Goal: Task Accomplishment & Management: Manage account settings

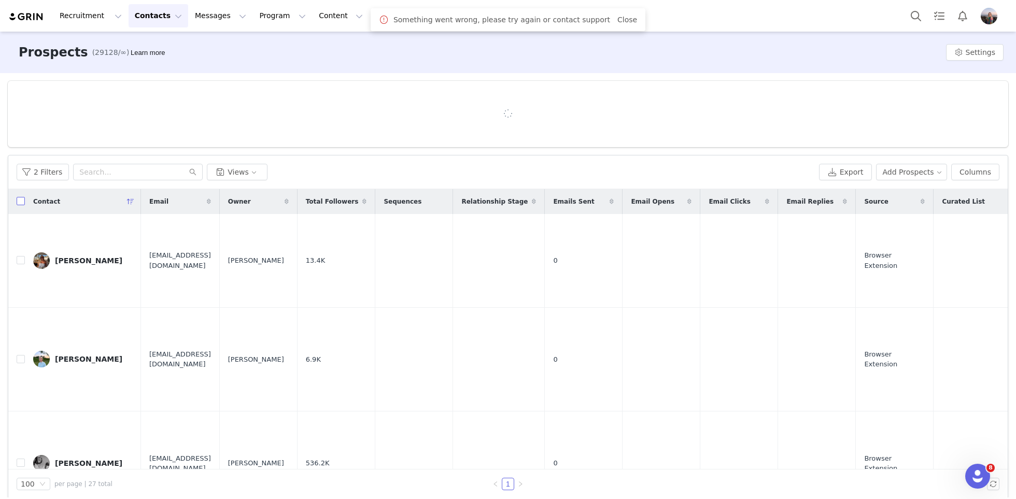
click at [21, 204] on input "checkbox" at bounding box center [21, 201] width 8 height 8
checkbox input "true"
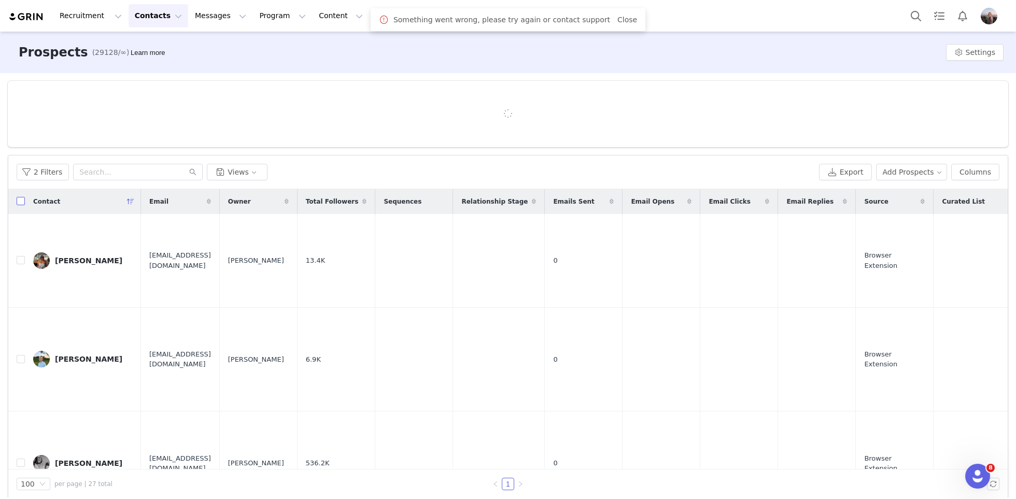
checkbox input "true"
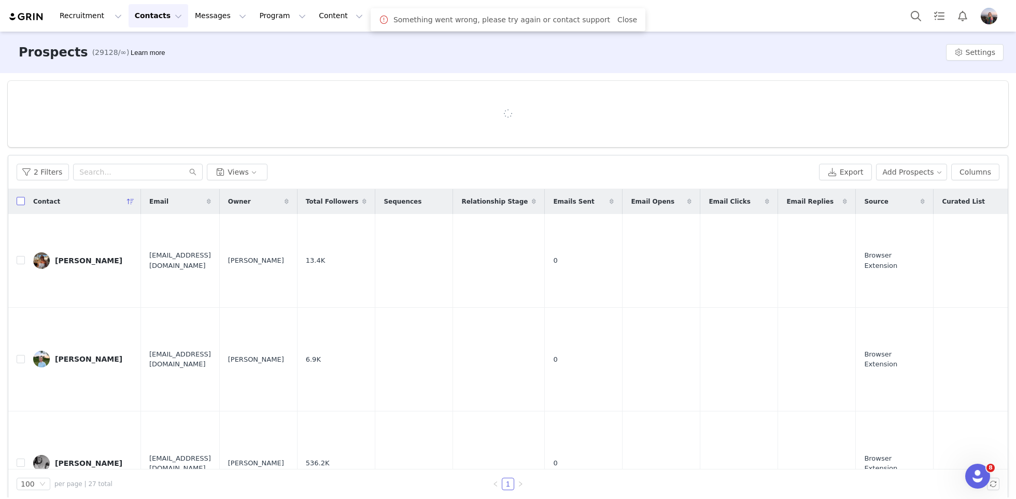
checkbox input "true"
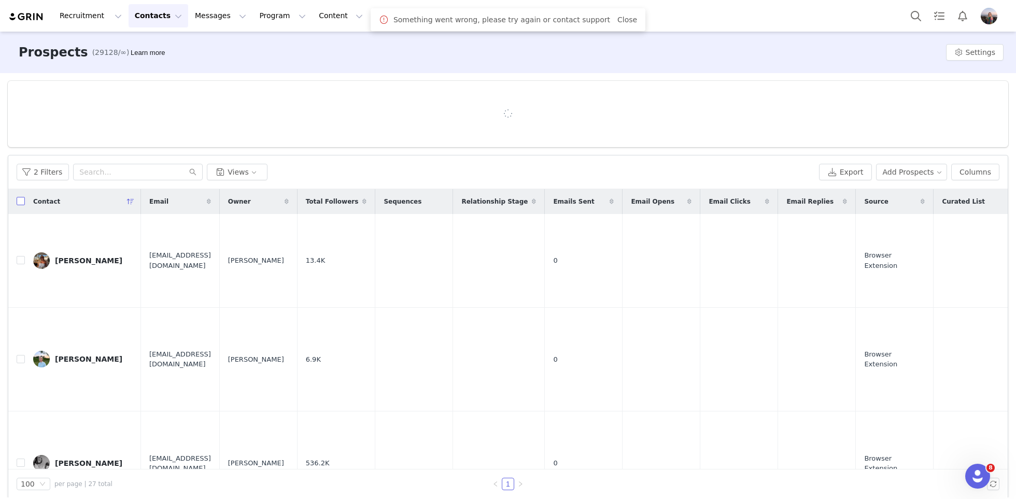
checkbox input "true"
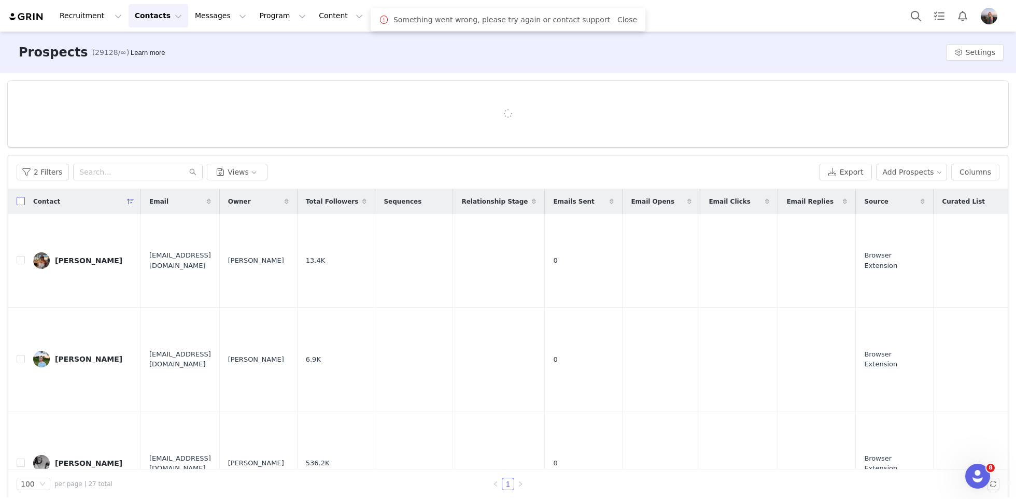
checkbox input "true"
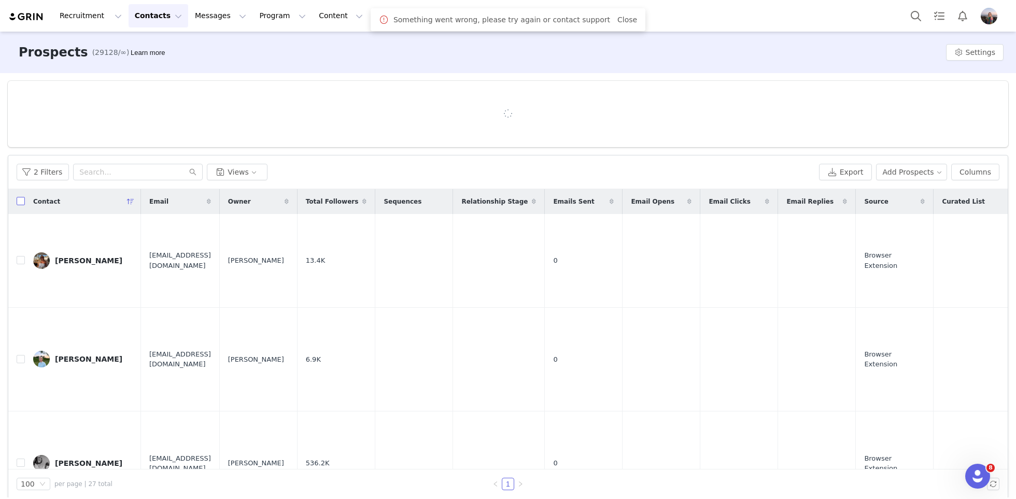
checkbox input "true"
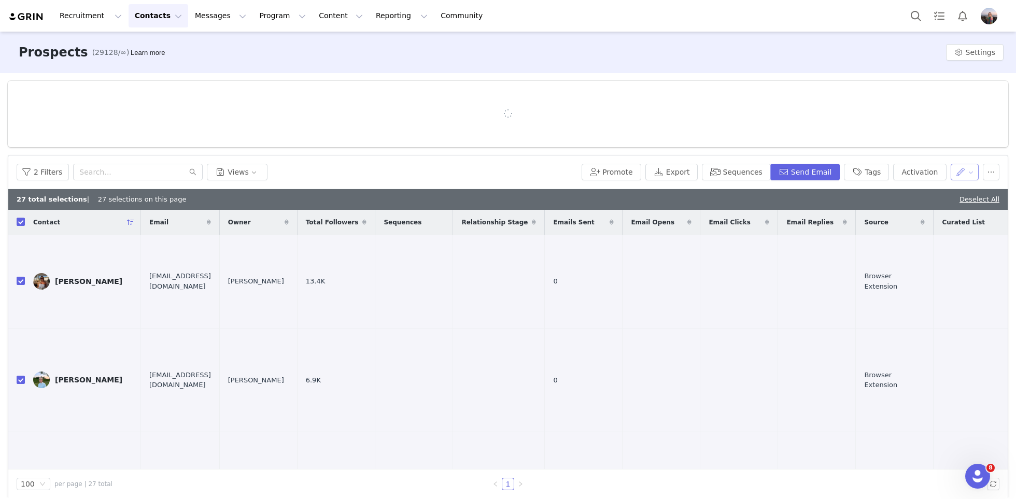
click at [964, 172] on button "button" at bounding box center [965, 172] width 29 height 17
click at [929, 229] on span "Set Relationship Stage" at bounding box center [938, 225] width 82 height 11
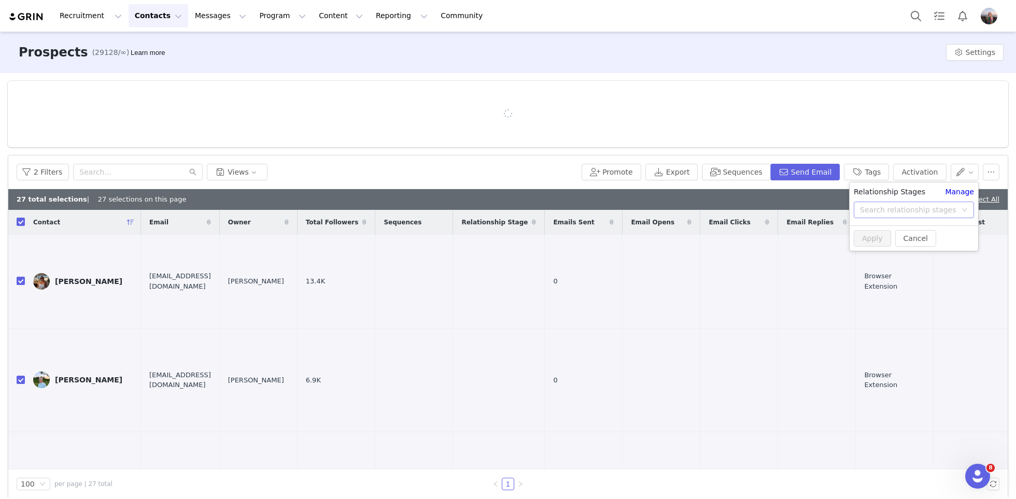
click at [900, 206] on div "Search relationship stages" at bounding box center [908, 210] width 96 height 10
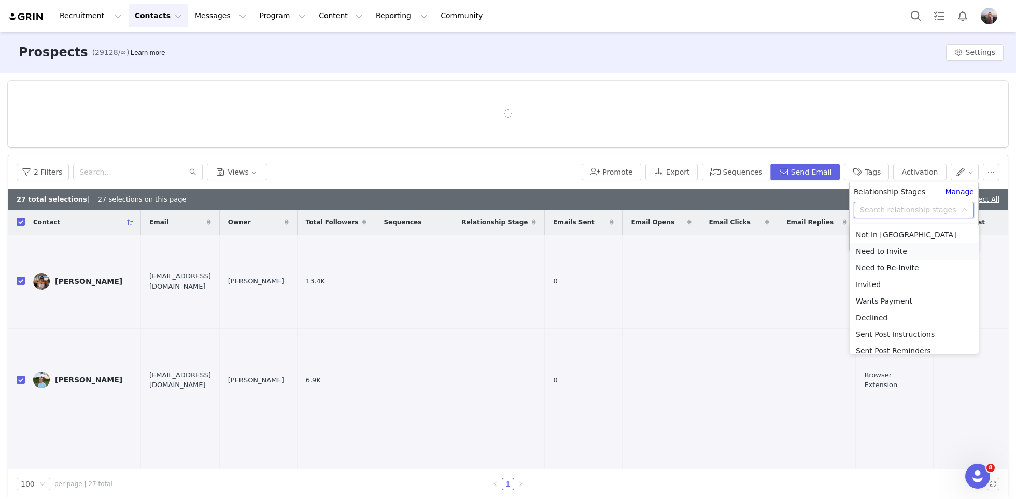
click at [894, 249] on li "Need to Invite" at bounding box center [914, 251] width 129 height 17
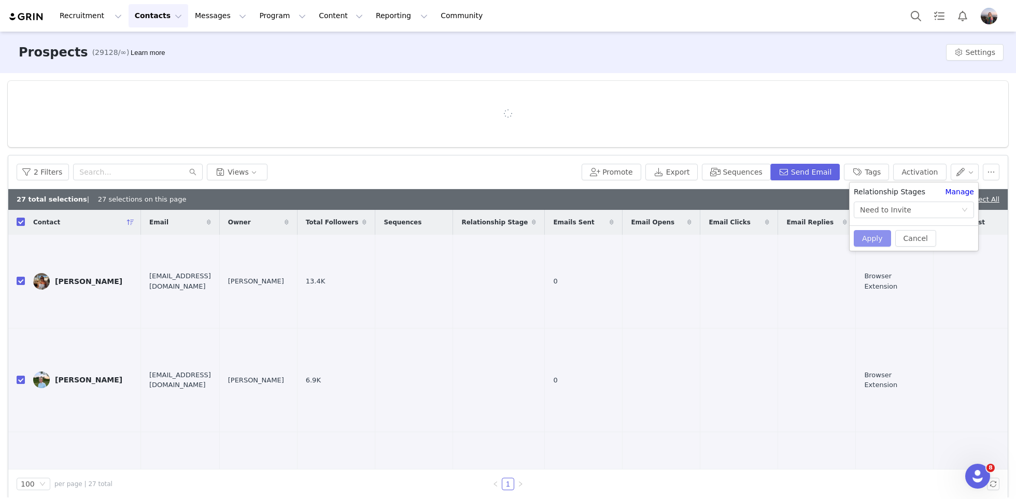
click at [868, 242] on button "Apply" at bounding box center [872, 238] width 37 height 17
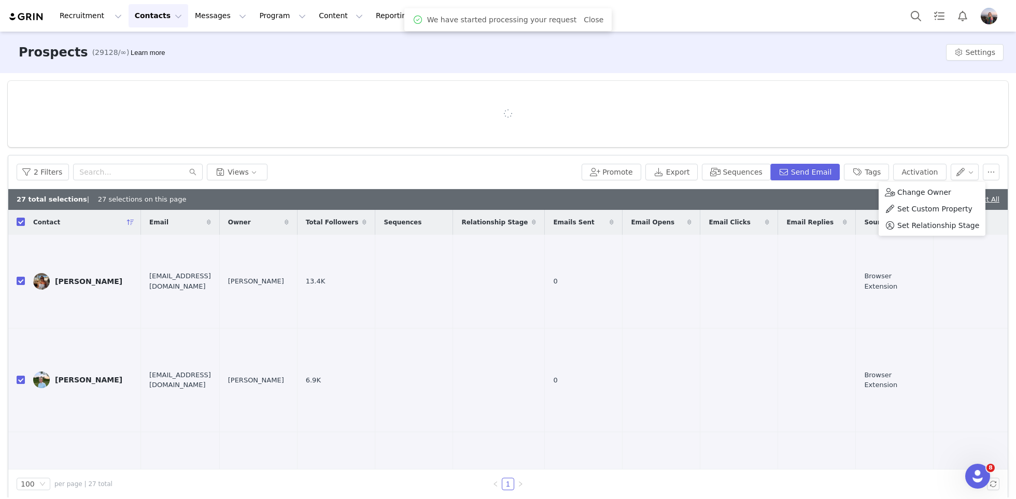
click at [844, 200] on div "27 total selections | 27 selections on this page Deselect All" at bounding box center [507, 199] width 999 height 21
click at [978, 203] on div "Deselect All" at bounding box center [979, 199] width 40 height 10
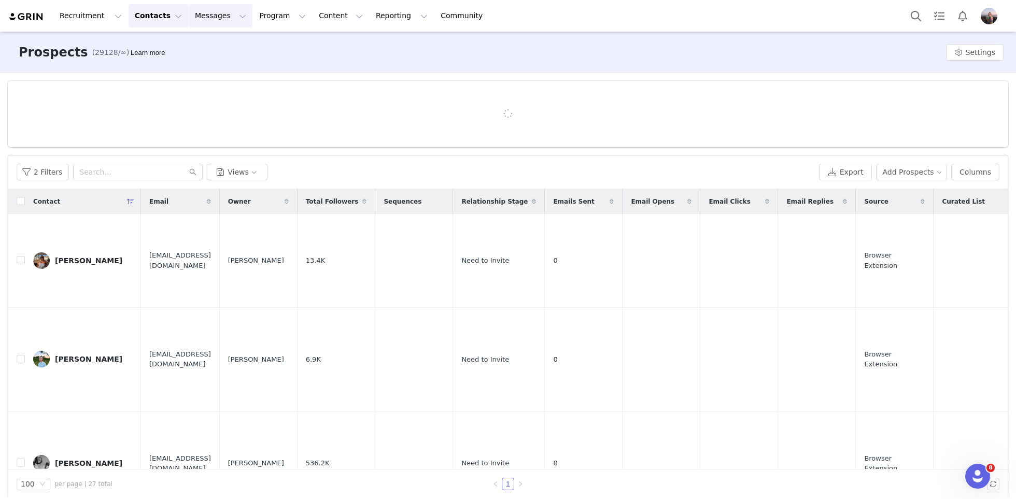
click at [208, 13] on button "Messages Messages" at bounding box center [221, 15] width 64 height 23
click at [201, 58] on link "Inbox" at bounding box center [218, 64] width 82 height 19
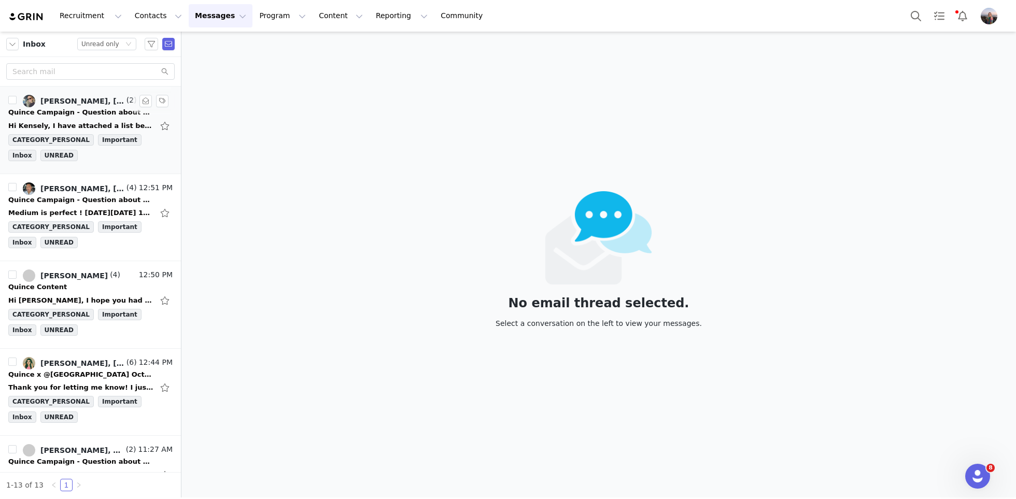
click at [83, 121] on div "Hi Kensely, I have attached a list below containing the items/sizes I've select…" at bounding box center [80, 126] width 145 height 10
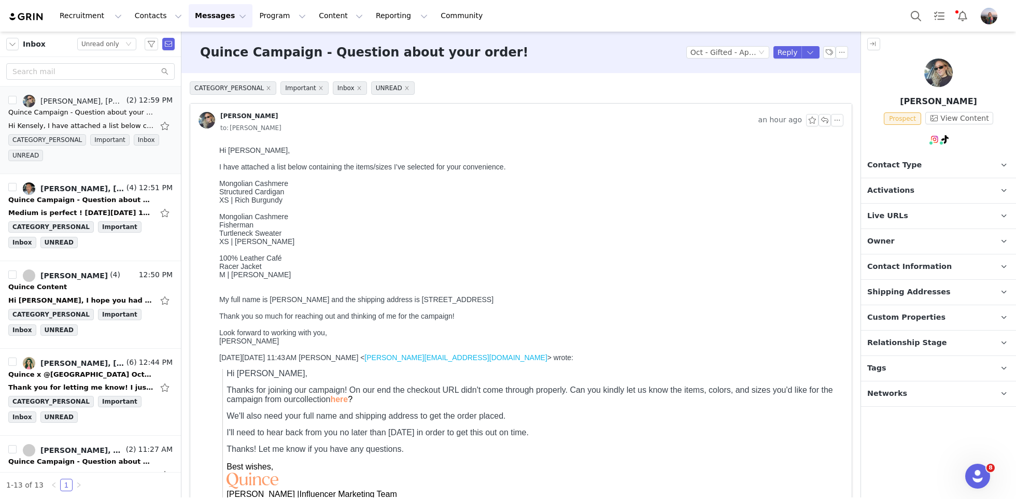
click at [888, 188] on span "Activations" at bounding box center [890, 190] width 47 height 11
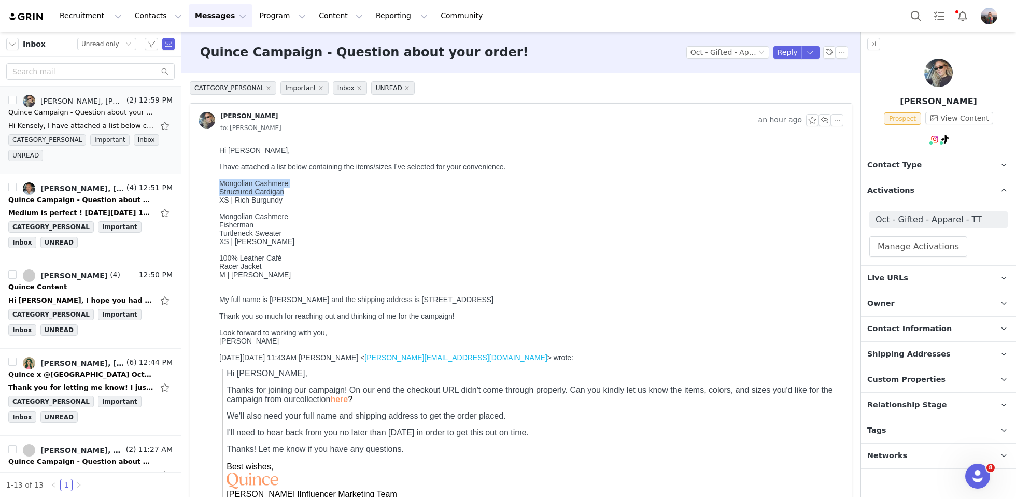
drag, startPoint x: 286, startPoint y: 193, endPoint x: 217, endPoint y: 187, distance: 68.7
click at [217, 187] on html "Hi Kensely, I have attached a list below containing the items/sizes I’ve select…" at bounding box center [529, 353] width 628 height 423
copy div "Mongolian Cashmere Structured Cardigan"
drag, startPoint x: 286, startPoint y: 236, endPoint x: 215, endPoint y: 223, distance: 72.3
click at [215, 223] on html "Hi Kensely, I have attached a list below containing the items/sizes I’ve select…" at bounding box center [529, 353] width 628 height 423
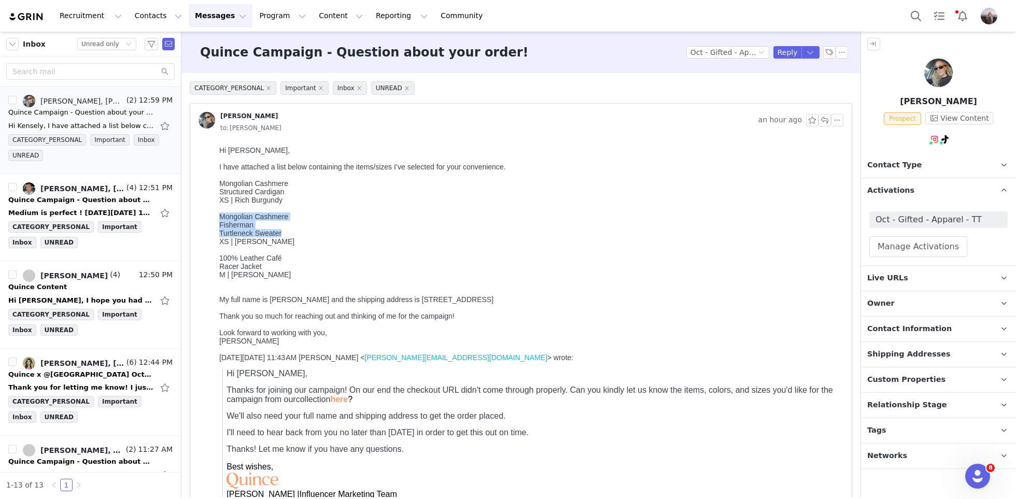
copy div "Mongolian Cashmere Fisherman Turtleneck Sweater"
drag, startPoint x: 264, startPoint y: 272, endPoint x: 218, endPoint y: 263, distance: 47.0
click at [218, 263] on html "Hi Kensely, I have attached a list below containing the items/sizes I’ve select…" at bounding box center [529, 353] width 628 height 423
copy div "100% Leather Café Racer Jacket"
click at [896, 330] on span "Contact Information" at bounding box center [909, 328] width 84 height 11
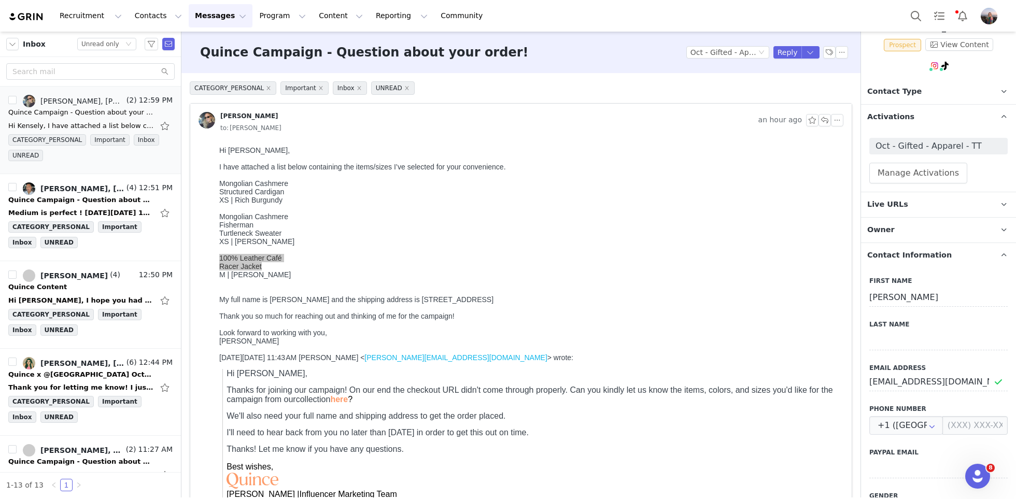
scroll to position [98, 0]
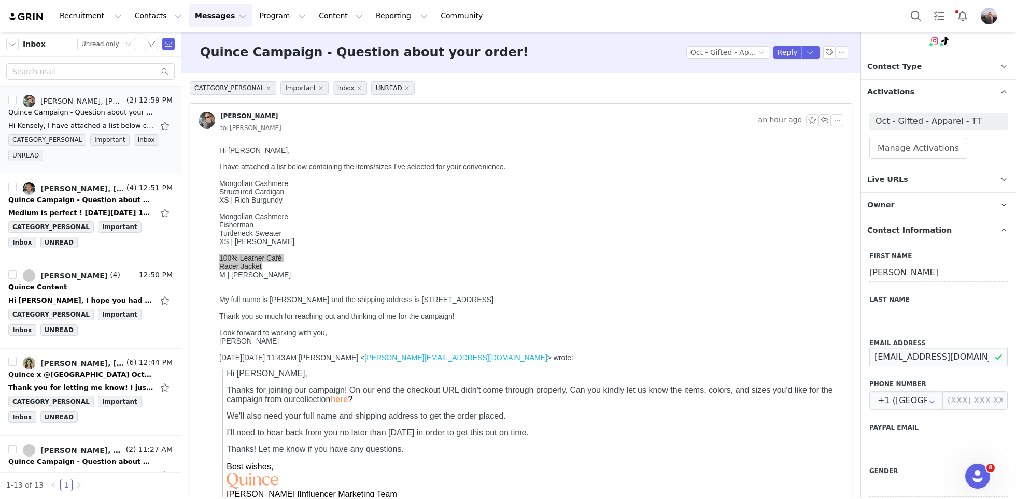
click at [892, 349] on input "[EMAIL_ADDRESS][DOMAIN_NAME]" at bounding box center [938, 357] width 138 height 19
drag, startPoint x: 320, startPoint y: 305, endPoint x: 292, endPoint y: 305, distance: 28.0
click at [292, 304] on div "My full name is Krista Robeson and the shipping address is 100 W Grant St, Orla…" at bounding box center [529, 299] width 620 height 8
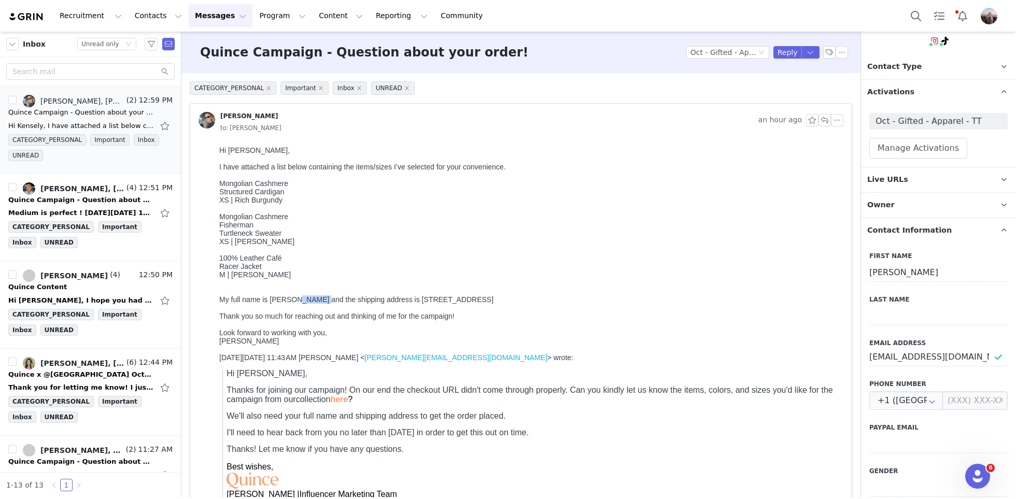
copy div "Robeson"
drag, startPoint x: 414, startPoint y: 307, endPoint x: 525, endPoint y: 307, distance: 110.9
click at [525, 304] on div "My full name is Krista Robeson and the shipping address is 100 W Grant St, Orla…" at bounding box center [529, 299] width 620 height 8
copy div "100 W Grant St, Orlando, Fl 32806"
click at [96, 195] on div "Quince Campaign - Question about your order!" at bounding box center [80, 200] width 145 height 10
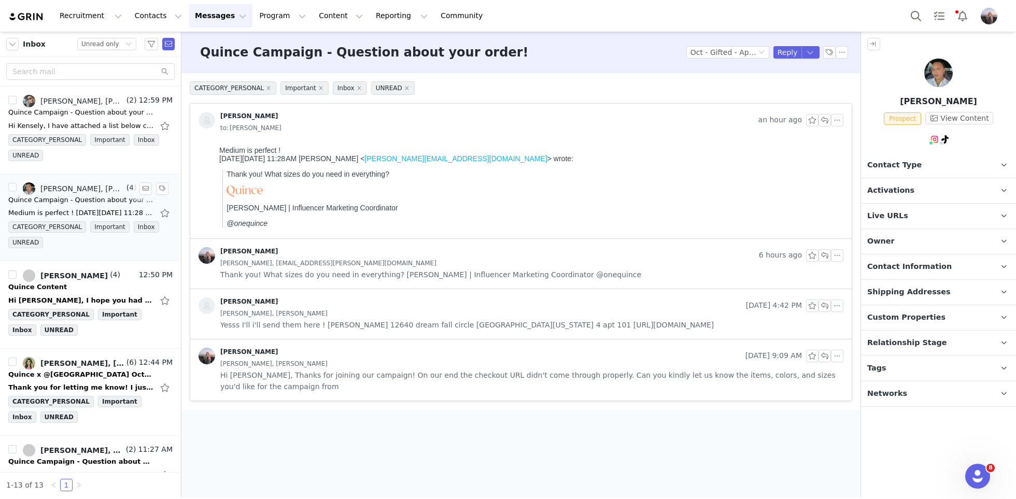
scroll to position [0, 0]
click at [329, 307] on div "patricia Silverio" at bounding box center [470, 308] width 543 height 17
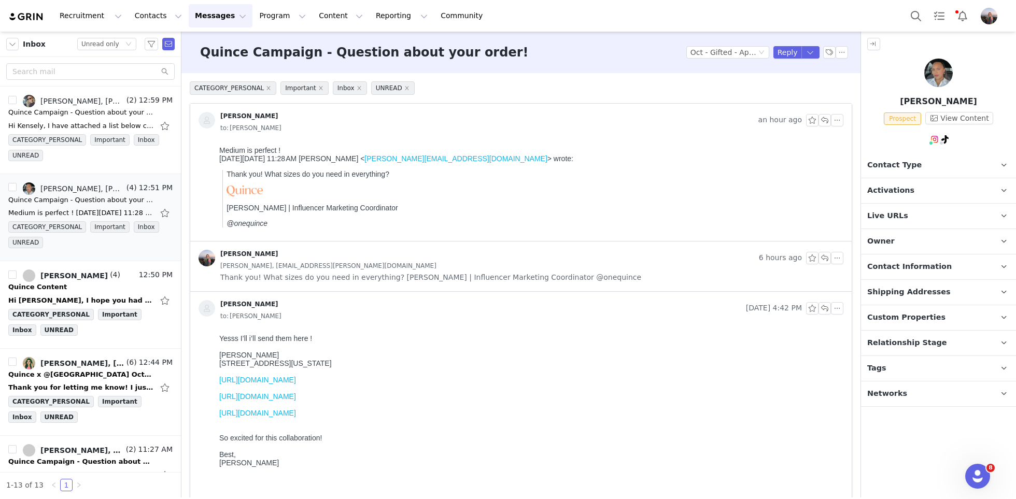
click at [928, 187] on p "Activations" at bounding box center [926, 190] width 130 height 25
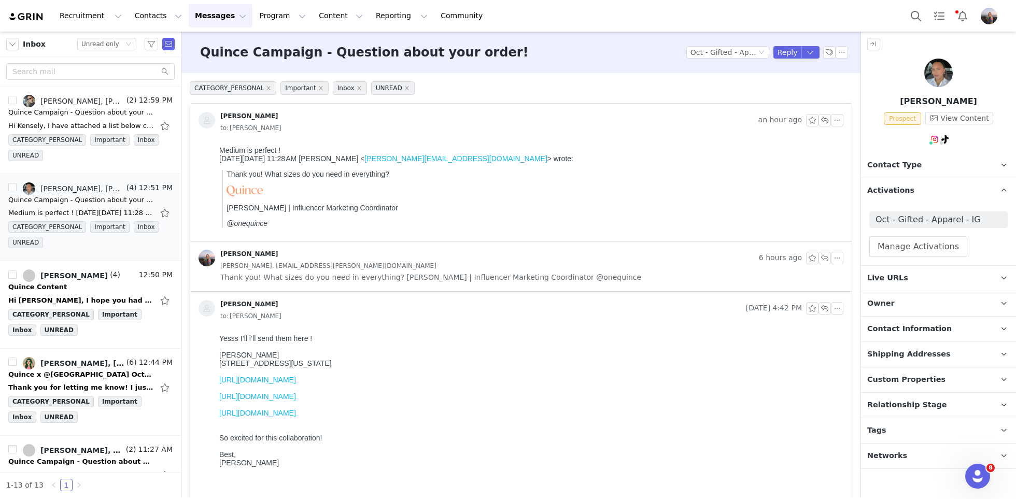
click at [296, 384] on link "https://www.quince.com/women/mongolian-cashmere-structured-cardigan?color=brown" at bounding box center [257, 380] width 77 height 8
click at [296, 398] on link "https://www.quince.com/women/stretch-crepe-trench-coat" at bounding box center [257, 396] width 77 height 8
click at [296, 416] on link "https://www.quince.com/men/100-suede-cafe-racer-jacket" at bounding box center [257, 413] width 77 height 8
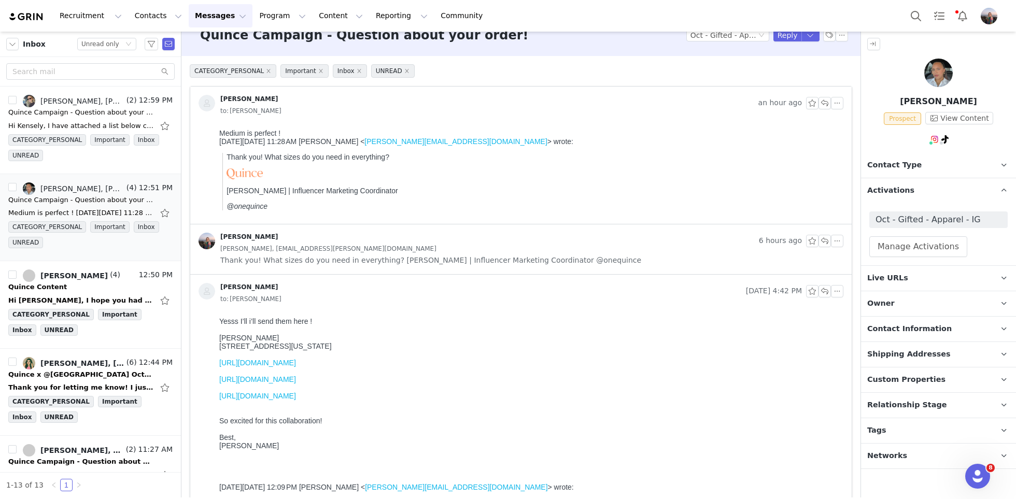
scroll to position [109, 0]
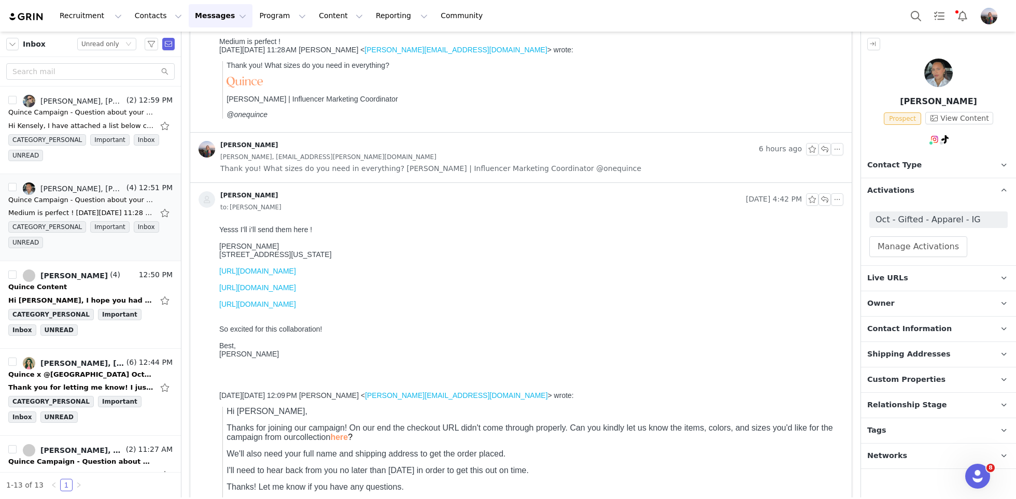
click at [903, 331] on span "Contact Information" at bounding box center [909, 328] width 84 height 11
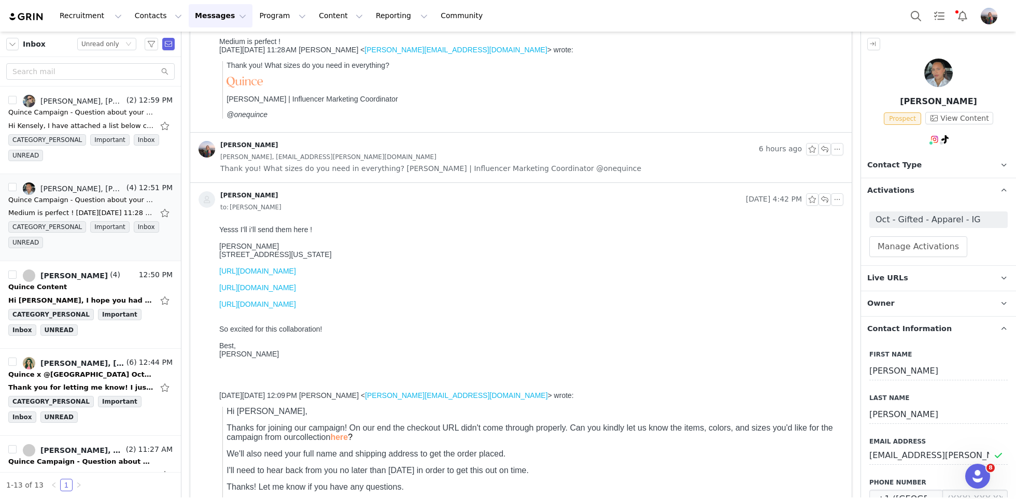
scroll to position [11, 0]
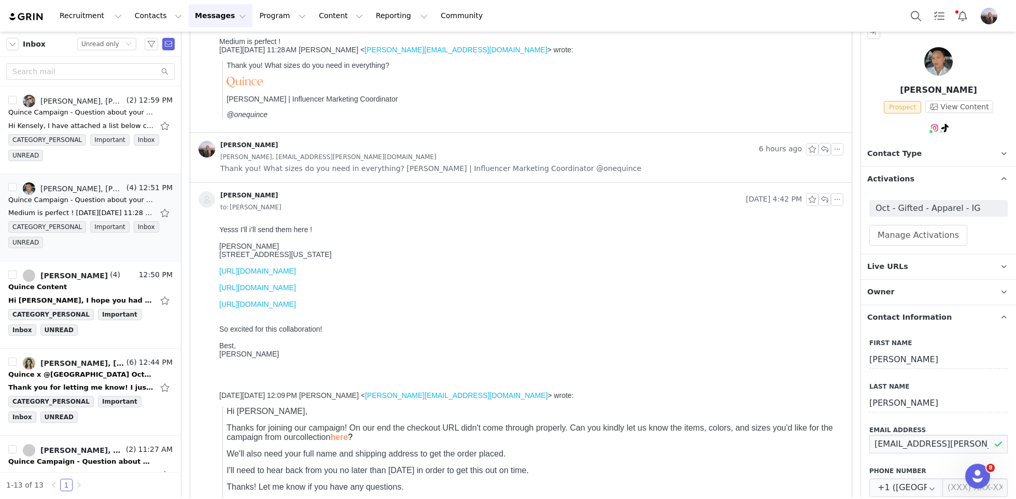
click at [892, 436] on input "[EMAIL_ADDRESS][PERSON_NAME][DOMAIN_NAME]" at bounding box center [938, 444] width 138 height 19
drag, startPoint x: 270, startPoint y: 245, endPoint x: 246, endPoint y: 247, distance: 24.4
click at [246, 247] on div "Patricia silverio" at bounding box center [529, 246] width 620 height 8
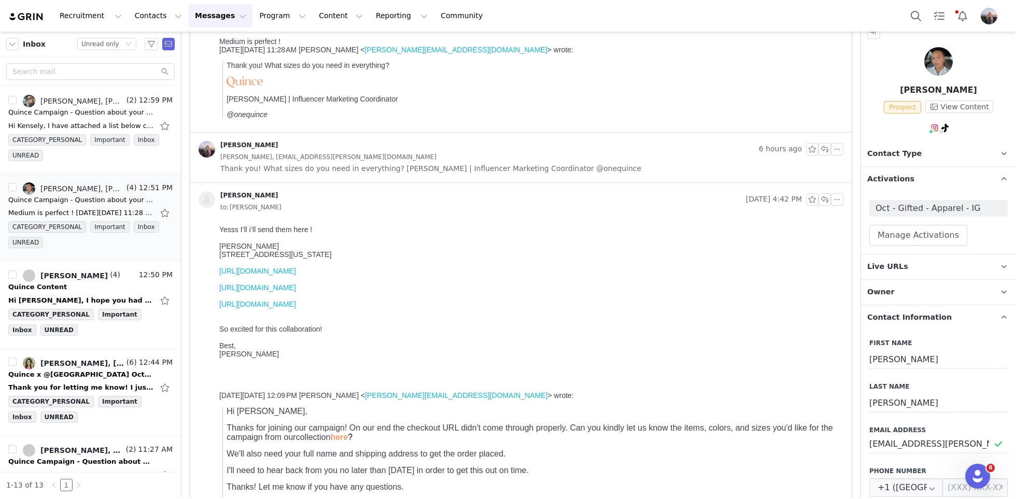
copy div "silverio"
click at [229, 256] on div "12640 dream fall circle orlando florida building 4 apt 101" at bounding box center [529, 254] width 620 height 8
copy div "12640 dream fall circle orlando florida building 4 apt 101"
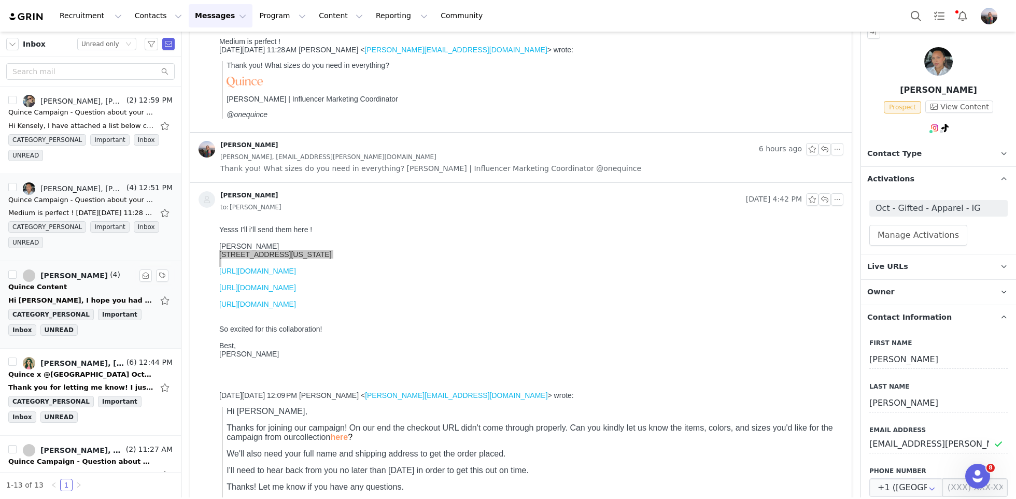
click at [101, 287] on div "Quince Content" at bounding box center [90, 287] width 164 height 10
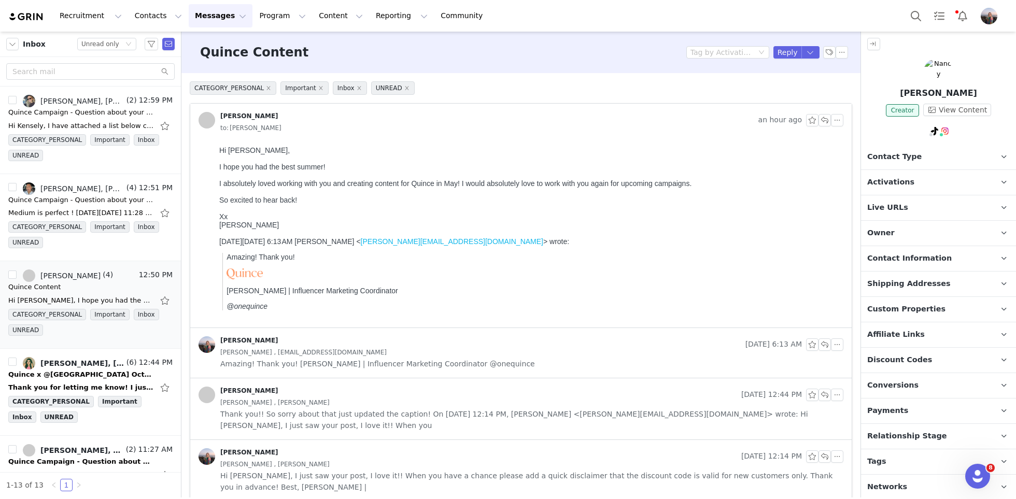
scroll to position [0, 0]
click at [897, 178] on p "Activations" at bounding box center [926, 182] width 130 height 25
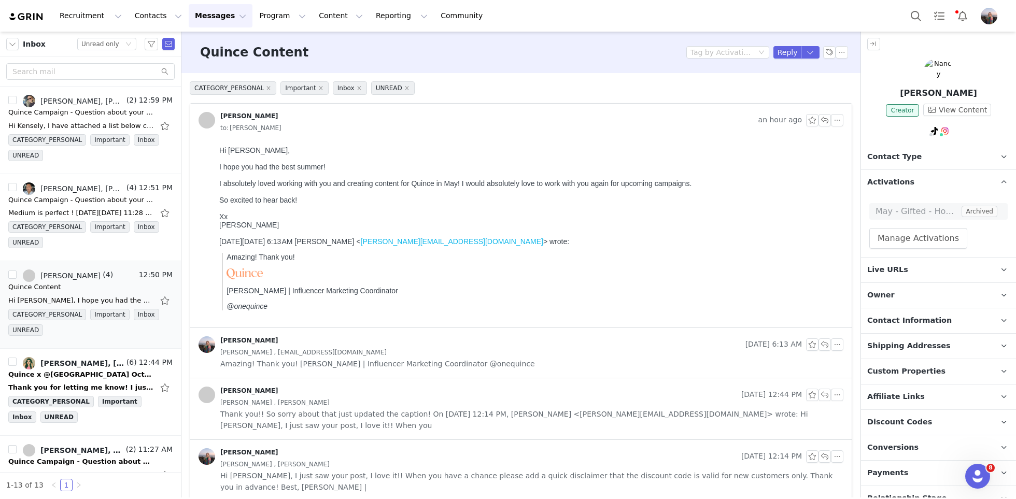
click at [897, 178] on p "Activations" at bounding box center [926, 182] width 130 height 25
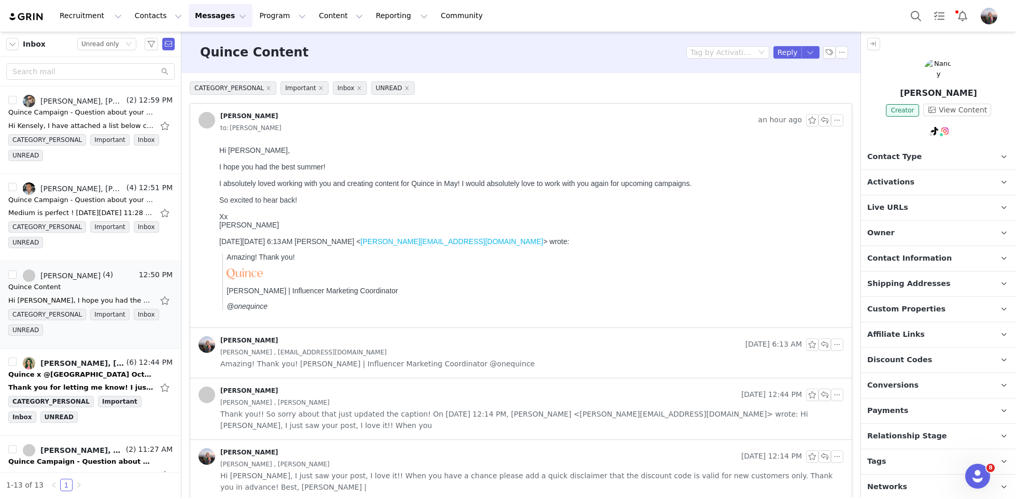
click at [901, 431] on span "Relationship Stage" at bounding box center [907, 436] width 80 height 11
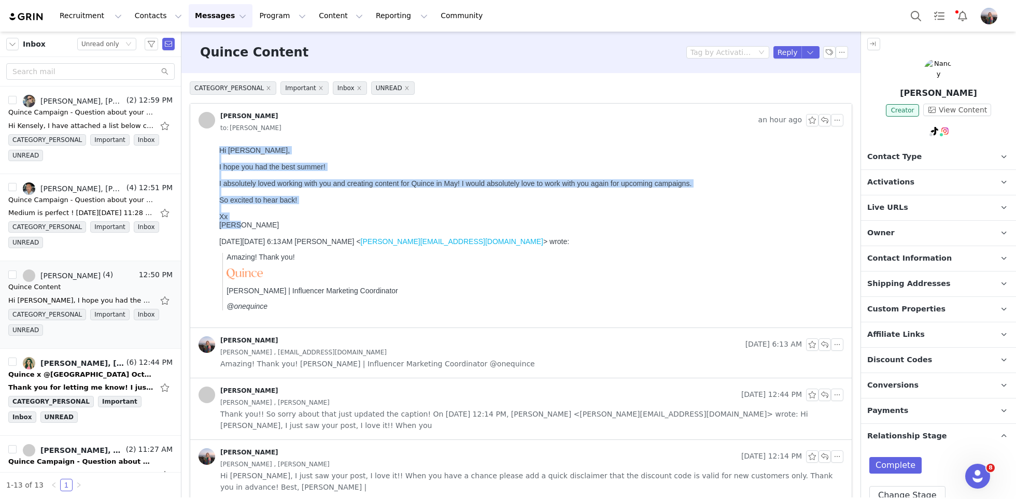
drag, startPoint x: 240, startPoint y: 230, endPoint x: 217, endPoint y: 145, distance: 88.1
click at [217, 145] on html "Hi Kensley, I hope you had the best summer! I absolutely loved working with you…" at bounding box center [529, 235] width 628 height 186
copy body "Hi Kensley, I hope you had the best summer! I absolutely loved working with you…"
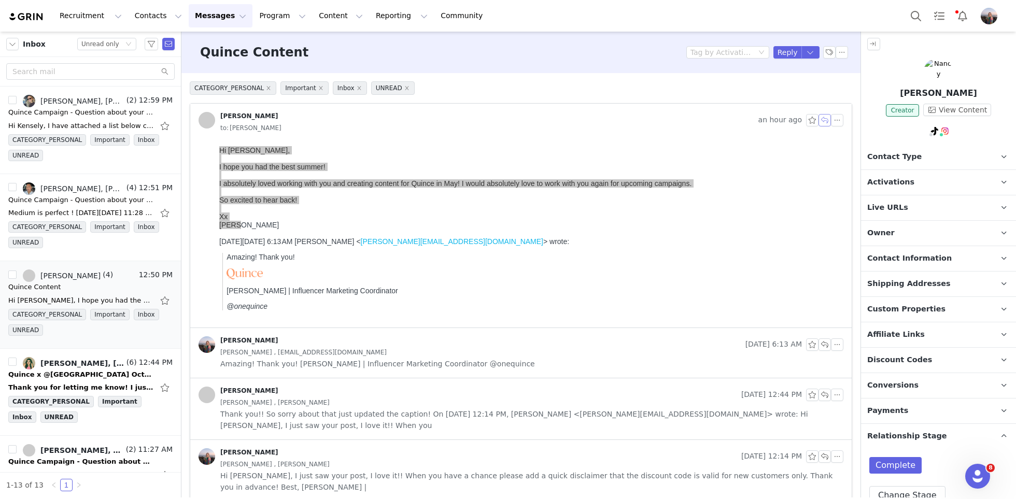
click at [825, 121] on button "button" at bounding box center [824, 120] width 12 height 12
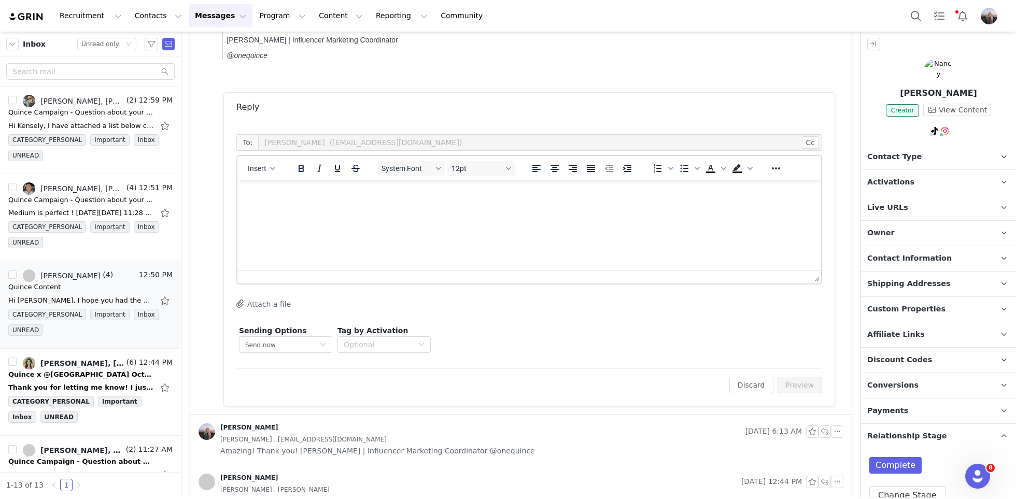
click at [406, 208] on html at bounding box center [529, 194] width 584 height 28
paste body "Rich Text Area. Press ALT-0 for help."
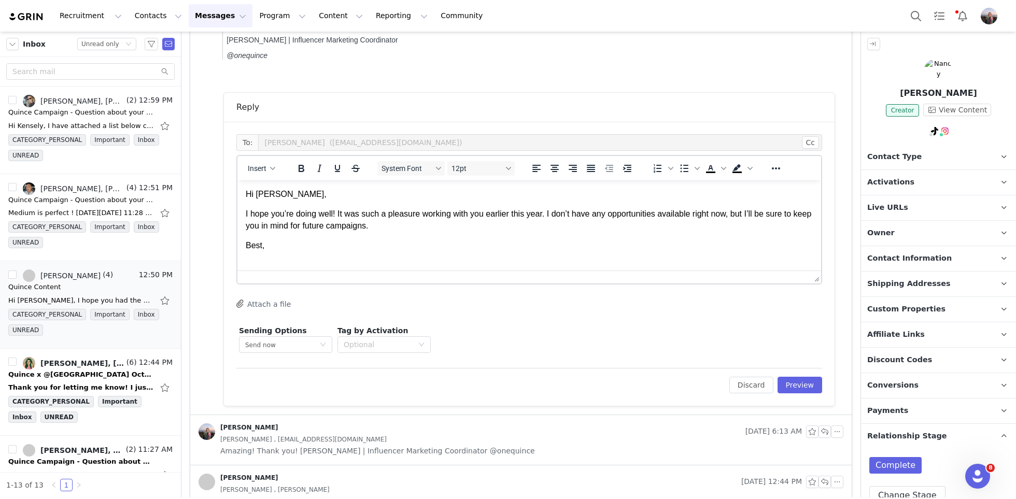
click at [407, 236] on body "Hi Nancy, I hope you’re doing well! It was such a pleasure working with you ear…" at bounding box center [529, 220] width 567 height 63
click at [401, 230] on p "I hope you’re doing well! It was such a pleasure working with you earlier this …" at bounding box center [529, 219] width 567 height 23
click at [319, 250] on p "Best," at bounding box center [529, 245] width 567 height 11
click at [264, 171] on span "Insert" at bounding box center [257, 168] width 19 height 8
click at [284, 214] on div "Insert Signature" at bounding box center [298, 219] width 93 height 12
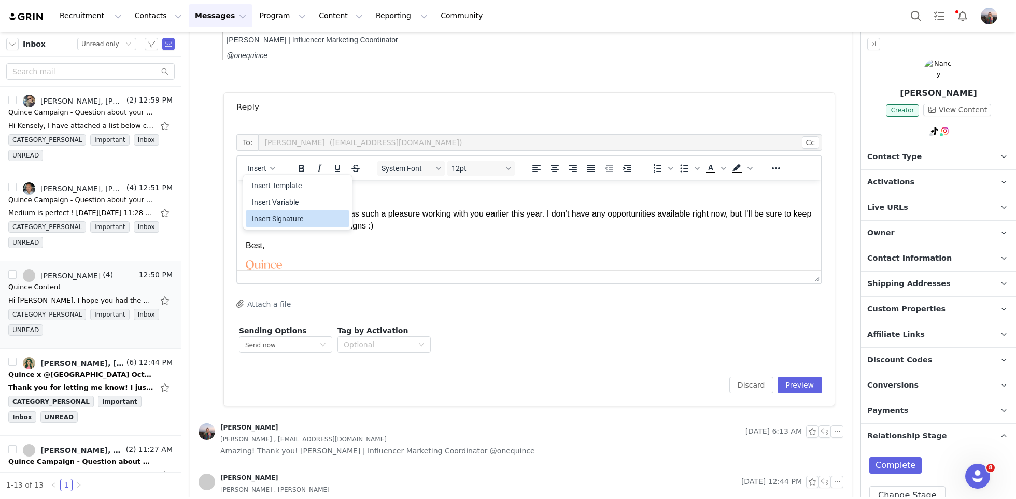
scroll to position [41, 0]
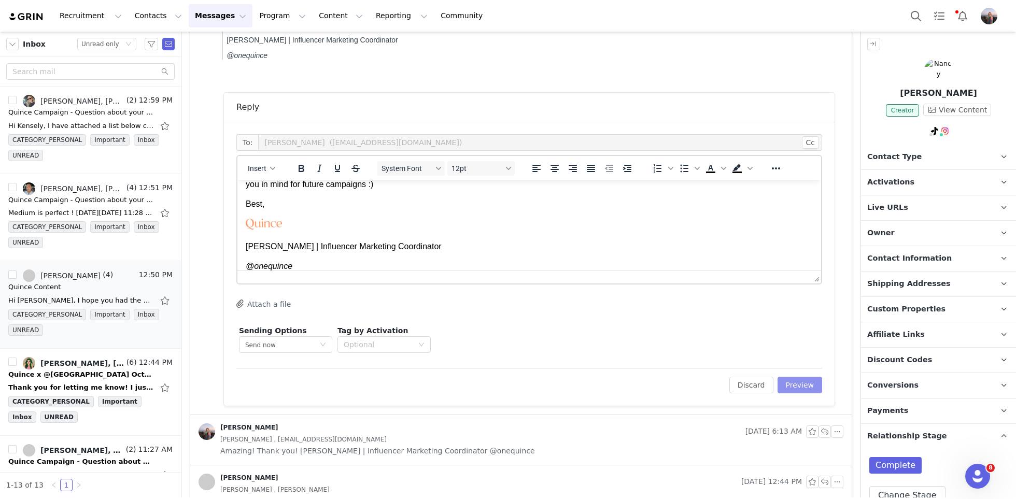
click at [780, 381] on button "Preview" at bounding box center [799, 385] width 45 height 17
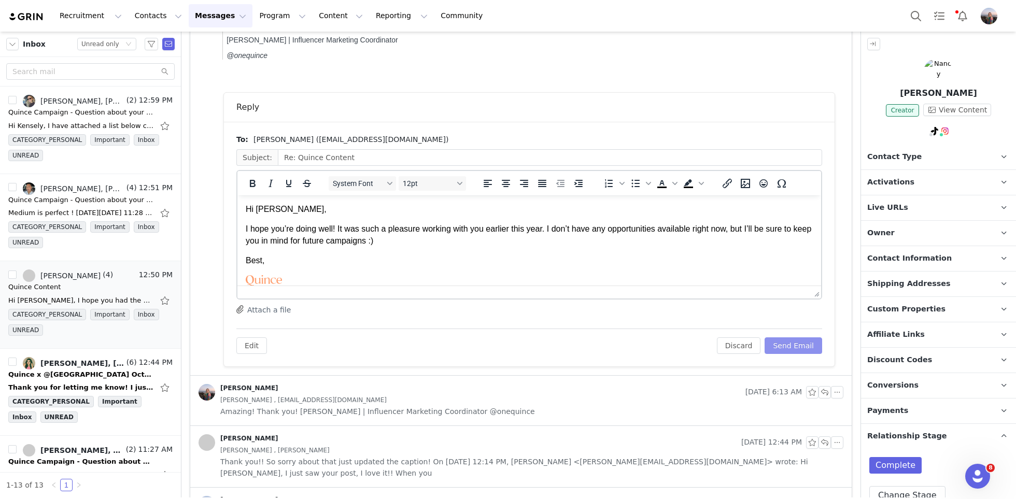
scroll to position [0, 0]
click at [789, 340] on button "Send Email" at bounding box center [794, 345] width 58 height 17
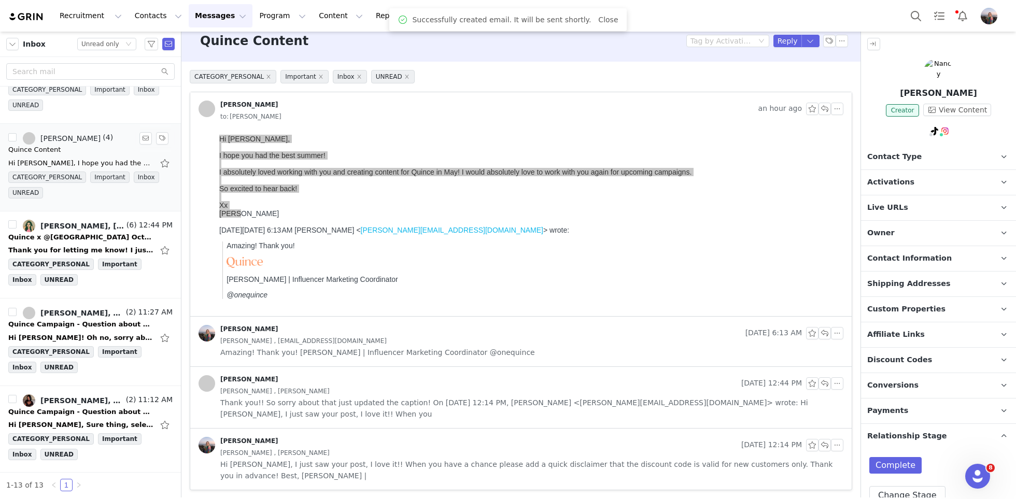
scroll to position [138, 0]
click at [84, 237] on div "Quince x @madisonhafen October Campaign!" at bounding box center [80, 237] width 145 height 10
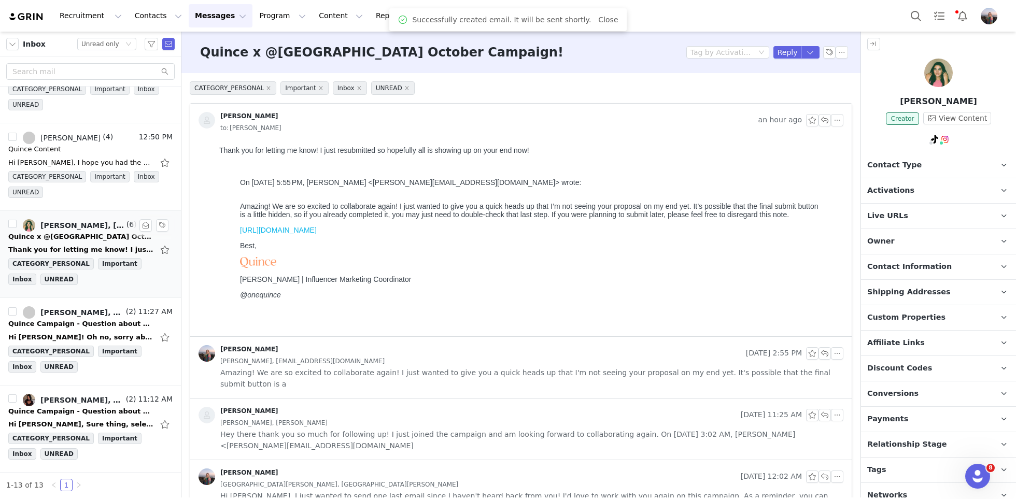
scroll to position [0, 0]
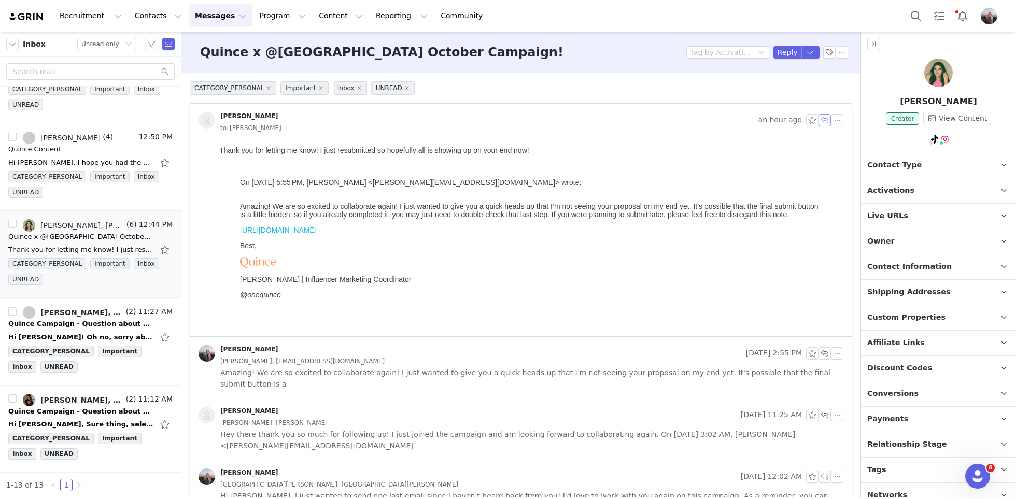
click at [824, 121] on button "button" at bounding box center [824, 120] width 12 height 12
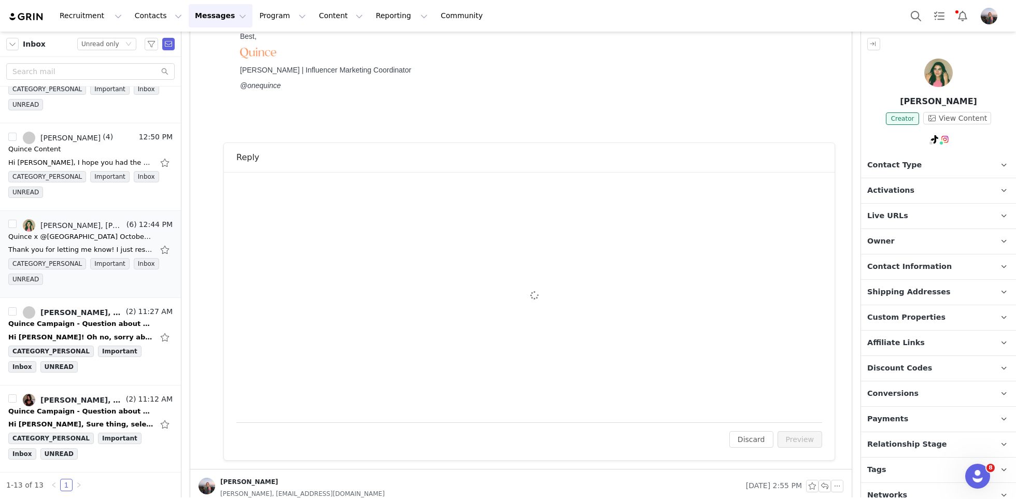
scroll to position [260, 0]
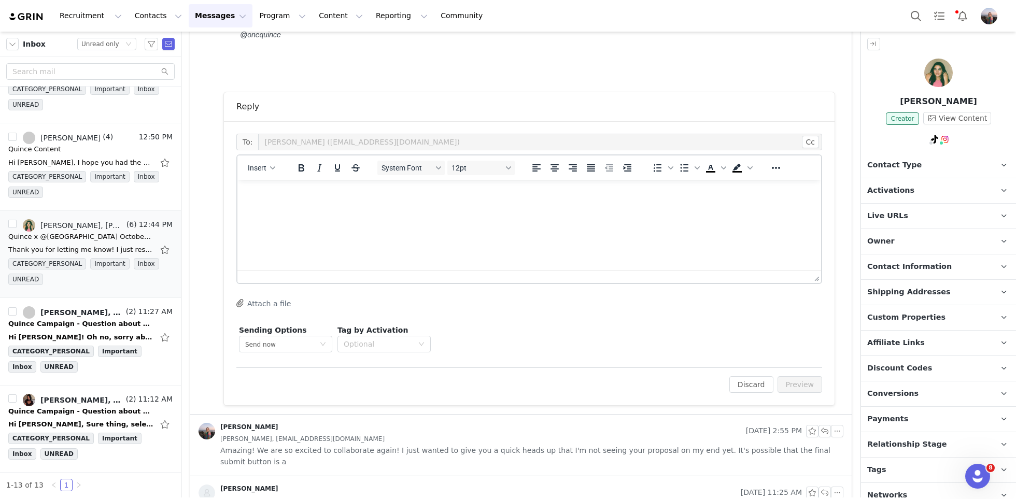
click at [396, 208] on html at bounding box center [529, 194] width 584 height 28
click at [269, 172] on button "Insert" at bounding box center [262, 168] width 36 height 15
click at [293, 211] on div "Insert Signature" at bounding box center [298, 218] width 104 height 17
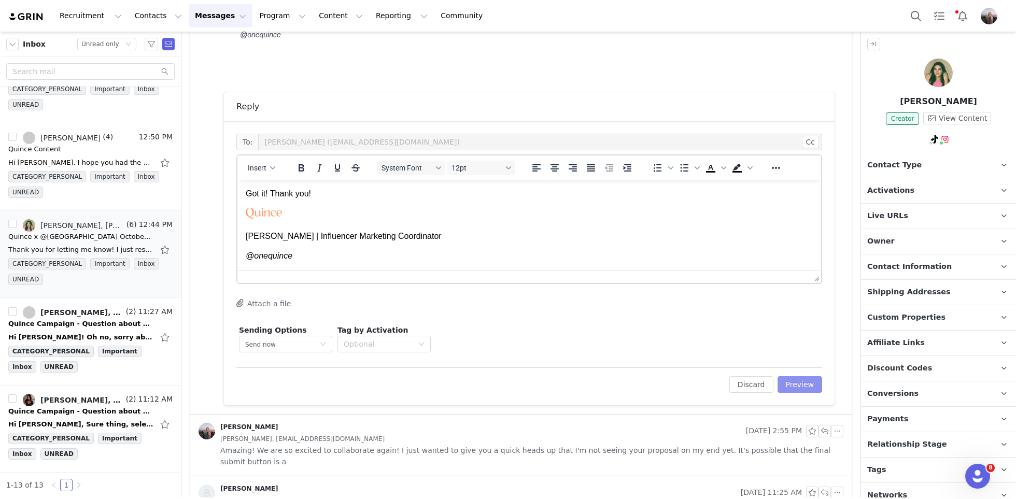
click at [812, 387] on button "Preview" at bounding box center [799, 384] width 45 height 17
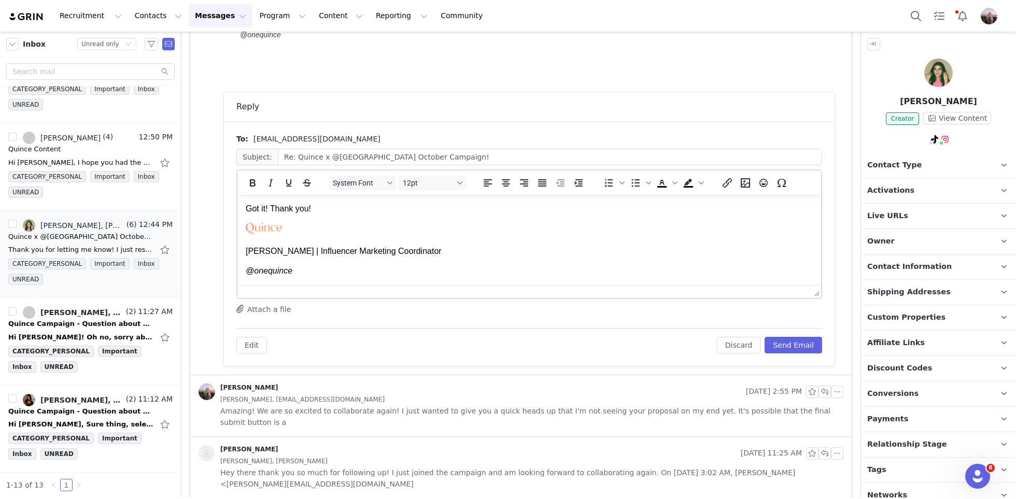
scroll to position [0, 0]
click at [794, 351] on button "Send Email" at bounding box center [794, 345] width 58 height 17
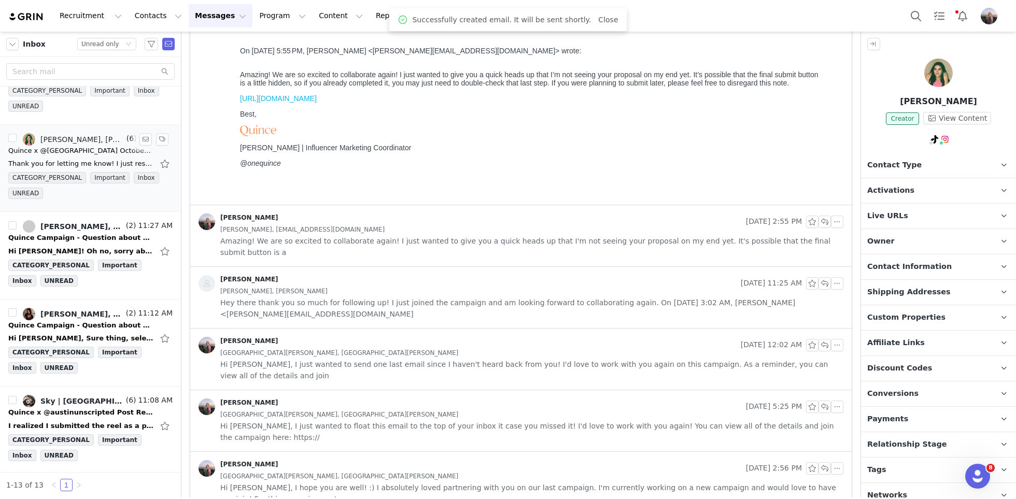
scroll to position [229, 0]
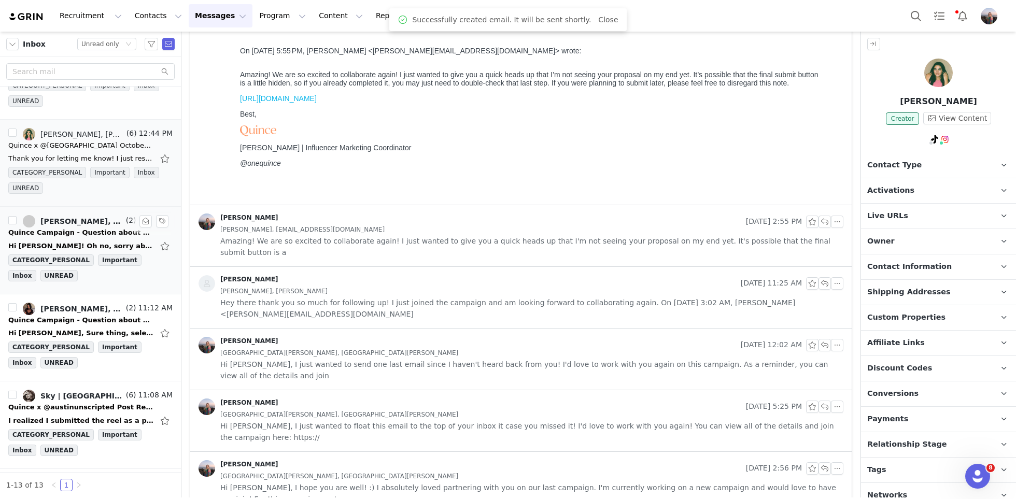
click at [69, 238] on div "Hi Kensley! Oh no, sorry about that. Here are my selects: - 100% Organic Cotton…" at bounding box center [90, 246] width 164 height 17
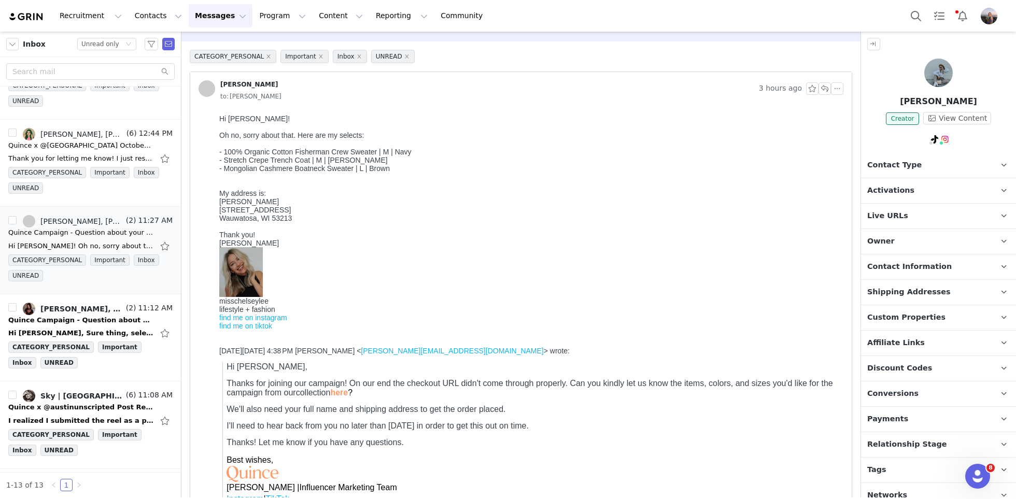
scroll to position [33, 0]
click at [908, 190] on span "Activations" at bounding box center [890, 190] width 47 height 11
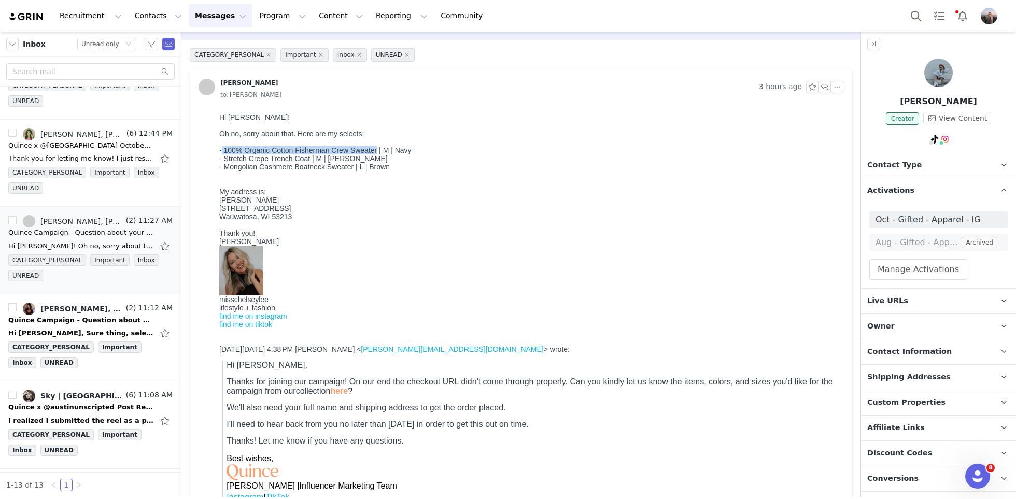
drag, startPoint x: 378, startPoint y: 151, endPoint x: 222, endPoint y: 149, distance: 156.0
click at [222, 149] on div "- 100% Organic Cotton Fisherman Crew Sweater | M | Navy" at bounding box center [529, 146] width 620 height 17
copy div "100% Organic Cotton Fisherman Crew Sweater"
drag, startPoint x: 310, startPoint y: 160, endPoint x: 224, endPoint y: 160, distance: 86.0
click at [224, 160] on div "- Stretch Crepe Trench Coat | M | Morel" at bounding box center [529, 158] width 620 height 8
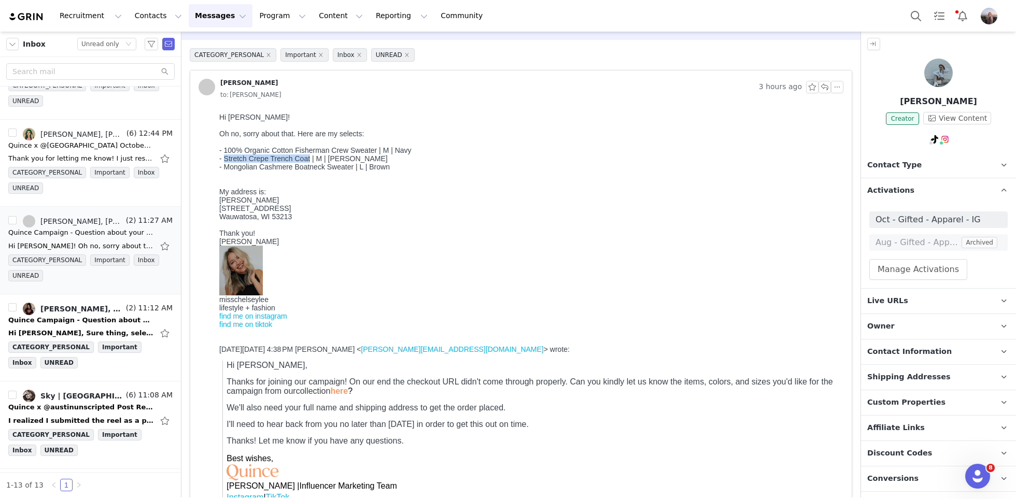
copy div "Stretch Crepe Trench Coat"
drag, startPoint x: 355, startPoint y: 170, endPoint x: 225, endPoint y: 173, distance: 129.6
click at [225, 171] on div "- Mongolian Cashmere Boatneck Sweater | L | Brown" at bounding box center [529, 167] width 620 height 8
click at [914, 353] on span "Contact Information" at bounding box center [909, 351] width 84 height 11
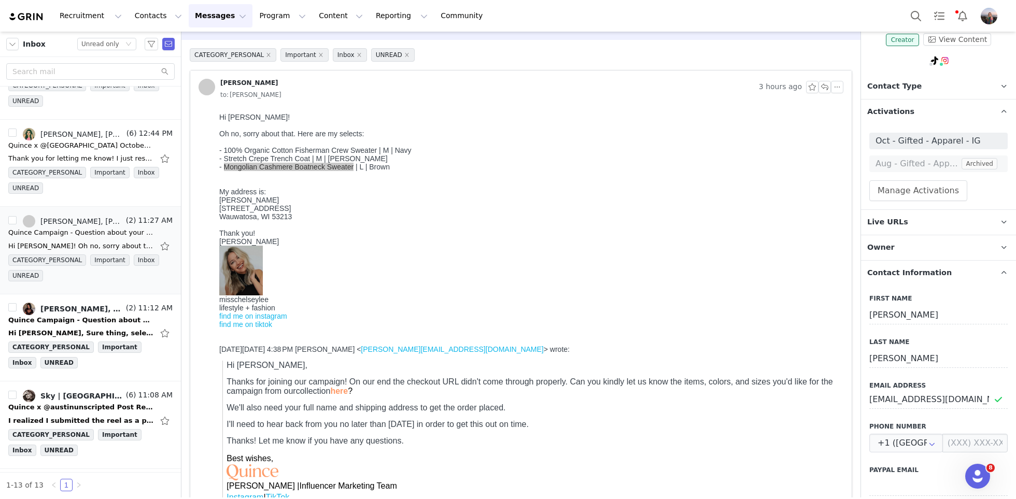
scroll to position [83, 0]
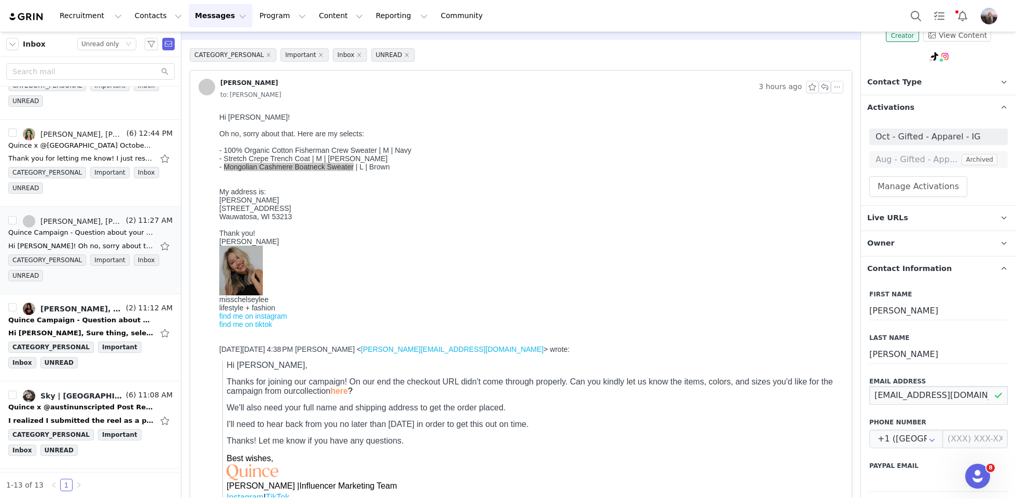
click at [902, 401] on input "contactmisschelseylee@gmail.com" at bounding box center [938, 395] width 138 height 19
drag, startPoint x: 277, startPoint y: 203, endPoint x: 211, endPoint y: 204, distance: 66.3
click at [215, 204] on html "Hi Kensley! Oh no, sorry about that. Here are my selects: - 100% Organic Cotton…" at bounding box center [529, 316] width 628 height 414
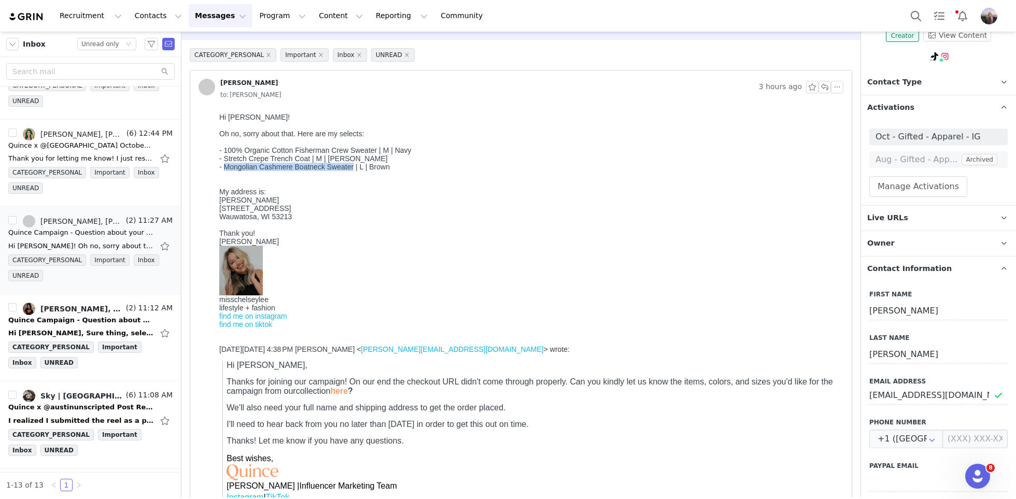
click at [255, 204] on div "Chelsey Jubelirer" at bounding box center [529, 200] width 620 height 8
drag, startPoint x: 295, startPoint y: 221, endPoint x: 217, endPoint y: 214, distance: 79.1
click at [217, 214] on html "Hi Kensley! Oh no, sorry about that. Here are my selects: - 100% Organic Cotton…" at bounding box center [529, 316] width 628 height 414
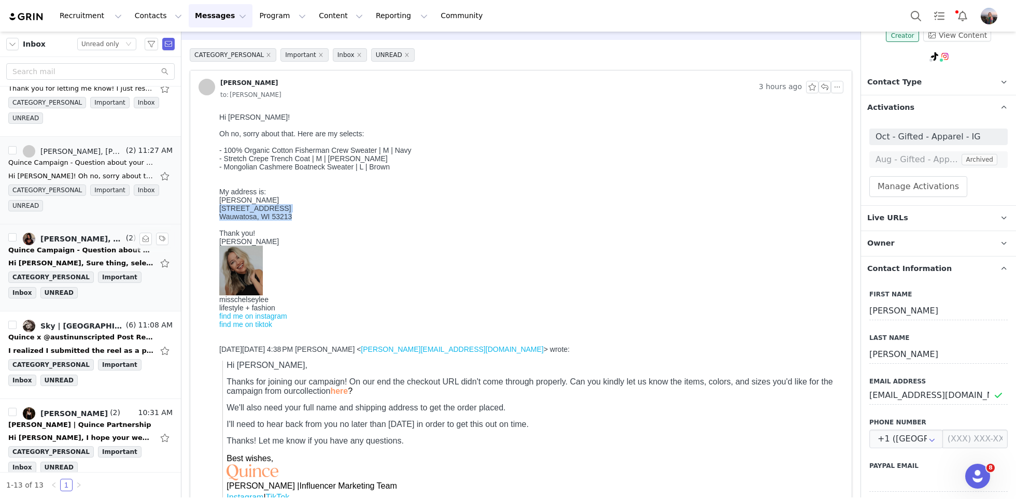
scroll to position [301, 0]
click at [67, 261] on div "Hi Kensley, Sure thing, selects below! Responsible Down Puffer Jacket (Medium, …" at bounding box center [80, 261] width 145 height 10
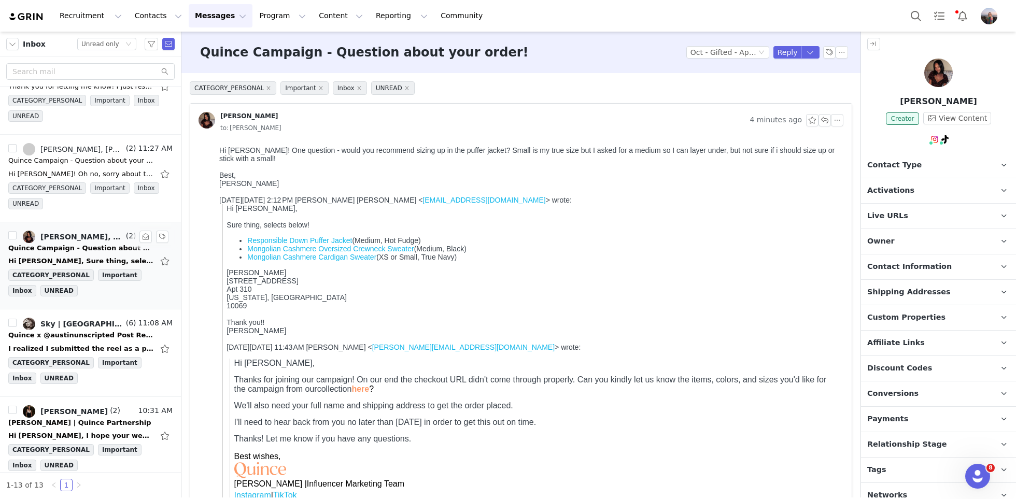
scroll to position [0, 0]
click at [895, 182] on p "Activations" at bounding box center [926, 190] width 130 height 25
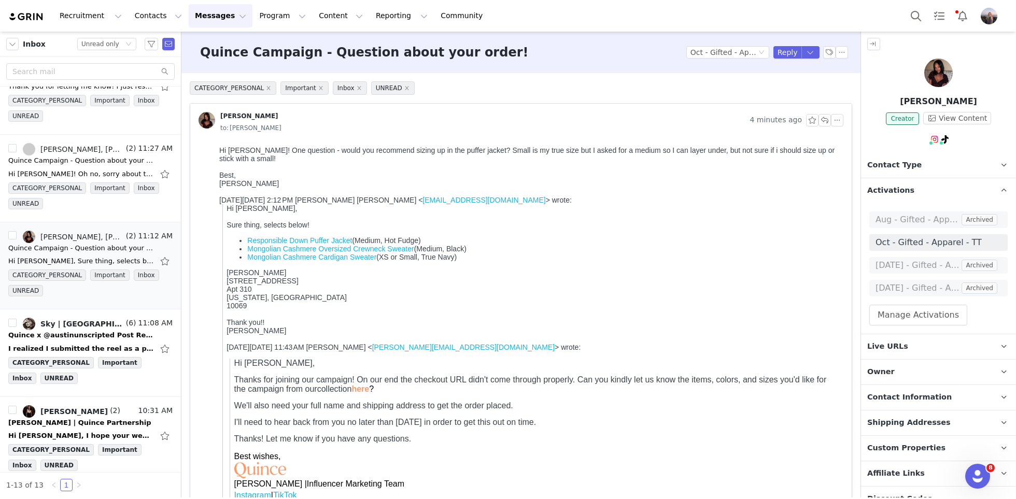
click at [329, 241] on link "Responsible Down Puffer Jacket" at bounding box center [299, 240] width 105 height 8
click at [398, 251] on link "Mongolian Cashmere Oversized Crewneck Sweater" at bounding box center [330, 249] width 166 height 8
click at [352, 261] on link "Mongolian Cashmere Cardigan Sweater" at bounding box center [311, 257] width 129 height 8
click at [915, 399] on span "Contact Information" at bounding box center [909, 397] width 84 height 11
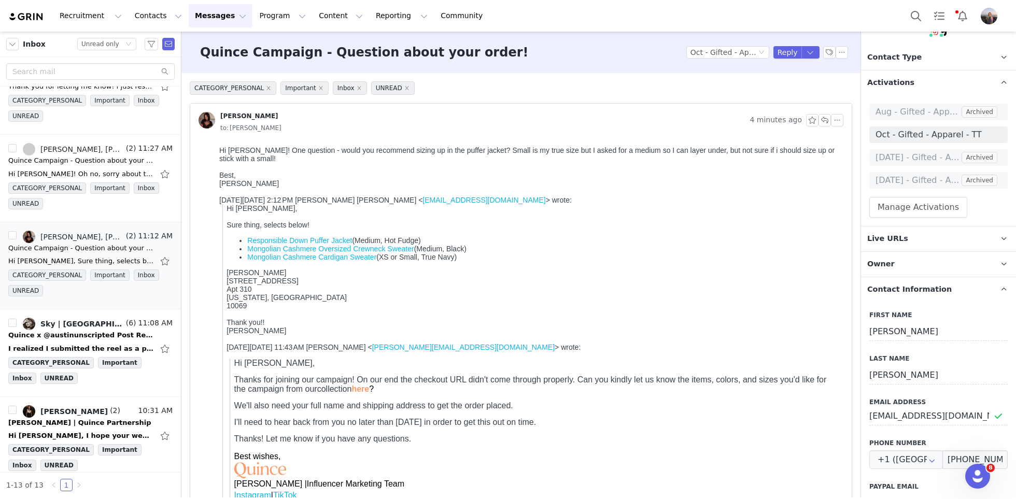
scroll to position [137, 0]
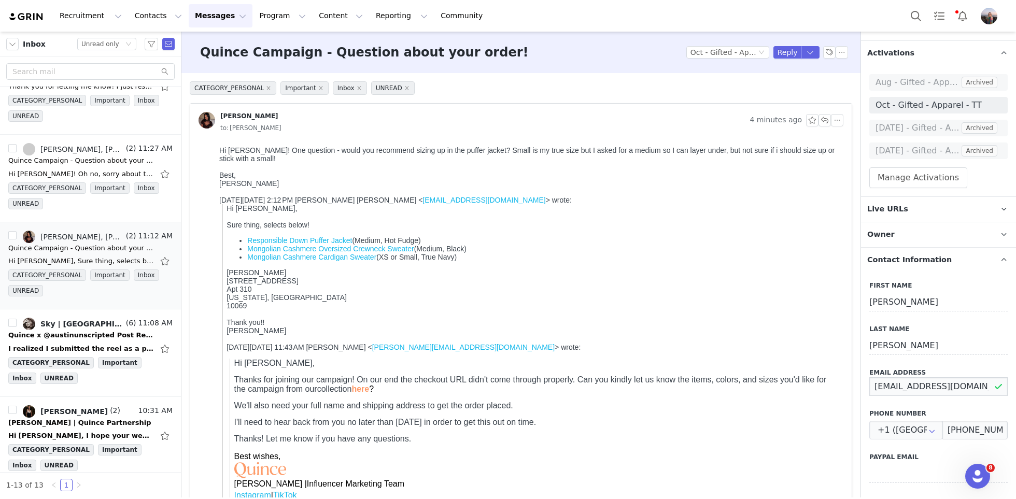
click at [895, 386] on input "itsnicoleana@gmail.com" at bounding box center [938, 386] width 138 height 19
drag, startPoint x: 285, startPoint y: 278, endPoint x: 250, endPoint y: 278, distance: 34.7
click at [250, 277] on div "Nicole Mastellone" at bounding box center [533, 272] width 613 height 8
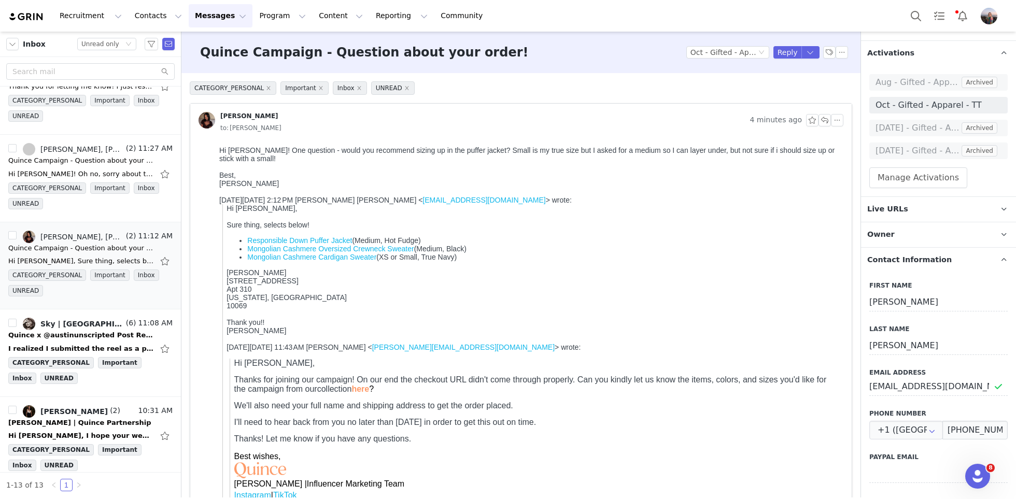
drag, startPoint x: 227, startPoint y: 286, endPoint x: 254, endPoint y: 309, distance: 35.6
click at [254, 309] on div "Responsible Down Puffer Jacket (Medium, Hot Fudge) Mongolian Cashmere Oversized…" at bounding box center [533, 285] width 613 height 98
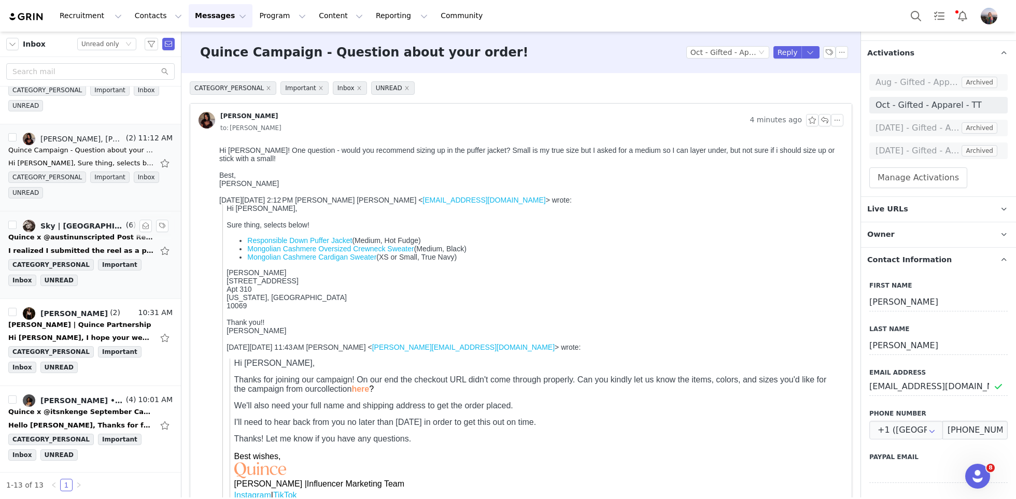
scroll to position [403, 0]
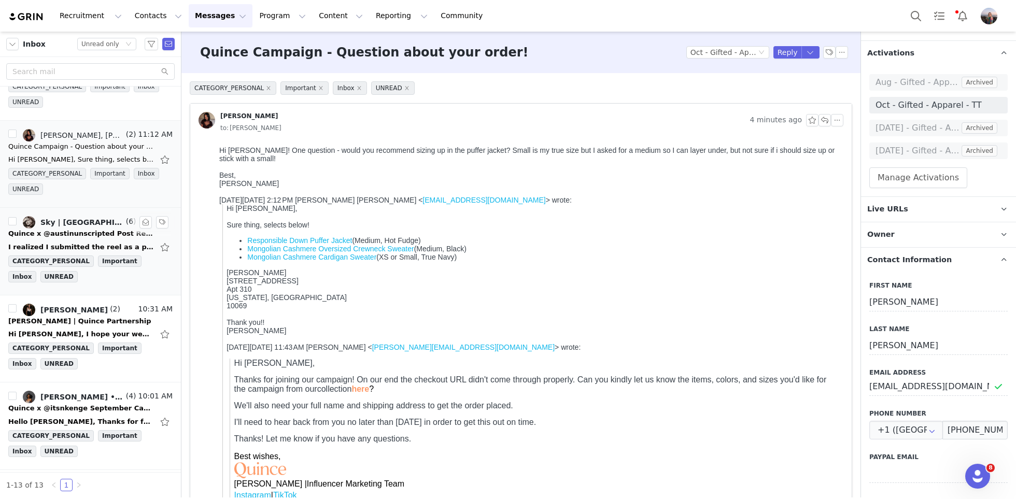
click at [44, 239] on div "I realized I submitted the reel as a post originally so re-submitted as a Reel!…" at bounding box center [90, 247] width 164 height 17
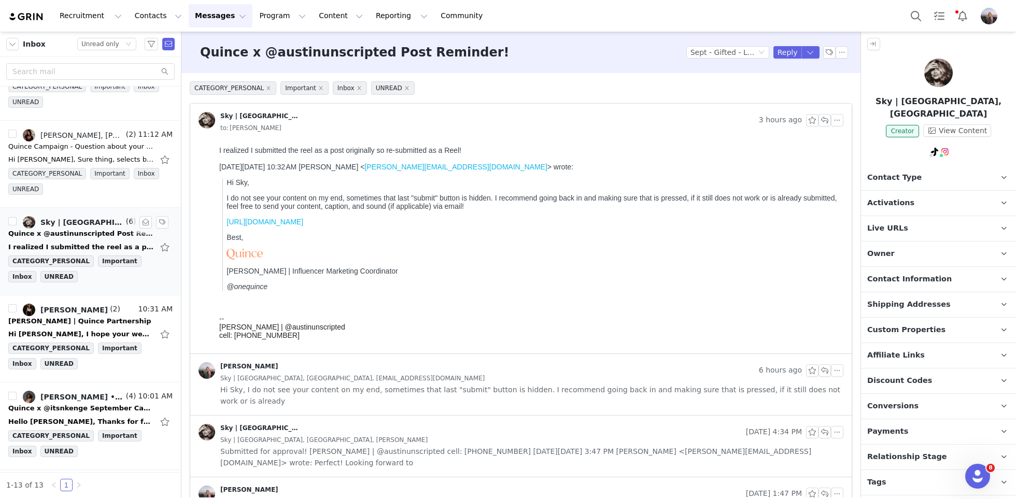
scroll to position [0, 0]
click at [891, 197] on span "Activations" at bounding box center [890, 202] width 47 height 11
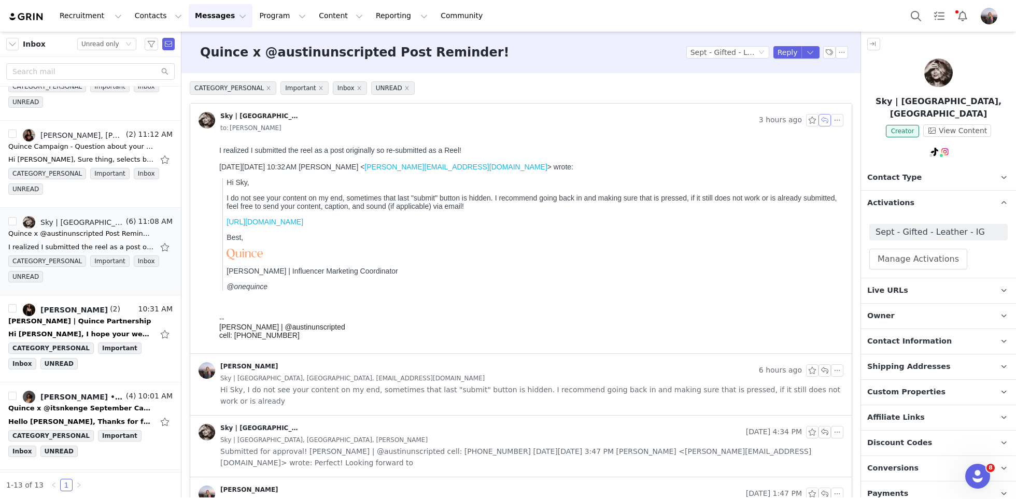
click at [825, 122] on button "button" at bounding box center [824, 120] width 12 height 12
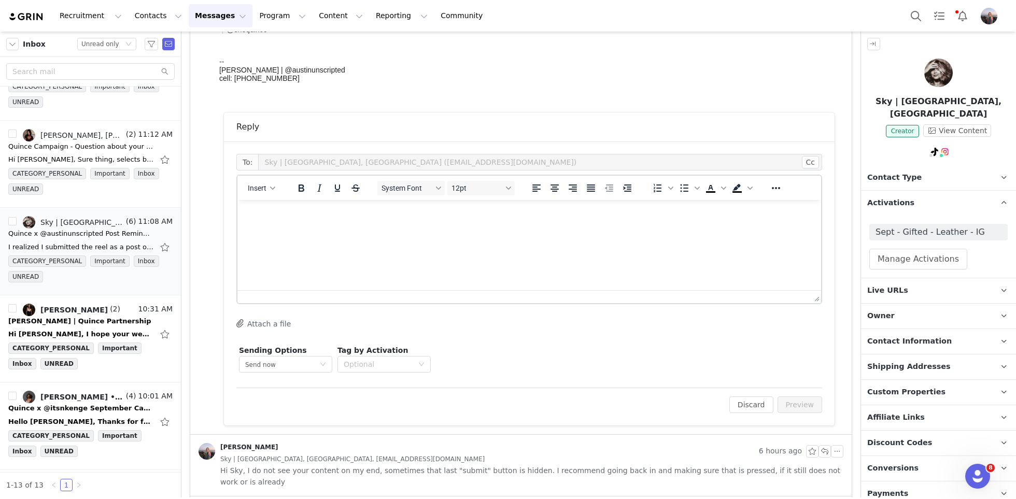
scroll to position [277, 0]
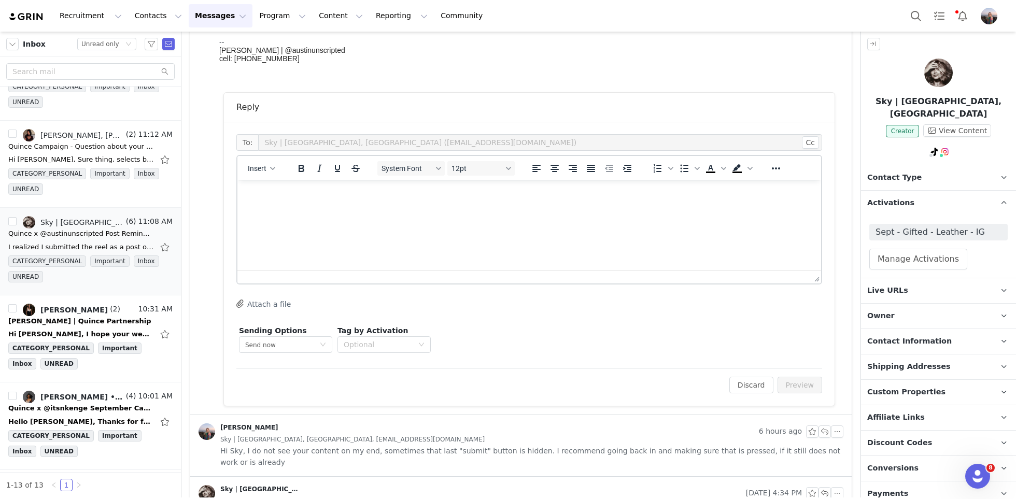
click at [365, 208] on html at bounding box center [529, 194] width 584 height 28
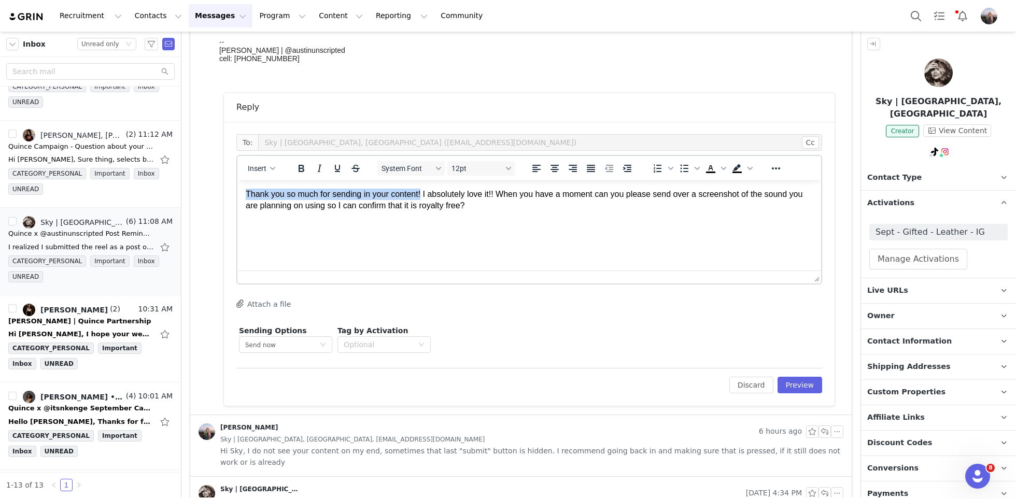
drag, startPoint x: 425, startPoint y: 194, endPoint x: 242, endPoint y: 194, distance: 183.0
click at [242, 194] on html "Thank you so much for sending in your content! I absolutely love it!! When you …" at bounding box center [529, 200] width 584 height 40
click at [365, 209] on p "I see it now, I absolutely love it!! When you have a moment can you please send…" at bounding box center [529, 200] width 567 height 23
click at [263, 169] on span "Insert" at bounding box center [257, 168] width 19 height 8
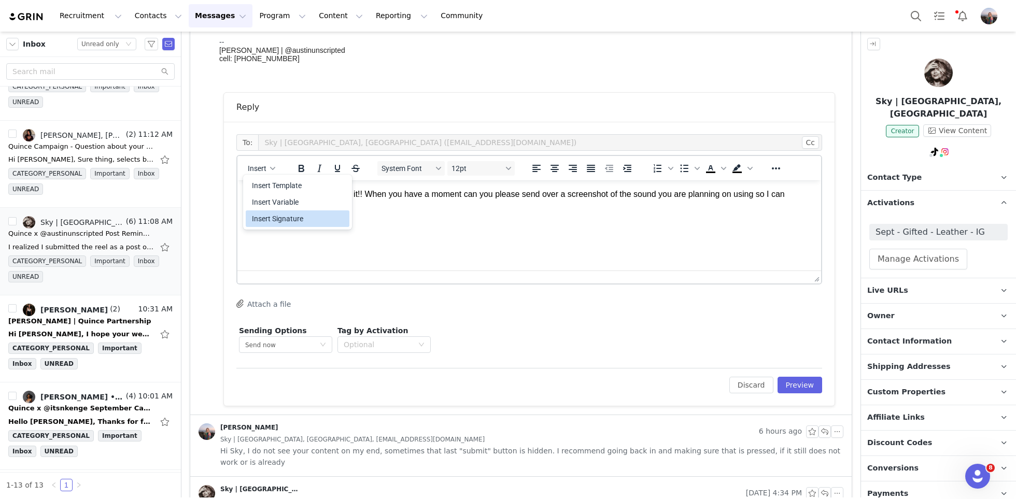
click at [285, 215] on div "Insert Signature" at bounding box center [298, 219] width 93 height 12
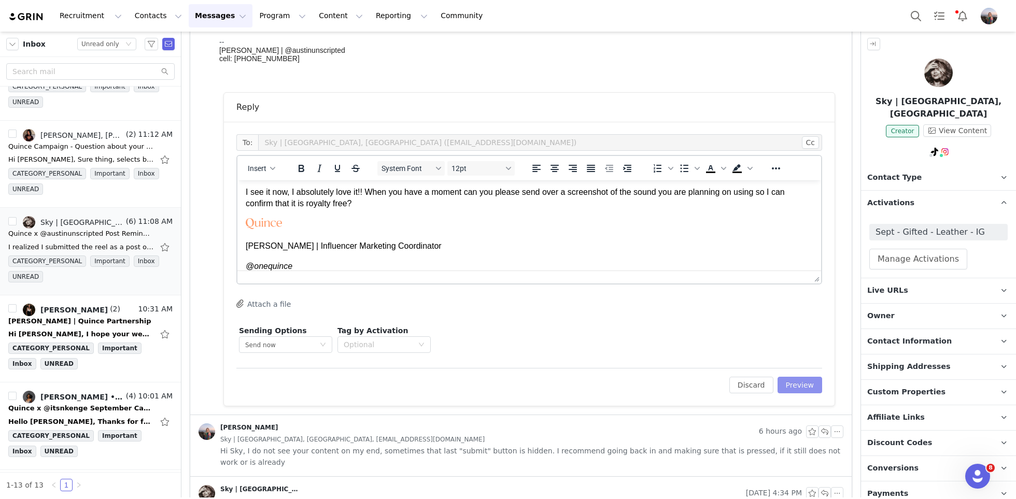
click at [795, 381] on button "Preview" at bounding box center [799, 385] width 45 height 17
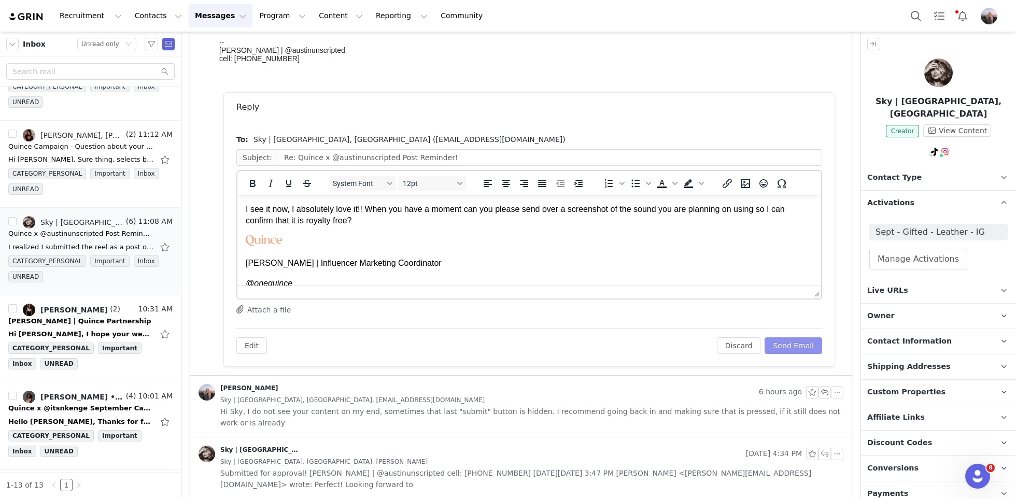
scroll to position [0, 0]
click at [797, 347] on button "Send Email" at bounding box center [794, 345] width 58 height 17
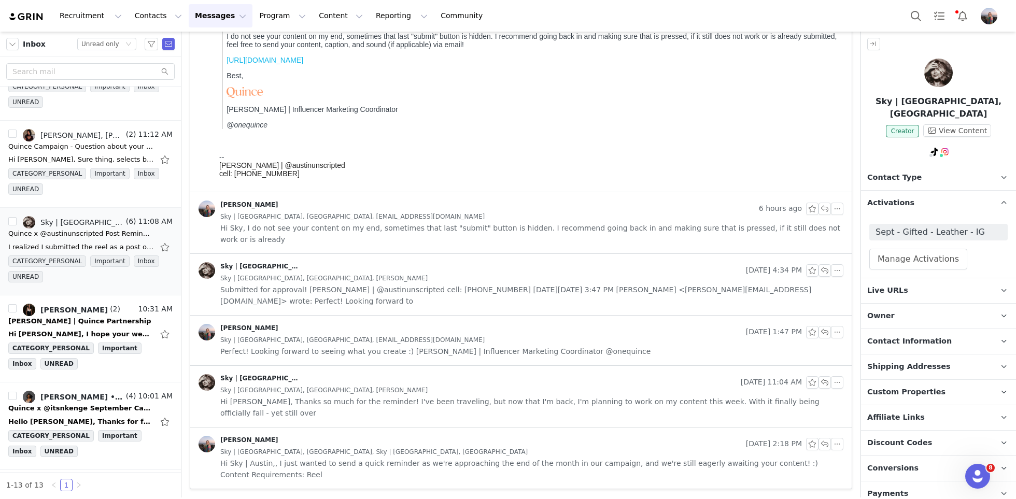
scroll to position [149, 0]
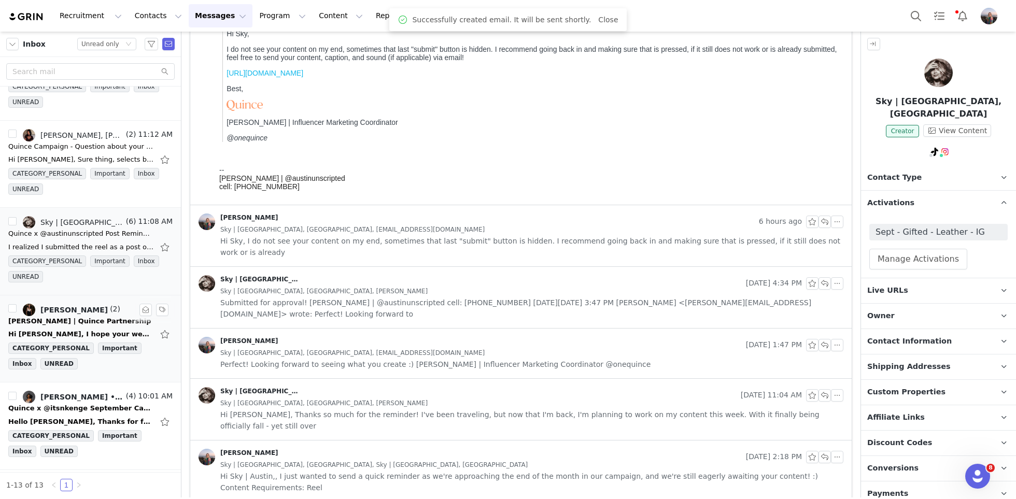
click at [77, 316] on div "Victoria Yang | Quince Partnership" at bounding box center [79, 321] width 143 height 10
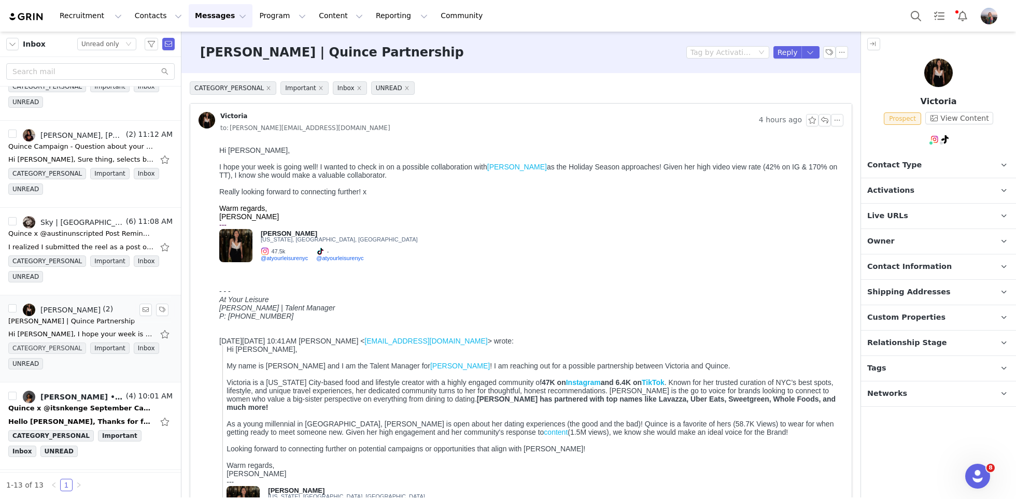
scroll to position [498, 0]
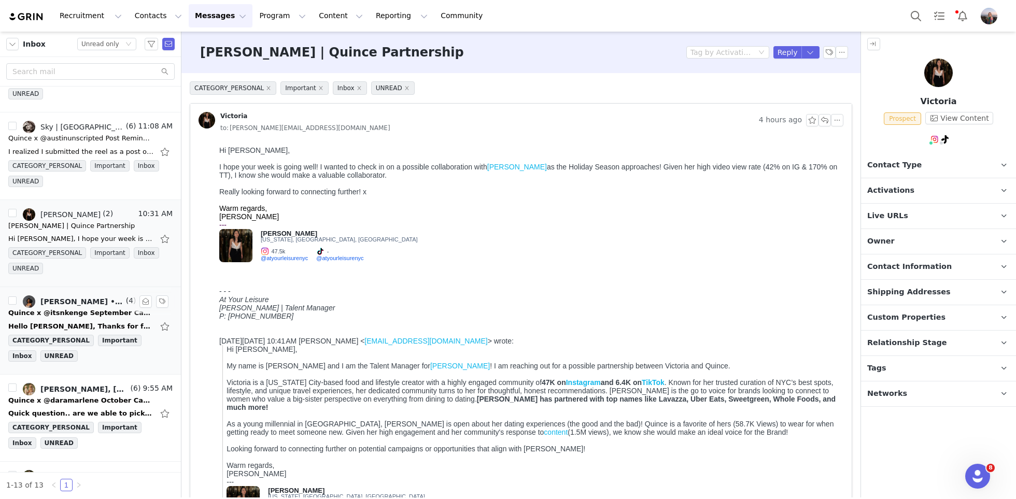
click at [82, 318] on div "Hello Kensley, Thanks for following up and thinking of me for your September ca…" at bounding box center [90, 326] width 164 height 17
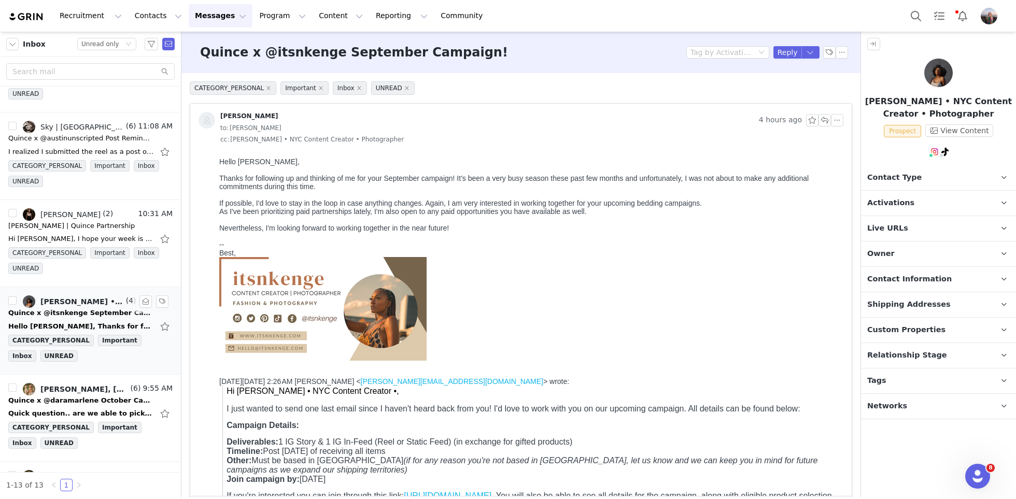
scroll to position [0, 0]
click at [916, 356] on span "Relationship Stage" at bounding box center [907, 355] width 80 height 11
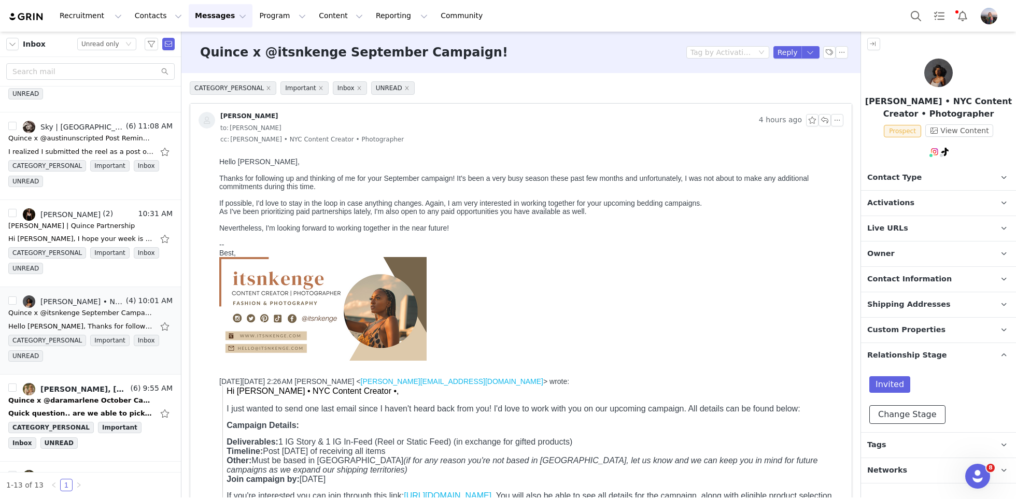
click at [898, 418] on button "Change Stage" at bounding box center [907, 414] width 76 height 19
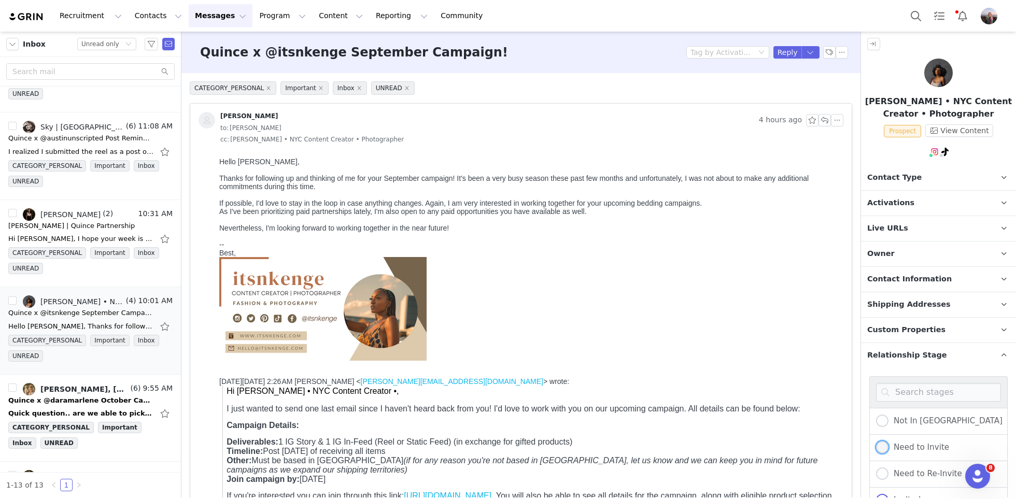
click at [908, 443] on span "Need to Invite" at bounding box center [918, 447] width 61 height 9
click at [888, 441] on input "Need to Invite" at bounding box center [882, 447] width 12 height 13
radio input "true"
radio input "false"
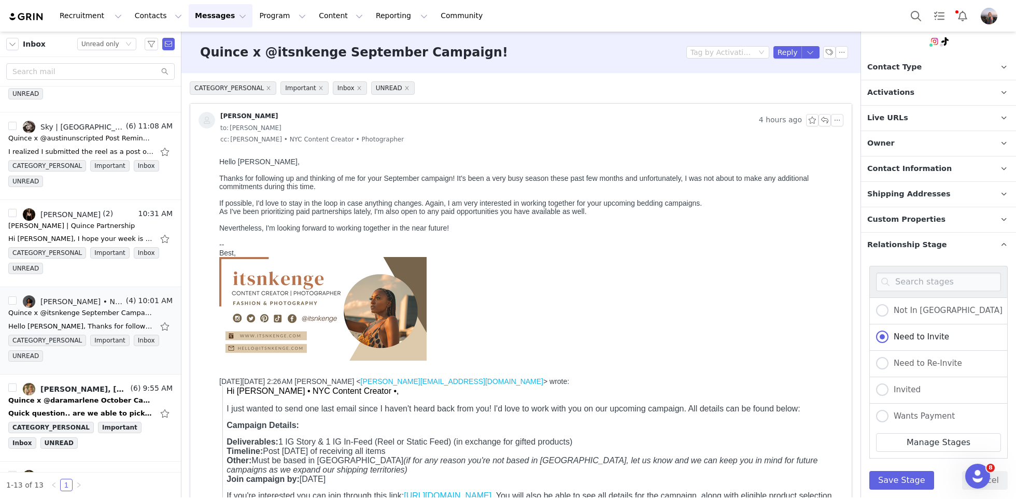
scroll to position [159, 0]
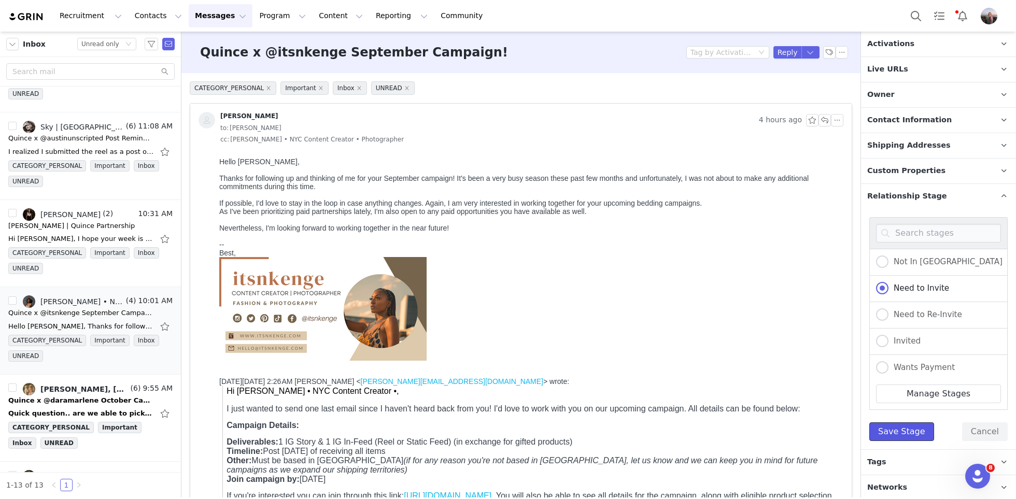
click at [899, 425] on button "Save Stage" at bounding box center [901, 431] width 65 height 19
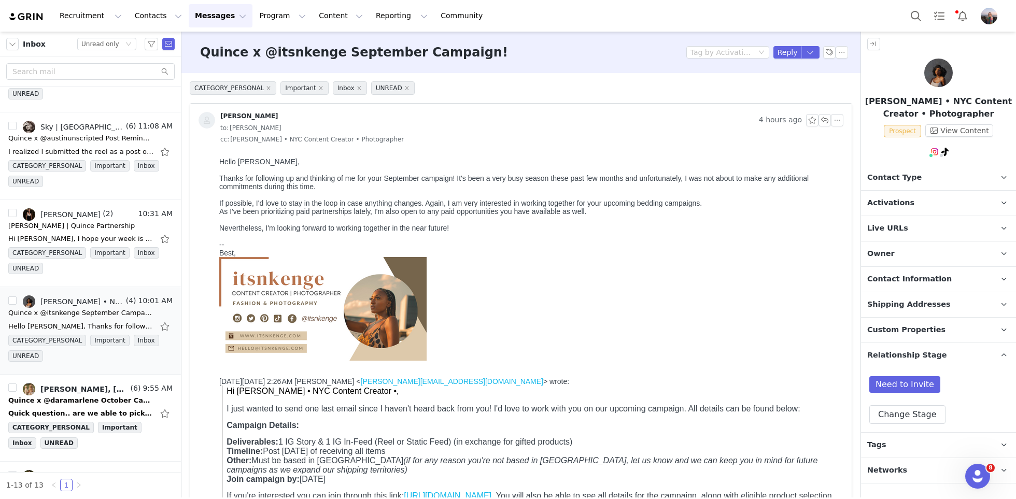
scroll to position [0, 0]
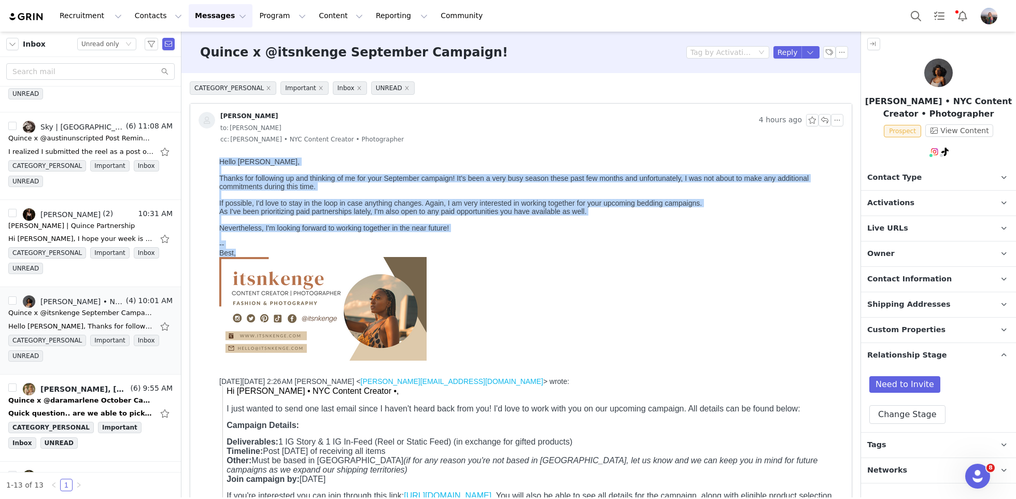
drag, startPoint x: 238, startPoint y: 256, endPoint x: 215, endPoint y: 163, distance: 96.0
click at [215, 163] on html "Hello Kensley, Thanks for following up and thinking of me for your September ca…" at bounding box center [529, 376] width 628 height 446
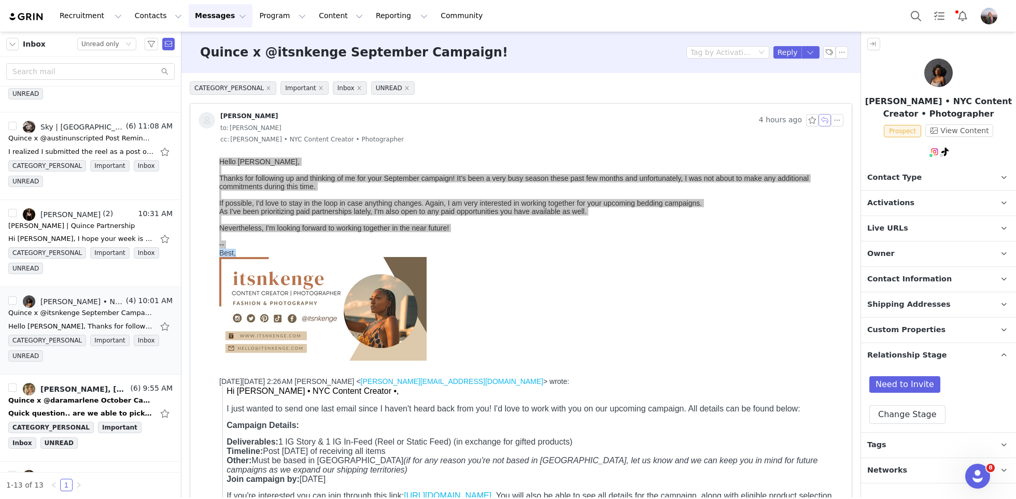
click at [823, 117] on button "button" at bounding box center [824, 120] width 12 height 12
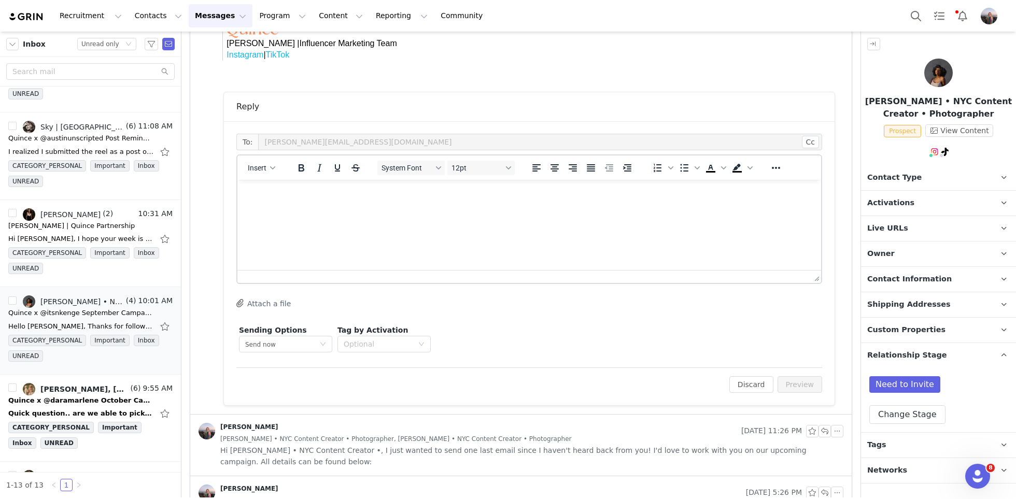
click at [431, 208] on html at bounding box center [529, 194] width 584 height 28
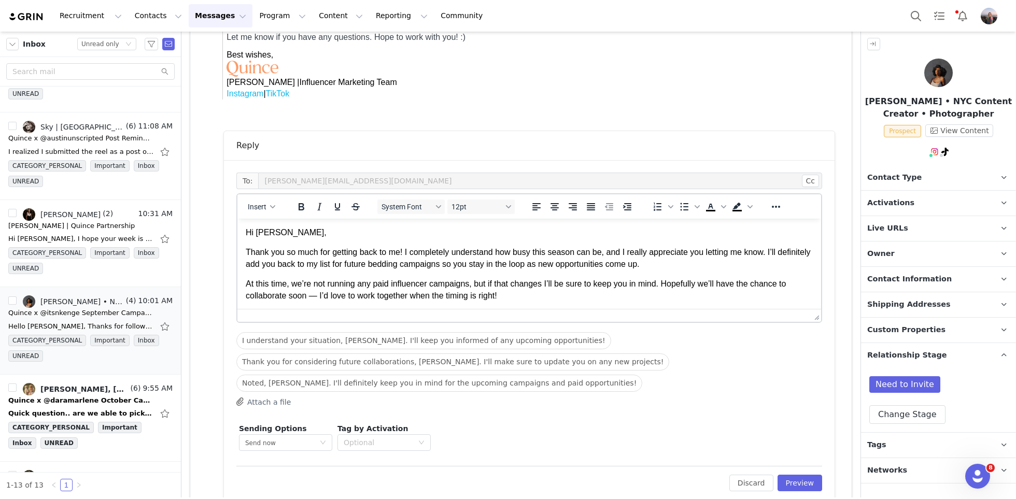
scroll to position [21, 0]
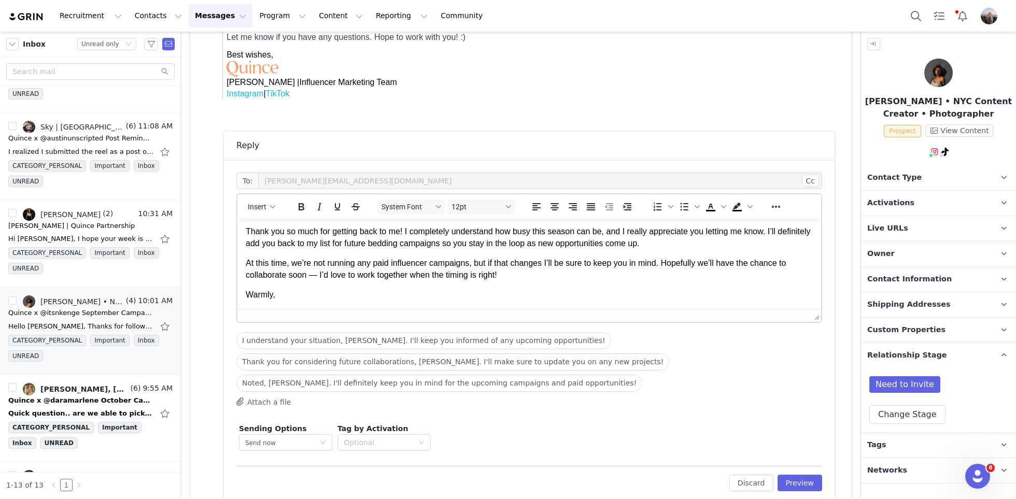
click at [329, 292] on p "Warmly," at bounding box center [529, 294] width 567 height 11
click at [260, 205] on span "Insert" at bounding box center [257, 207] width 19 height 8
click at [284, 253] on div "Insert Signature" at bounding box center [298, 257] width 93 height 12
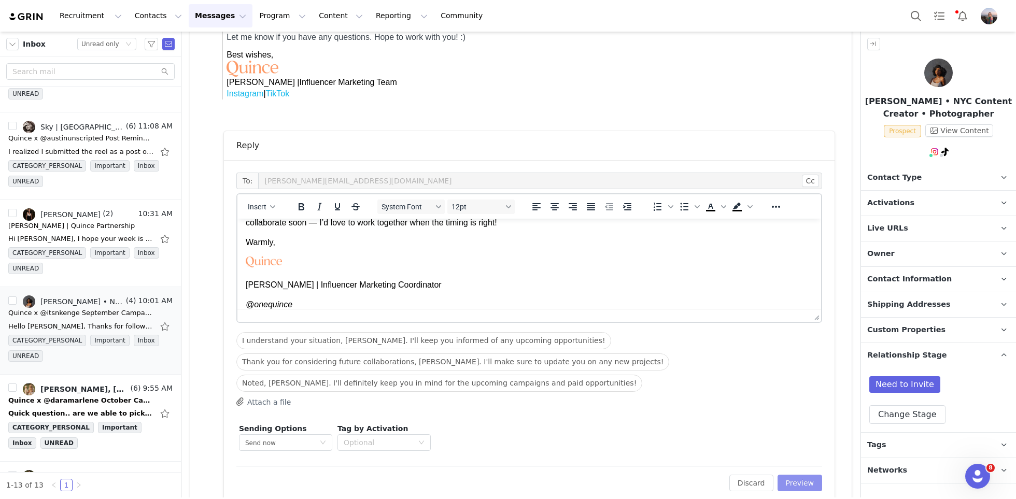
click at [790, 475] on button "Preview" at bounding box center [799, 483] width 45 height 17
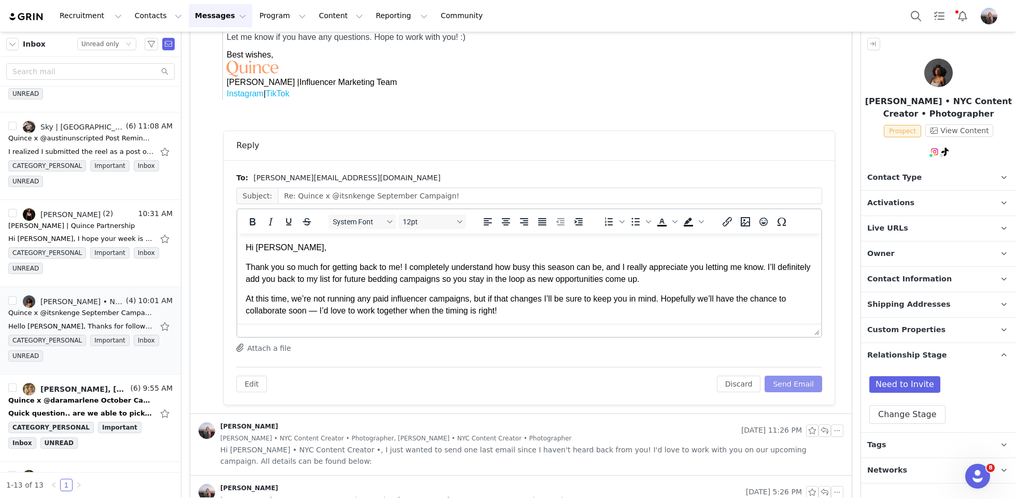
scroll to position [0, 0]
click at [790, 380] on button "Send Email" at bounding box center [794, 384] width 58 height 17
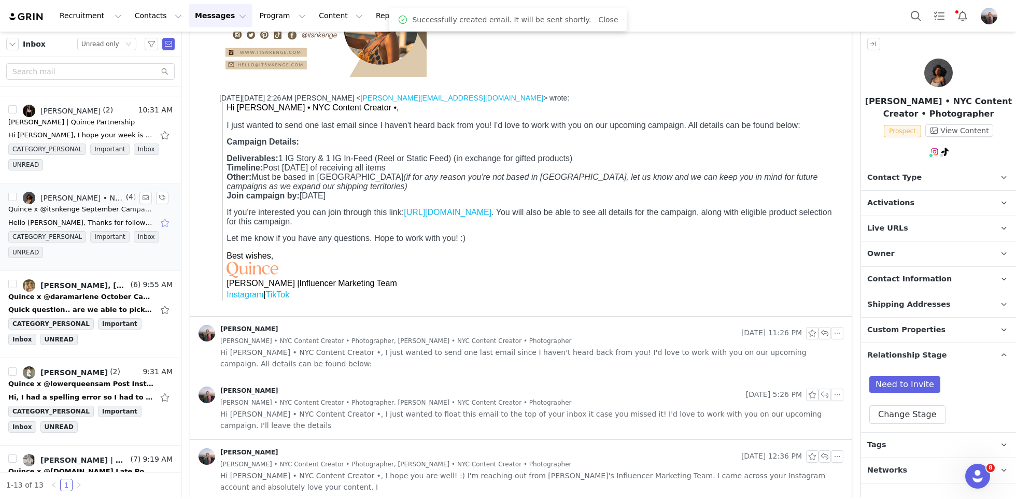
scroll to position [602, 0]
click at [92, 292] on div "Quince x @daramarlene October Campaign!" at bounding box center [80, 296] width 145 height 10
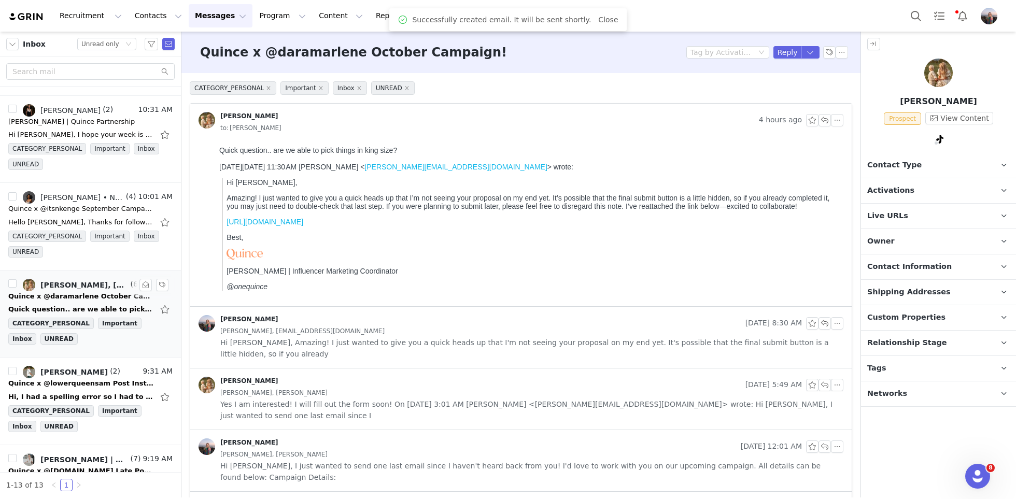
scroll to position [0, 0]
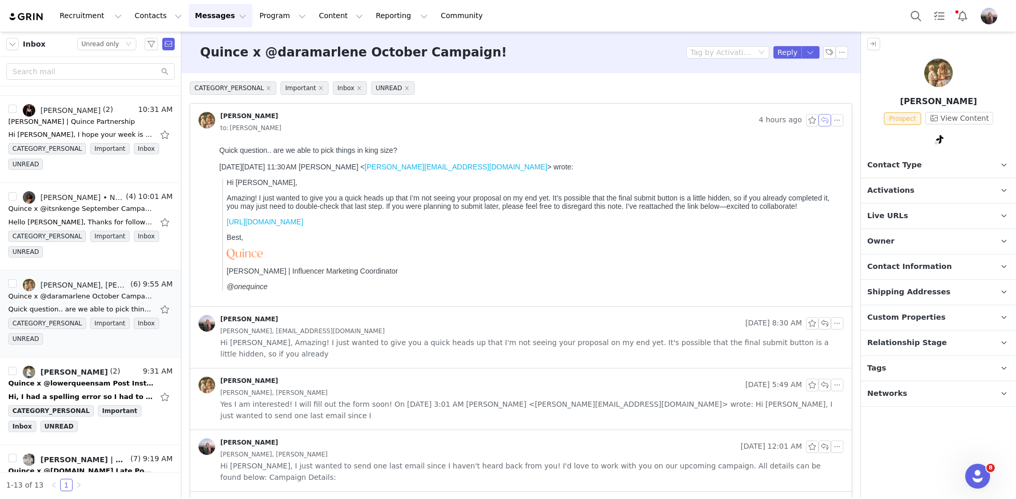
click at [823, 121] on button "button" at bounding box center [824, 120] width 12 height 12
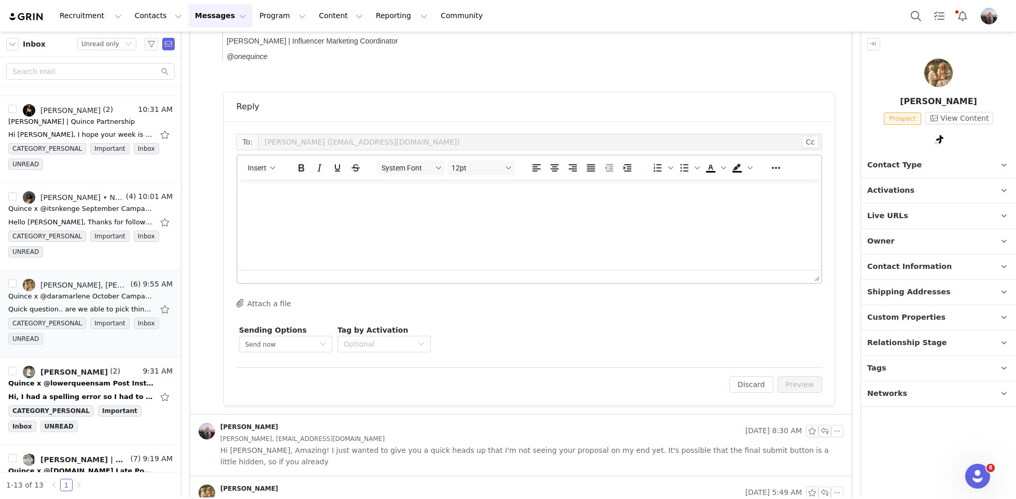
click at [530, 208] on html at bounding box center [529, 194] width 584 height 28
click at [257, 168] on span "Insert" at bounding box center [257, 168] width 19 height 8
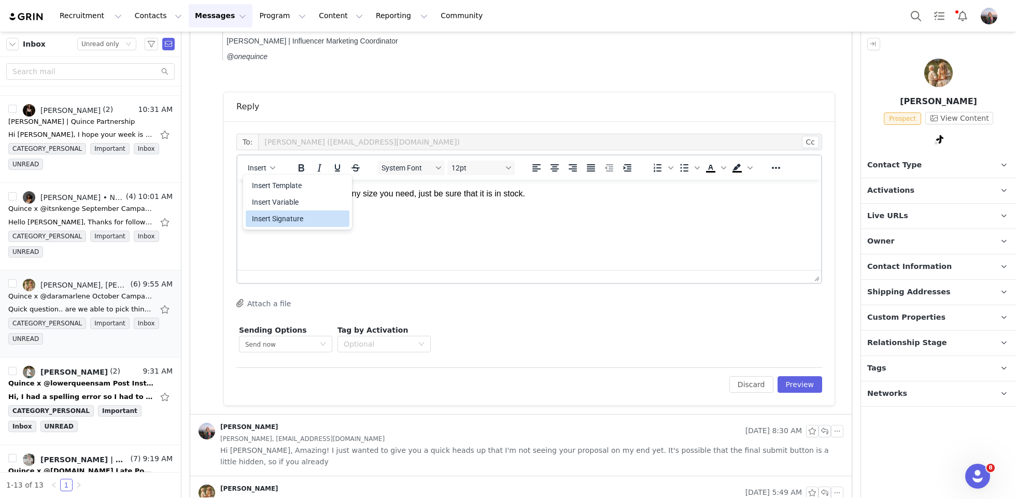
click at [290, 221] on div "Insert Signature" at bounding box center [298, 219] width 93 height 12
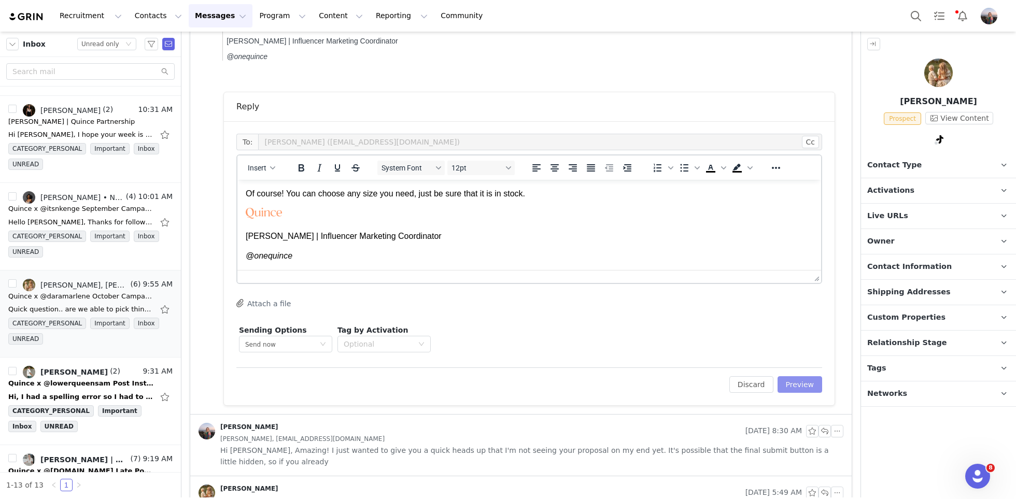
click at [800, 381] on button "Preview" at bounding box center [799, 384] width 45 height 17
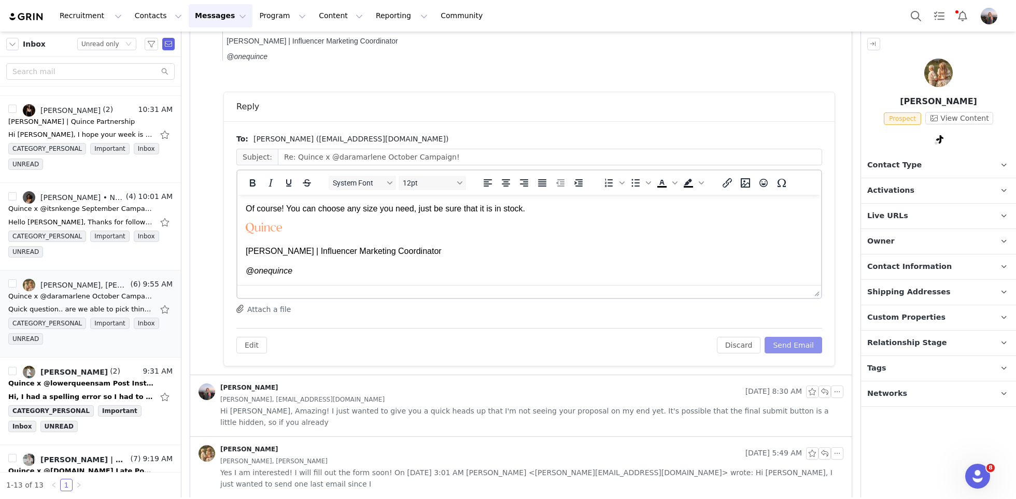
click at [796, 344] on button "Send Email" at bounding box center [794, 345] width 58 height 17
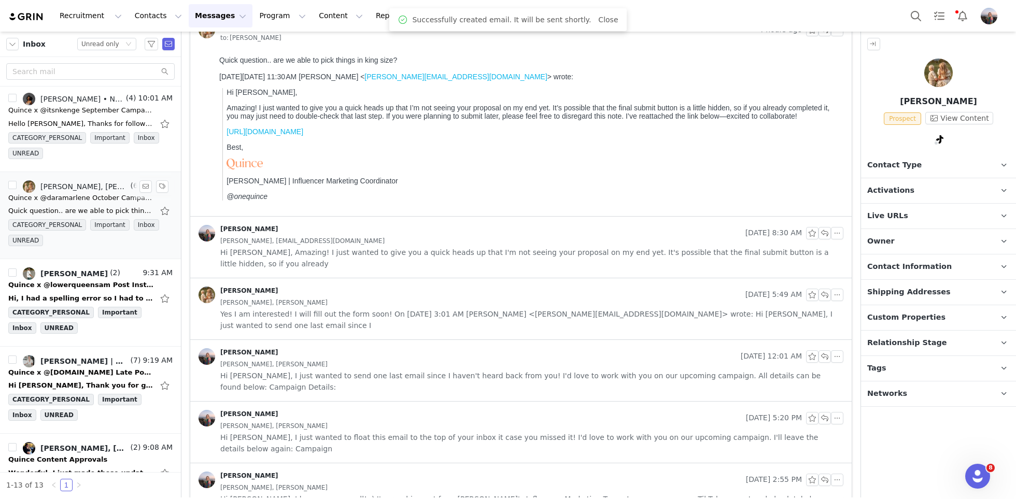
scroll to position [734, 0]
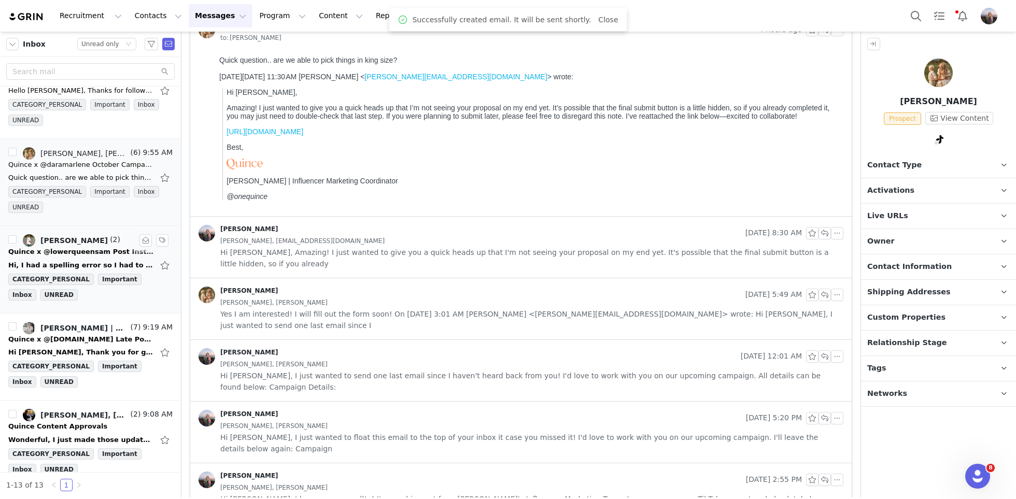
click at [54, 260] on div "Hi, I had a spelling error so I had to delete and am going to re-upload. Do you…" at bounding box center [80, 265] width 145 height 10
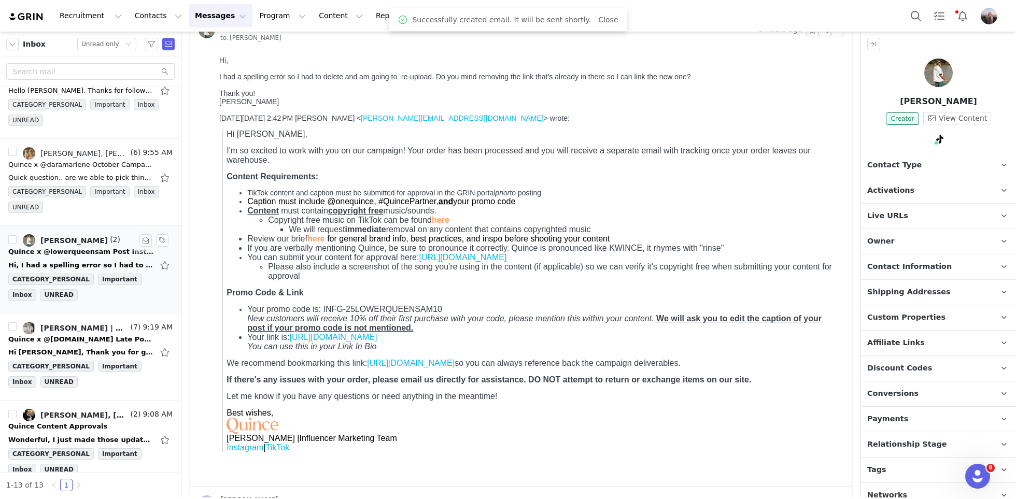
scroll to position [0, 0]
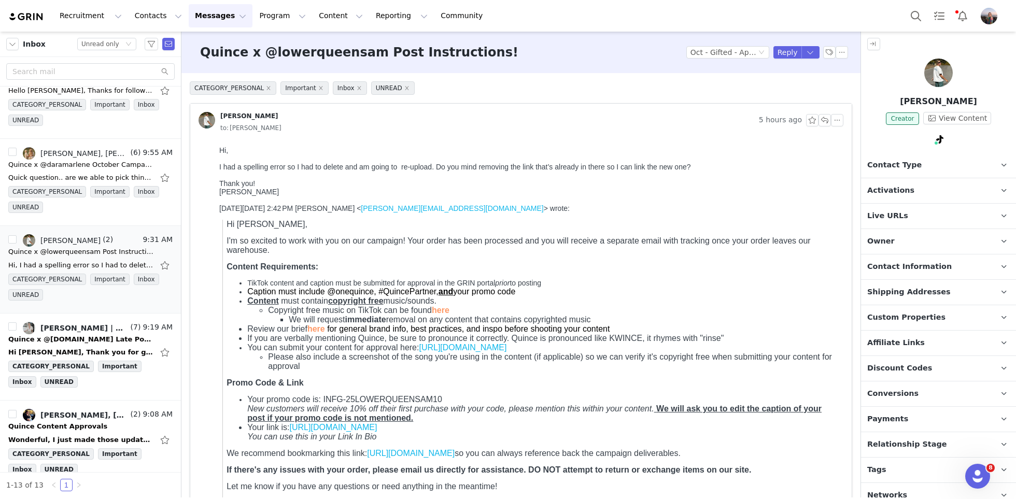
click at [893, 195] on span "Activations" at bounding box center [890, 190] width 47 height 11
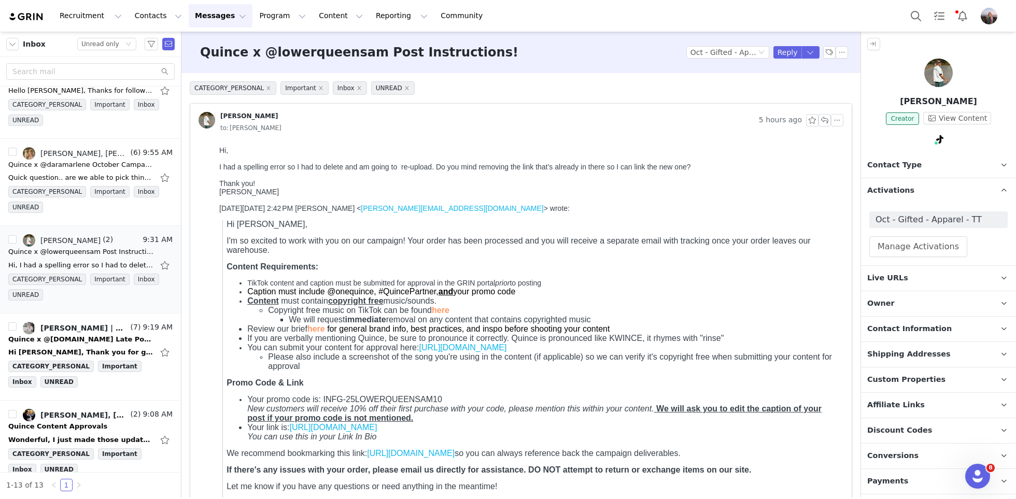
click at [891, 330] on span "Contact Information" at bounding box center [909, 328] width 84 height 11
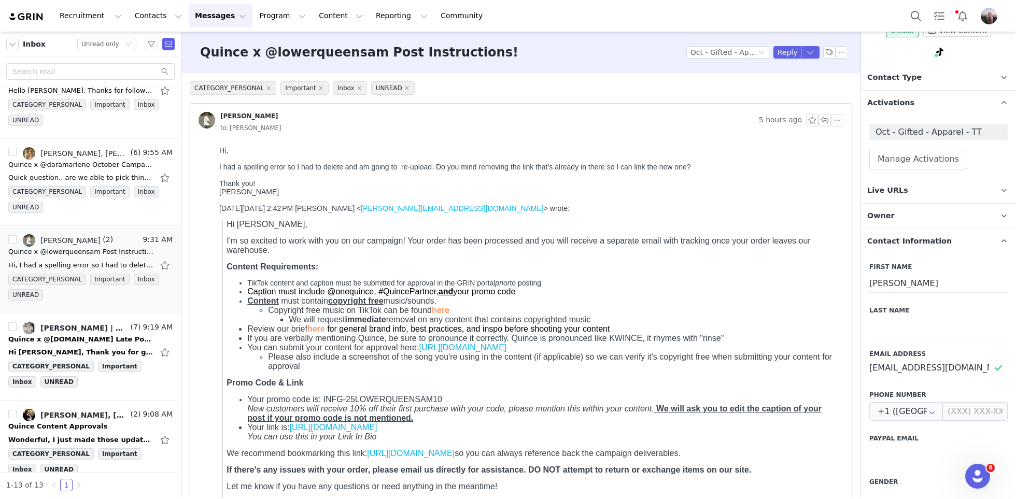
scroll to position [89, 0]
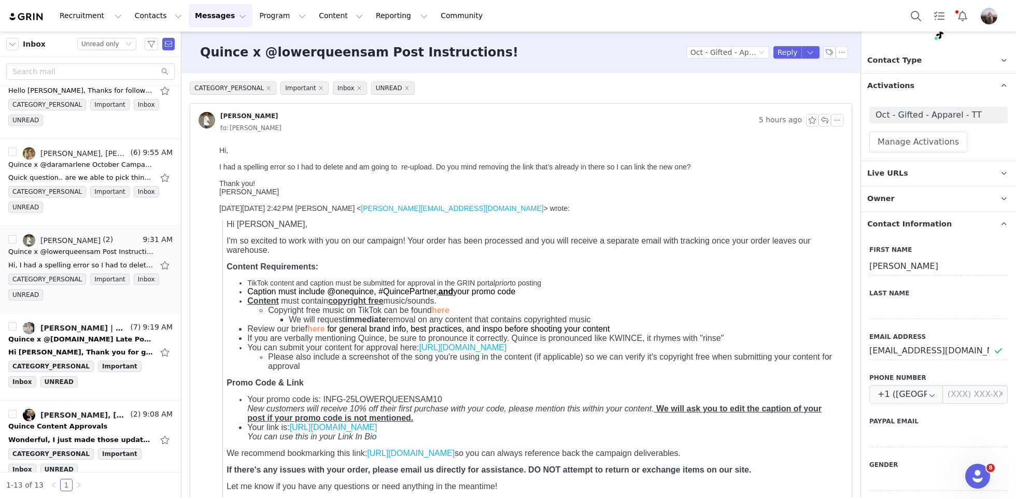
click at [897, 224] on span "Contact Information" at bounding box center [909, 224] width 84 height 11
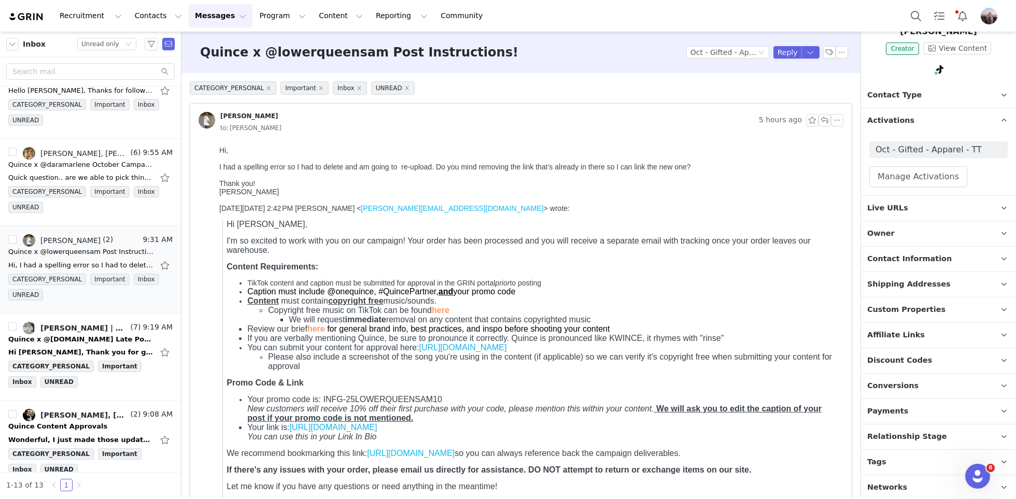
click at [880, 307] on span "Custom Properties" at bounding box center [906, 309] width 78 height 11
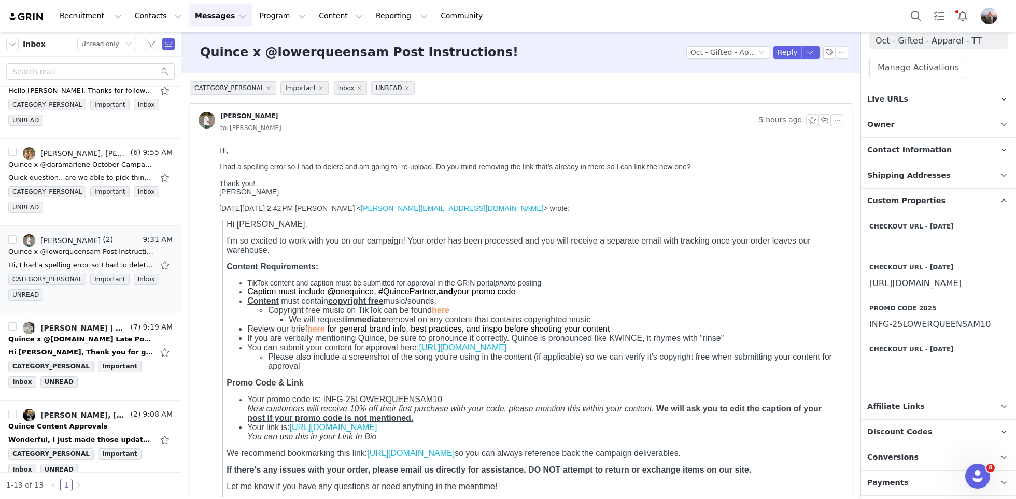
scroll to position [0, 0]
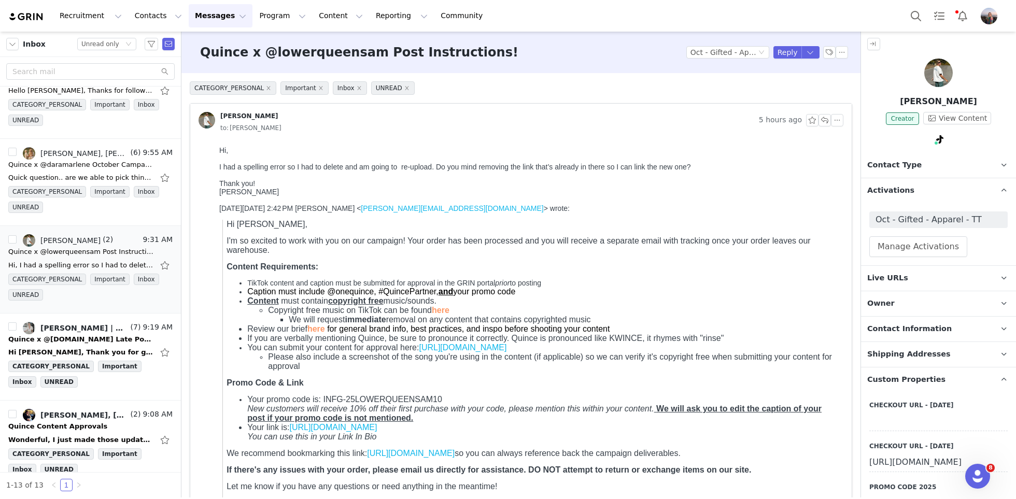
click at [892, 168] on span "Contact Type" at bounding box center [894, 165] width 54 height 11
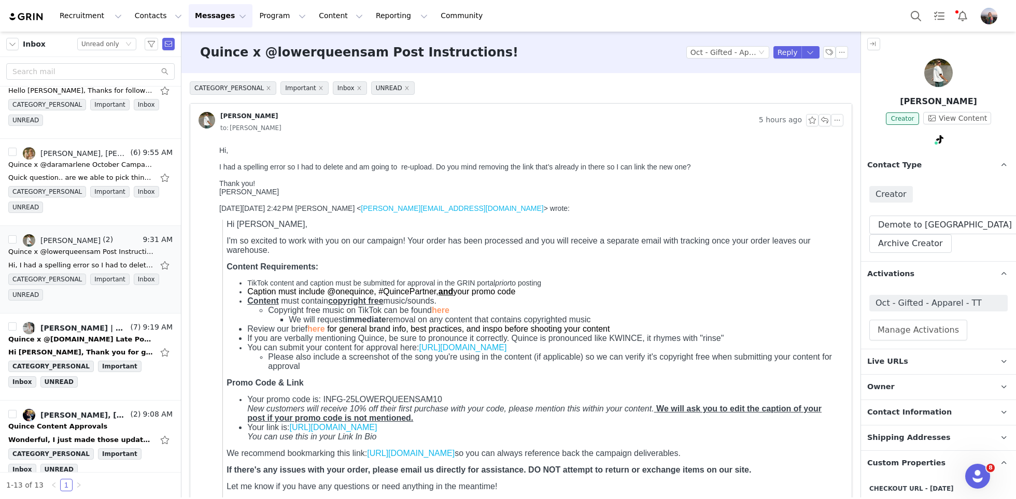
click at [892, 167] on span "Contact Type" at bounding box center [894, 165] width 54 height 11
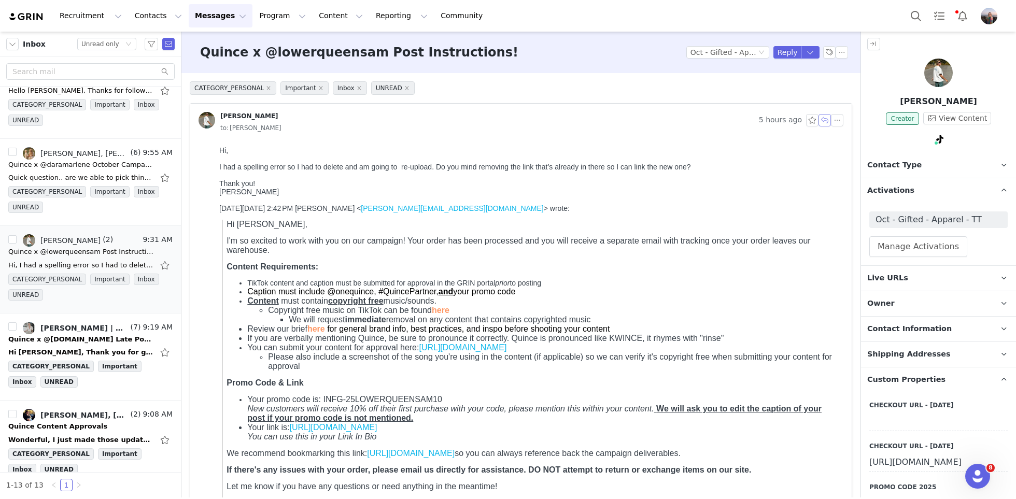
click at [826, 119] on button "button" at bounding box center [824, 120] width 12 height 12
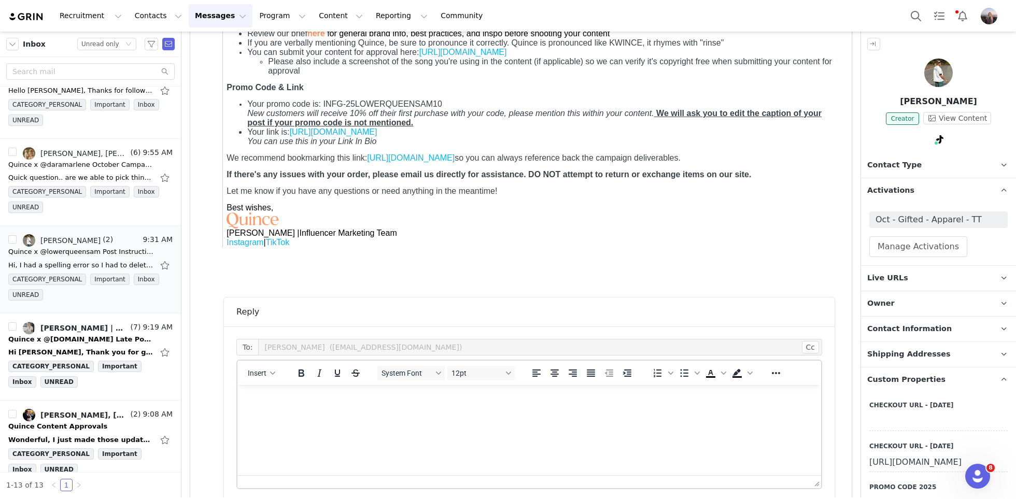
scroll to position [486, 0]
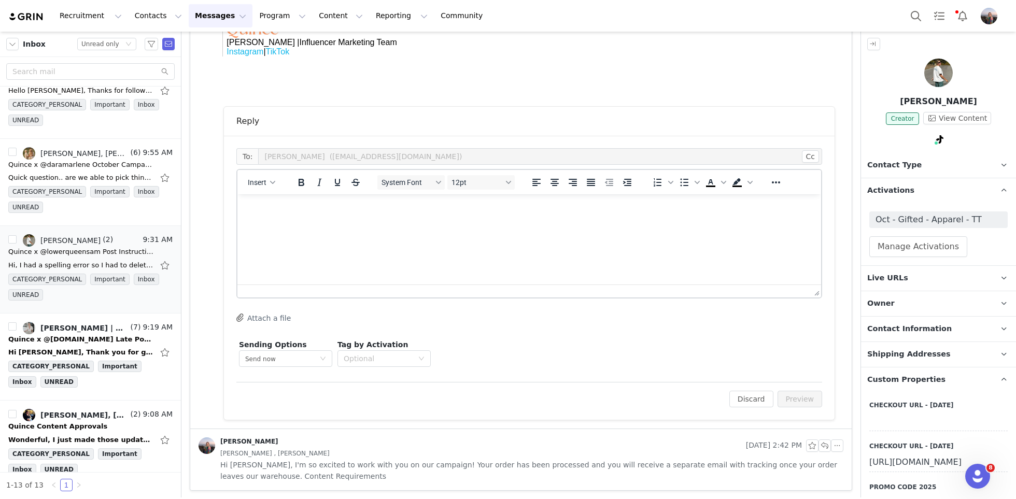
click at [354, 222] on html at bounding box center [529, 208] width 584 height 28
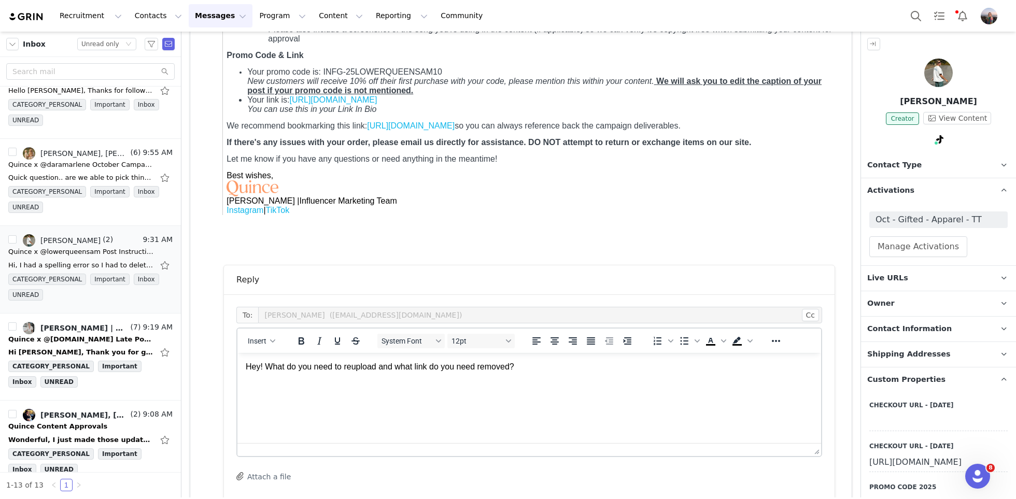
scroll to position [361, 0]
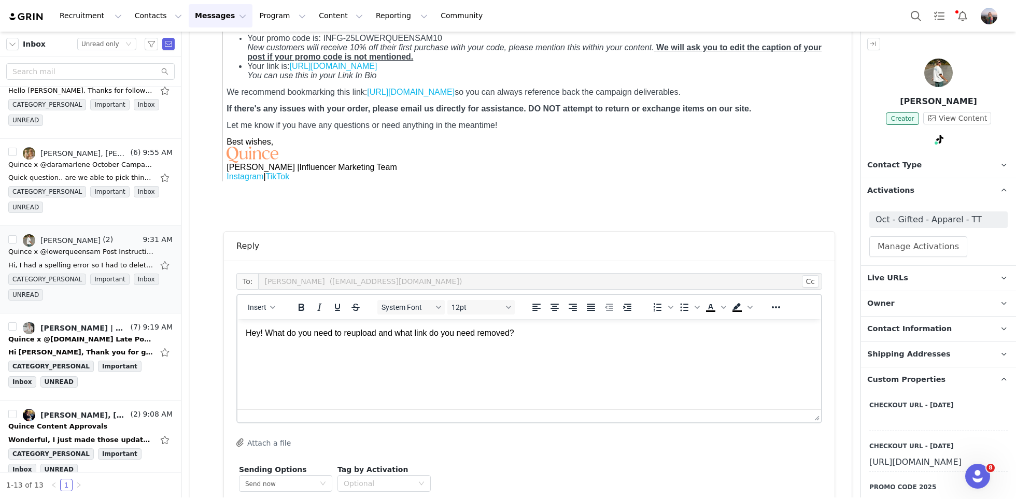
click at [350, 333] on p "Hey! What do you need to reupload and what link do you need removed?" at bounding box center [529, 333] width 567 height 11
click at [548, 340] on html "Hey! What do you need to re-upload and what link do you need removed?" at bounding box center [529, 333] width 584 height 28
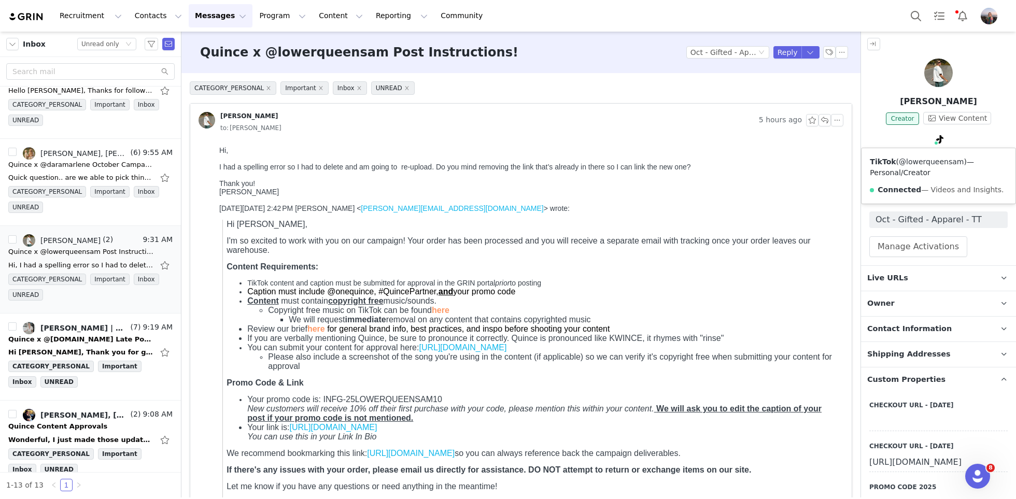
click at [918, 163] on link "@lowerqueensam" at bounding box center [931, 162] width 65 height 8
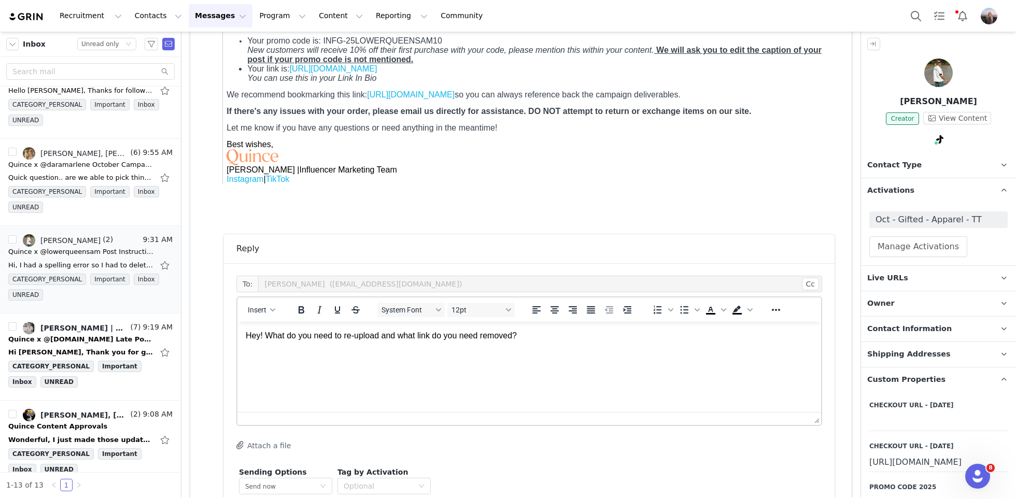
scroll to position [392, 0]
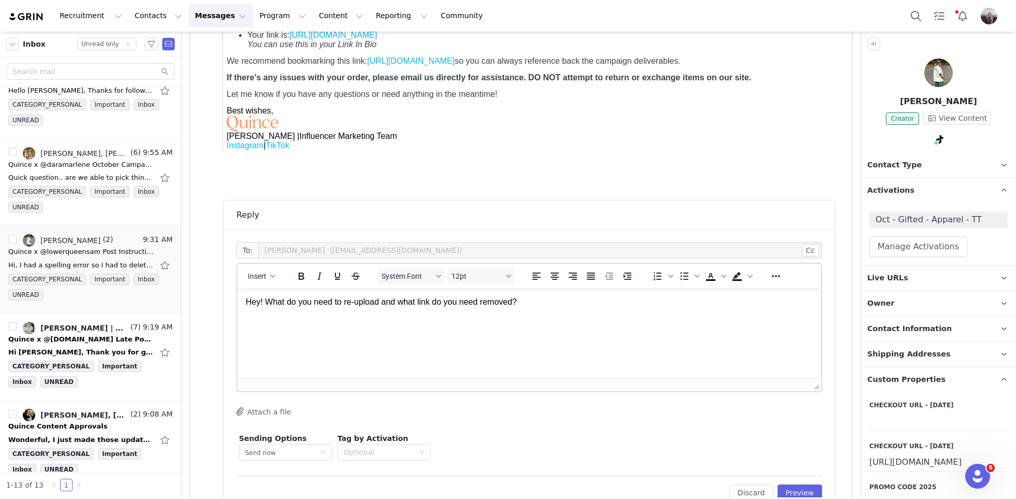
click at [547, 306] on p "Hey! What do you need to re-upload and what link do you need removed?" at bounding box center [529, 301] width 567 height 11
click at [640, 303] on p "Hey! What do you need to re-upload and what link do you need removed? Apologies…" at bounding box center [529, 301] width 567 height 11
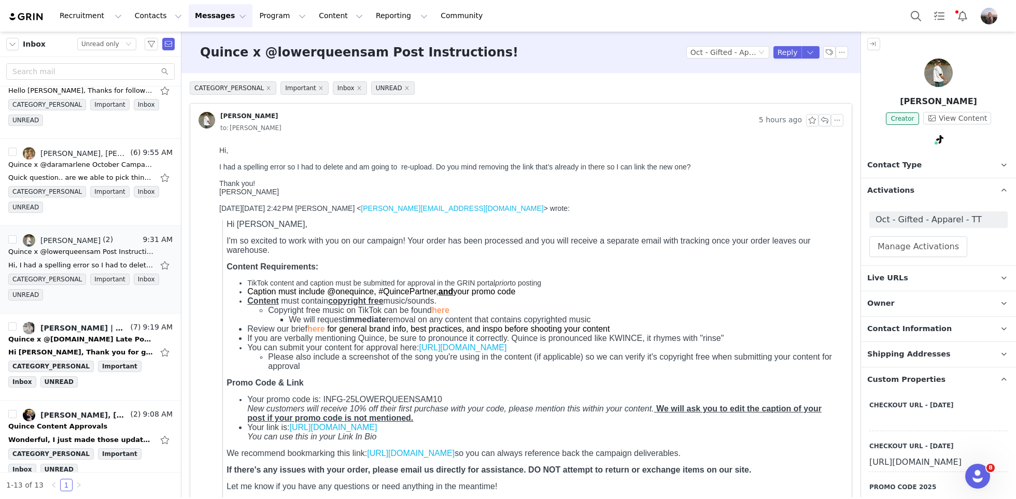
scroll to position [369, 0]
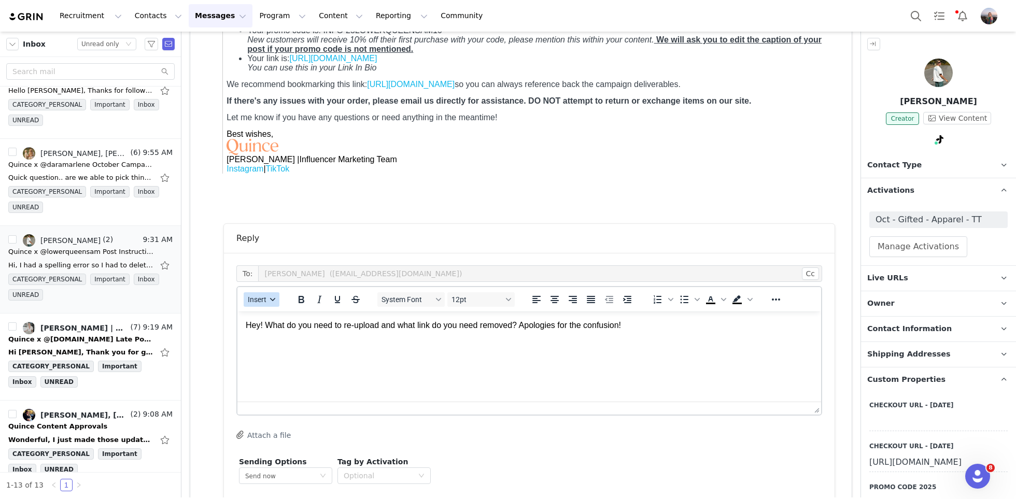
click at [261, 292] on button "Insert" at bounding box center [262, 299] width 36 height 15
click at [286, 348] on div "Insert Signature" at bounding box center [298, 350] width 93 height 12
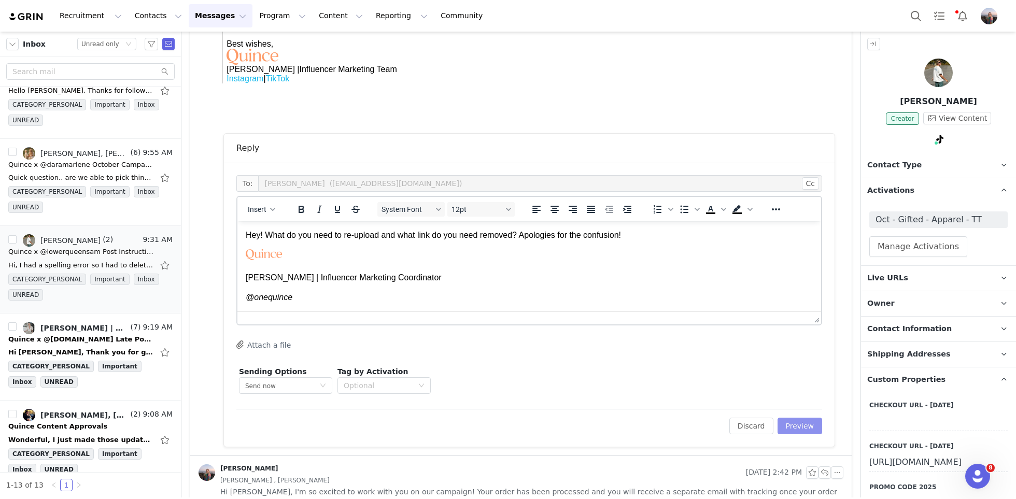
click at [803, 427] on button "Preview" at bounding box center [799, 426] width 45 height 17
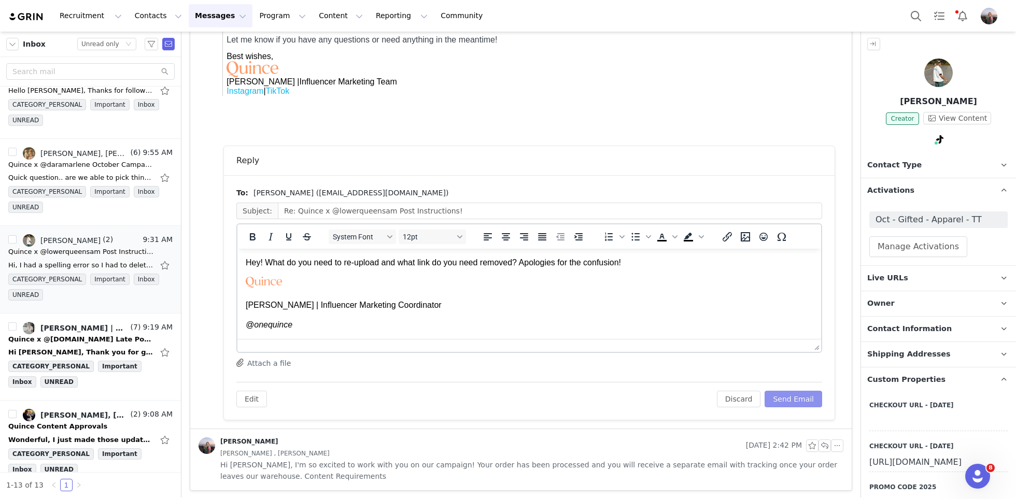
scroll to position [0, 0]
click at [788, 397] on button "Send Email" at bounding box center [794, 399] width 58 height 17
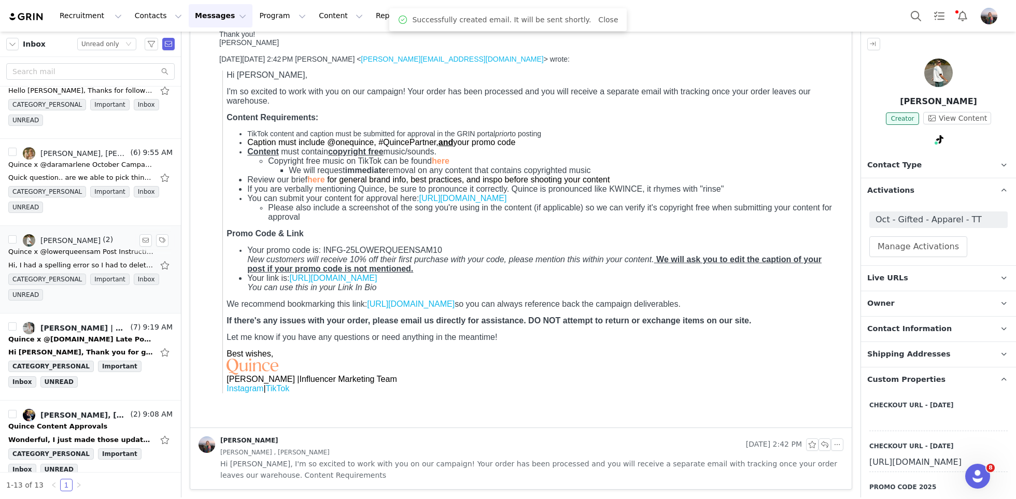
scroll to position [738, 0]
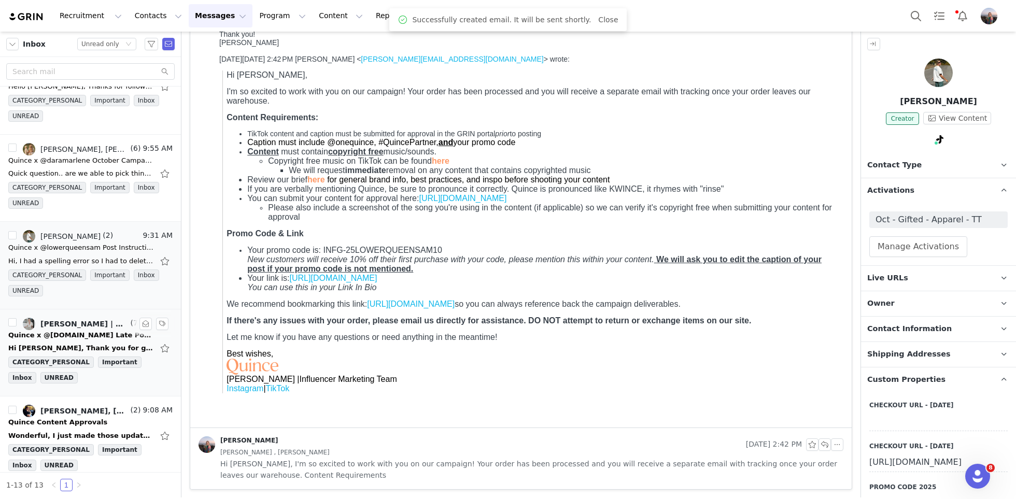
click at [48, 330] on div "Quince x @my.bell.house Late Post Reminder!" at bounding box center [80, 335] width 145 height 10
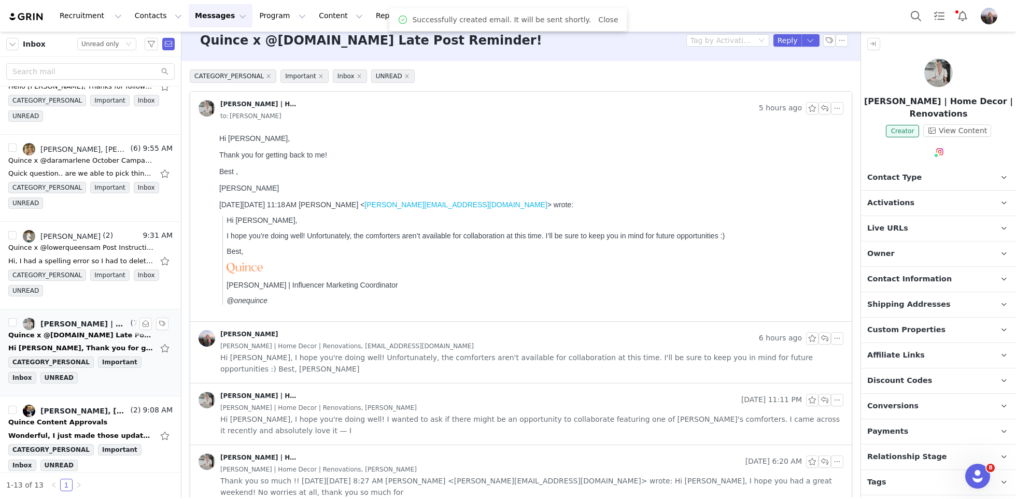
scroll to position [0, 0]
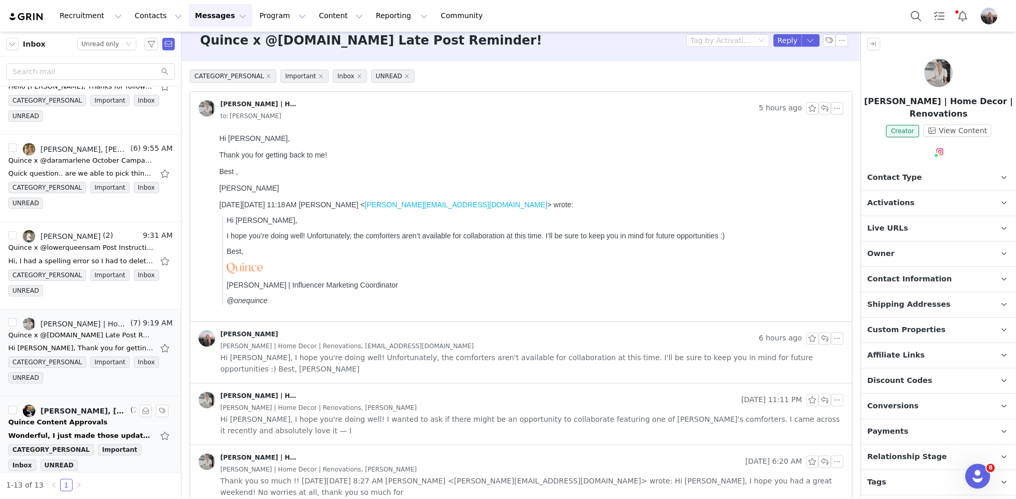
click at [97, 417] on div "Quince Content Approvals" at bounding box center [90, 422] width 164 height 10
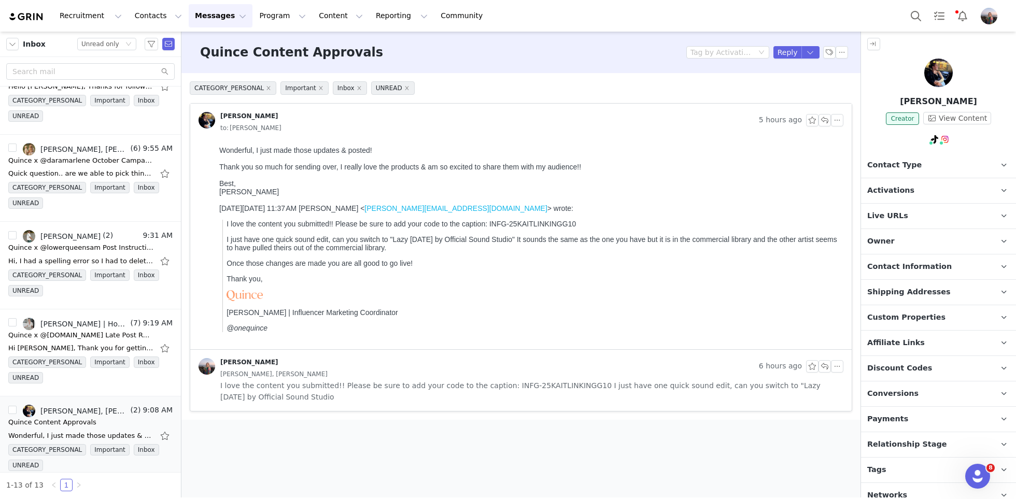
click at [419, 384] on span "I love the content you submitted!! Please be sure to add your code to the capti…" at bounding box center [531, 391] width 623 height 23
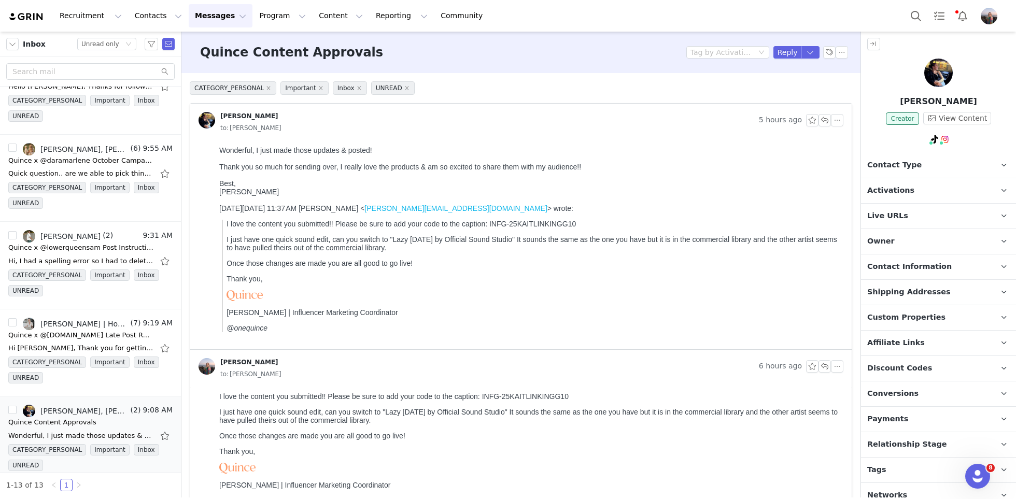
click at [883, 191] on span "Activations" at bounding box center [890, 190] width 47 height 11
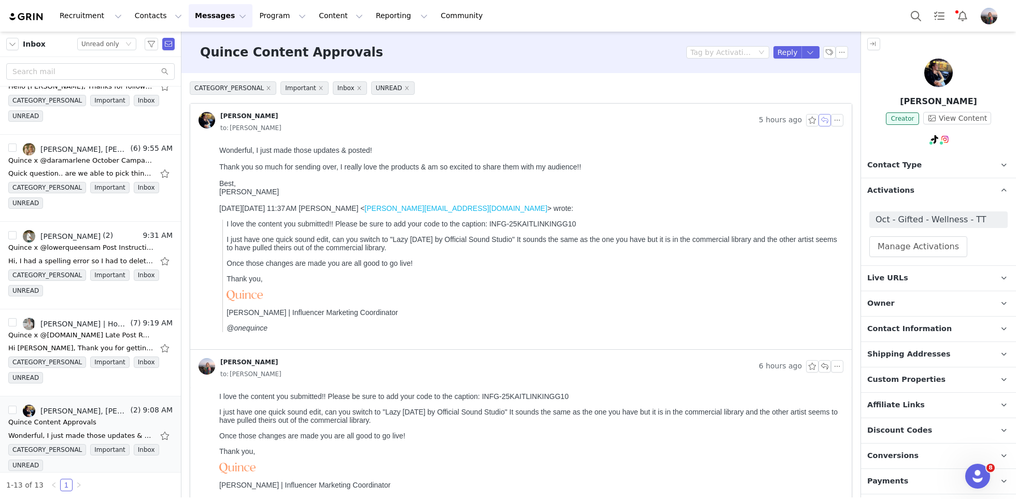
click at [823, 120] on button "button" at bounding box center [824, 120] width 12 height 12
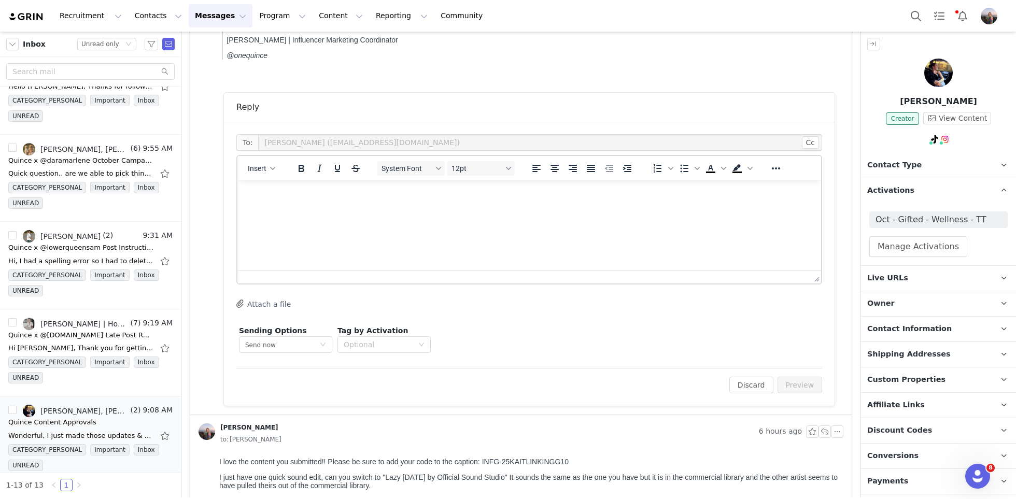
click at [346, 208] on html at bounding box center [529, 194] width 584 height 28
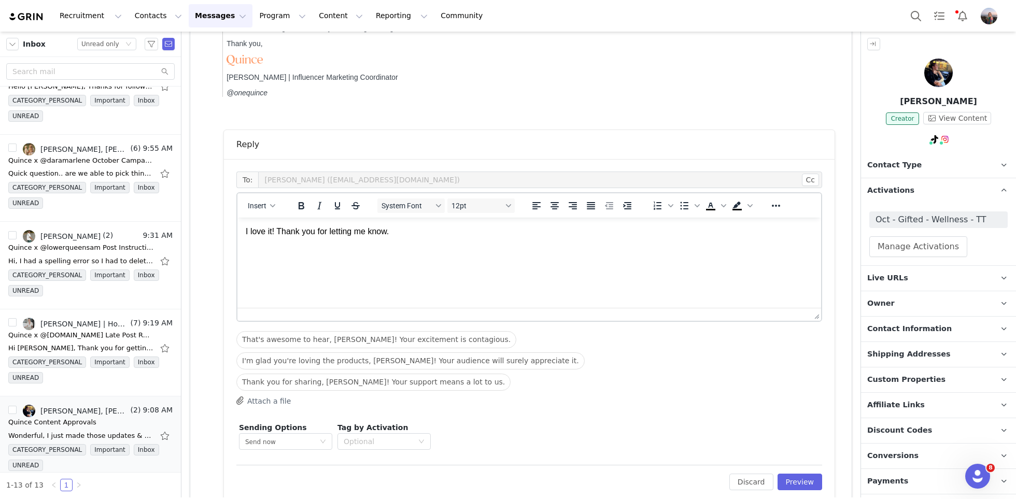
scroll to position [233, 0]
click at [265, 204] on span "Insert" at bounding box center [257, 208] width 19 height 8
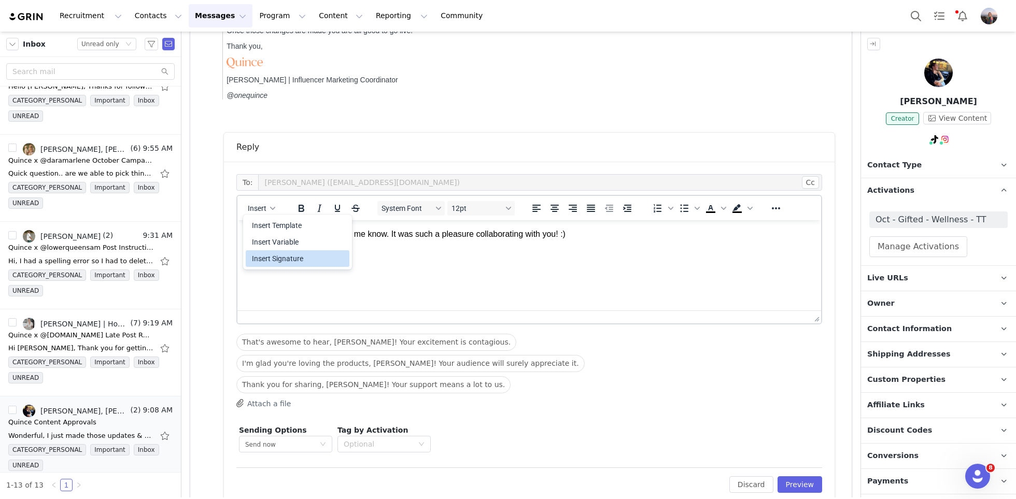
click at [298, 261] on div "Insert Signature" at bounding box center [298, 258] width 93 height 12
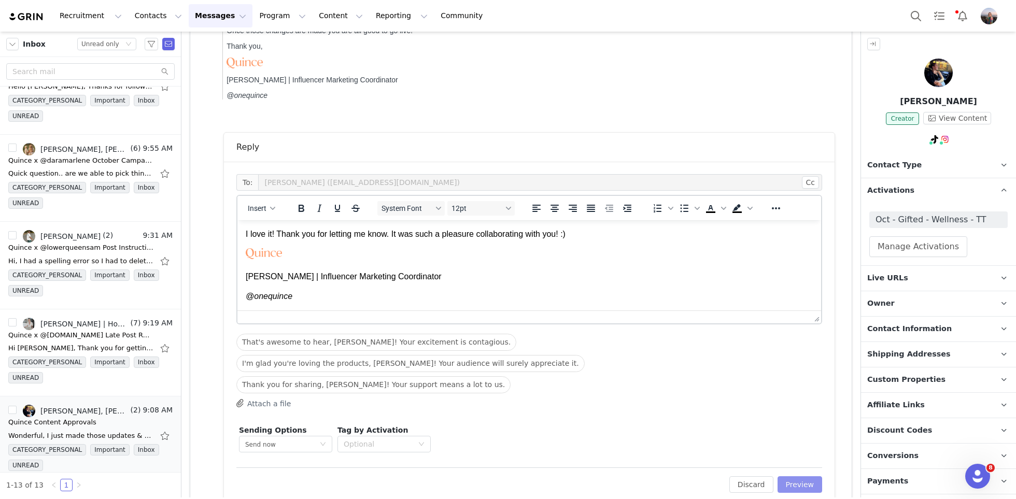
click at [801, 476] on button "Preview" at bounding box center [799, 484] width 45 height 17
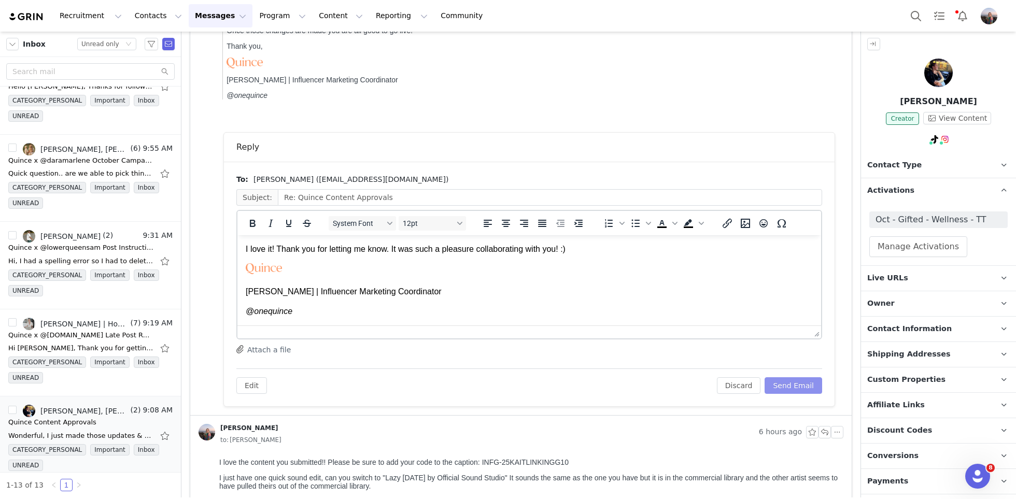
scroll to position [0, 0]
click at [786, 390] on button "Send Email" at bounding box center [794, 385] width 58 height 17
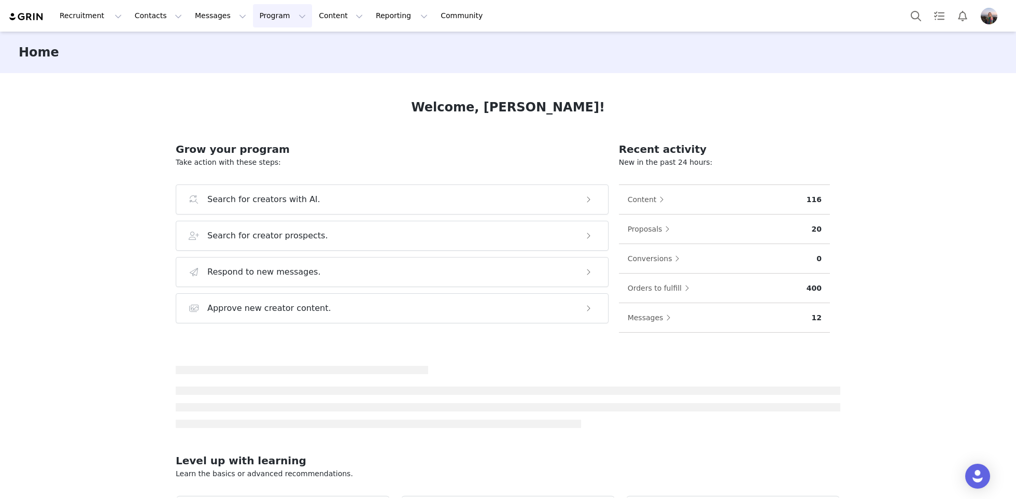
click at [262, 17] on button "Program Program" at bounding box center [282, 15] width 59 height 23
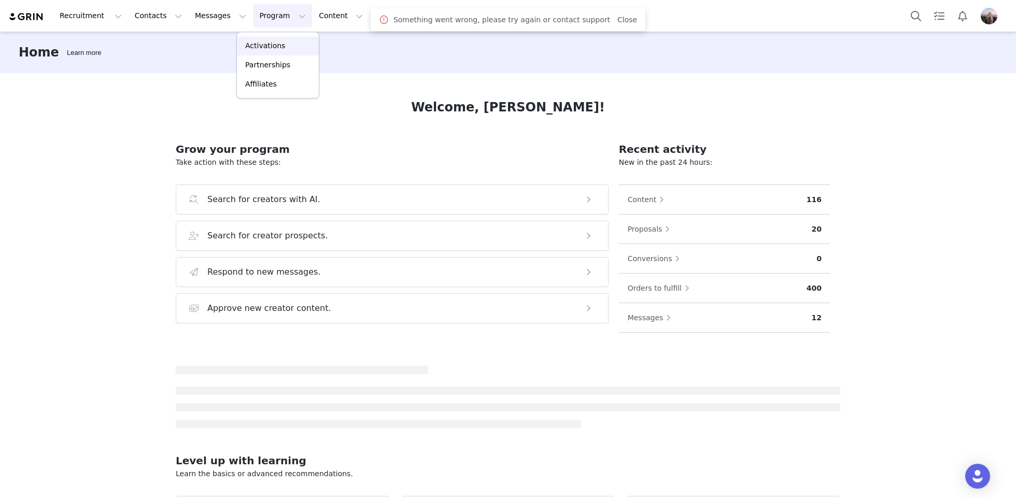
click at [270, 46] on p "Activations" at bounding box center [265, 45] width 40 height 11
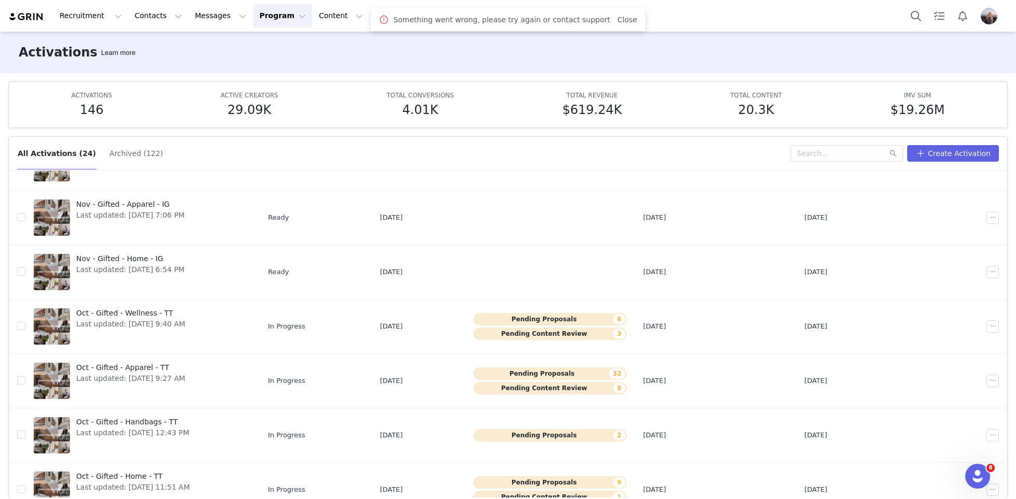
scroll to position [54, 0]
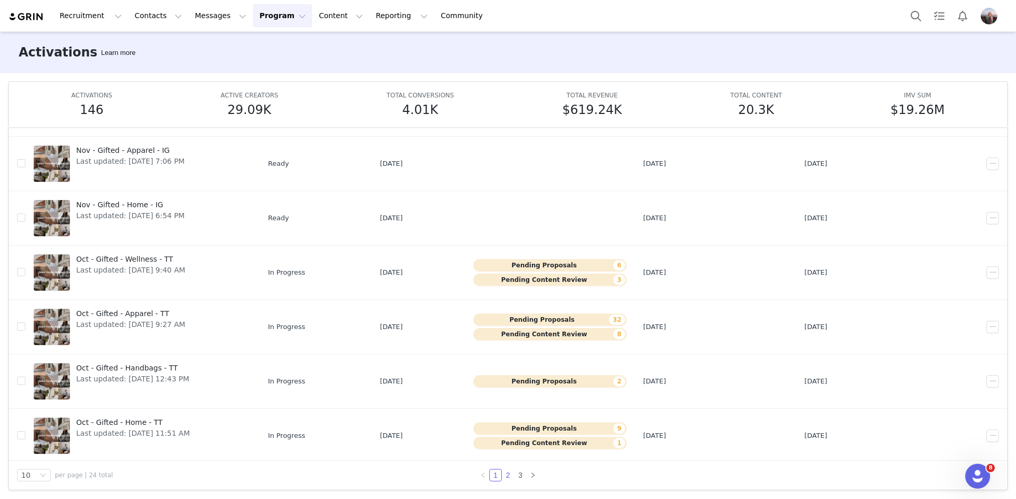
click at [509, 475] on link "2" at bounding box center [507, 475] width 11 height 11
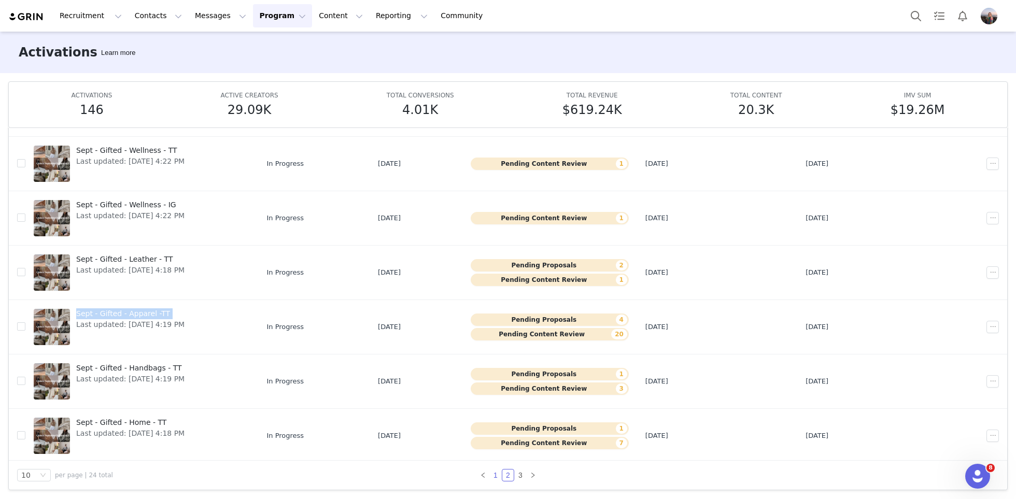
click at [493, 473] on link "1" at bounding box center [495, 475] width 11 height 11
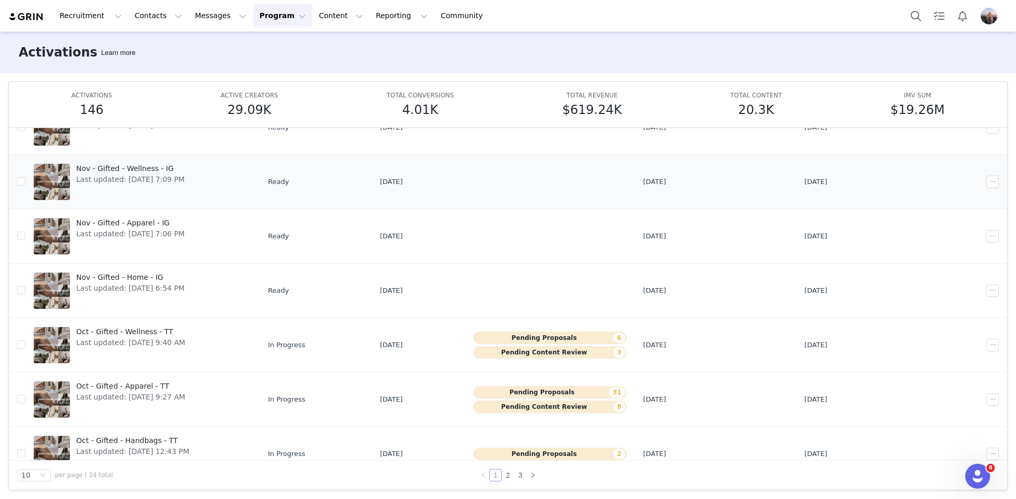
scroll to position [182, 0]
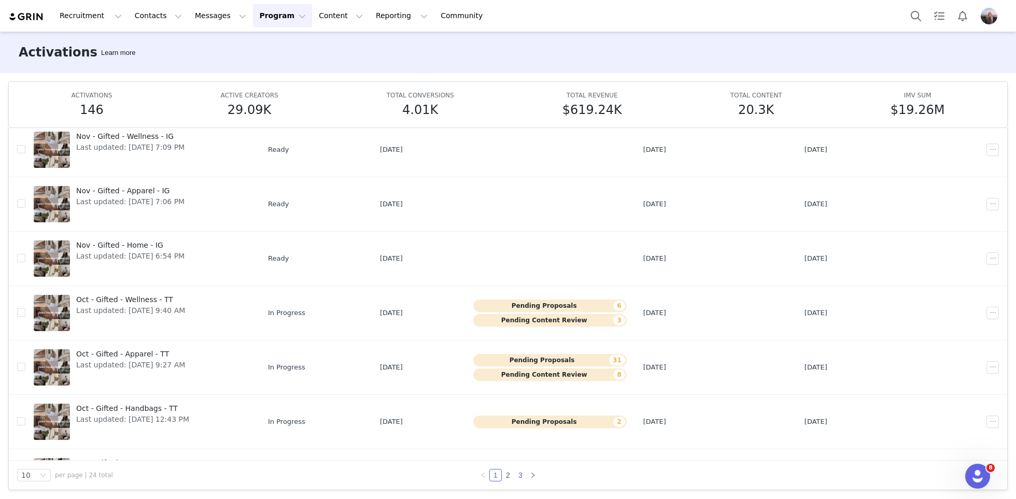
click at [521, 475] on link "3" at bounding box center [520, 475] width 11 height 11
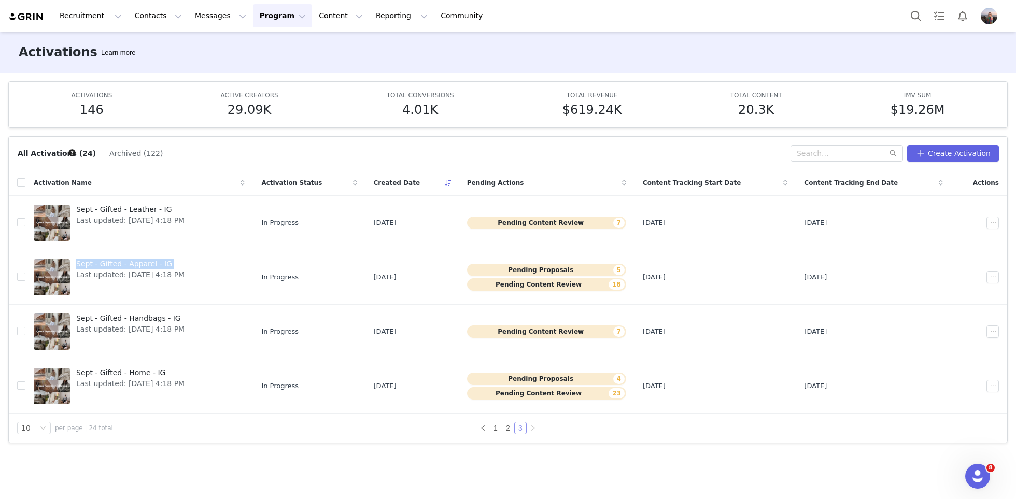
scroll to position [0, 0]
click at [488, 425] on link at bounding box center [483, 428] width 12 height 12
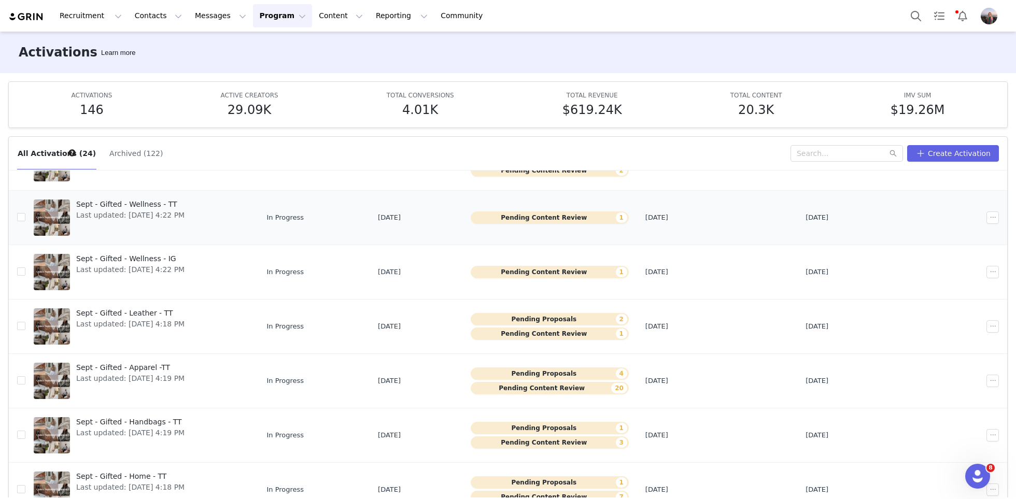
scroll to position [54, 0]
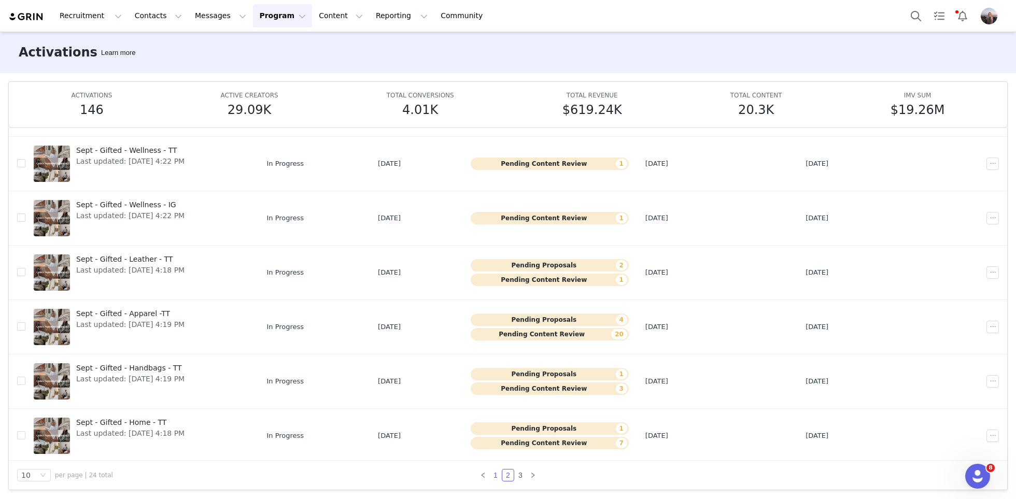
click at [497, 476] on link "1" at bounding box center [495, 475] width 11 height 11
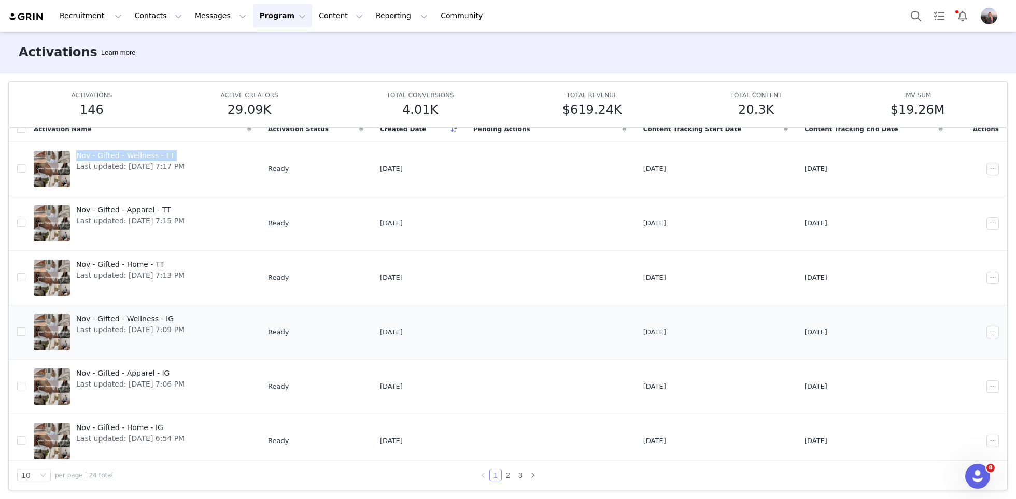
scroll to position [223, 0]
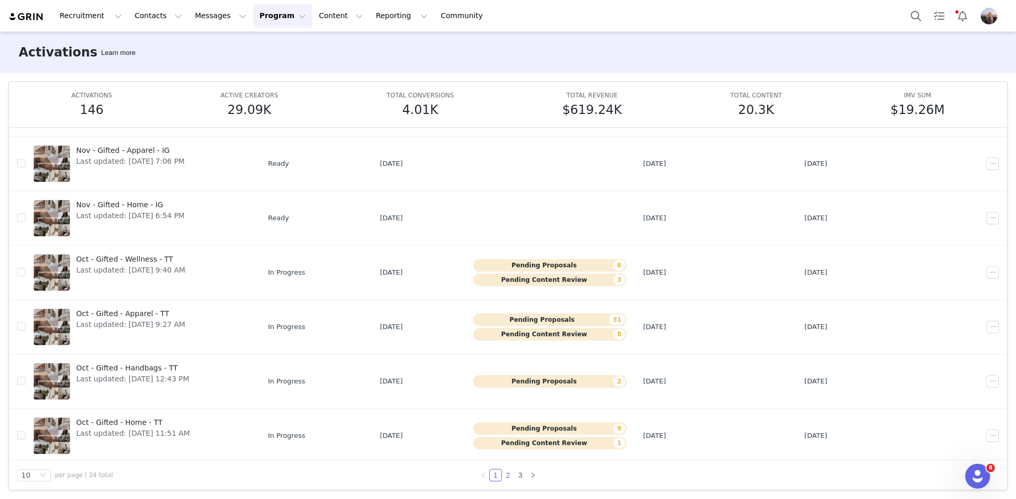
click at [506, 470] on link "2" at bounding box center [507, 475] width 11 height 11
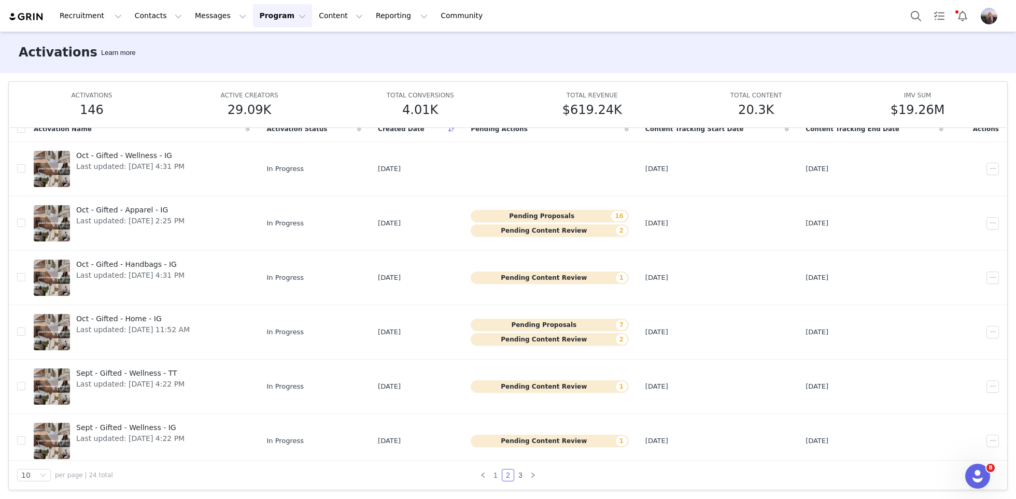
click at [497, 472] on link "1" at bounding box center [495, 475] width 11 height 11
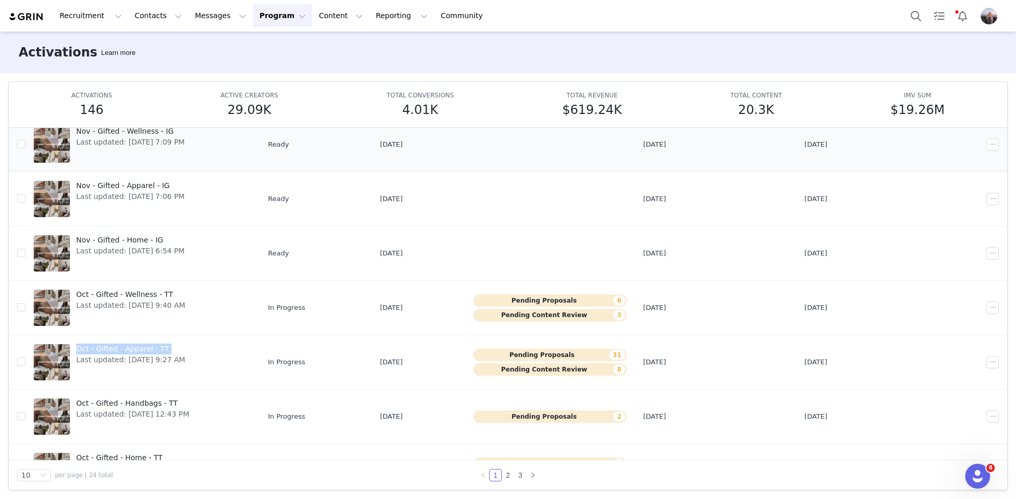
scroll to position [223, 0]
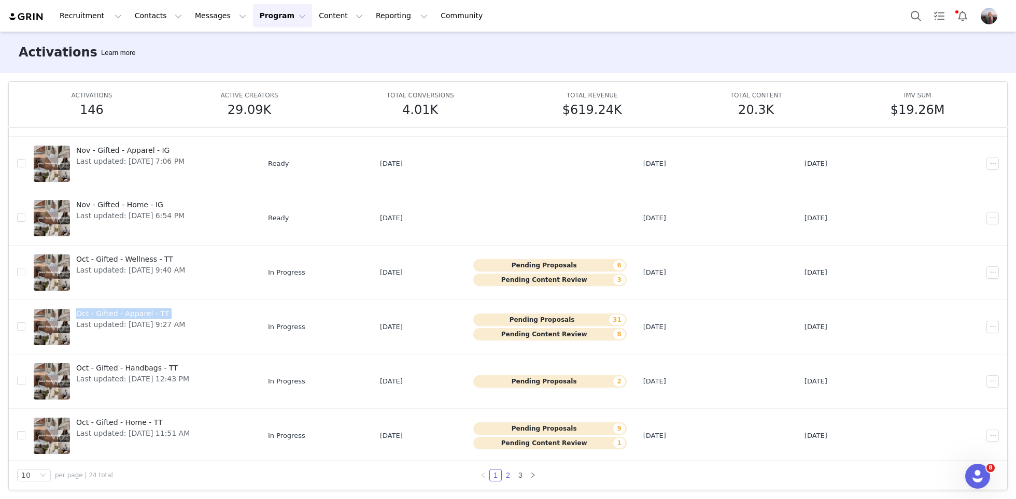
click at [511, 476] on link "2" at bounding box center [507, 475] width 11 height 11
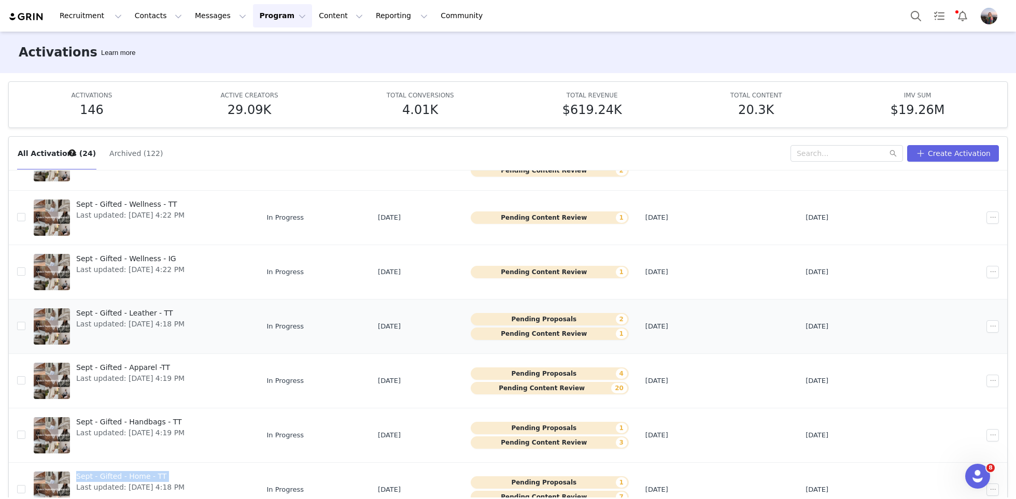
scroll to position [54, 0]
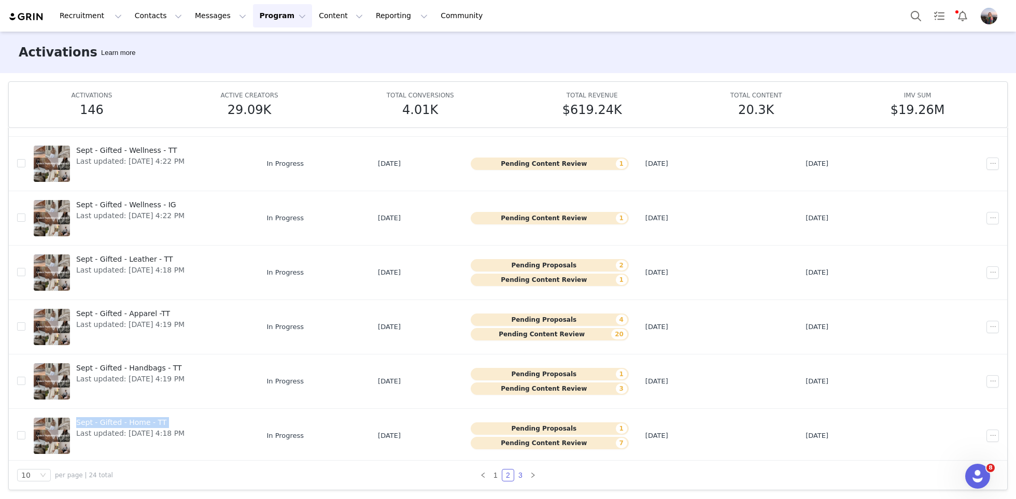
click at [523, 474] on link "3" at bounding box center [520, 475] width 11 height 11
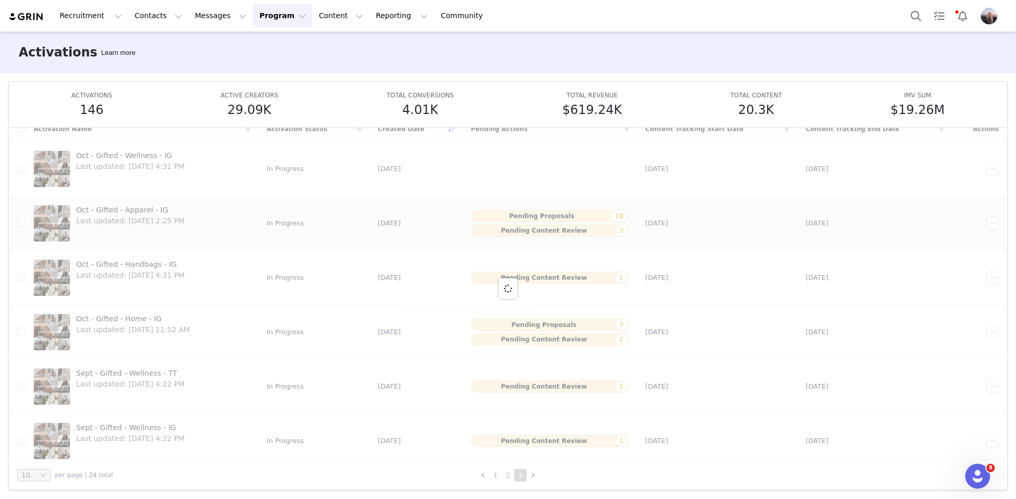
scroll to position [0, 0]
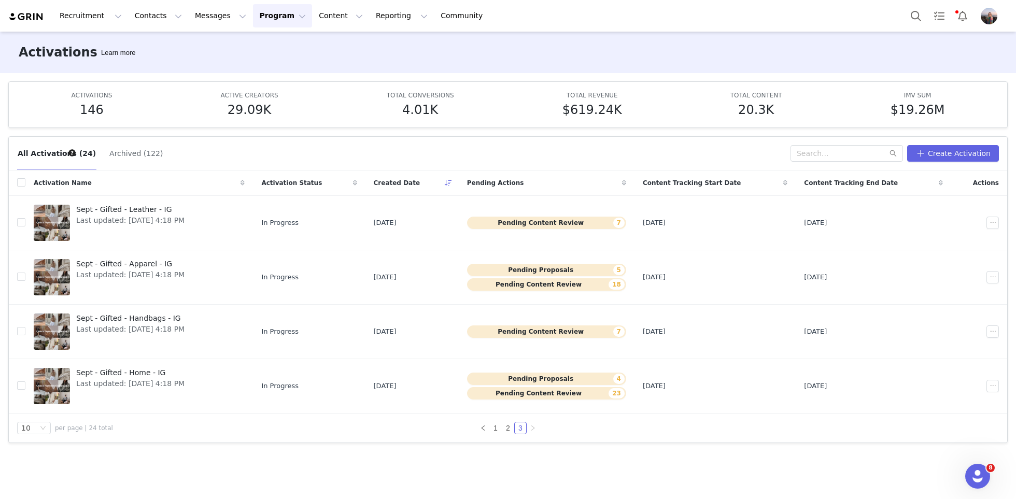
click at [152, 429] on div "10 per page | 24 total" at bounding box center [160, 428] width 286 height 12
click at [497, 427] on link "1" at bounding box center [495, 427] width 11 height 11
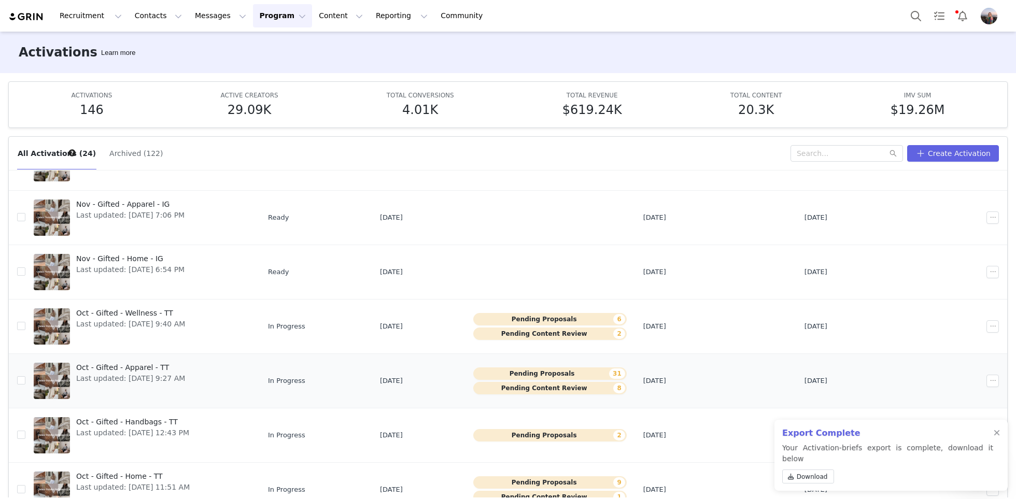
scroll to position [54, 0]
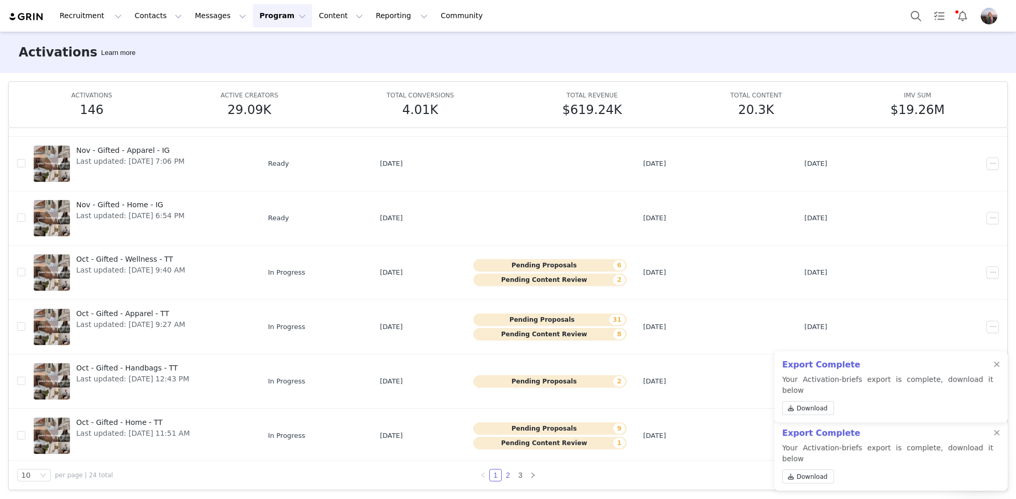
click at [504, 473] on link "2" at bounding box center [507, 475] width 11 height 11
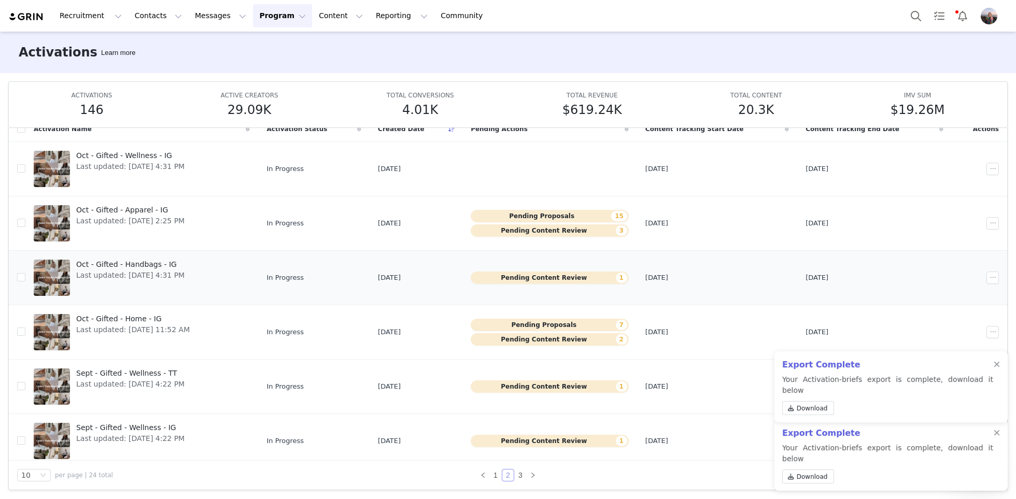
scroll to position [0, 0]
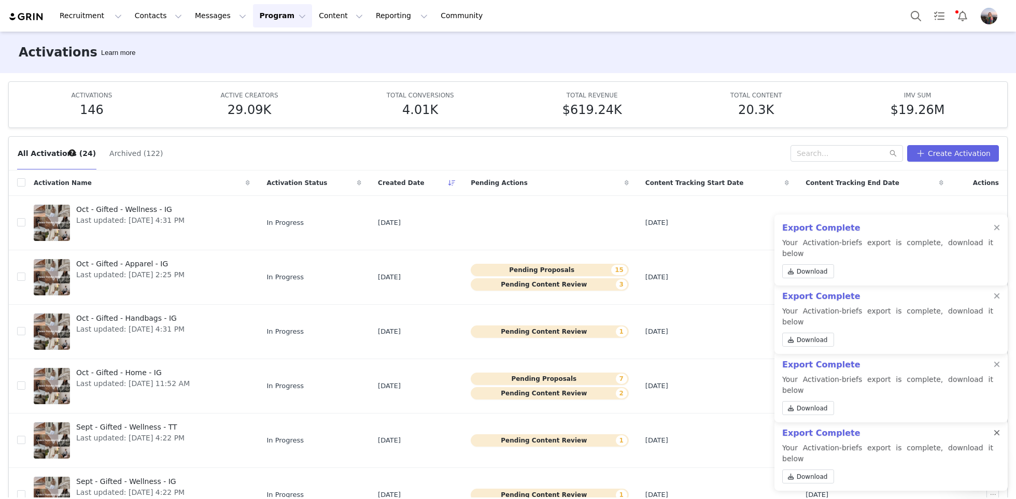
click at [995, 437] on div at bounding box center [997, 433] width 6 height 8
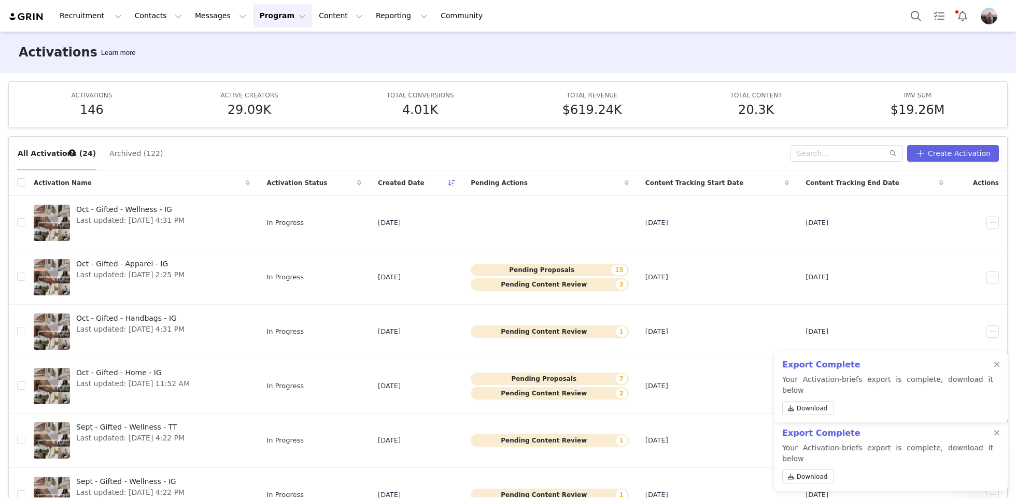
click at [995, 437] on div at bounding box center [997, 433] width 6 height 8
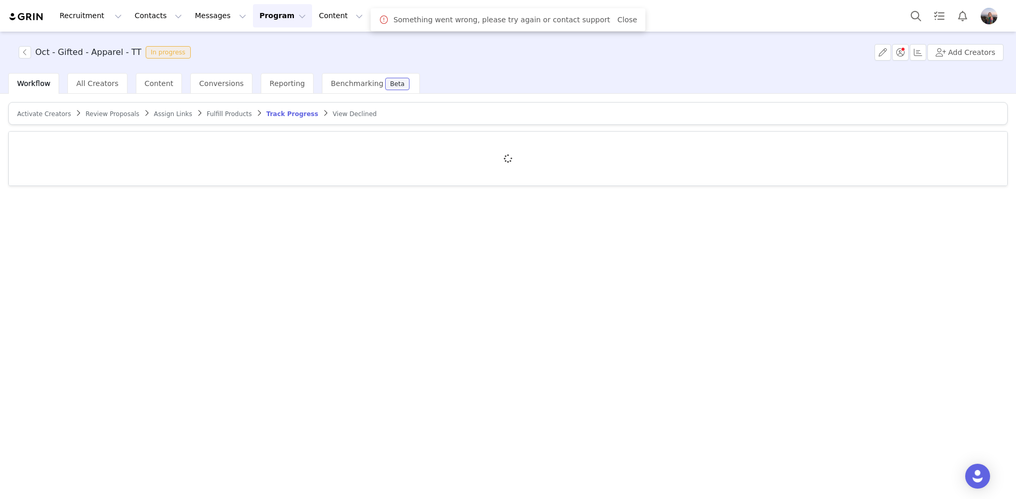
click at [104, 116] on span "Review Proposals" at bounding box center [113, 113] width 54 height 7
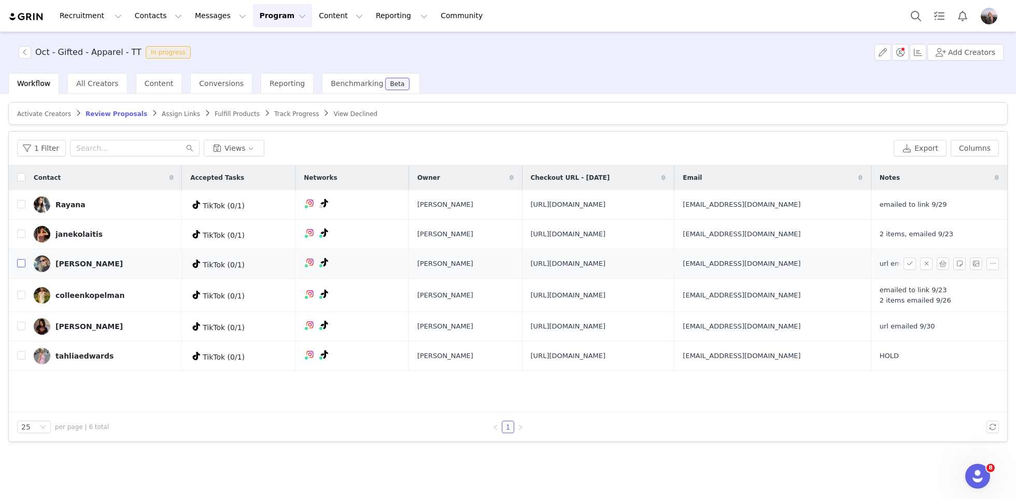
click at [20, 267] on input "checkbox" at bounding box center [21, 263] width 8 height 8
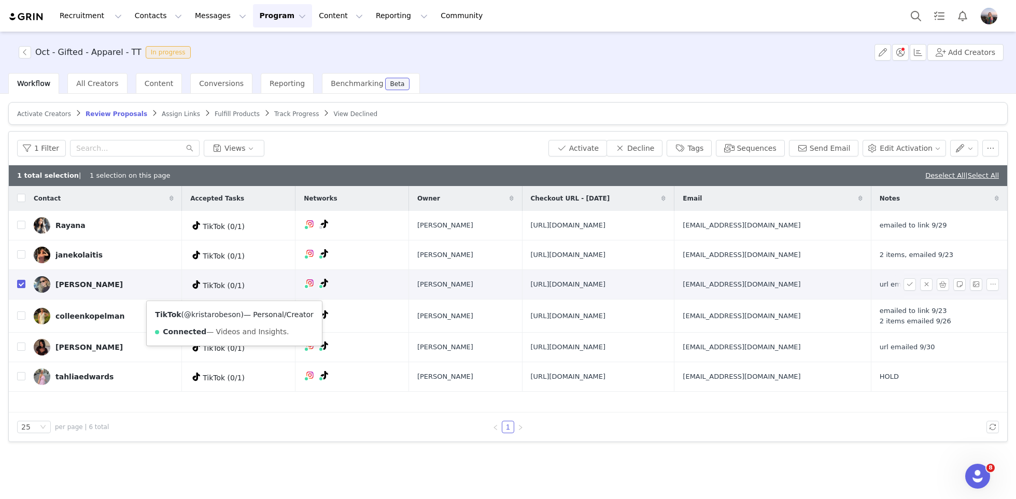
click at [212, 315] on link "@kristarobeson" at bounding box center [212, 314] width 56 height 8
click at [597, 140] on button "Activate" at bounding box center [577, 148] width 59 height 17
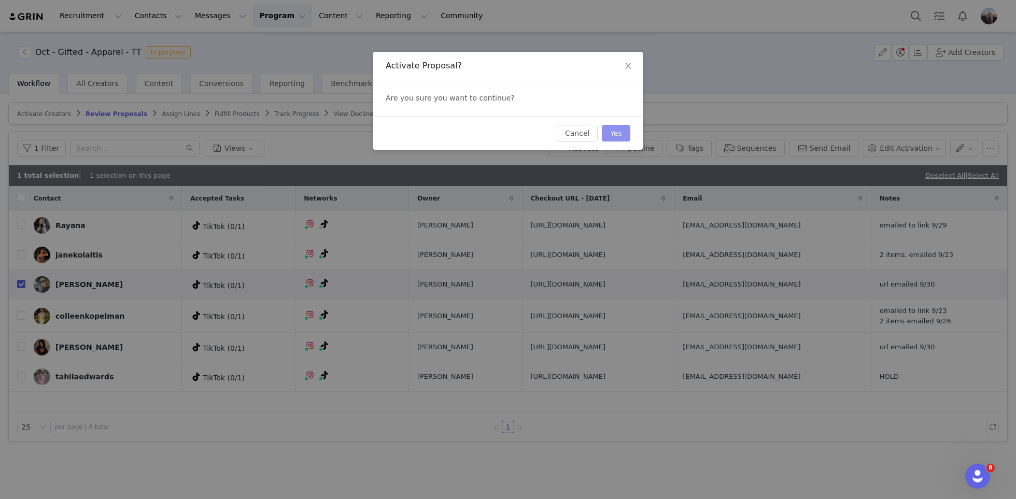
click at [621, 133] on button "Yes" at bounding box center [616, 133] width 29 height 17
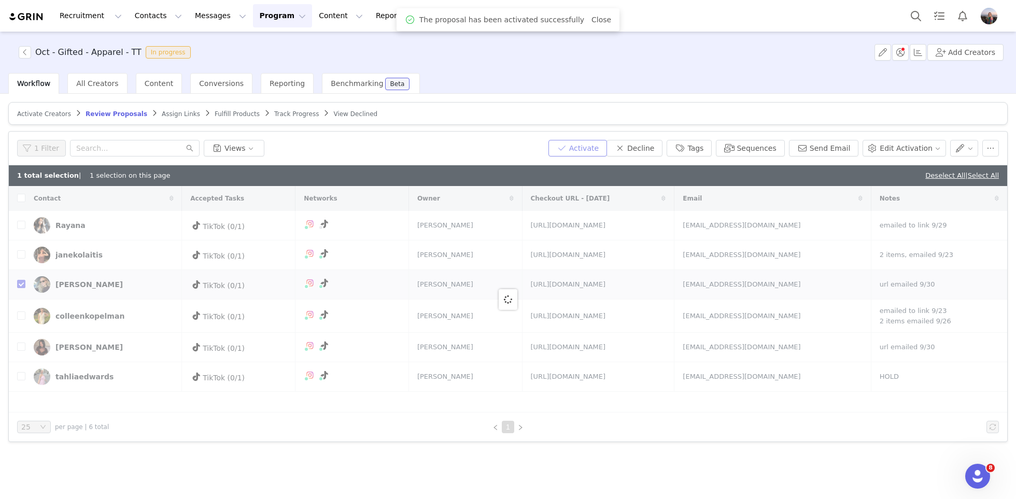
checkbox input "false"
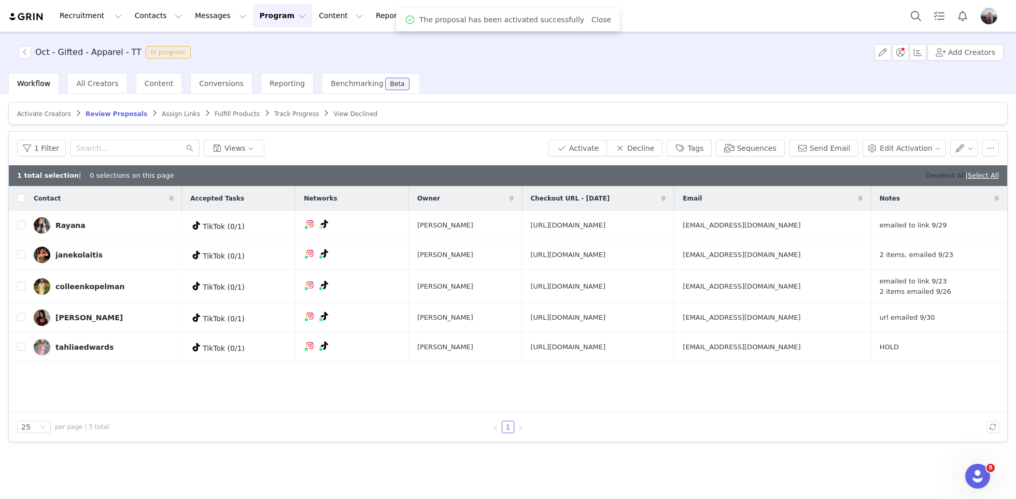
click at [927, 175] on link "Deselect All" at bounding box center [945, 176] width 40 height 8
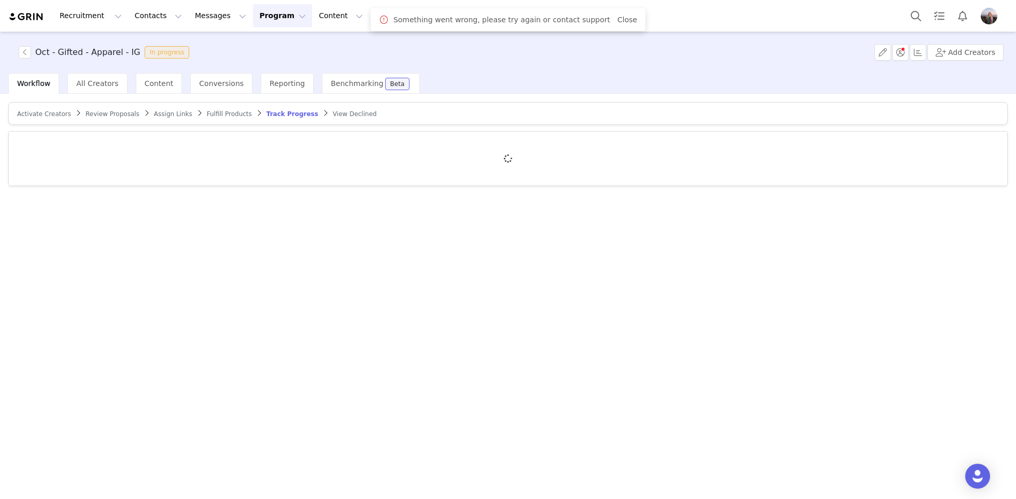
click at [115, 114] on span "Review Proposals" at bounding box center [113, 113] width 54 height 7
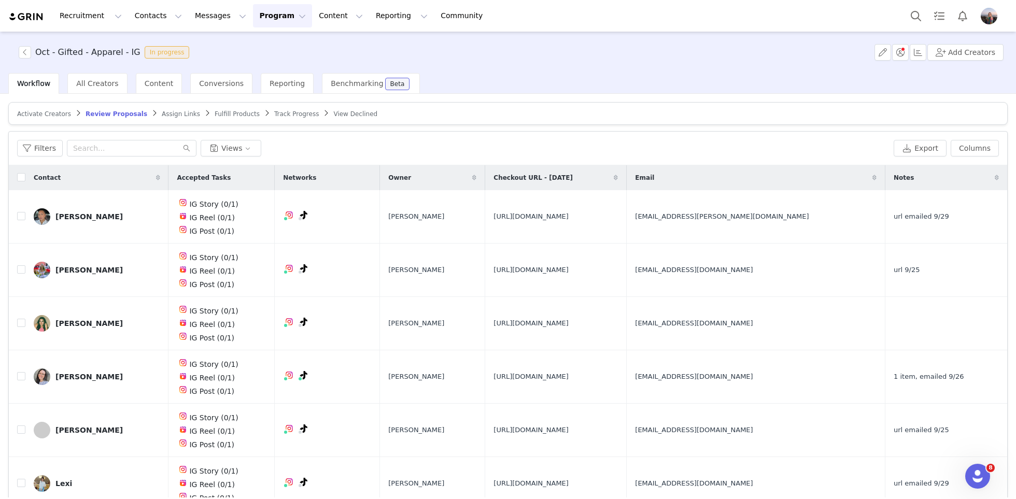
scroll to position [46, 0]
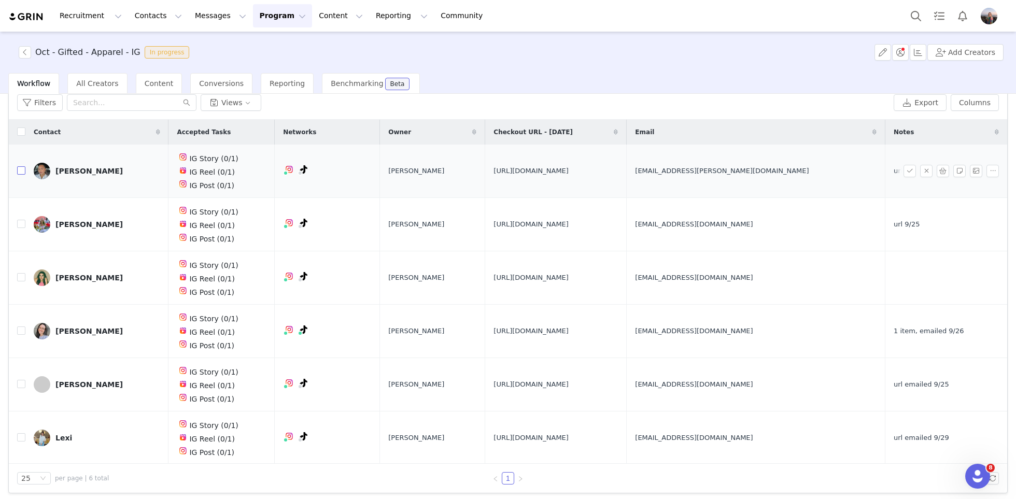
click at [21, 170] on input "checkbox" at bounding box center [21, 170] width 8 height 8
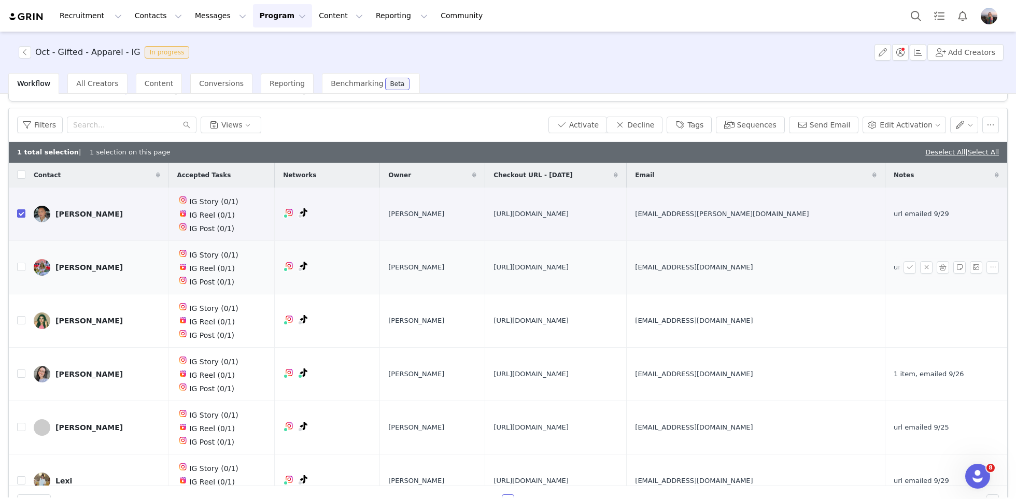
scroll to position [0, 0]
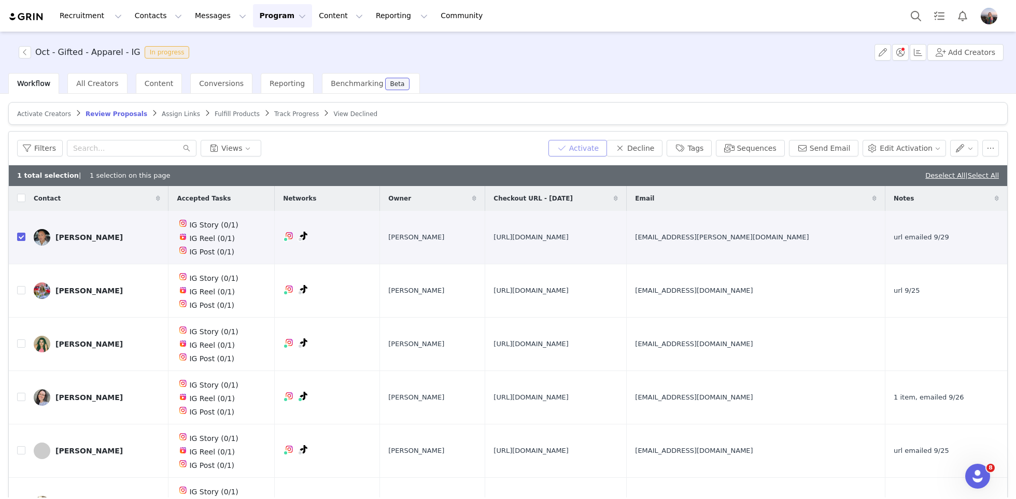
click at [590, 149] on button "Activate" at bounding box center [577, 148] width 59 height 17
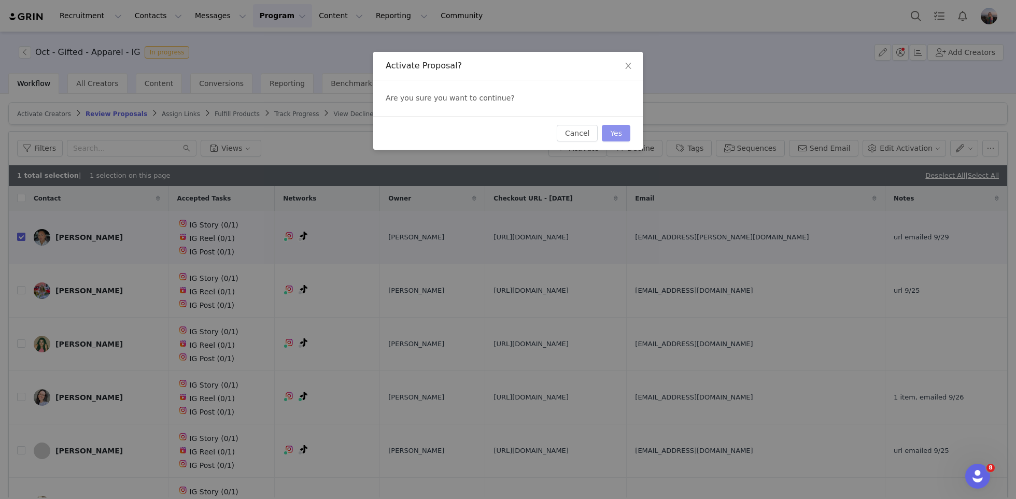
click at [613, 135] on button "Yes" at bounding box center [616, 133] width 29 height 17
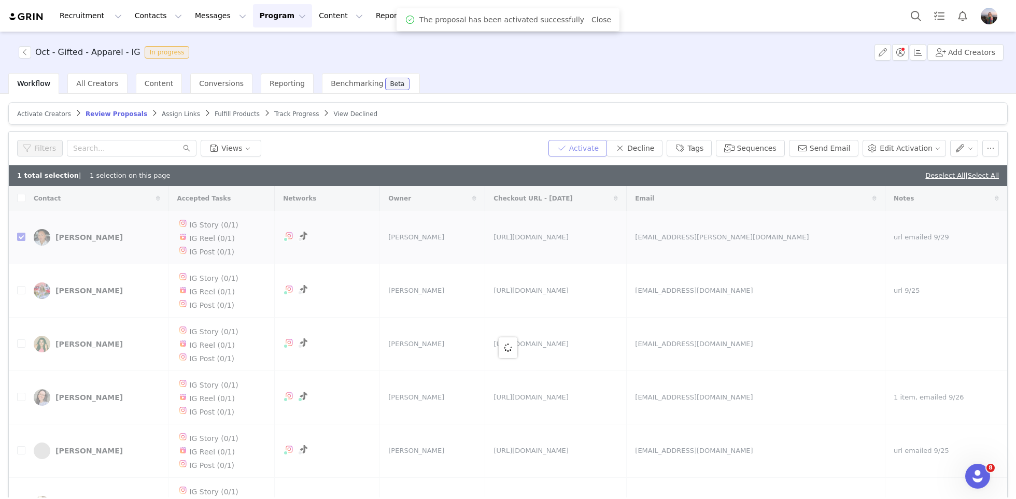
checkbox input "false"
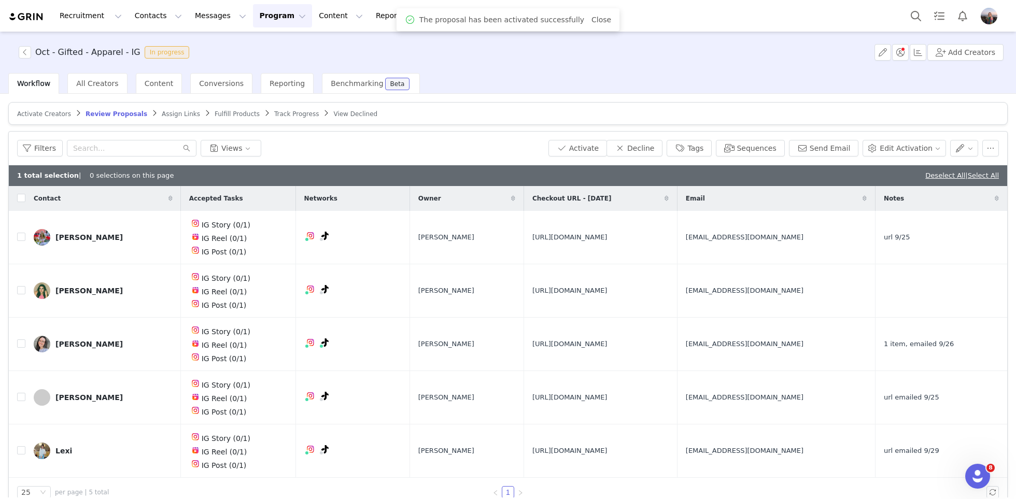
click at [925, 171] on div "Deselect All | Select All" at bounding box center [962, 176] width 74 height 10
click at [926, 174] on link "Deselect All" at bounding box center [945, 176] width 40 height 8
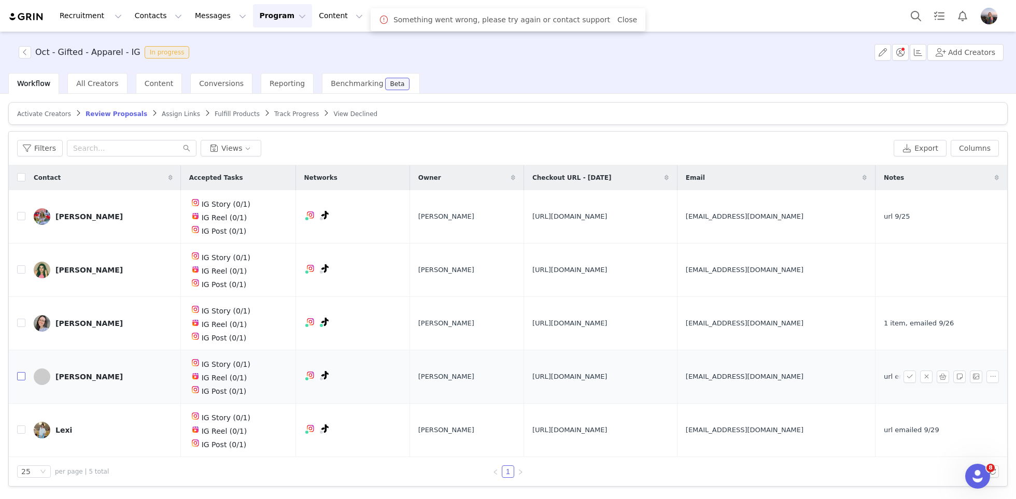
click at [20, 374] on input "checkbox" at bounding box center [21, 376] width 8 height 8
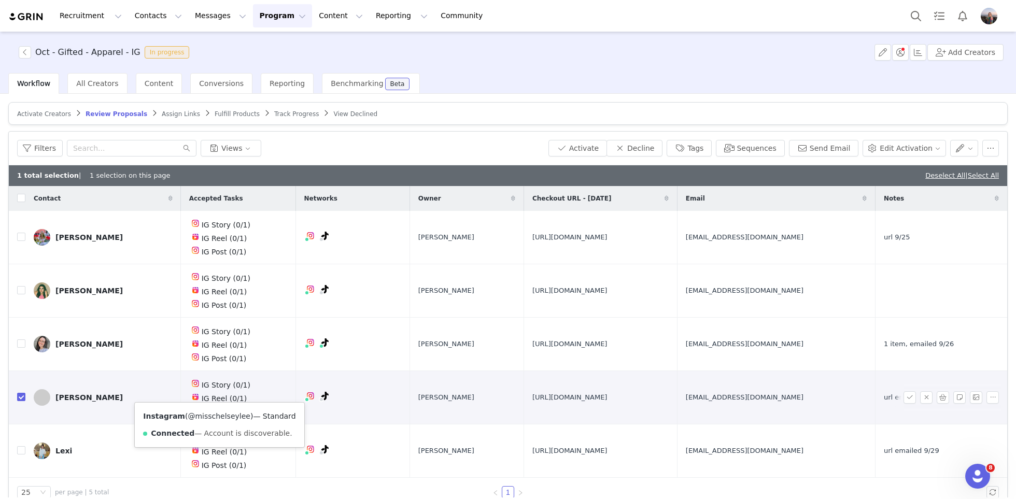
click at [208, 417] on link "@misschelseylee" at bounding box center [219, 416] width 63 height 8
click at [589, 151] on button "Activate" at bounding box center [577, 148] width 59 height 17
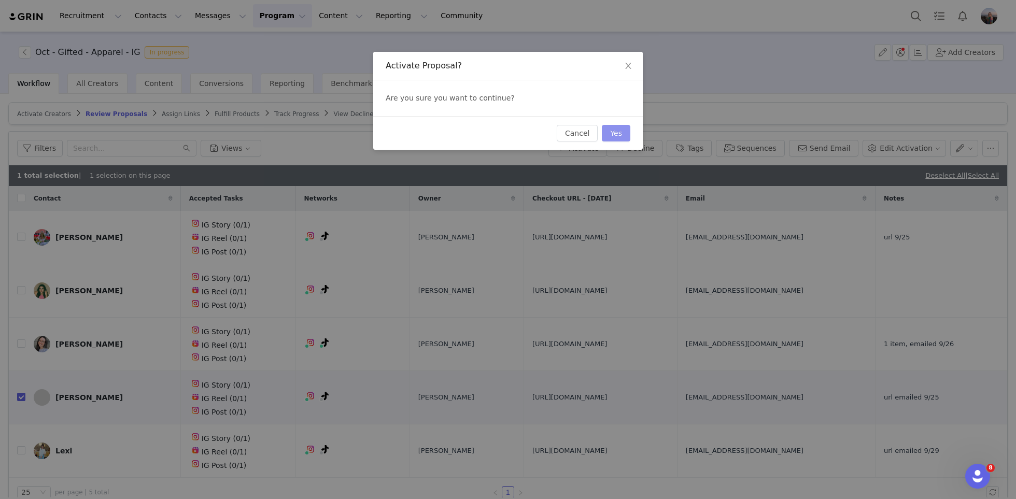
click at [623, 136] on button "Yes" at bounding box center [616, 133] width 29 height 17
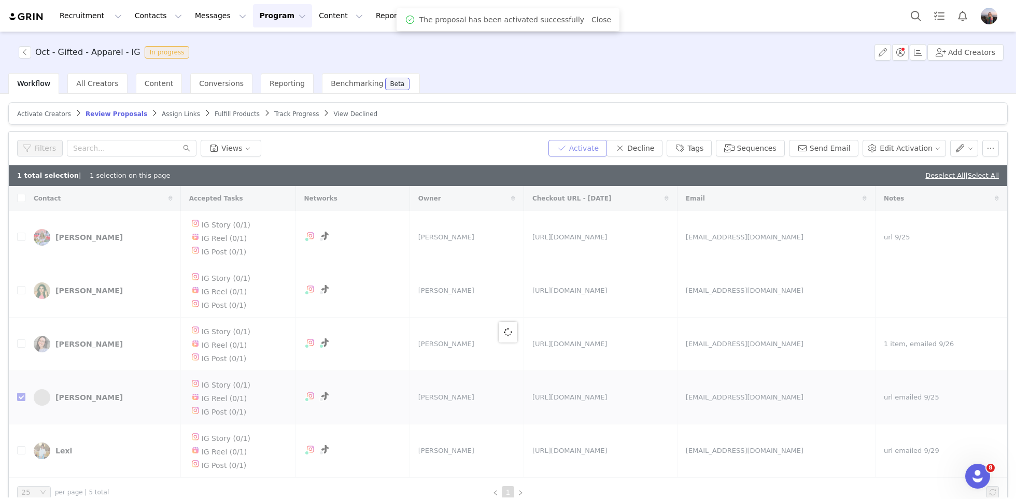
checkbox input "false"
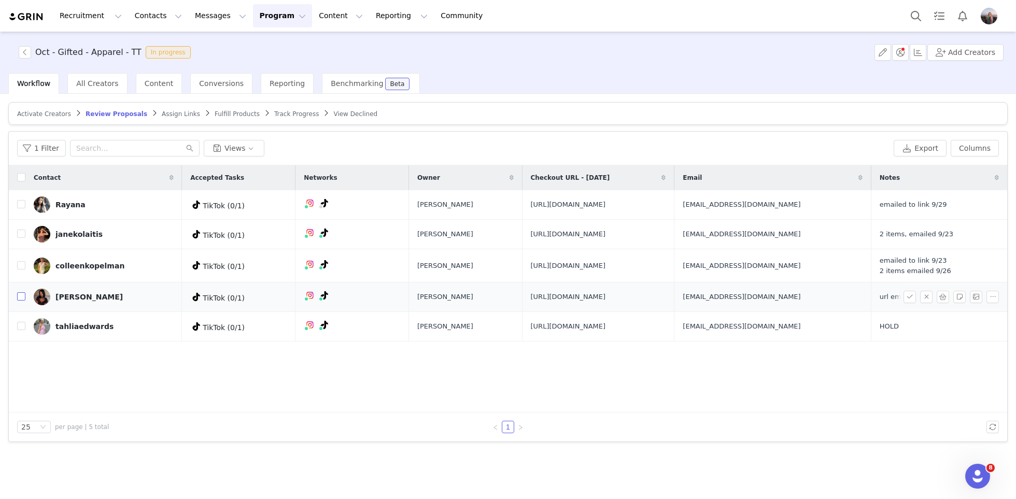
click at [23, 301] on input "checkbox" at bounding box center [21, 296] width 8 height 8
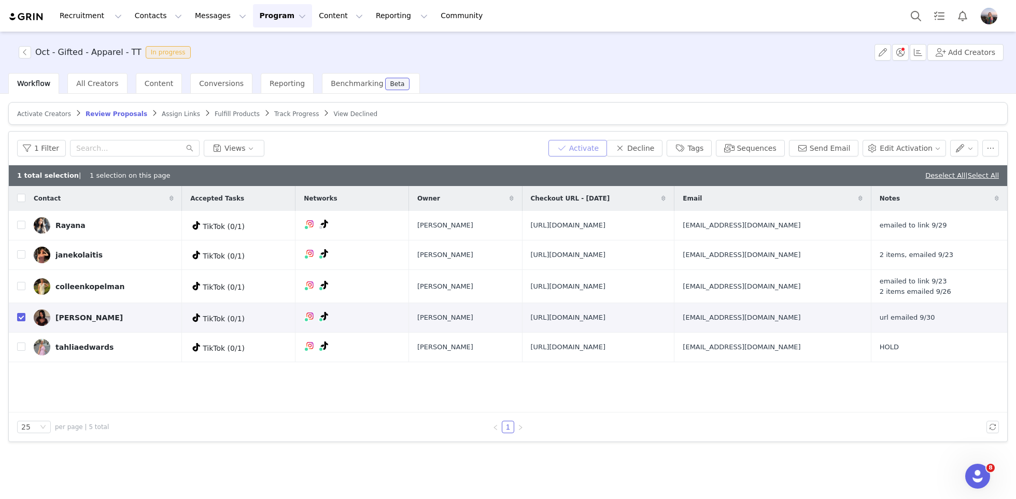
click at [584, 142] on button "Activate" at bounding box center [577, 148] width 59 height 17
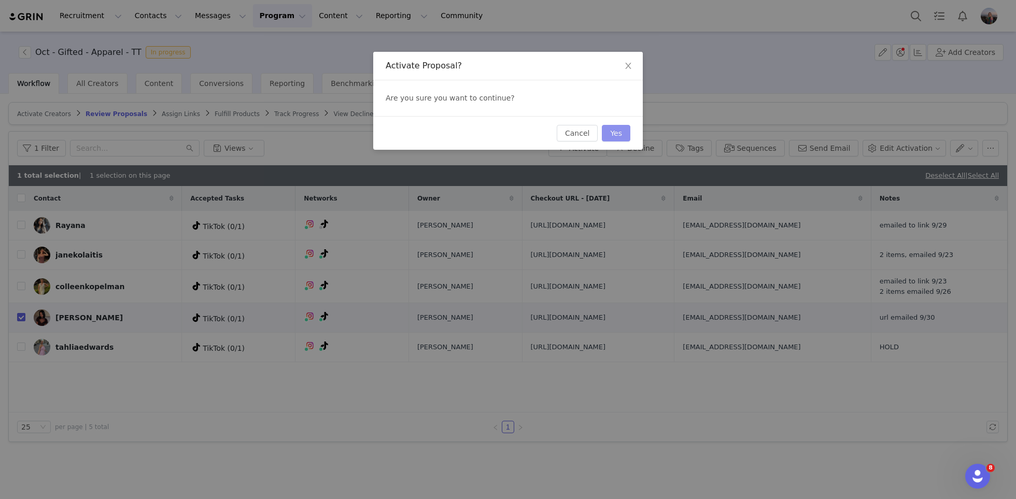
click at [615, 136] on button "Yes" at bounding box center [616, 133] width 29 height 17
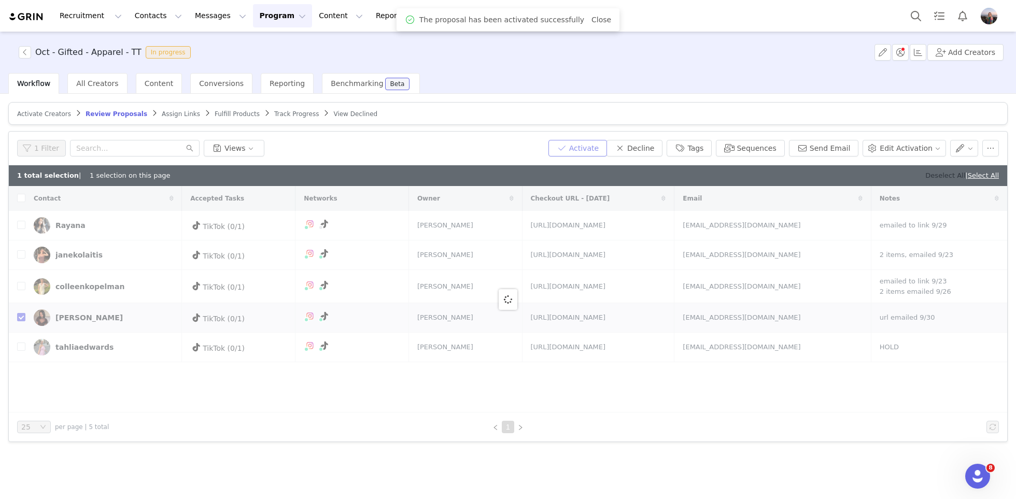
checkbox input "false"
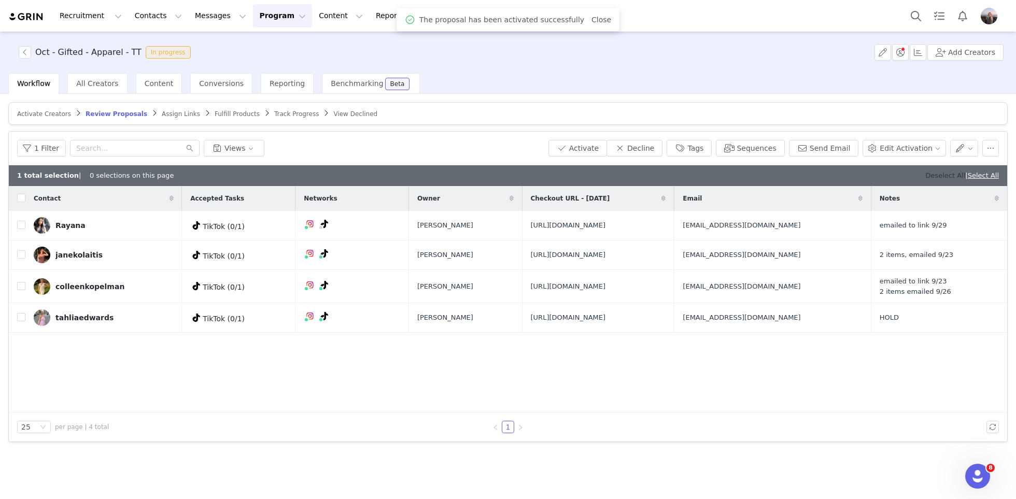
click at [940, 174] on link "Deselect All" at bounding box center [945, 176] width 40 height 8
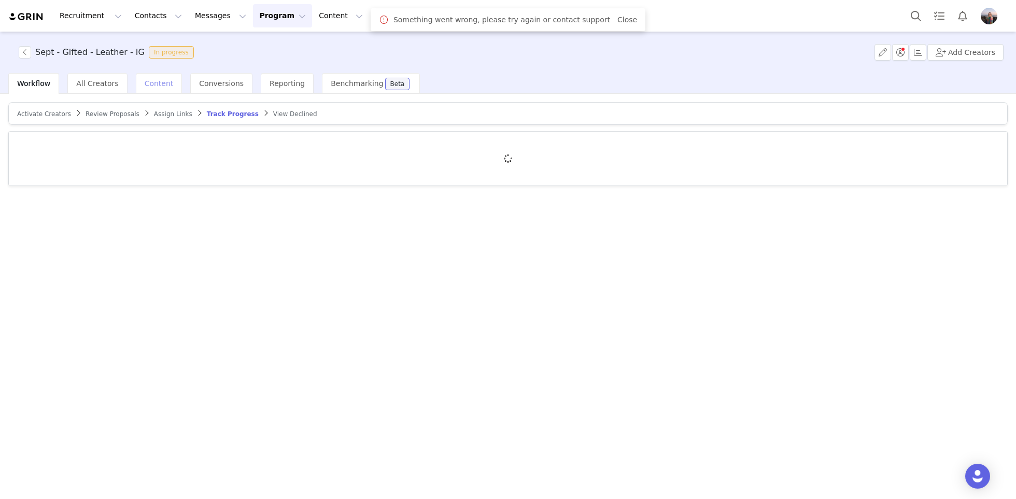
click at [157, 80] on span "Content" at bounding box center [159, 83] width 29 height 8
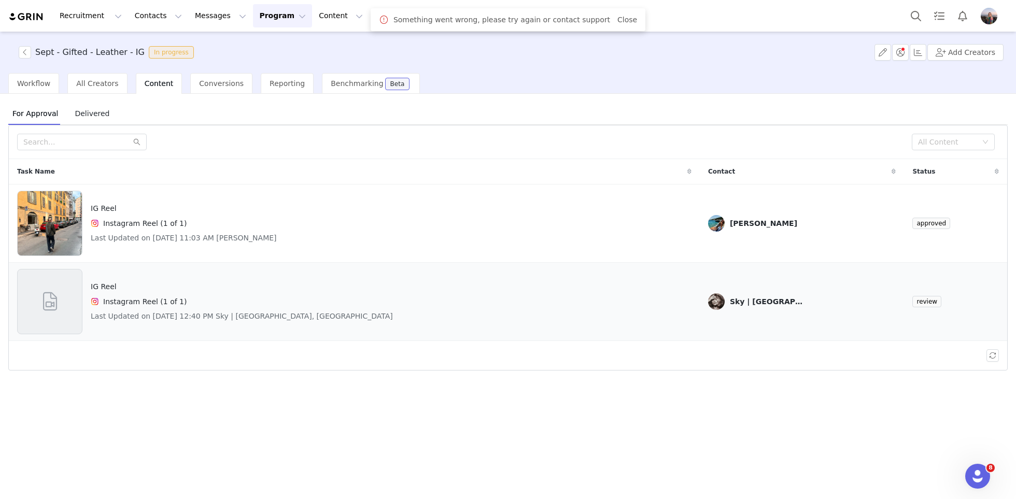
click at [172, 285] on h4 "IG Reel" at bounding box center [242, 286] width 302 height 11
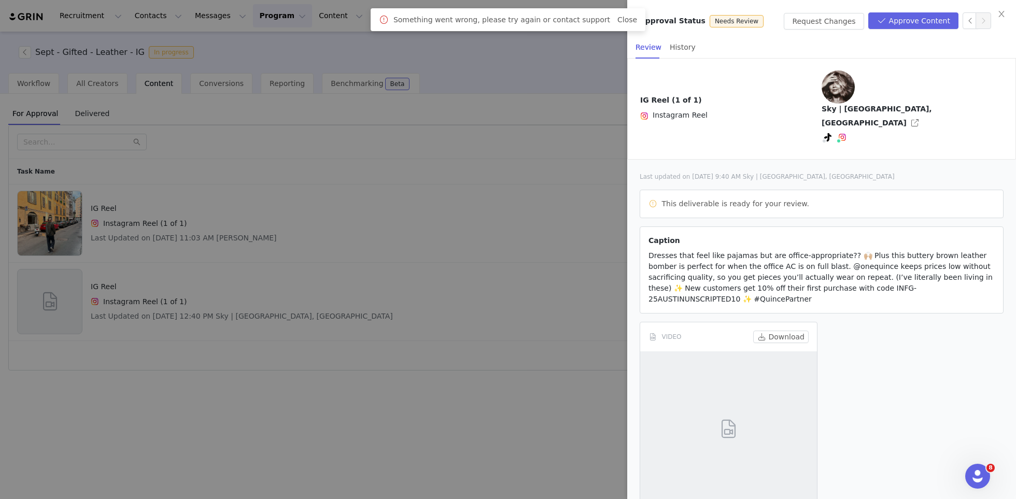
scroll to position [8, 0]
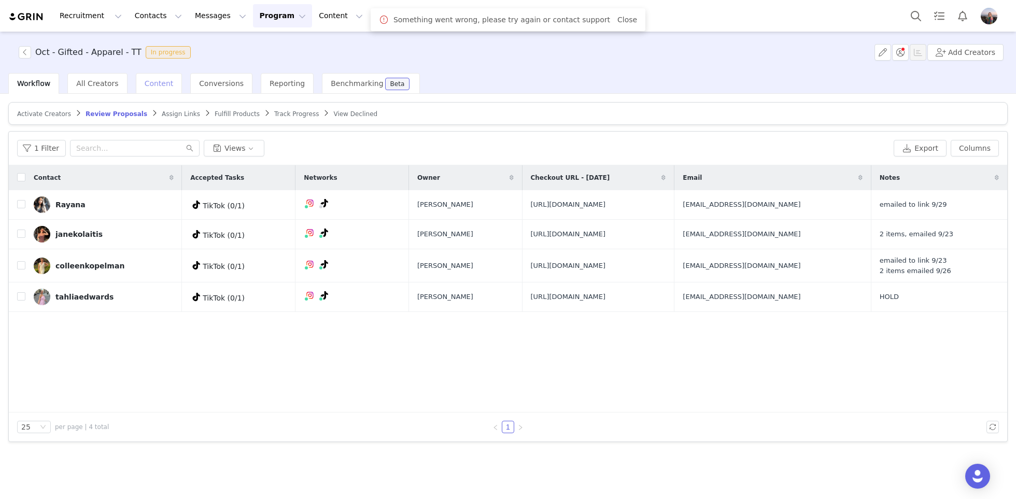
click at [159, 77] on div "Content" at bounding box center [159, 83] width 47 height 21
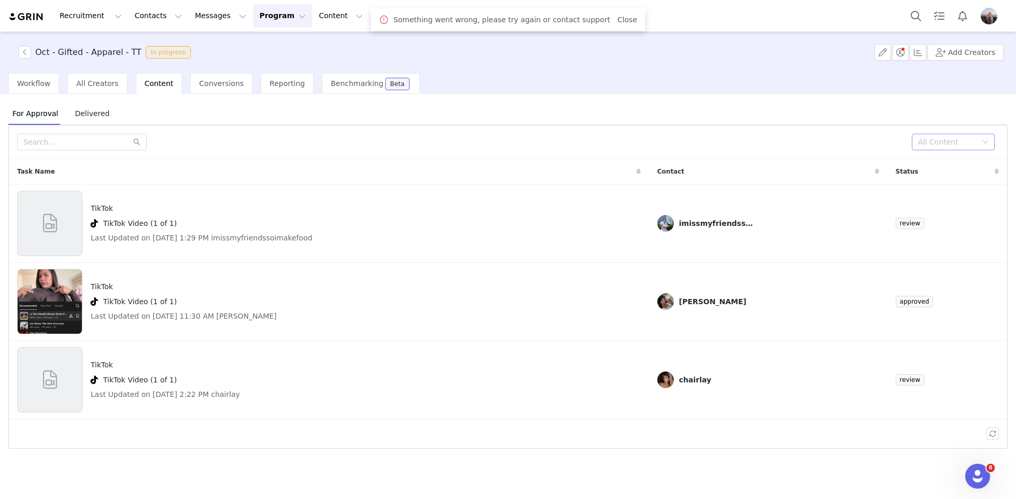
click at [931, 144] on div "All Content" at bounding box center [947, 142] width 59 height 10
click at [936, 162] on li "Needs Review" at bounding box center [953, 162] width 83 height 17
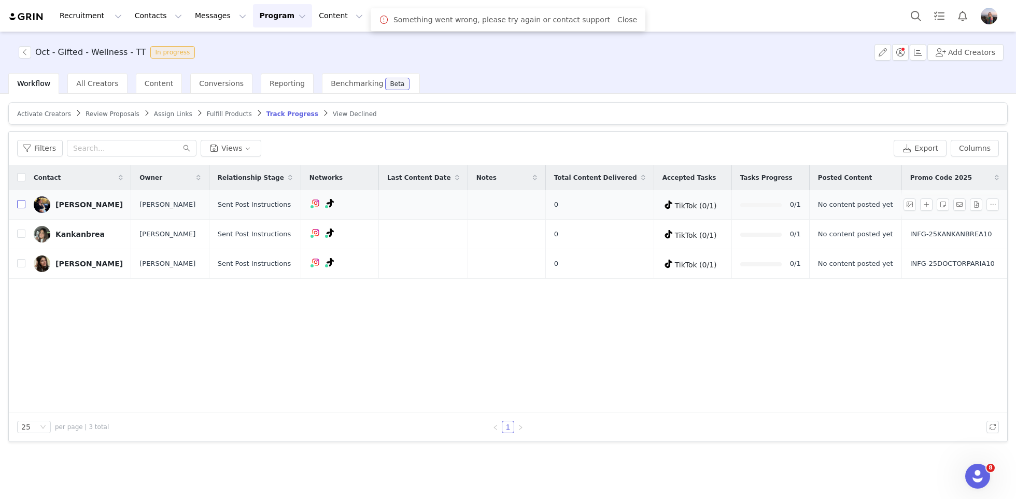
click at [20, 207] on input "checkbox" at bounding box center [21, 204] width 8 height 8
checkbox input "true"
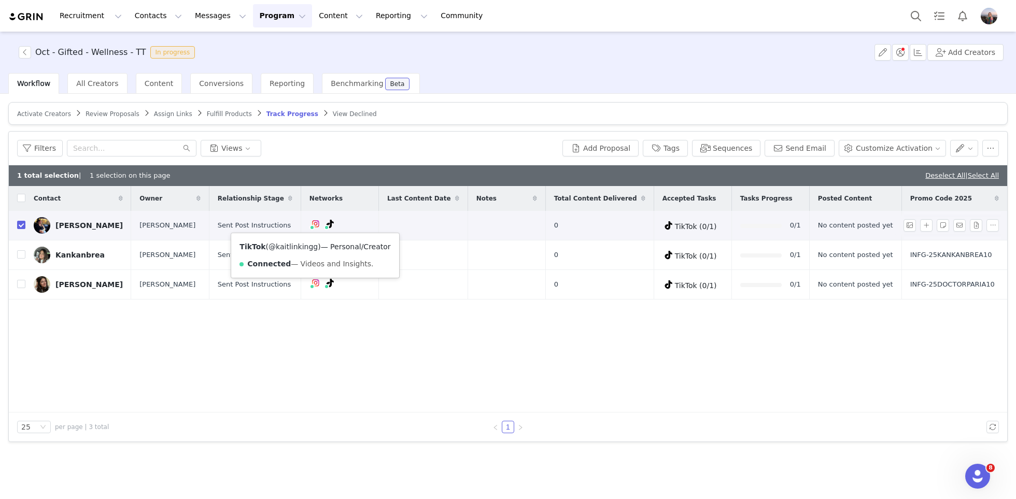
click at [292, 246] on link "@kaitlinkingg" at bounding box center [292, 247] width 49 height 8
click at [927, 223] on button "button" at bounding box center [926, 225] width 12 height 12
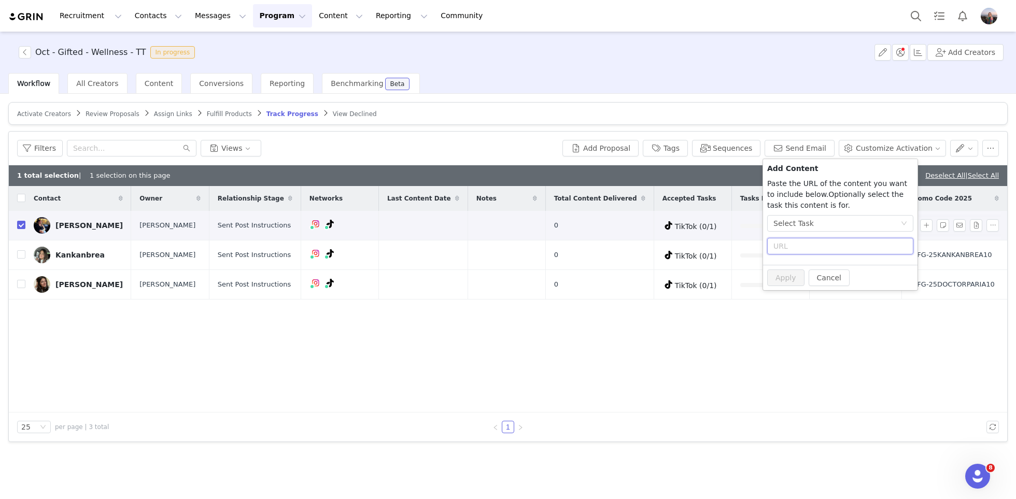
click at [793, 246] on input "text" at bounding box center [840, 246] width 146 height 17
click at [790, 214] on div "Add Content Paste the URL of the content you want to include below. Add the tex…" at bounding box center [840, 212] width 154 height 106
click at [790, 222] on div "Select Task" at bounding box center [793, 224] width 40 height 16
click at [799, 271] on li "TikTok (TikTok)" at bounding box center [840, 277] width 147 height 17
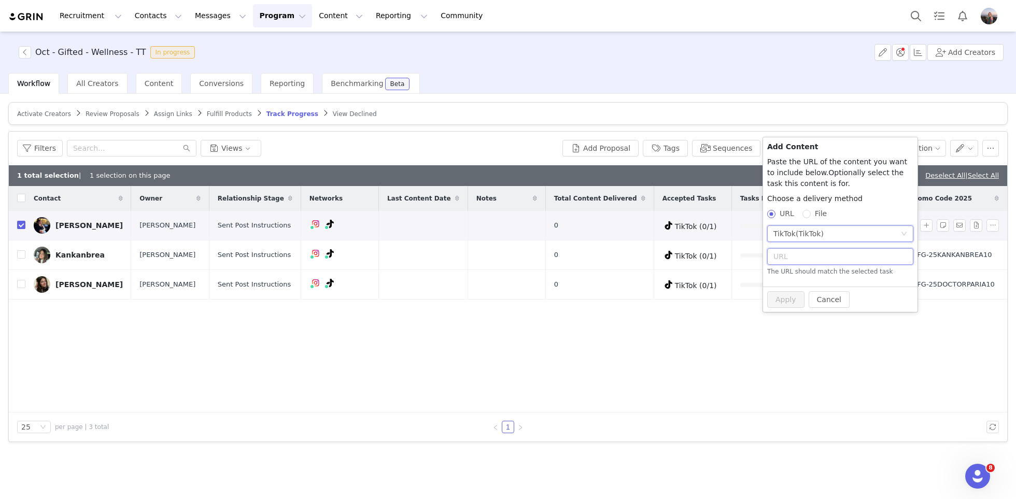
click at [791, 263] on input "text" at bounding box center [840, 256] width 146 height 17
paste input "https://www.tiktok.com/@kaitlinkingg/video/7555914442593029406"
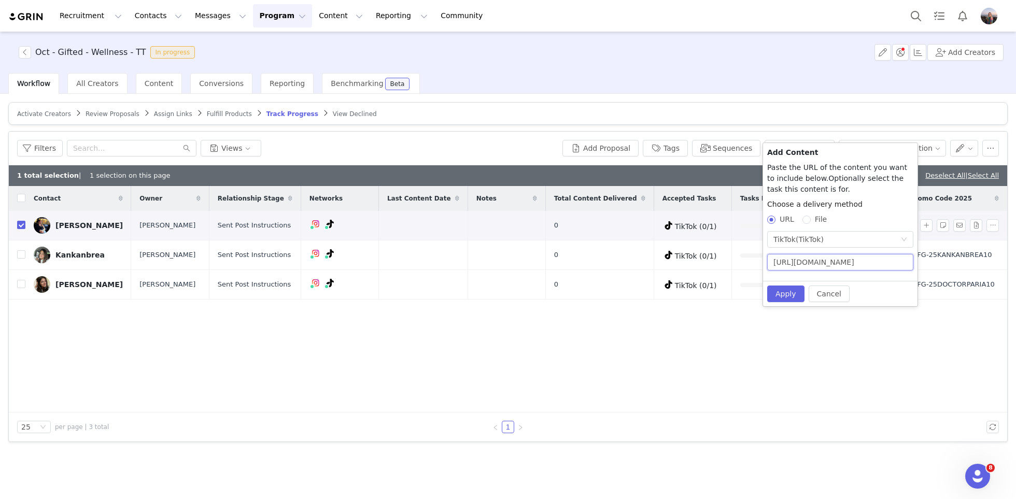
scroll to position [0, 96]
type input "https://www.tiktok.com/@kaitlinkingg/video/7555914442593029406"
click at [774, 301] on button "Apply" at bounding box center [785, 294] width 37 height 17
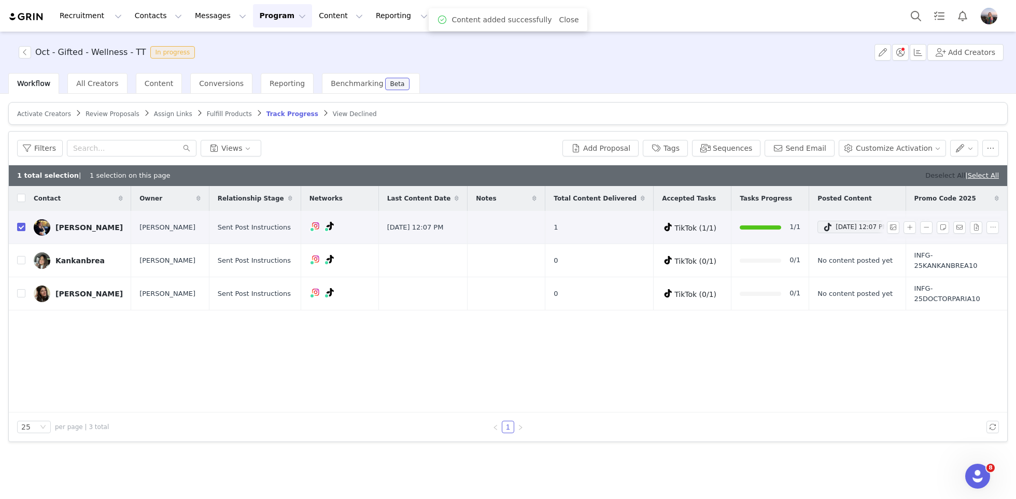
click at [936, 172] on link "Deselect All" at bounding box center [945, 176] width 40 height 8
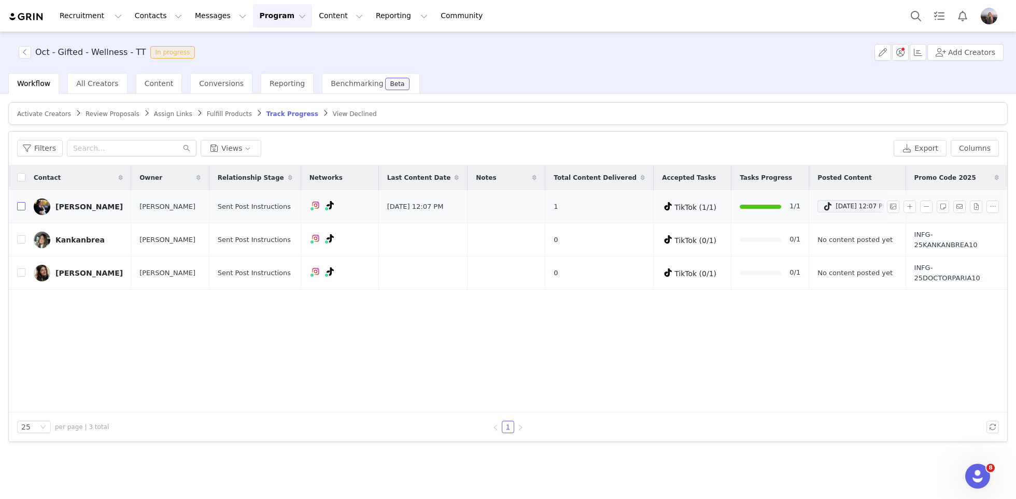
click at [20, 202] on input "checkbox" at bounding box center [21, 206] width 8 height 8
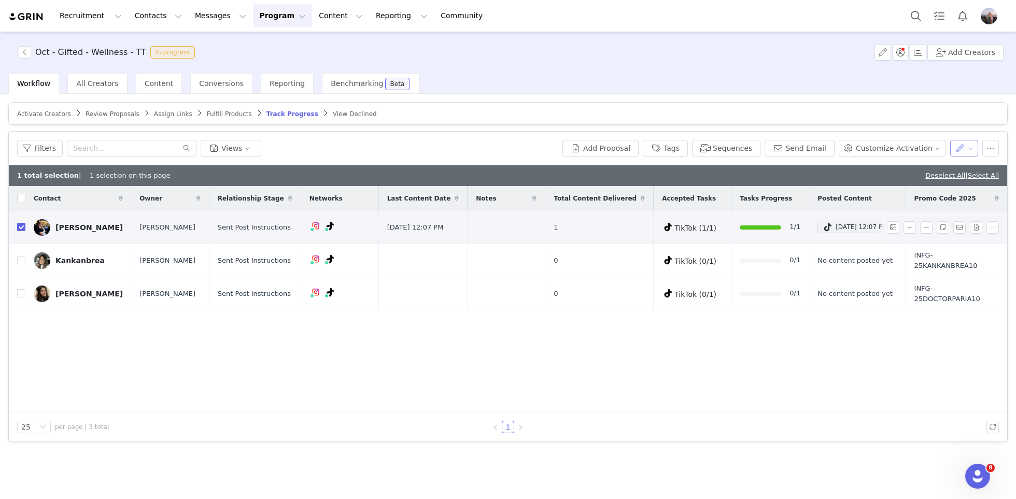
click at [968, 147] on button "button" at bounding box center [964, 148] width 29 height 17
click at [952, 172] on span "Set Relationship Stage" at bounding box center [938, 168] width 82 height 11
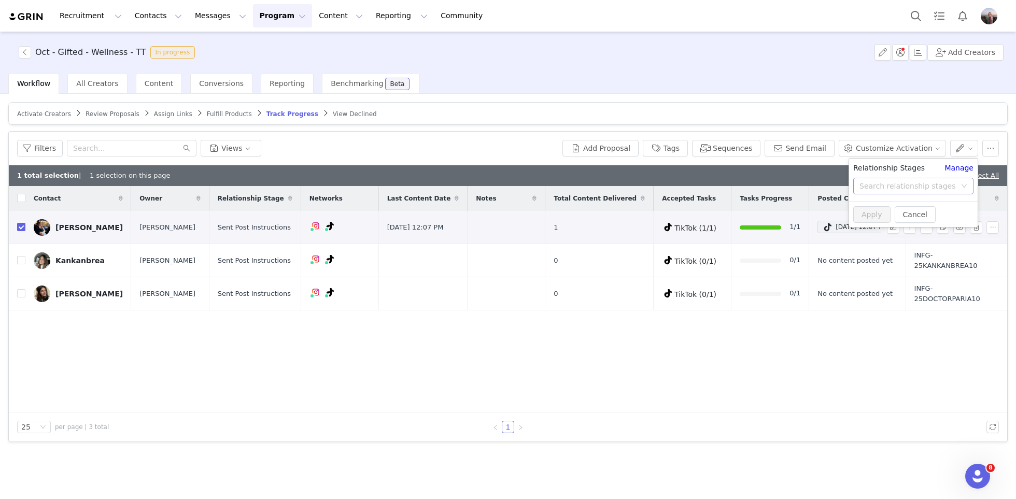
click at [893, 187] on div "Search relationship stages" at bounding box center [907, 186] width 96 height 10
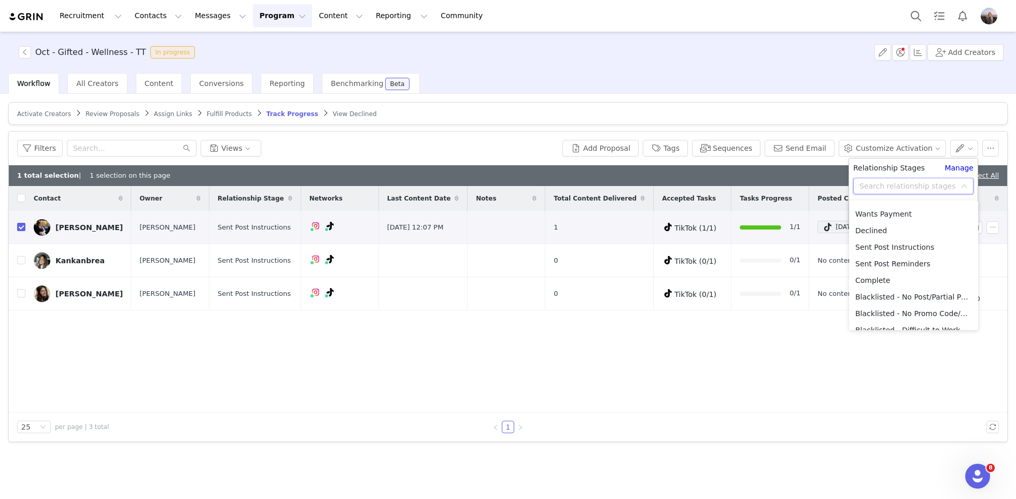
scroll to position [69, 0]
click at [883, 275] on li "Complete" at bounding box center [913, 274] width 129 height 17
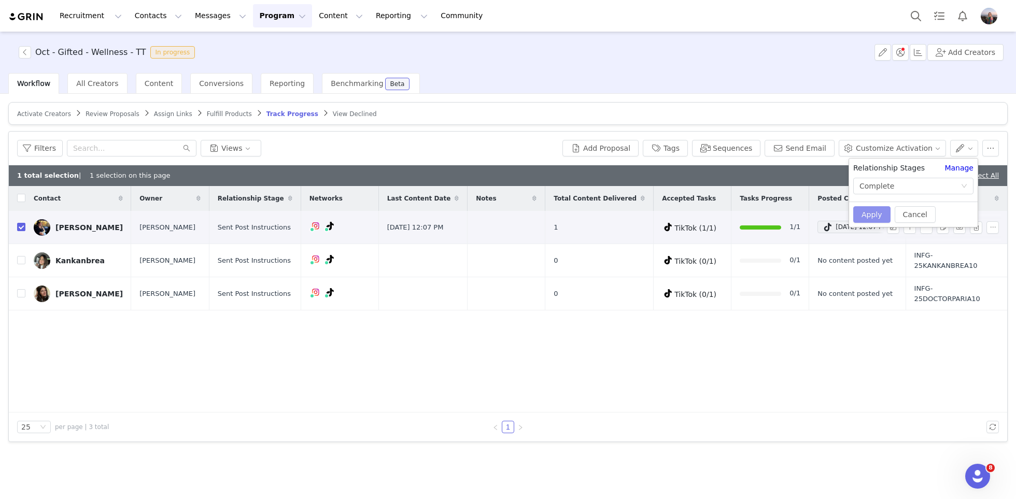
click at [869, 218] on button "Apply" at bounding box center [871, 214] width 37 height 17
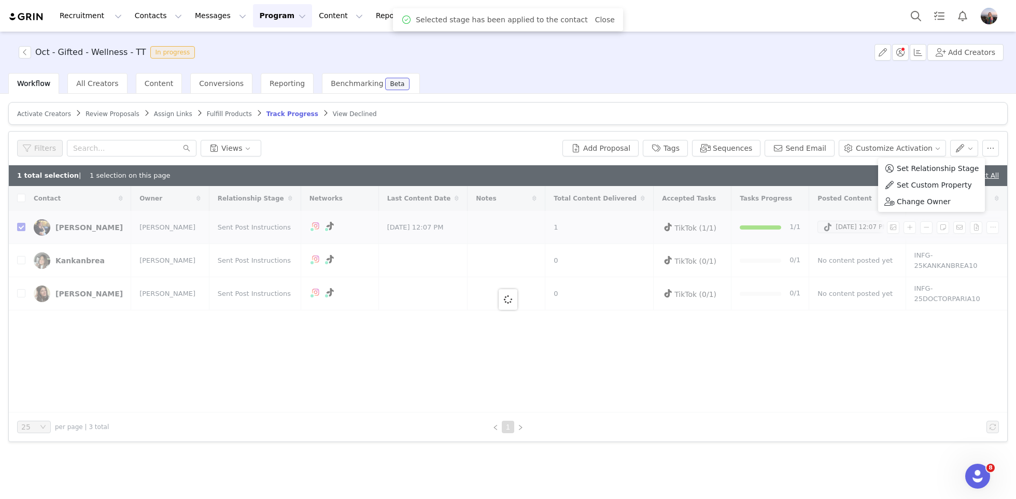
click at [825, 171] on div "1 total selection | 1 selection on this page Deselect All | Select All" at bounding box center [508, 175] width 998 height 21
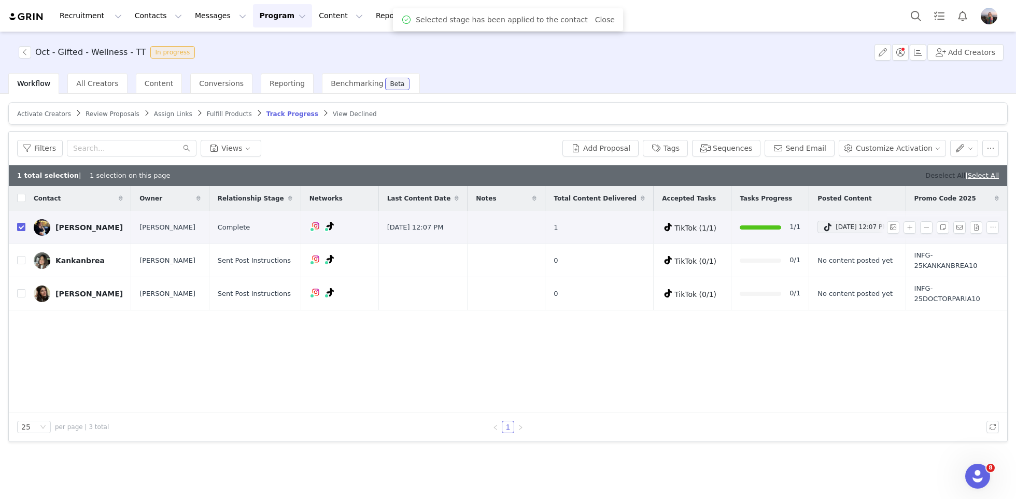
click at [940, 172] on link "Deselect All" at bounding box center [945, 176] width 40 height 8
checkbox input "false"
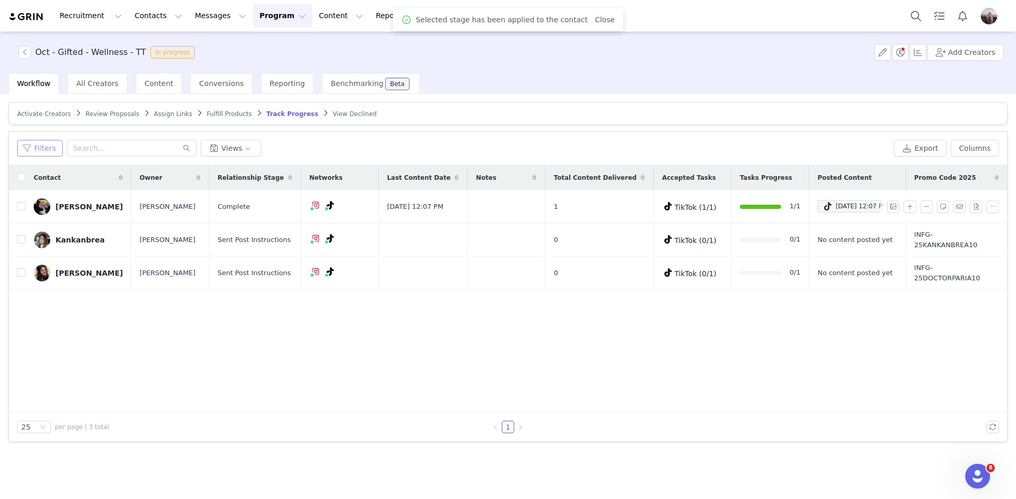
click at [47, 149] on button "Filters" at bounding box center [40, 148] width 46 height 17
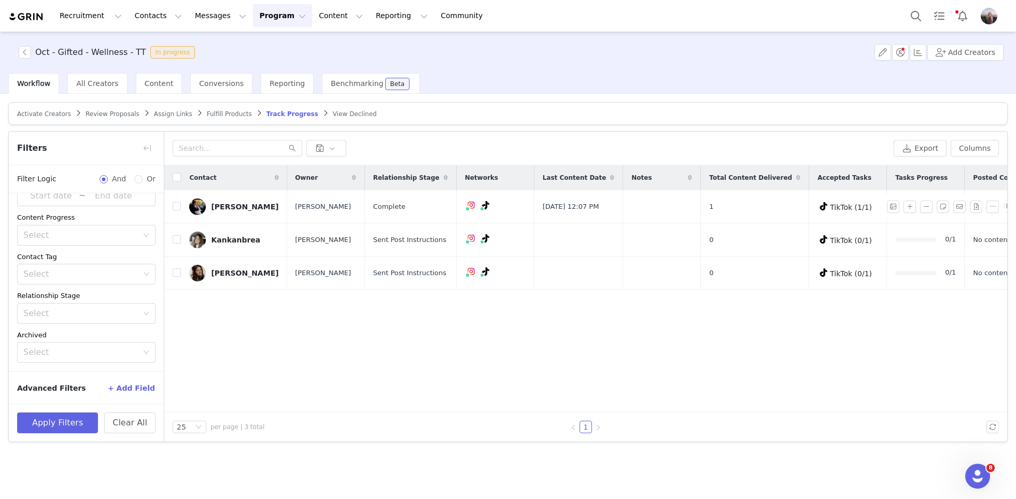
click at [135, 380] on button "+ Add Field" at bounding box center [131, 388] width 48 height 17
click at [112, 379] on div "Select" at bounding box center [80, 382] width 115 height 10
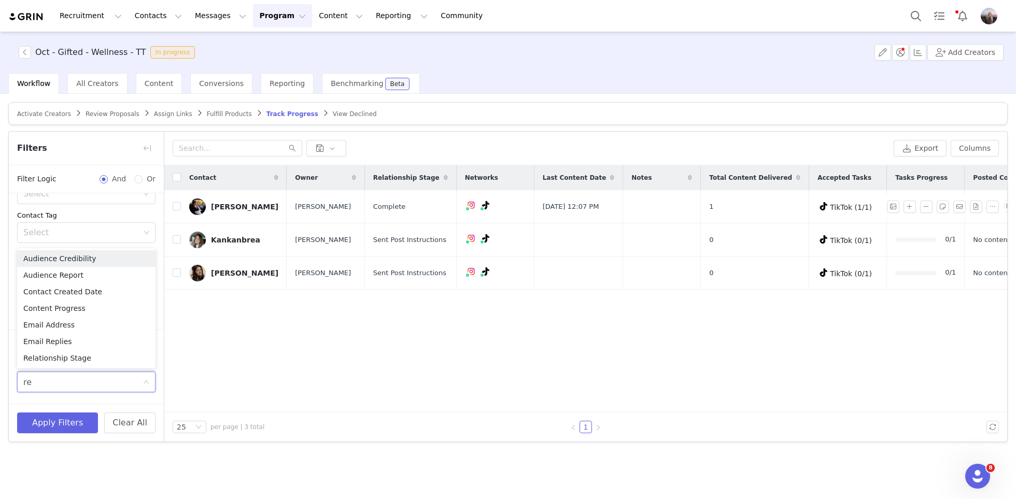
type input "rel"
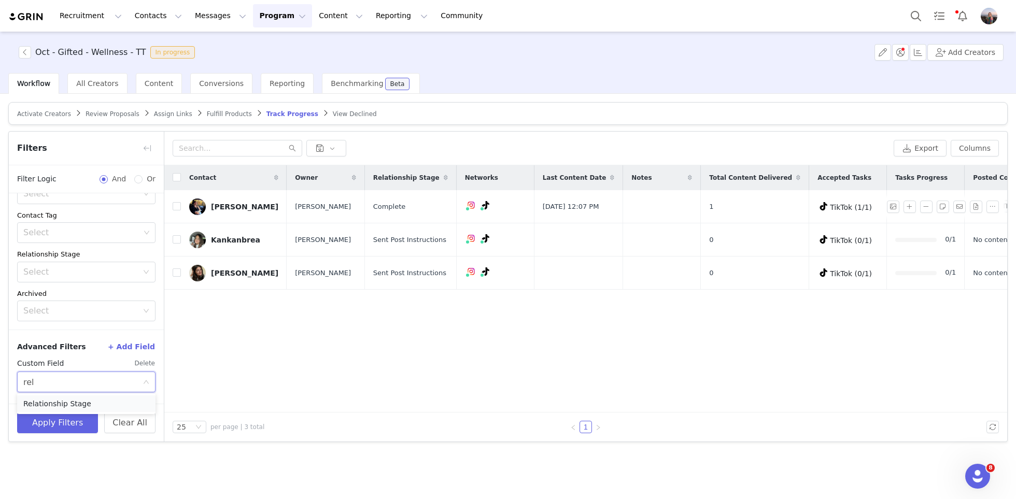
click at [78, 405] on li "Relationship Stage" at bounding box center [86, 403] width 138 height 17
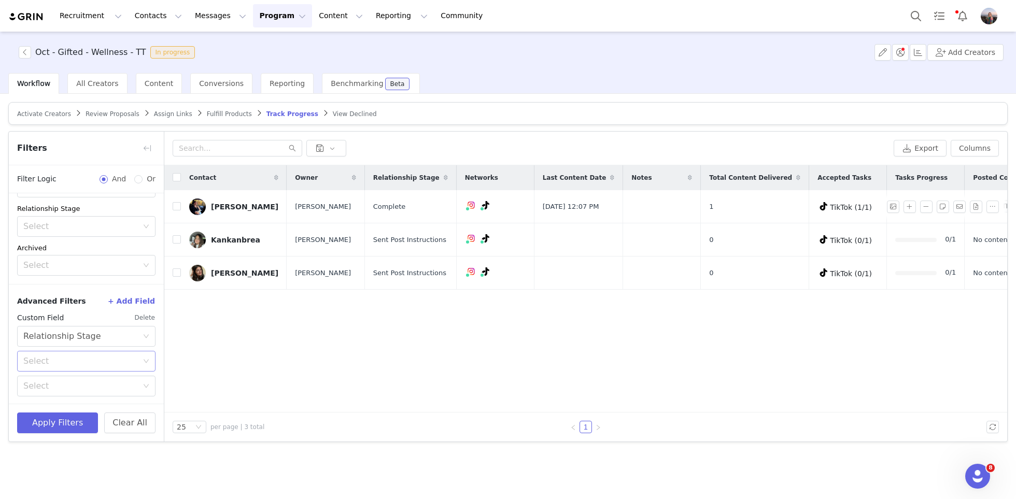
click at [69, 358] on div "Select" at bounding box center [80, 361] width 115 height 10
click at [59, 395] on li "Is not" at bounding box center [86, 399] width 138 height 17
click at [62, 393] on div "Select" at bounding box center [82, 386] width 119 height 20
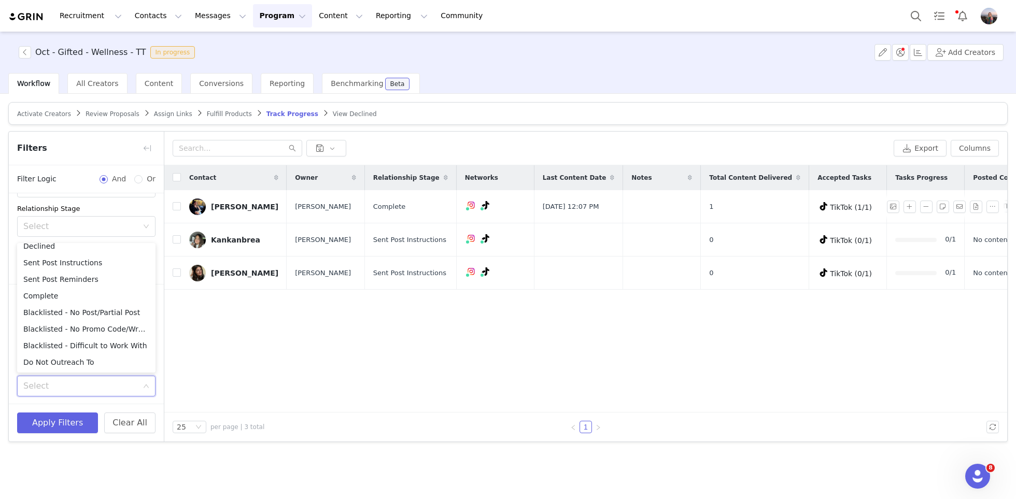
scroll to position [89, 0]
click at [50, 301] on li "Complete" at bounding box center [86, 297] width 138 height 17
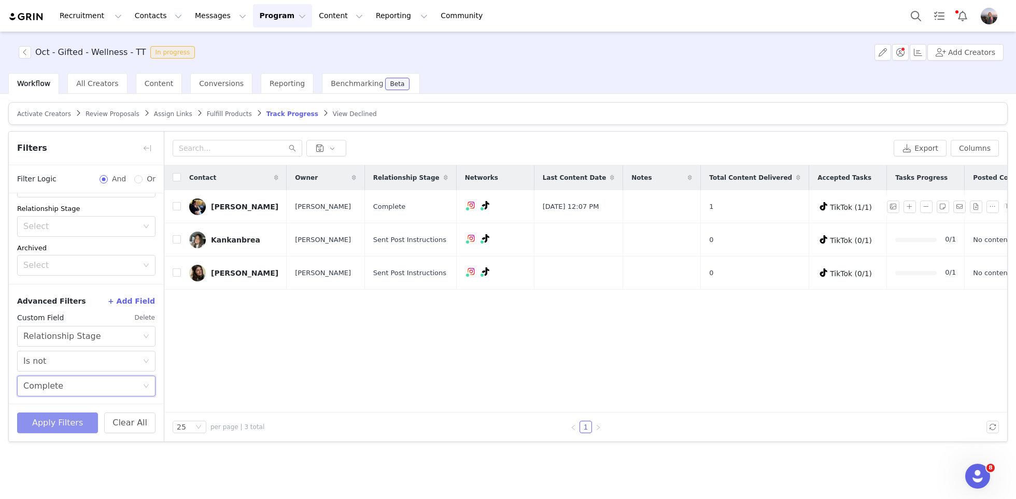
click at [55, 428] on button "Apply Filters" at bounding box center [57, 423] width 81 height 21
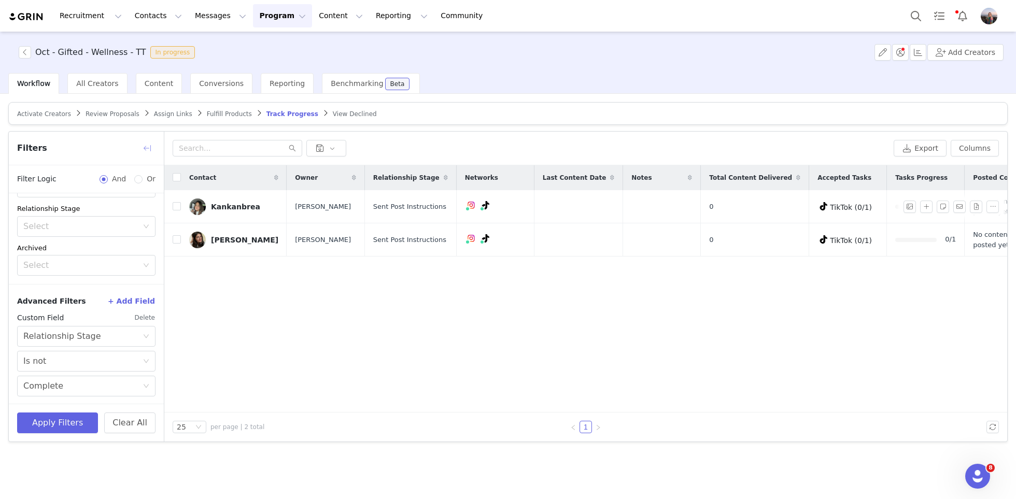
click at [149, 149] on button "button" at bounding box center [147, 148] width 17 height 17
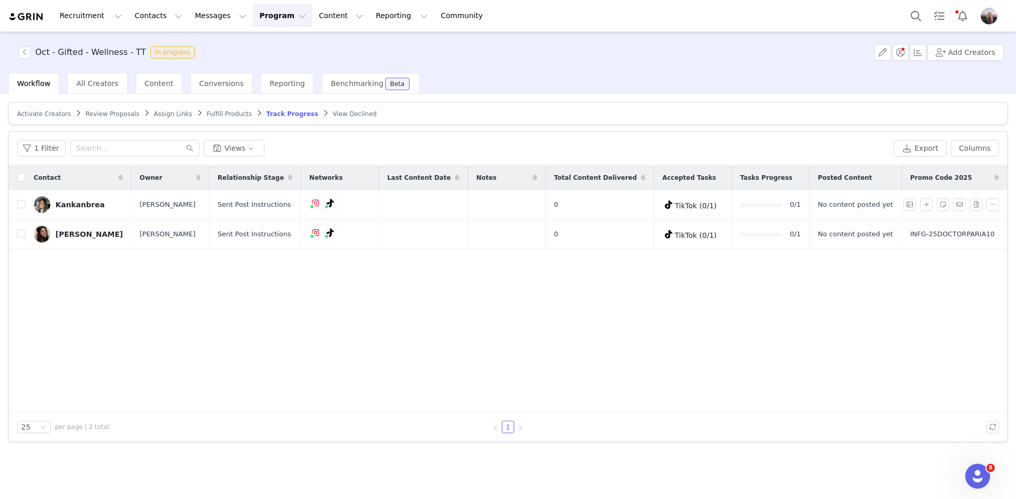
scroll to position [200, 0]
click at [159, 78] on div "Content" at bounding box center [159, 83] width 47 height 21
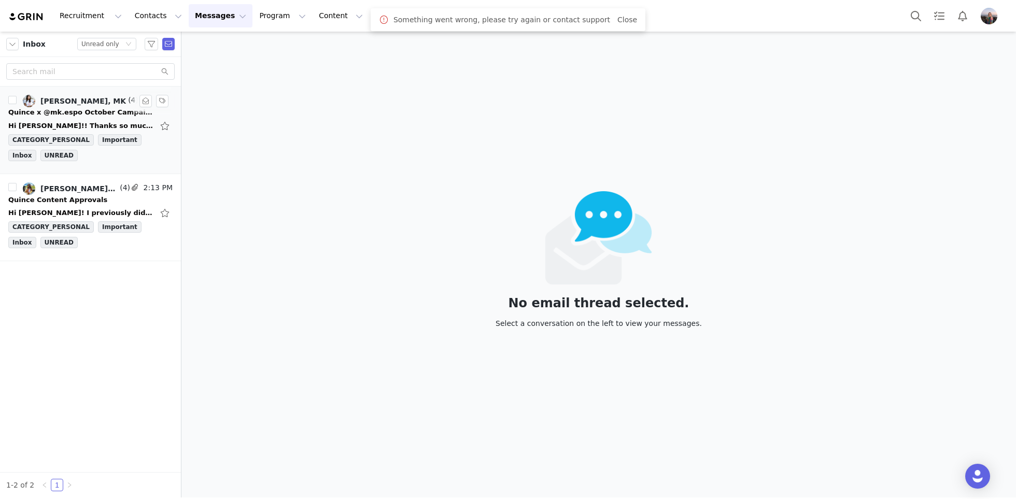
click at [58, 108] on div "Quince x @mk.espo October Campaign!" at bounding box center [80, 112] width 145 height 10
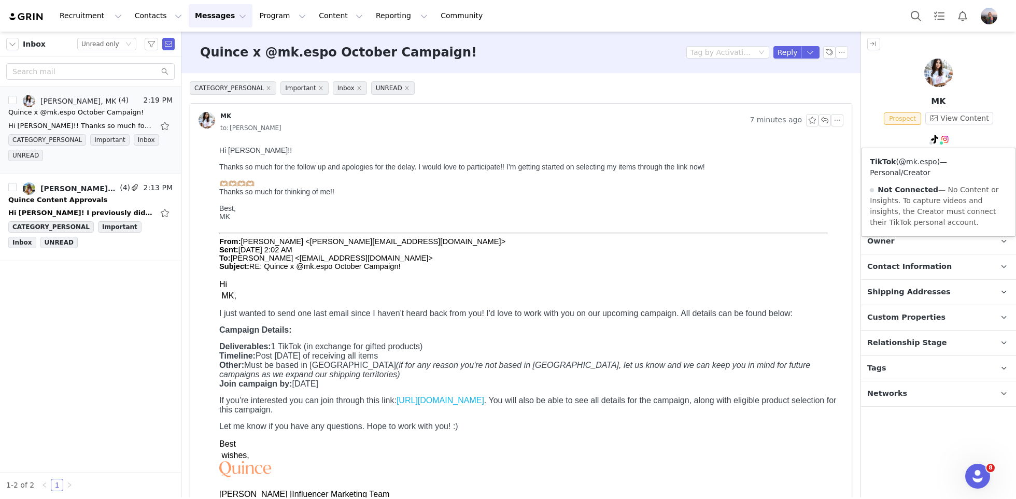
click at [920, 158] on link "@mk.espo" at bounding box center [918, 162] width 38 height 8
click at [60, 200] on div "Quince Content Approvals" at bounding box center [57, 200] width 99 height 10
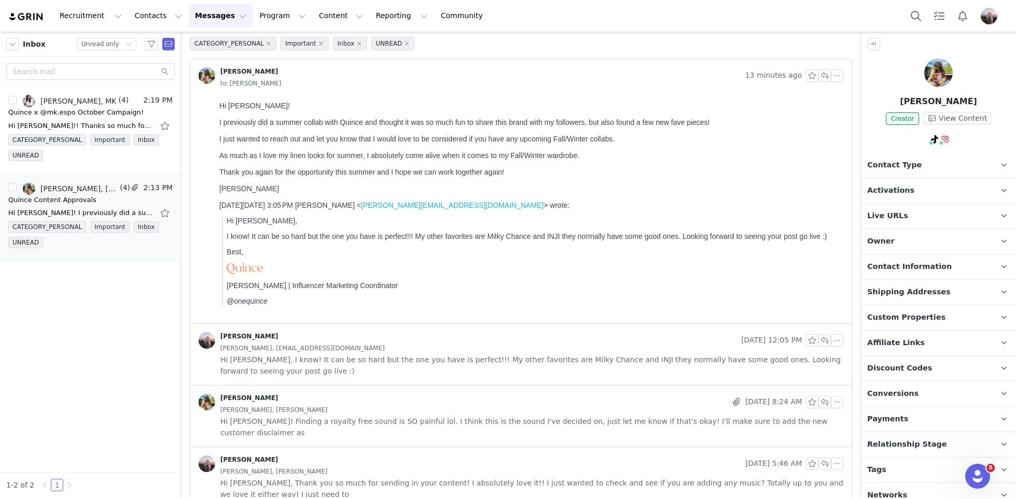
scroll to position [47, 0]
click at [380, 402] on div "Heather Marie Van Sant, Kensley Wiggins" at bounding box center [531, 407] width 623 height 11
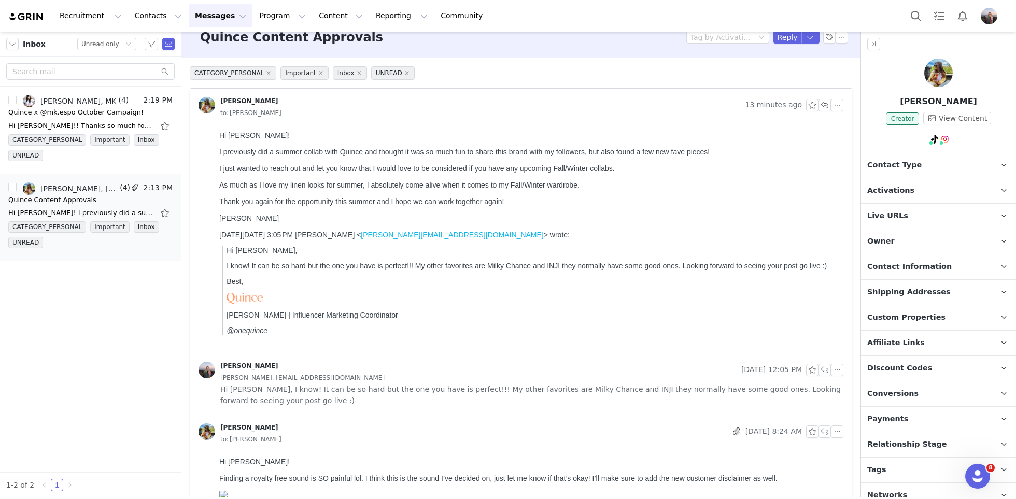
scroll to position [16, 0]
click at [144, 188] on button "button" at bounding box center [145, 188] width 12 height 12
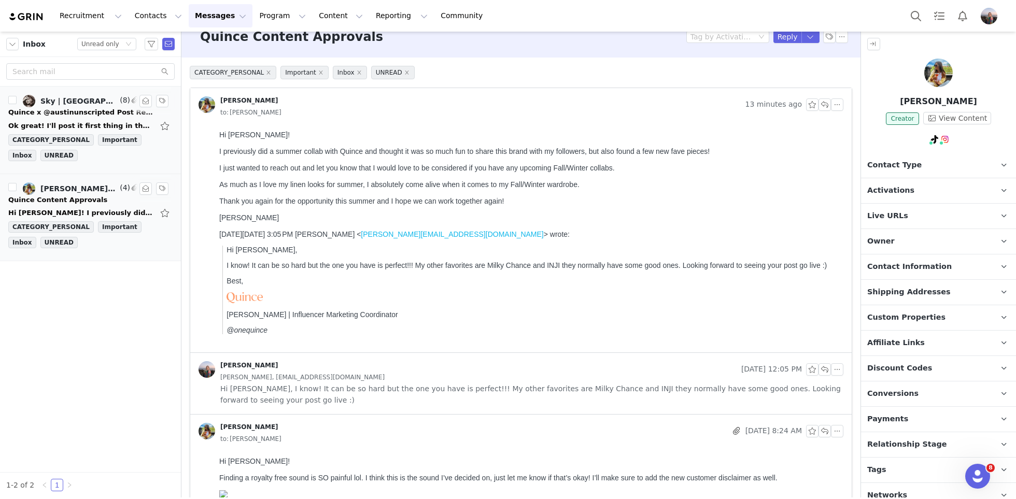
click at [77, 114] on div "Quince x @austinunscripted Post Reminder!" at bounding box center [80, 112] width 145 height 10
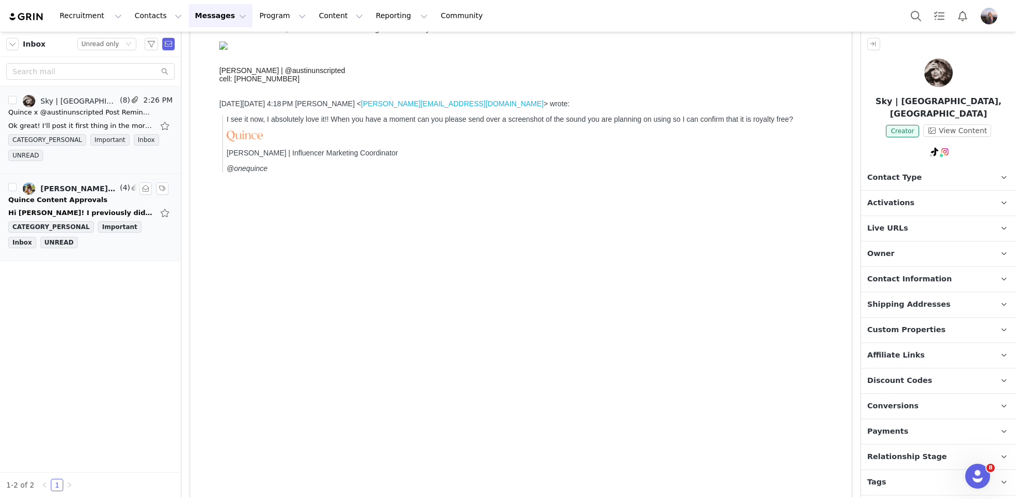
scroll to position [0, 0]
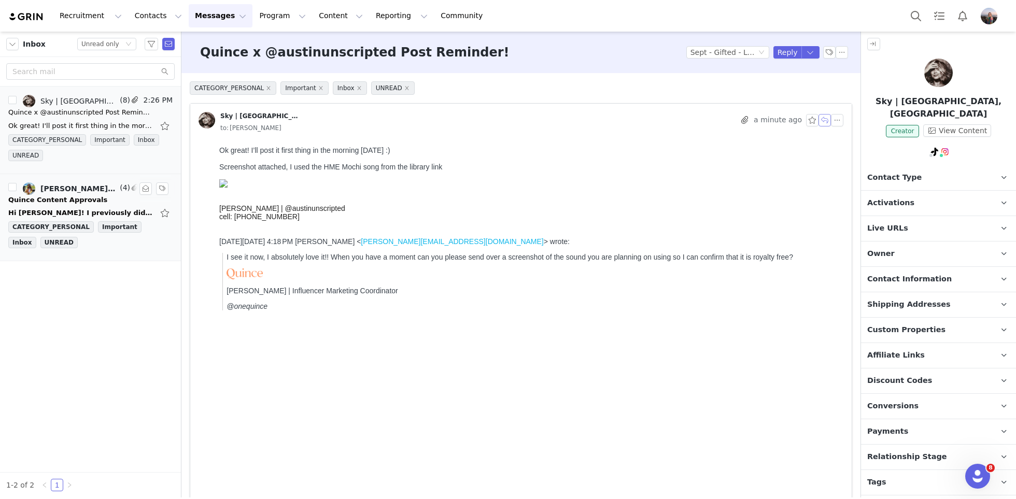
click at [825, 117] on button "button" at bounding box center [824, 120] width 12 height 12
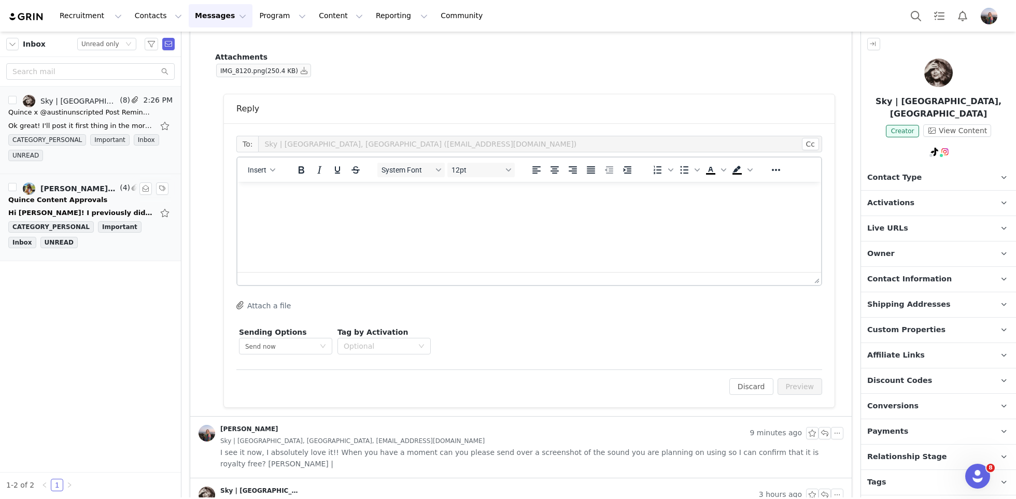
scroll to position [1591, 0]
click at [349, 208] on html at bounding box center [529, 194] width 584 height 28
click at [275, 171] on button "Insert" at bounding box center [262, 168] width 36 height 15
click at [275, 226] on div "Insert Signature" at bounding box center [298, 218] width 104 height 17
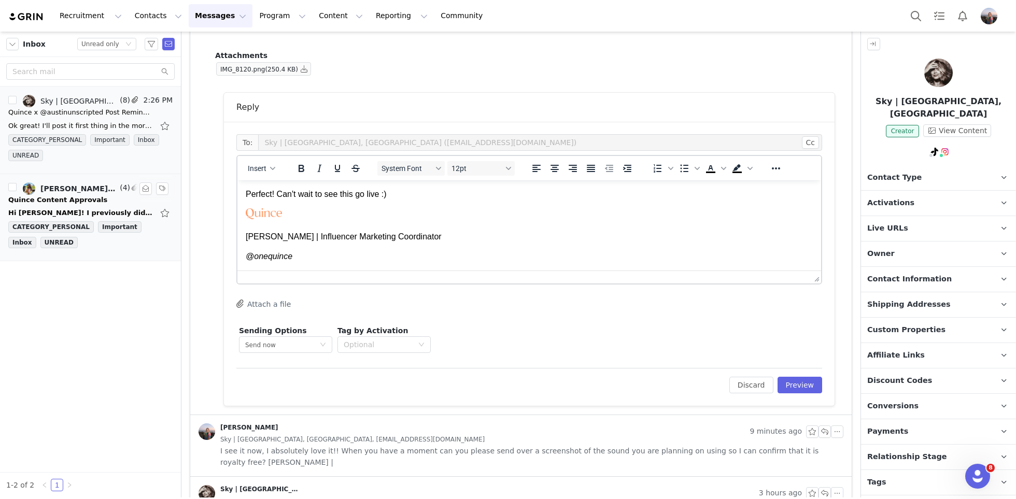
click at [829, 399] on div "To: Sky | Austin, TX (austinunscripted@gmail.com) Cc Cc: Insert System Font 12p…" at bounding box center [529, 264] width 611 height 284
click at [810, 395] on div "To: Sky | Austin, TX (austinunscripted@gmail.com) Cc Cc: Insert System Font 12p…" at bounding box center [529, 264] width 611 height 284
click at [803, 386] on button "Preview" at bounding box center [799, 385] width 45 height 17
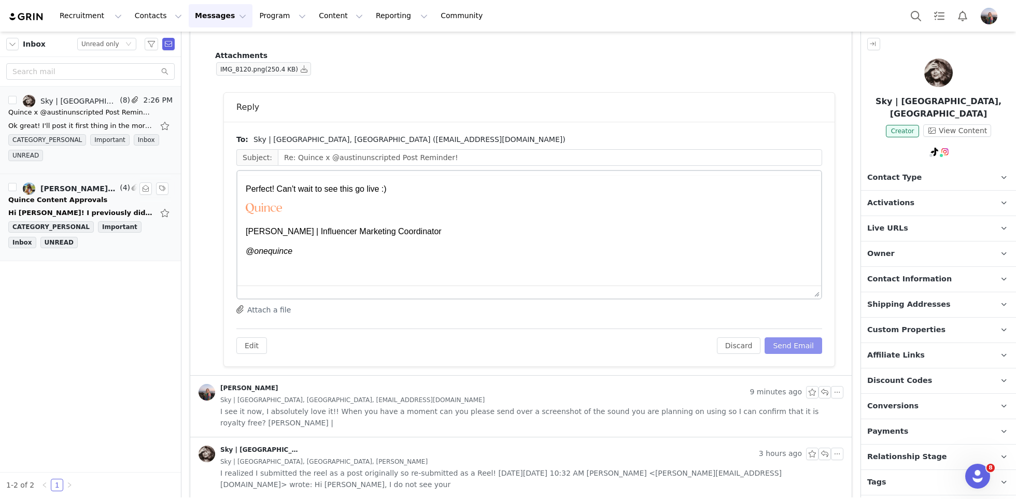
scroll to position [0, 0]
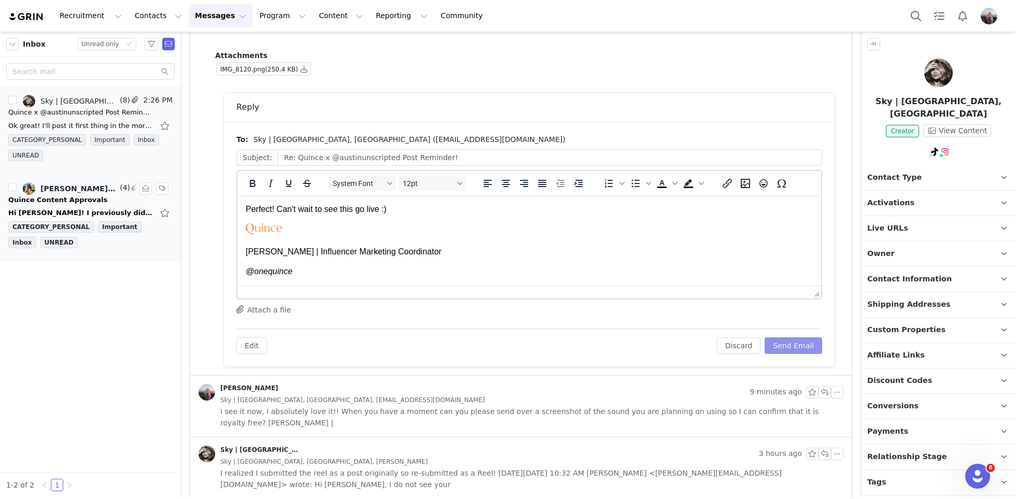
click at [786, 342] on button "Send Email" at bounding box center [794, 345] width 58 height 17
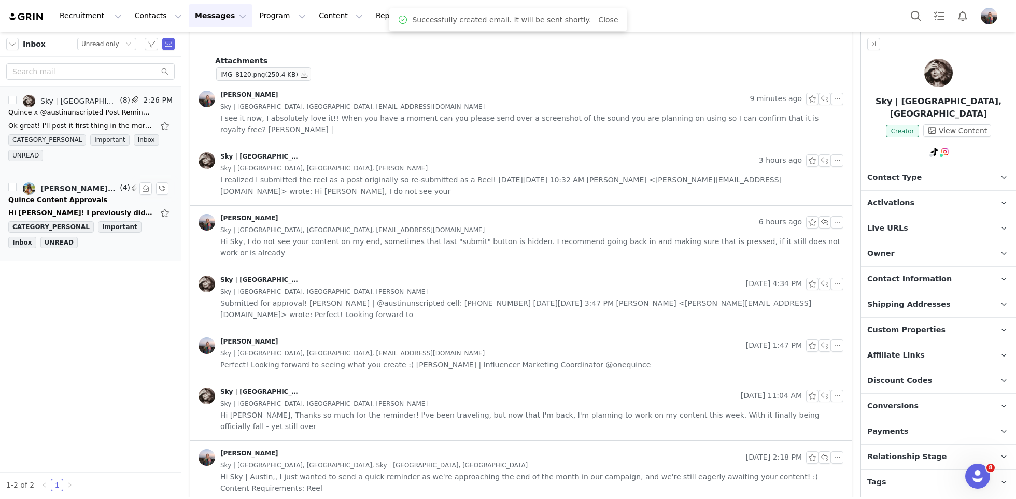
click at [899, 197] on span "Activations" at bounding box center [890, 202] width 47 height 11
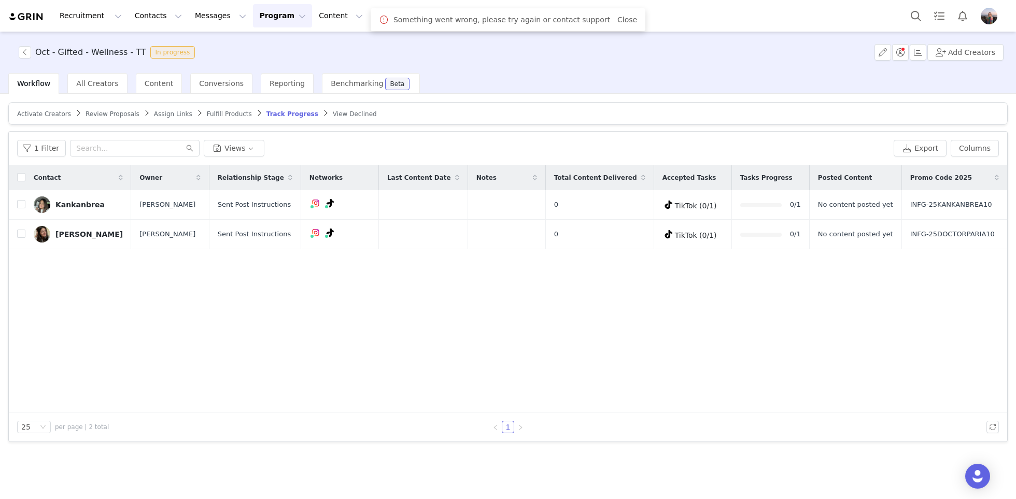
click at [107, 113] on span "Review Proposals" at bounding box center [113, 113] width 54 height 7
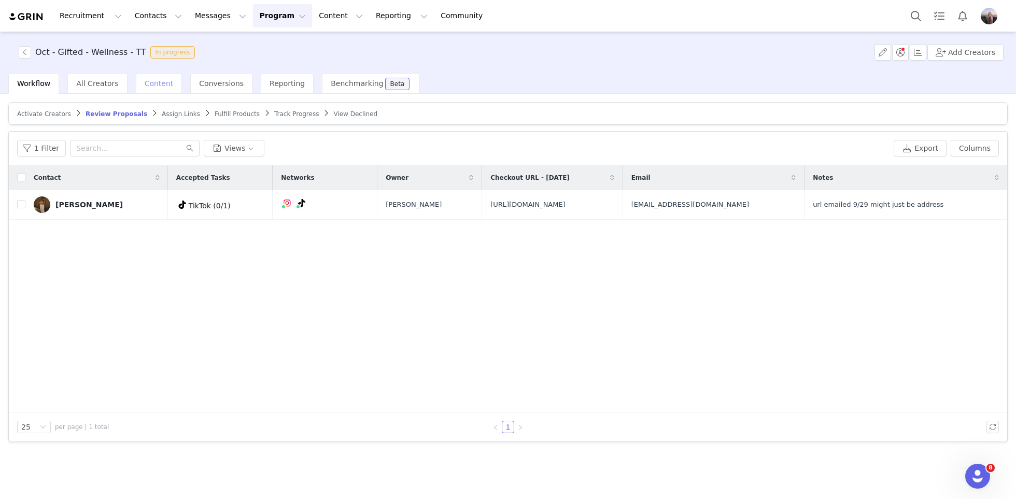
click at [149, 82] on span "Content" at bounding box center [159, 83] width 29 height 8
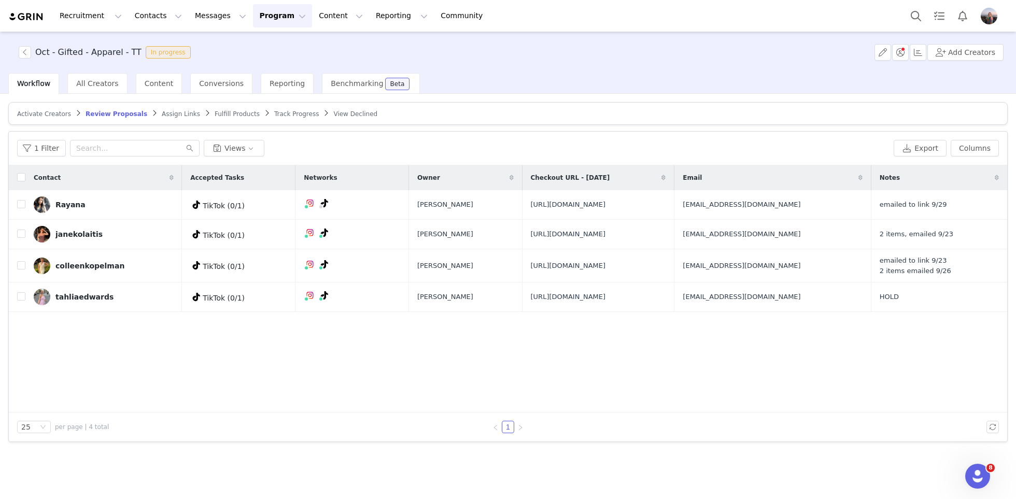
click at [283, 112] on span "Track Progress" at bounding box center [296, 113] width 45 height 7
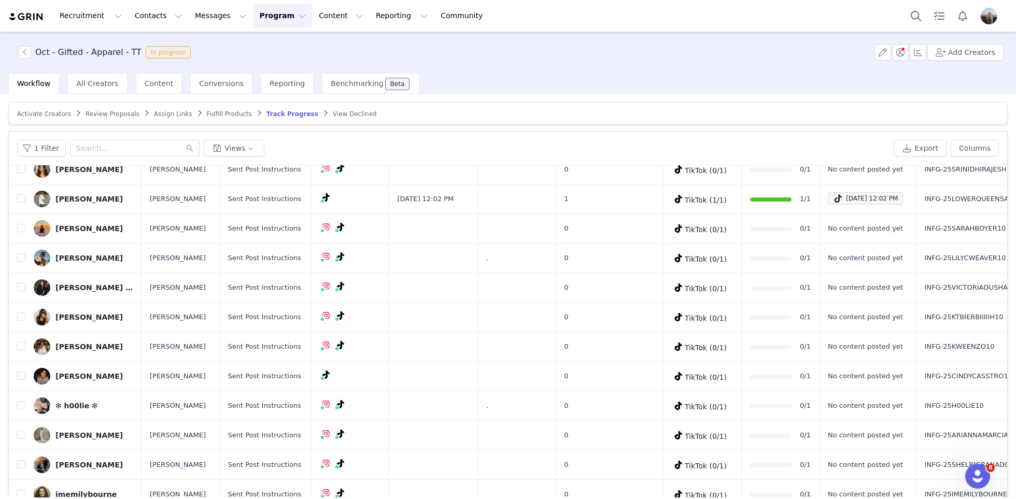
scroll to position [1022, 0]
click at [21, 203] on input "checkbox" at bounding box center [21, 198] width 8 height 8
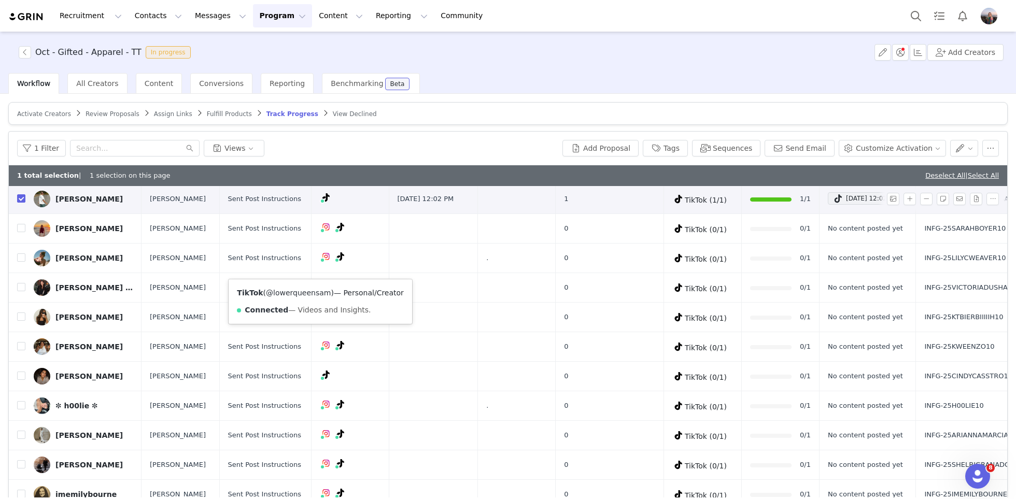
click at [294, 291] on link "@lowerqueensam" at bounding box center [298, 293] width 65 height 8
click at [19, 203] on input "checkbox" at bounding box center [21, 198] width 8 height 8
checkbox input "false"
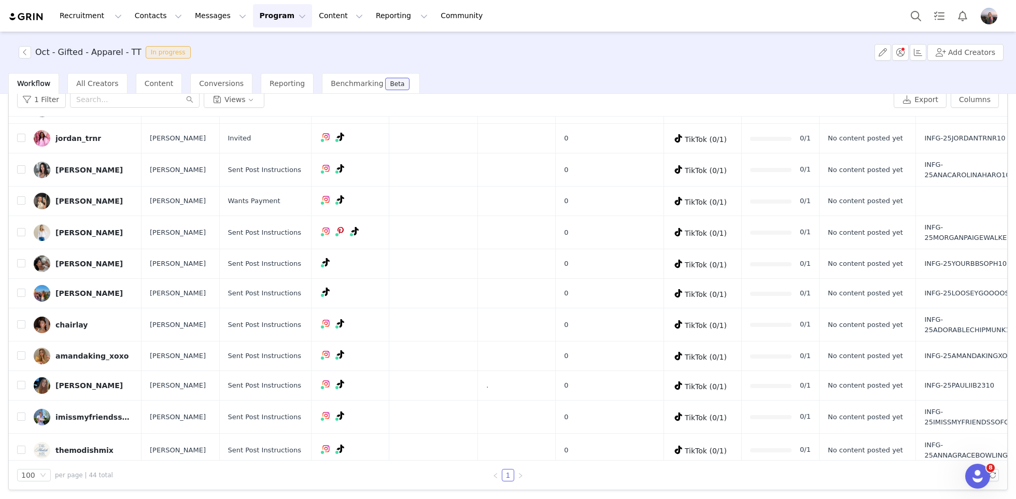
scroll to position [495, 0]
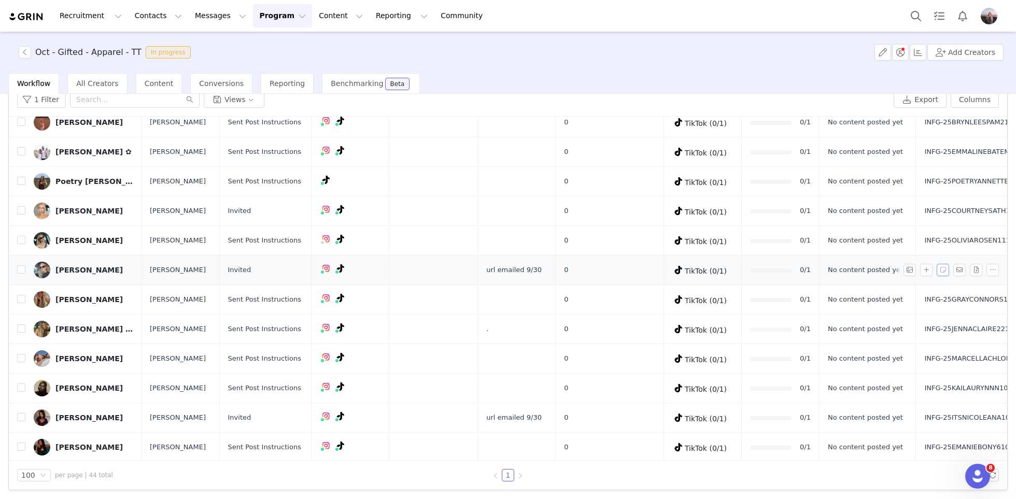
click at [937, 276] on button "button" at bounding box center [943, 270] width 12 height 12
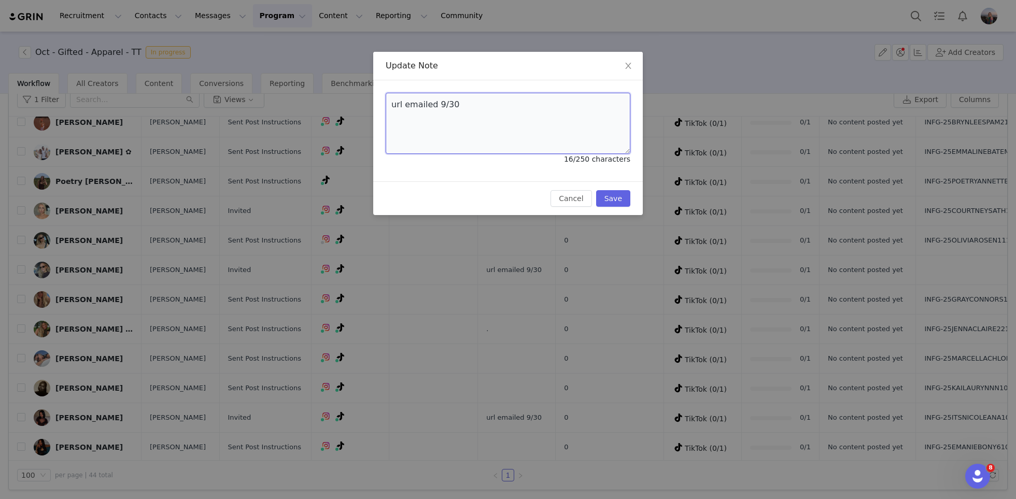
click at [428, 105] on textarea "url emailed 9/30" at bounding box center [508, 123] width 245 height 61
type textarea "."
click at [624, 201] on button "Save" at bounding box center [613, 198] width 34 height 17
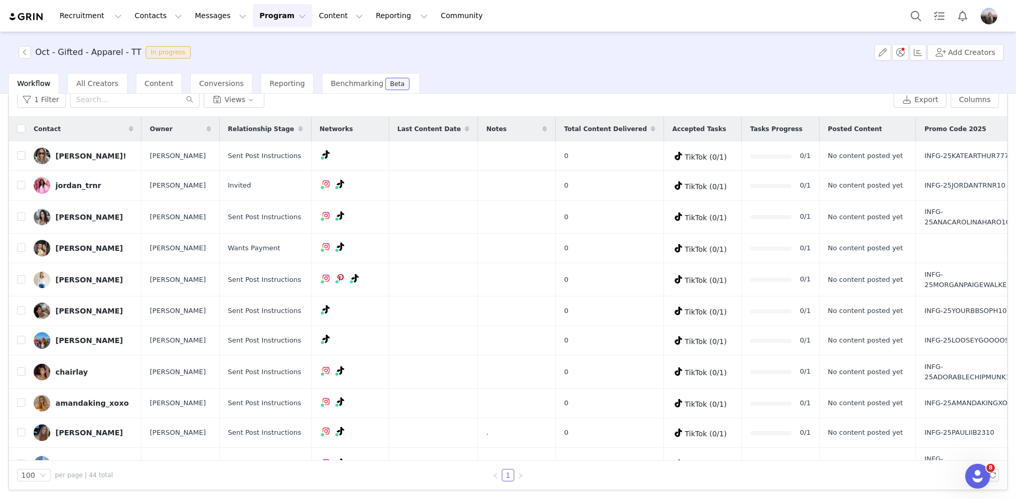
scroll to position [0, 0]
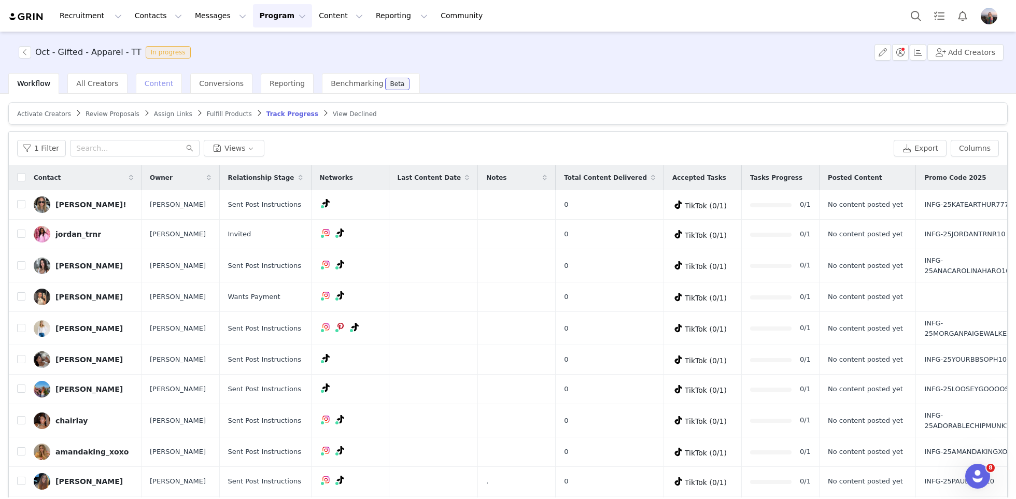
click at [148, 80] on span "Content" at bounding box center [159, 83] width 29 height 8
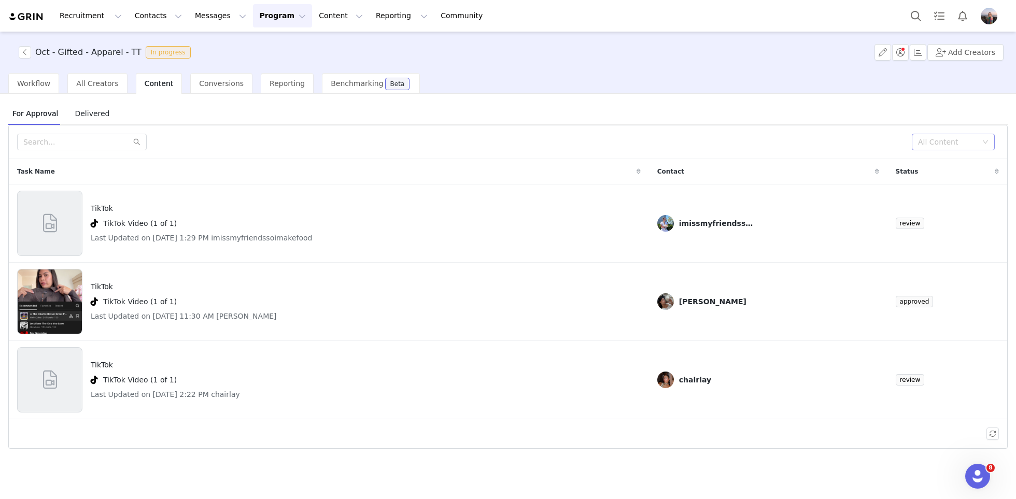
click at [958, 139] on div "All Content" at bounding box center [947, 142] width 59 height 10
click at [935, 164] on li "Needs Review" at bounding box center [953, 162] width 83 height 17
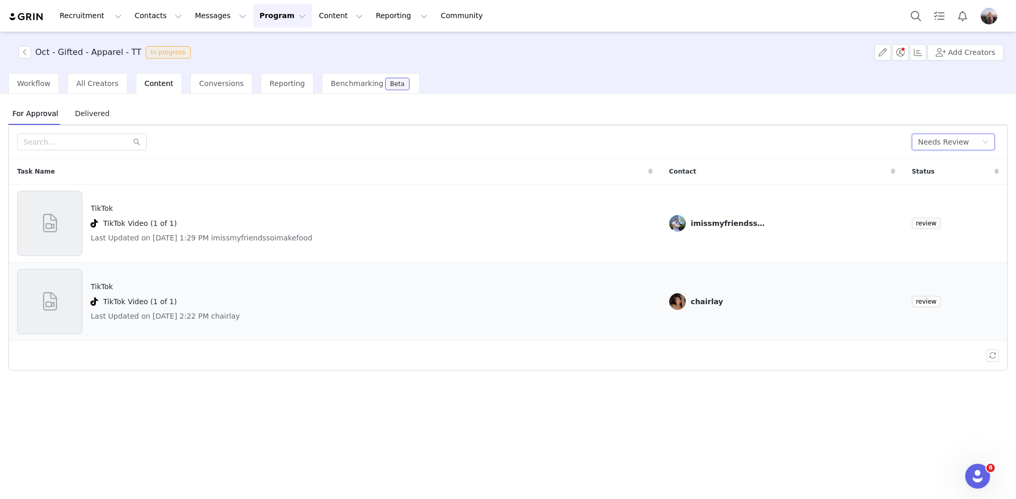
click at [481, 292] on div "TikTok TikTok Video (1 of 1) Last Updated on Sep 30, 2025 2:22 PM chairlay" at bounding box center [334, 301] width 635 height 65
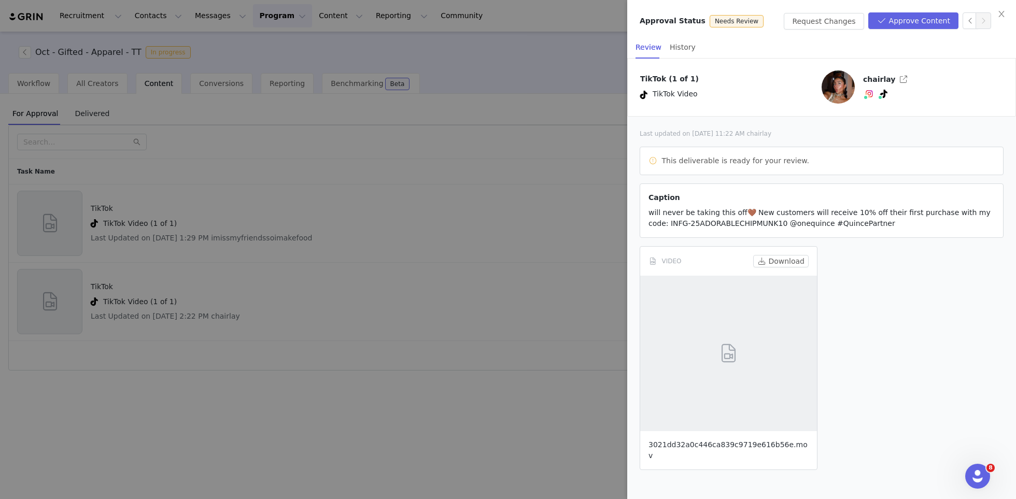
click at [664, 446] on link "3021dd32a0c446ca839c9719e616b56e.mov" at bounding box center [727, 450] width 159 height 19
click at [895, 22] on button "Approve Content" at bounding box center [913, 20] width 90 height 17
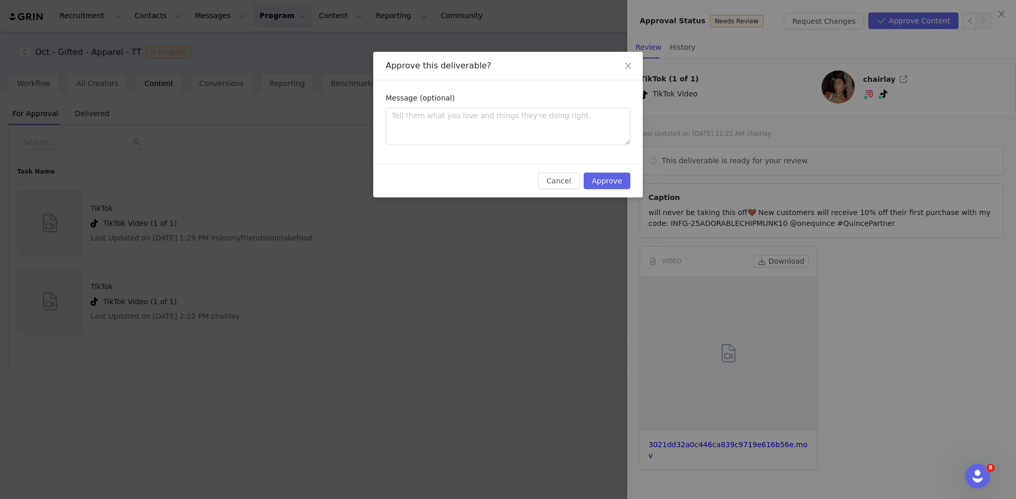
click at [547, 102] on div "Message (optional)" at bounding box center [508, 100] width 245 height 15
click at [540, 119] on textarea at bounding box center [508, 126] width 245 height 37
type textarea "L"
type textarea "Lo"
type textarea "Lov"
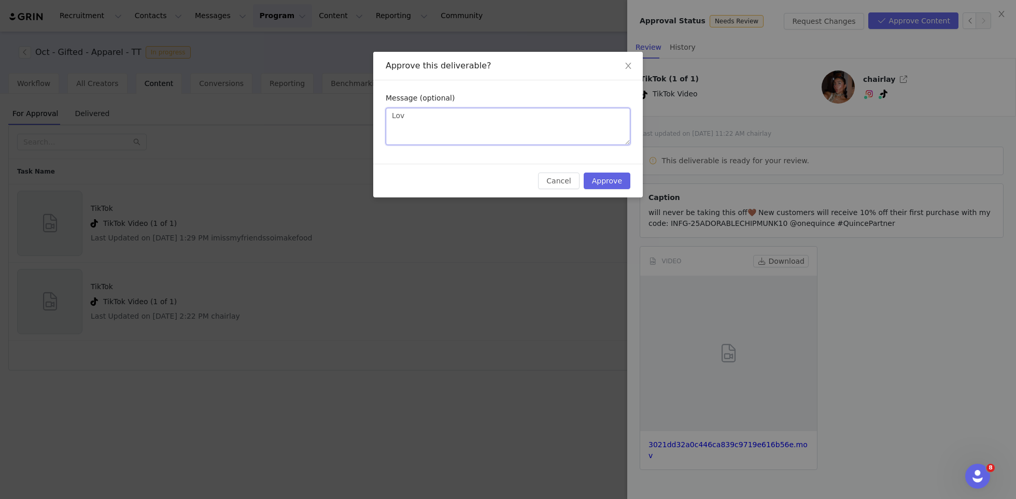
type textarea "Love"
type textarea "Love!"
click at [621, 174] on button "Approve" at bounding box center [607, 181] width 47 height 17
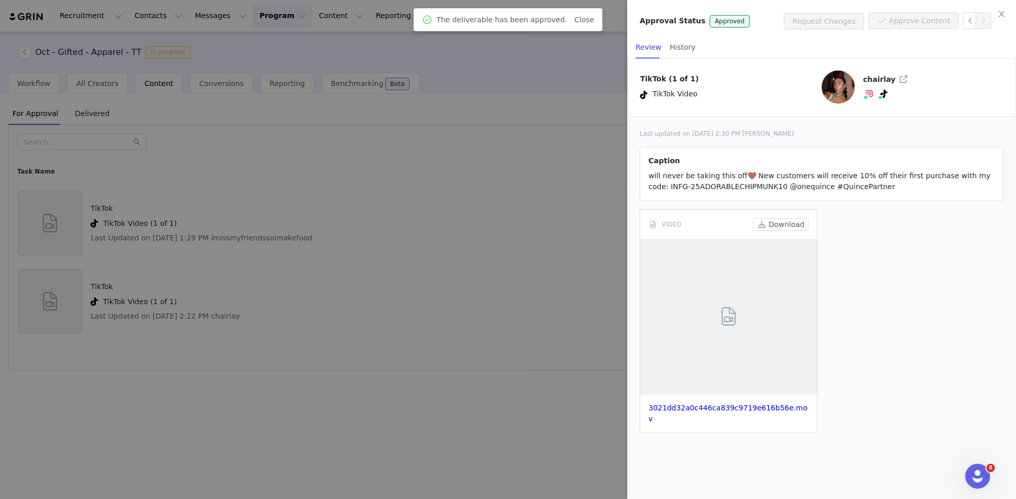
click at [510, 296] on div at bounding box center [508, 249] width 1016 height 499
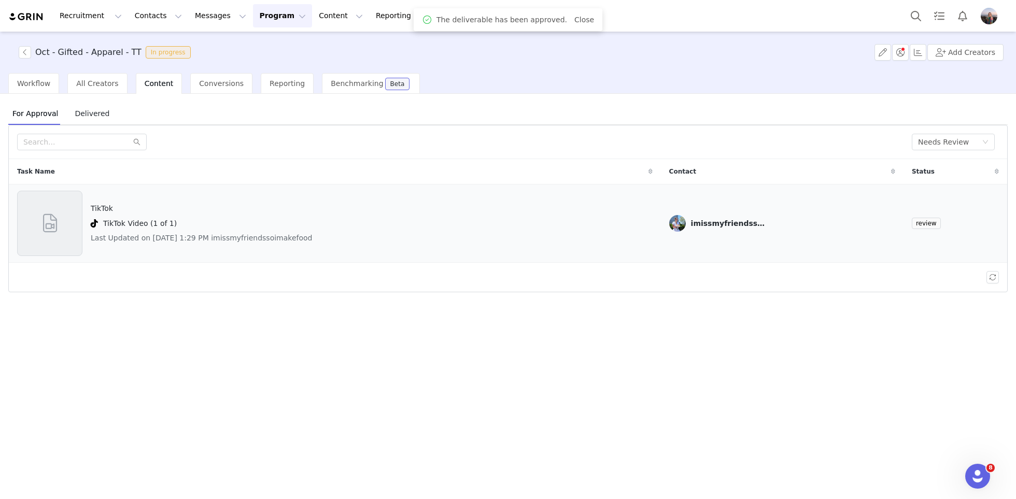
click at [472, 210] on div "TikTok TikTok Video (1 of 1) Last Updated on Sep 30, 2025 1:29 PM imissmyfriend…" at bounding box center [334, 223] width 635 height 65
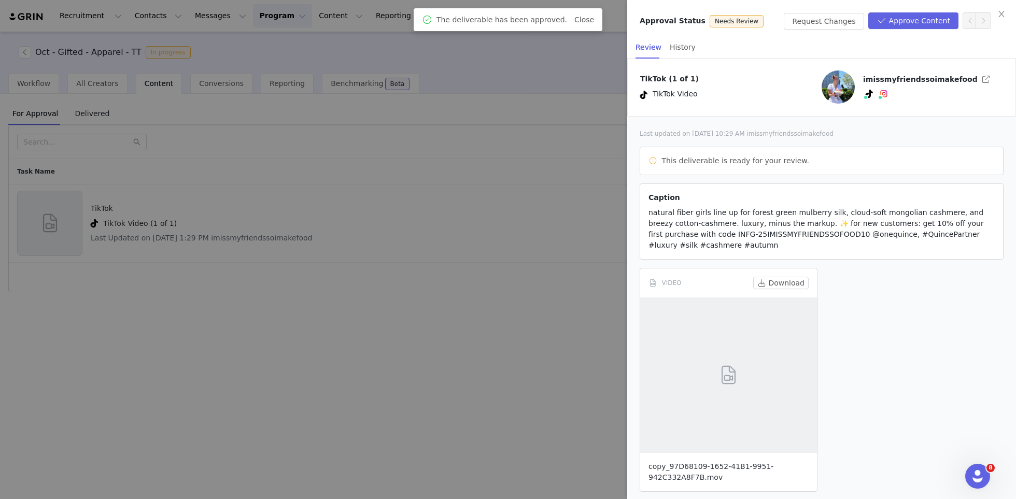
click at [672, 476] on link "copy_97D68109-1652-41B1-9951-942C332A8F7B.mov" at bounding box center [710, 471] width 125 height 19
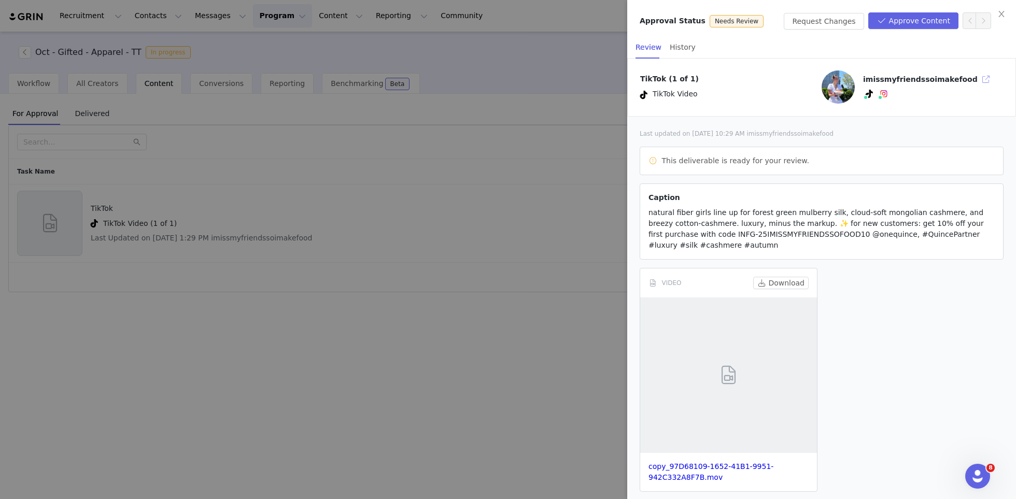
click at [978, 81] on button "button" at bounding box center [986, 79] width 17 height 17
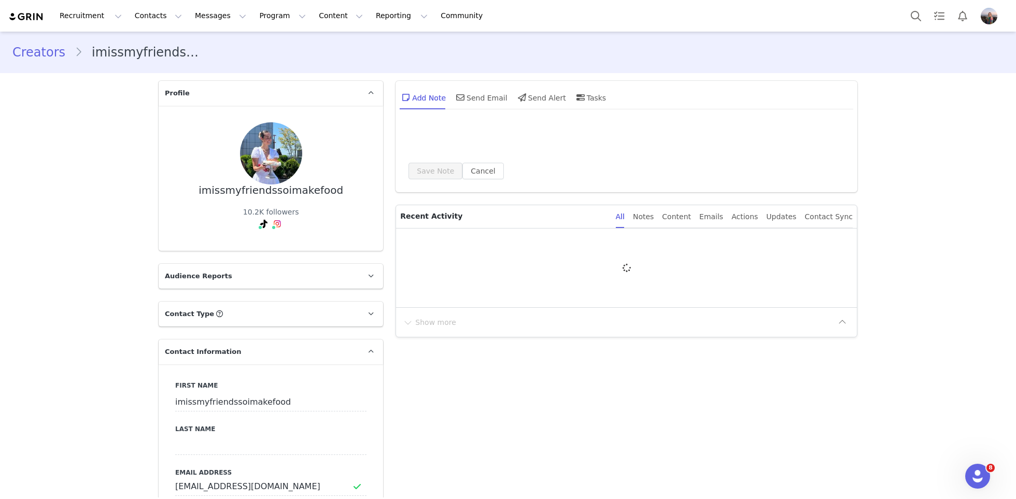
type input "+1 (United States)"
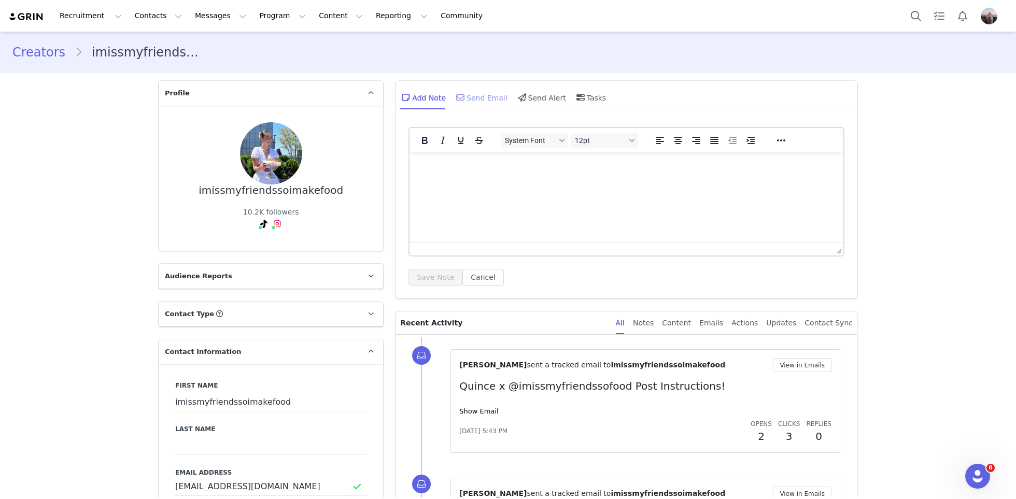
click at [501, 97] on div "Send Email" at bounding box center [480, 97] width 53 height 25
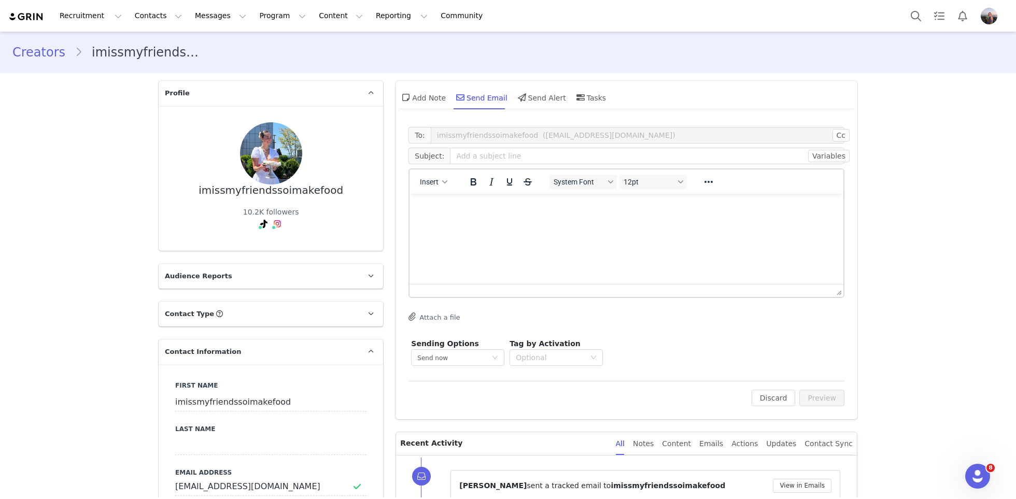
click at [494, 222] on html at bounding box center [626, 208] width 434 height 28
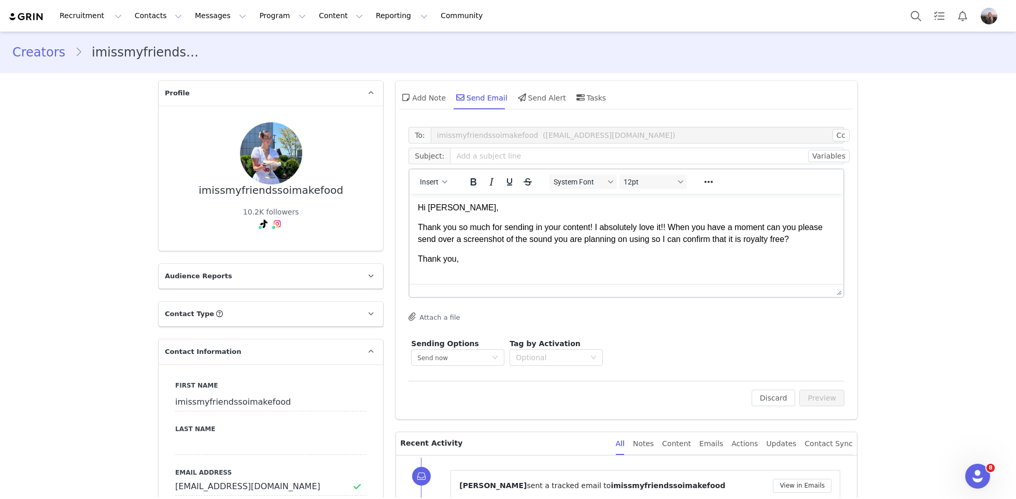
click at [448, 209] on p "Hi Alexa," at bounding box center [626, 207] width 417 height 11
click at [478, 262] on p "Thank you," at bounding box center [626, 258] width 417 height 11
click at [444, 186] on button "Insert" at bounding box center [434, 182] width 36 height 15
click at [460, 233] on div "Insert Signature" at bounding box center [471, 233] width 93 height 12
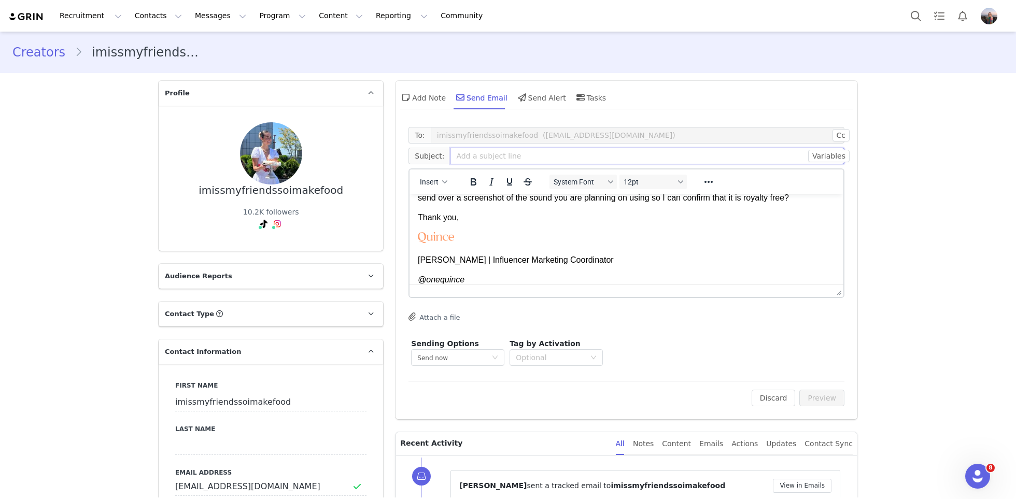
click at [621, 160] on input "text" at bounding box center [647, 156] width 394 height 17
type input "Quince Content Approvals"
click at [828, 398] on button "Preview" at bounding box center [821, 398] width 45 height 17
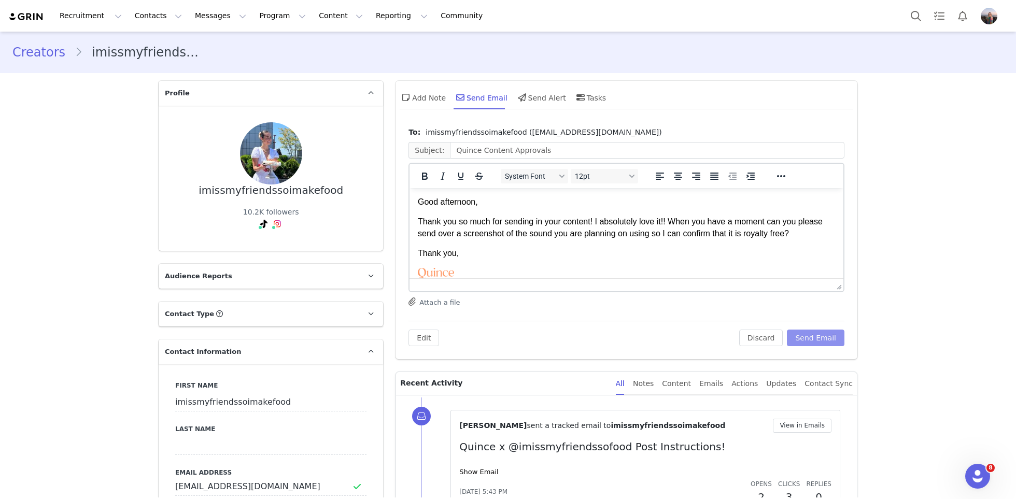
scroll to position [0, 0]
click at [807, 336] on button "Send Email" at bounding box center [816, 338] width 58 height 17
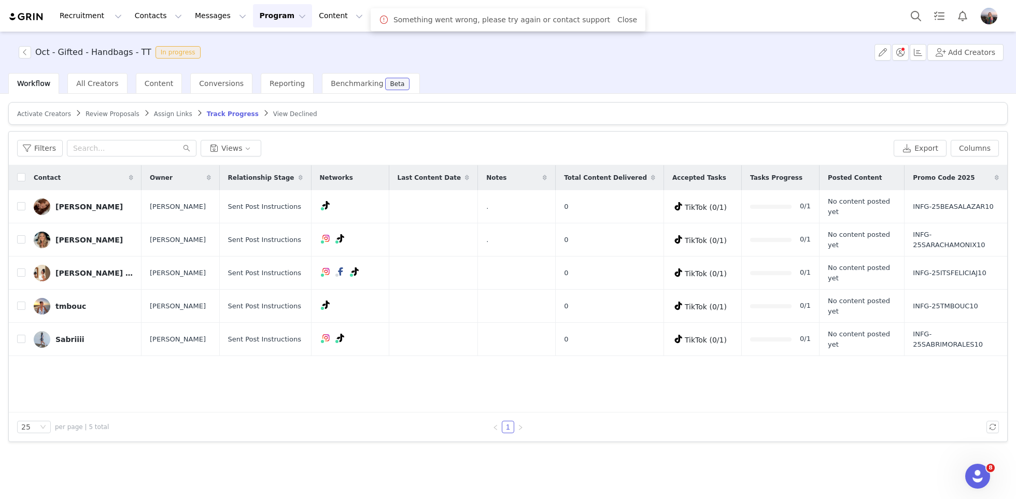
click at [95, 110] on span "Review Proposals" at bounding box center [113, 113] width 54 height 7
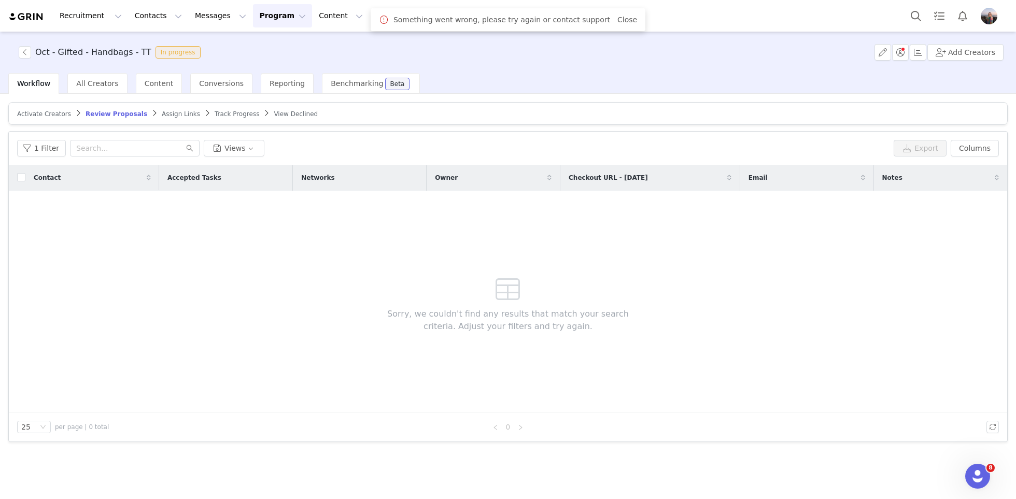
click at [227, 114] on span "Track Progress" at bounding box center [237, 113] width 45 height 7
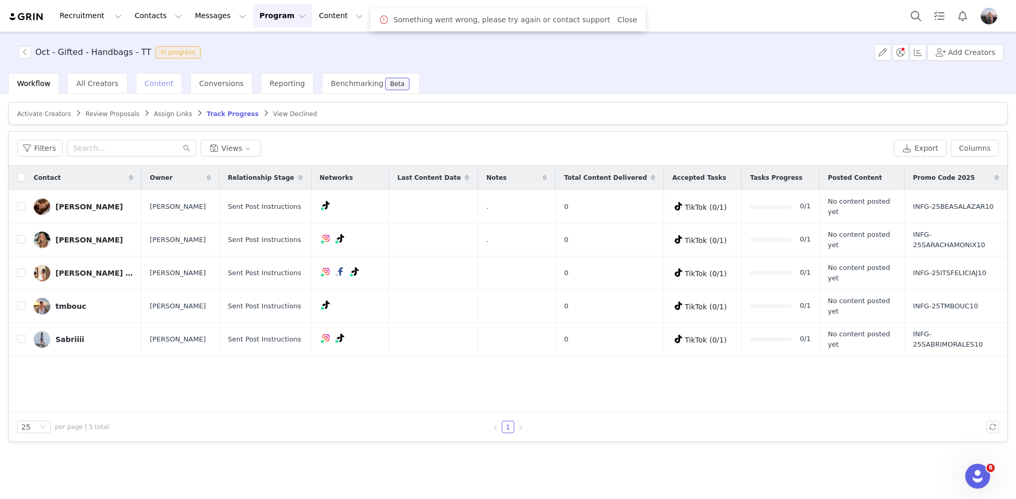
click at [159, 81] on span "Content" at bounding box center [159, 83] width 29 height 8
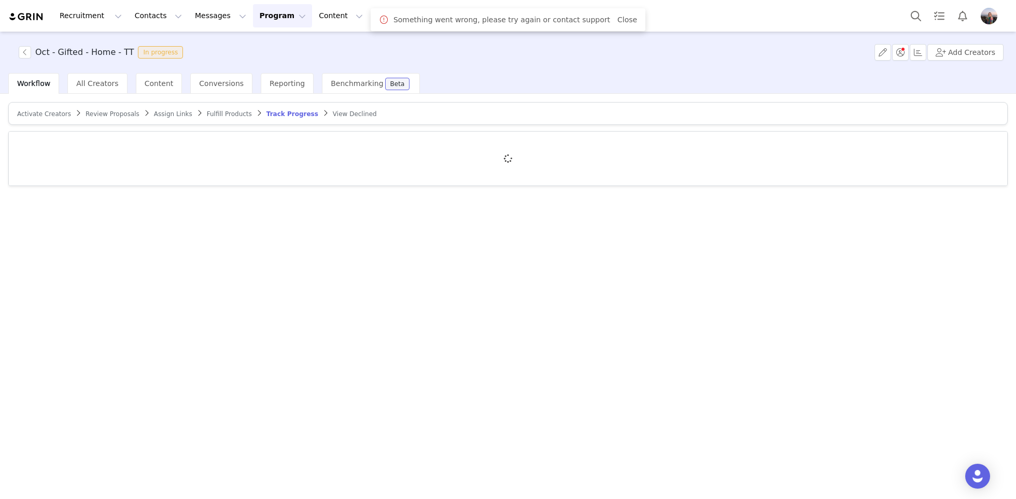
click at [107, 110] on span "Review Proposals" at bounding box center [113, 113] width 54 height 7
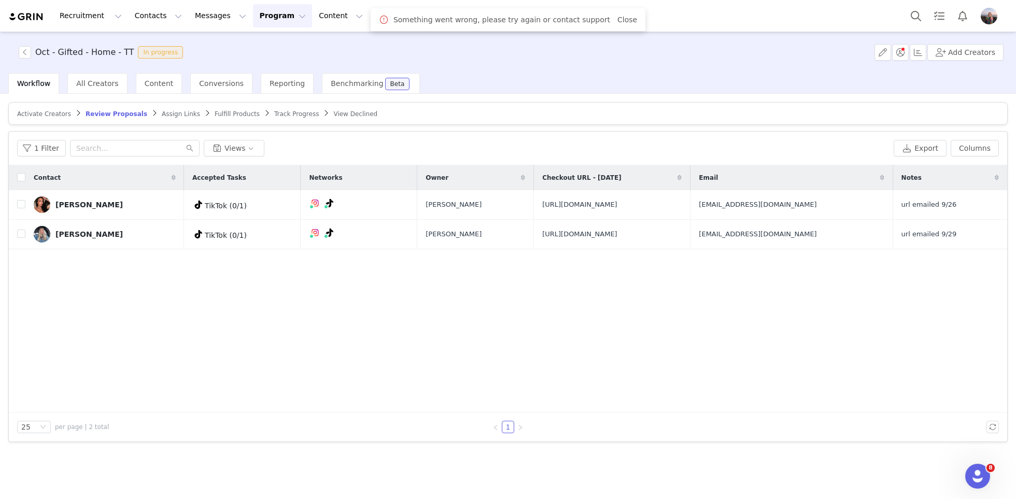
click at [279, 111] on span "Track Progress" at bounding box center [296, 113] width 45 height 7
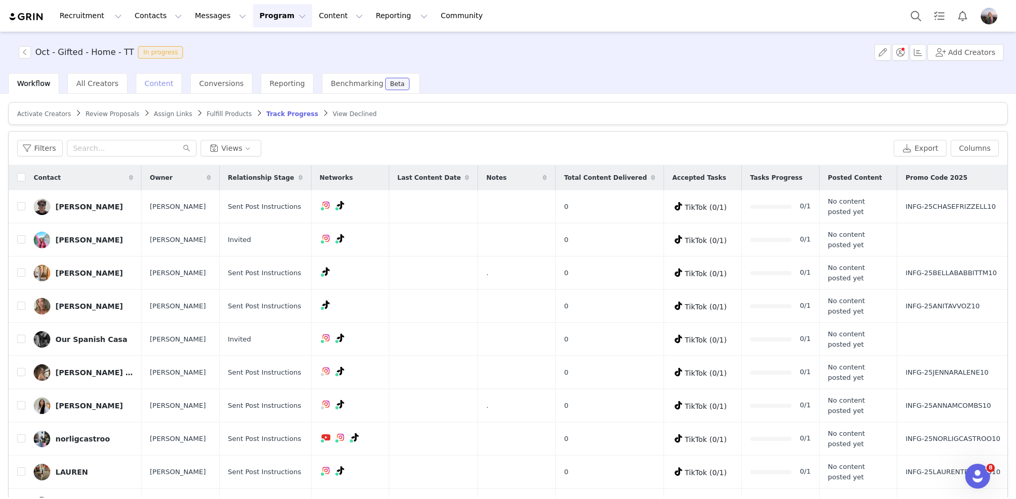
click at [153, 88] on div "Content" at bounding box center [159, 83] width 47 height 21
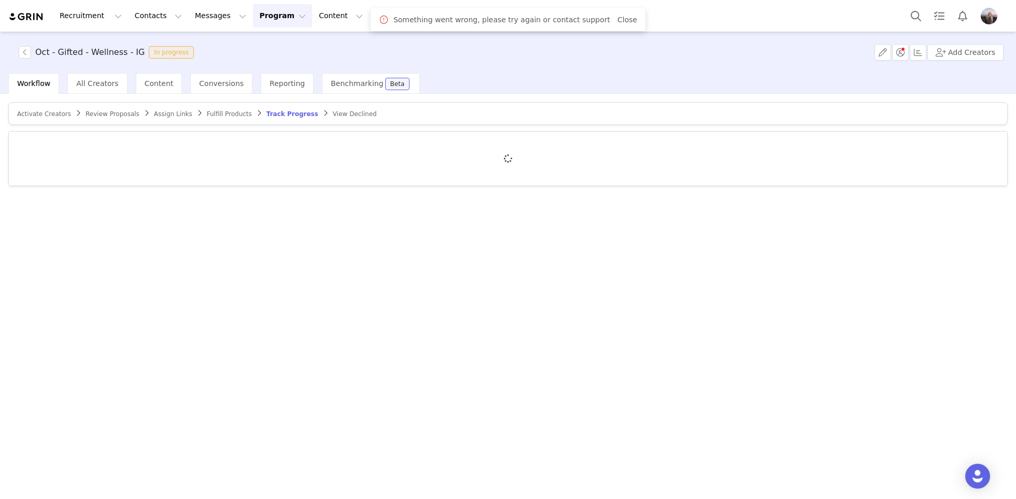
click at [94, 121] on article "Activate Creators Review Proposals Assign Links Fulfill Products Track Progress…" at bounding box center [507, 113] width 999 height 23
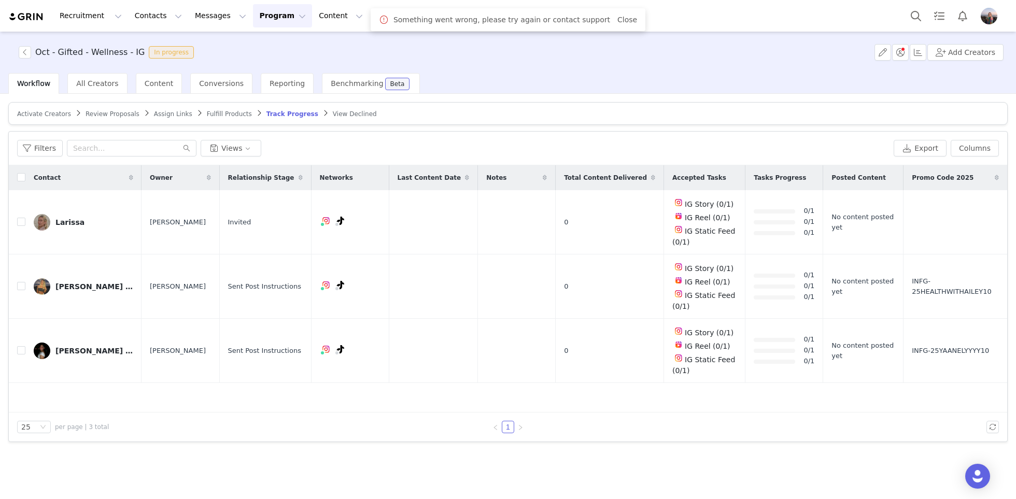
click at [94, 114] on span "Review Proposals" at bounding box center [113, 113] width 54 height 7
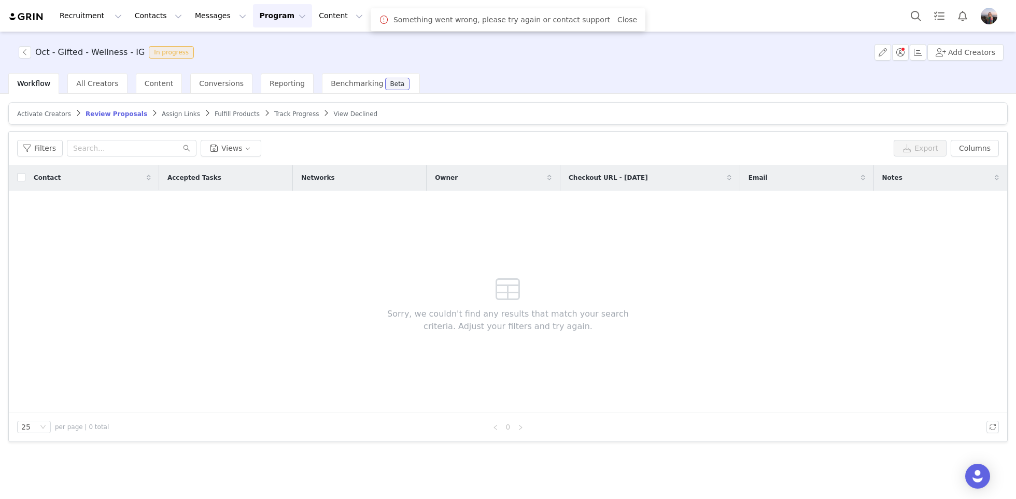
click at [290, 112] on span "Track Progress" at bounding box center [296, 113] width 45 height 7
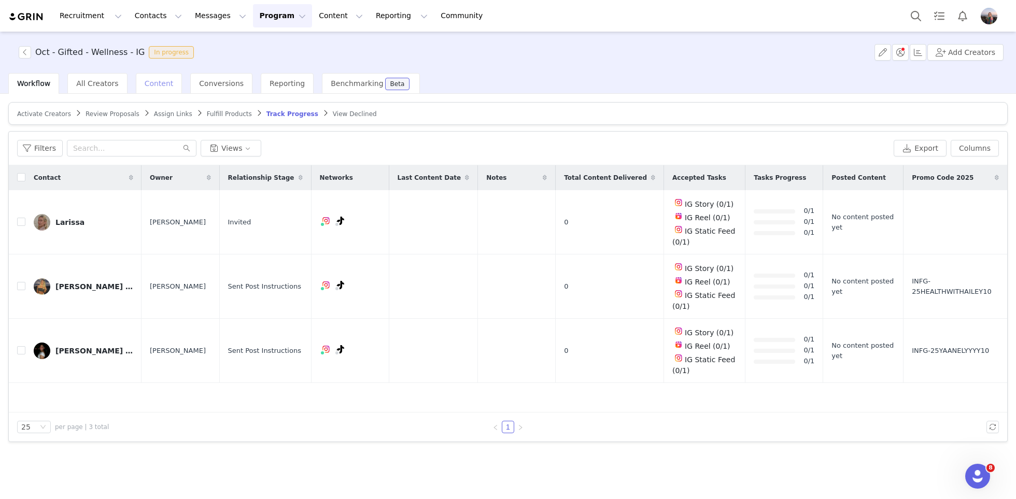
click at [148, 88] on div "Content" at bounding box center [159, 83] width 47 height 21
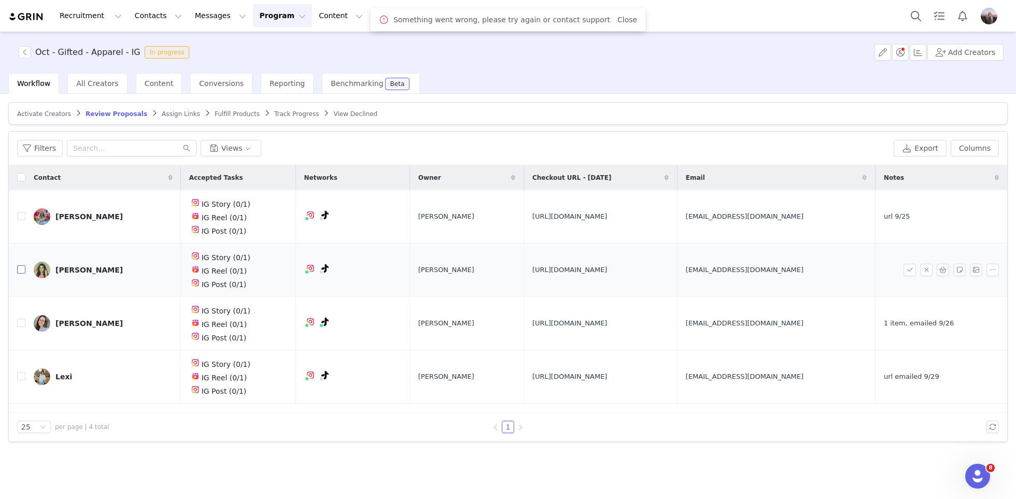
click at [18, 268] on input "checkbox" at bounding box center [21, 269] width 8 height 8
checkbox input "true"
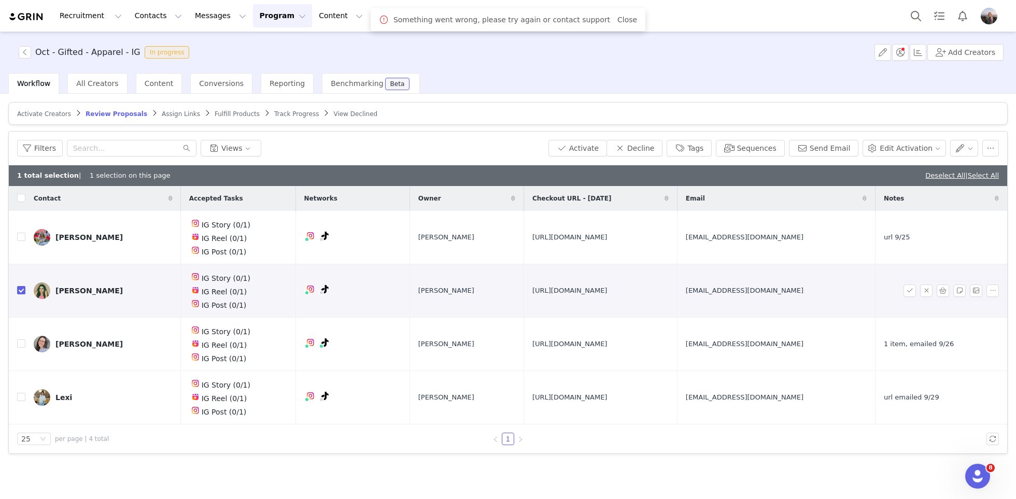
click at [532, 286] on span "https://www.quince.com/checkout?checkoutId=83a59b02-aa06-4e32-9419-727891de409f…" at bounding box center [569, 291] width 75 height 10
copy span "https://www.quince.com/checkout?checkoutId=83a59b02-aa06-4e32-9419-727891de409f…"
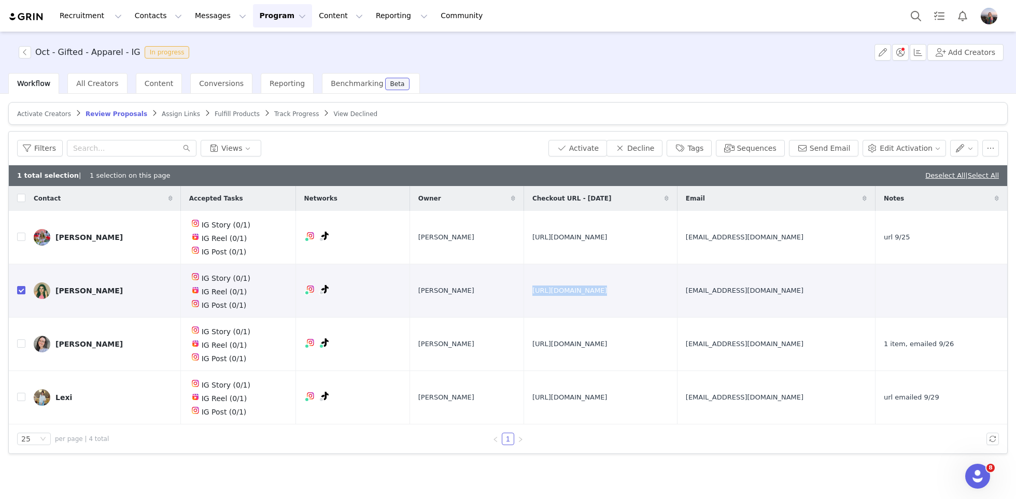
copy span "https://www.quince.com/checkout?checkoutId=83a59b02-aa06-4e32-9419-727891de409f…"
click at [532, 296] on span "https://www.quince.com/checkout?checkoutId=83a59b02-aa06-4e32-9419-727891de409f…" at bounding box center [569, 291] width 75 height 10
drag, startPoint x: 409, startPoint y: 293, endPoint x: 352, endPoint y: 280, distance: 58.9
click at [524, 280] on td "https://www.quince.com/checkout?checkoutId=83a59b02-aa06-4e32-9419-727891de409f…" at bounding box center [600, 290] width 153 height 53
click at [961, 290] on button "button" at bounding box center [959, 291] width 12 height 12
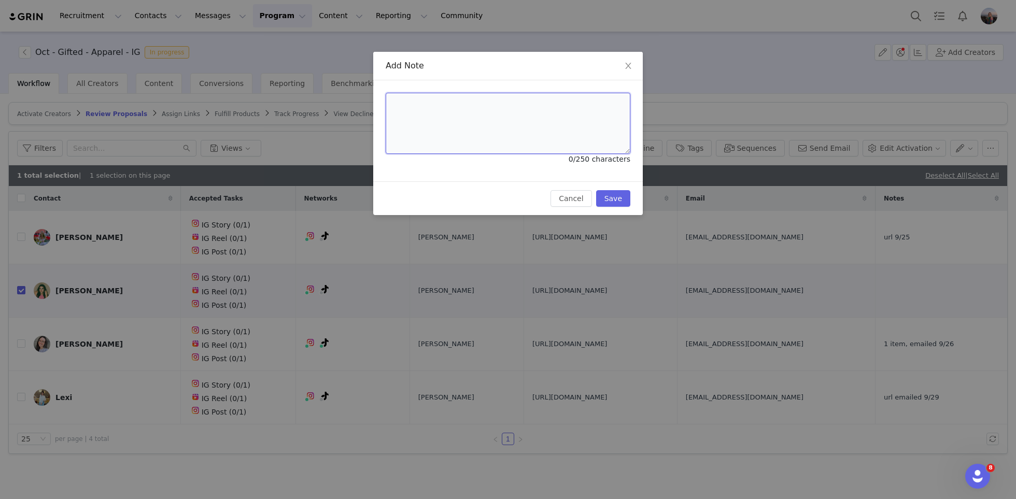
click at [550, 96] on textarea at bounding box center [508, 123] width 245 height 61
type textarea "2 items emailed 9/31"
click at [617, 207] on div "Cancel Save" at bounding box center [508, 198] width 270 height 34
click at [613, 199] on button "Save" at bounding box center [613, 198] width 34 height 17
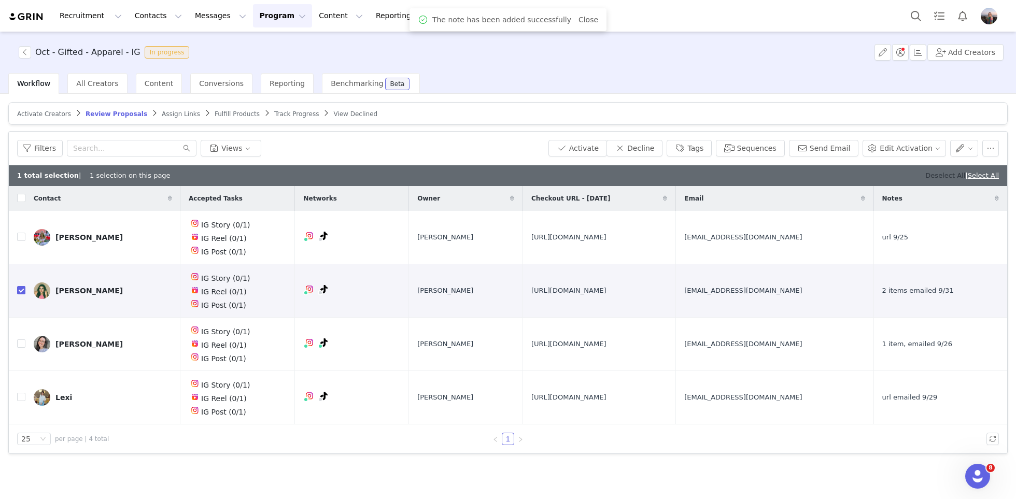
click at [931, 175] on link "Deselect All" at bounding box center [945, 176] width 40 height 8
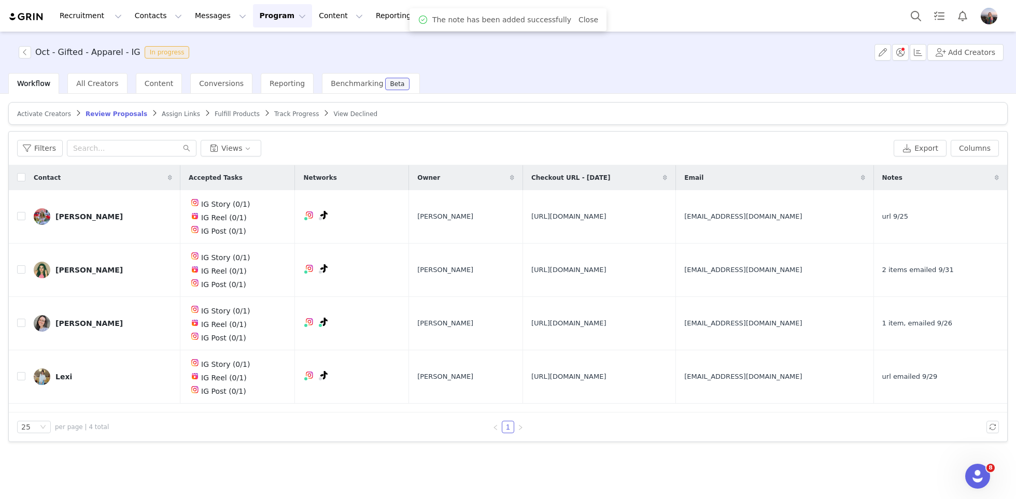
checkbox input "false"
click at [274, 110] on span "Track Progress" at bounding box center [296, 113] width 45 height 7
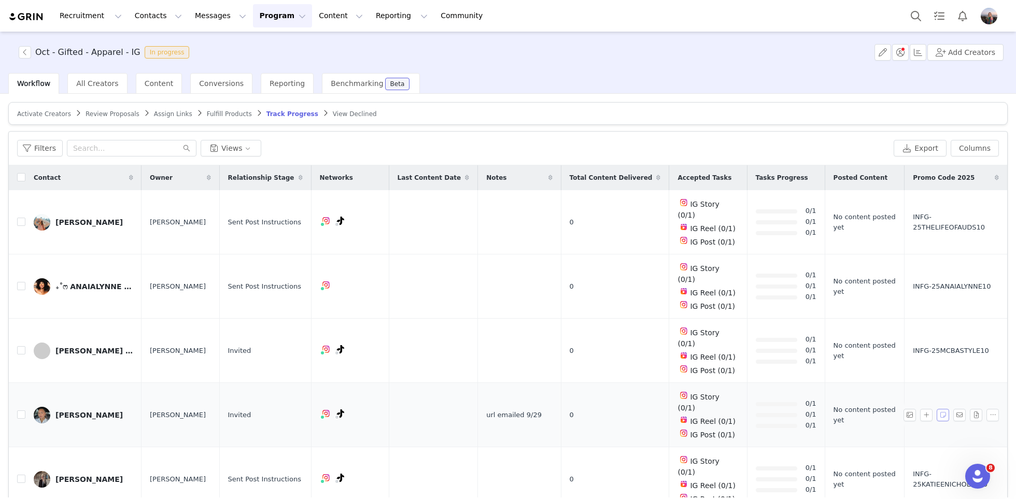
click at [946, 409] on button "button" at bounding box center [943, 415] width 12 height 12
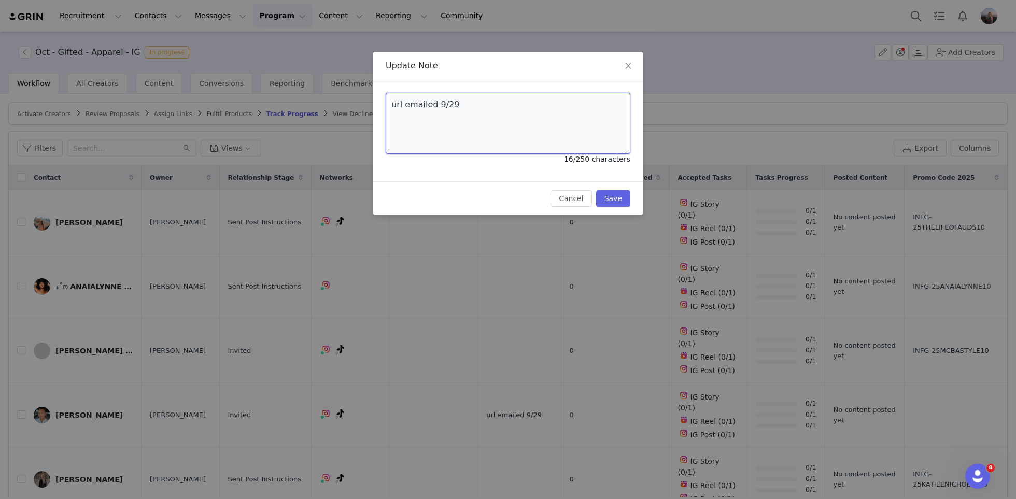
click at [427, 108] on textarea "url emailed 9/29" at bounding box center [508, 123] width 245 height 61
type textarea "."
click at [612, 197] on button "Save" at bounding box center [613, 198] width 34 height 17
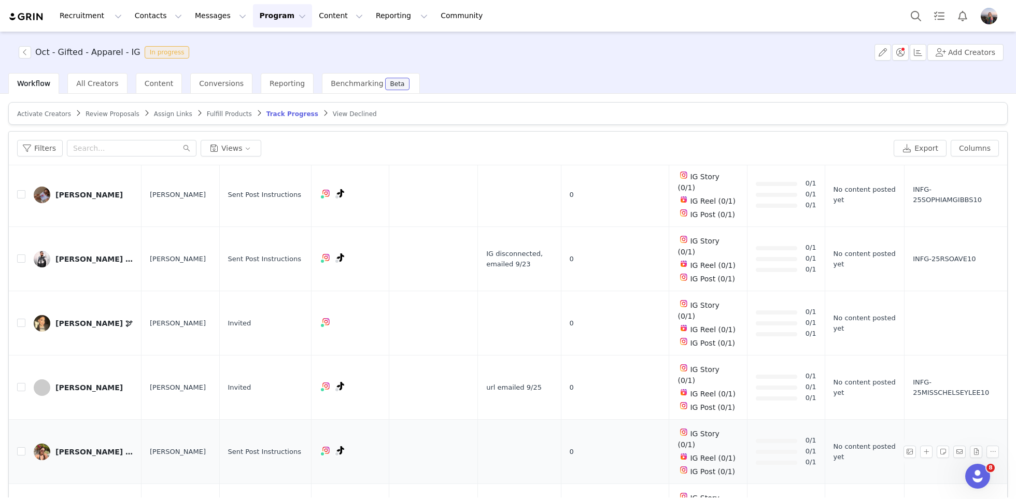
scroll to position [387, 0]
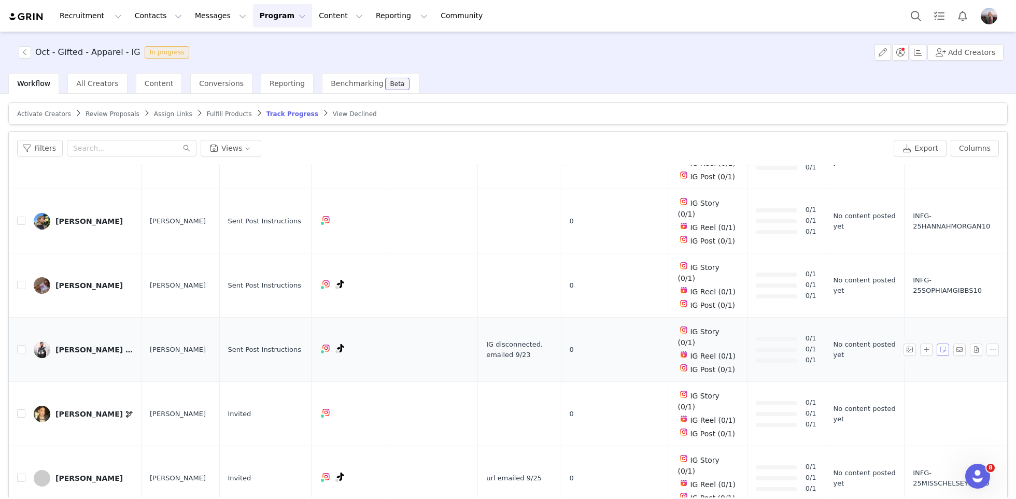
click at [948, 344] on button "button" at bounding box center [943, 350] width 12 height 12
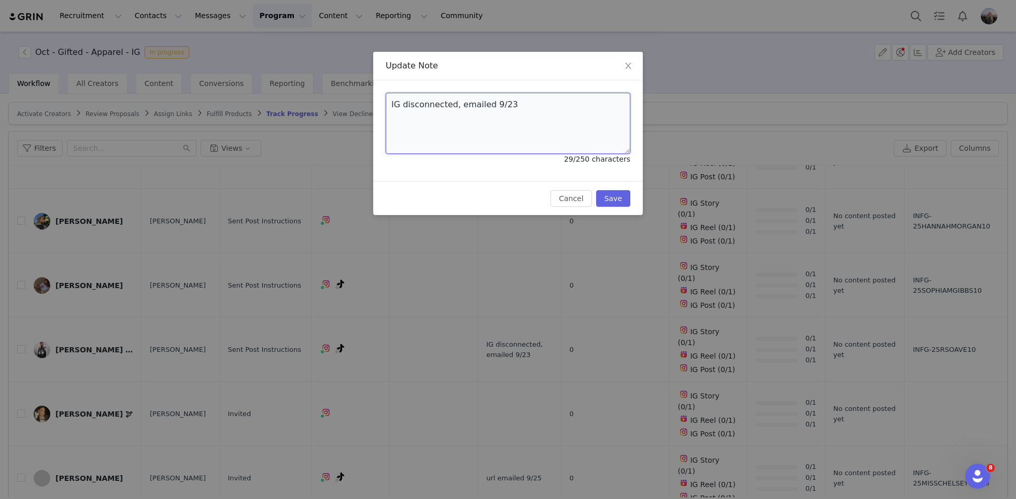
click at [510, 106] on textarea "IG disconnected, emailed 9/23" at bounding box center [508, 123] width 245 height 61
type textarea "."
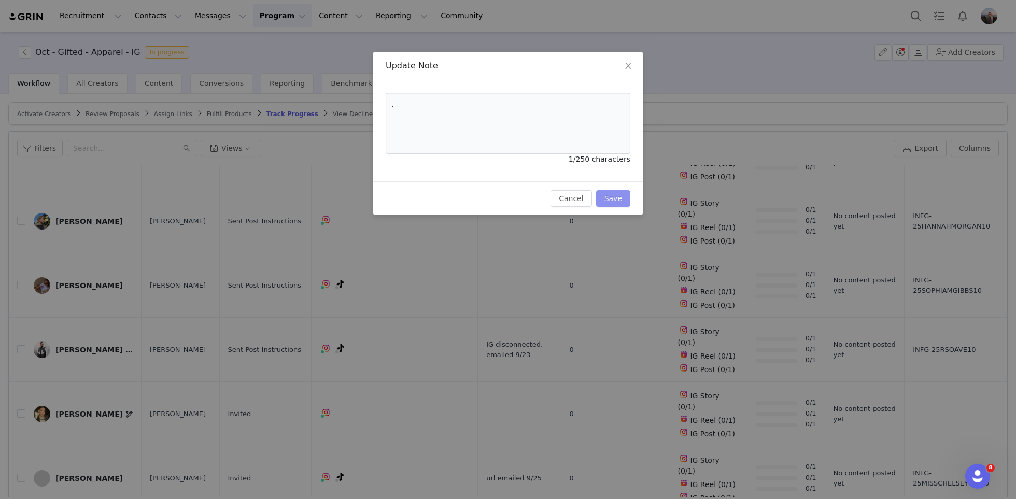
click at [618, 196] on button "Save" at bounding box center [613, 198] width 34 height 17
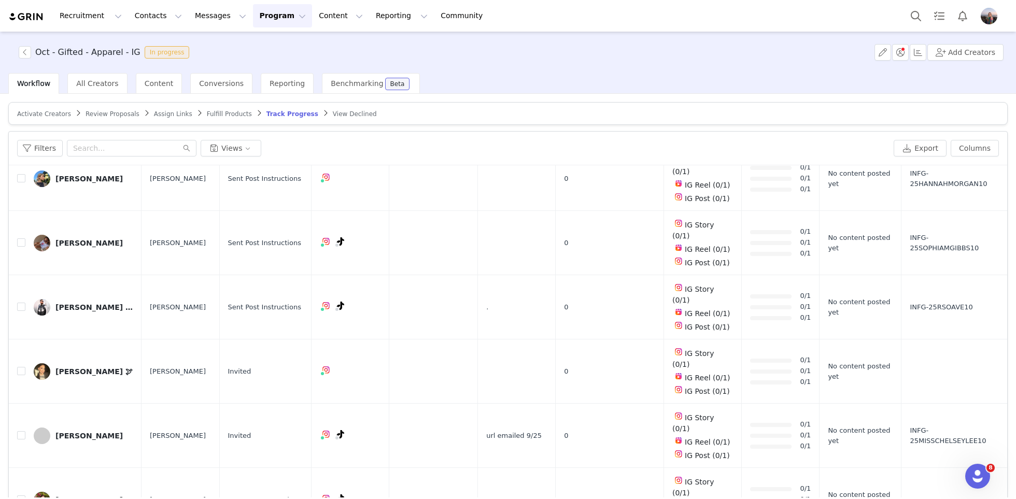
scroll to position [442, 0]
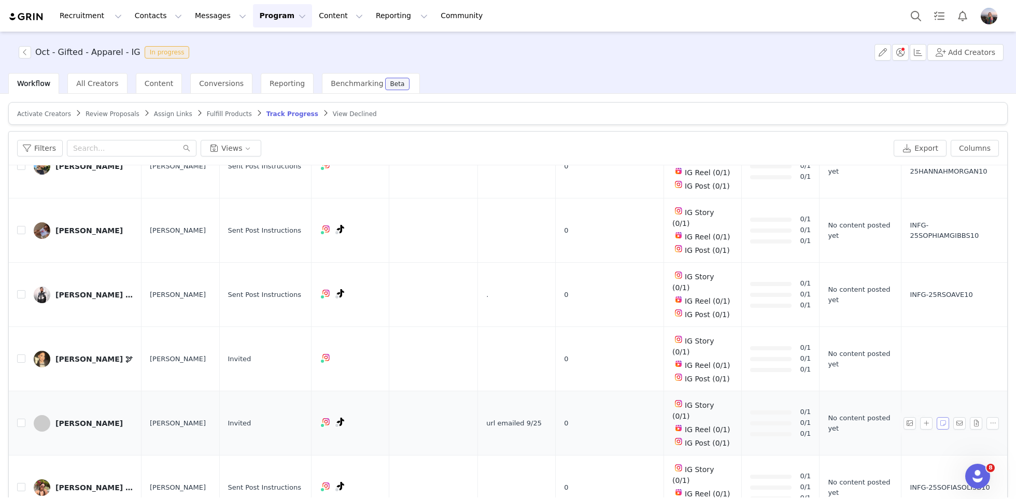
click at [941, 417] on button "button" at bounding box center [943, 423] width 12 height 12
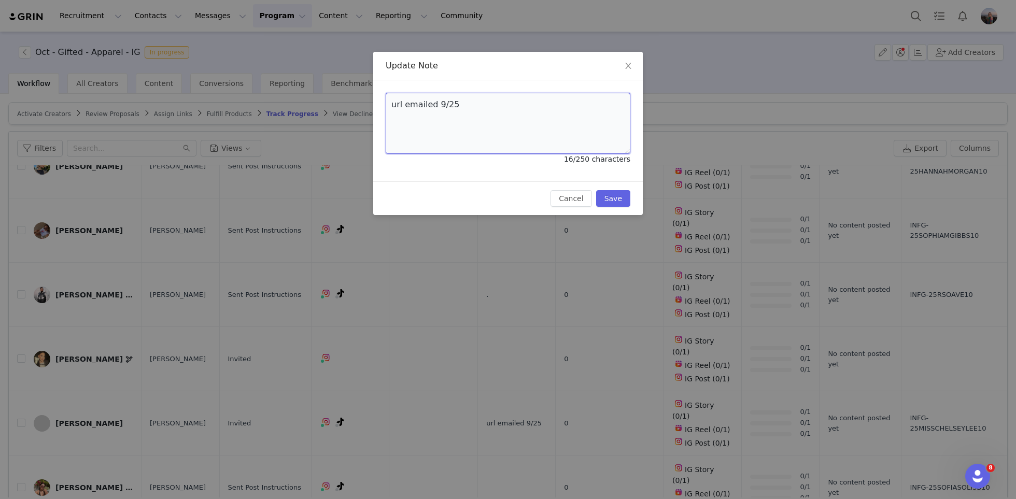
click at [461, 101] on textarea "url emailed 9/25" at bounding box center [508, 123] width 245 height 61
type textarea "."
click at [620, 193] on button "Save" at bounding box center [613, 198] width 34 height 17
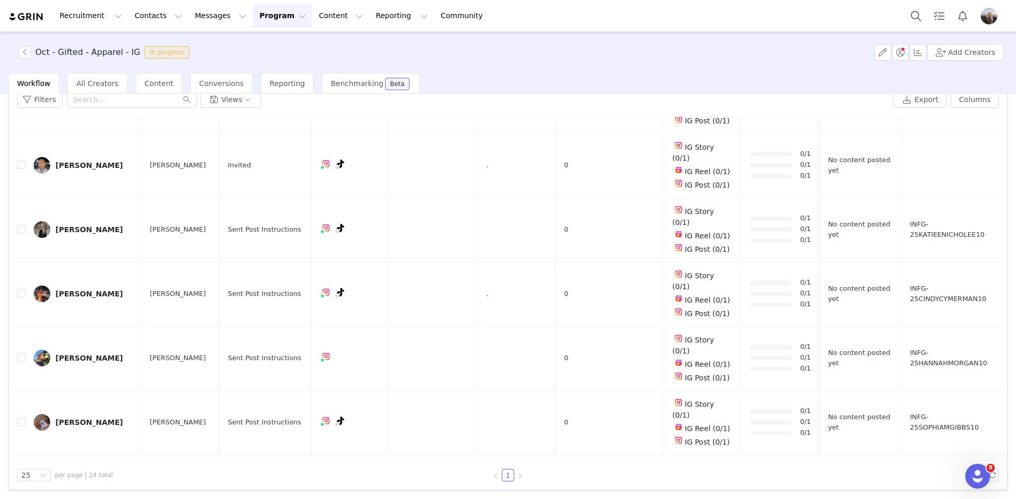
scroll to position [0, 0]
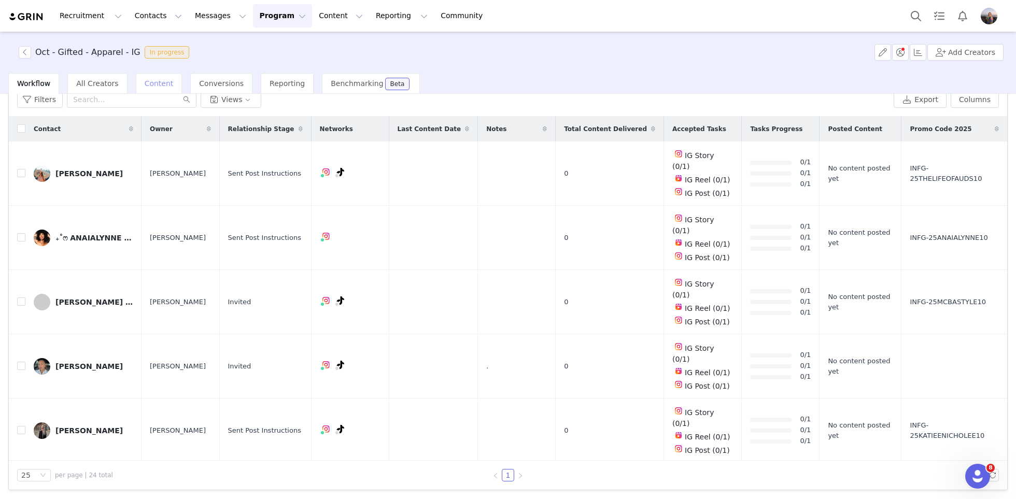
click at [140, 89] on div "Content" at bounding box center [159, 83] width 47 height 21
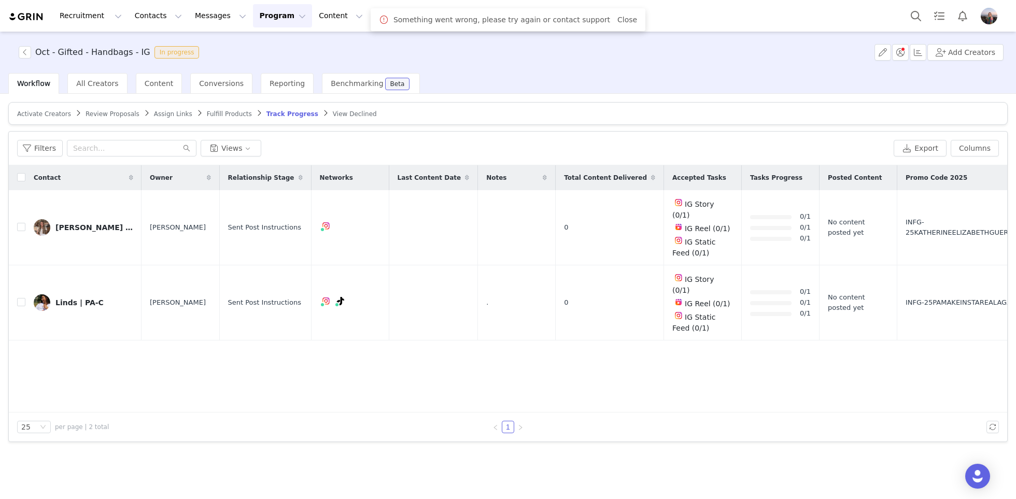
click at [108, 114] on span "Review Proposals" at bounding box center [113, 113] width 54 height 7
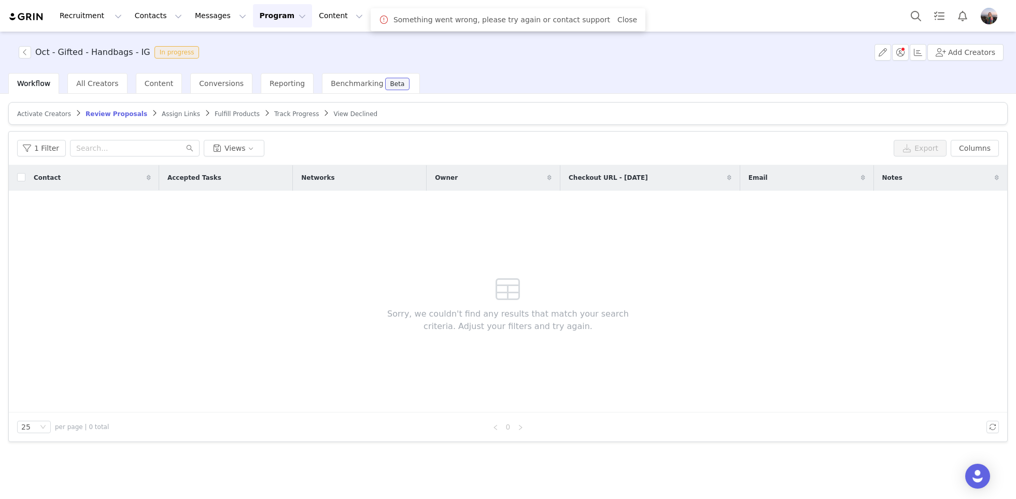
click at [274, 112] on span "Track Progress" at bounding box center [296, 113] width 45 height 7
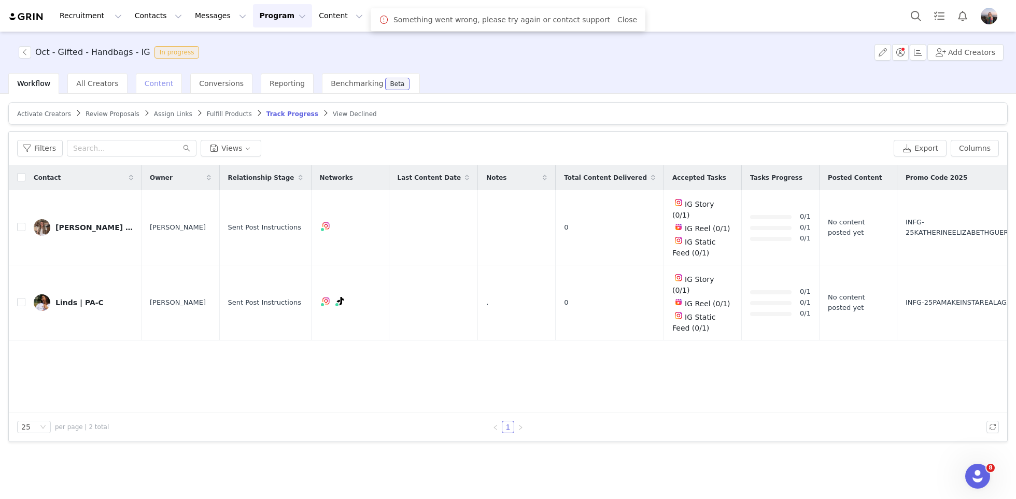
click at [145, 84] on span "Content" at bounding box center [159, 83] width 29 height 8
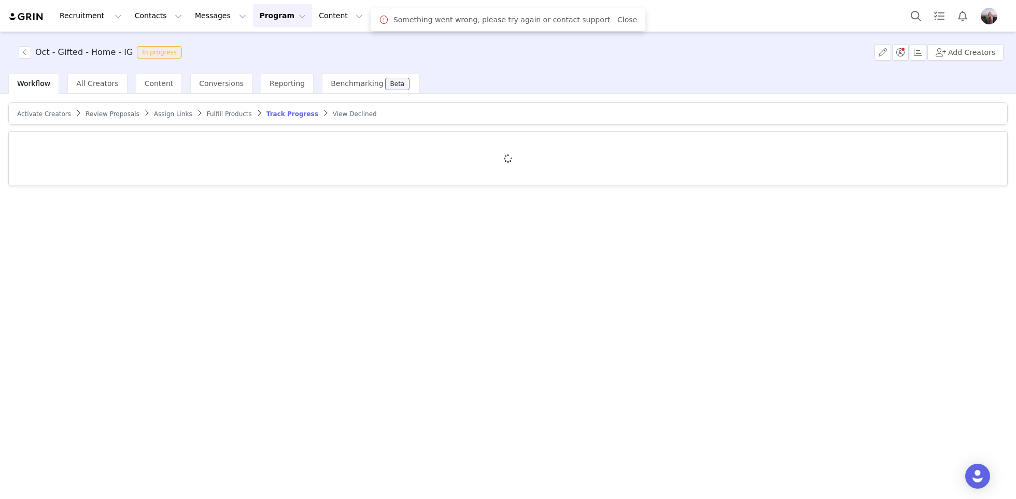
click at [95, 112] on span "Review Proposals" at bounding box center [113, 113] width 54 height 7
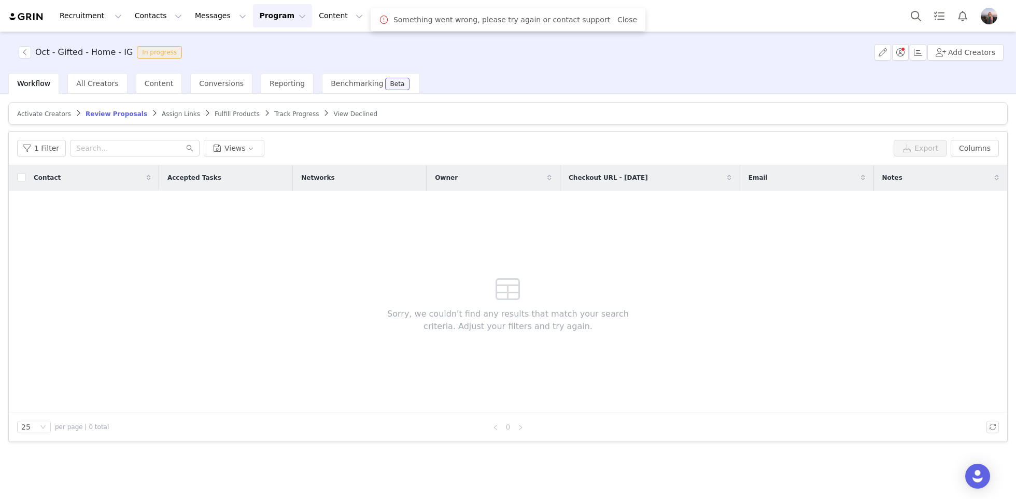
click at [271, 107] on article "Activate Creators Review Proposals Assign Links Fulfill Products Track Progress…" at bounding box center [507, 113] width 999 height 23
click at [274, 117] on span "Track Progress" at bounding box center [296, 113] width 45 height 7
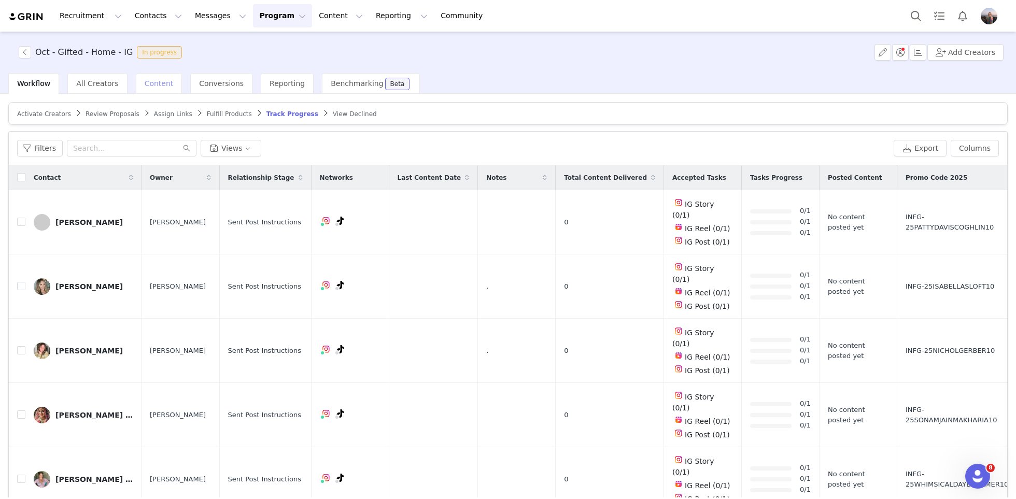
click at [145, 83] on span "Content" at bounding box center [159, 83] width 29 height 8
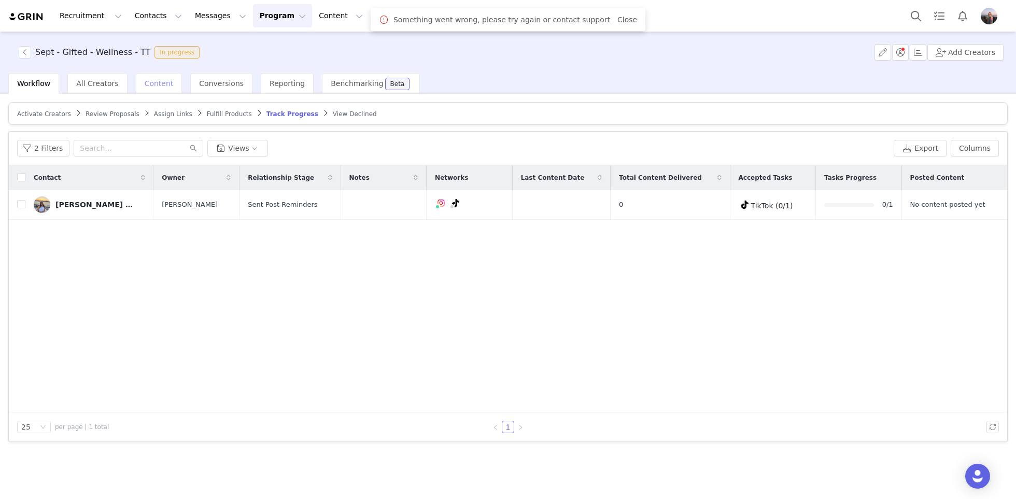
click at [166, 79] on div "Content" at bounding box center [159, 83] width 47 height 21
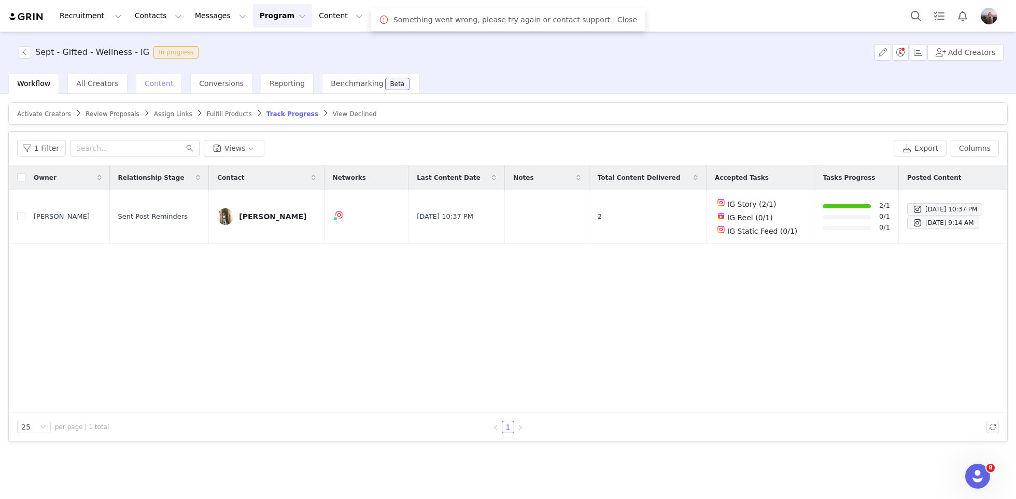
click at [157, 79] on span "Content" at bounding box center [159, 83] width 29 height 8
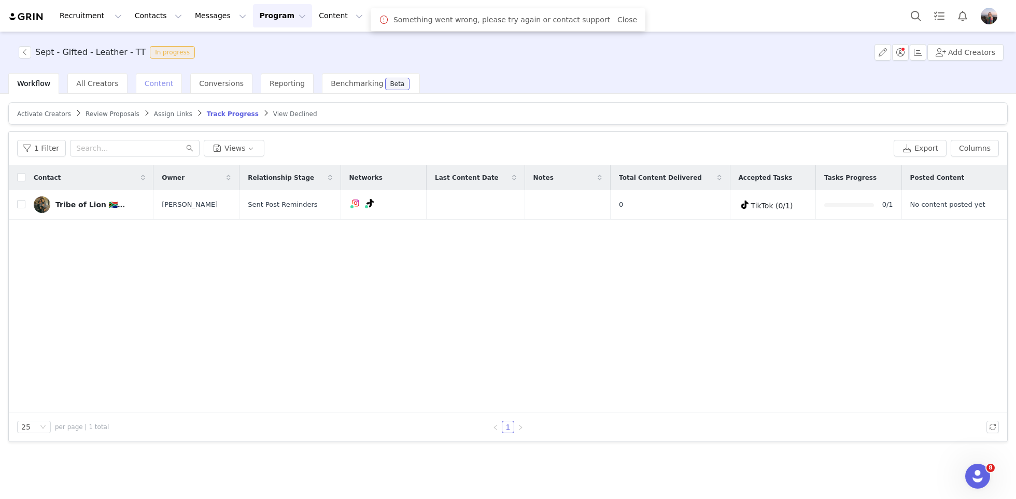
click at [149, 80] on span "Content" at bounding box center [159, 83] width 29 height 8
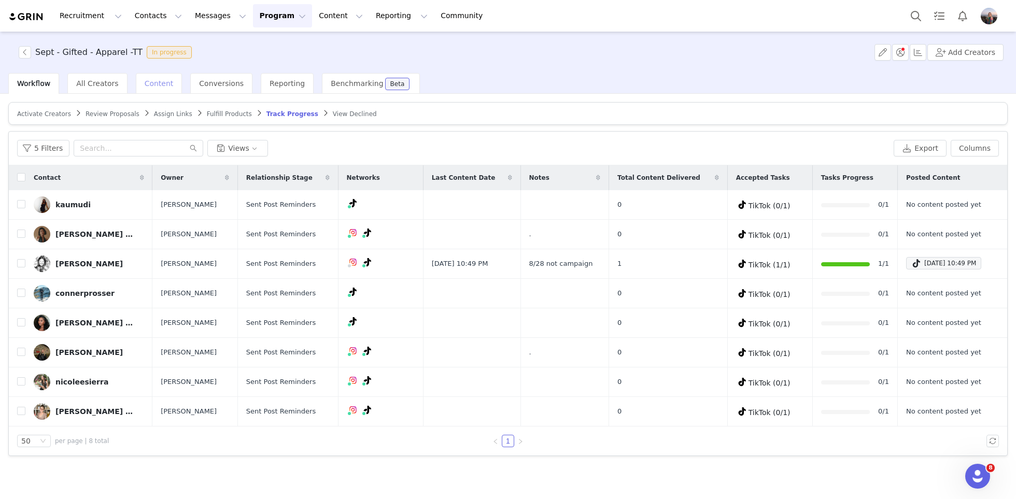
click at [163, 78] on div "Content" at bounding box center [159, 83] width 47 height 21
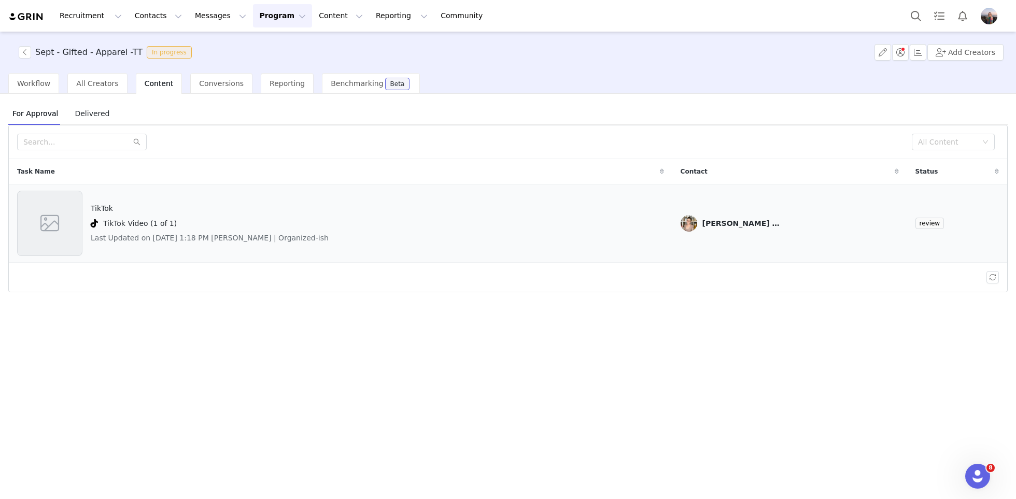
click at [258, 253] on div "TikTok TikTok Video (1 of 1) Last Updated on [DATE] 1:18 PM [PERSON_NAME] | Org…" at bounding box center [210, 223] width 238 height 65
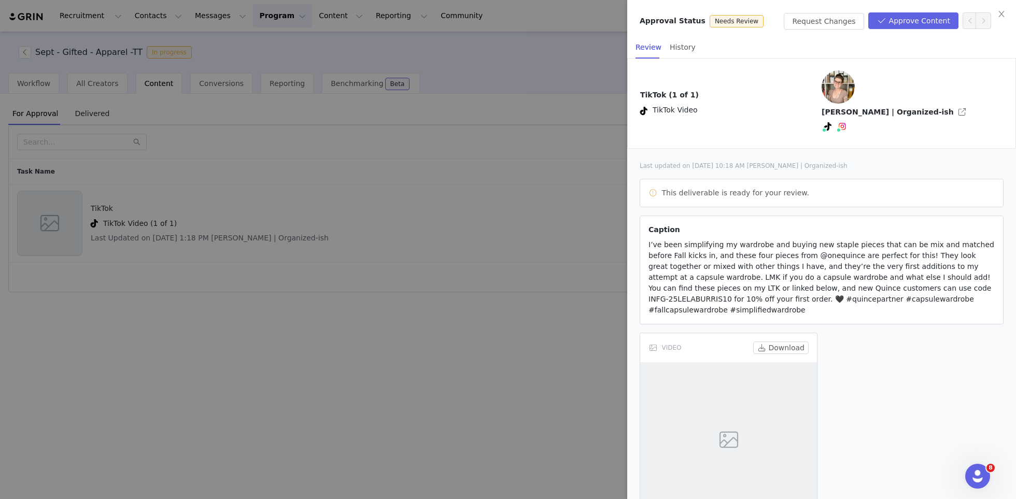
scroll to position [19, 0]
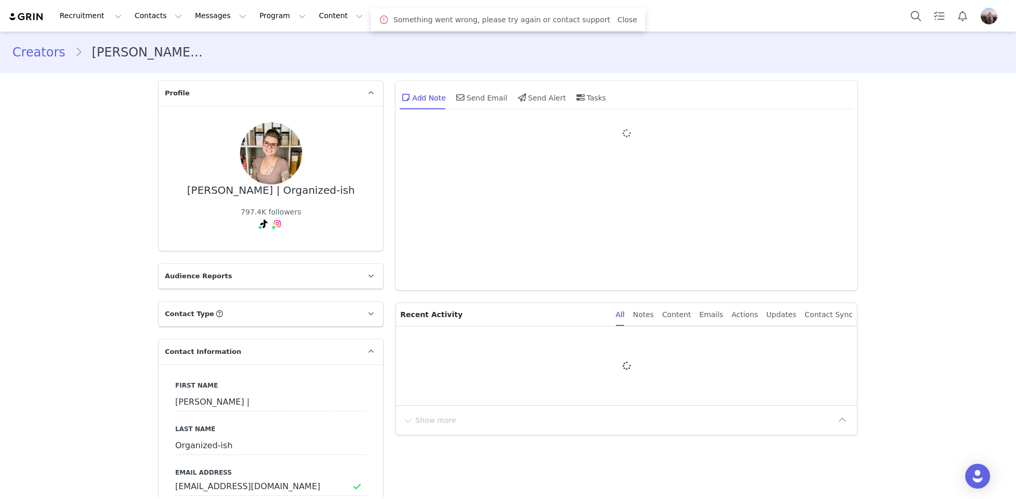
type input "+1 ([GEOGRAPHIC_DATA])"
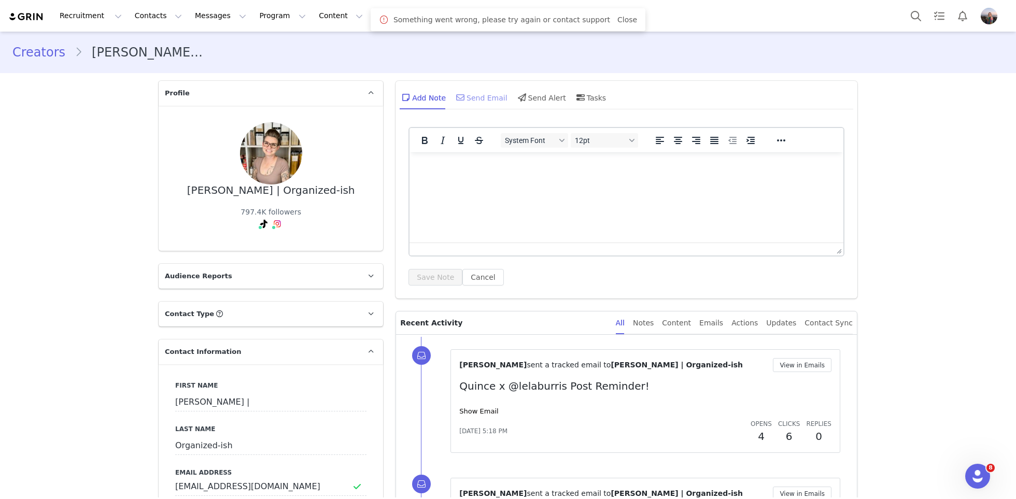
click at [480, 95] on div "Send Email" at bounding box center [480, 97] width 53 height 25
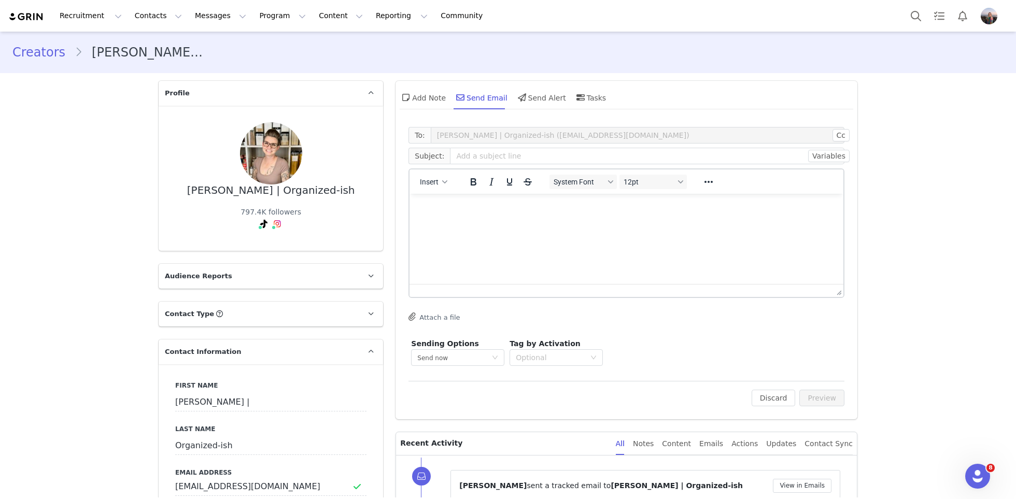
click at [463, 222] on html at bounding box center [626, 208] width 434 height 28
paste body "Rich Text Area. Press ALT-0 for help."
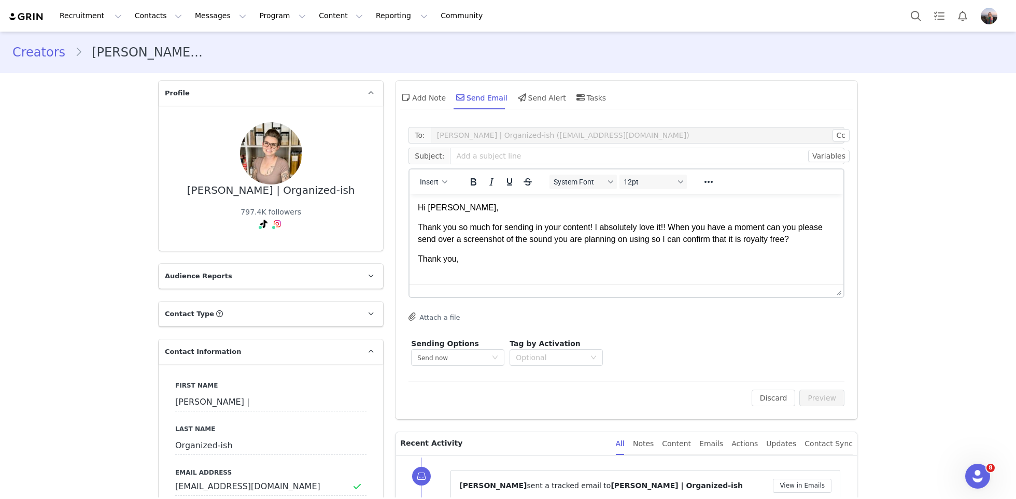
click at [448, 208] on p "Hi Alexa," at bounding box center [626, 207] width 417 height 11
click at [510, 256] on p "Thank you," at bounding box center [626, 258] width 417 height 11
click at [431, 188] on button "Insert" at bounding box center [434, 182] width 36 height 15
click at [459, 234] on div "Insert Signature" at bounding box center [471, 233] width 93 height 12
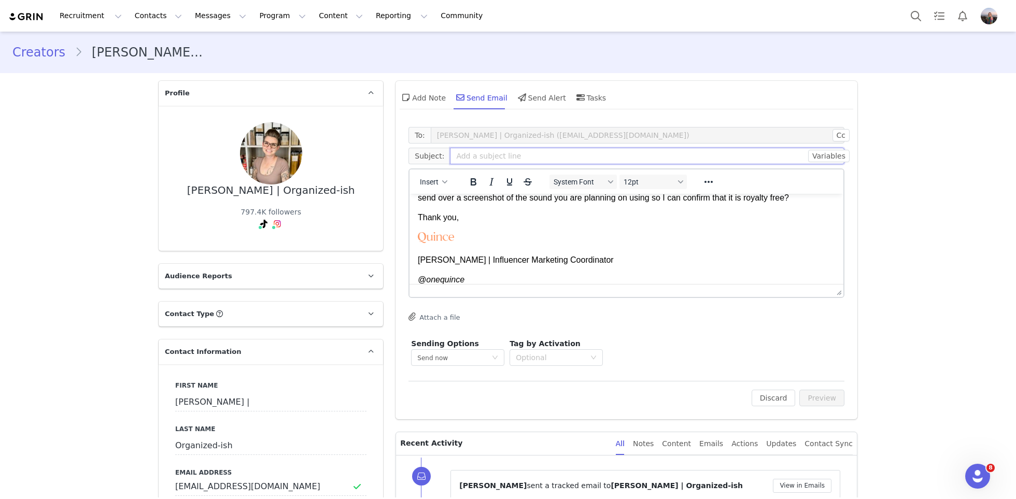
click at [584, 154] on input "text" at bounding box center [647, 156] width 394 height 17
type input "Quince Content Approvals"
click at [813, 395] on button "Preview" at bounding box center [821, 398] width 45 height 17
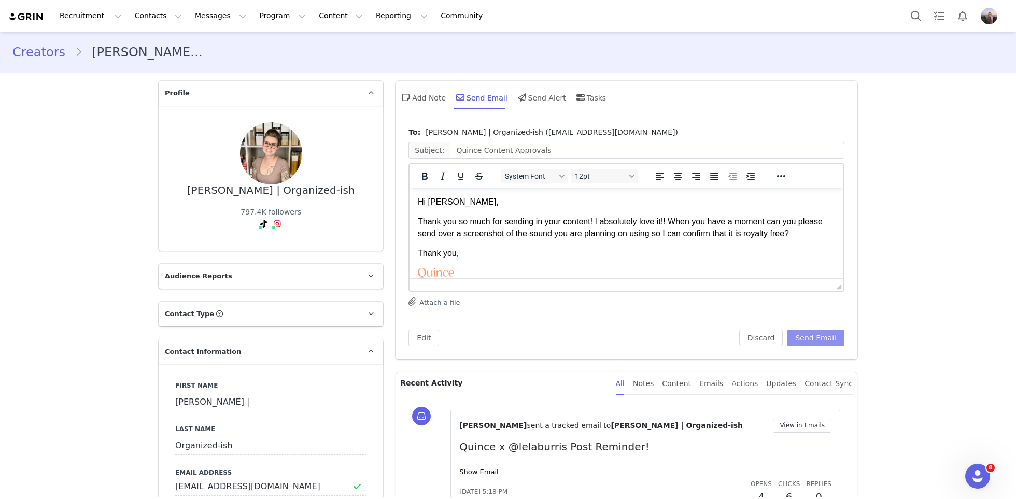
scroll to position [0, 0]
click at [810, 340] on button "Send Email" at bounding box center [816, 338] width 58 height 17
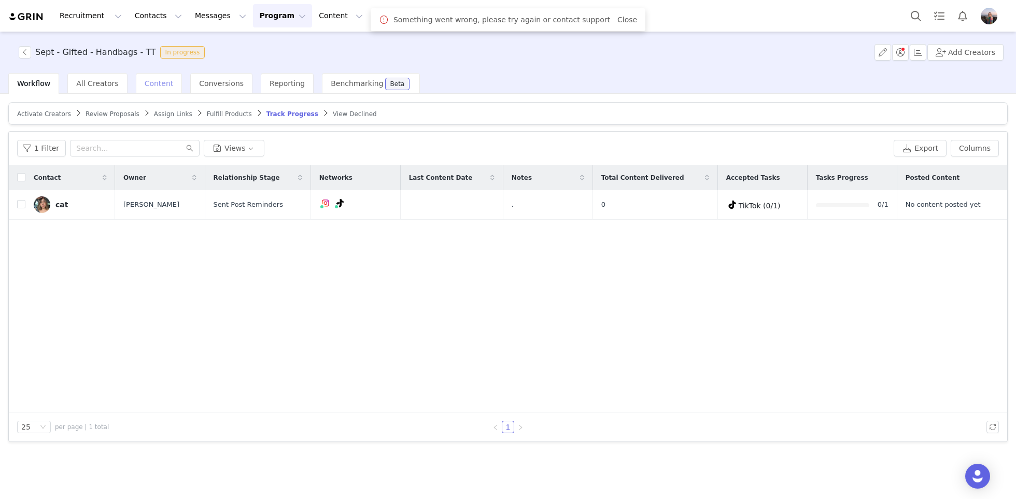
click at [148, 89] on div "Content" at bounding box center [159, 83] width 47 height 21
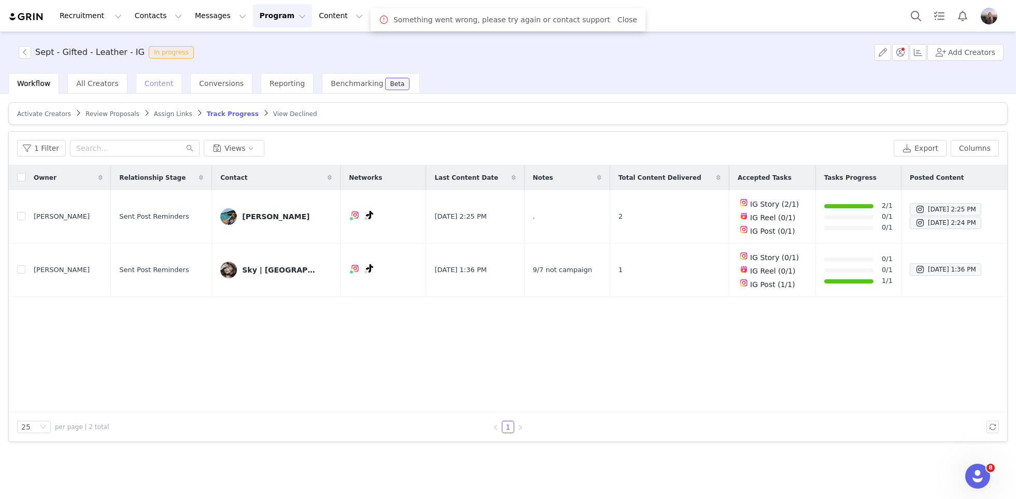
click at [155, 84] on span "Content" at bounding box center [159, 83] width 29 height 8
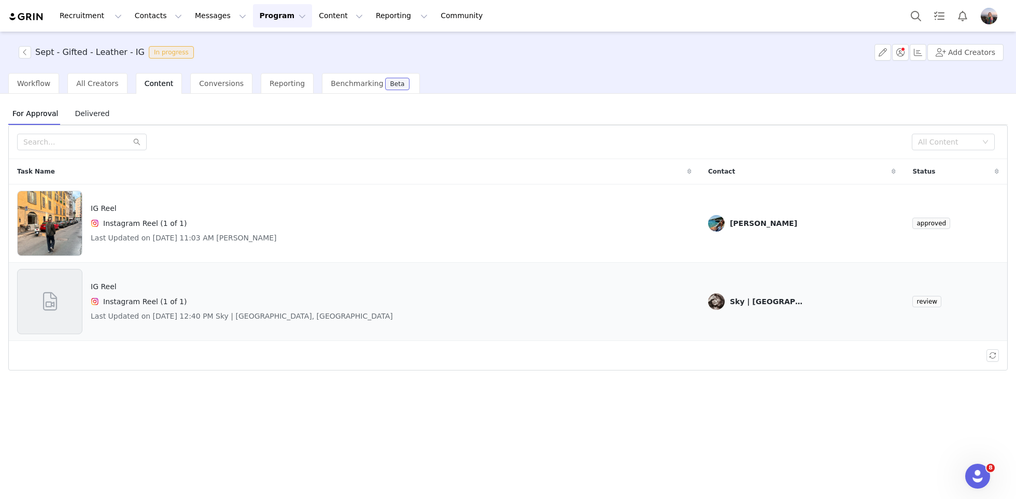
click at [735, 286] on td "Sky | [GEOGRAPHIC_DATA], [GEOGRAPHIC_DATA]" at bounding box center [802, 302] width 205 height 78
click at [646, 300] on div "IG Reel Instagram Reel (1 of 1) Last Updated on [DATE] 12:40 PM Sky | [GEOGRAPH…" at bounding box center [354, 301] width 674 height 65
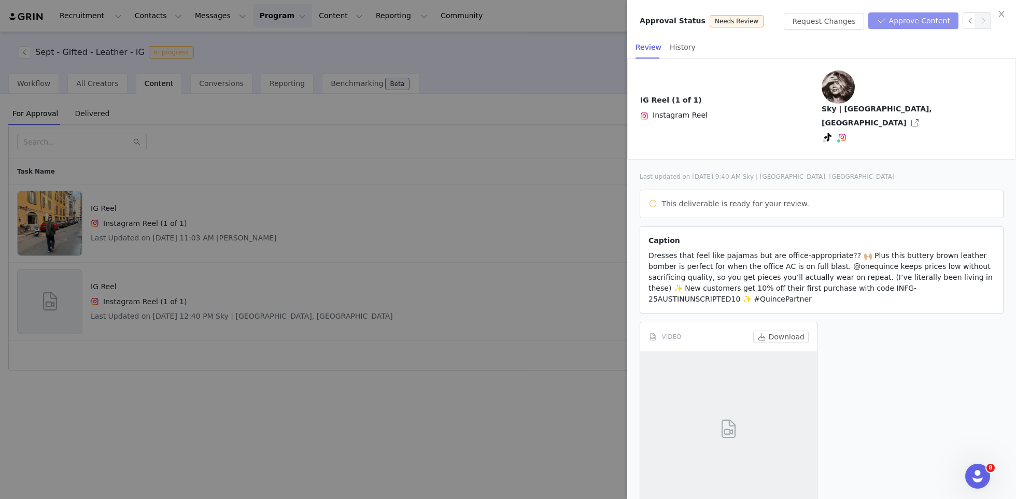
click at [913, 12] on button "Approve Content" at bounding box center [913, 20] width 90 height 17
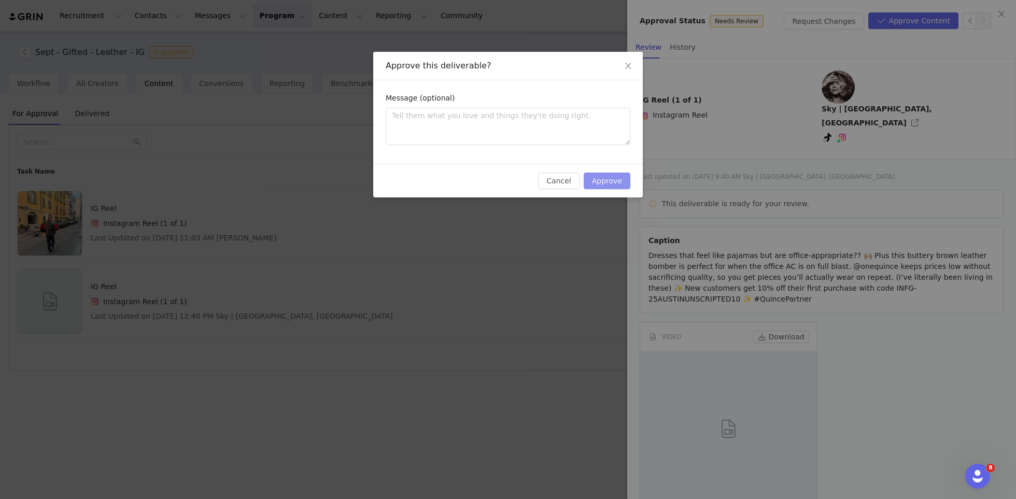
click at [617, 182] on button "Approve" at bounding box center [607, 181] width 47 height 17
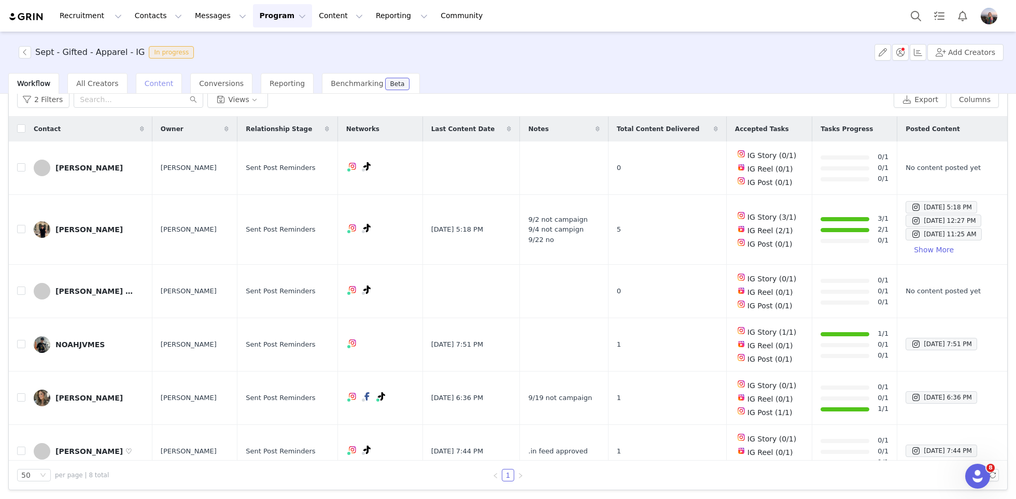
click at [150, 77] on div "Content" at bounding box center [159, 83] width 47 height 21
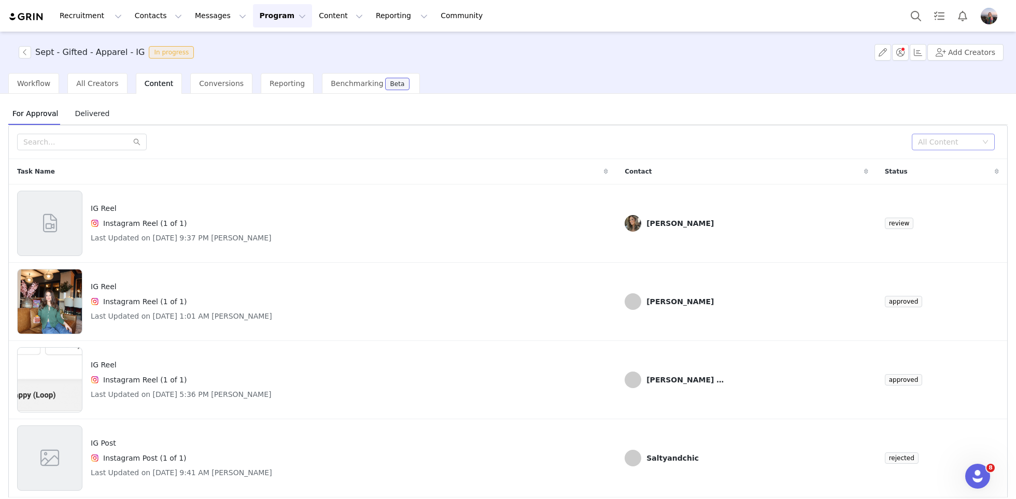
click at [937, 137] on div "All Content" at bounding box center [947, 142] width 59 height 10
click at [925, 162] on li "Needs Review" at bounding box center [953, 162] width 83 height 17
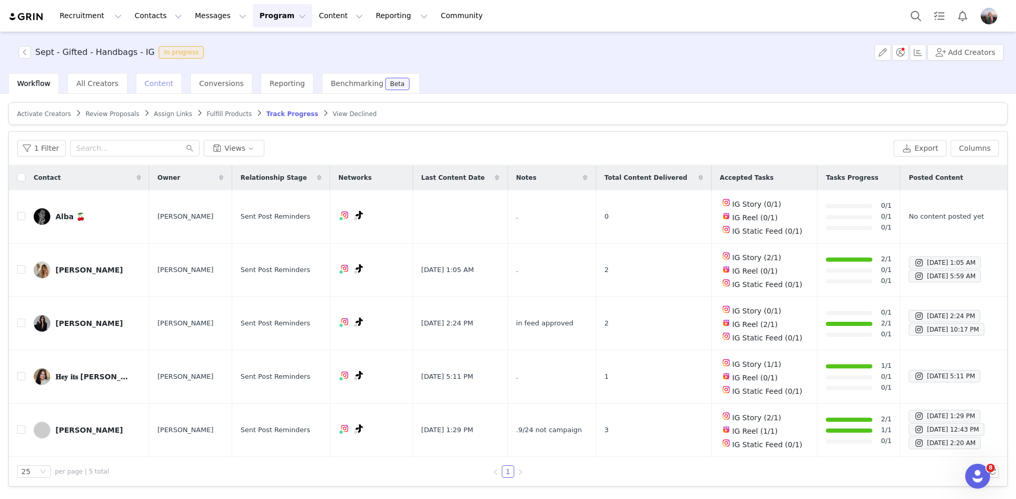
click at [145, 82] on span "Content" at bounding box center [159, 83] width 29 height 8
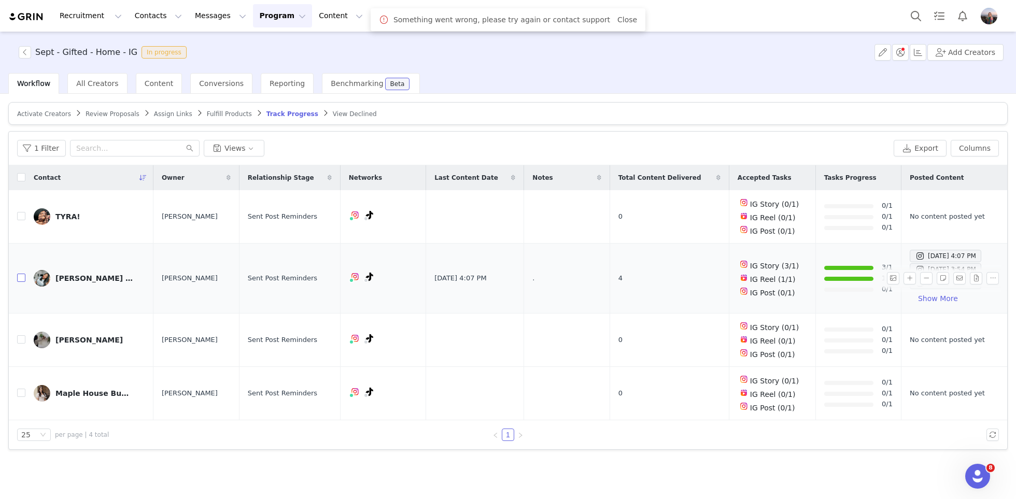
click at [22, 278] on input "checkbox" at bounding box center [21, 278] width 8 height 8
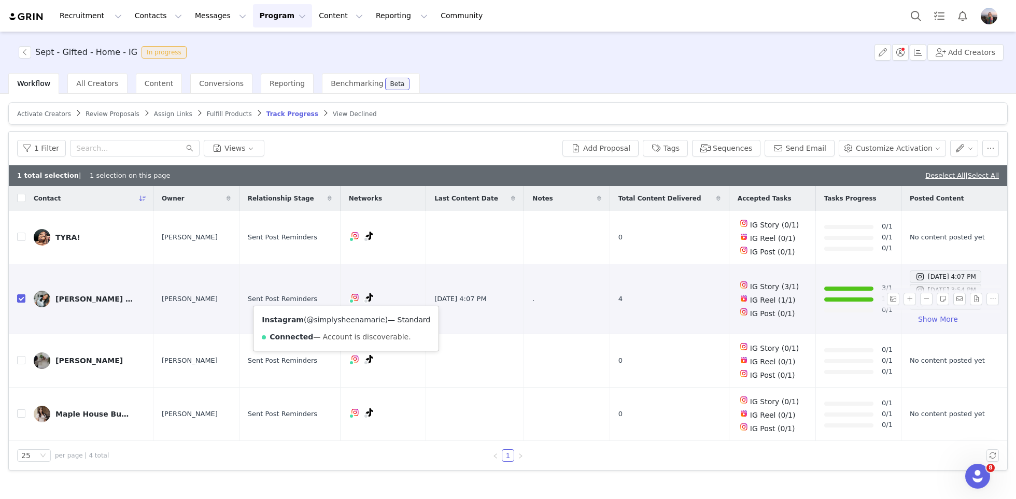
click at [334, 316] on link "@simplysheenamarie" at bounding box center [345, 320] width 78 height 8
click at [966, 145] on button "button" at bounding box center [964, 148] width 29 height 17
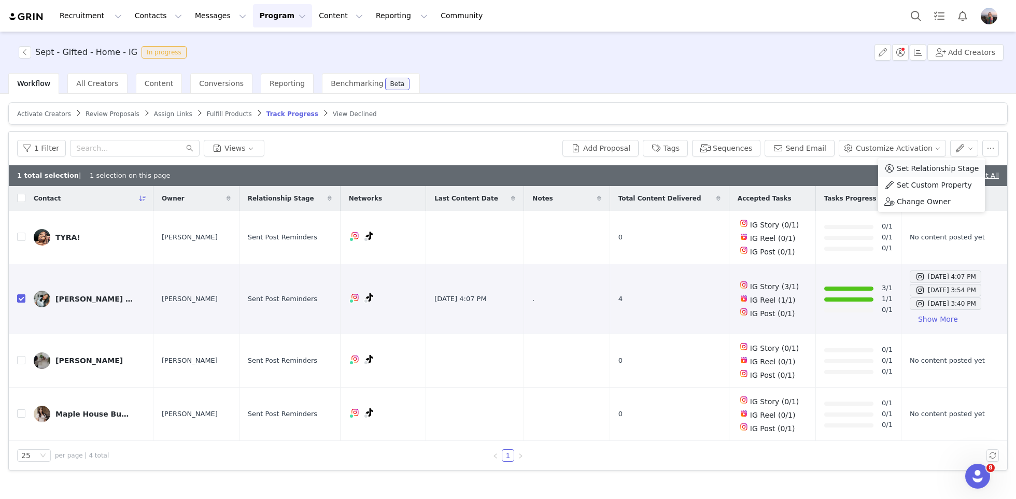
click at [933, 166] on span "Set Relationship Stage" at bounding box center [938, 168] width 82 height 11
click at [882, 190] on div "Search relationship stages" at bounding box center [907, 186] width 96 height 10
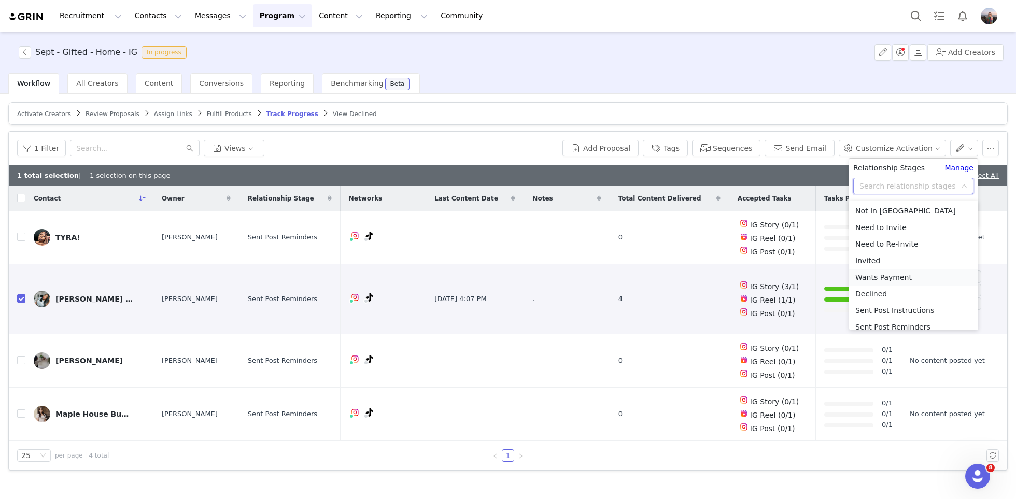
scroll to position [65, 0]
click at [886, 285] on li "Complete" at bounding box center [913, 279] width 129 height 17
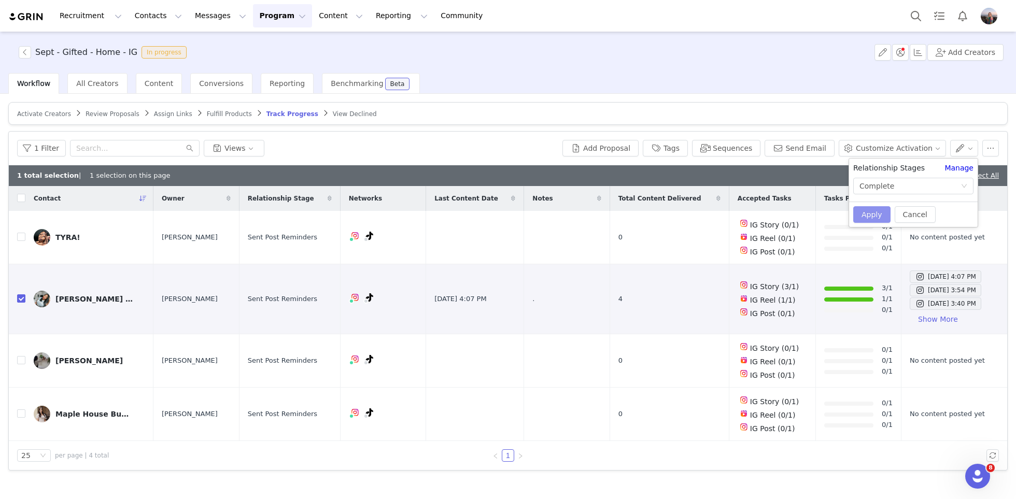
click at [868, 216] on button "Apply" at bounding box center [871, 214] width 37 height 17
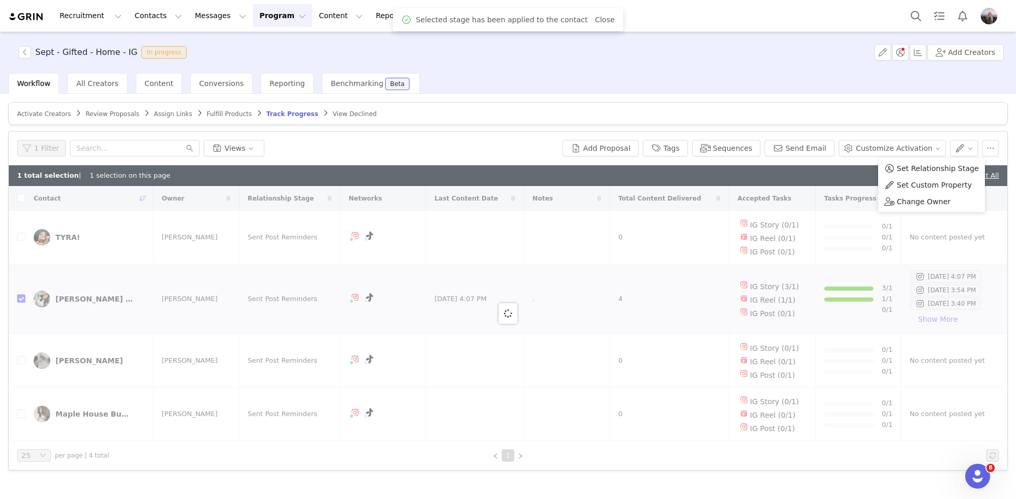
checkbox input "false"
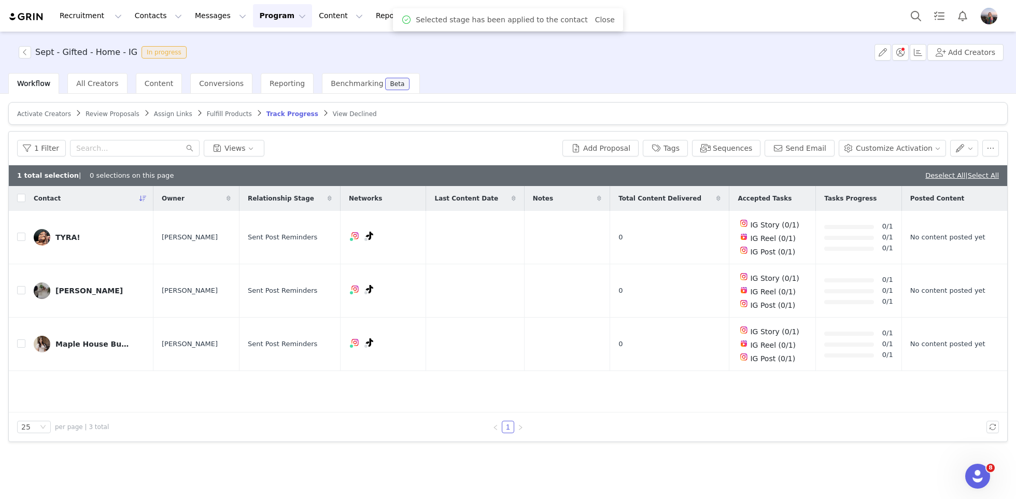
click at [822, 176] on div "1 total selection | 0 selections on this page Deselect All | Select All" at bounding box center [508, 175] width 998 height 21
click at [941, 176] on link "Deselect All" at bounding box center [945, 176] width 40 height 8
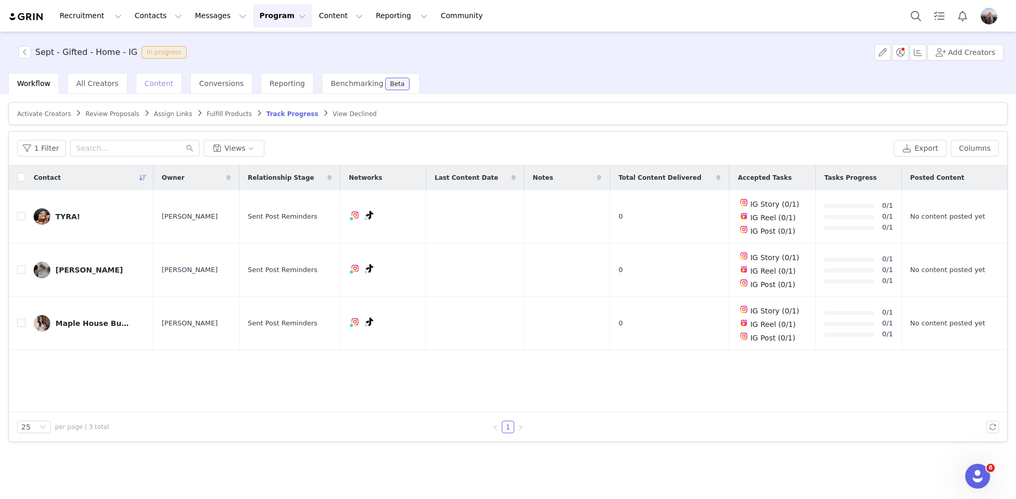
click at [158, 79] on span "Content" at bounding box center [159, 83] width 29 height 8
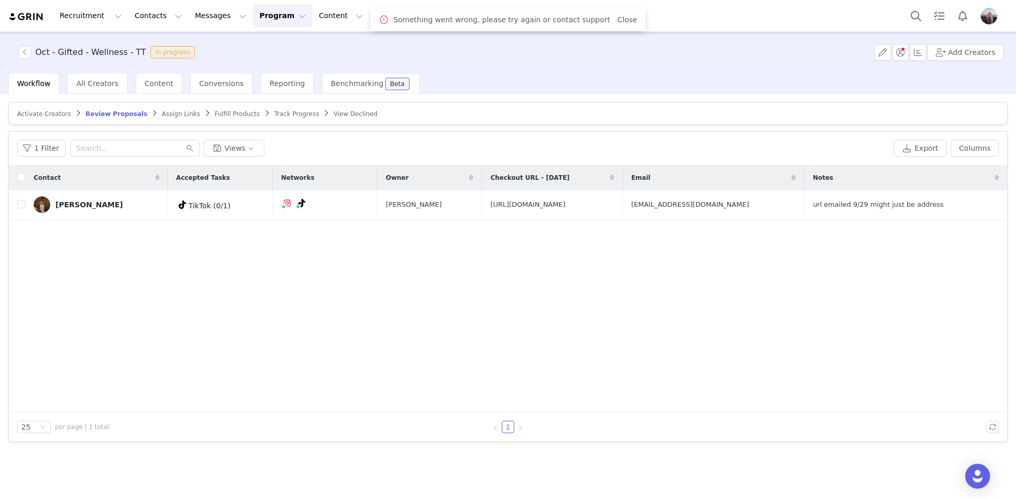
click at [280, 116] on span "Track Progress" at bounding box center [296, 113] width 45 height 7
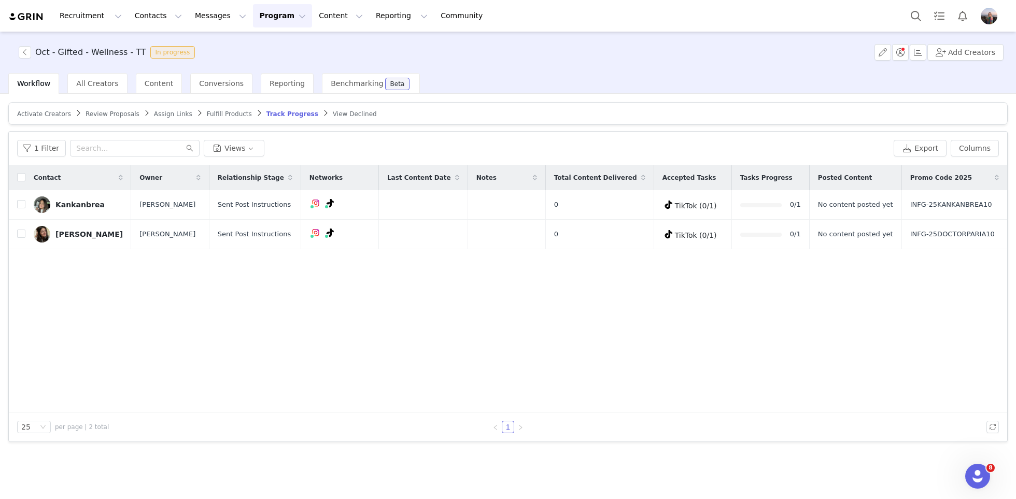
click at [168, 111] on span "Assign Links" at bounding box center [173, 113] width 38 height 7
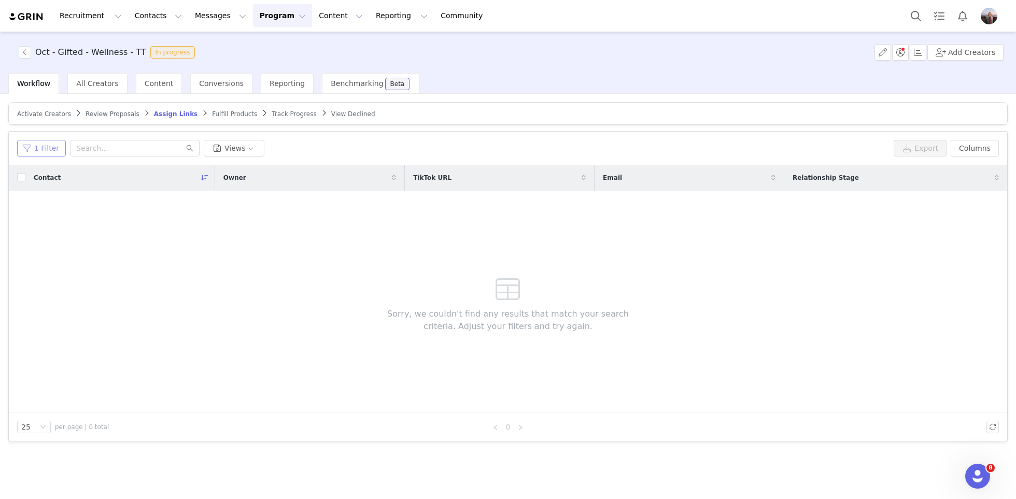
click at [38, 154] on button "1 Filter" at bounding box center [41, 148] width 49 height 17
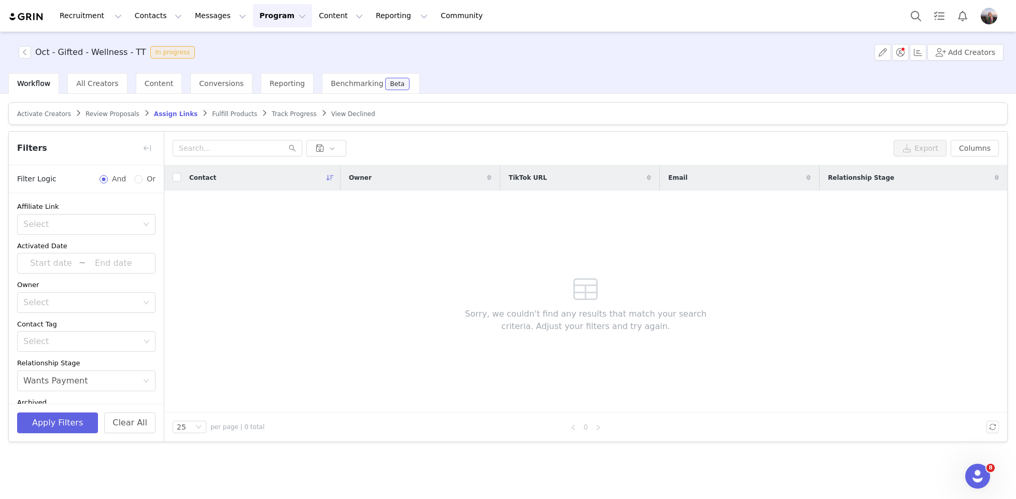
scroll to position [67, 0]
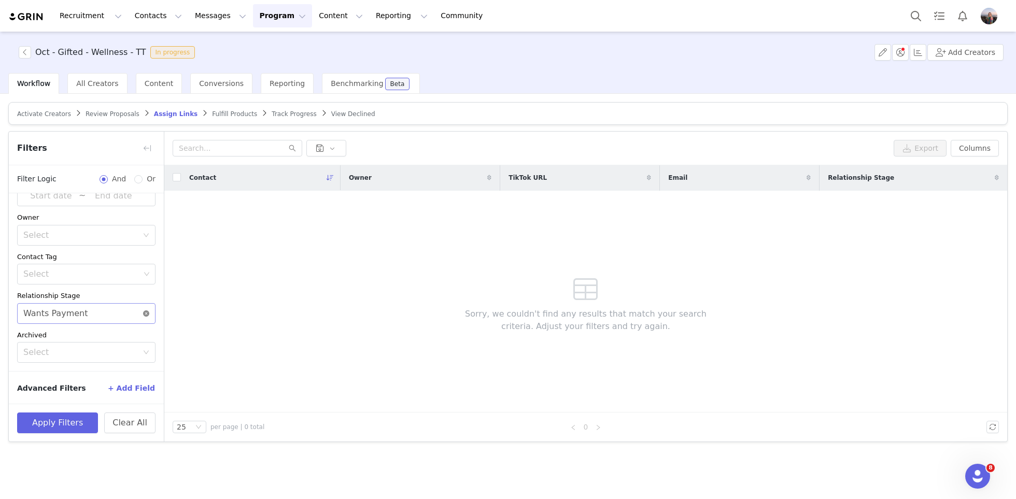
click at [147, 313] on icon "icon: close-circle" at bounding box center [146, 313] width 6 height 6
click at [129, 313] on div "Select" at bounding box center [80, 313] width 115 height 10
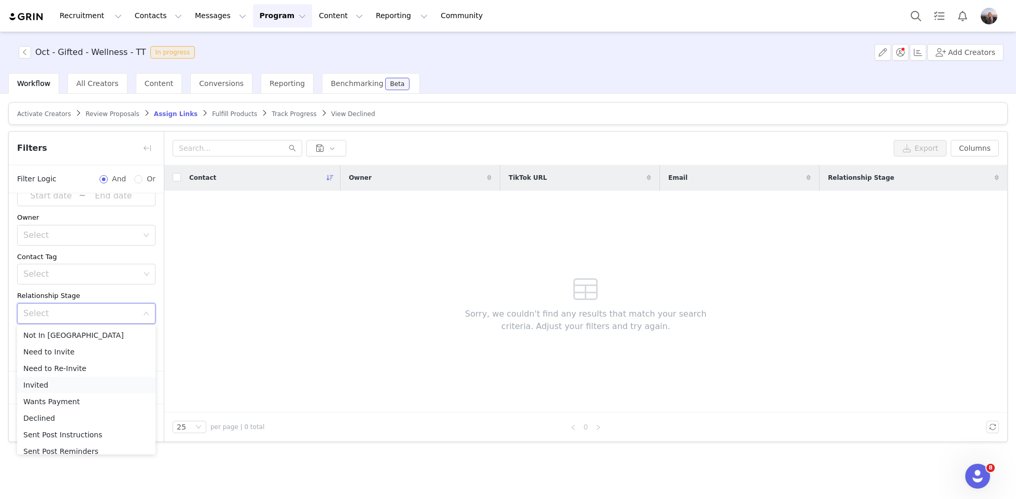
click at [41, 388] on li "Invited" at bounding box center [86, 385] width 138 height 17
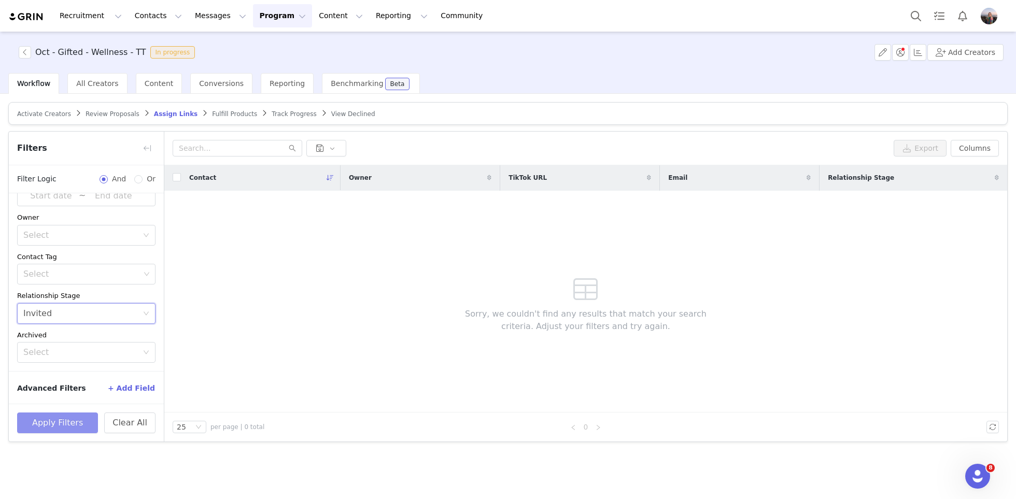
click at [57, 429] on button "Apply Filters" at bounding box center [57, 423] width 81 height 21
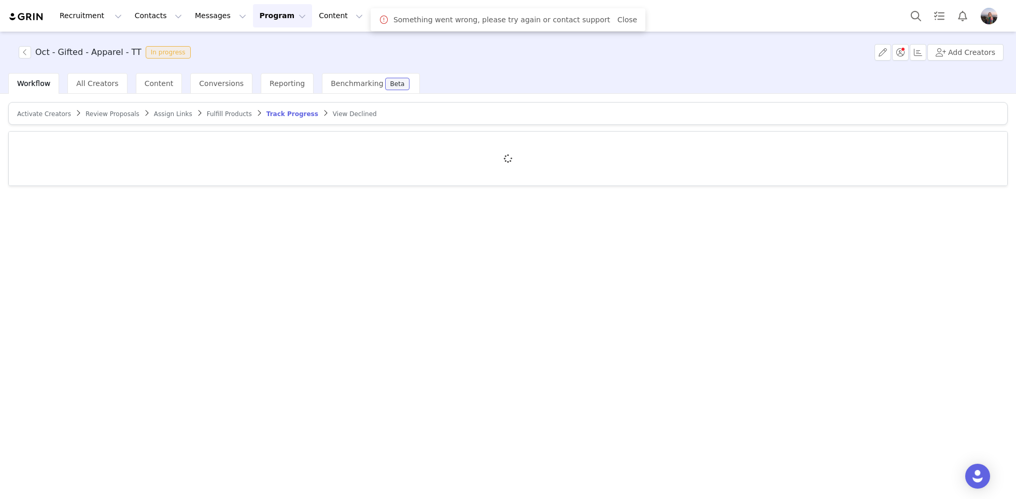
click at [162, 113] on span "Assign Links" at bounding box center [173, 113] width 38 height 7
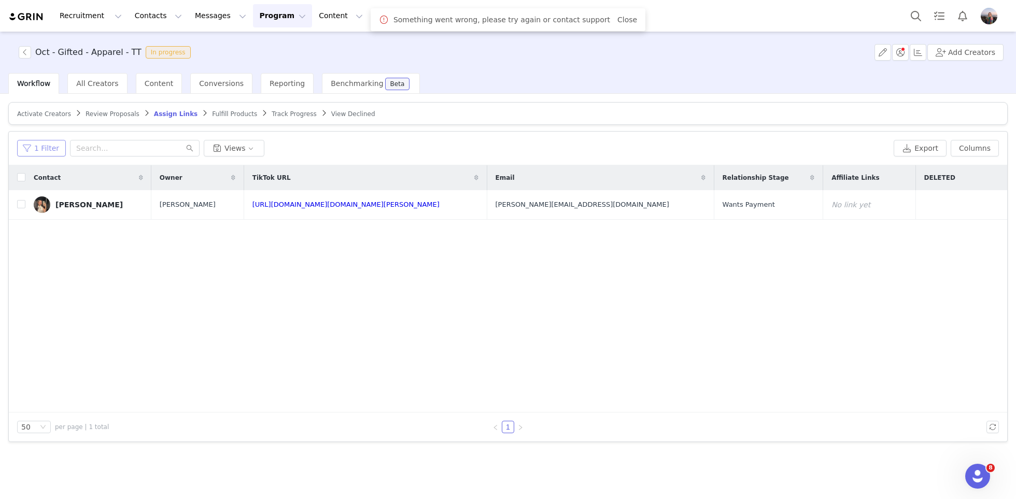
click at [40, 147] on button "1 Filter" at bounding box center [41, 148] width 49 height 17
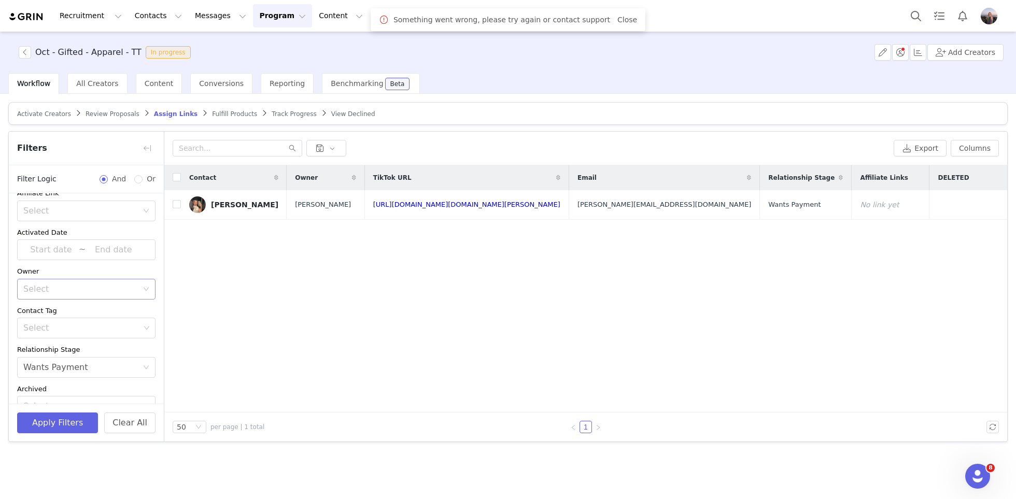
scroll to position [30, 0]
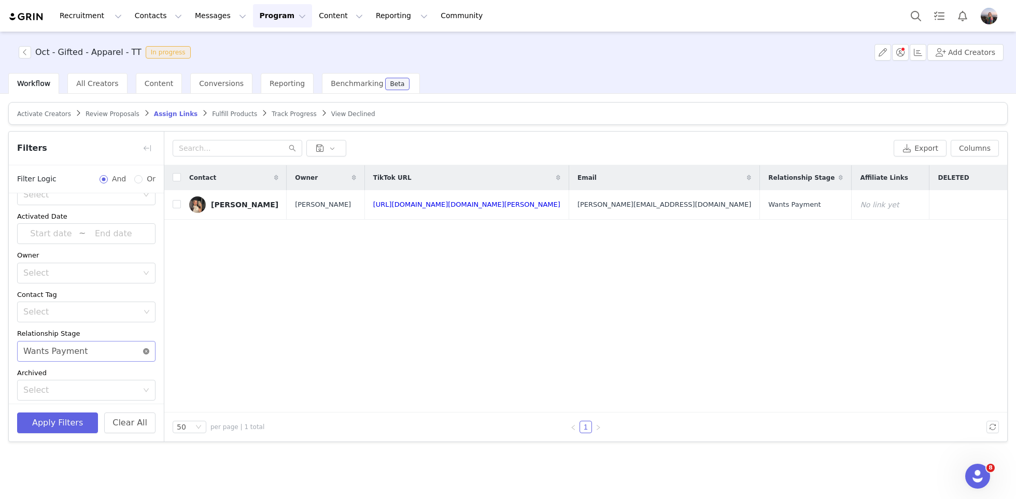
click at [146, 349] on icon "icon: close-circle" at bounding box center [146, 351] width 6 height 6
click at [58, 215] on div "Select" at bounding box center [82, 225] width 119 height 20
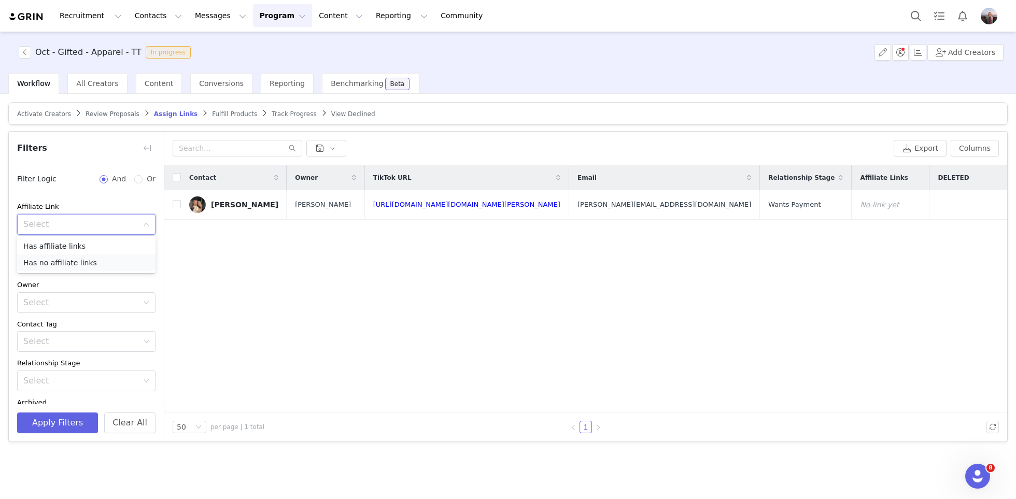
click at [54, 265] on li "Has no affiliate links" at bounding box center [86, 263] width 138 height 17
click at [53, 421] on button "Apply Filters" at bounding box center [57, 423] width 81 height 21
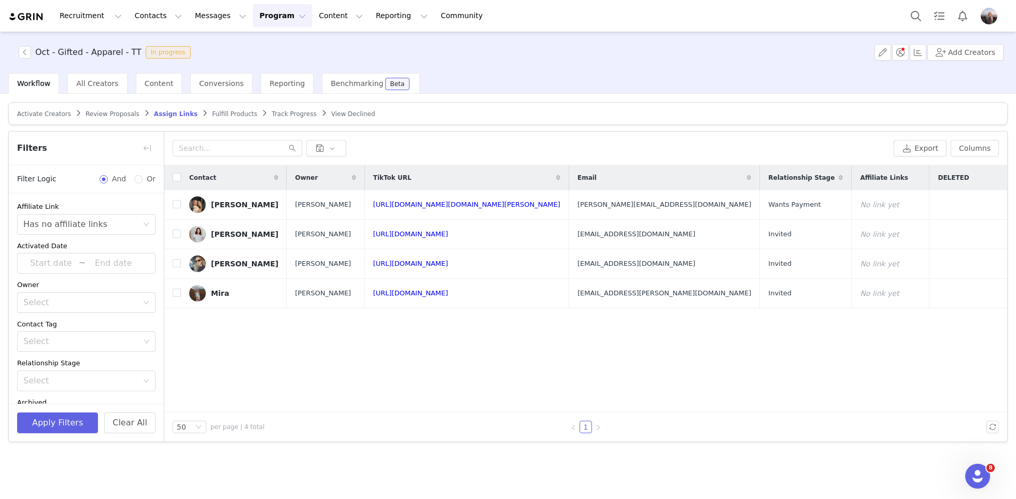
click at [181, 176] on div "Contact" at bounding box center [234, 177] width 106 height 25
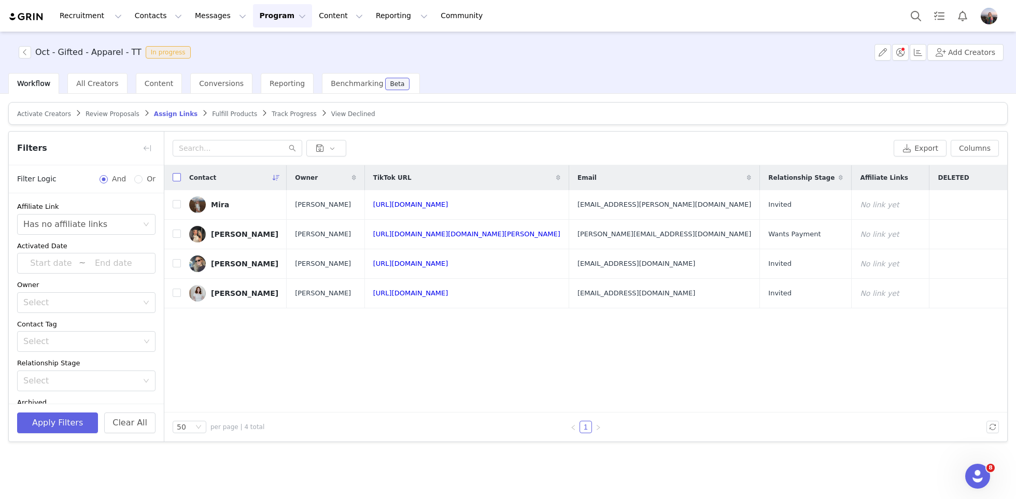
click at [177, 177] on input "checkbox" at bounding box center [177, 177] width 8 height 8
checkbox input "true"
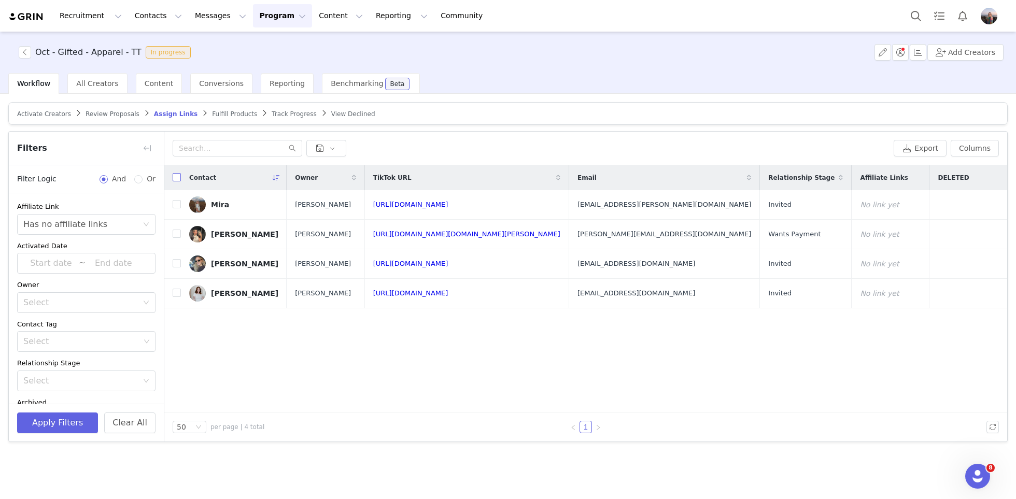
checkbox input "true"
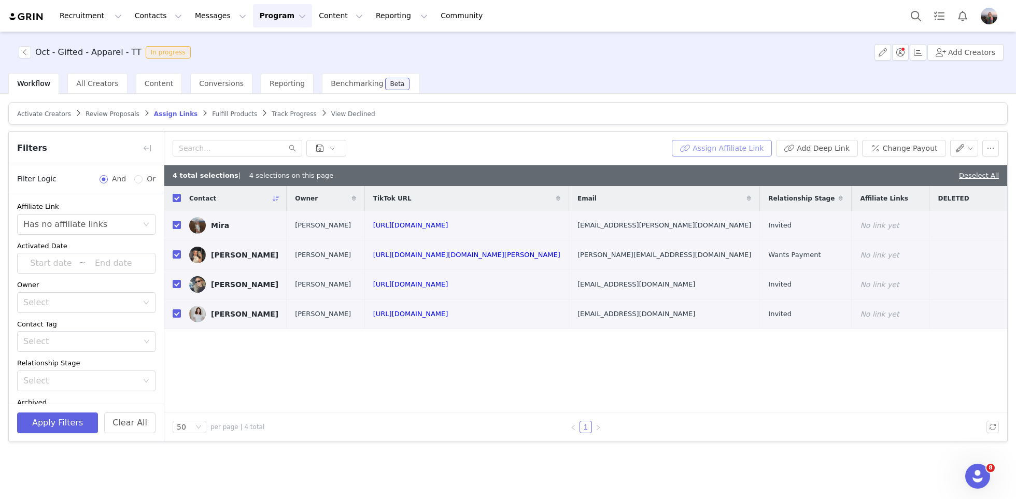
click at [727, 148] on button "Assign Affiliate Link" at bounding box center [722, 148] width 100 height 17
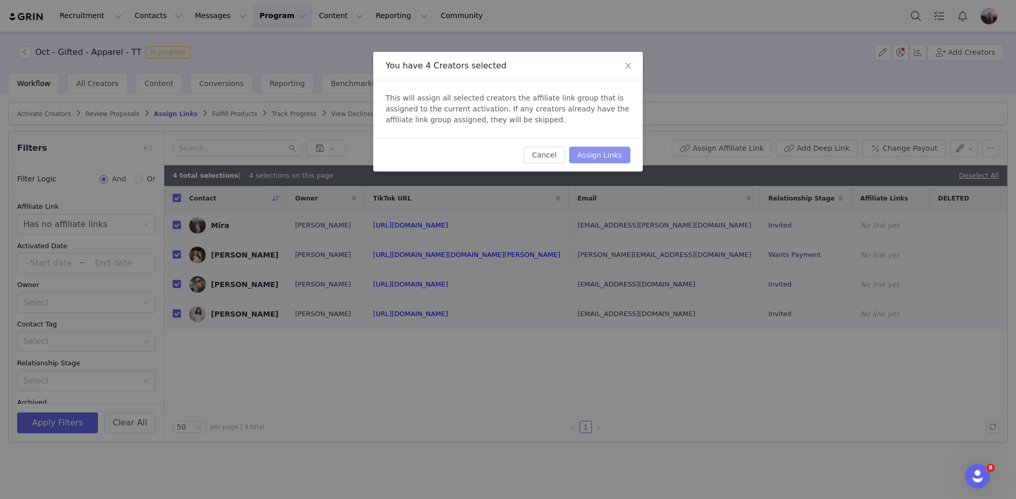
click at [610, 148] on button "Assign Links" at bounding box center [599, 155] width 61 height 17
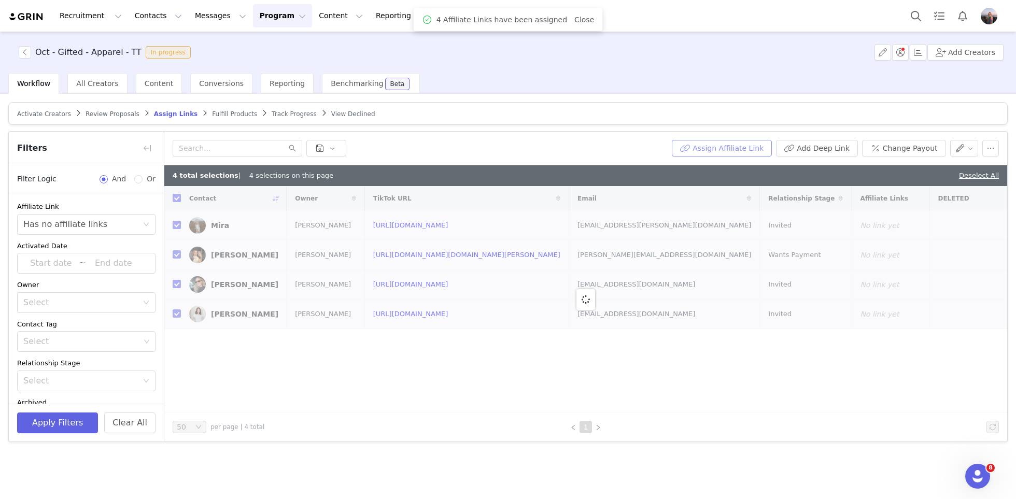
checkbox input "false"
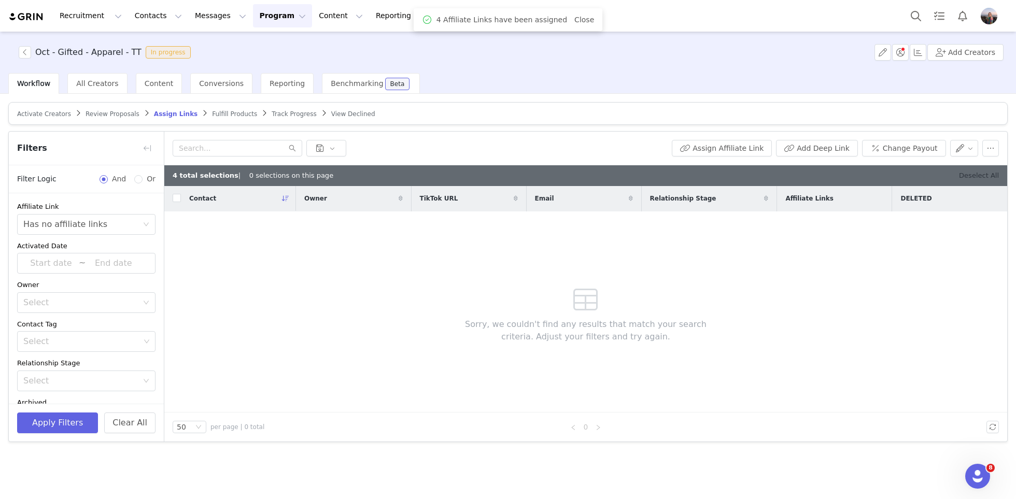
click at [990, 174] on link "Deselect All" at bounding box center [979, 176] width 40 height 8
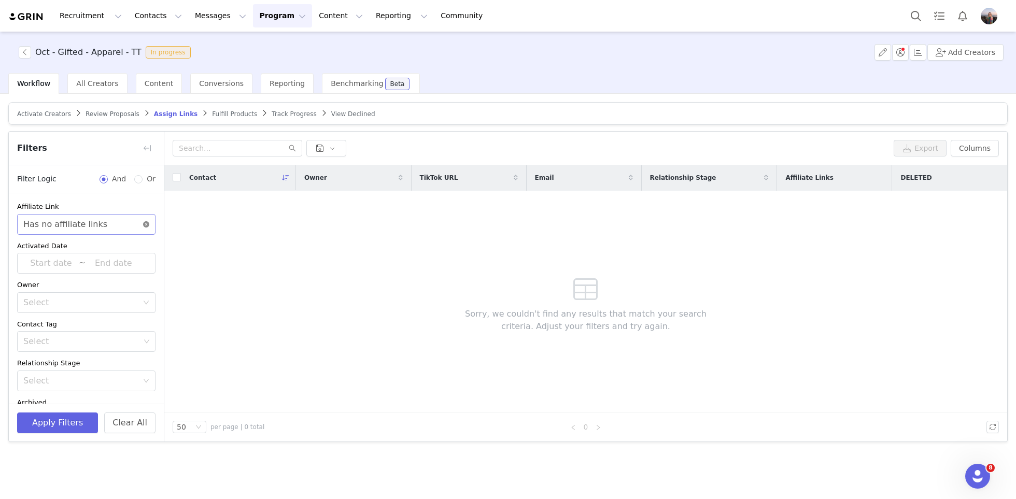
click at [147, 224] on icon "icon: close-circle" at bounding box center [146, 224] width 6 height 6
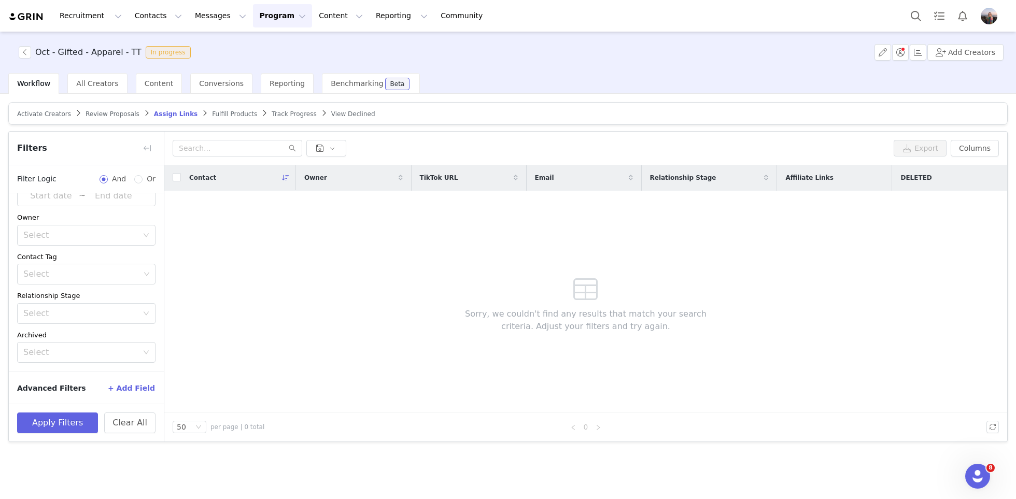
click at [129, 384] on button "+ Add Field" at bounding box center [131, 388] width 48 height 17
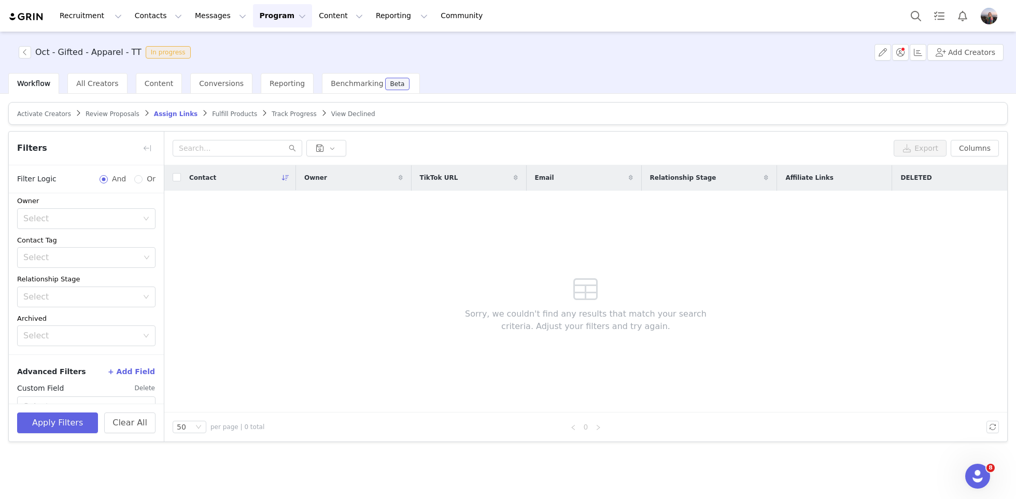
scroll to position [109, 0]
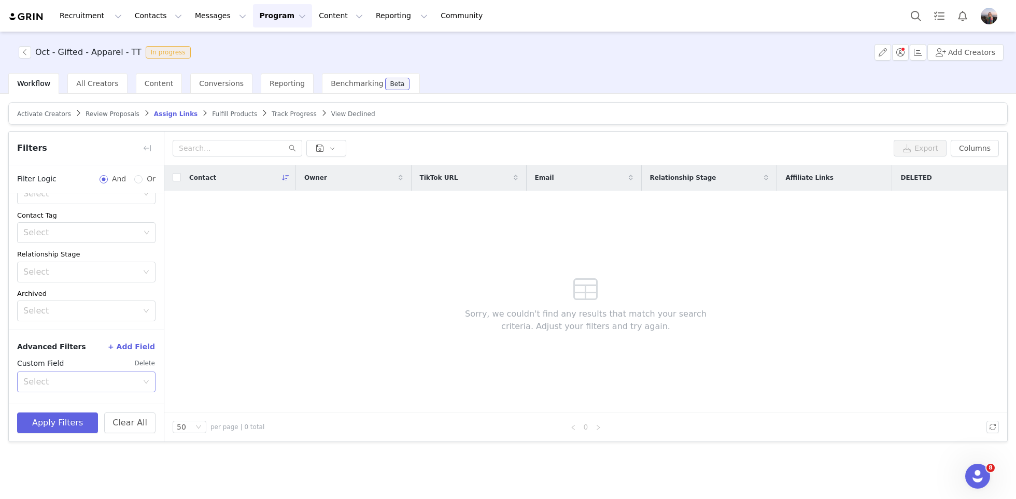
click at [83, 375] on div "Select" at bounding box center [82, 382] width 119 height 20
click at [52, 359] on li "Your Properties" at bounding box center [86, 358] width 138 height 17
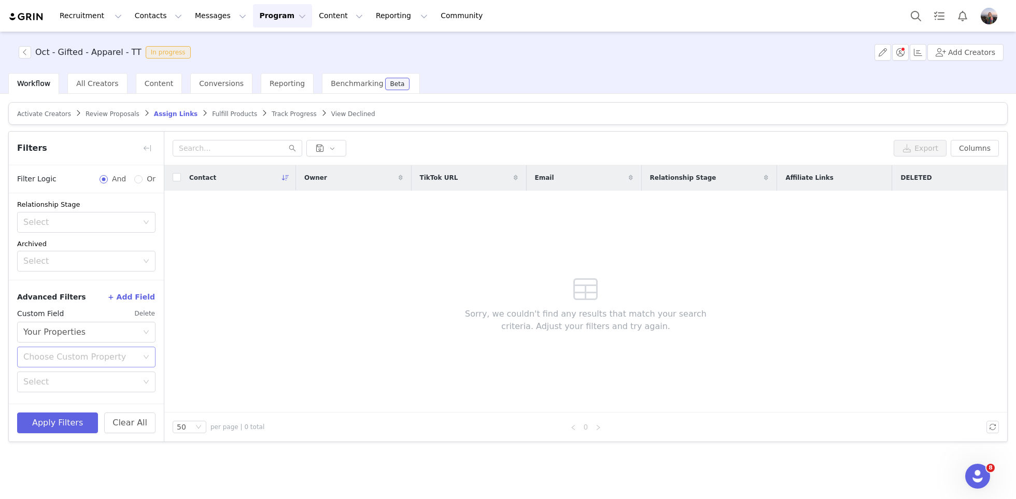
click at [60, 360] on div "Choose Custom Property" at bounding box center [80, 357] width 115 height 10
click at [51, 379] on li "Checkout URL - [DATE]" at bounding box center [86, 379] width 138 height 17
click at [79, 354] on div "Checkout URL - [DATE]" at bounding box center [70, 357] width 94 height 20
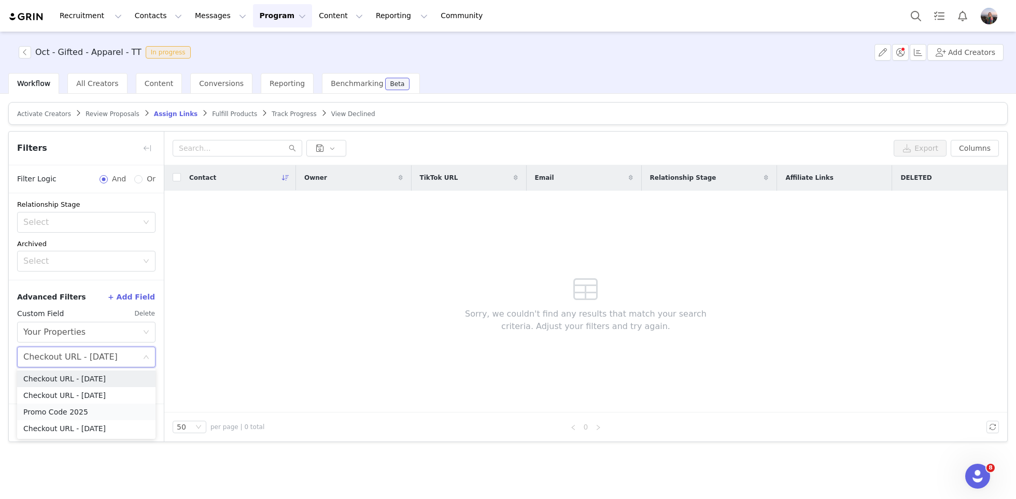
click at [70, 414] on li "Promo Code 2025" at bounding box center [86, 412] width 138 height 17
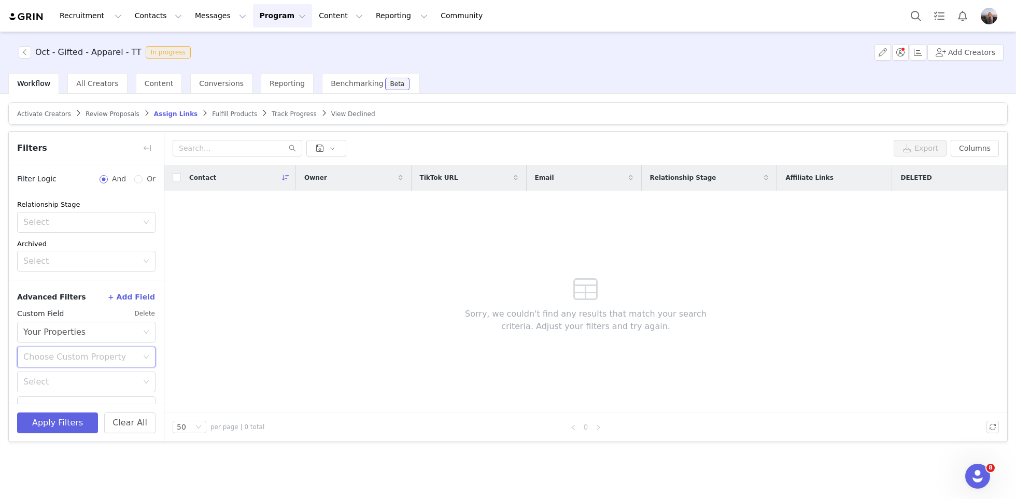
click at [77, 357] on div "Choose Custom Property" at bounding box center [80, 357] width 115 height 10
click at [53, 413] on li "Promo Code 2025" at bounding box center [86, 412] width 138 height 17
click at [72, 367] on div "Select" at bounding box center [82, 361] width 119 height 20
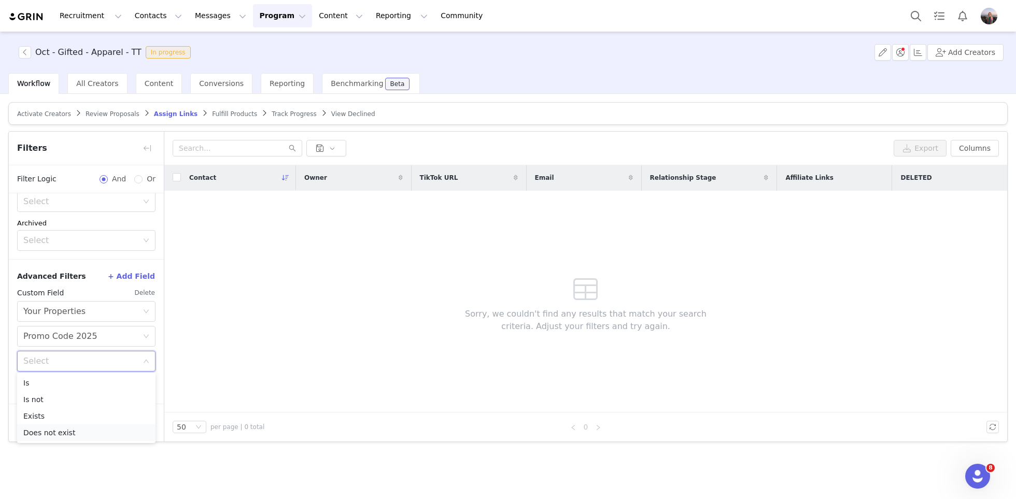
click at [49, 430] on li "Does not exist" at bounding box center [86, 433] width 138 height 17
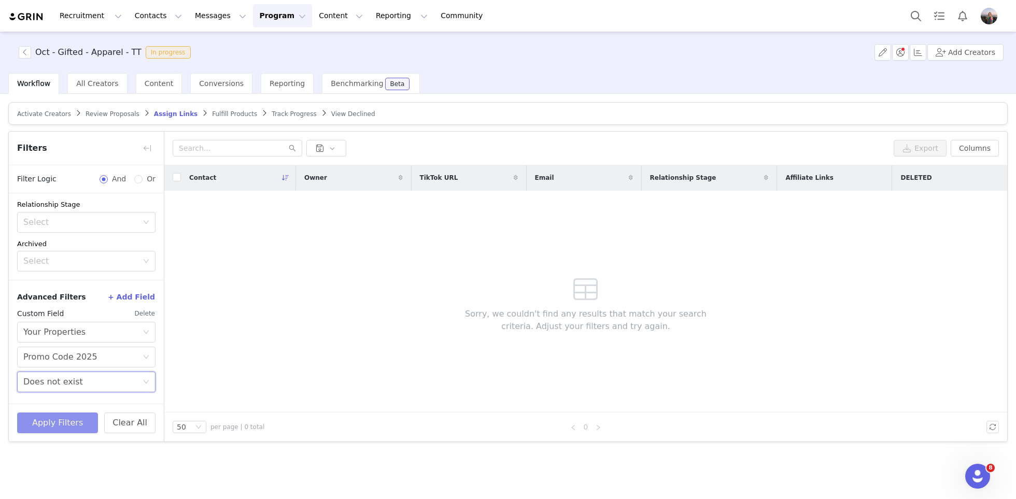
click at [60, 418] on button "Apply Filters" at bounding box center [57, 423] width 81 height 21
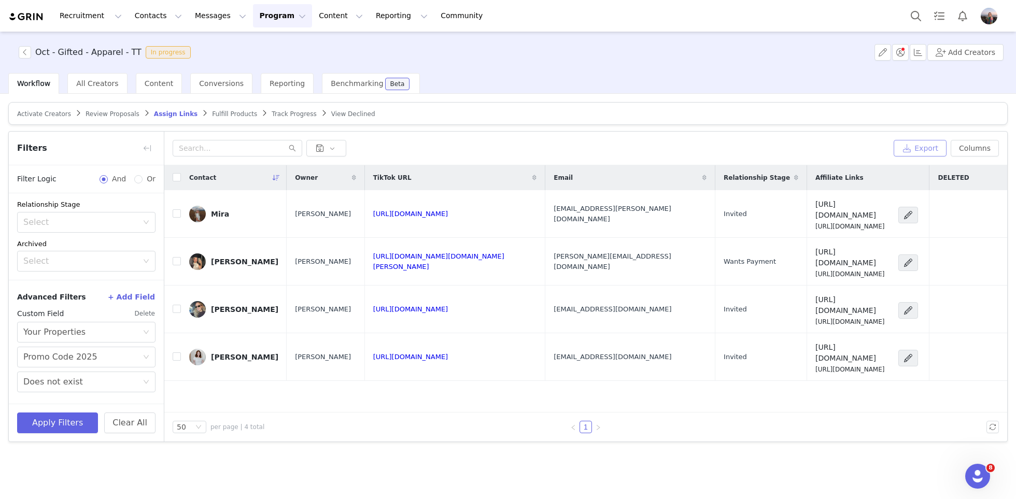
click at [926, 149] on button "Export" at bounding box center [920, 148] width 53 height 17
drag, startPoint x: 135, startPoint y: 54, endPoint x: 36, endPoint y: 54, distance: 99.0
click at [36, 54] on h3 "Oct - Gifted - Apparel - TT" at bounding box center [88, 52] width 106 height 12
copy h3 "Oct - Gifted - Apparel - TT"
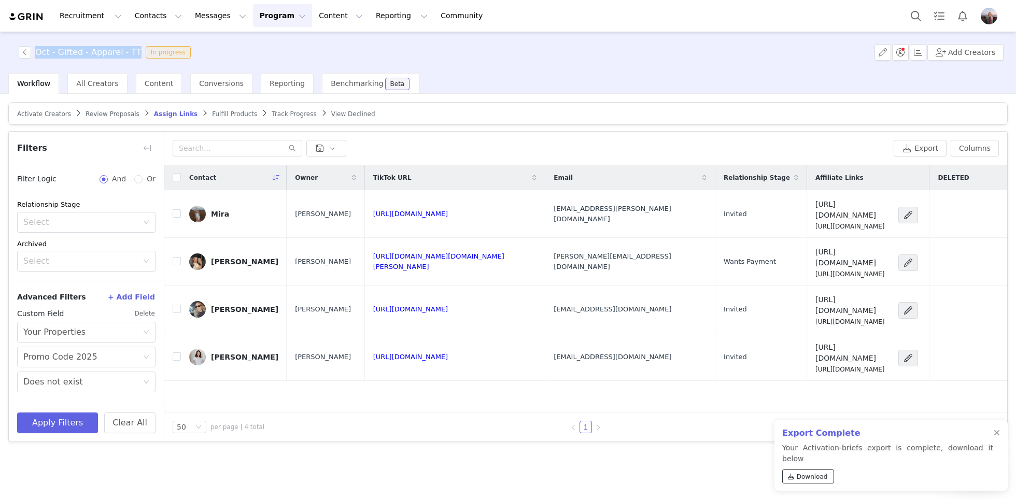
click at [802, 475] on span "Download" at bounding box center [812, 476] width 31 height 9
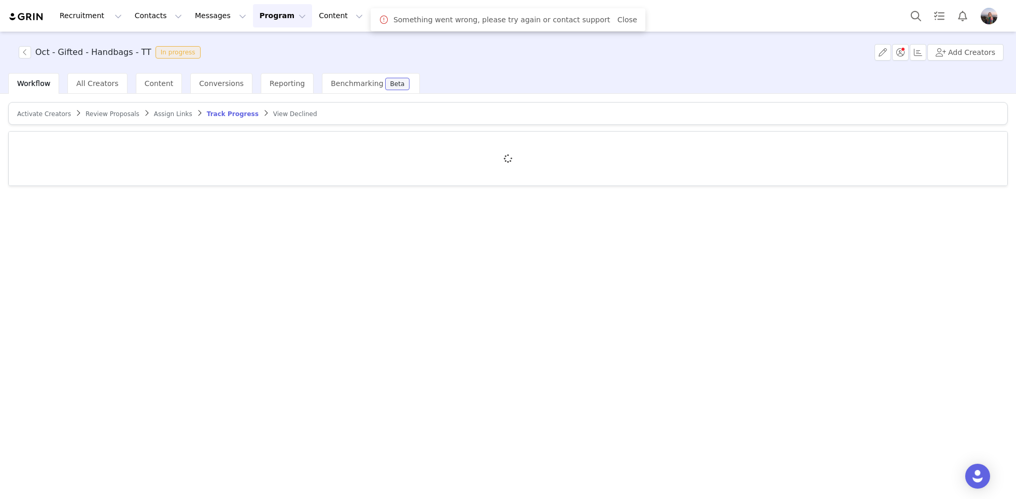
click at [160, 110] on span "Assign Links" at bounding box center [173, 113] width 38 height 7
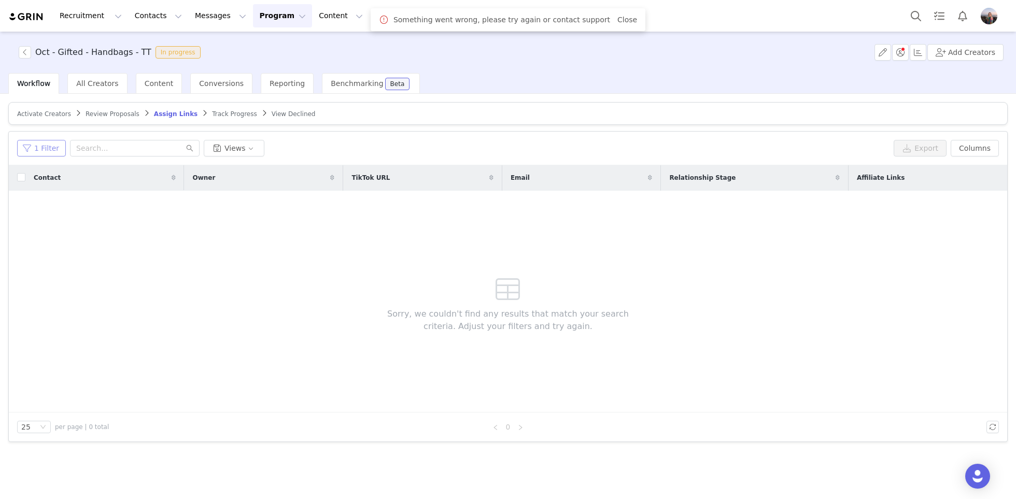
click at [52, 144] on button "1 Filter" at bounding box center [41, 148] width 49 height 17
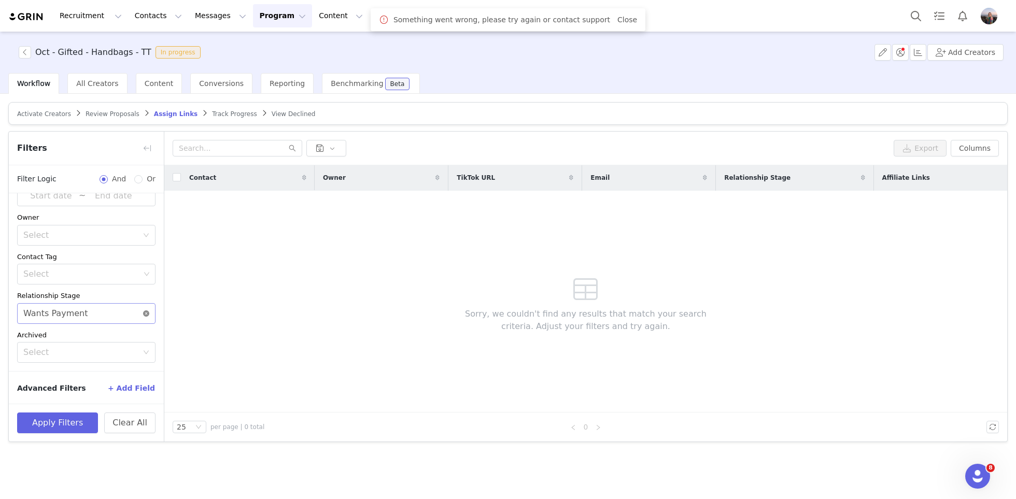
click at [148, 310] on icon "icon: close-circle" at bounding box center [146, 313] width 6 height 6
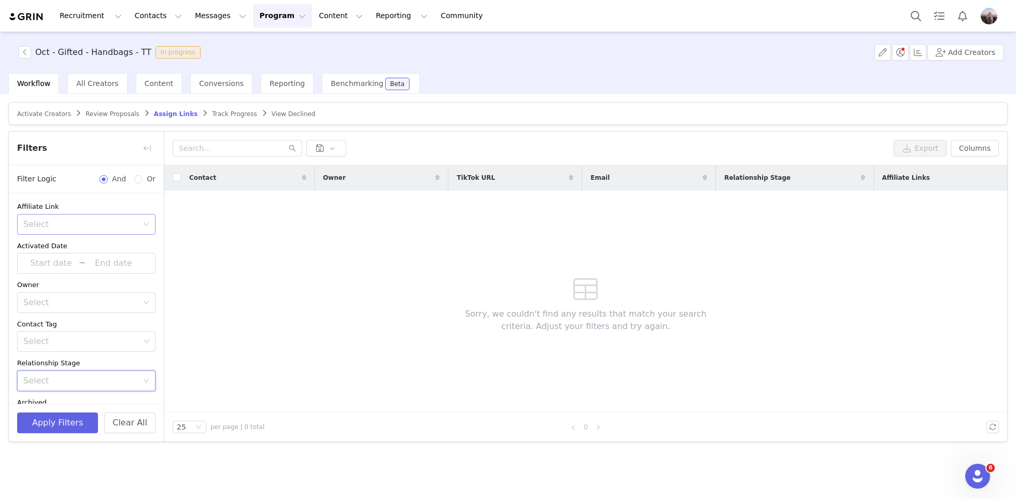
click at [63, 222] on div "Select" at bounding box center [80, 224] width 115 height 10
click at [59, 262] on li "Has no affiliate links" at bounding box center [86, 263] width 138 height 17
click at [66, 423] on button "Apply Filters" at bounding box center [57, 423] width 81 height 21
click at [147, 221] on icon "icon: close-circle" at bounding box center [146, 224] width 6 height 6
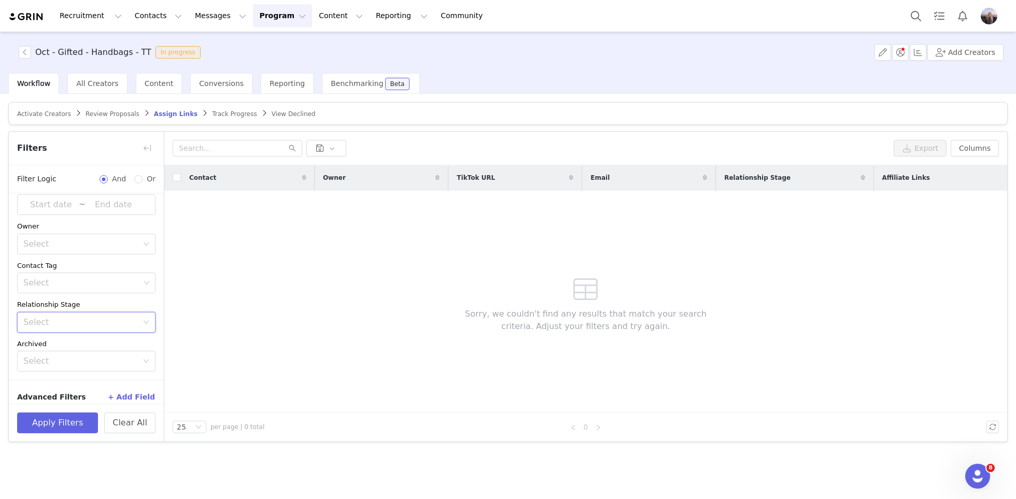
click at [71, 331] on div "Select" at bounding box center [86, 322] width 138 height 21
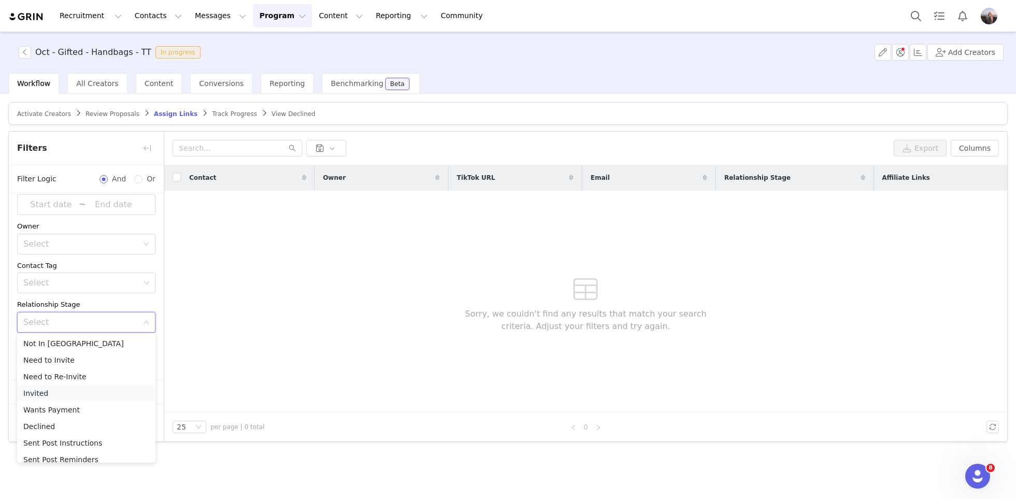
click at [39, 391] on li "Invited" at bounding box center [86, 393] width 138 height 17
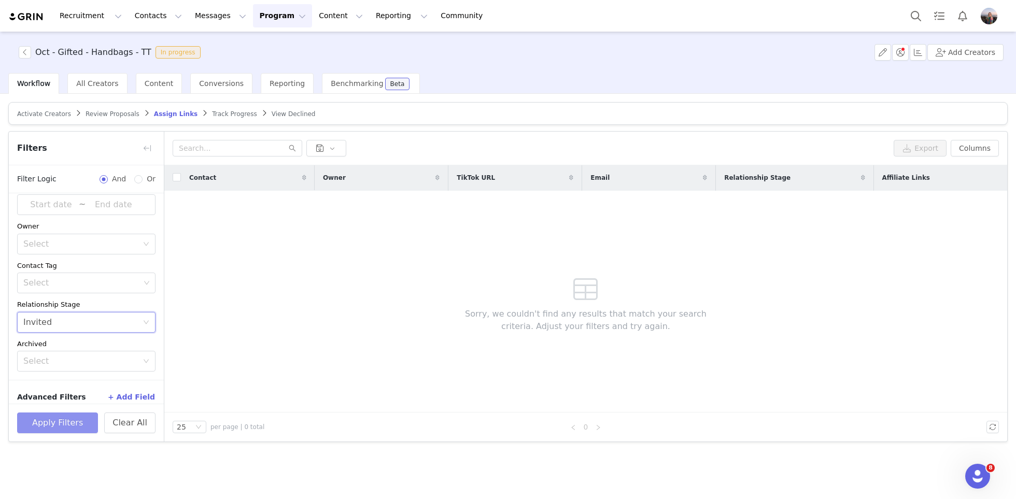
click at [58, 427] on button "Apply Filters" at bounding box center [57, 423] width 81 height 21
click at [76, 324] on div "Select Invited" at bounding box center [82, 323] width 119 height 20
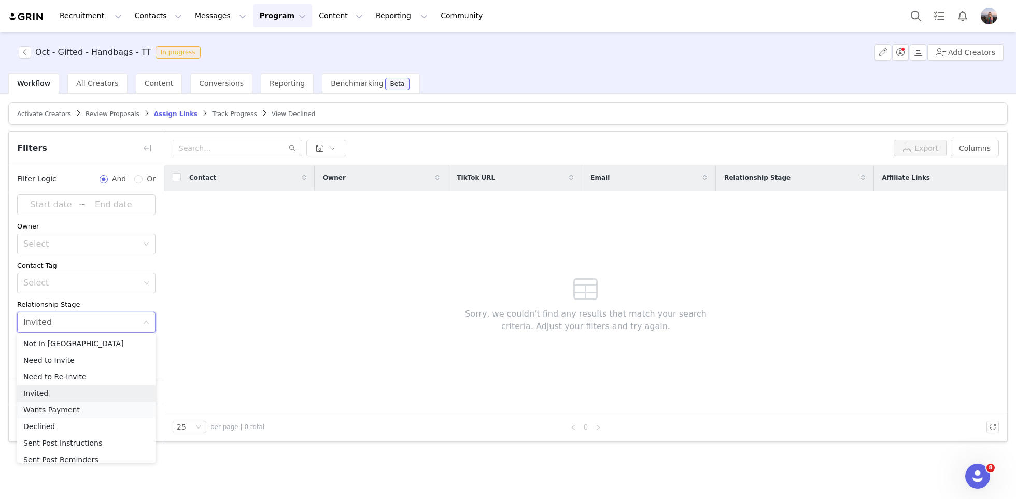
click at [55, 413] on li "Wants Payment" at bounding box center [86, 410] width 138 height 17
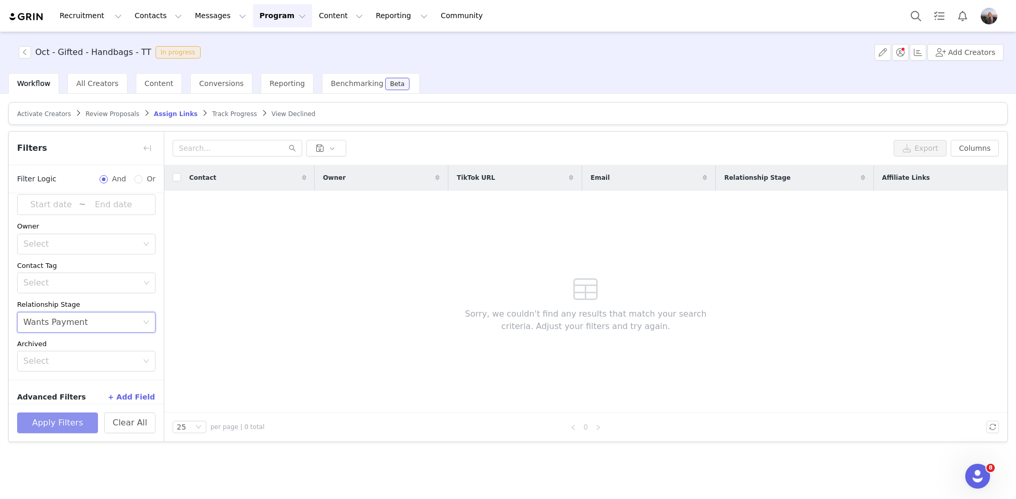
click at [60, 421] on button "Apply Filters" at bounding box center [57, 423] width 81 height 21
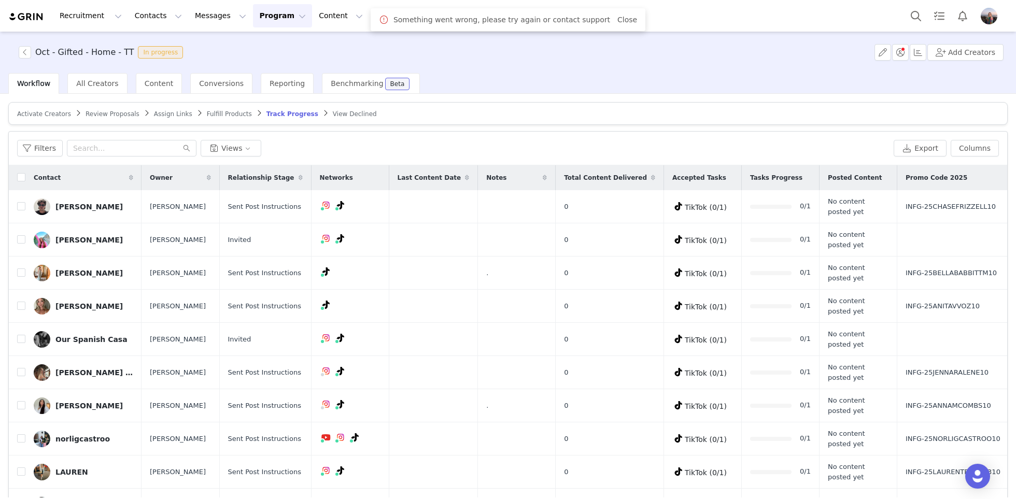
click at [162, 114] on span "Assign Links" at bounding box center [173, 113] width 38 height 7
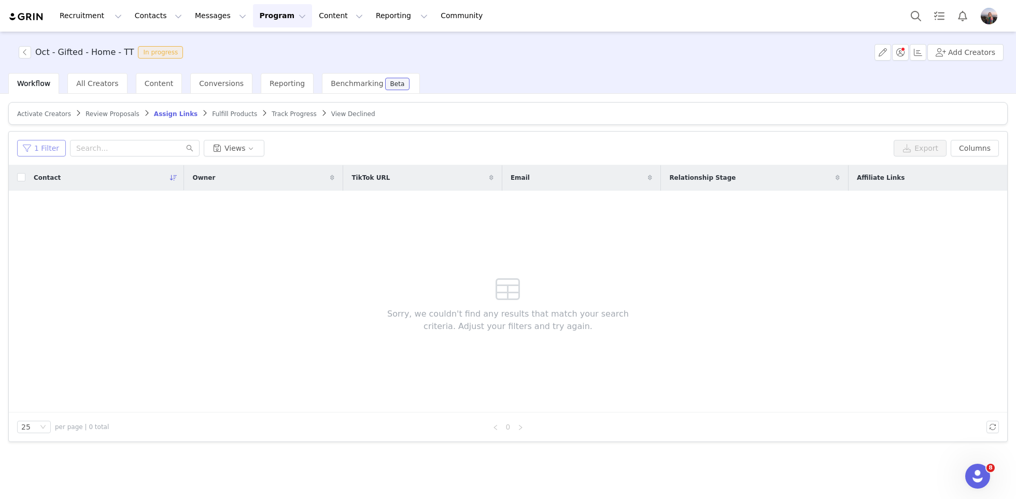
click at [36, 149] on button "1 Filter" at bounding box center [41, 148] width 49 height 17
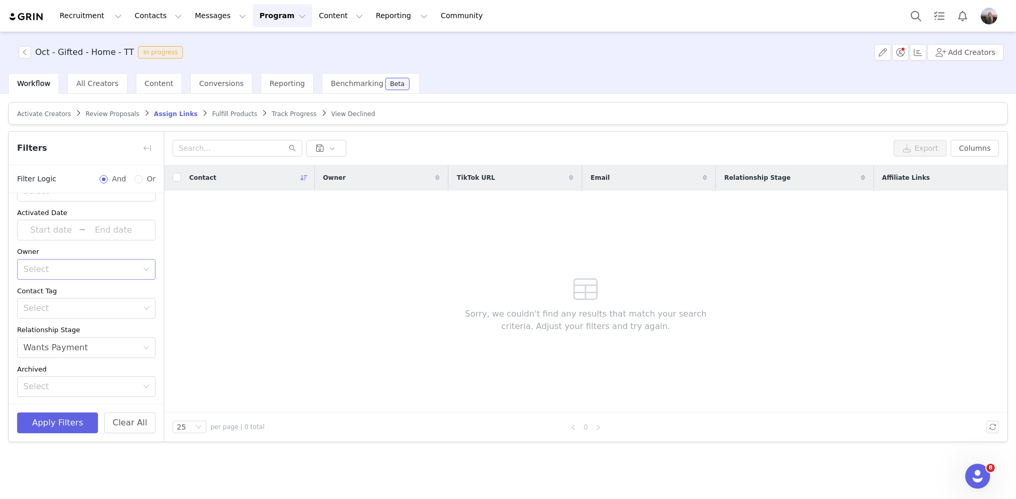
scroll to position [61, 0]
click at [80, 321] on div "Wants Payment" at bounding box center [55, 320] width 64 height 20
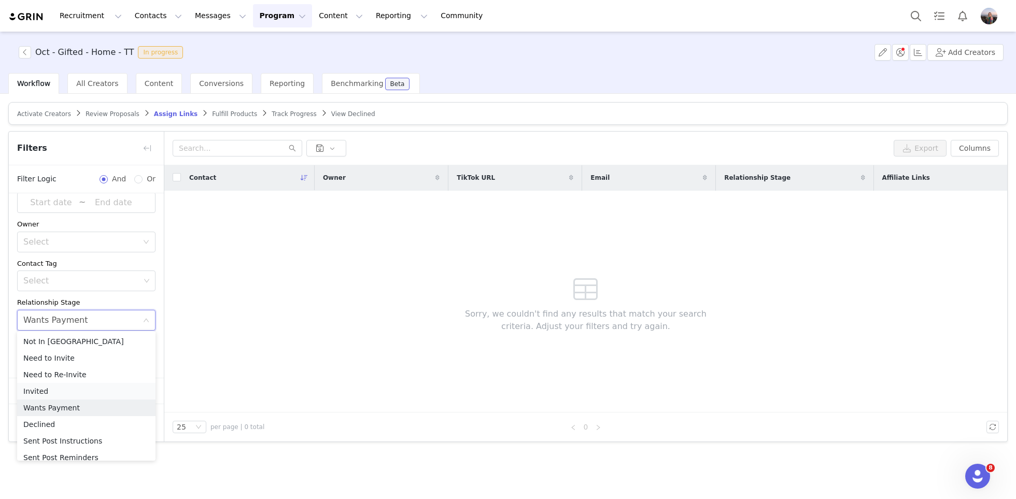
click at [43, 394] on li "Invited" at bounding box center [86, 391] width 138 height 17
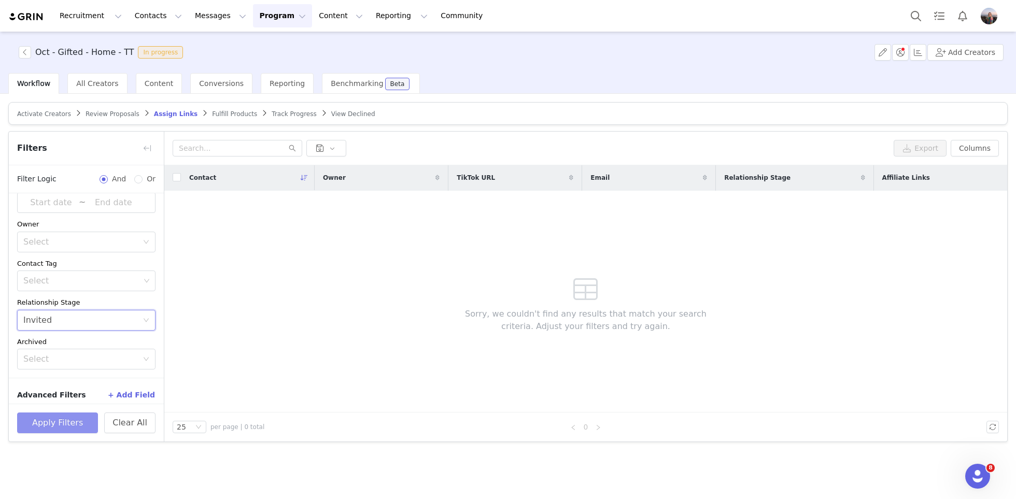
click at [40, 426] on button "Apply Filters" at bounding box center [57, 423] width 81 height 21
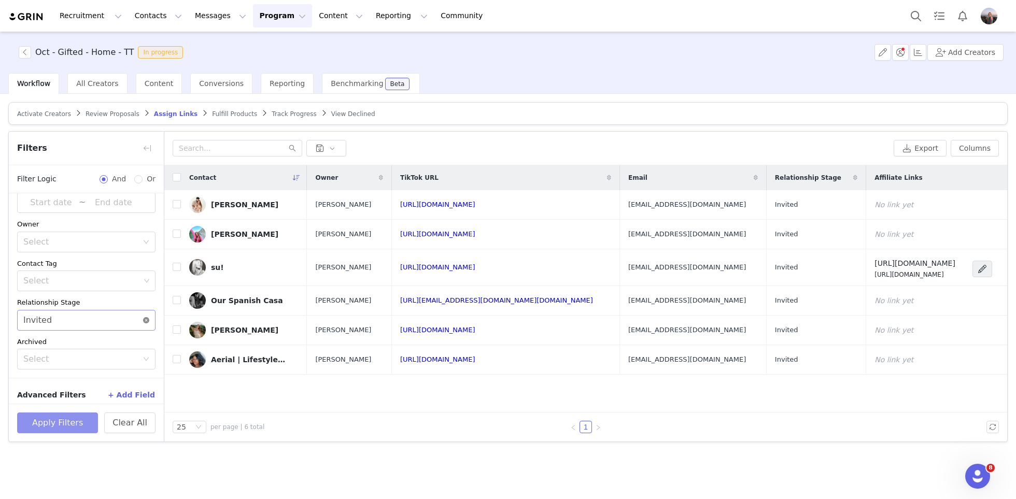
click at [148, 319] on icon "icon: close-circle" at bounding box center [146, 320] width 6 height 6
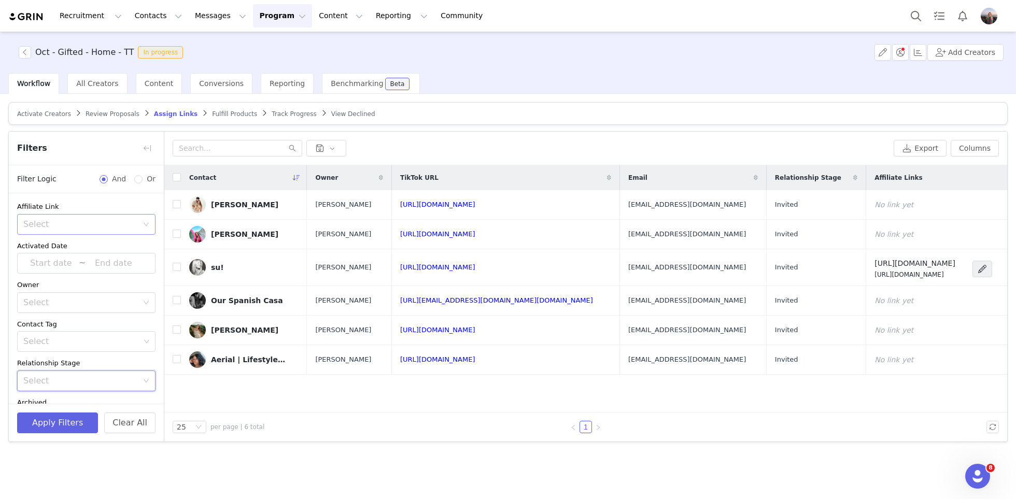
click at [97, 216] on div "Select" at bounding box center [82, 225] width 119 height 20
click at [73, 261] on li "Has no affiliate links" at bounding box center [86, 263] width 138 height 17
click at [50, 419] on button "Apply Filters" at bounding box center [57, 423] width 81 height 21
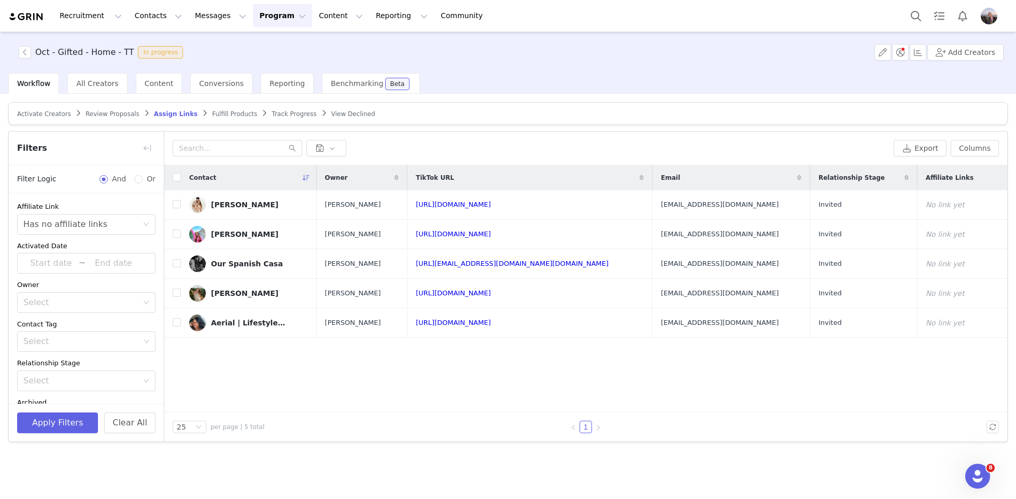
click at [181, 178] on div "Contact" at bounding box center [249, 177] width 136 height 25
click at [179, 178] on input "checkbox" at bounding box center [177, 177] width 8 height 8
checkbox input "true"
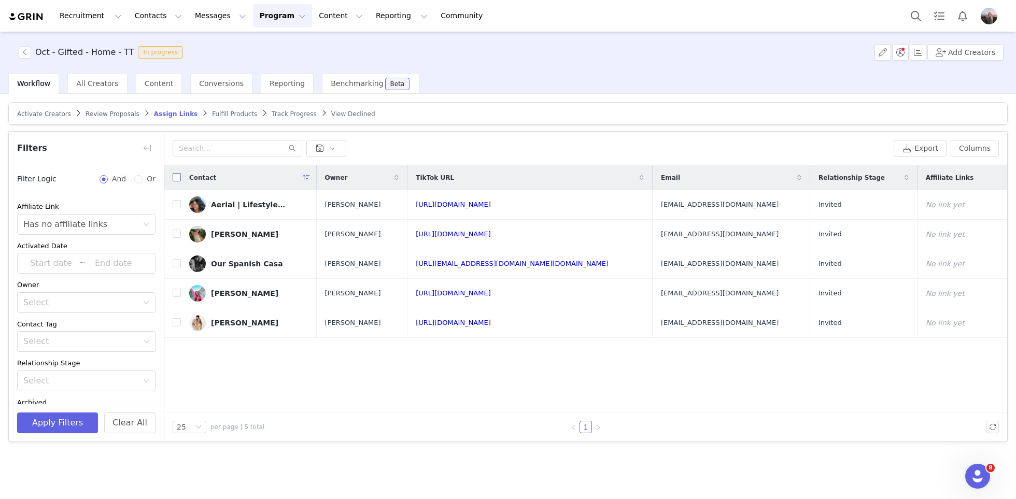
checkbox input "true"
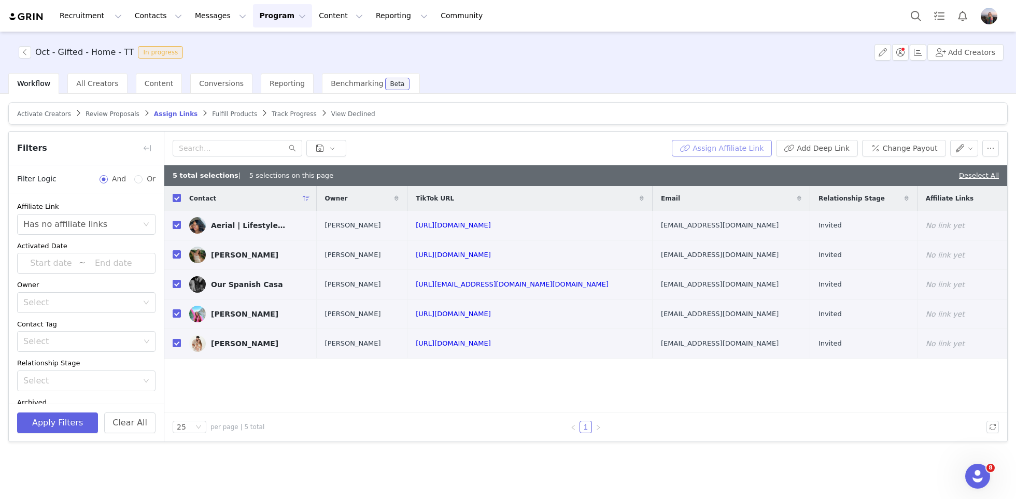
click at [732, 148] on button "Assign Affiliate Link" at bounding box center [722, 148] width 100 height 17
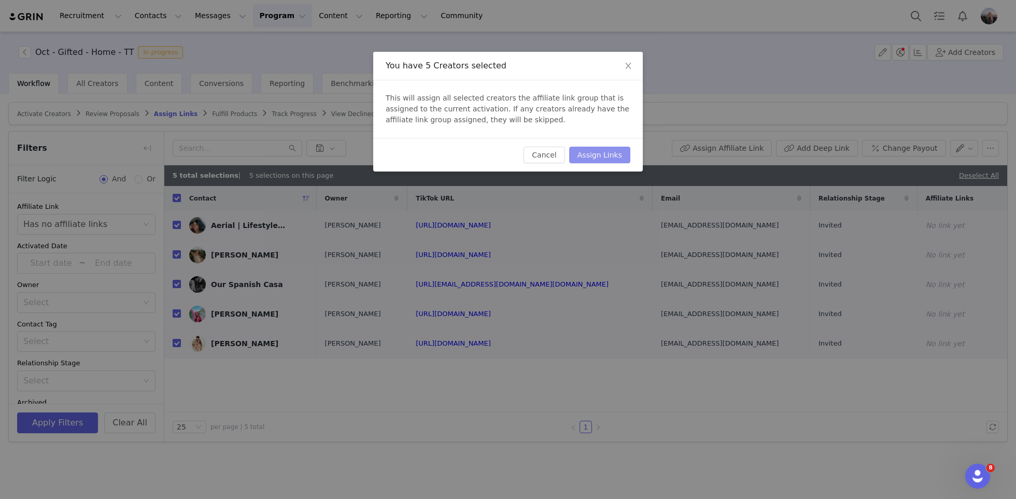
click at [615, 148] on button "Assign Links" at bounding box center [599, 155] width 61 height 17
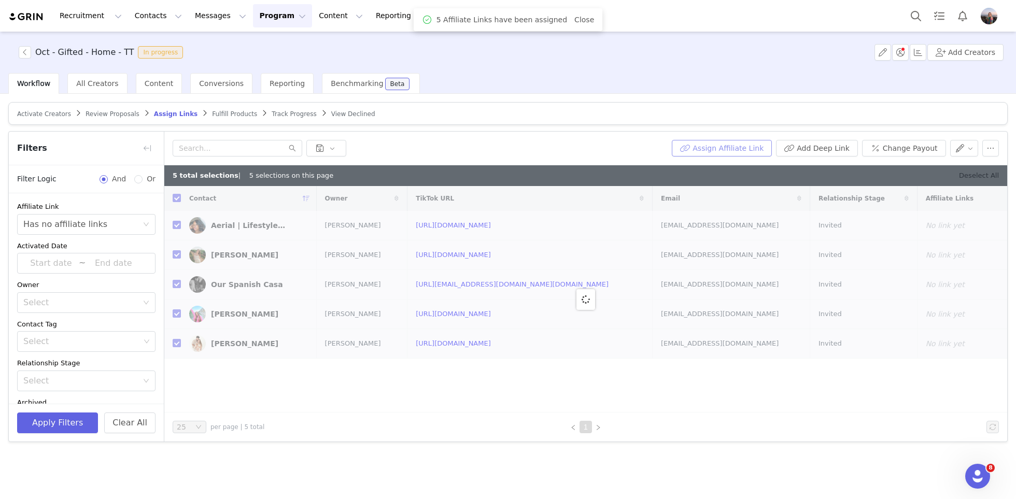
checkbox input "false"
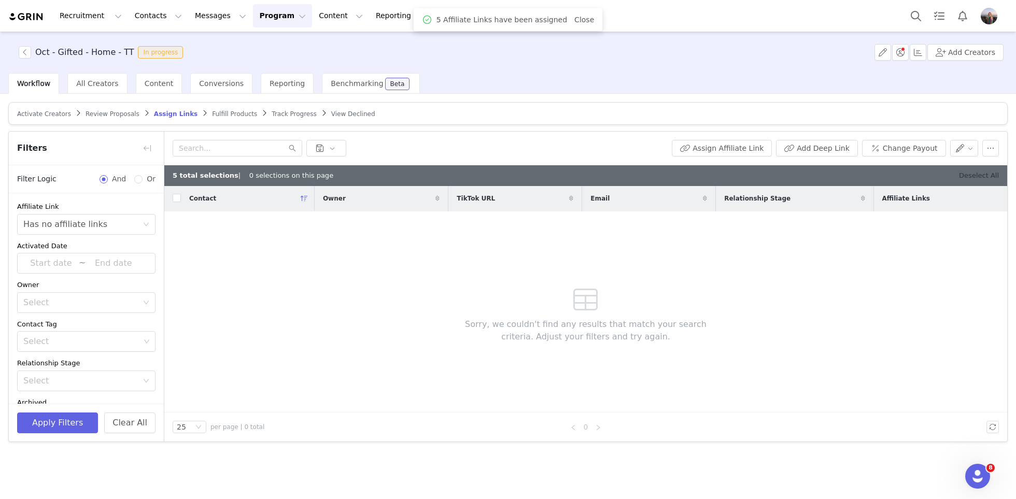
click at [980, 175] on link "Deselect All" at bounding box center [979, 176] width 40 height 8
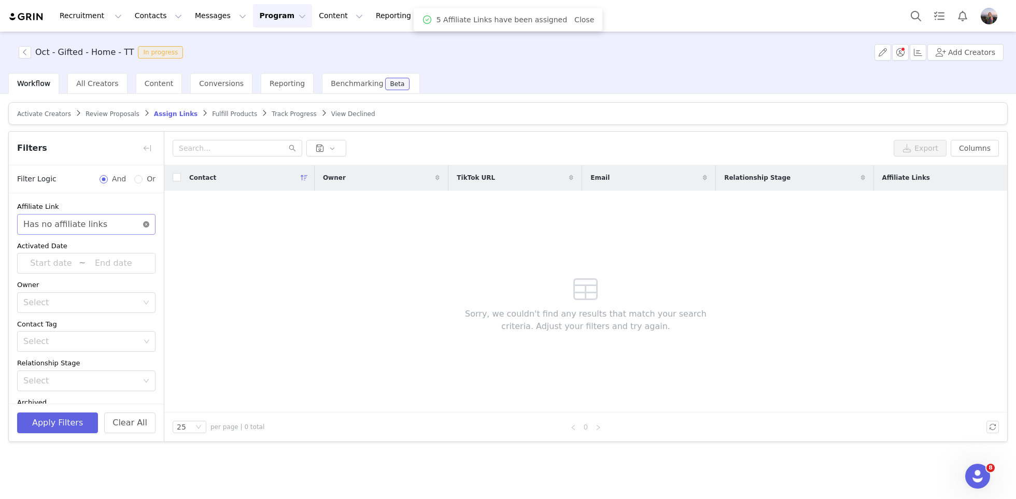
click at [147, 225] on icon "icon: close-circle" at bounding box center [146, 224] width 6 height 6
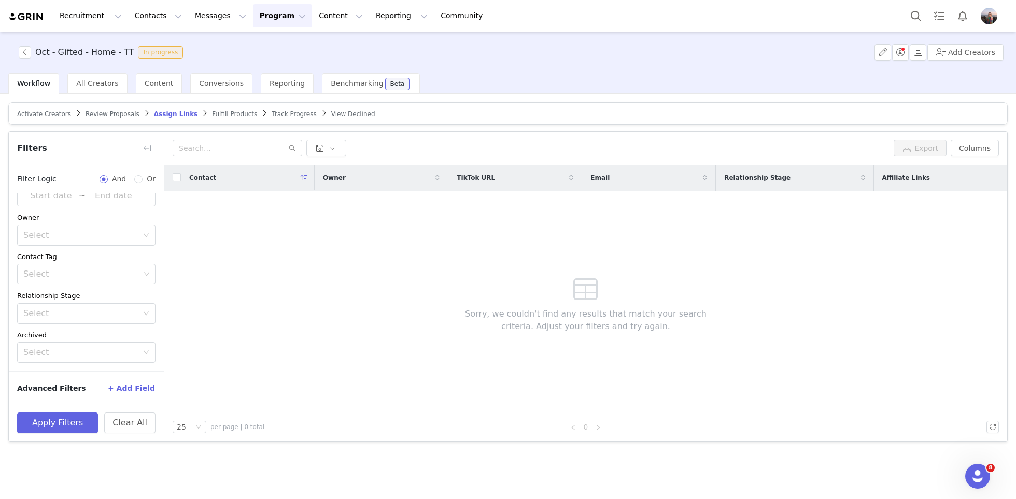
click at [136, 385] on button "+ Add Field" at bounding box center [131, 388] width 48 height 17
click at [125, 384] on div "Select" at bounding box center [80, 382] width 115 height 10
click at [74, 360] on li "Your Properties" at bounding box center [86, 358] width 138 height 17
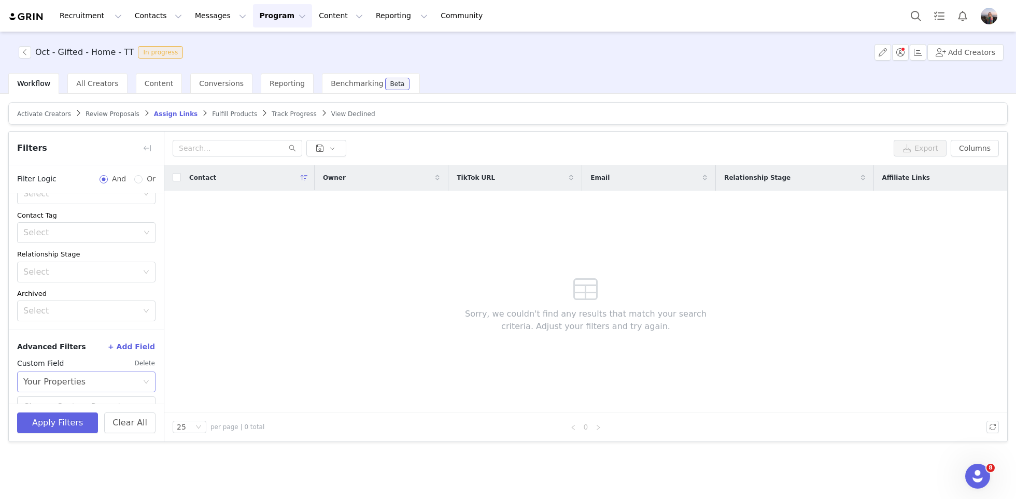
scroll to position [159, 0]
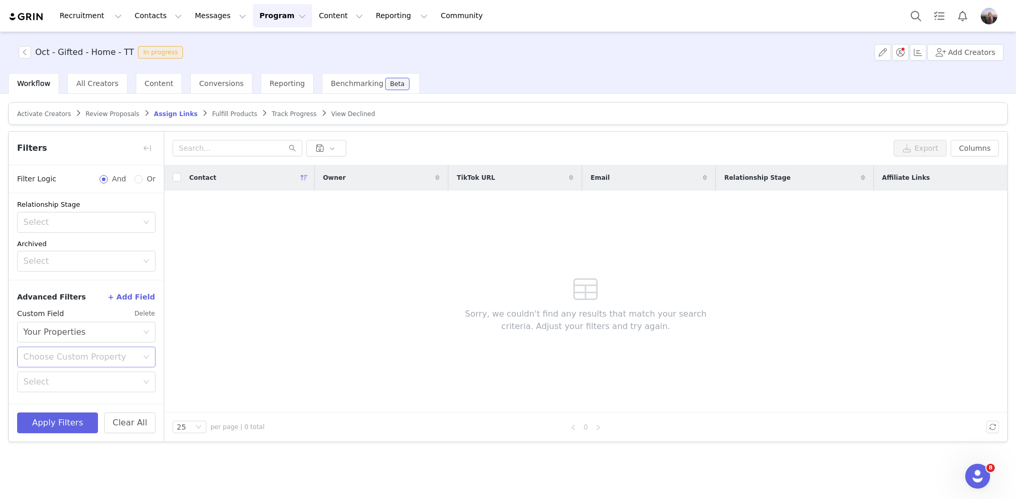
click at [68, 355] on div "Choose Custom Property" at bounding box center [80, 357] width 115 height 10
click at [65, 414] on li "Promo Code 2025" at bounding box center [86, 412] width 138 height 17
click at [43, 379] on div "Select" at bounding box center [80, 382] width 115 height 10
click at [46, 455] on li "Does not exist" at bounding box center [86, 453] width 138 height 17
click at [67, 431] on button "Apply Filters" at bounding box center [57, 423] width 81 height 21
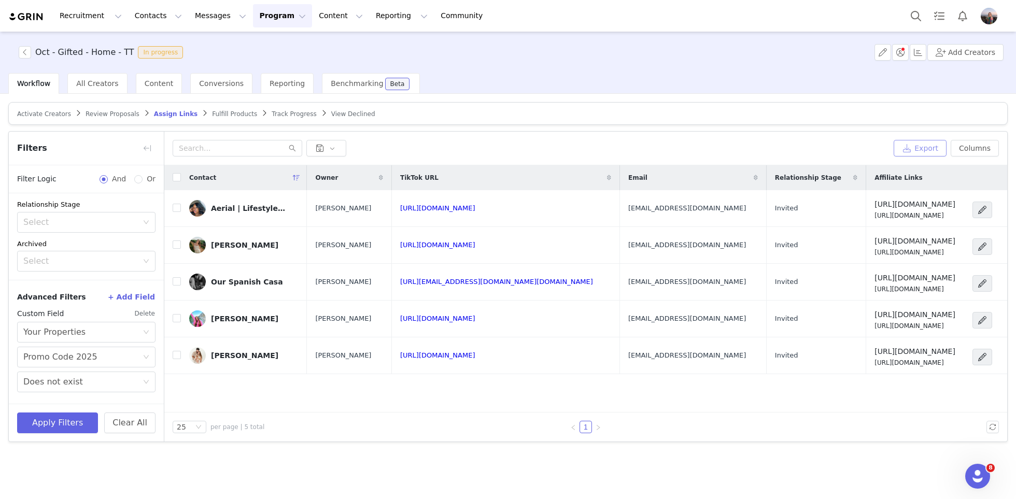
click at [917, 147] on button "Export" at bounding box center [920, 148] width 53 height 17
drag, startPoint x: 127, startPoint y: 51, endPoint x: 36, endPoint y: 53, distance: 91.3
click at [36, 53] on h3 "Oct - Gifted - Home - TT" at bounding box center [84, 52] width 98 height 12
copy h3 "Oct - Gifted - Home - TT"
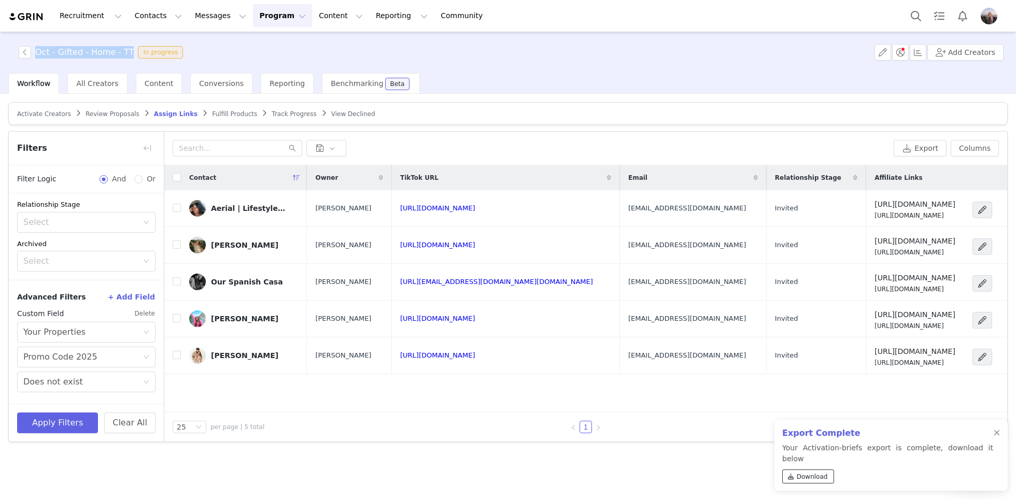
click at [799, 477] on span "Download" at bounding box center [812, 476] width 31 height 9
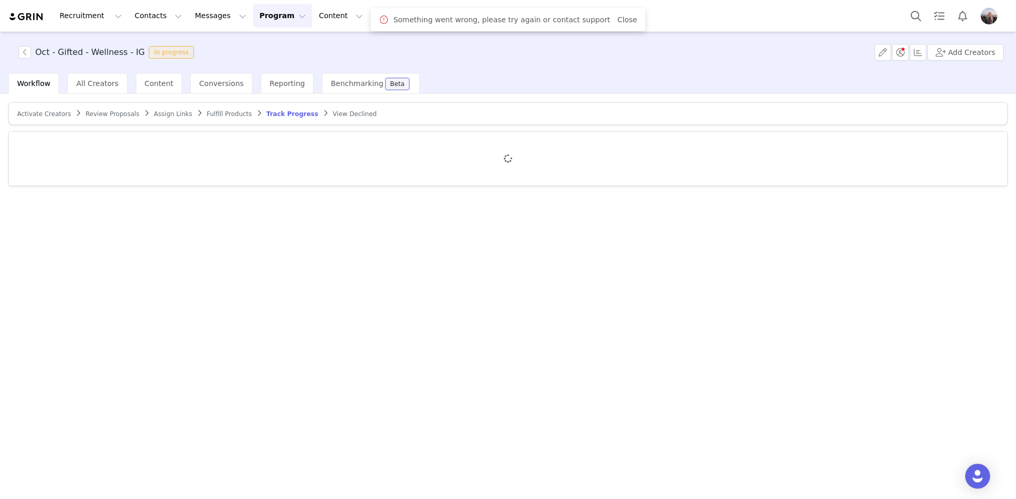
click at [165, 110] on span "Assign Links" at bounding box center [173, 113] width 38 height 7
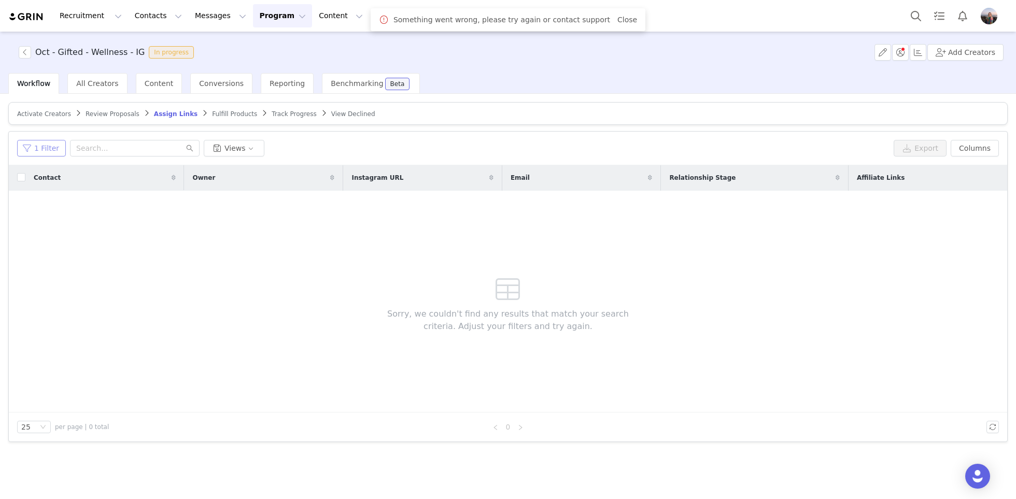
click at [50, 153] on button "1 Filter" at bounding box center [41, 148] width 49 height 17
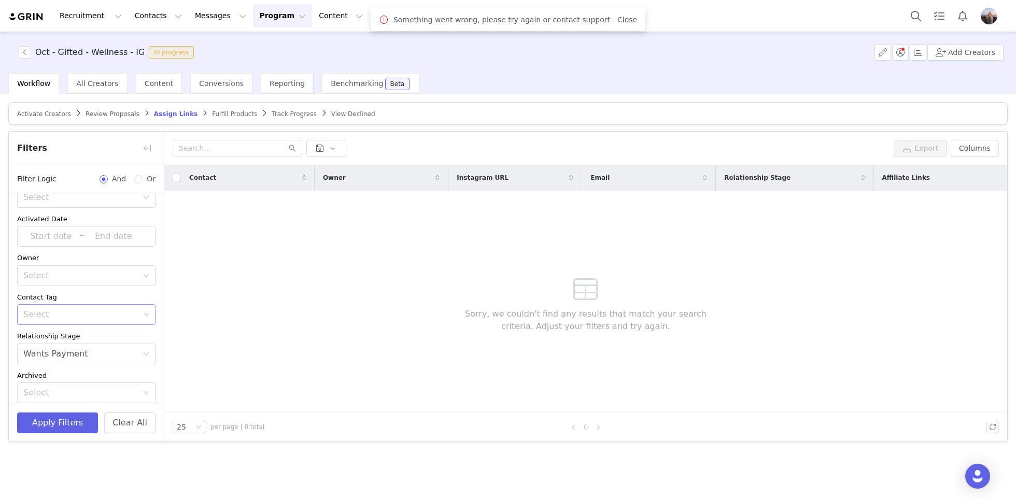
scroll to position [29, 0]
click at [97, 342] on div "Select Wants Payment" at bounding box center [86, 352] width 138 height 21
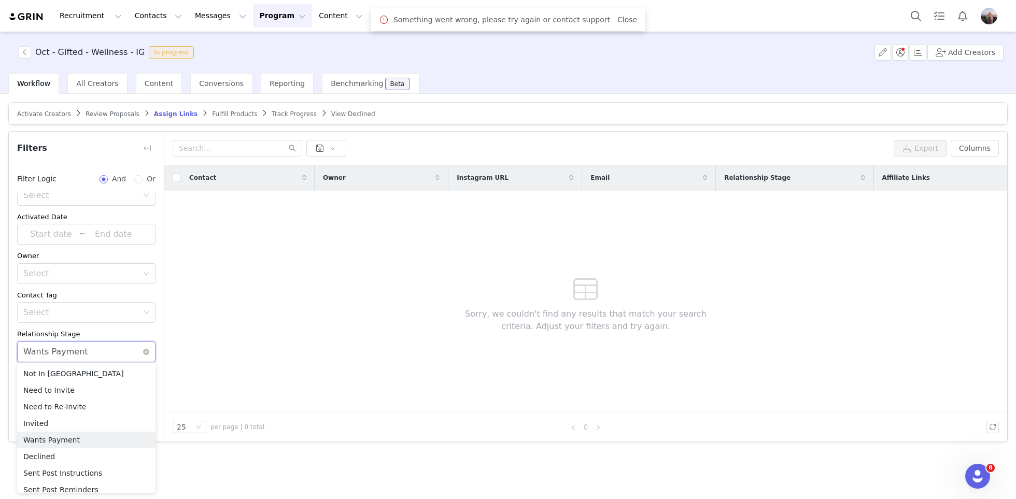
scroll to position [0, 0]
click at [48, 419] on li "Invited" at bounding box center [86, 423] width 138 height 17
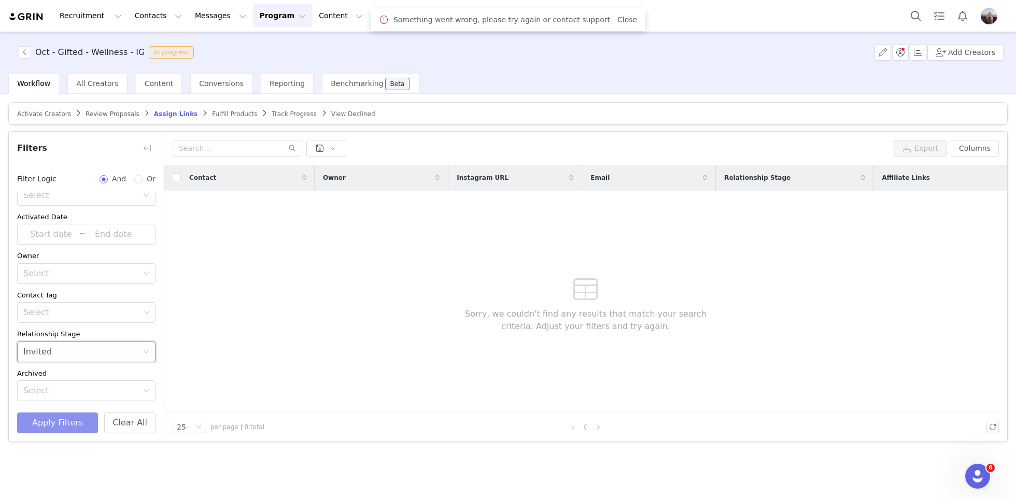
click at [48, 427] on button "Apply Filters" at bounding box center [57, 423] width 81 height 21
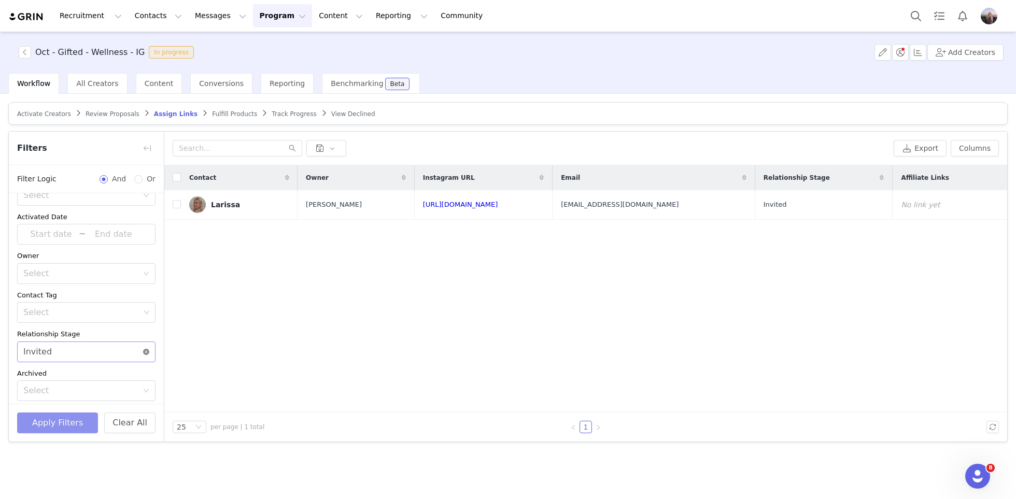
click at [147, 352] on icon "icon: close-circle" at bounding box center [146, 352] width 6 height 6
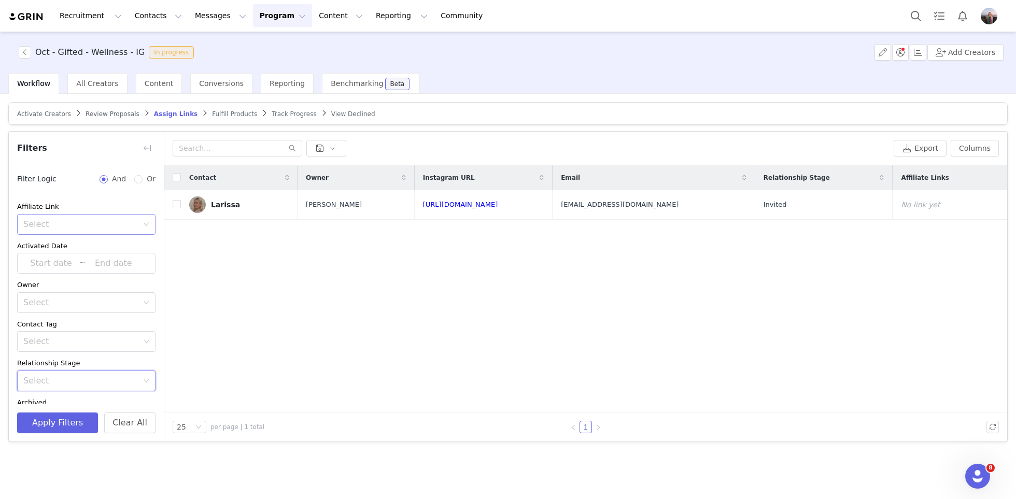
click at [74, 227] on div "Select" at bounding box center [80, 224] width 115 height 10
click at [67, 265] on li "Has no affiliate links" at bounding box center [86, 263] width 138 height 17
click at [68, 419] on button "Apply Filters" at bounding box center [57, 423] width 81 height 21
click at [175, 173] on input "checkbox" at bounding box center [177, 177] width 8 height 8
checkbox input "true"
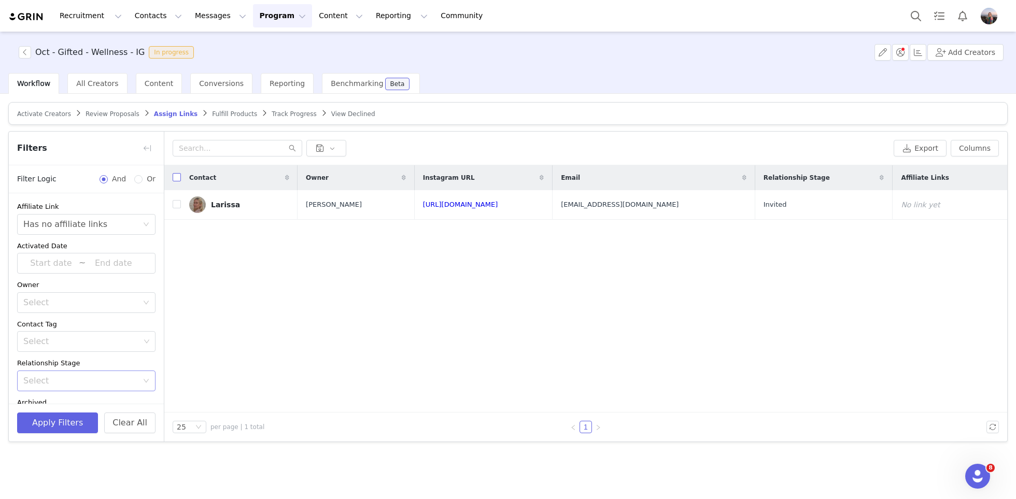
checkbox input "true"
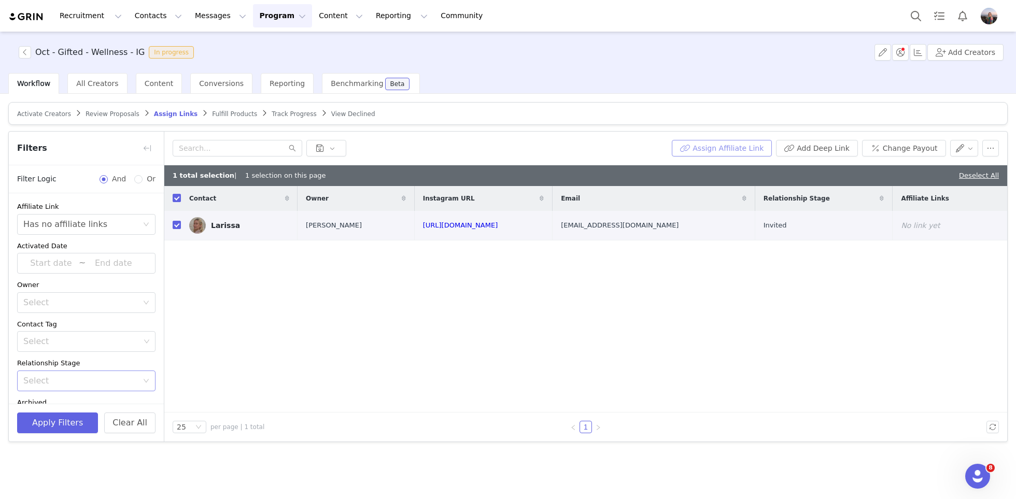
click at [739, 152] on button "Assign Affiliate Link" at bounding box center [722, 148] width 100 height 17
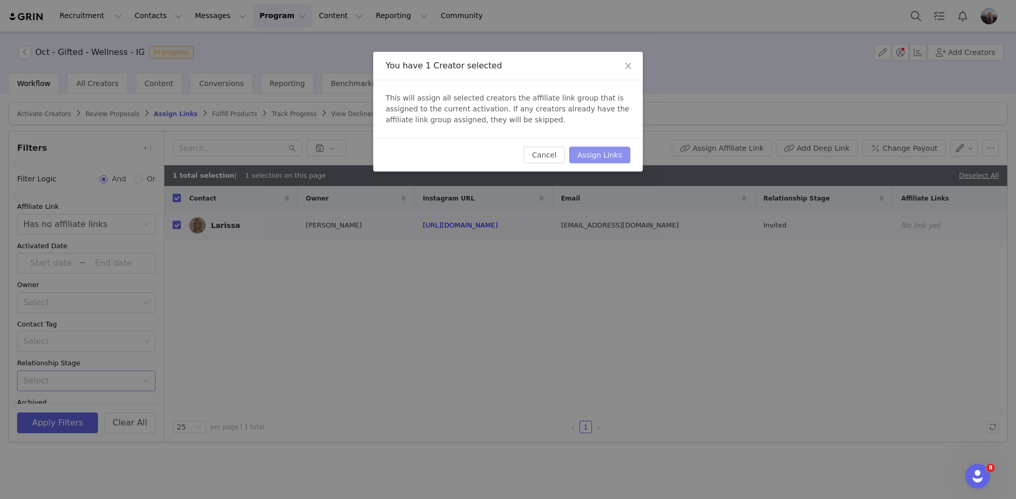
click at [618, 152] on button "Assign Links" at bounding box center [599, 155] width 61 height 17
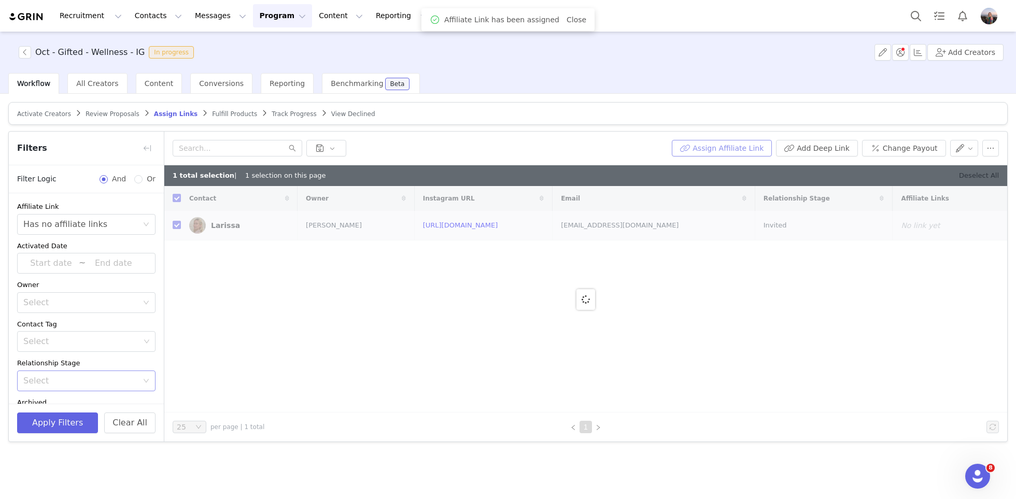
checkbox input "false"
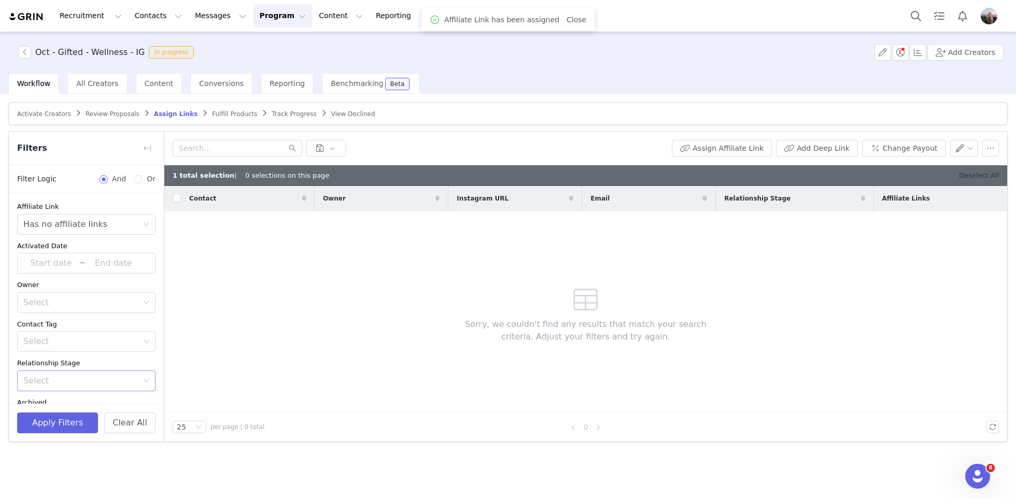
click at [983, 176] on link "Deselect All" at bounding box center [979, 176] width 40 height 8
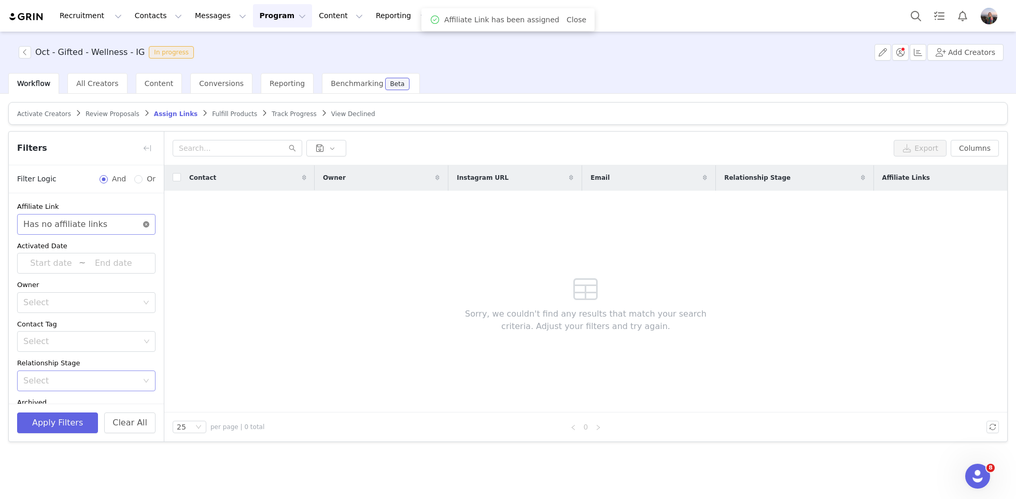
click at [146, 225] on icon "icon: close-circle" at bounding box center [146, 224] width 6 height 6
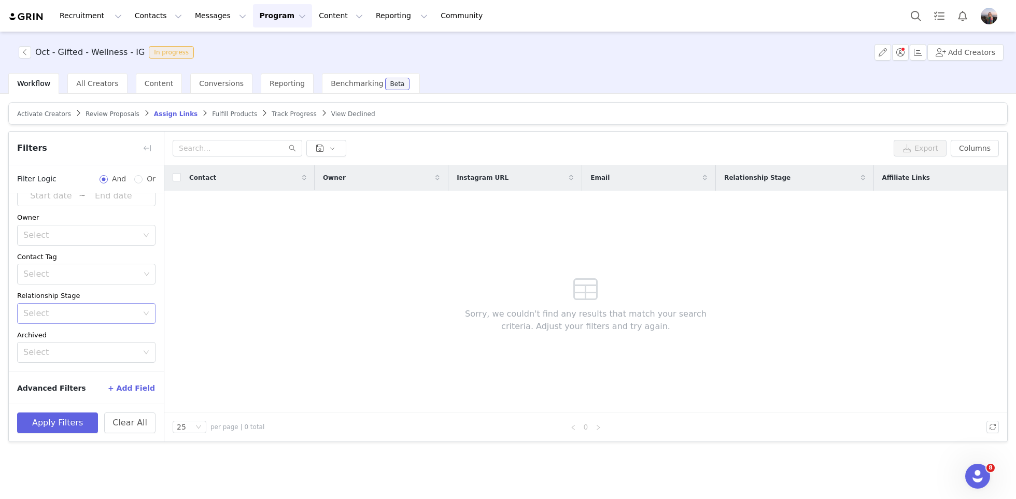
click at [123, 386] on button "+ Add Field" at bounding box center [131, 388] width 48 height 17
click at [122, 384] on div "Select" at bounding box center [80, 382] width 115 height 10
click at [89, 361] on li "Your Properties" at bounding box center [86, 358] width 138 height 17
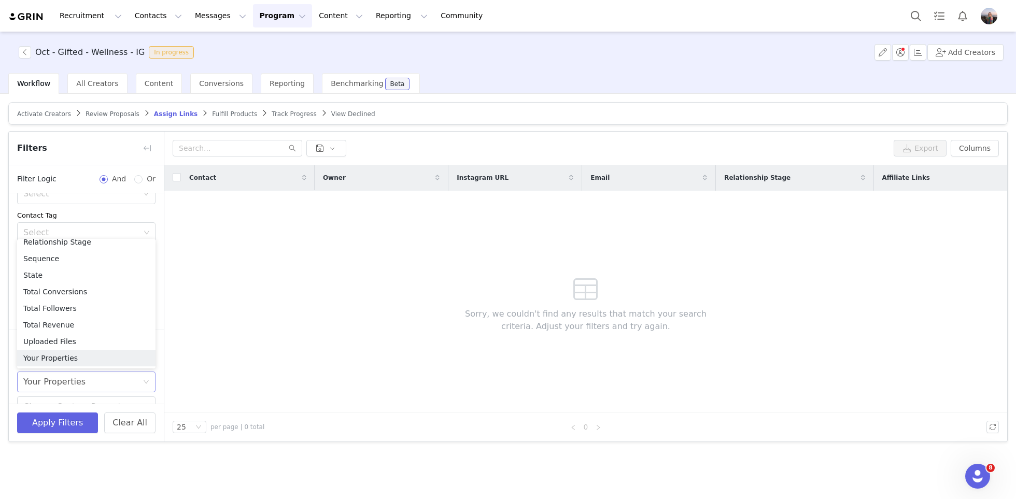
scroll to position [159, 0]
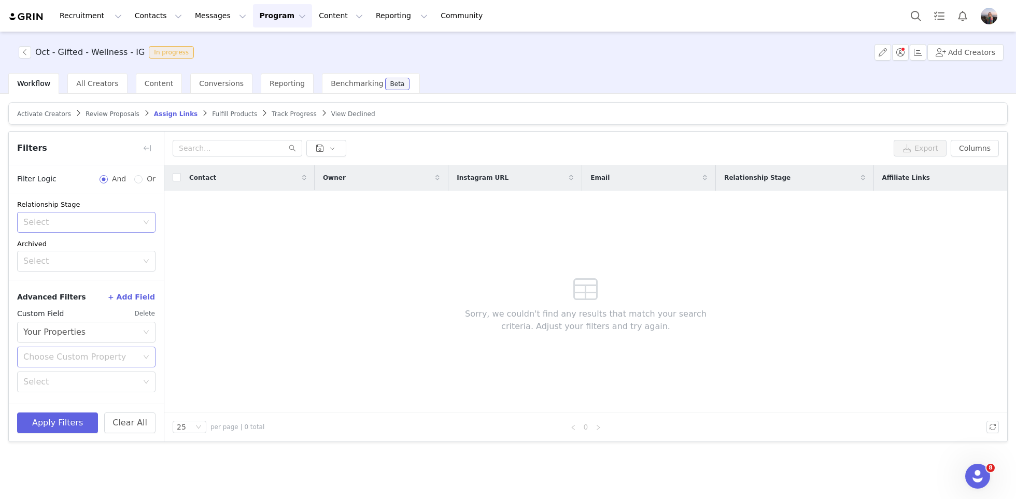
click at [65, 358] on div "Choose Custom Property" at bounding box center [80, 357] width 115 height 10
click at [59, 408] on li "Promo Code 2025" at bounding box center [86, 412] width 138 height 17
click at [61, 377] on div "Select" at bounding box center [80, 382] width 115 height 10
click at [37, 455] on li "Does not exist" at bounding box center [86, 453] width 138 height 17
click at [49, 423] on button "Apply Filters" at bounding box center [57, 423] width 81 height 21
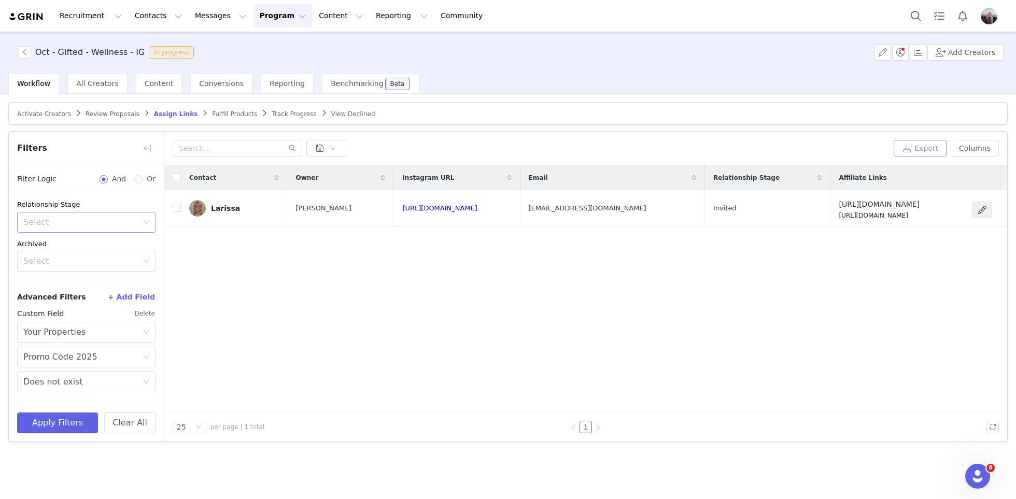
click at [918, 144] on button "Export" at bounding box center [920, 148] width 53 height 17
drag, startPoint x: 138, startPoint y: 52, endPoint x: 36, endPoint y: 56, distance: 102.7
click at [36, 56] on span "Oct - Gifted - Wellness - IG In progress" at bounding box center [108, 52] width 179 height 12
copy h3 "Oct - Gifted - Wellness - IG"
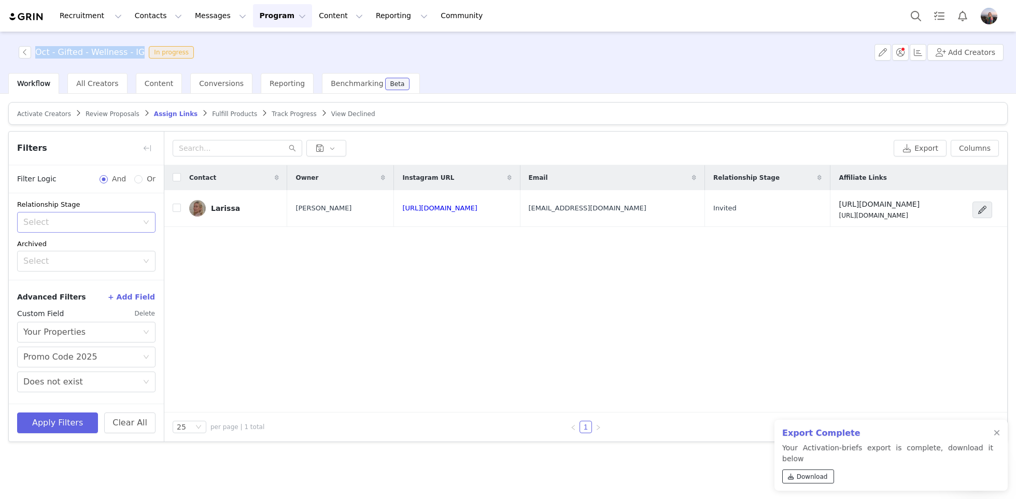
click at [801, 473] on span "Download" at bounding box center [812, 476] width 31 height 9
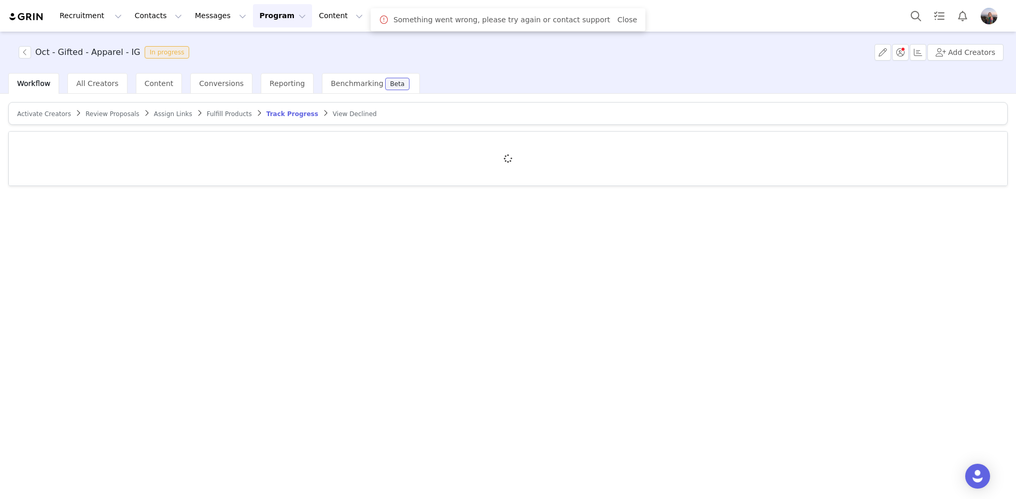
click at [166, 112] on span "Assign Links" at bounding box center [173, 113] width 38 height 7
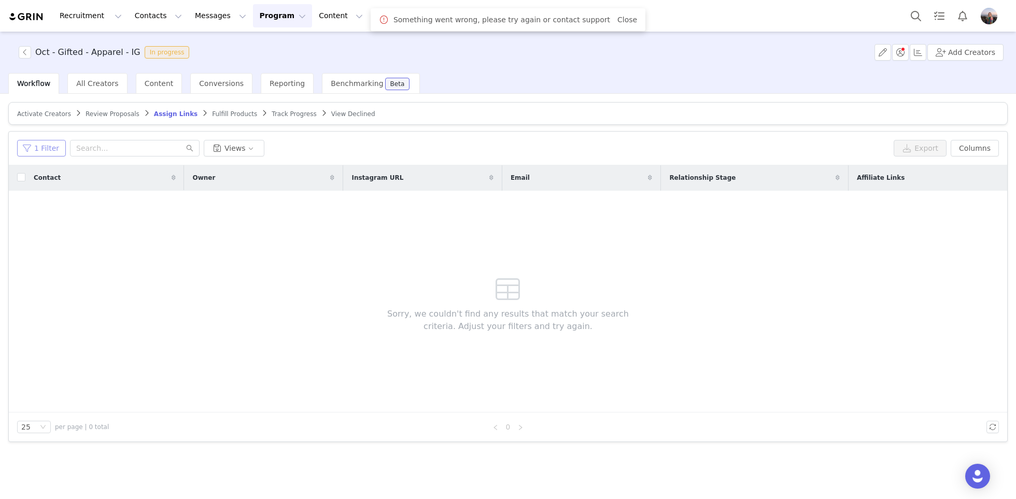
click at [33, 145] on button "1 Filter" at bounding box center [41, 148] width 49 height 17
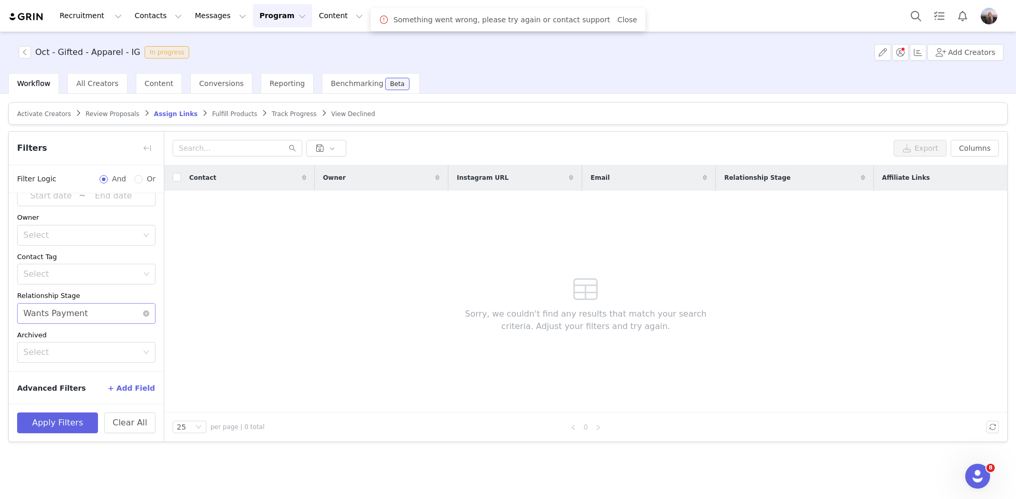
click at [150, 309] on div "Select Wants Payment" at bounding box center [86, 313] width 138 height 21
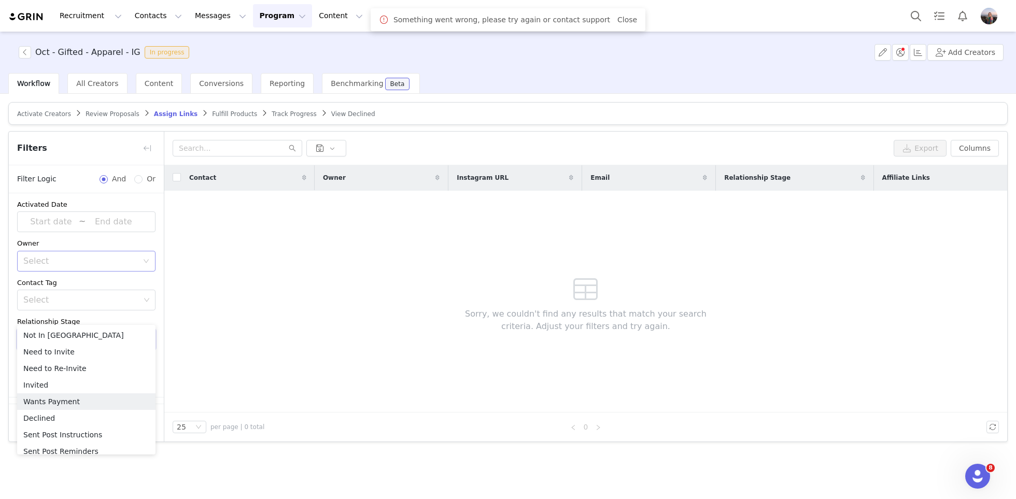
scroll to position [67, 0]
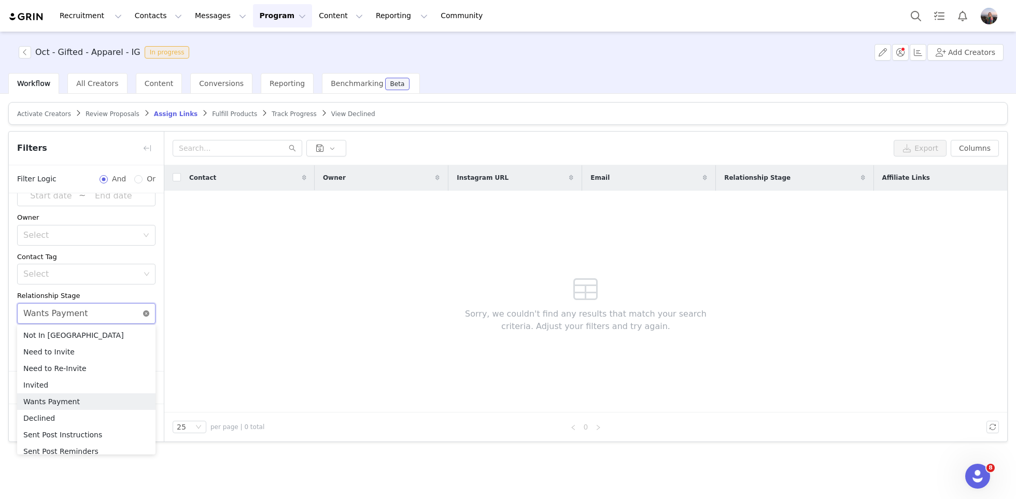
click at [149, 313] on icon "icon: close-circle" at bounding box center [146, 313] width 6 height 6
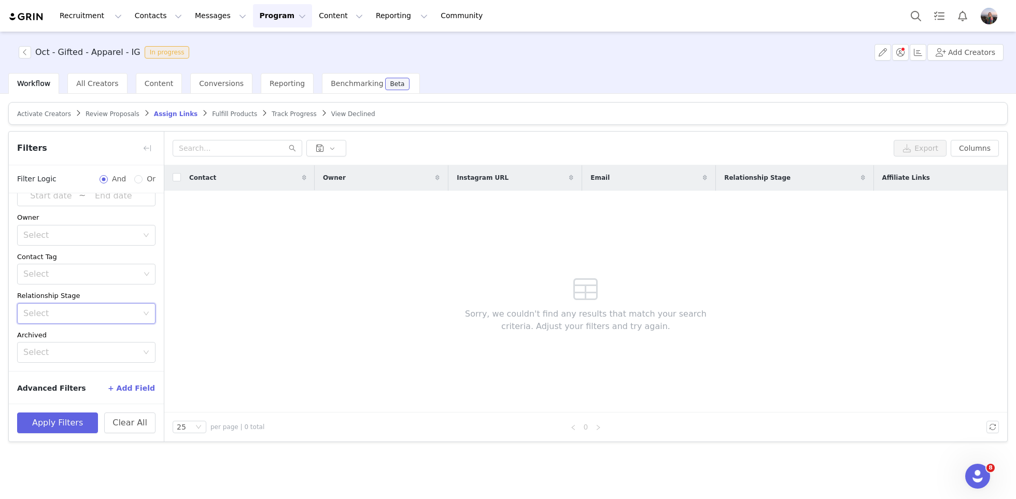
scroll to position [0, 0]
click at [63, 224] on div "Select" at bounding box center [80, 224] width 115 height 10
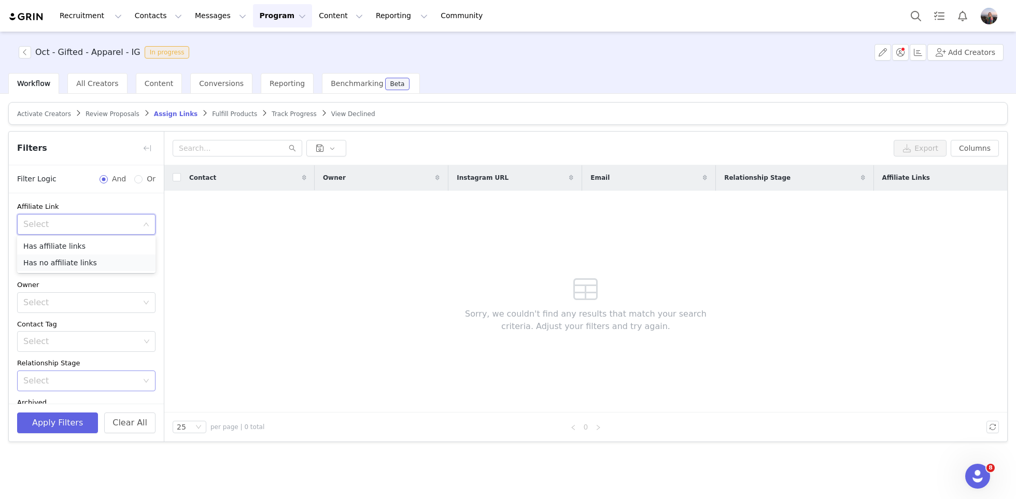
click at [61, 265] on li "Has no affiliate links" at bounding box center [86, 263] width 138 height 17
click at [68, 419] on button "Apply Filters" at bounding box center [57, 423] width 81 height 21
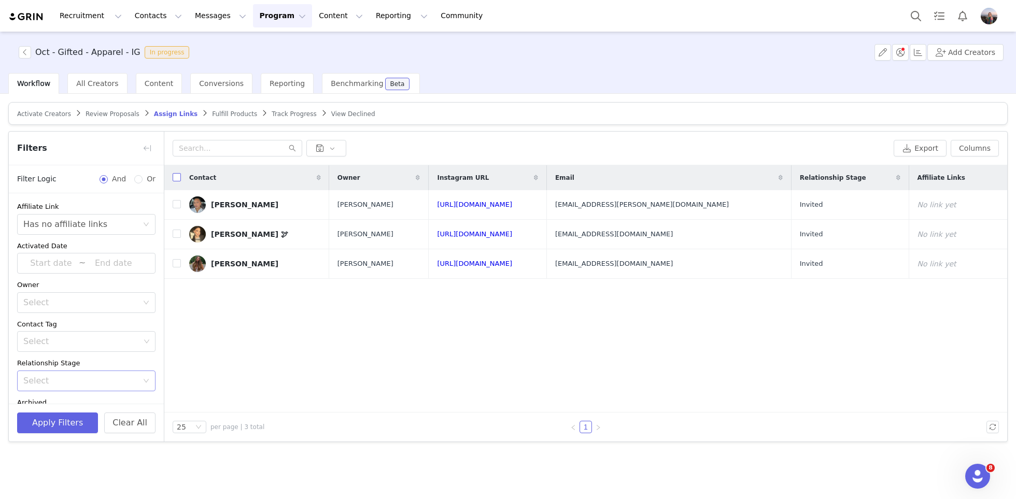
click at [178, 175] on input "checkbox" at bounding box center [177, 177] width 8 height 8
checkbox input "true"
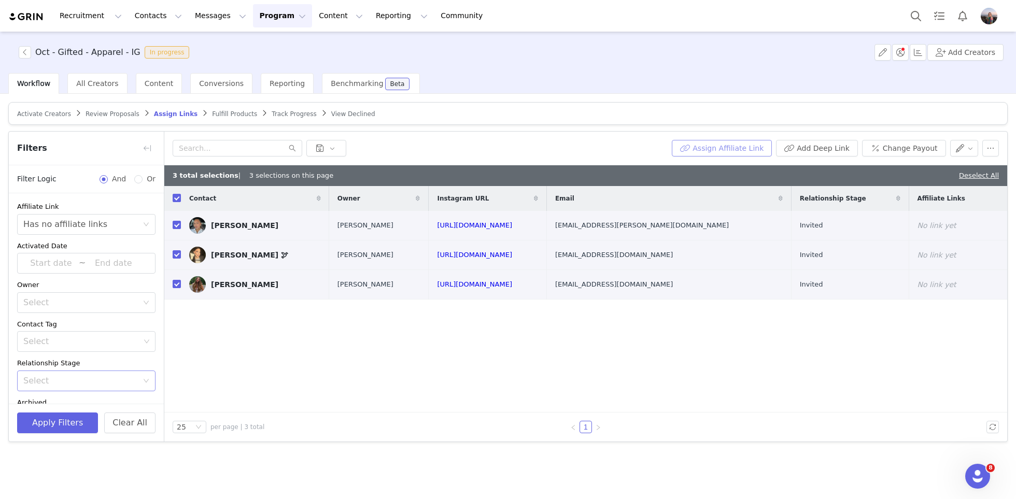
click at [751, 149] on button "Assign Affiliate Link" at bounding box center [722, 148] width 100 height 17
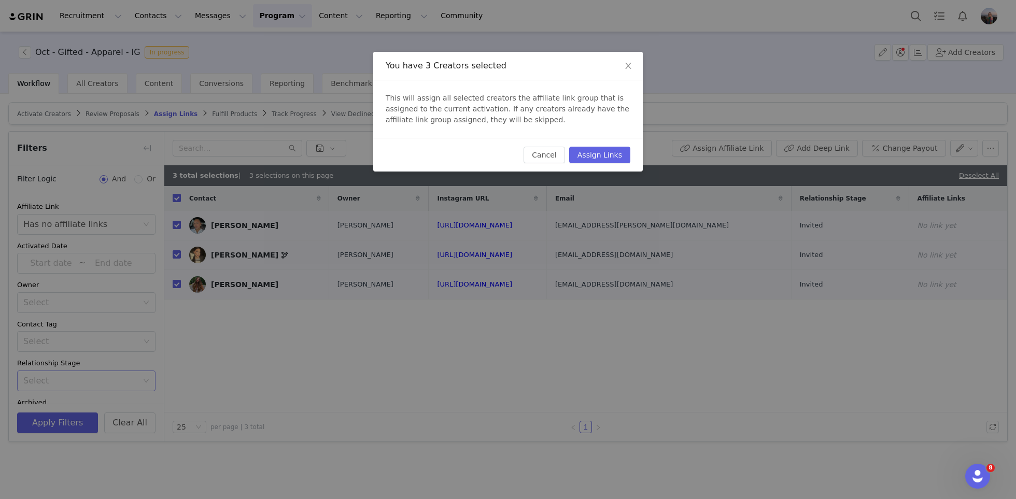
click at [635, 155] on div "Cancel Assign Links" at bounding box center [508, 155] width 270 height 34
click at [619, 152] on button "Assign Links" at bounding box center [599, 155] width 61 height 17
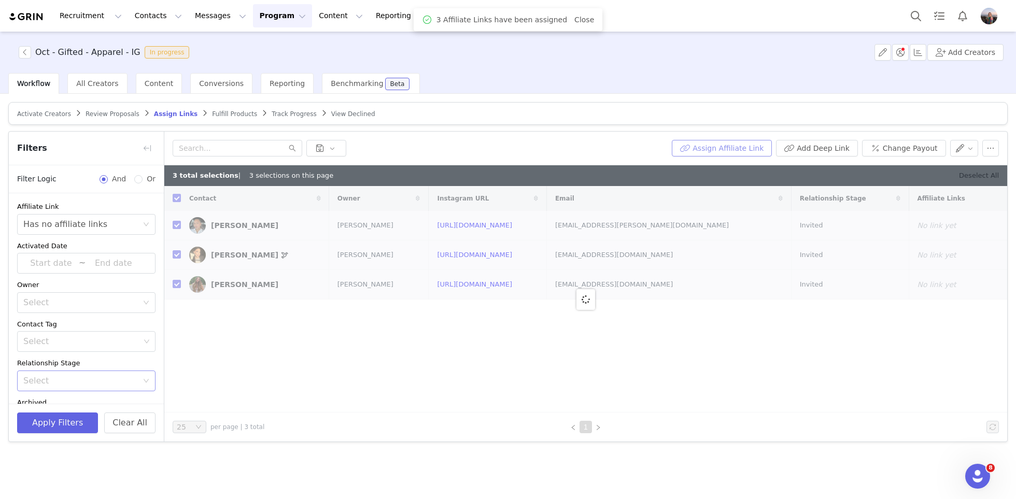
checkbox input "false"
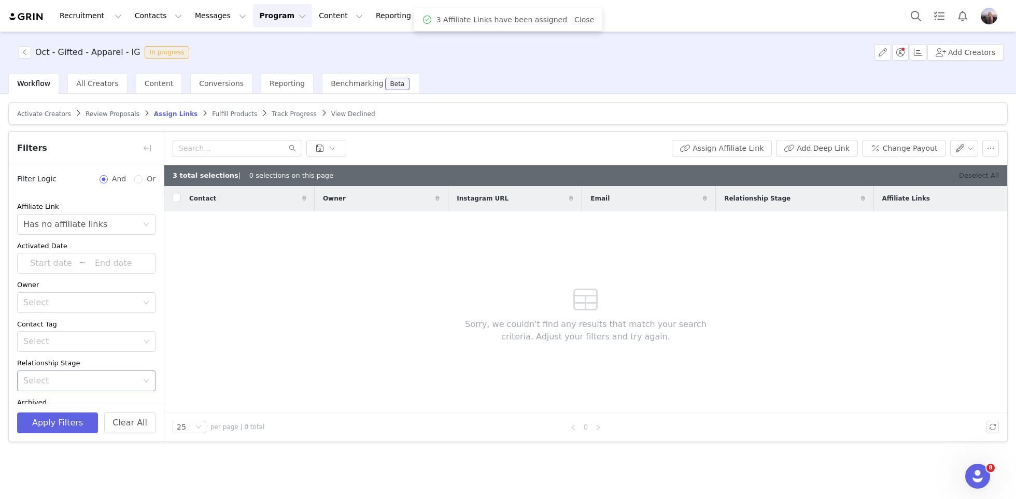
click at [985, 173] on link "Deselect All" at bounding box center [979, 176] width 40 height 8
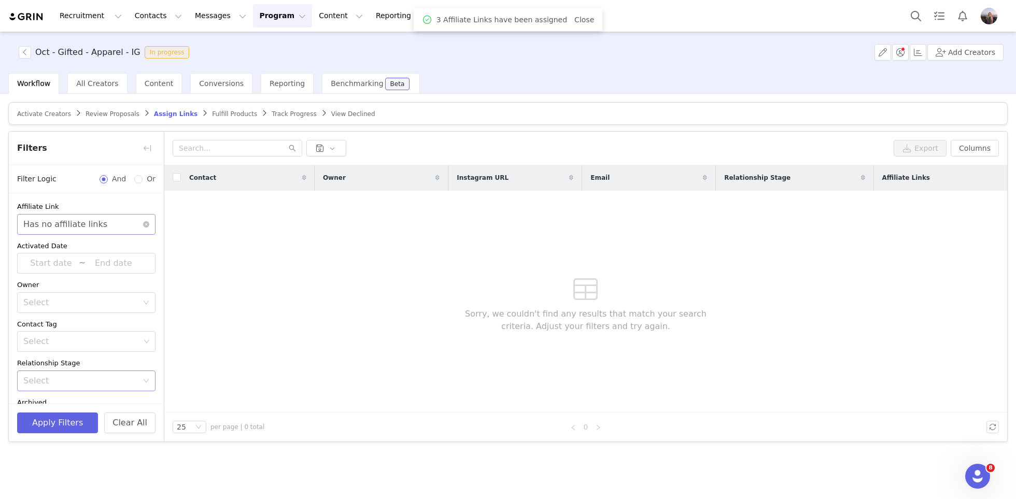
click at [148, 227] on div "Select Has no affiliate links" at bounding box center [86, 224] width 138 height 21
click at [149, 224] on icon "icon: close-circle" at bounding box center [146, 224] width 6 height 6
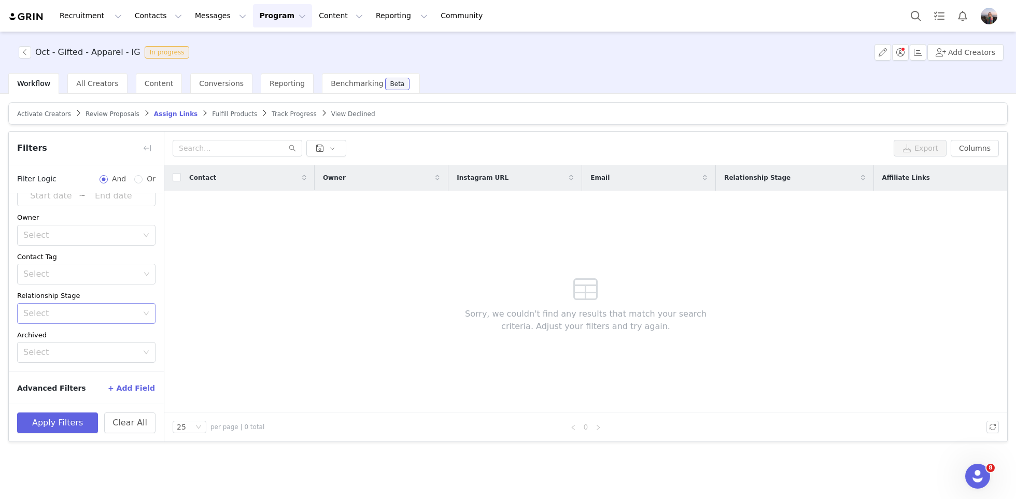
click at [140, 382] on button "+ Add Field" at bounding box center [131, 388] width 48 height 17
click at [124, 384] on div "Select" at bounding box center [80, 382] width 115 height 10
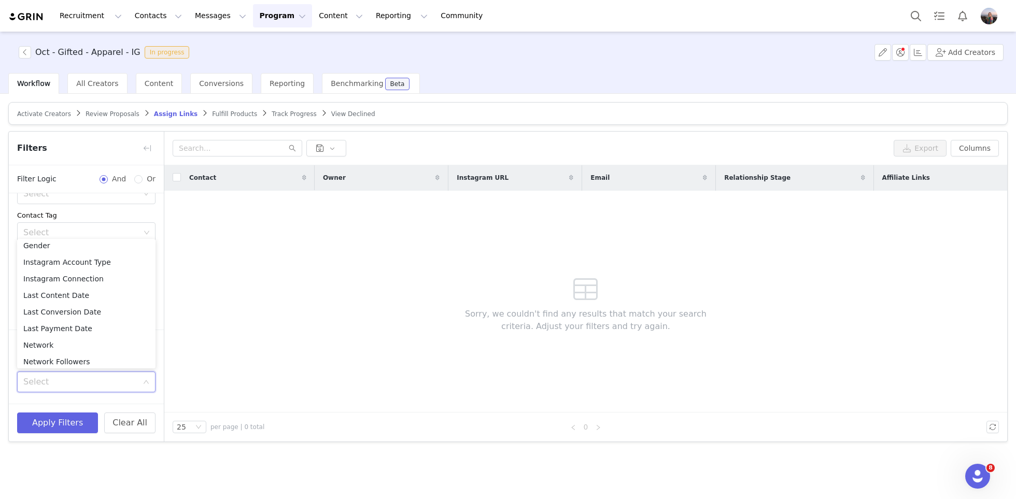
scroll to position [787, 0]
click at [60, 356] on li "Your Properties" at bounding box center [86, 358] width 138 height 17
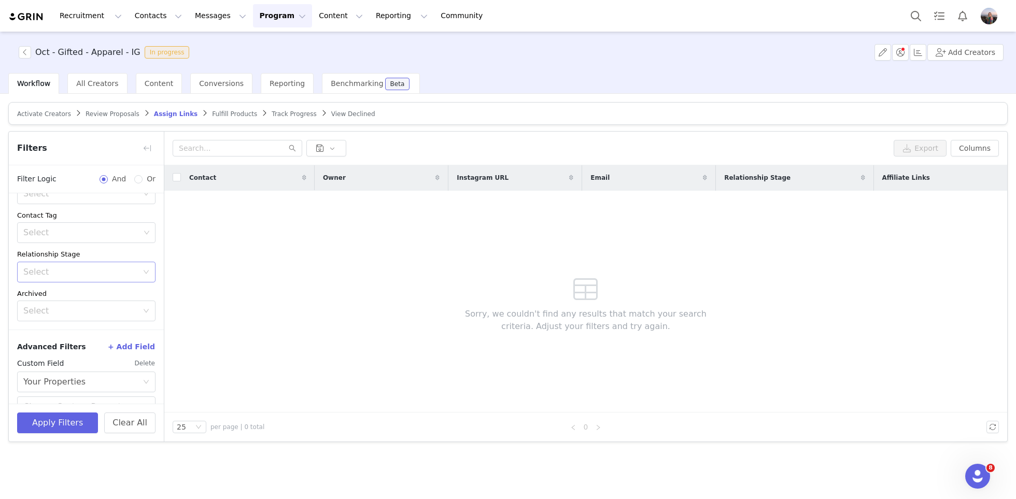
scroll to position [159, 0]
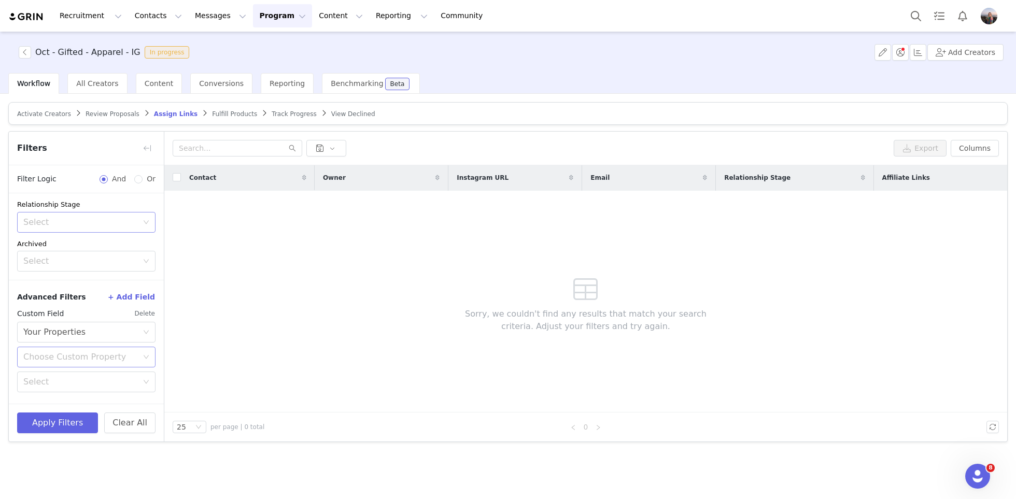
click at [64, 347] on div "Choose Custom Property" at bounding box center [82, 357] width 119 height 20
click at [51, 414] on li "Promo Code 2025" at bounding box center [86, 412] width 138 height 17
click at [63, 363] on div "Select" at bounding box center [80, 361] width 115 height 10
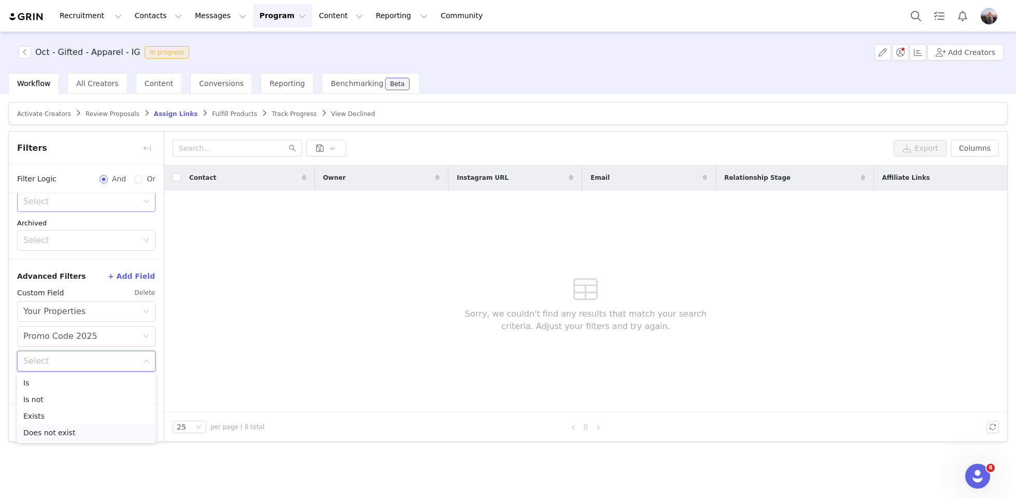
click at [50, 430] on li "Does not exist" at bounding box center [86, 433] width 138 height 17
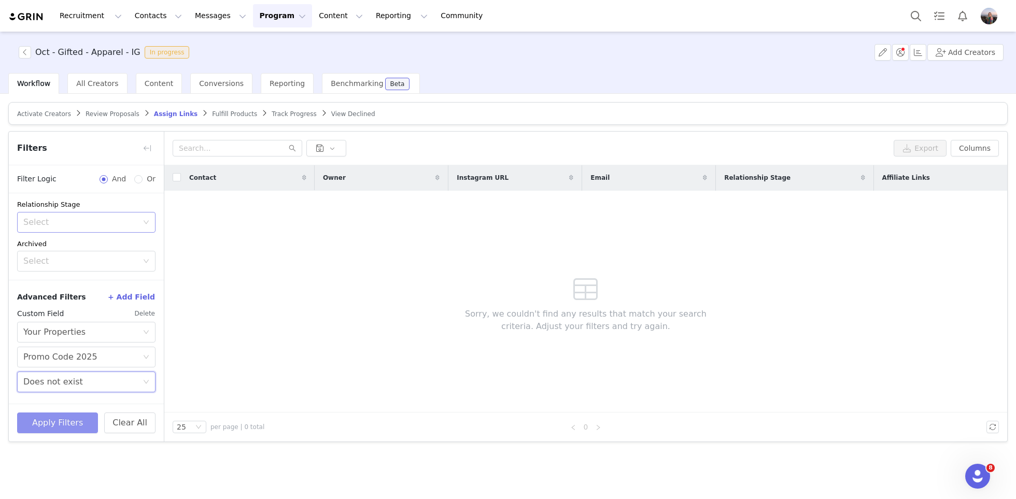
click at [65, 423] on button "Apply Filters" at bounding box center [57, 423] width 81 height 21
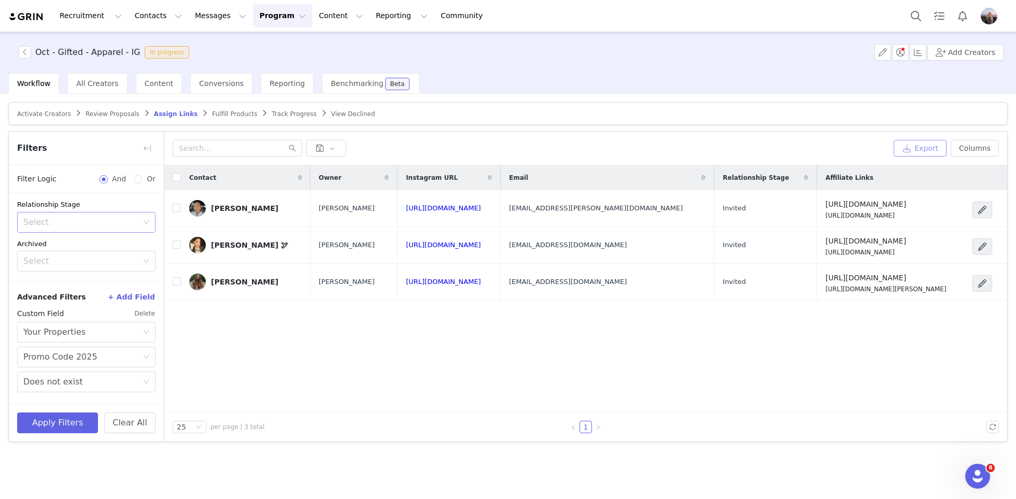
click at [923, 144] on button "Export" at bounding box center [920, 148] width 53 height 17
drag, startPoint x: 134, startPoint y: 54, endPoint x: 37, endPoint y: 56, distance: 97.0
click at [37, 56] on span "Oct - Gifted - Apparel - IG In progress" at bounding box center [106, 52] width 175 height 12
copy h3 "Oct - Gifted - Apparel - IG"
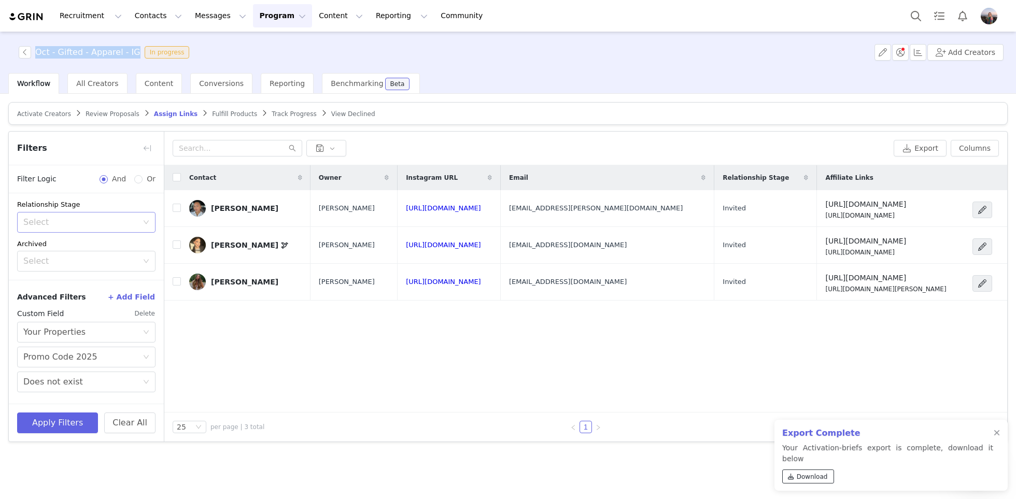
click at [802, 475] on span "Download" at bounding box center [812, 476] width 31 height 9
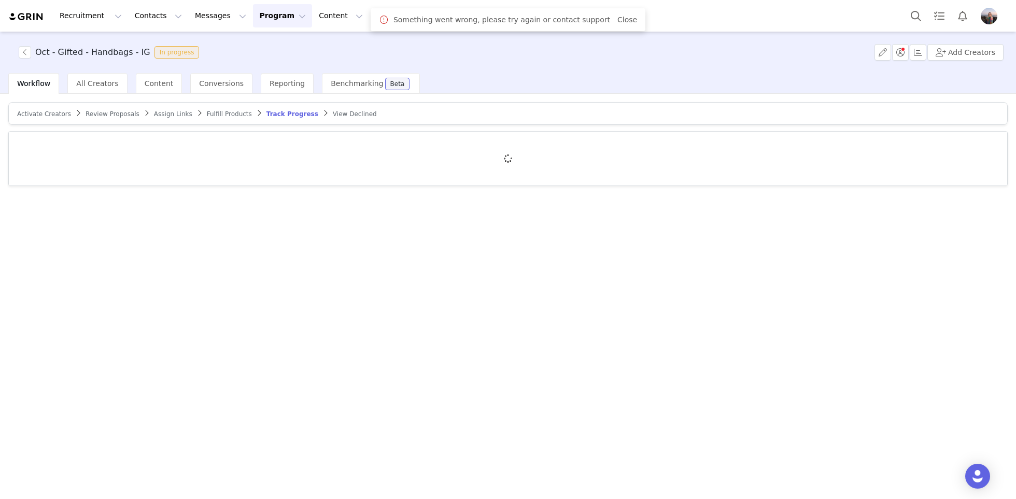
click at [165, 111] on span "Assign Links" at bounding box center [173, 113] width 38 height 7
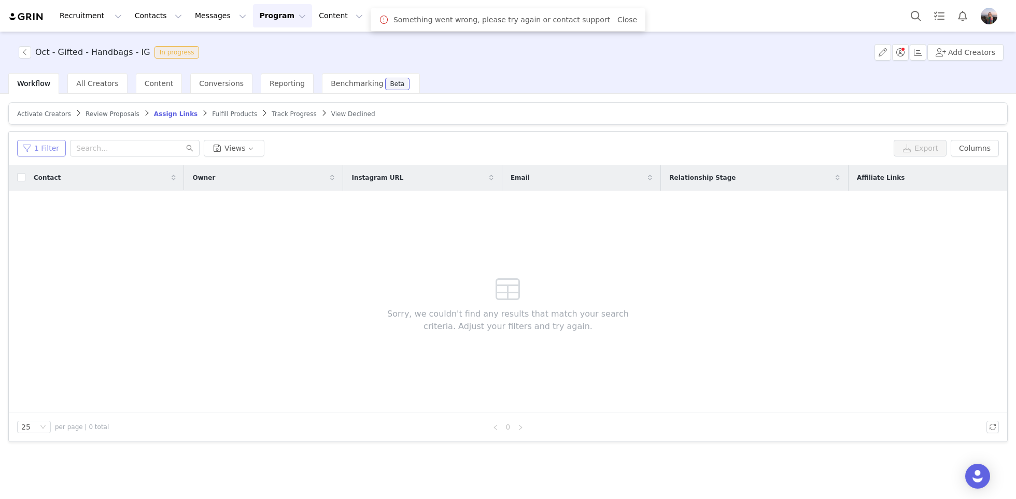
click at [51, 142] on button "1 Filter" at bounding box center [41, 148] width 49 height 17
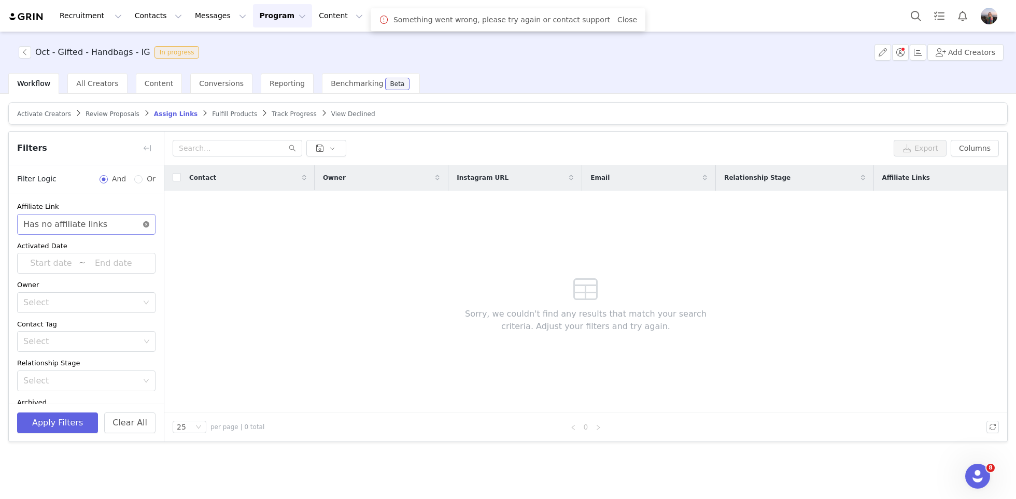
click at [145, 221] on icon "icon: close-circle" at bounding box center [146, 224] width 6 height 6
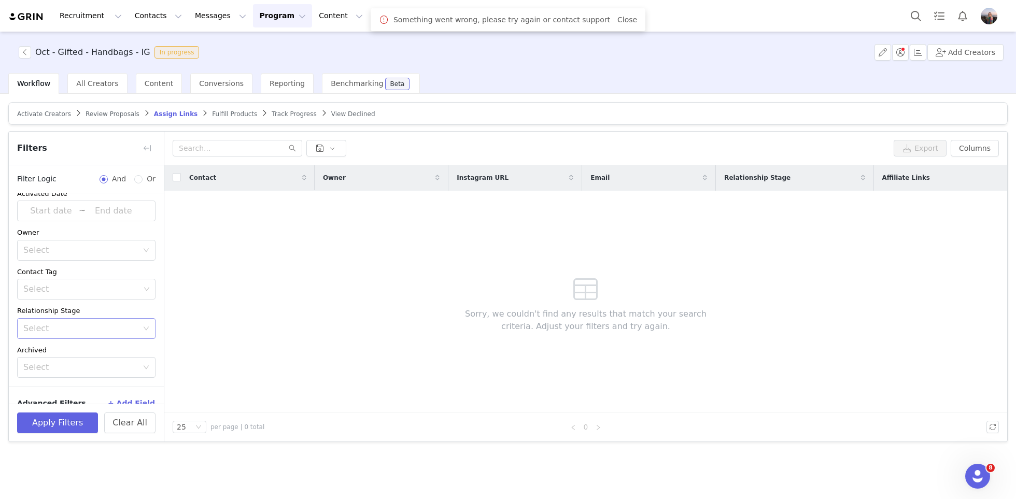
scroll to position [67, 0]
click at [63, 317] on div "Select" at bounding box center [82, 314] width 119 height 20
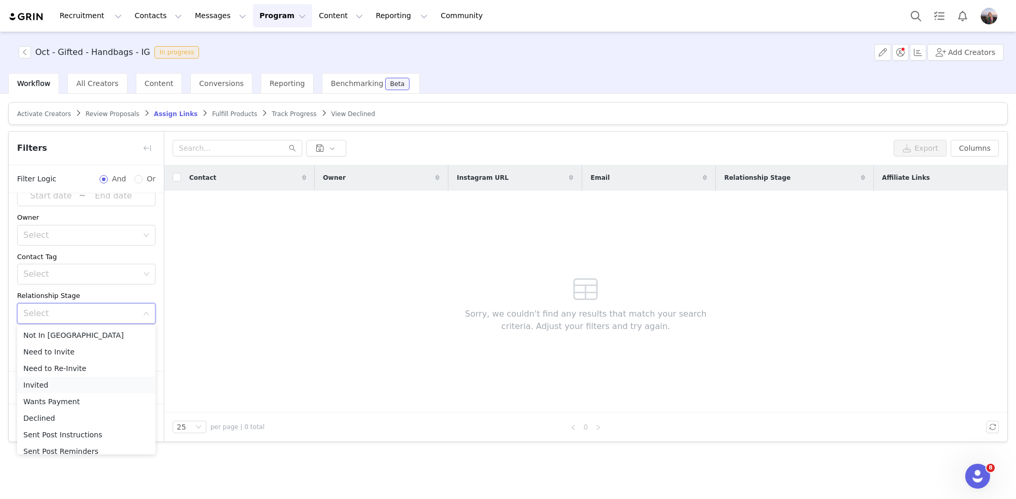
click at [49, 388] on li "Invited" at bounding box center [86, 385] width 138 height 17
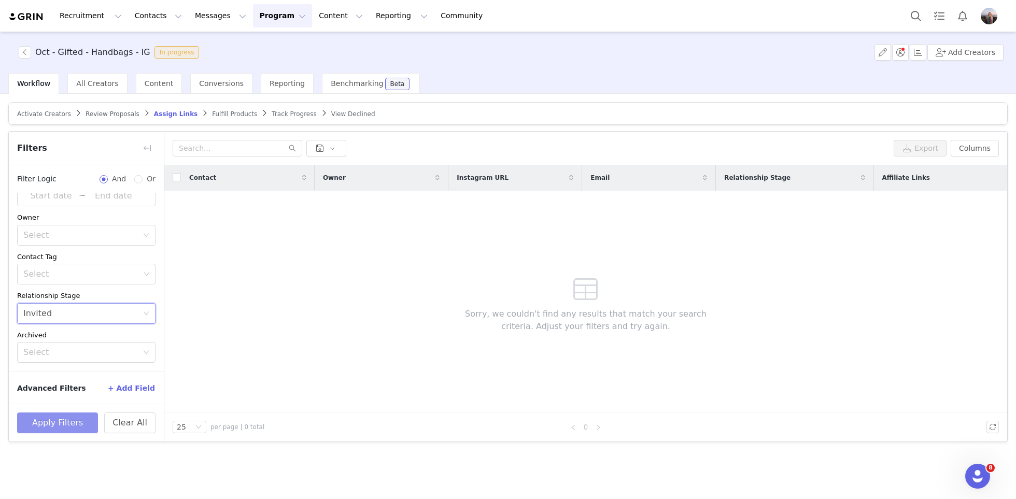
click at [48, 421] on button "Apply Filters" at bounding box center [57, 423] width 81 height 21
click at [78, 320] on div "Select Invited" at bounding box center [82, 314] width 119 height 20
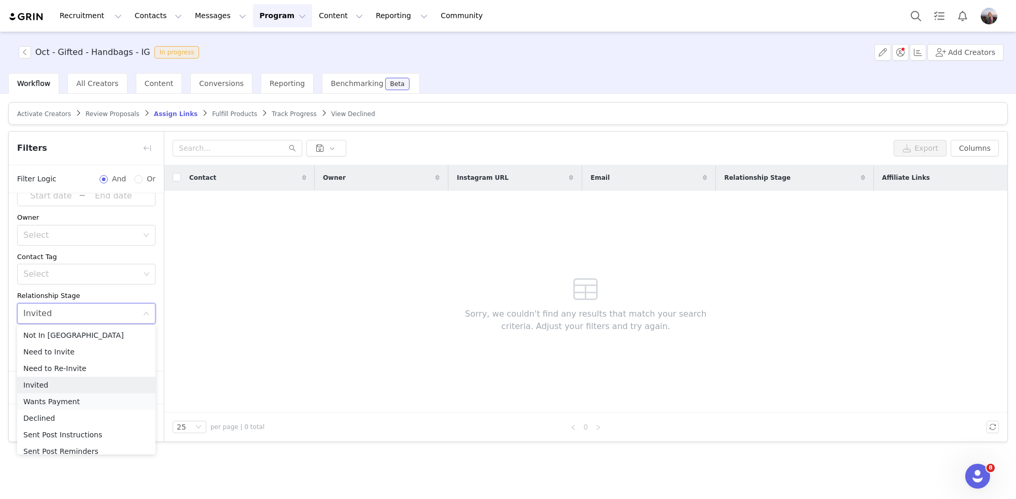
click at [59, 405] on li "Wants Payment" at bounding box center [86, 401] width 138 height 17
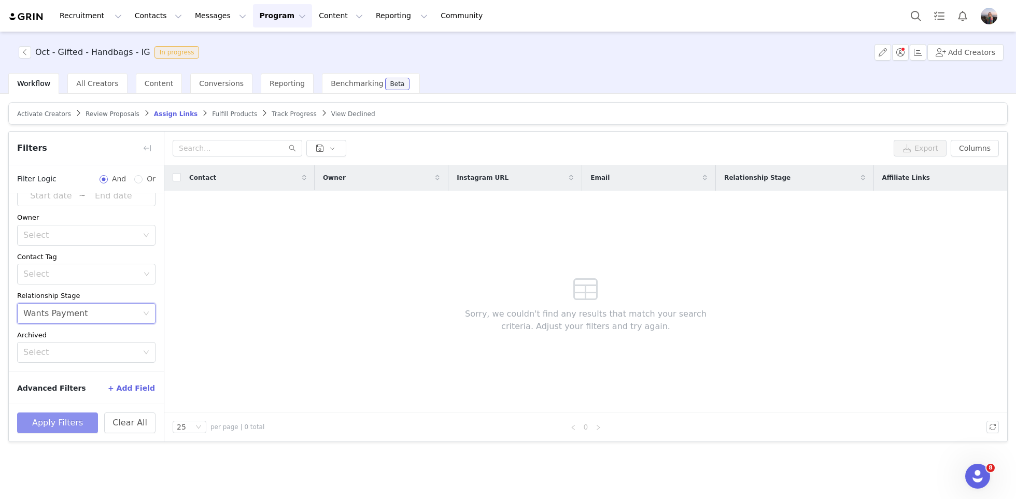
click at [60, 428] on button "Apply Filters" at bounding box center [57, 423] width 81 height 21
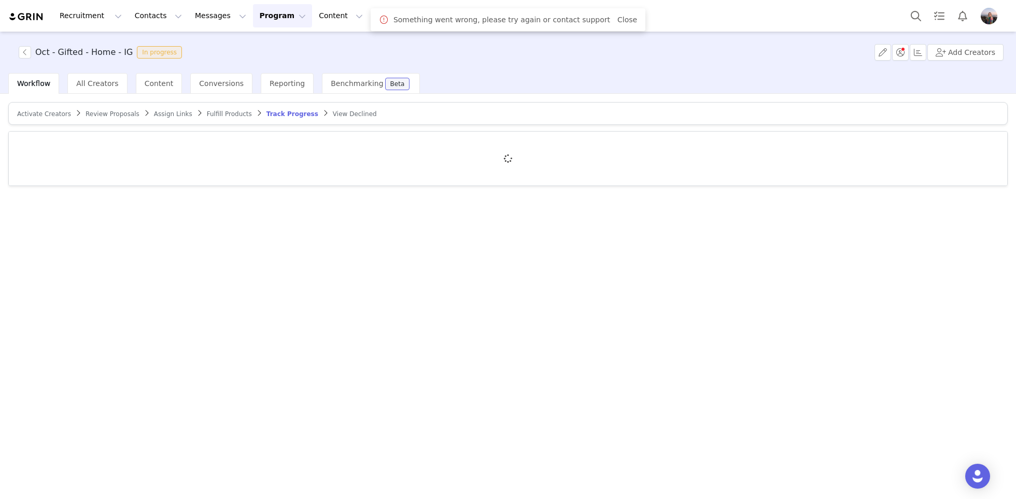
click at [172, 111] on span "Assign Links" at bounding box center [173, 113] width 38 height 7
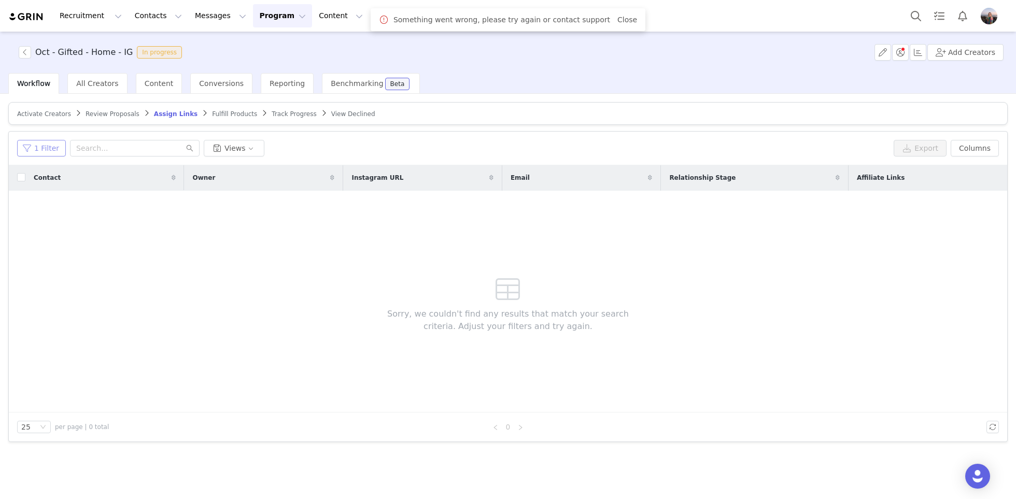
click at [44, 152] on button "1 Filter" at bounding box center [41, 148] width 49 height 17
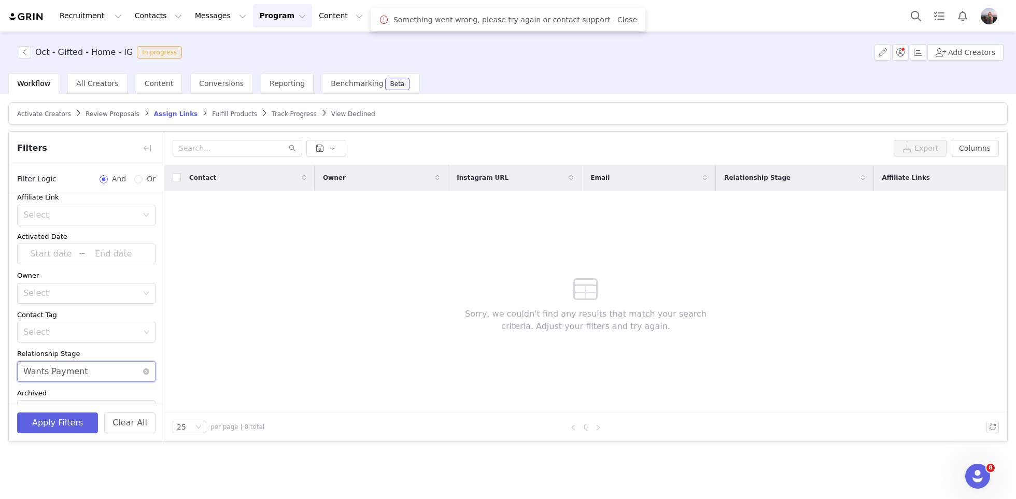
click at [132, 373] on div "Select Wants Payment" at bounding box center [82, 372] width 119 height 20
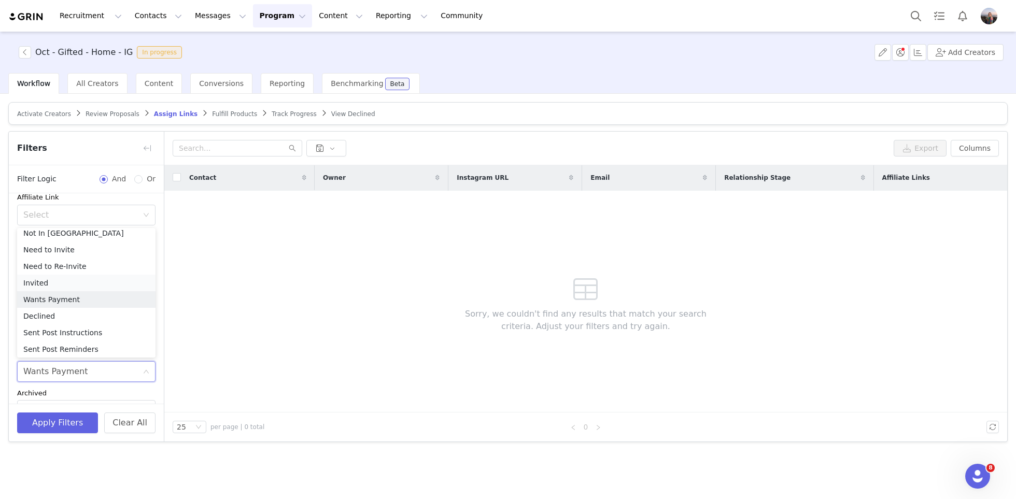
click at [42, 284] on li "Invited" at bounding box center [86, 283] width 138 height 17
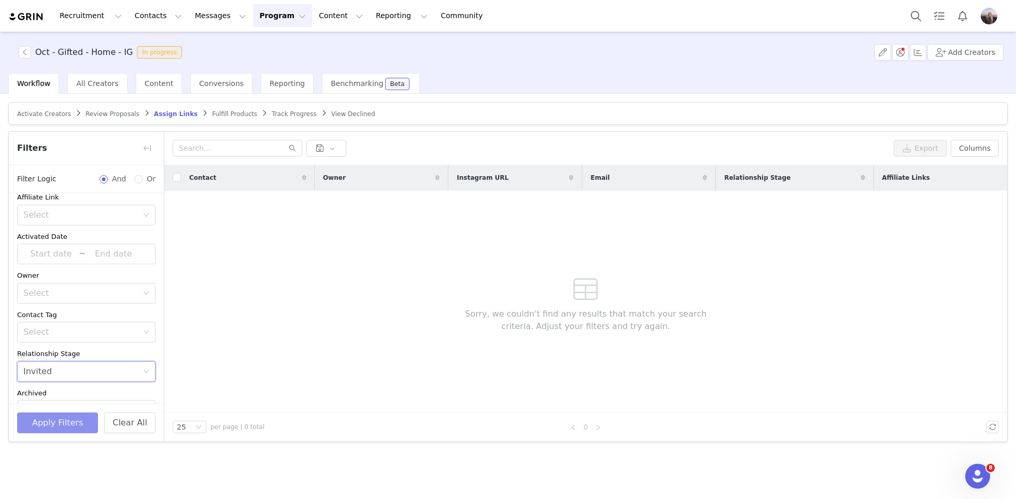
click at [39, 425] on button "Apply Filters" at bounding box center [57, 423] width 81 height 21
click at [150, 367] on div "Select Invited" at bounding box center [86, 371] width 138 height 21
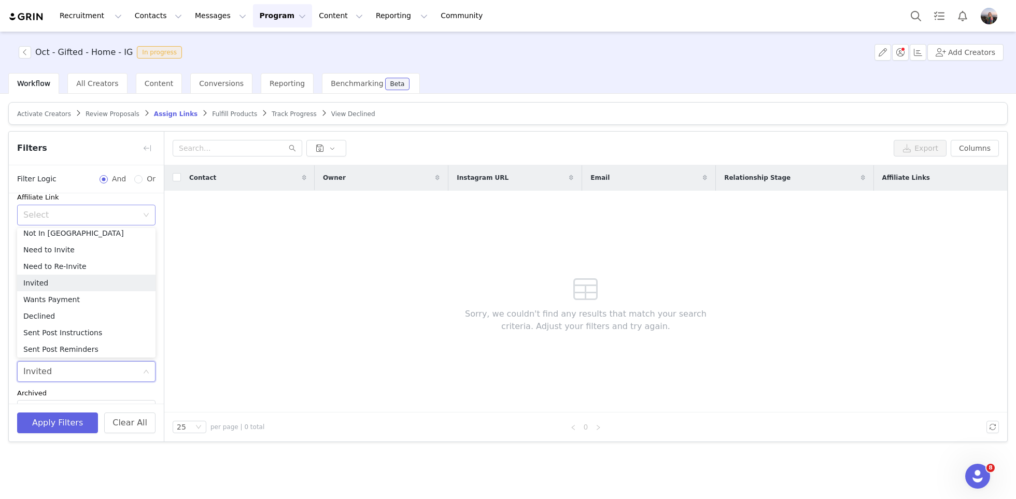
scroll to position [2, 0]
click at [147, 369] on icon "icon: close-circle" at bounding box center [146, 372] width 6 height 6
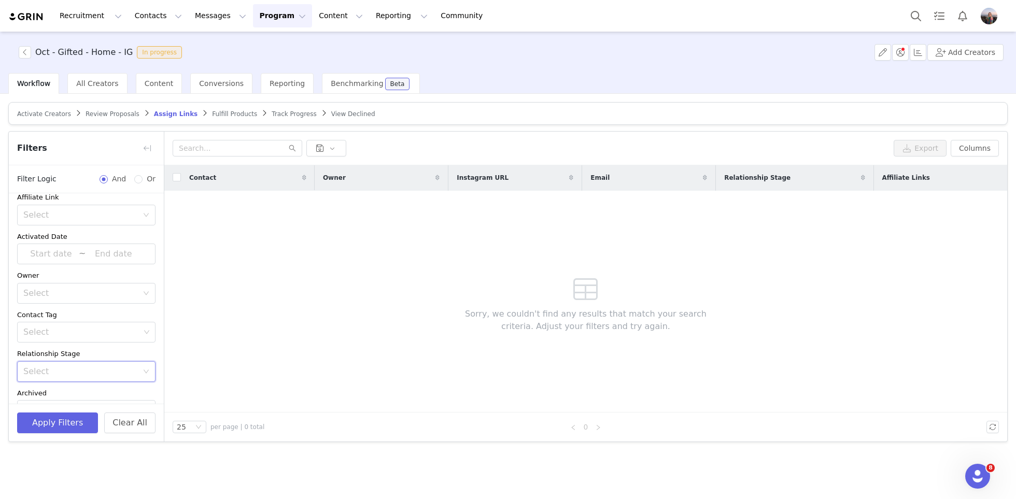
scroll to position [0, 0]
click at [45, 229] on div "Select" at bounding box center [82, 225] width 119 height 20
click at [55, 264] on li "Has no affiliate links" at bounding box center [86, 263] width 138 height 17
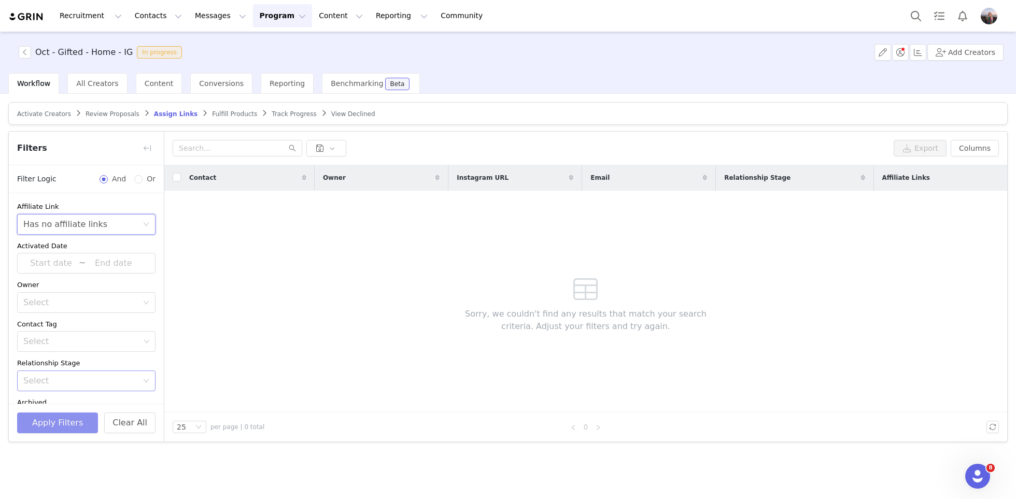
click at [45, 421] on button "Apply Filters" at bounding box center [57, 423] width 81 height 21
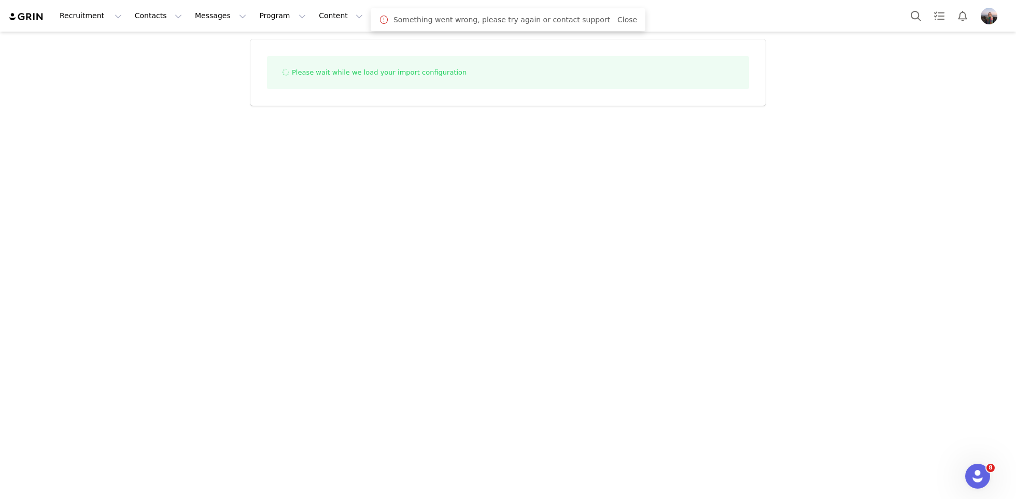
select select "influencer"
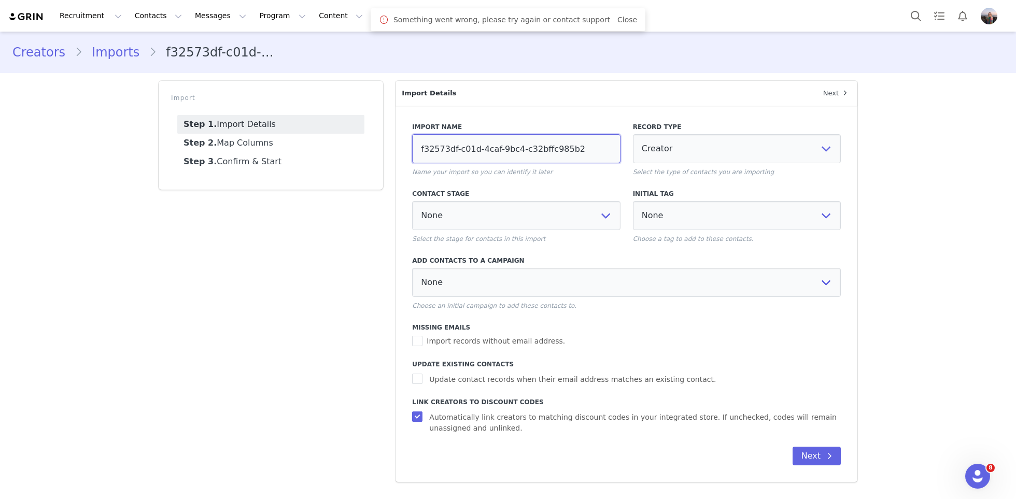
click at [450, 139] on input "f32573df-c01d-4caf-9bc4-c32bffc985b2" at bounding box center [516, 148] width 208 height 29
paste input "kensley promo codes 9/30/25"
type input "kensley promo codes 9/30/25"
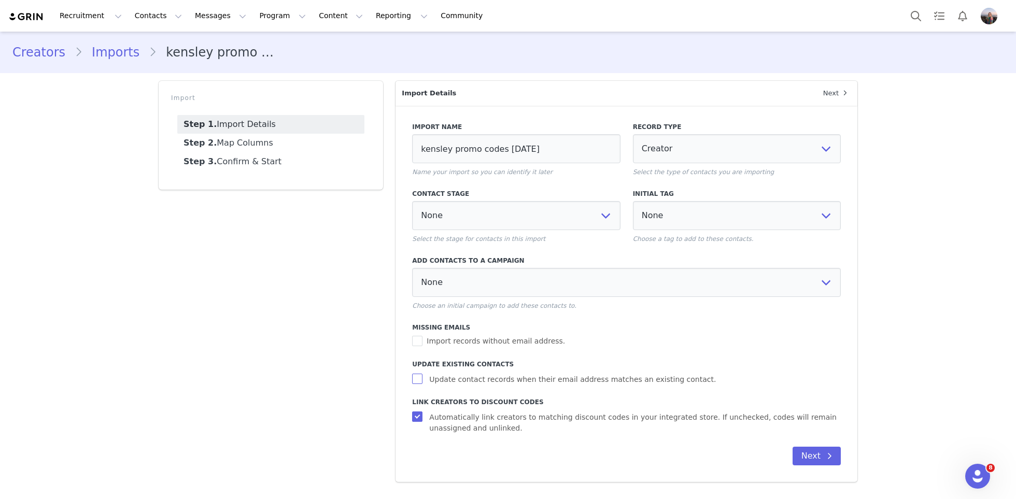
drag, startPoint x: 416, startPoint y: 377, endPoint x: 416, endPoint y: 403, distance: 25.9
click at [416, 377] on input "Update contact records when their email address matches an existing contact." at bounding box center [418, 379] width 13 height 10
checkbox input "true"
click at [416, 421] on input "Automatically link creators to matching discount codes in your integrated store…" at bounding box center [418, 417] width 13 height 10
checkbox input "false"
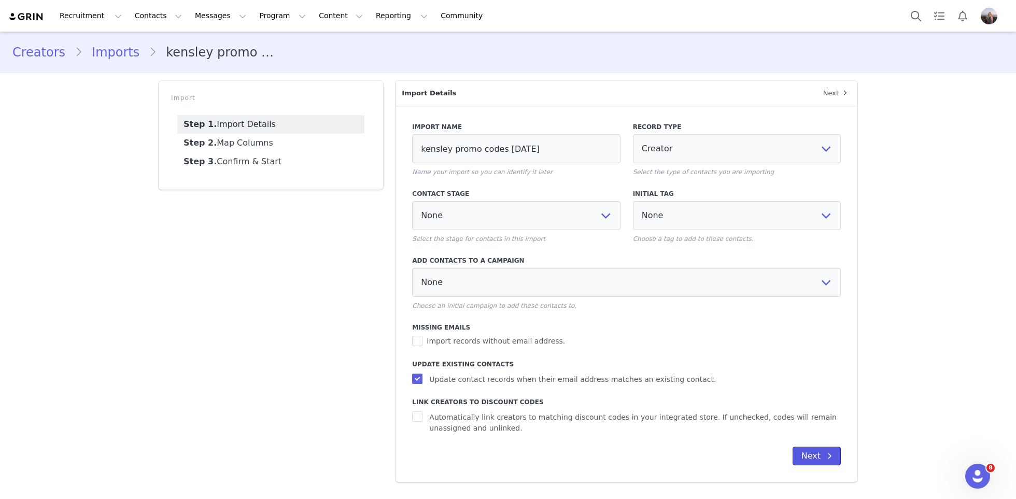
click at [813, 463] on button "Next" at bounding box center [817, 456] width 48 height 19
select select
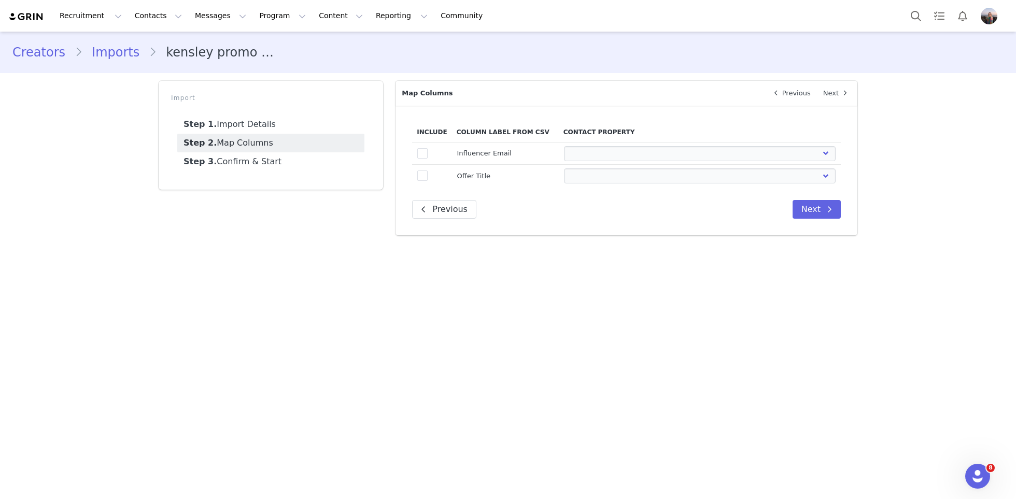
click at [428, 156] on td "true" at bounding box center [431, 154] width 39 height 22
click at [418, 154] on span at bounding box center [422, 153] width 10 height 10
click at [428, 148] on input "true" at bounding box center [428, 148] width 0 height 0
select select
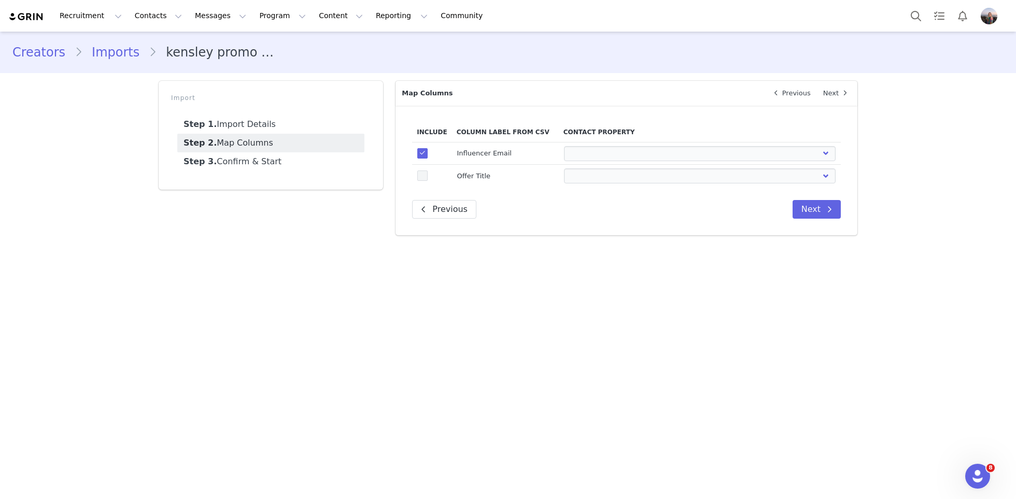
click at [420, 178] on span at bounding box center [422, 176] width 10 height 10
click at [428, 171] on input "true" at bounding box center [428, 171] width 0 height 0
select select
click at [607, 158] on select "First Name Last Name Email PayPal Email Gender Language Phone Country Code Phon…" at bounding box center [700, 153] width 272 height 15
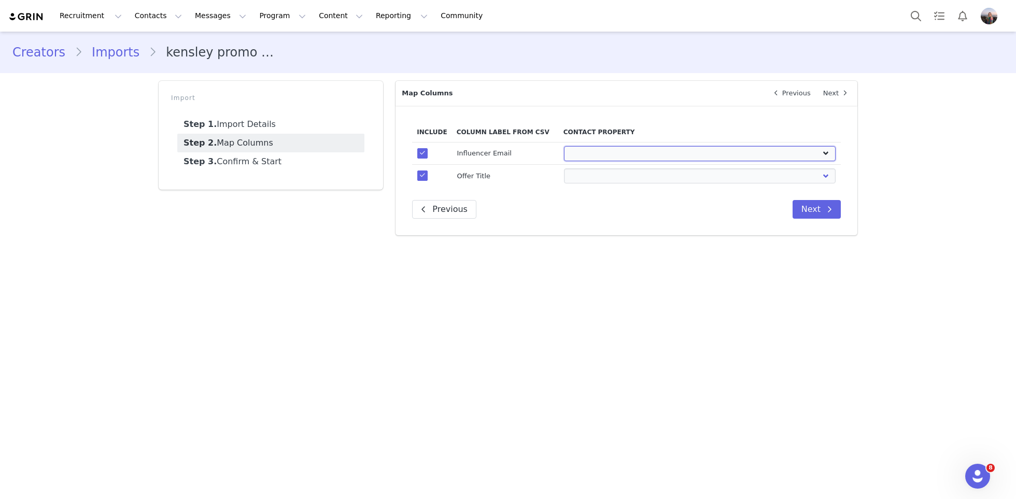
select select "email"
click at [564, 146] on select "First Name Last Name Email PayPal Email Gender Language Phone Country Code Phon…" at bounding box center [700, 153] width 272 height 15
click at [595, 175] on select "First Name Last Name Email PayPal Email Gender Language Phone Country Code Phon…" at bounding box center [700, 175] width 272 height 15
select select "field_24410"
click at [564, 168] on select "First Name Last Name Email PayPal Email Gender Language Phone Country Code Phon…" at bounding box center [700, 175] width 272 height 15
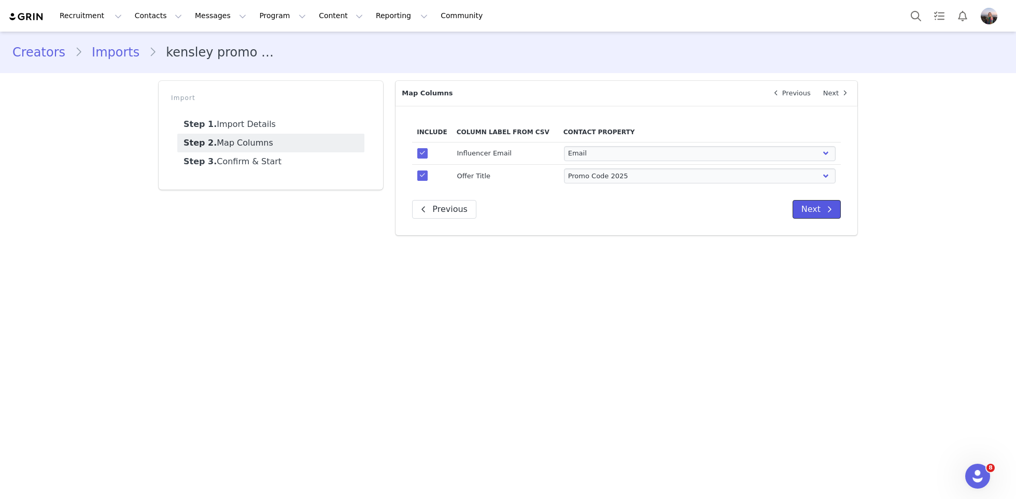
click at [823, 204] on button "Next" at bounding box center [817, 209] width 48 height 19
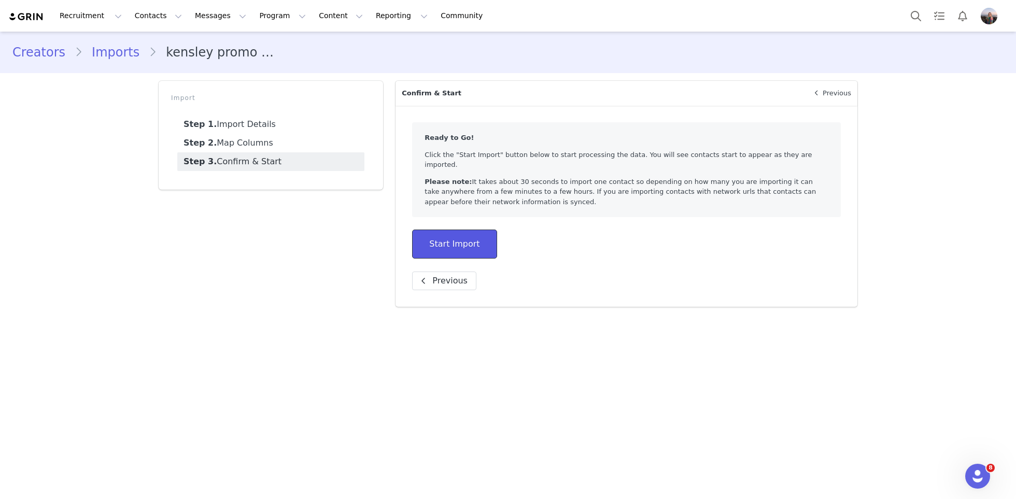
click at [489, 230] on button "Start Import" at bounding box center [454, 244] width 84 height 29
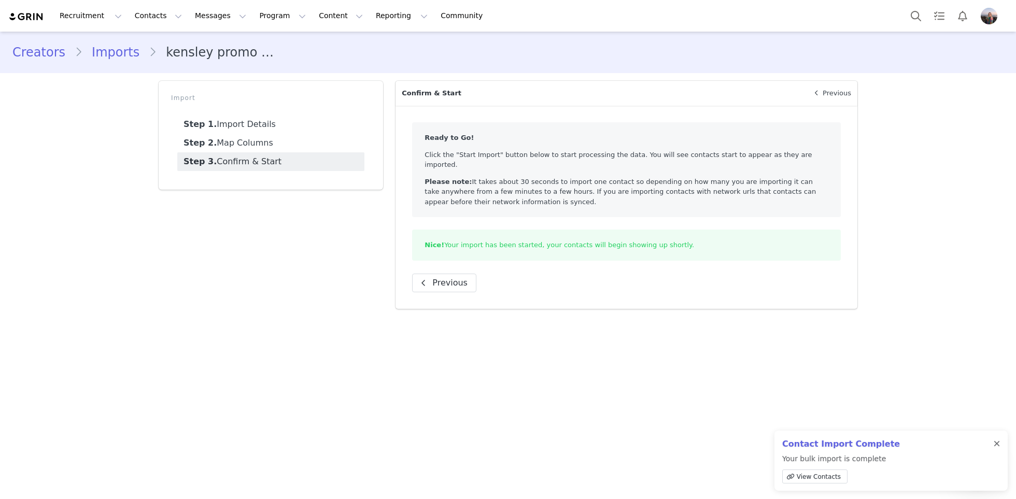
click at [998, 442] on div at bounding box center [997, 444] width 6 height 8
click at [260, 16] on button "Program Program" at bounding box center [282, 15] width 59 height 23
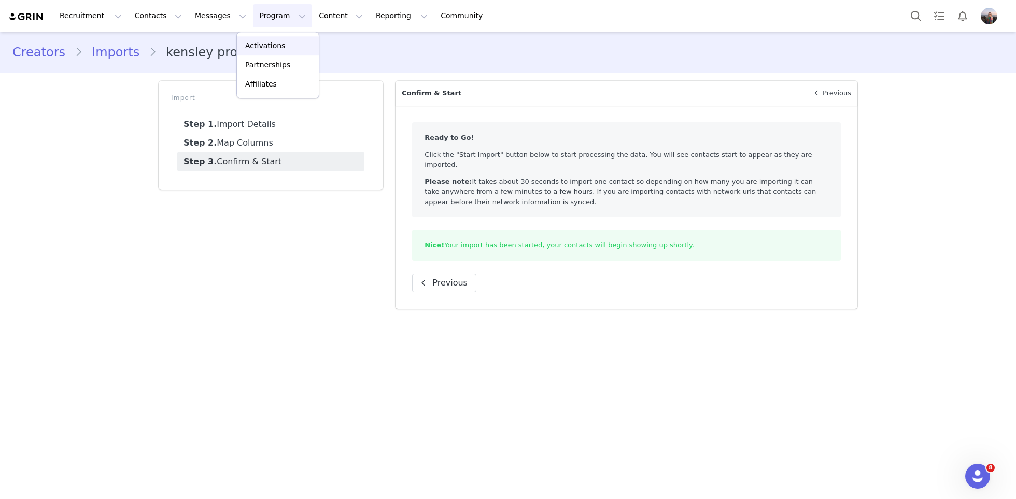
click at [270, 47] on p "Activations" at bounding box center [265, 45] width 40 height 11
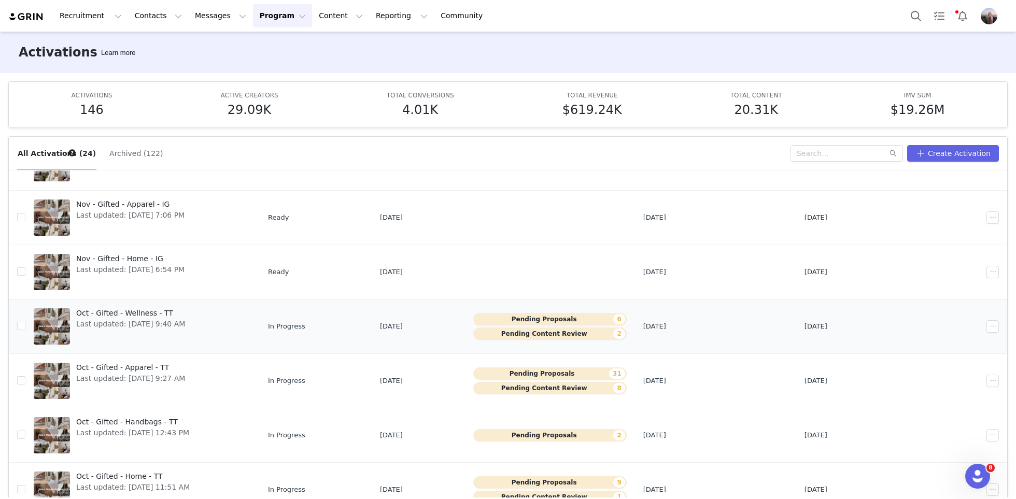
scroll to position [54, 0]
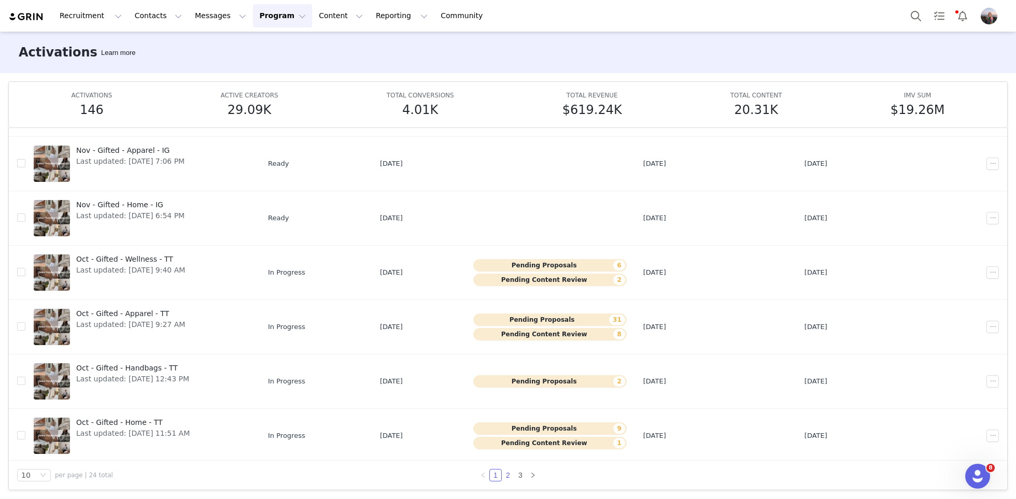
click at [511, 474] on link "2" at bounding box center [507, 475] width 11 height 11
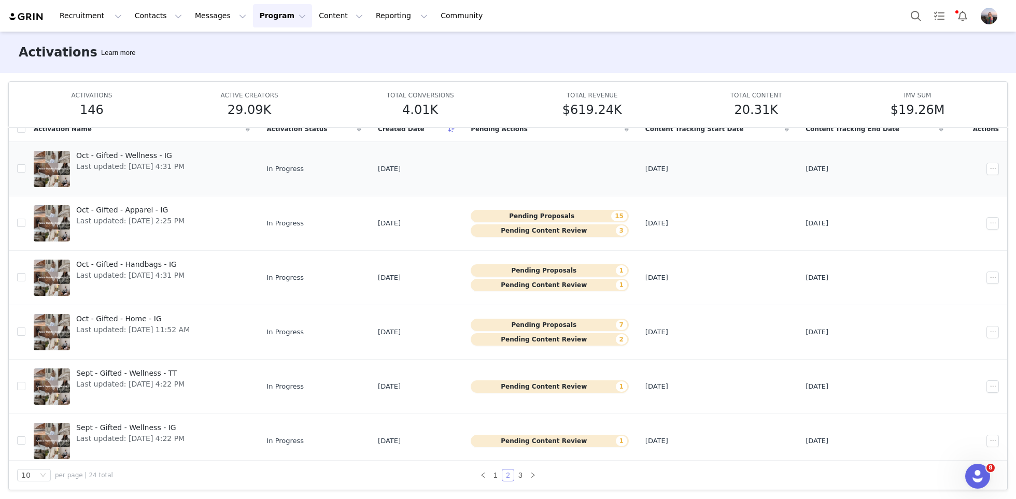
scroll to position [0, 0]
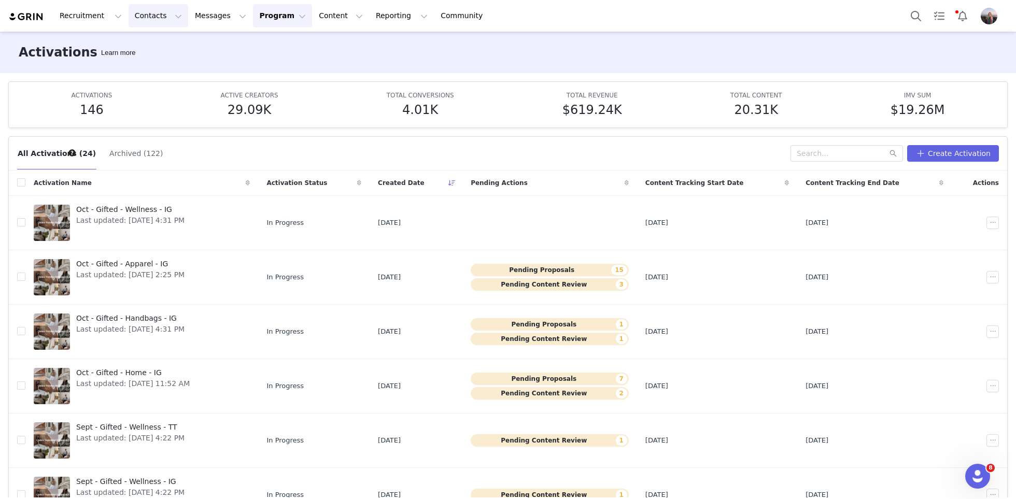
click at [152, 17] on button "Contacts Contacts" at bounding box center [159, 15] width 60 height 23
click at [152, 52] on link "Creators" at bounding box center [162, 45] width 82 height 19
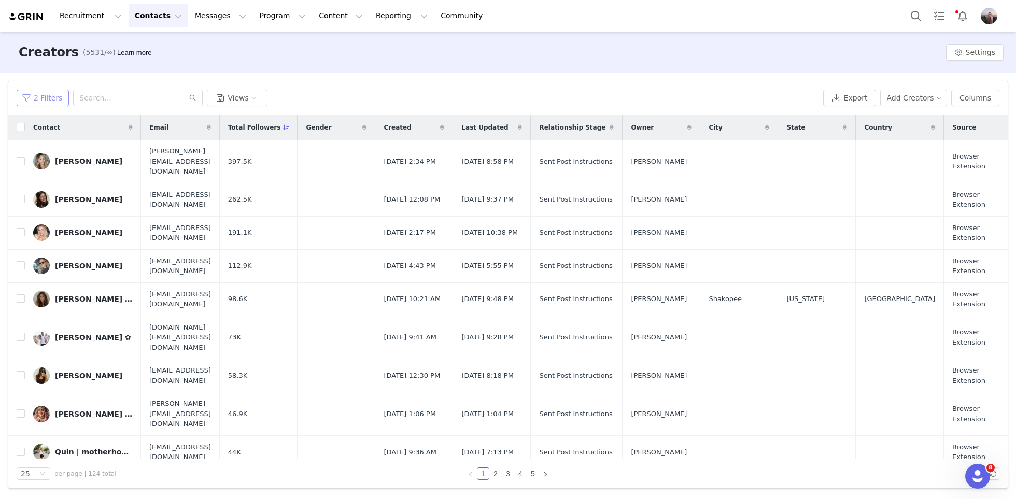
click at [51, 97] on button "2 Filters" at bounding box center [43, 98] width 52 height 17
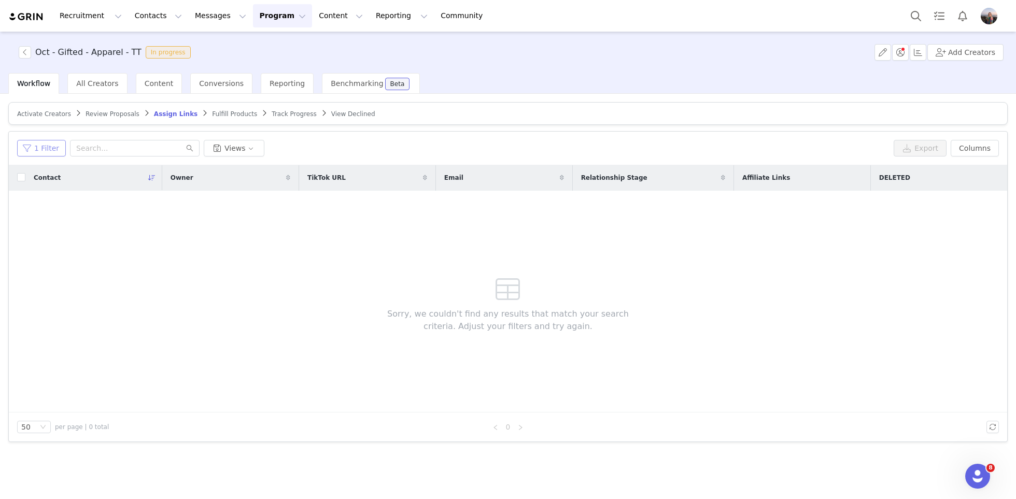
click at [58, 144] on button "1 Filter" at bounding box center [41, 148] width 49 height 17
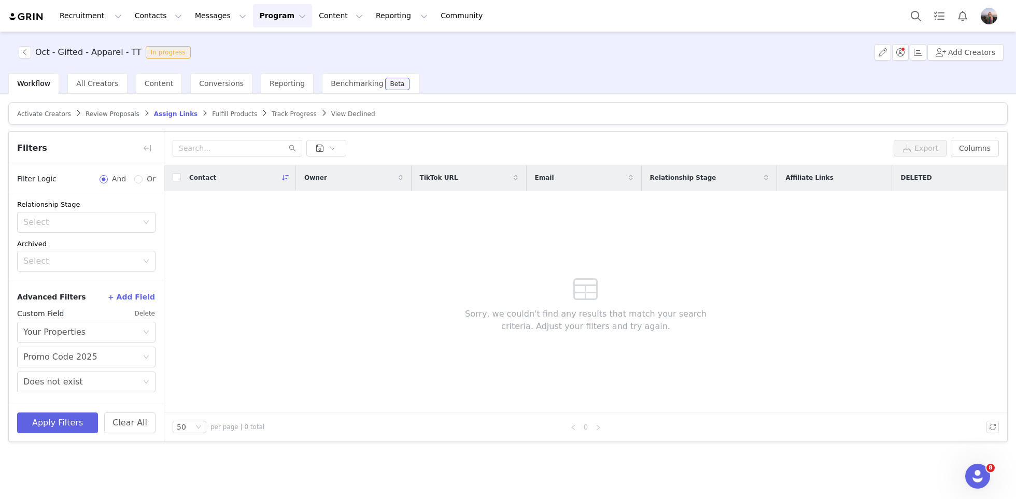
click at [138, 312] on button "Delete" at bounding box center [144, 313] width 21 height 17
click at [53, 310] on div "Select" at bounding box center [80, 313] width 115 height 10
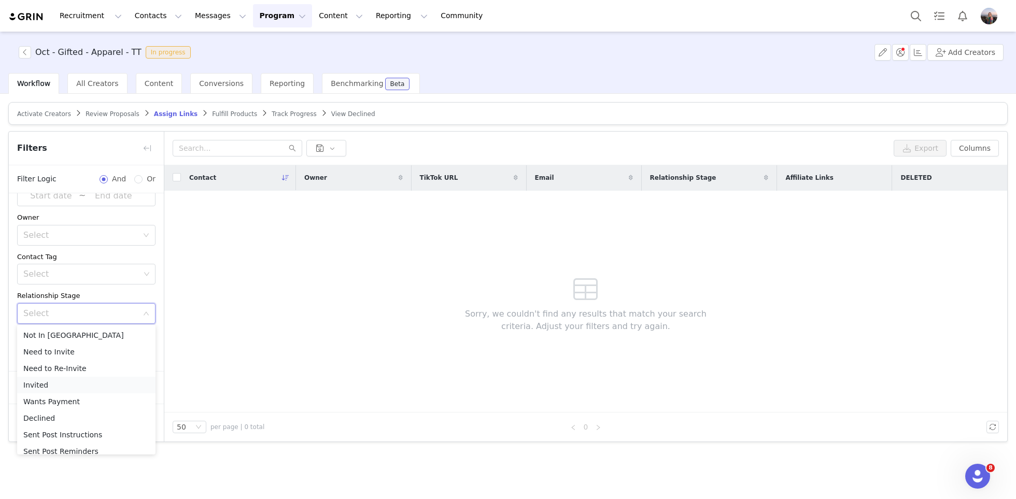
click at [50, 380] on li "Invited" at bounding box center [86, 385] width 138 height 17
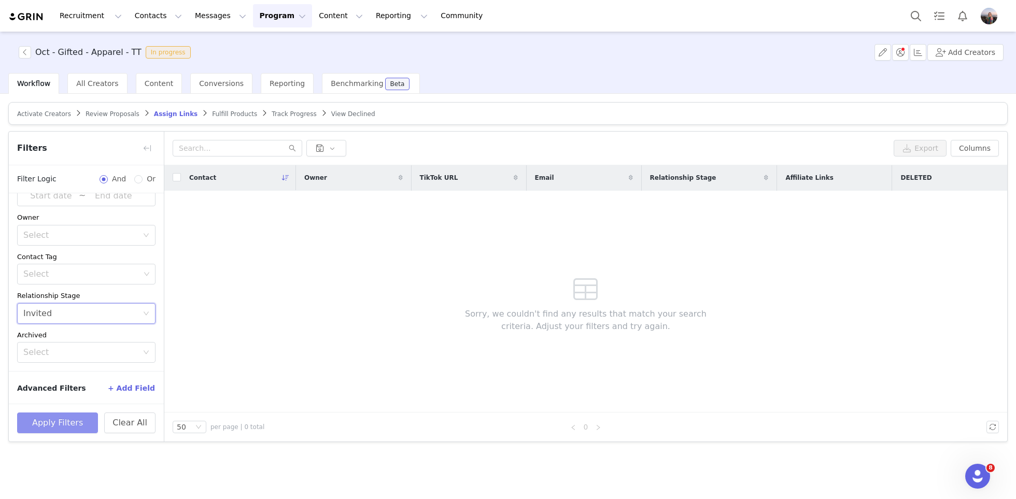
click at [37, 421] on button "Apply Filters" at bounding box center [57, 423] width 81 height 21
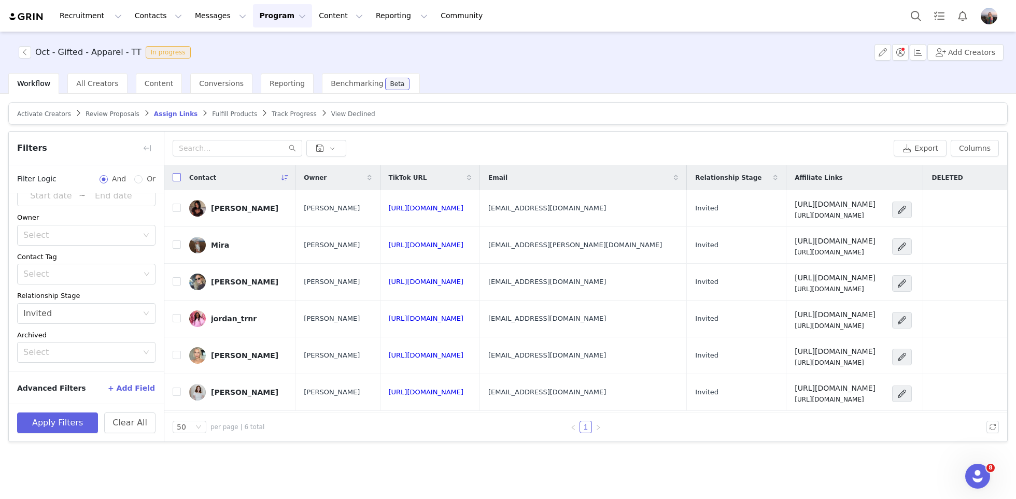
click at [173, 179] on input "checkbox" at bounding box center [177, 177] width 8 height 8
checkbox input "true"
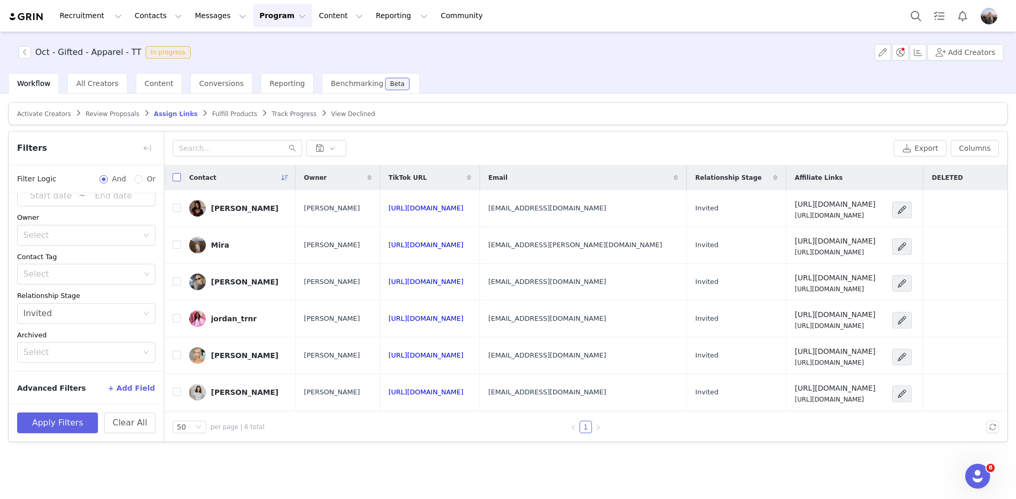
checkbox input "true"
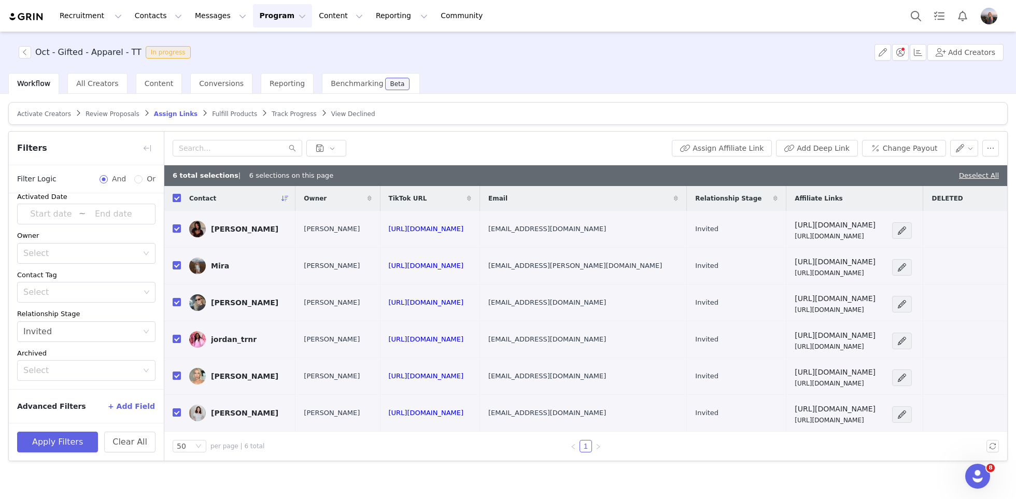
scroll to position [50, 0]
click at [987, 148] on button "button" at bounding box center [990, 148] width 17 height 17
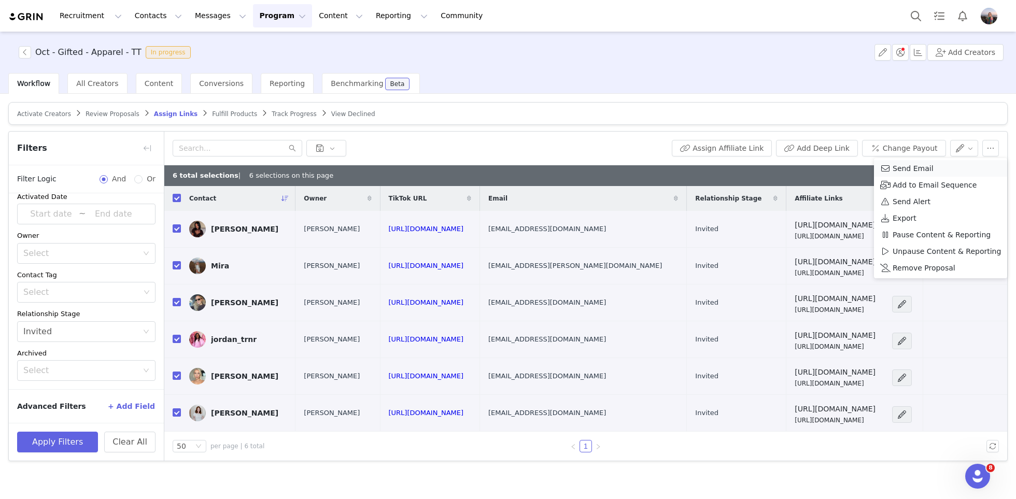
click at [917, 167] on span "Send Email" at bounding box center [913, 168] width 41 height 11
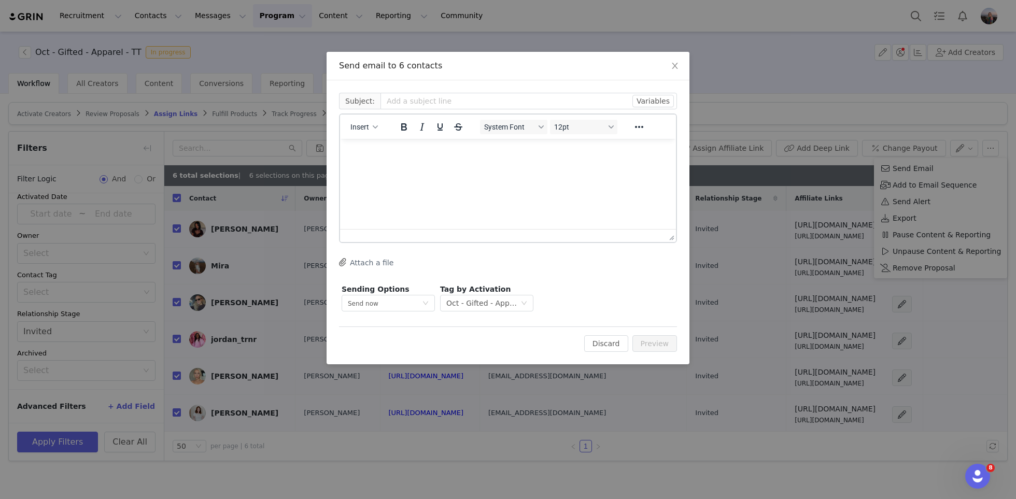
scroll to position [0, 0]
click at [362, 123] on span "Insert" at bounding box center [359, 127] width 19 height 8
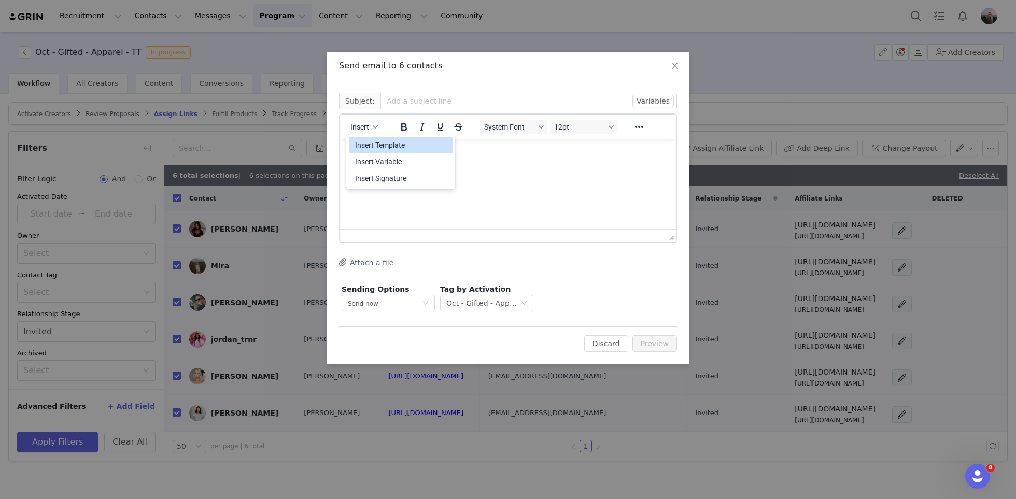
click at [378, 146] on div "Insert Template" at bounding box center [401, 145] width 93 height 12
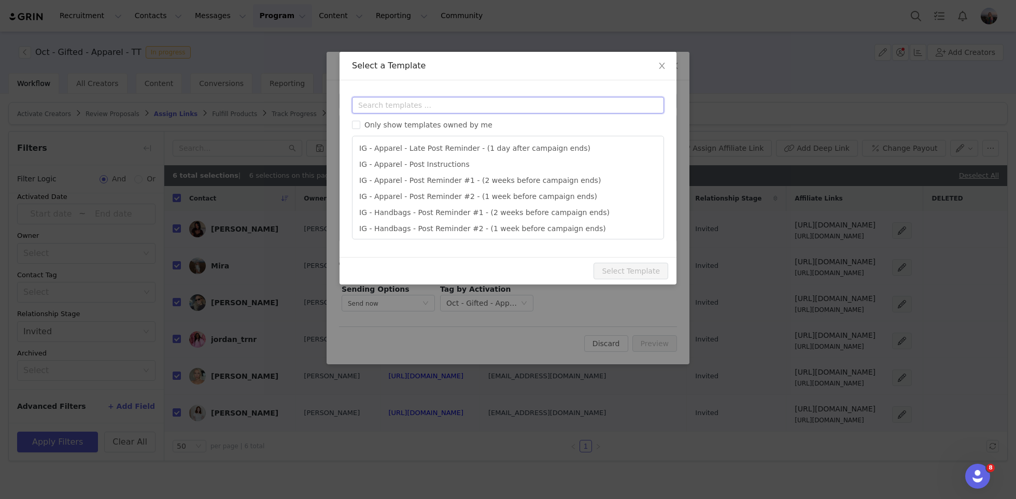
click at [400, 104] on input "text" at bounding box center [508, 105] width 312 height 17
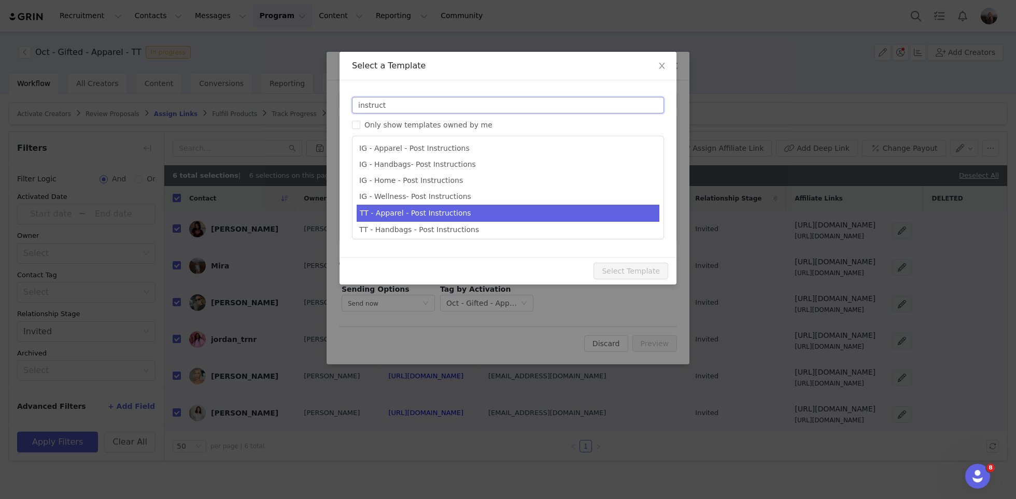
type input "instruct"
click at [429, 209] on li "TT - Apparel - Post Instructions" at bounding box center [508, 213] width 303 height 17
type input "Quince x @[tiktok_username] Post Instructions!"
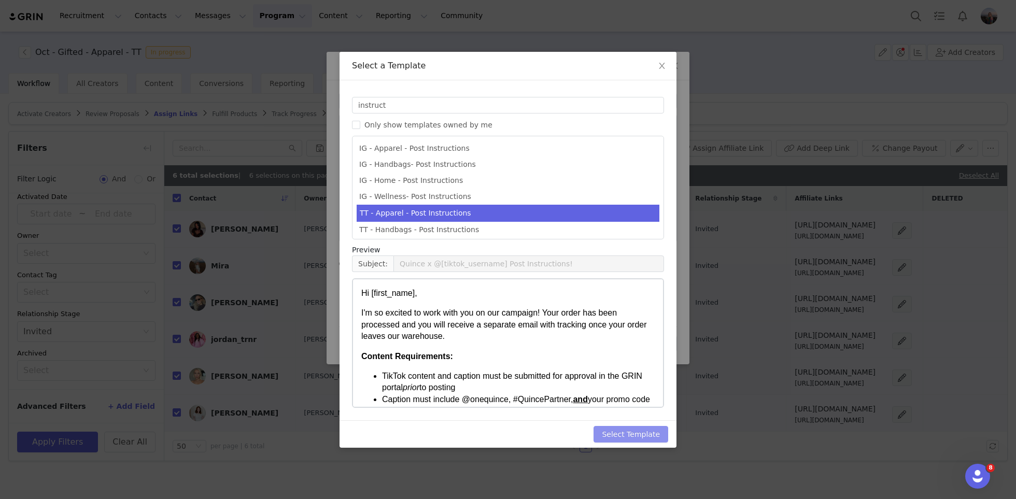
click at [621, 437] on button "Select Template" at bounding box center [630, 434] width 75 height 17
type input "Quince x @[tiktok_username] Post Instructions!"
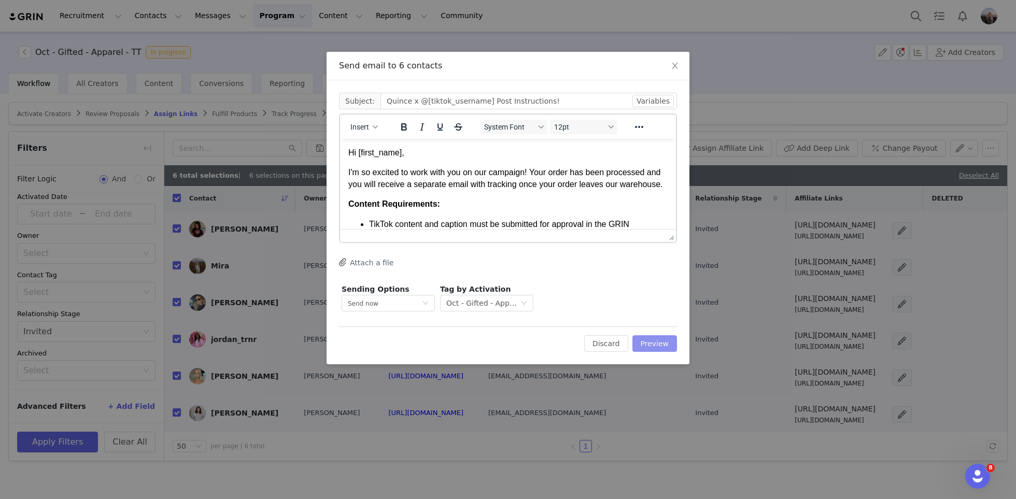
click at [661, 346] on button "Preview" at bounding box center [654, 343] width 45 height 17
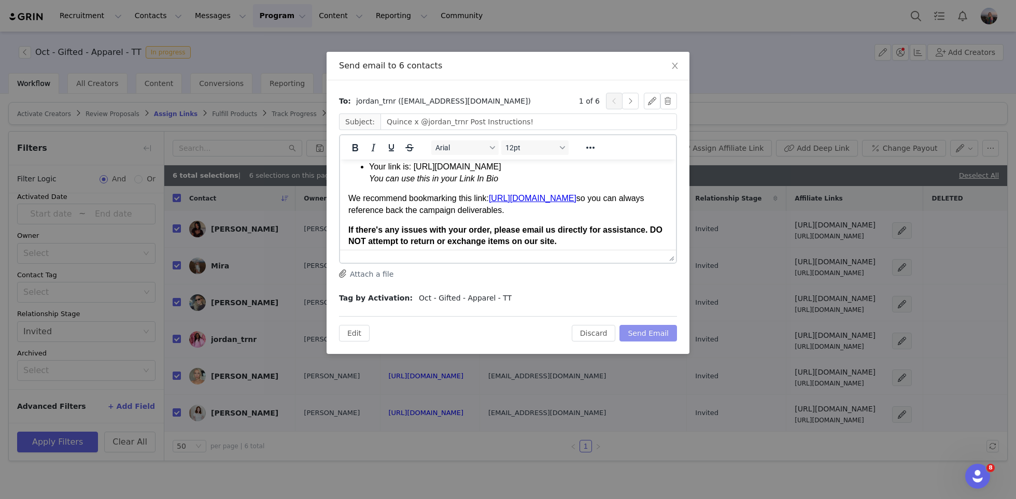
scroll to position [326, 0]
click at [649, 332] on button "Send Email" at bounding box center [648, 333] width 58 height 17
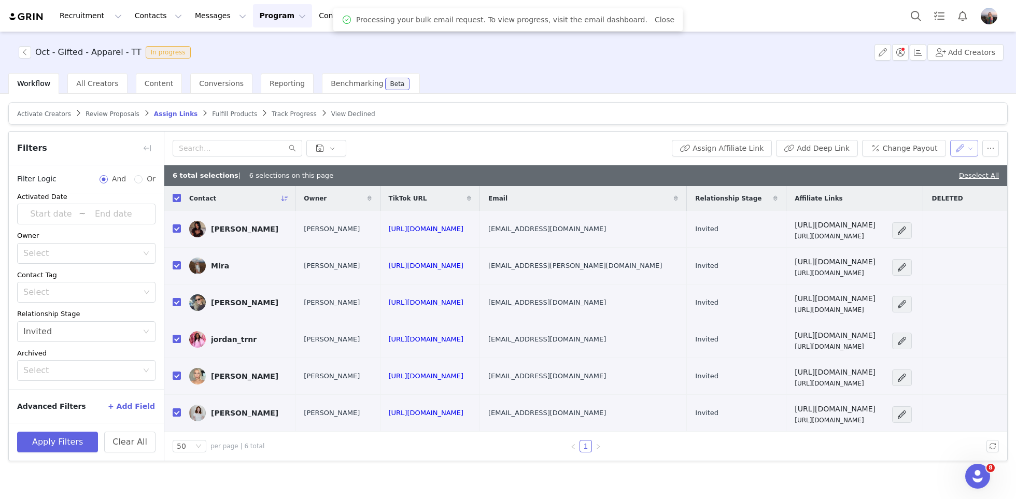
scroll to position [0, 0]
click at [972, 155] on button "button" at bounding box center [964, 148] width 29 height 17
click at [925, 183] on span "Set Relationship Stage" at bounding box center [938, 184] width 82 height 11
click at [892, 182] on div "Search relationship stages" at bounding box center [907, 186] width 96 height 10
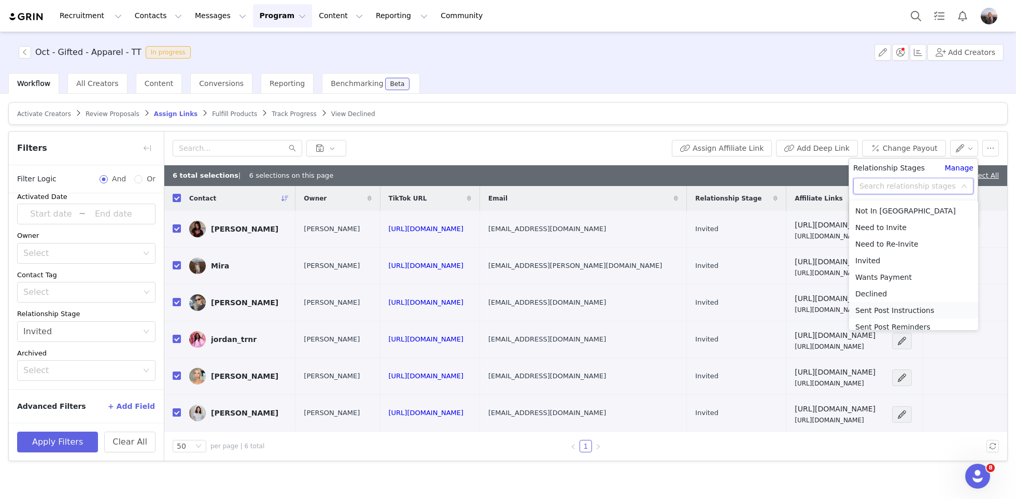
click at [897, 313] on li "Sent Post Instructions" at bounding box center [913, 310] width 129 height 17
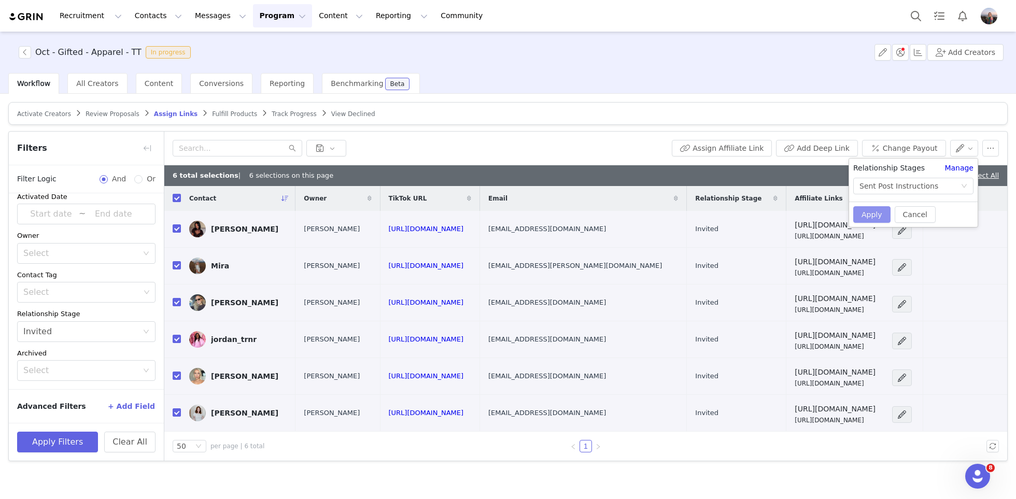
click at [870, 216] on button "Apply" at bounding box center [871, 214] width 37 height 17
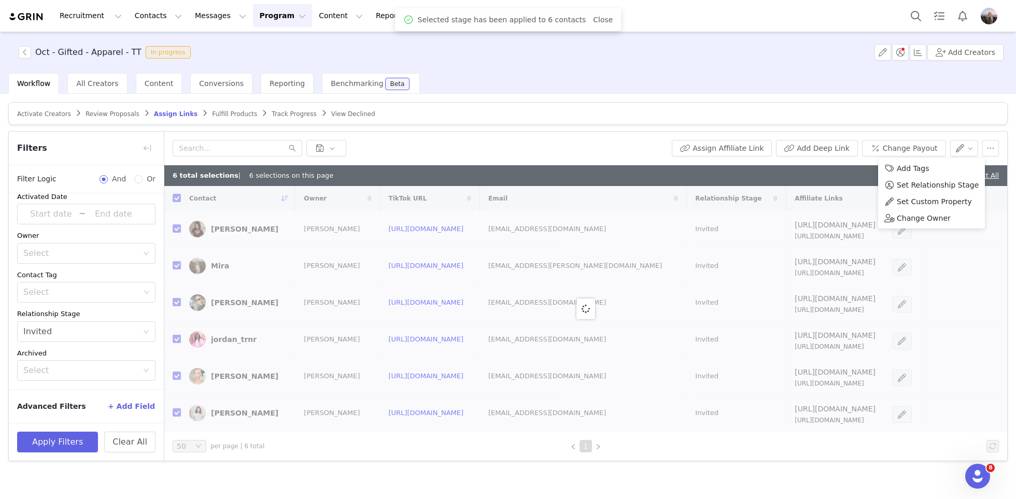
click at [828, 168] on div "6 total selections | 6 selections on this page Deselect All" at bounding box center [585, 175] width 843 height 21
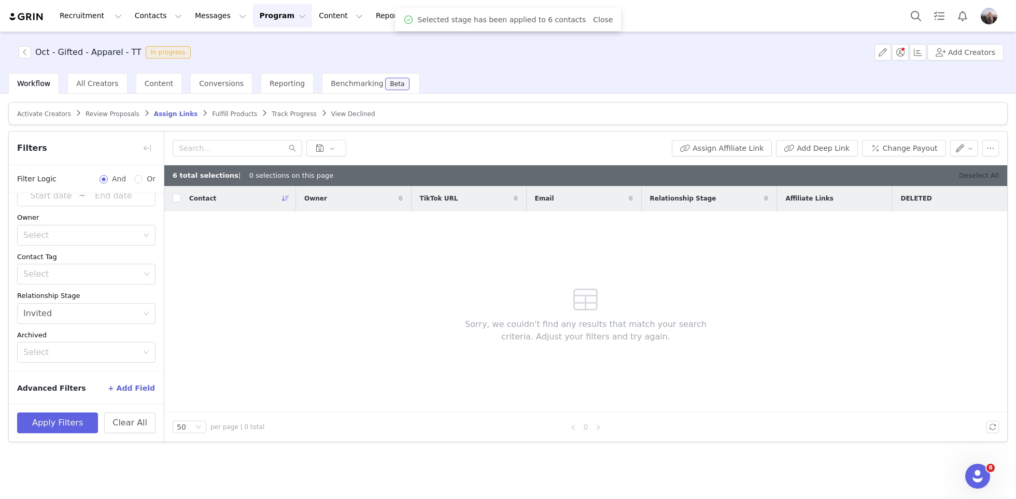
click at [978, 172] on link "Deselect All" at bounding box center [979, 176] width 40 height 8
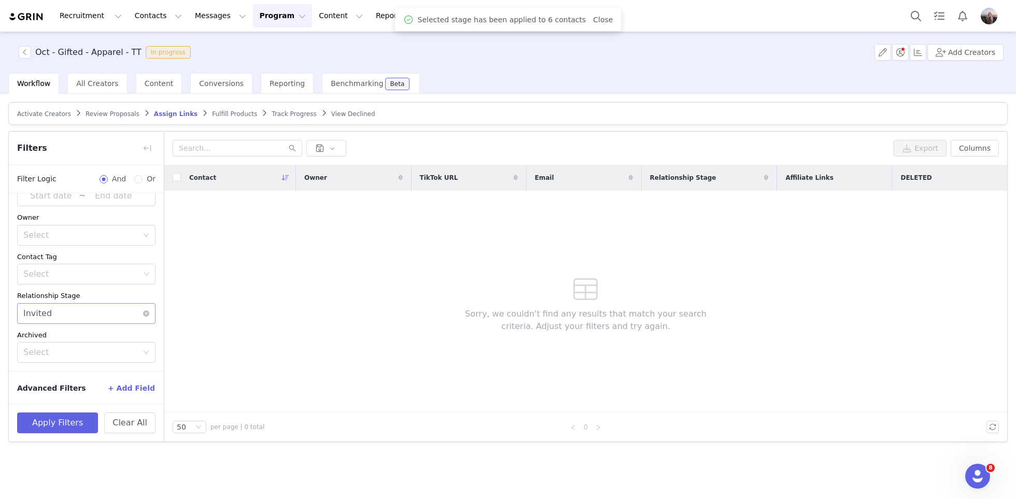
click at [66, 317] on div "Select Invited" at bounding box center [82, 314] width 119 height 20
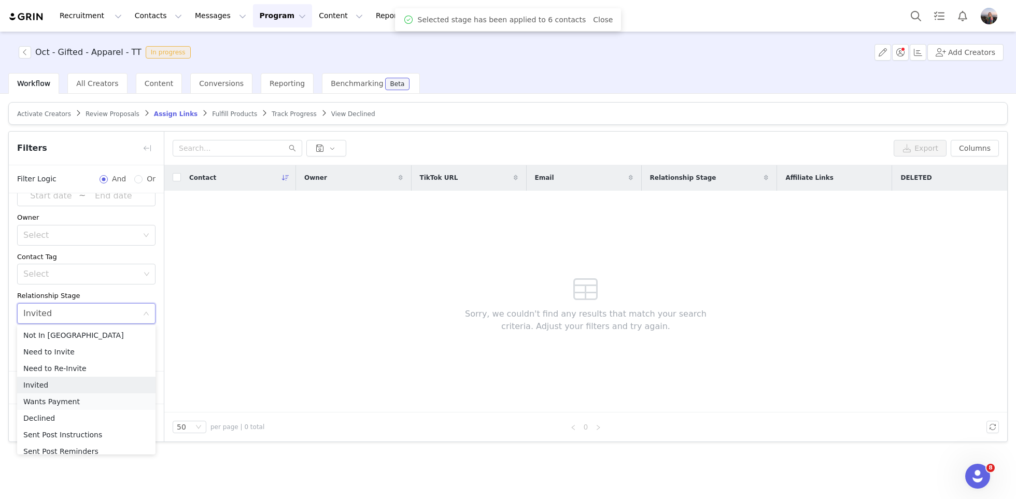
click at [60, 396] on li "Wants Payment" at bounding box center [86, 401] width 138 height 17
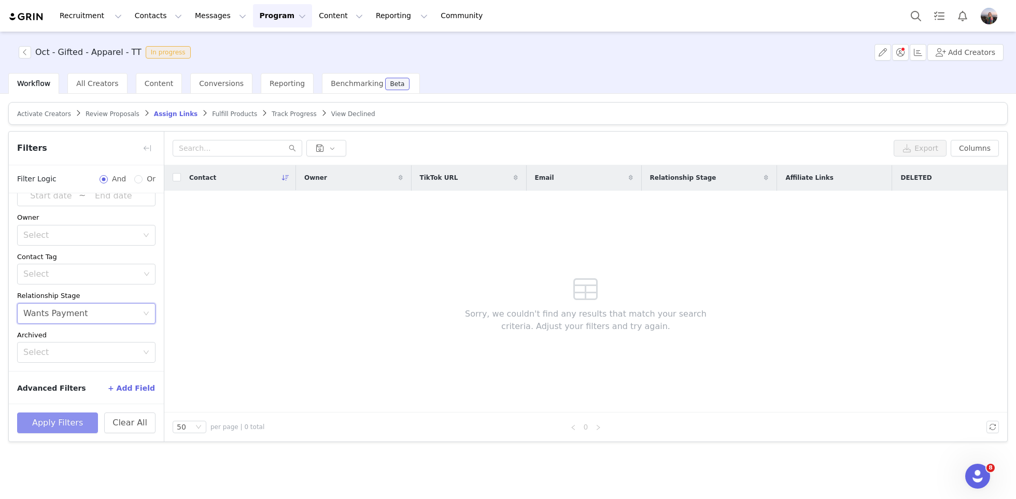
click at [53, 429] on button "Apply Filters" at bounding box center [57, 423] width 81 height 21
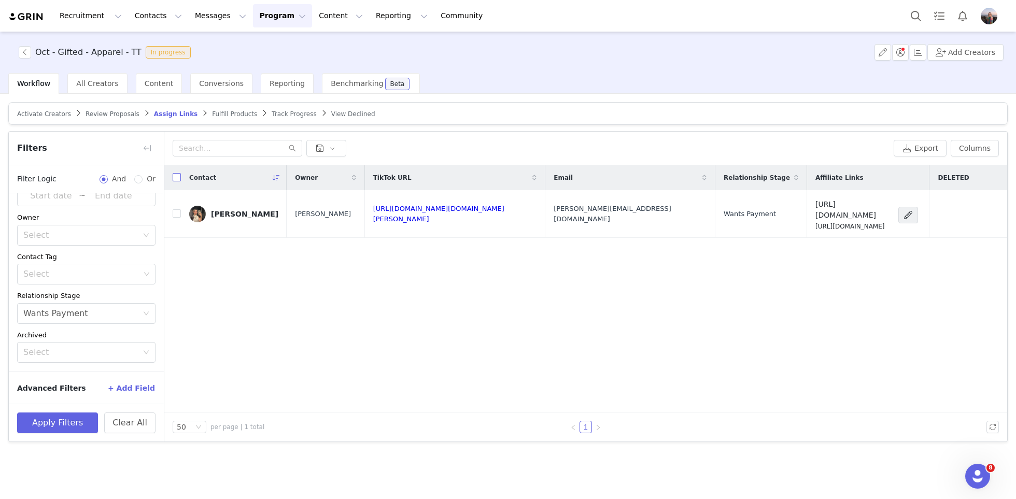
click at [177, 173] on input "checkbox" at bounding box center [177, 177] width 8 height 8
checkbox input "true"
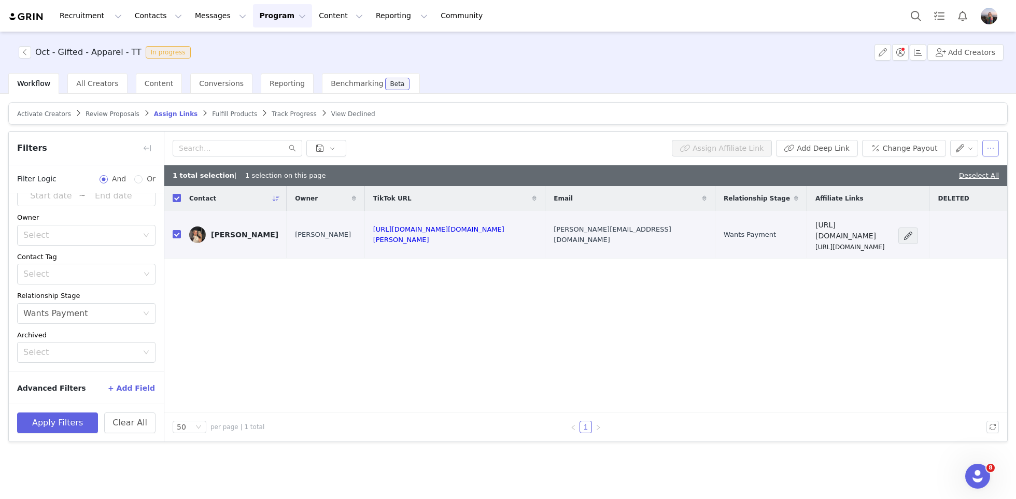
click at [993, 142] on button "button" at bounding box center [990, 148] width 17 height 17
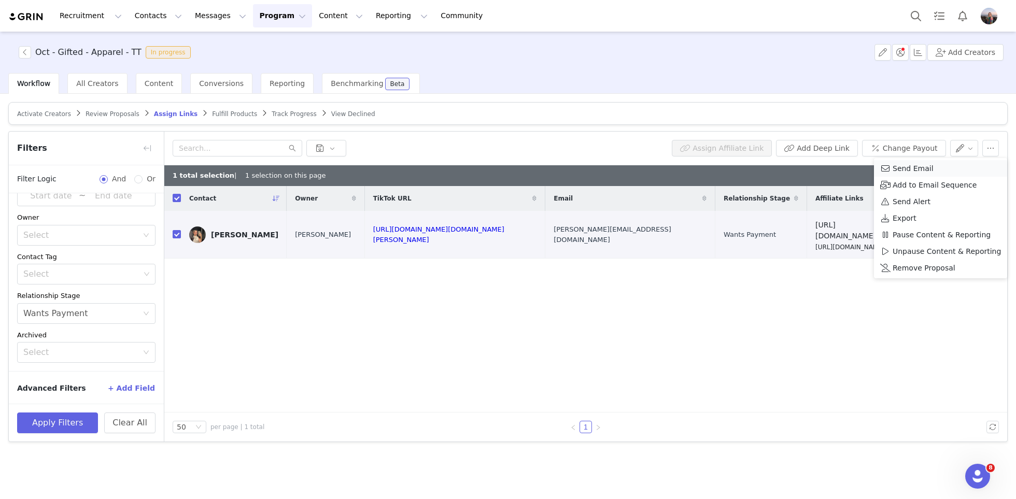
click at [929, 165] on span "Send Email" at bounding box center [913, 168] width 41 height 11
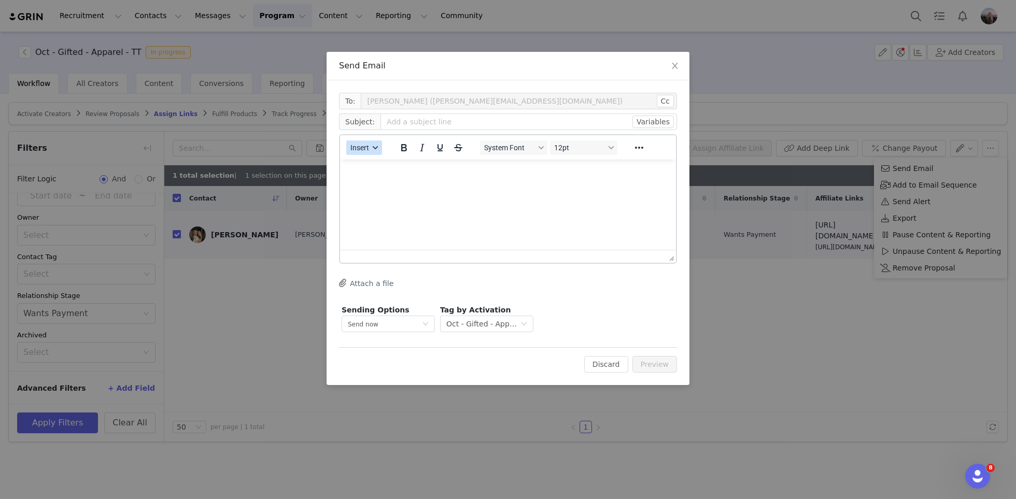
scroll to position [0, 0]
click at [363, 147] on span "Insert" at bounding box center [359, 148] width 19 height 8
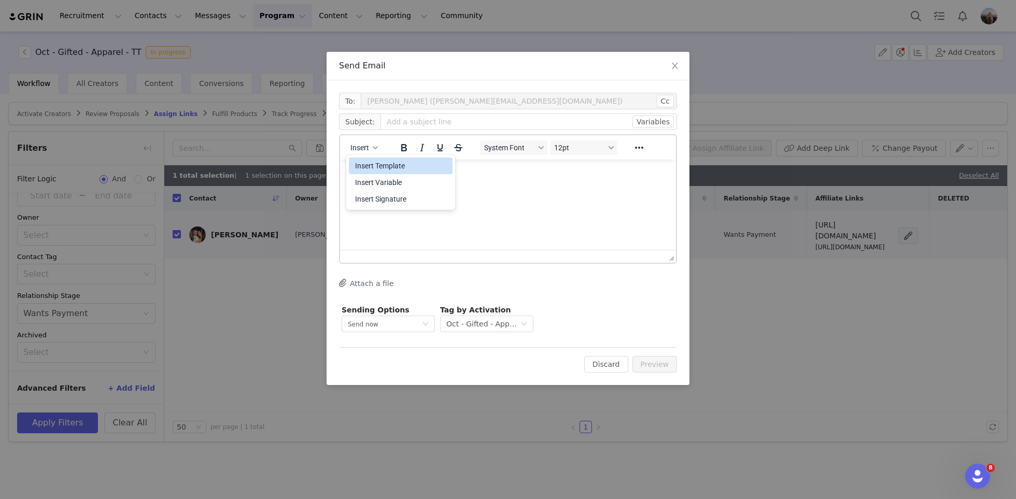
click at [390, 165] on div "Insert Template" at bounding box center [401, 166] width 93 height 12
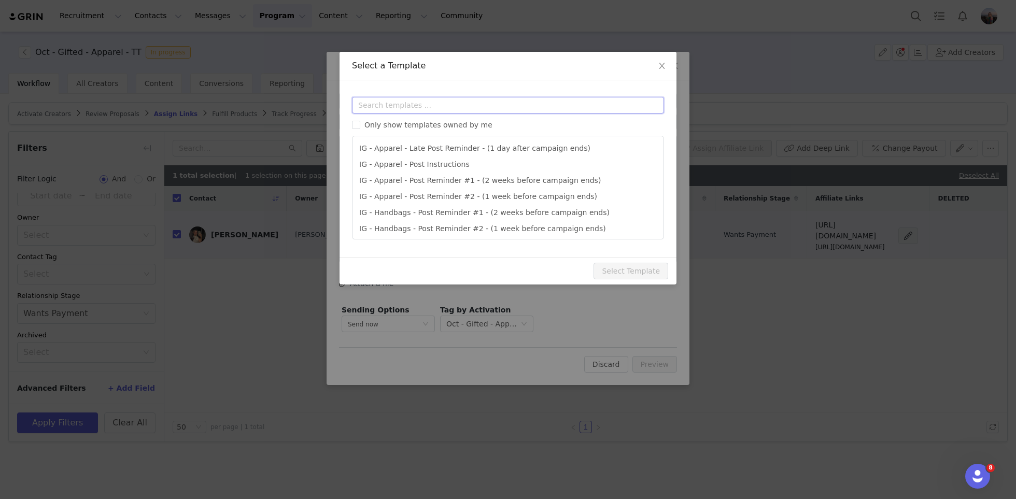
click at [389, 107] on input "text" at bounding box center [508, 105] width 312 height 17
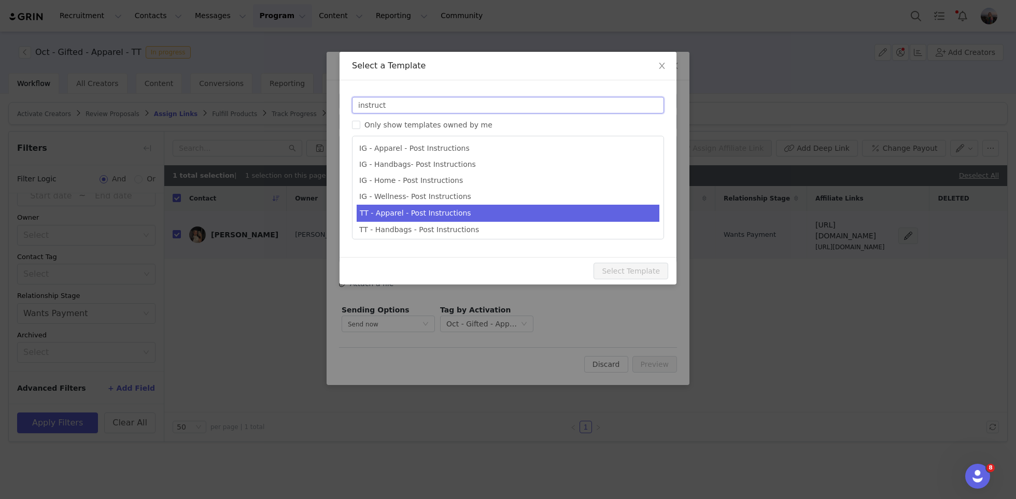
type input "instruct"
click at [403, 207] on li "TT - Apparel - Post Instructions" at bounding box center [508, 213] width 303 height 17
type input "Quince x @[tiktok_username] Post Instructions!"
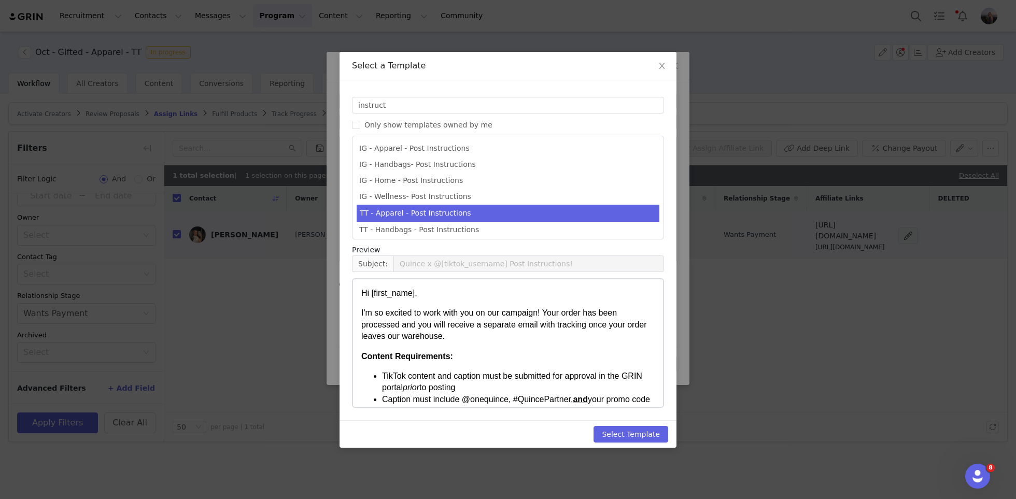
click at [635, 425] on div "Select Template" at bounding box center [508, 433] width 337 height 27
click at [635, 429] on button "Select Template" at bounding box center [630, 434] width 75 height 17
type input "Quince x @[tiktok_username] Post Instructions!"
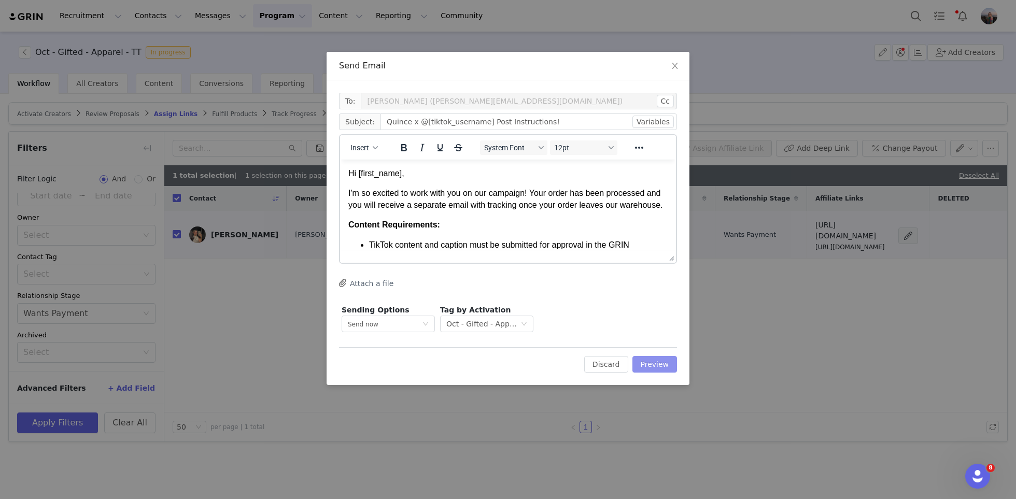
click at [672, 362] on button "Preview" at bounding box center [654, 364] width 45 height 17
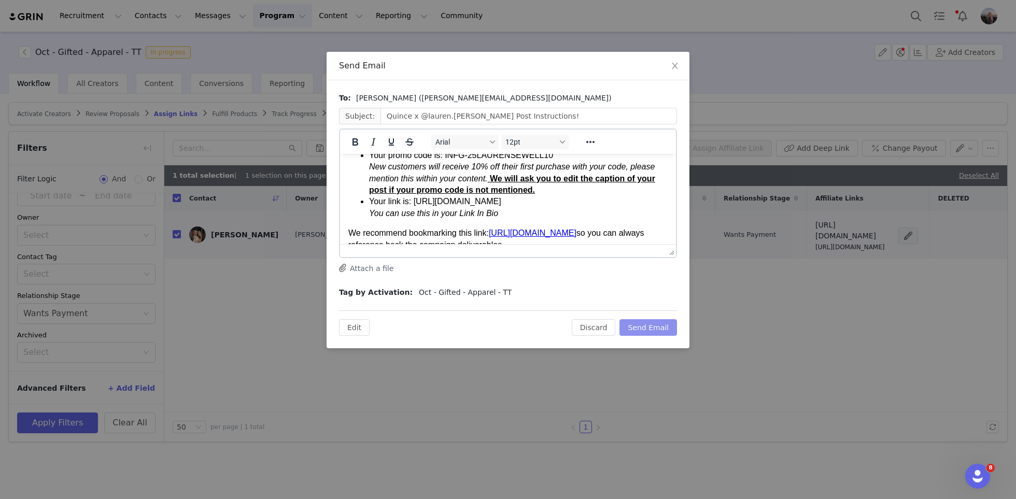
scroll to position [289, 0]
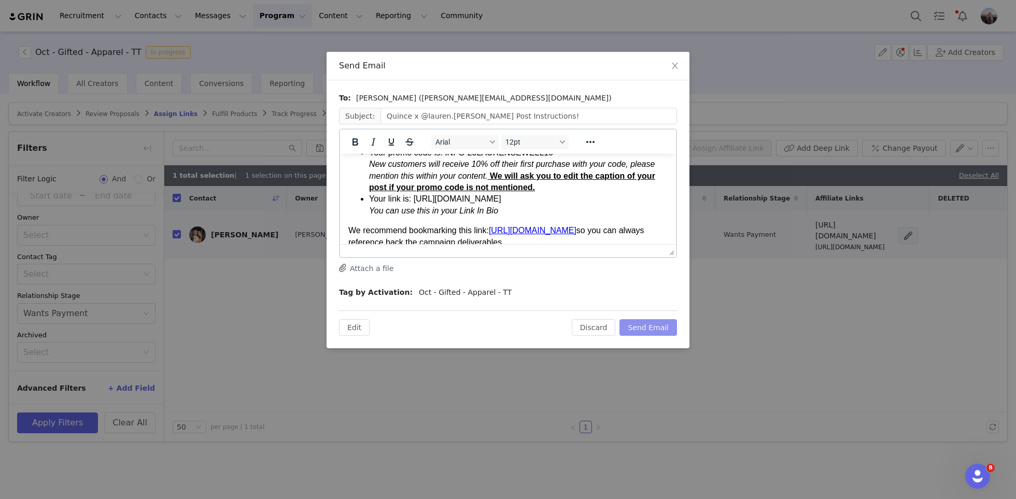
click at [647, 327] on button "Send Email" at bounding box center [648, 327] width 58 height 17
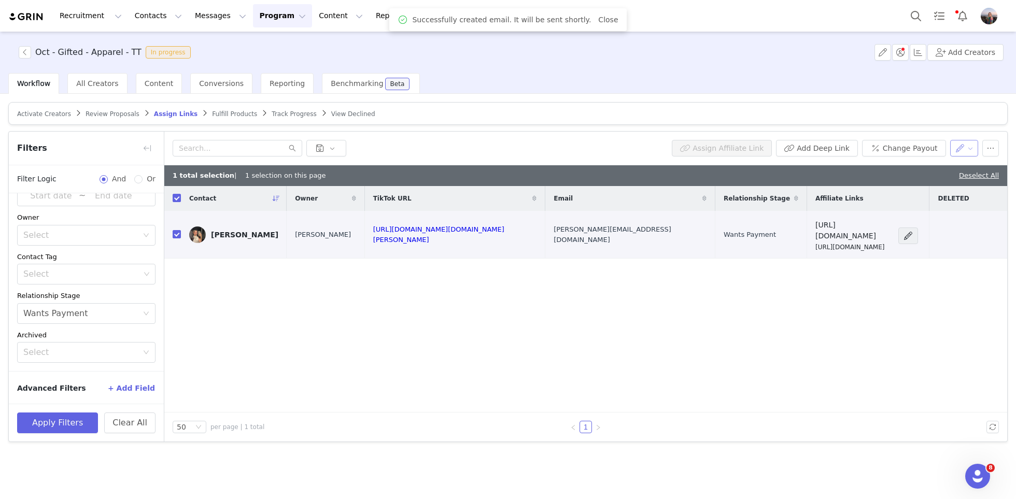
click at [966, 145] on button "button" at bounding box center [964, 148] width 29 height 17
click at [924, 185] on span "Set Relationship Stage" at bounding box center [938, 184] width 82 height 11
click at [885, 181] on div "Search relationship stages" at bounding box center [907, 186] width 96 height 10
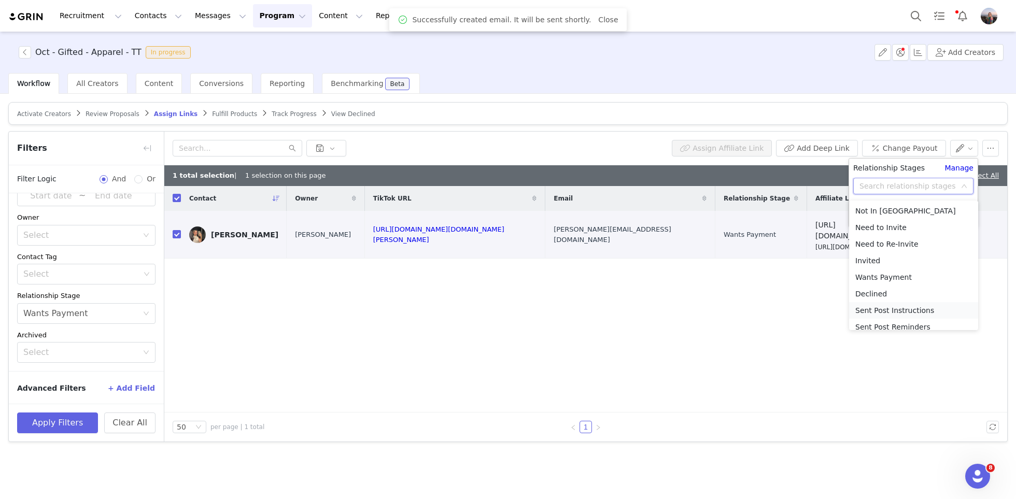
click at [901, 309] on li "Sent Post Instructions" at bounding box center [913, 310] width 129 height 17
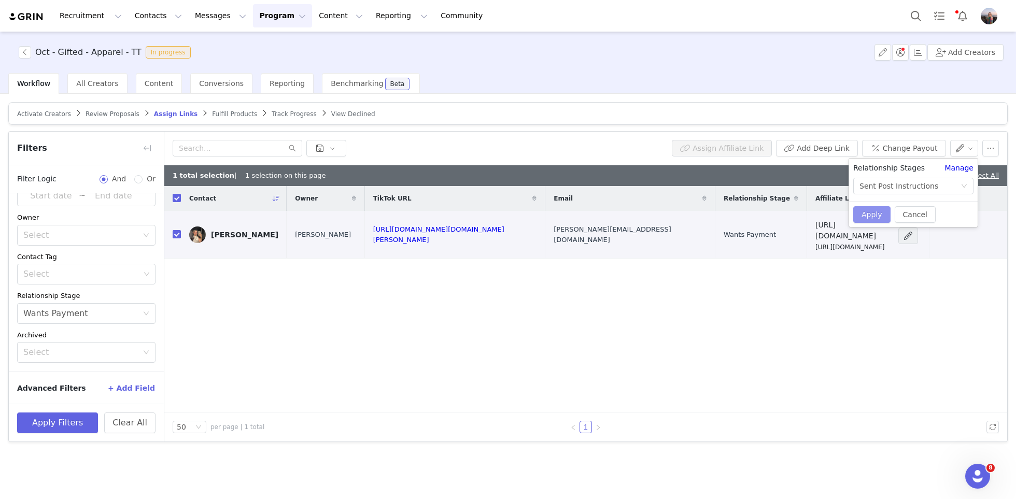
click at [869, 218] on button "Apply" at bounding box center [871, 214] width 37 height 17
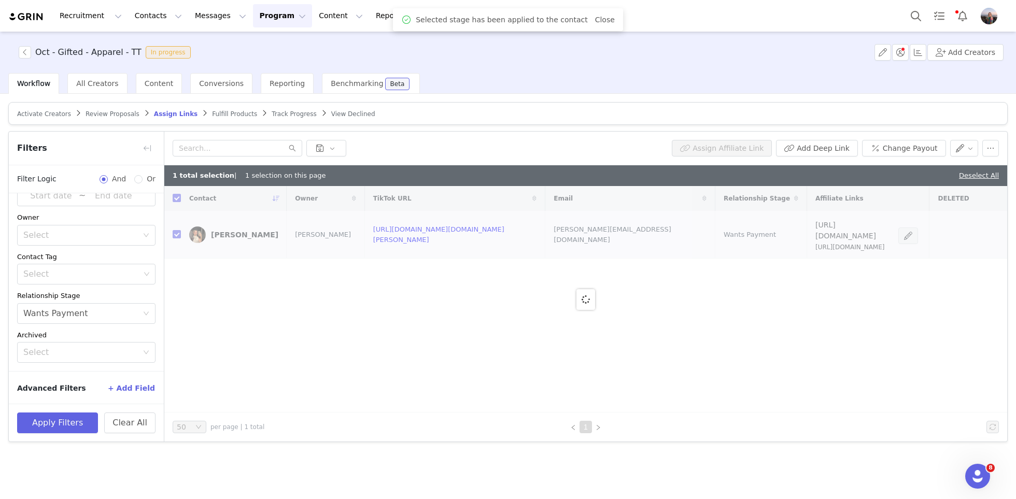
click at [832, 174] on div "1 total selection | 1 selection on this page Deselect All" at bounding box center [585, 175] width 843 height 21
checkbox input "false"
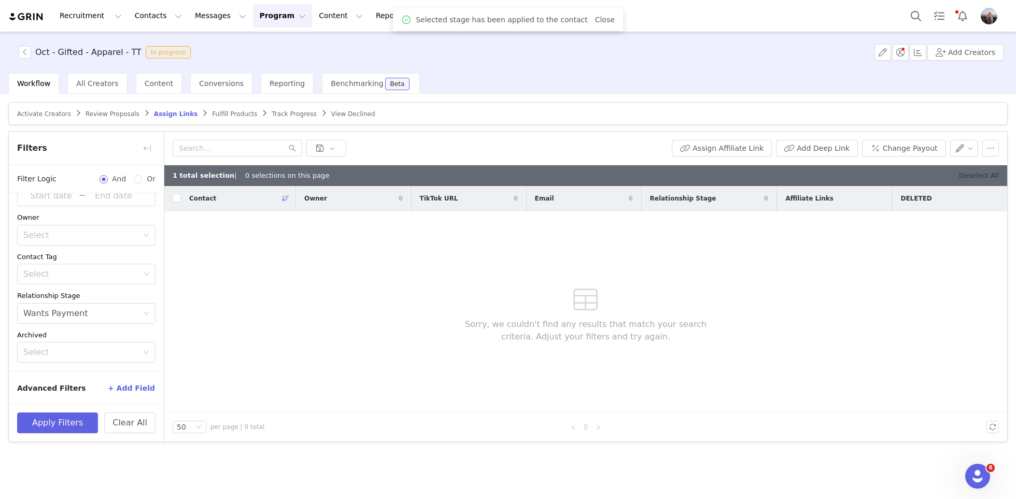
click at [988, 172] on link "Deselect All" at bounding box center [979, 176] width 40 height 8
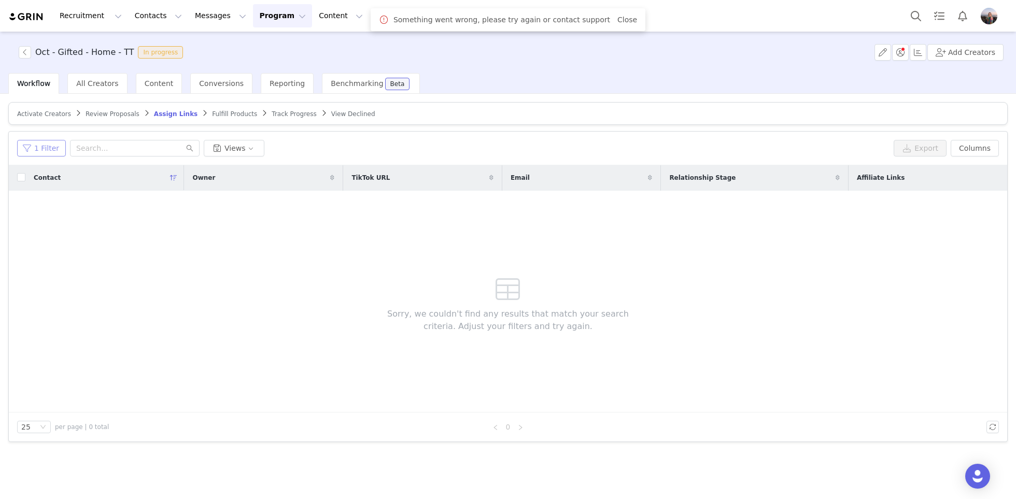
click at [55, 149] on button "1 Filter" at bounding box center [41, 148] width 49 height 17
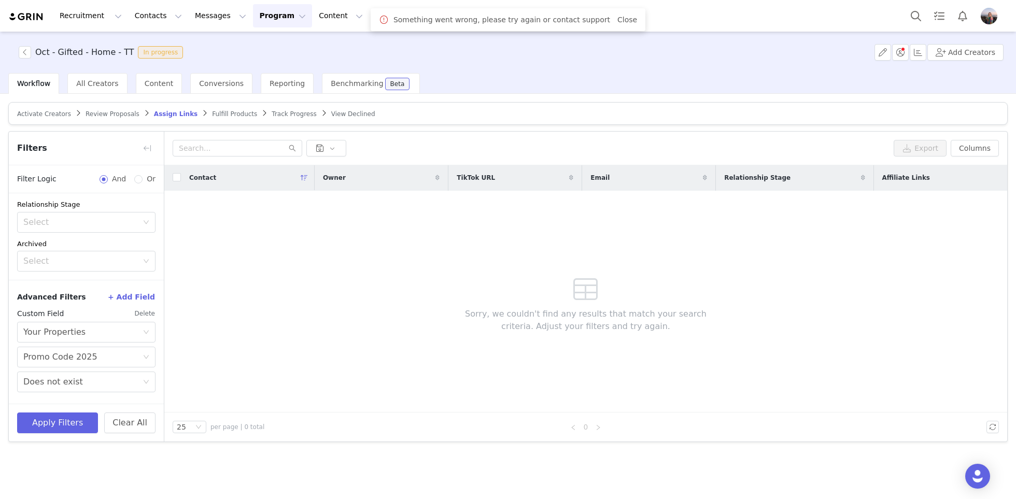
click at [138, 310] on button "Delete" at bounding box center [144, 313] width 21 height 17
click at [55, 317] on div "Select" at bounding box center [80, 313] width 115 height 10
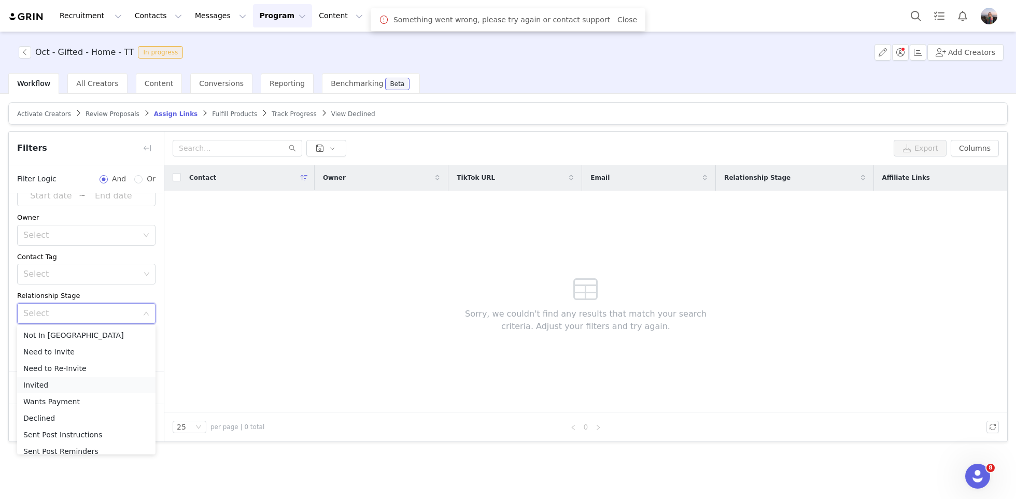
click at [45, 384] on li "Invited" at bounding box center [86, 385] width 138 height 17
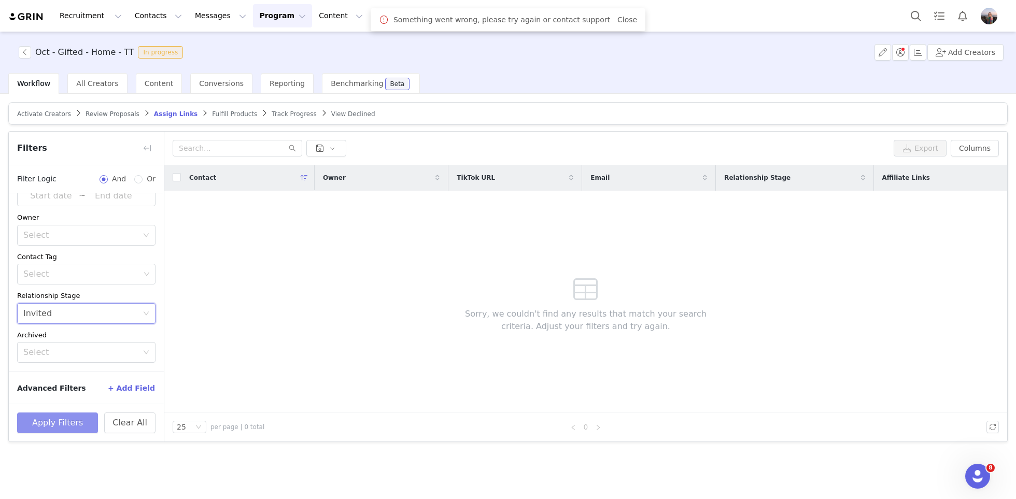
click at [52, 416] on button "Apply Filters" at bounding box center [57, 423] width 81 height 21
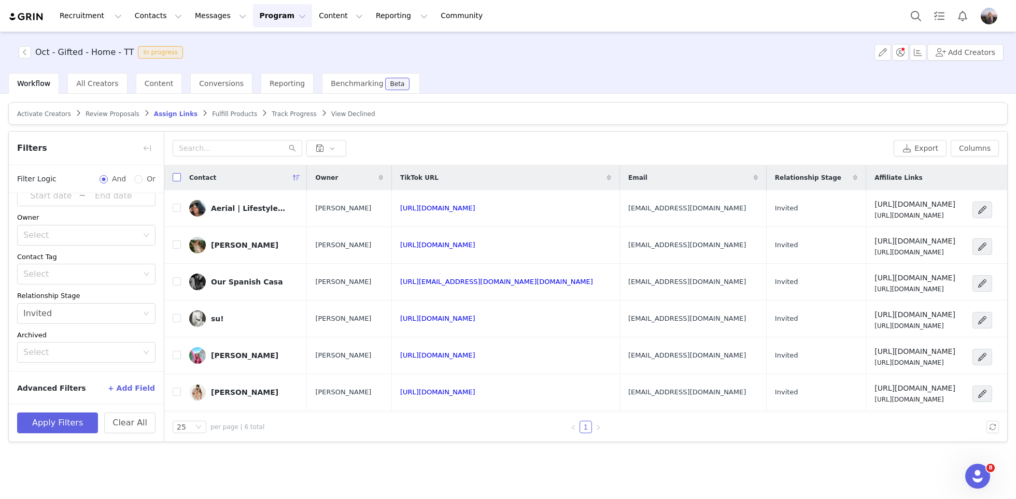
click at [175, 180] on input "checkbox" at bounding box center [177, 177] width 8 height 8
checkbox input "true"
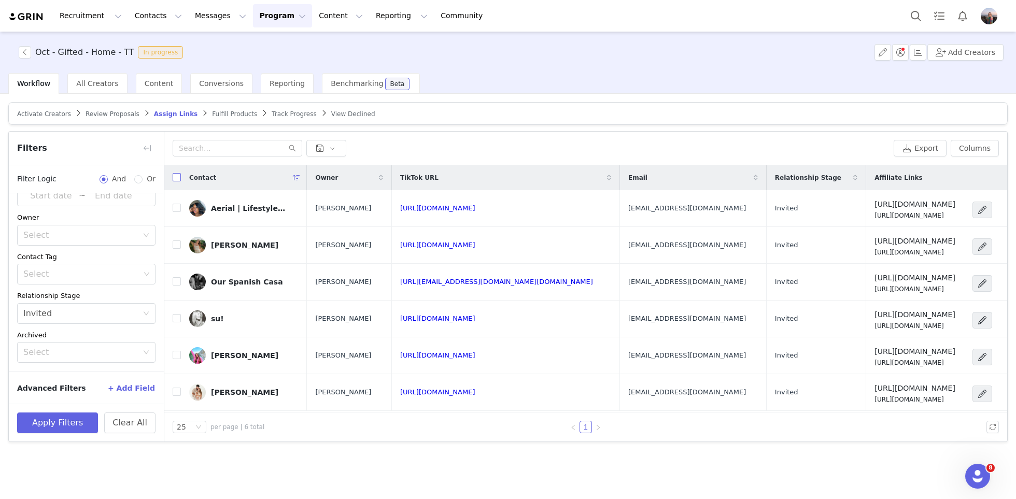
checkbox input "true"
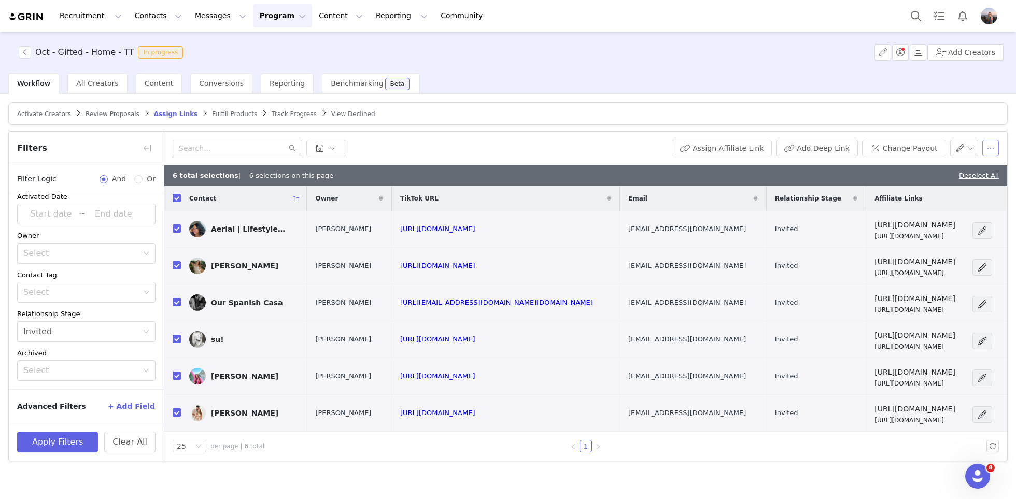
click at [995, 152] on button "button" at bounding box center [990, 148] width 17 height 17
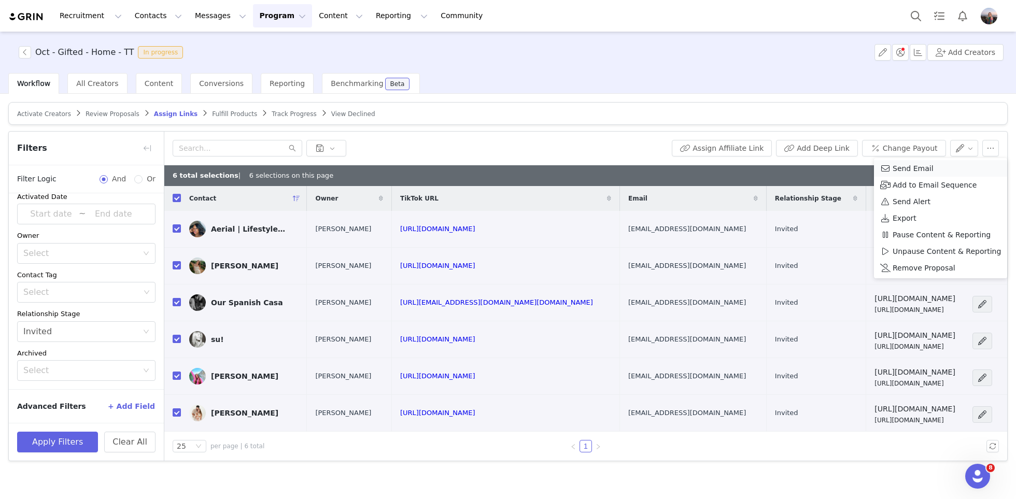
click at [921, 171] on span "Send Email" at bounding box center [913, 168] width 41 height 11
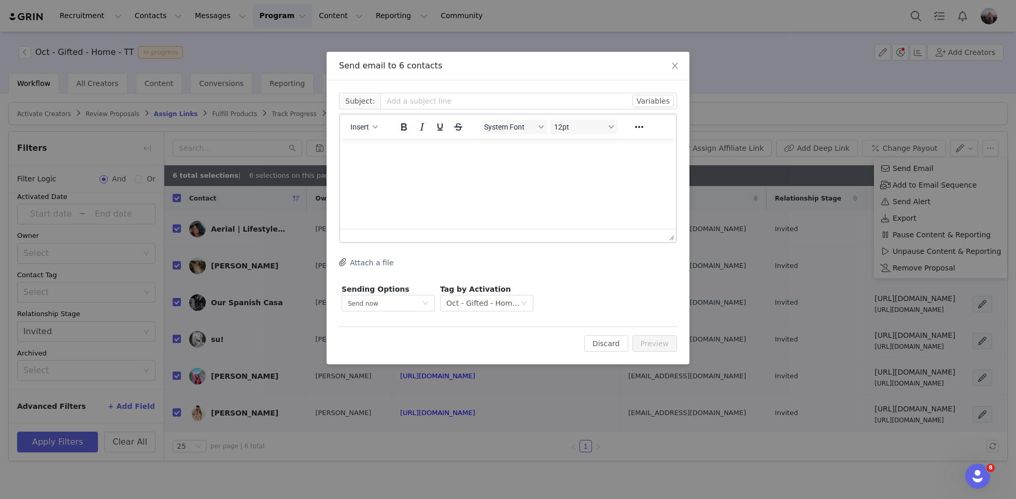
scroll to position [0, 0]
click at [364, 131] on span "Insert" at bounding box center [359, 127] width 19 height 8
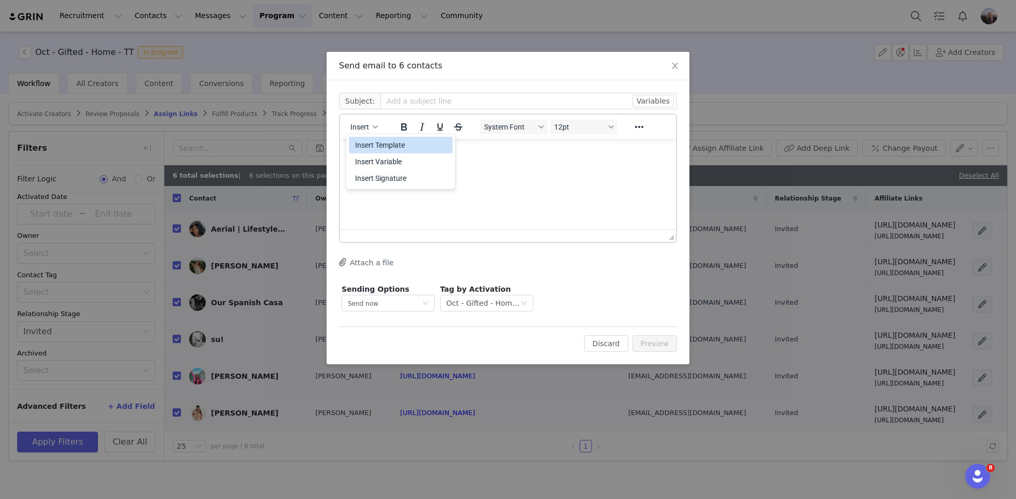
click at [380, 145] on div "Insert Template" at bounding box center [401, 145] width 93 height 12
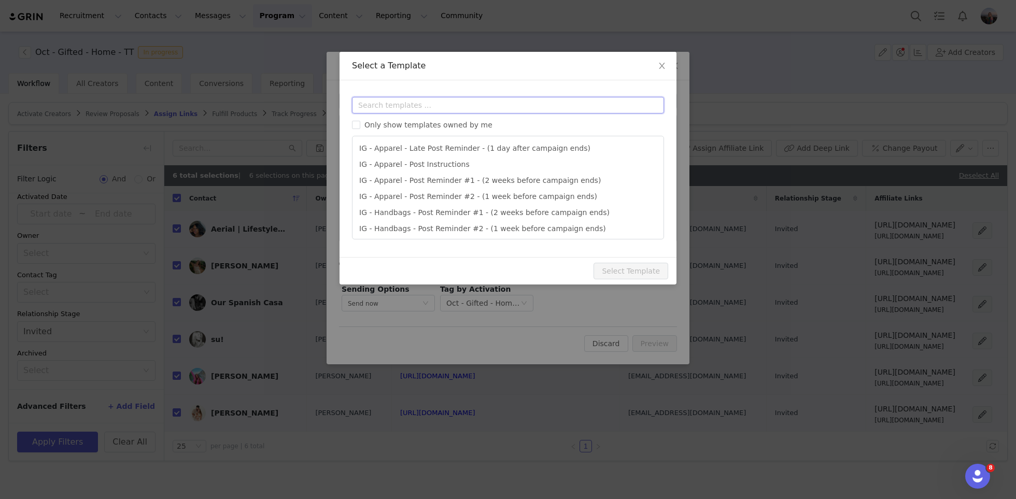
click at [396, 106] on input "text" at bounding box center [508, 105] width 312 height 17
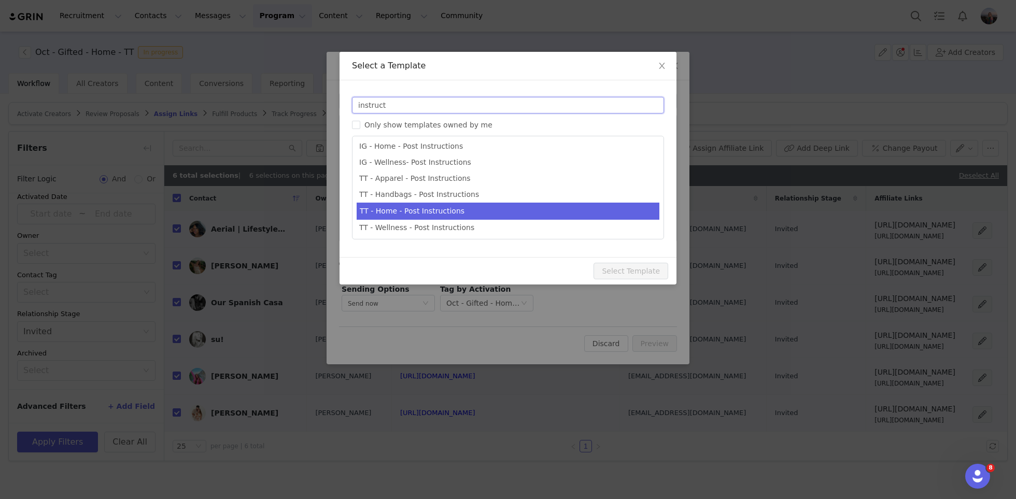
type input "instruct"
click at [422, 213] on li "TT - Home - Post Instructions" at bounding box center [508, 211] width 303 height 17
type input "Quince x @[tiktok_username] Post Instructions!"
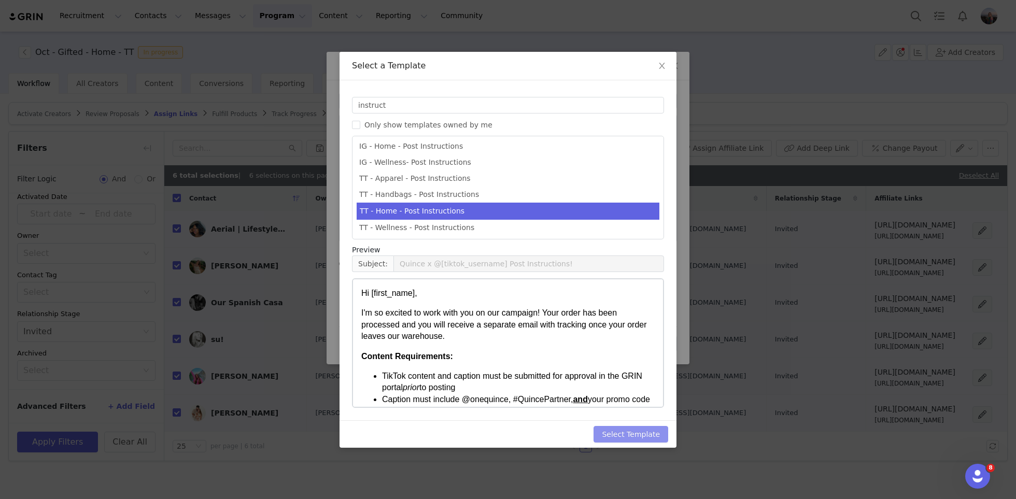
click at [616, 435] on button "Select Template" at bounding box center [630, 434] width 75 height 17
type input "Quince x @[tiktok_username] Post Instructions!"
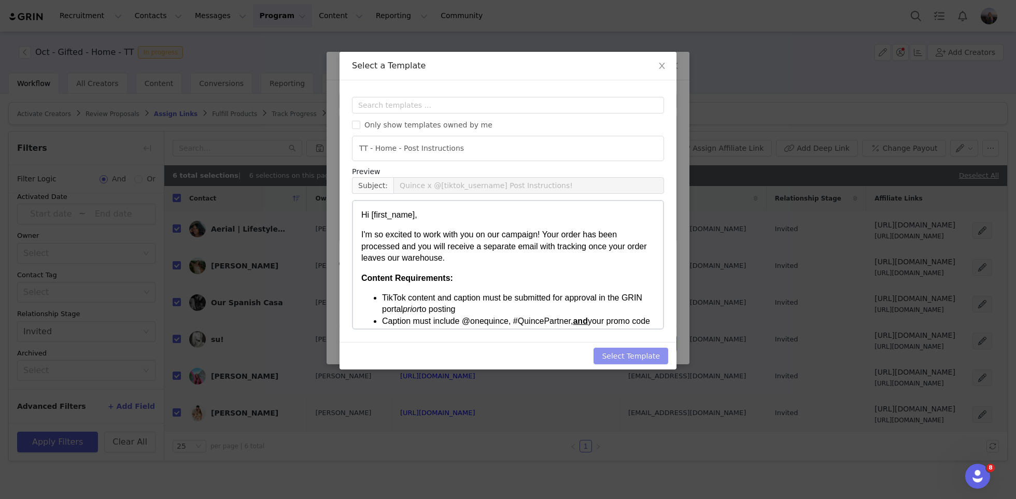
scroll to position [0, 0]
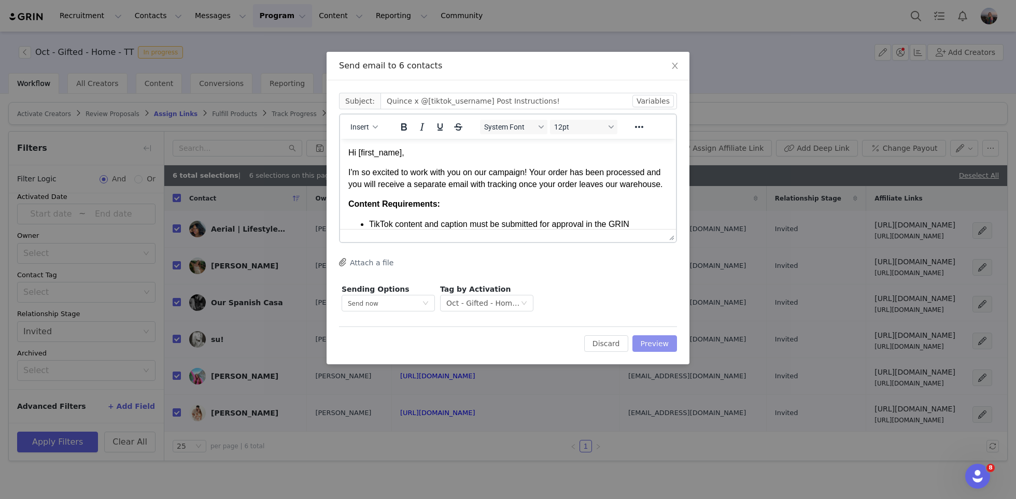
click at [660, 343] on button "Preview" at bounding box center [654, 343] width 45 height 17
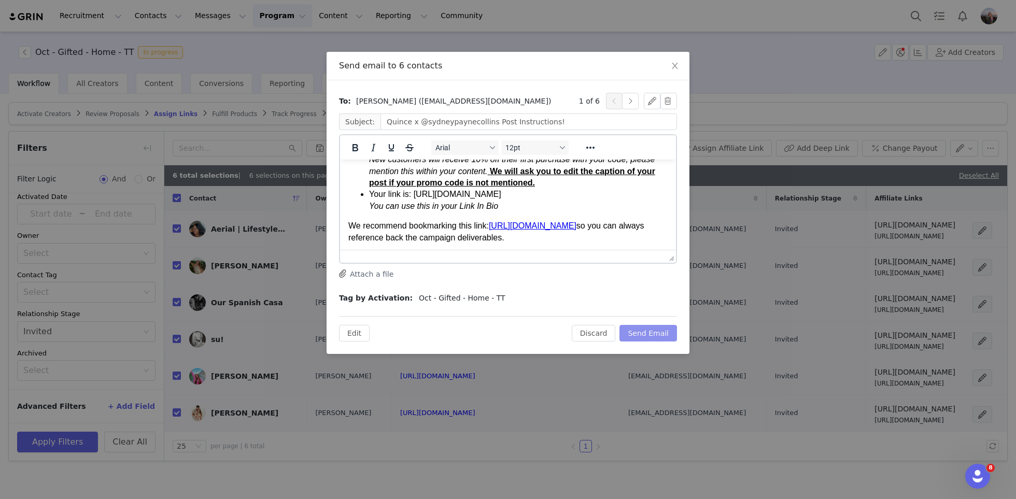
scroll to position [285, 0]
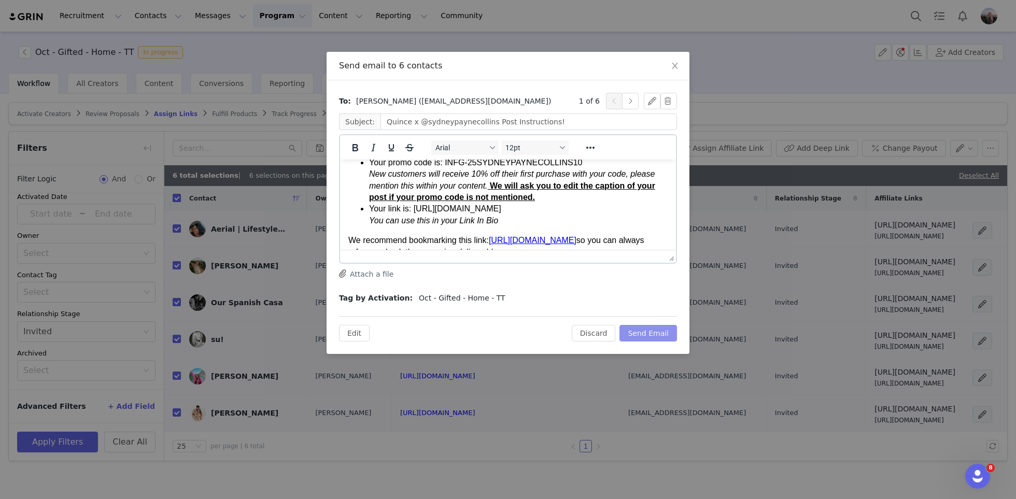
click at [651, 333] on button "Send Email" at bounding box center [648, 333] width 58 height 17
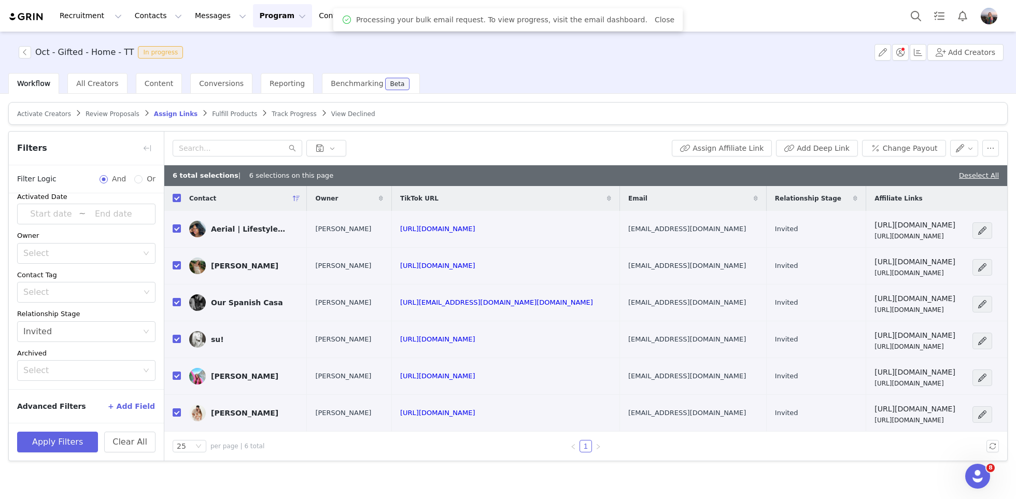
scroll to position [0, 0]
click at [984, 150] on button "button" at bounding box center [990, 148] width 17 height 17
click at [963, 150] on button "button" at bounding box center [964, 148] width 29 height 17
click at [919, 186] on span "Set Relationship Stage" at bounding box center [938, 184] width 82 height 11
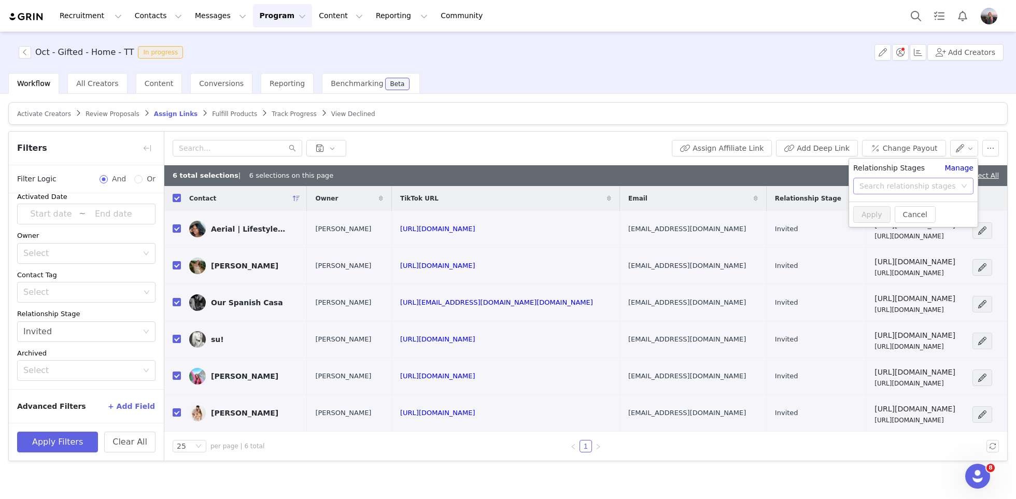
click at [898, 178] on div "Search relationship stages" at bounding box center [909, 186] width 101 height 16
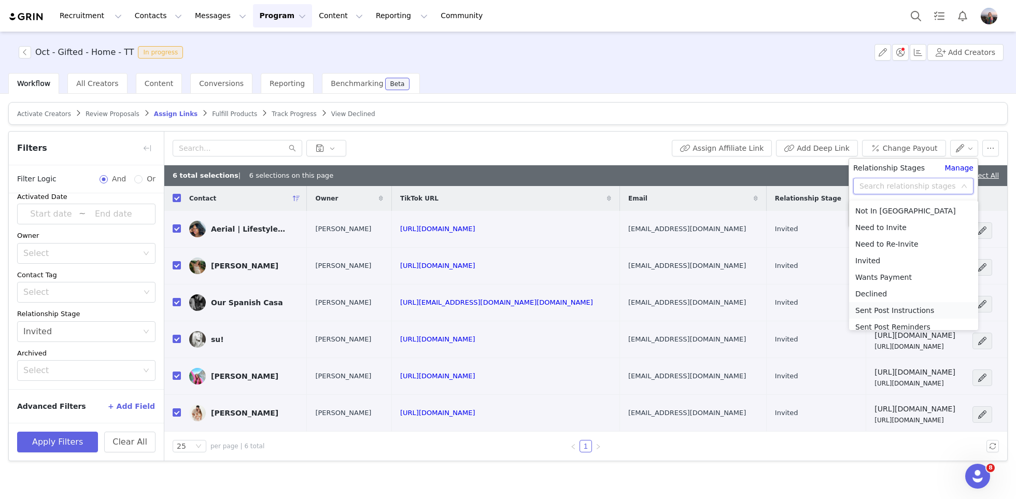
click at [918, 306] on li "Sent Post Instructions" at bounding box center [913, 310] width 129 height 17
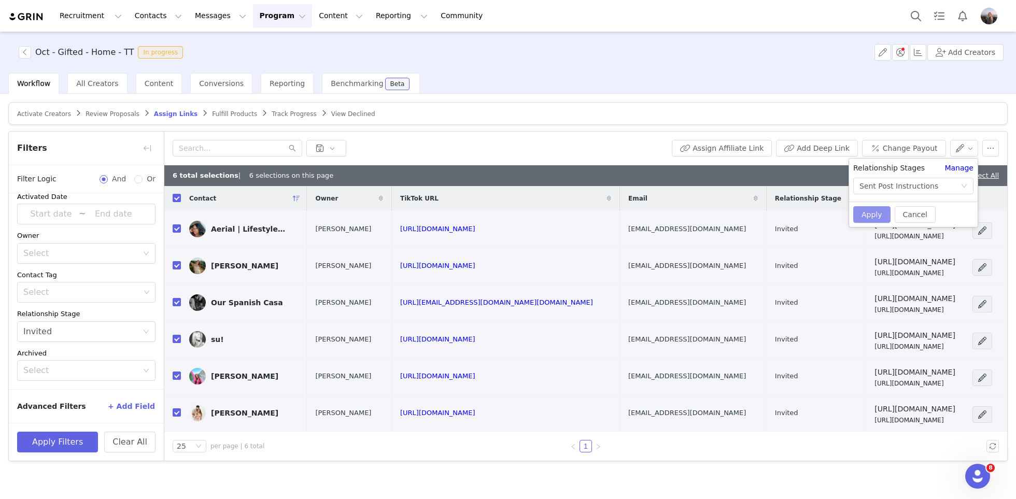
click at [868, 216] on button "Apply" at bounding box center [871, 214] width 37 height 17
click at [834, 173] on div "6 total selections | 6 selections on this page Deselect All" at bounding box center [585, 175] width 843 height 21
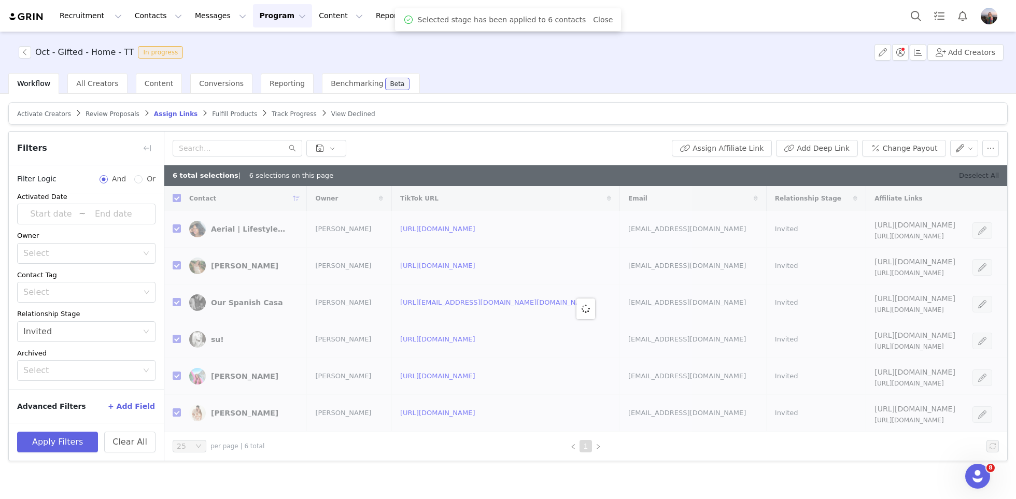
checkbox input "false"
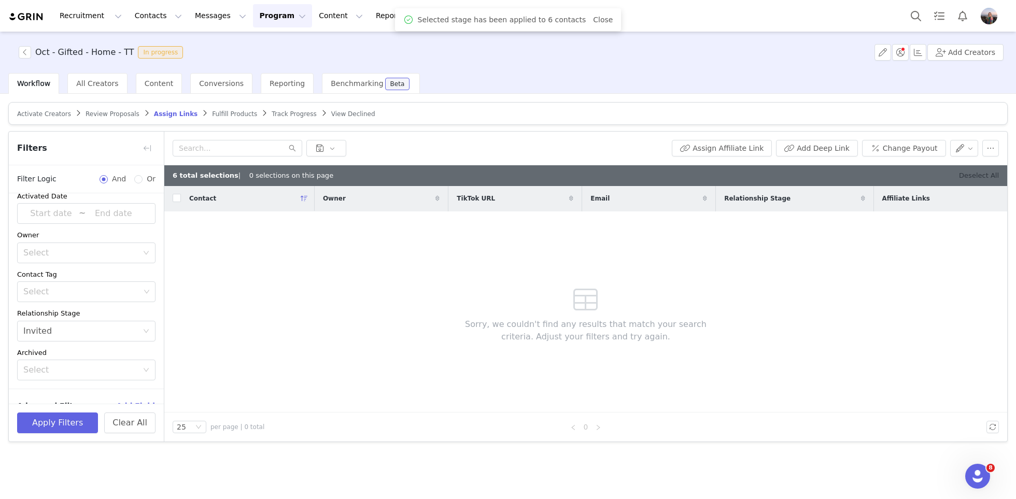
scroll to position [67, 0]
click at [980, 176] on link "Deselect All" at bounding box center [979, 176] width 40 height 8
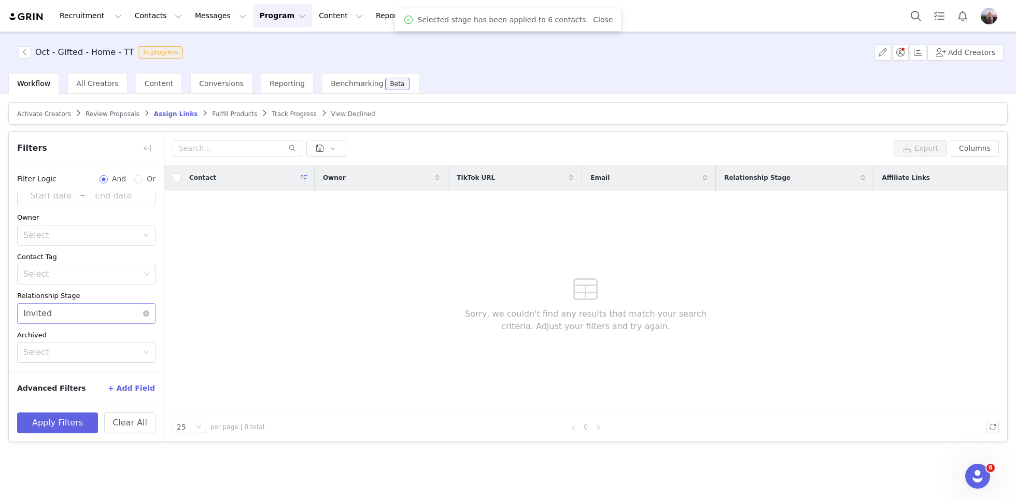
click at [97, 316] on div "Select Invited" at bounding box center [82, 314] width 119 height 20
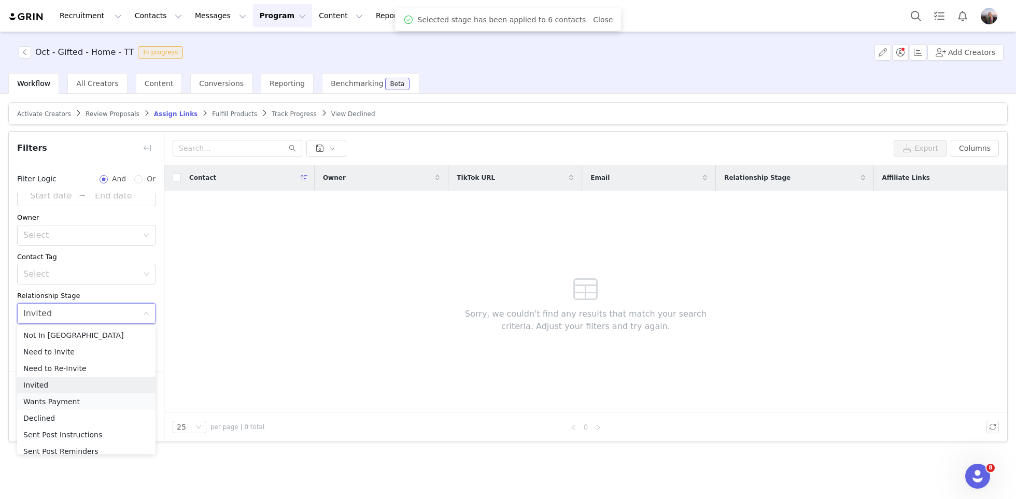
click at [55, 402] on li "Wants Payment" at bounding box center [86, 401] width 138 height 17
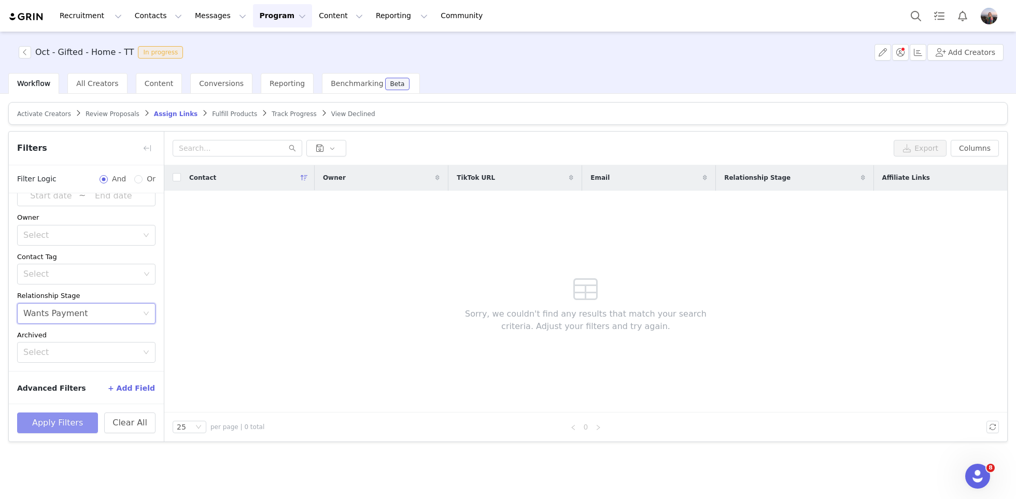
click at [54, 424] on button "Apply Filters" at bounding box center [57, 423] width 81 height 21
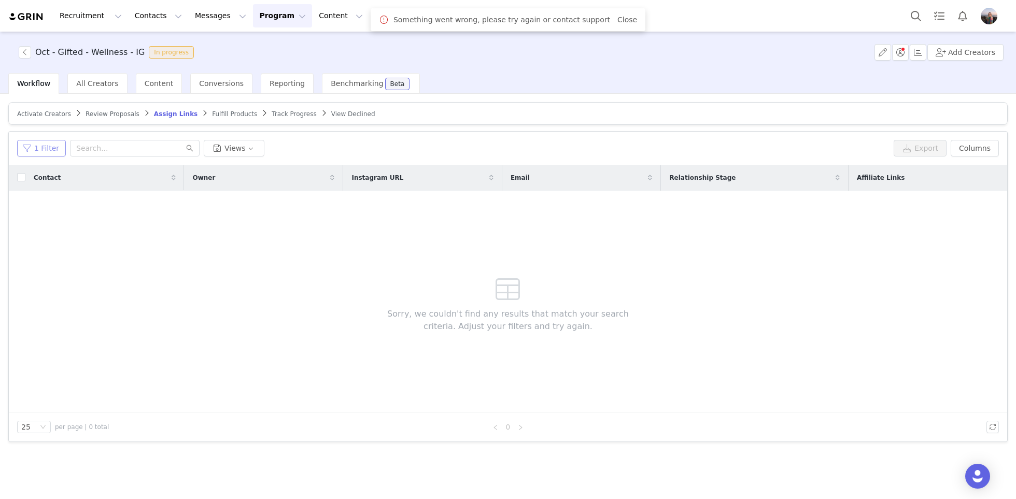
click at [58, 150] on button "1 Filter" at bounding box center [41, 148] width 49 height 17
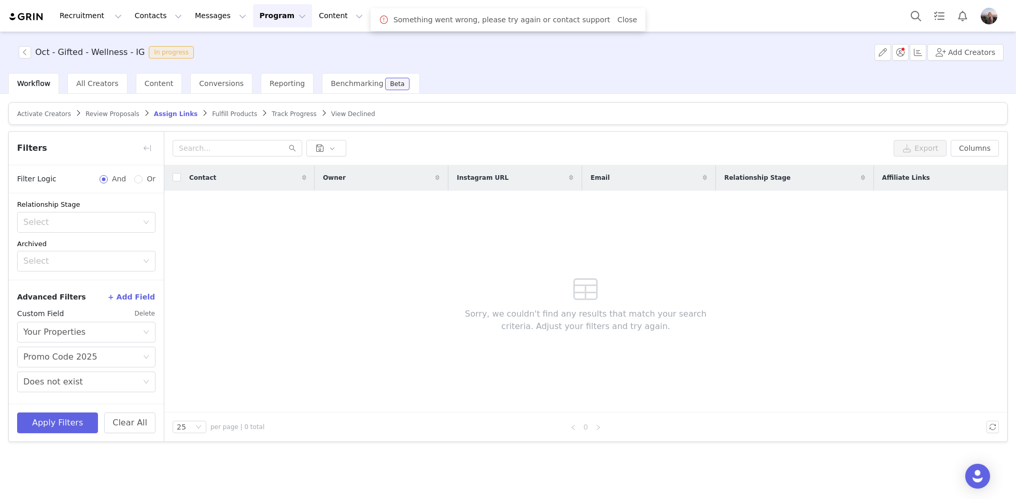
click at [145, 314] on button "Delete" at bounding box center [144, 313] width 21 height 17
click at [61, 309] on div "Select" at bounding box center [80, 313] width 115 height 10
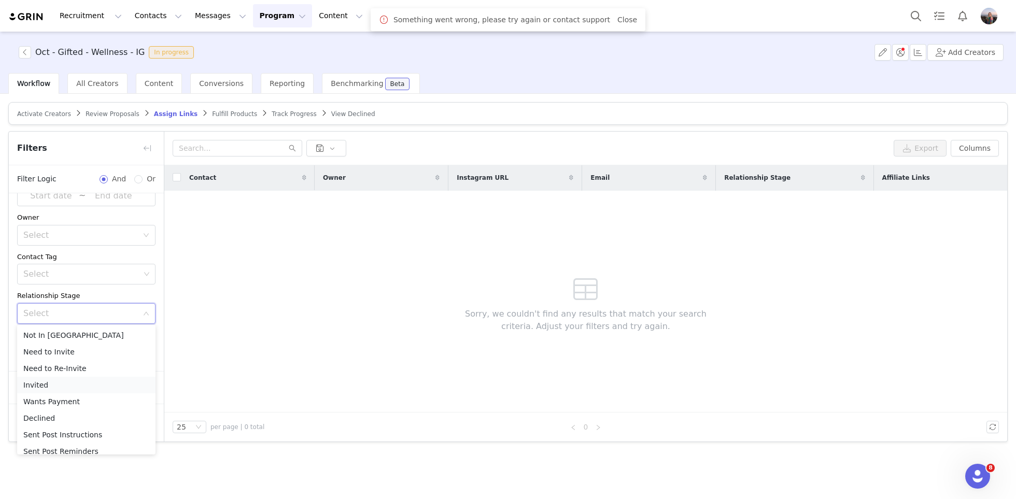
click at [42, 386] on li "Invited" at bounding box center [86, 385] width 138 height 17
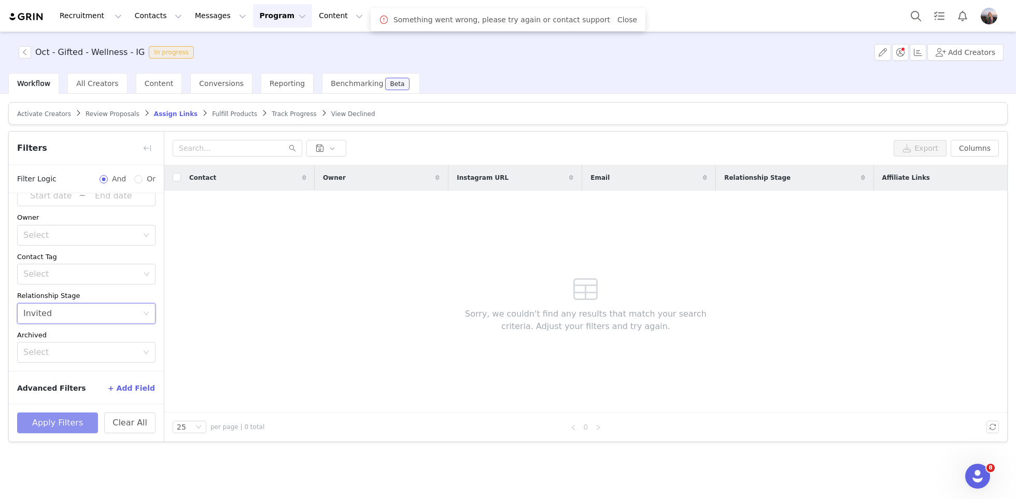
click at [52, 416] on button "Apply Filters" at bounding box center [57, 423] width 81 height 21
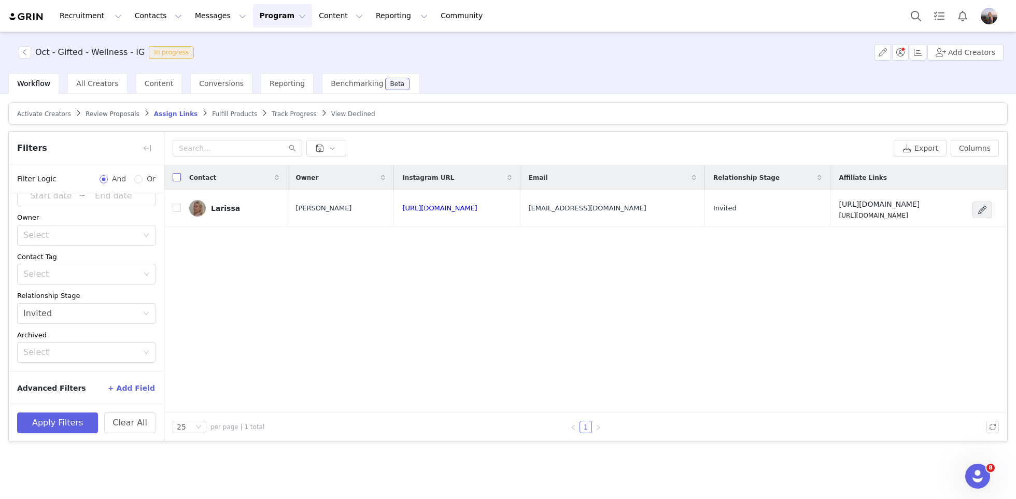
click at [180, 181] on input "checkbox" at bounding box center [177, 177] width 8 height 8
checkbox input "true"
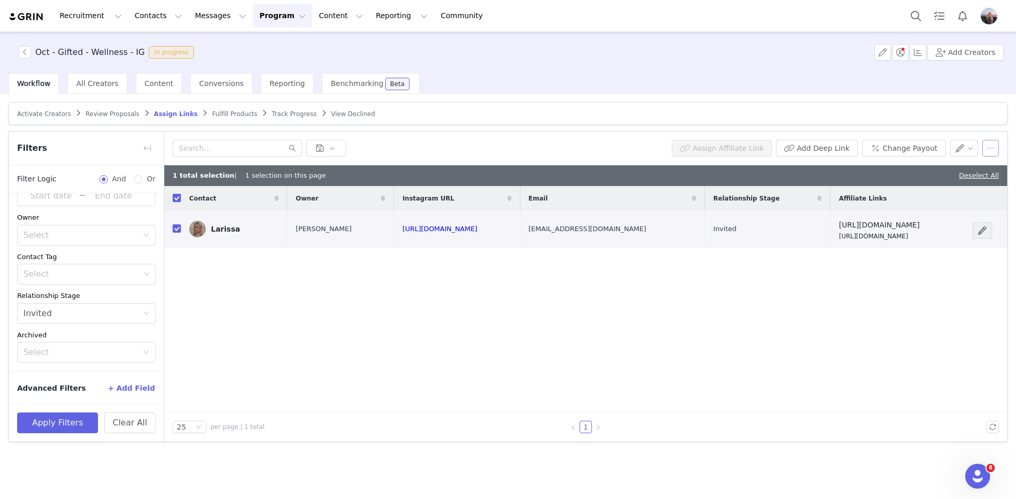
click at [988, 149] on button "button" at bounding box center [990, 148] width 17 height 17
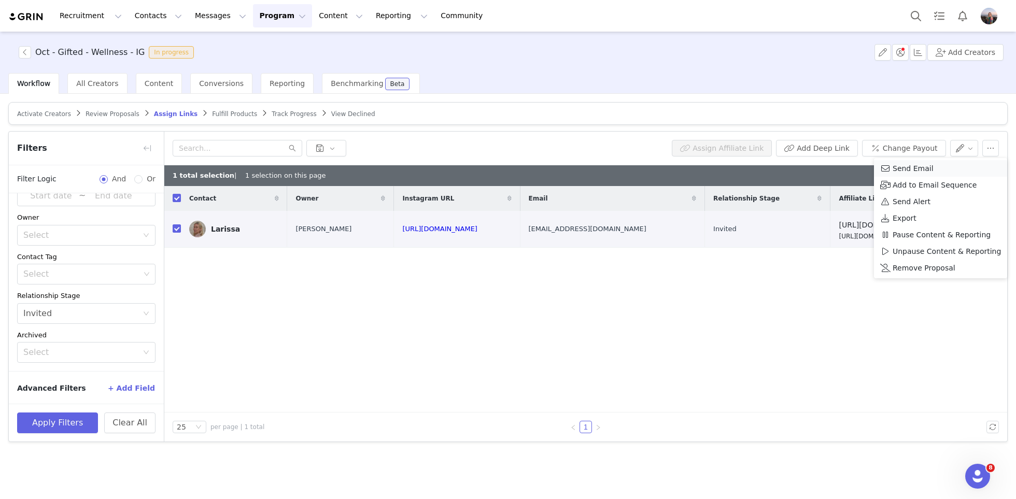
click at [925, 169] on span "Send Email" at bounding box center [913, 168] width 41 height 11
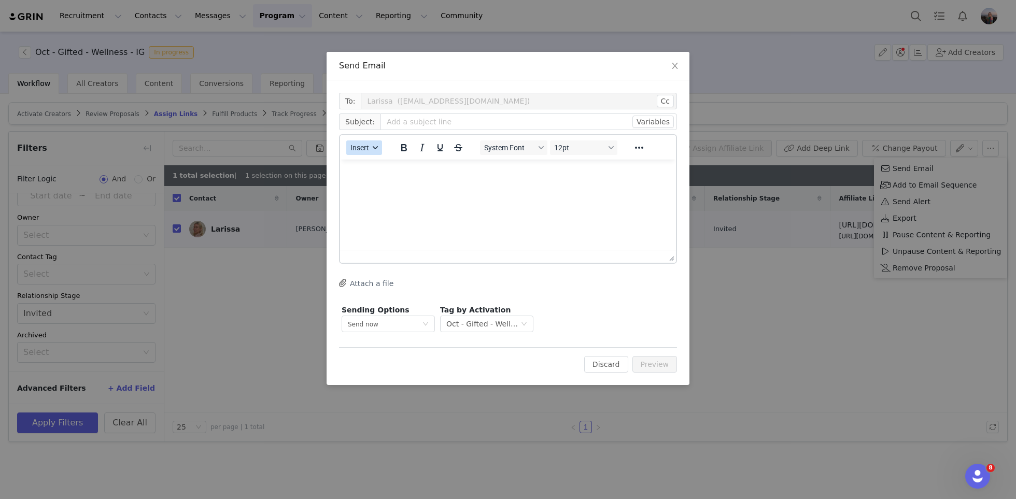
click at [375, 149] on icon "button" at bounding box center [375, 147] width 5 height 5
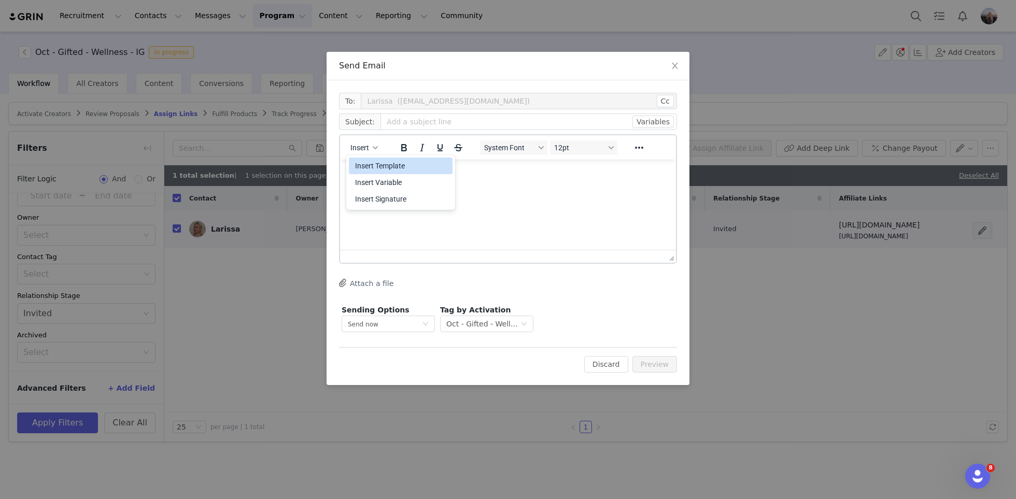
click at [383, 160] on div "Insert Template" at bounding box center [401, 166] width 93 height 12
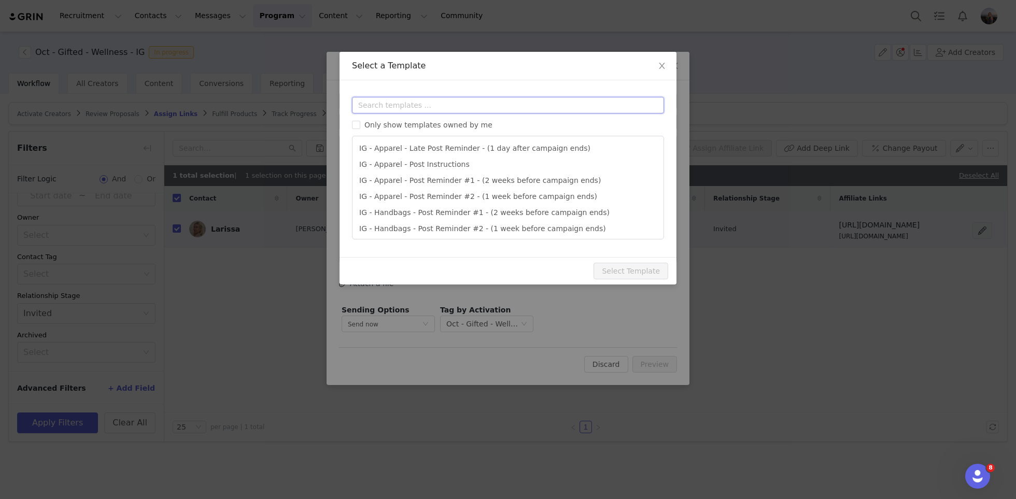
click at [393, 109] on input "text" at bounding box center [508, 105] width 312 height 17
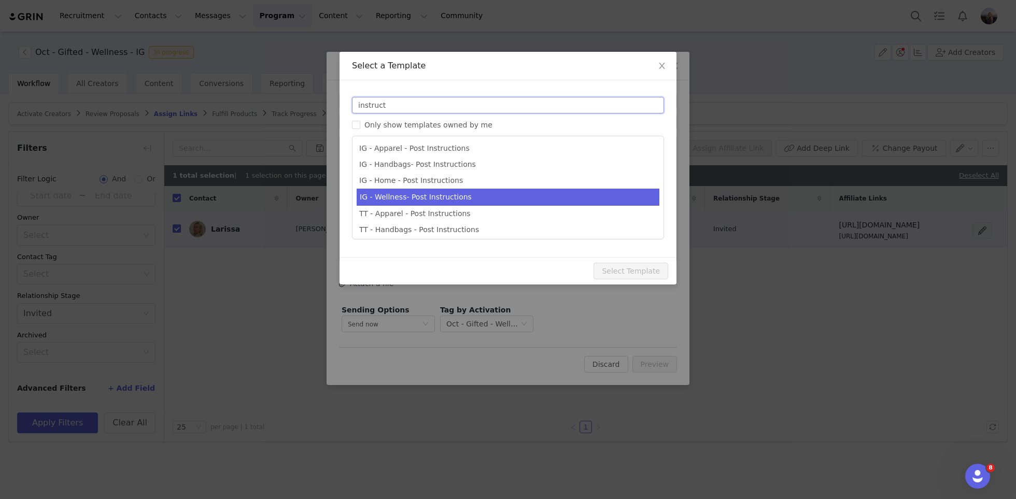
type input "instruct"
type input "Quince x @[instagram_username] Post Instructions!"
click at [404, 197] on li "IG - Wellness- Post Instructions" at bounding box center [508, 197] width 303 height 17
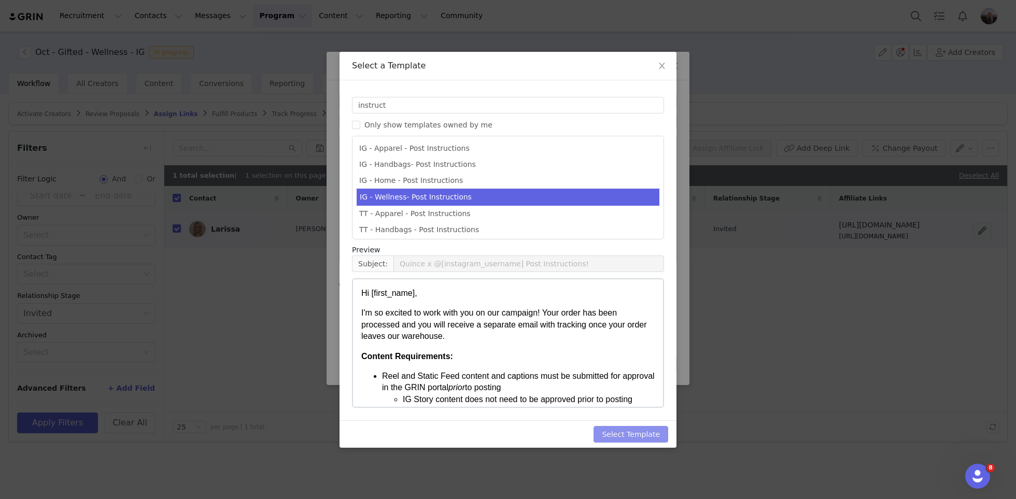
click at [628, 434] on button "Select Template" at bounding box center [630, 434] width 75 height 17
type input "Quince x @[instagram_username] Post Instructions!"
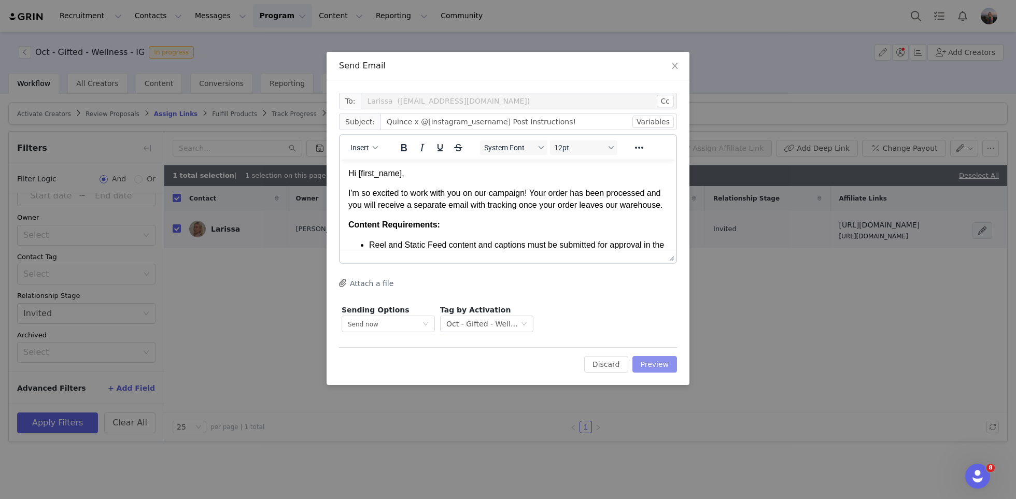
click at [654, 364] on button "Preview" at bounding box center [654, 364] width 45 height 17
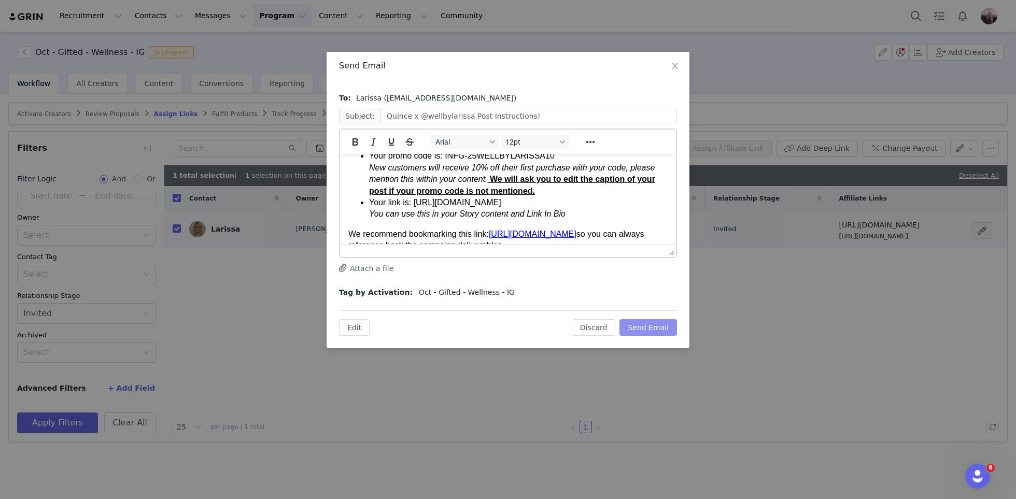
scroll to position [332, 0]
click at [651, 329] on button "Send Email" at bounding box center [648, 327] width 58 height 17
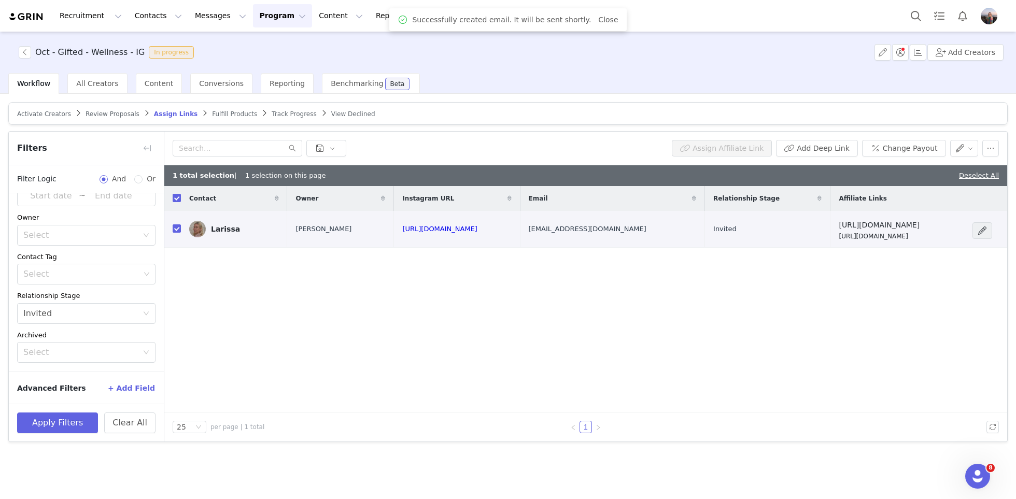
scroll to position [0, 0]
click at [968, 152] on button "button" at bounding box center [964, 148] width 29 height 17
click at [926, 182] on span "Set Relationship Stage" at bounding box center [938, 184] width 82 height 11
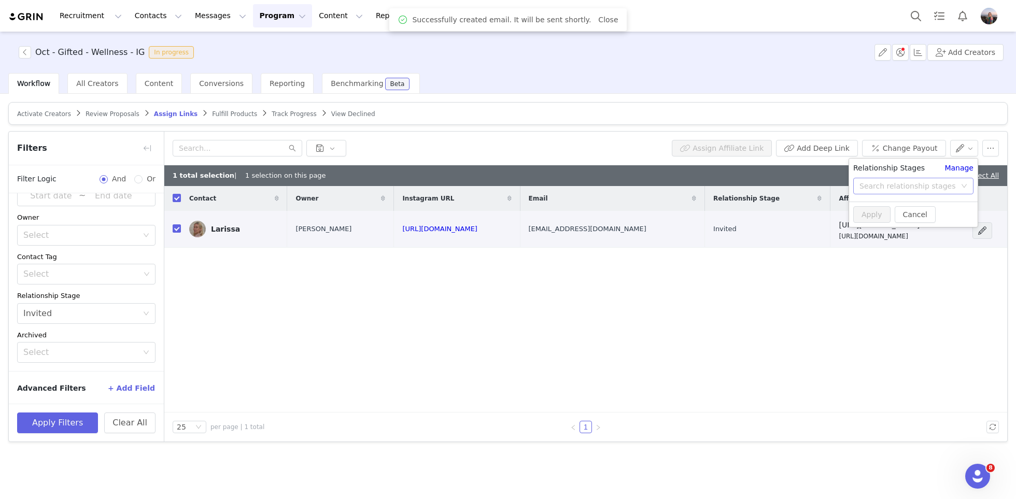
click at [897, 184] on div "Search relationship stages" at bounding box center [907, 186] width 96 height 10
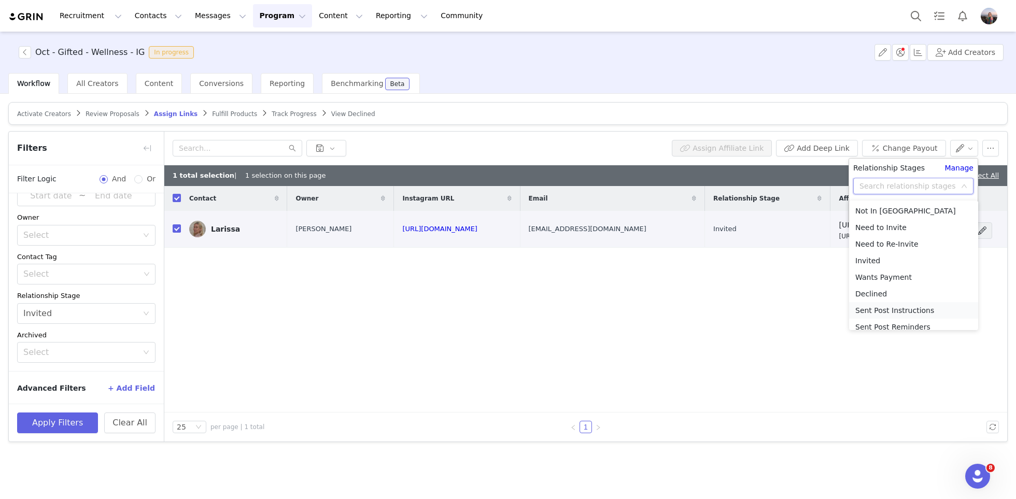
click at [913, 312] on li "Sent Post Instructions" at bounding box center [913, 310] width 129 height 17
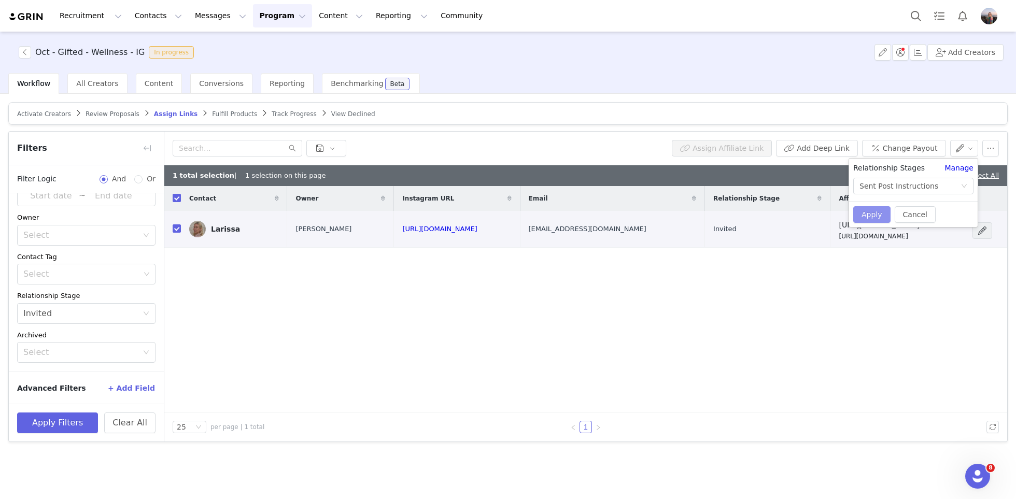
click at [872, 216] on button "Apply" at bounding box center [871, 214] width 37 height 17
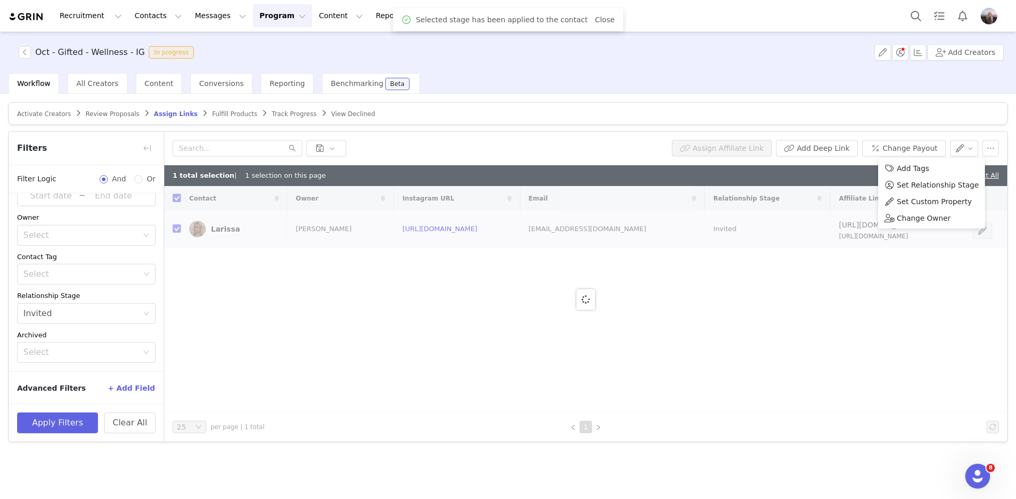
click at [843, 176] on div "1 total selection | 1 selection on this page Deselect All" at bounding box center [585, 175] width 843 height 21
checkbox input "false"
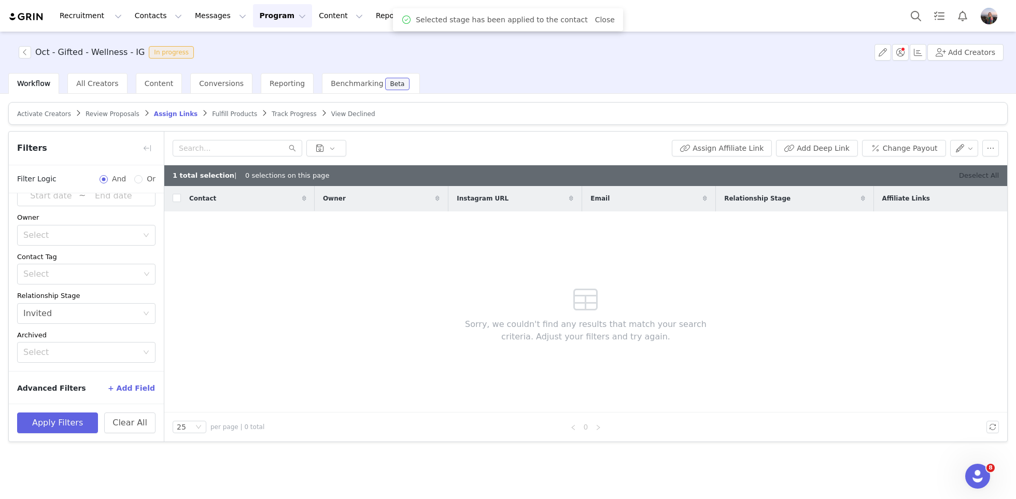
click at [991, 175] on link "Deselect All" at bounding box center [979, 176] width 40 height 8
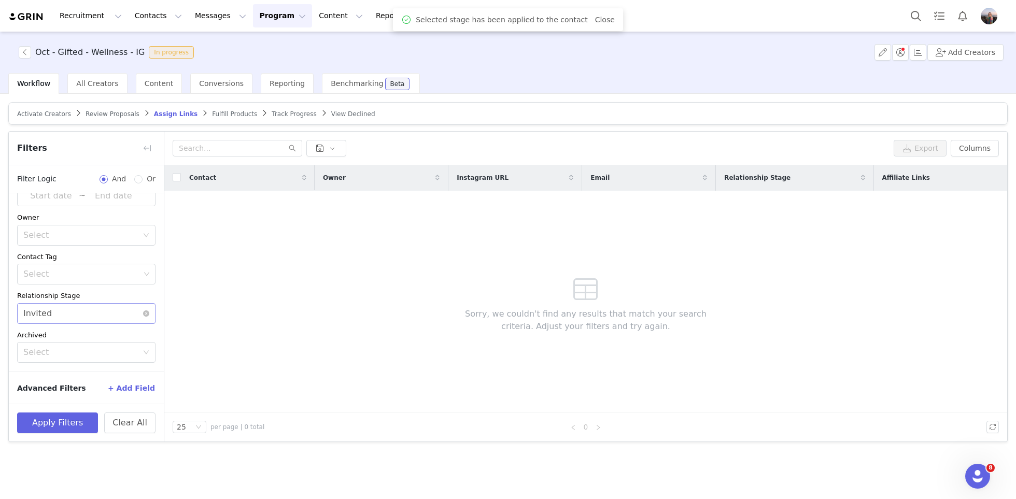
click at [61, 316] on div "Select Invited" at bounding box center [82, 314] width 119 height 20
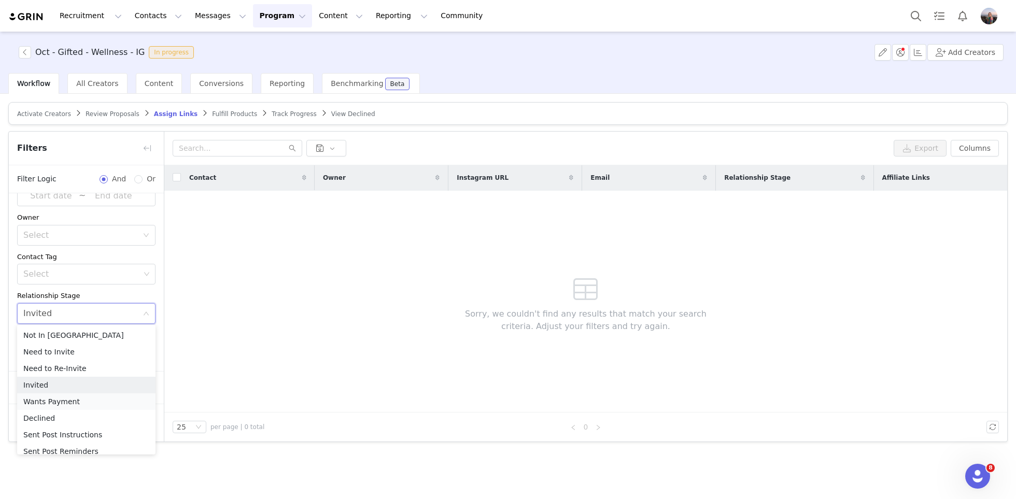
click at [59, 403] on li "Wants Payment" at bounding box center [86, 401] width 138 height 17
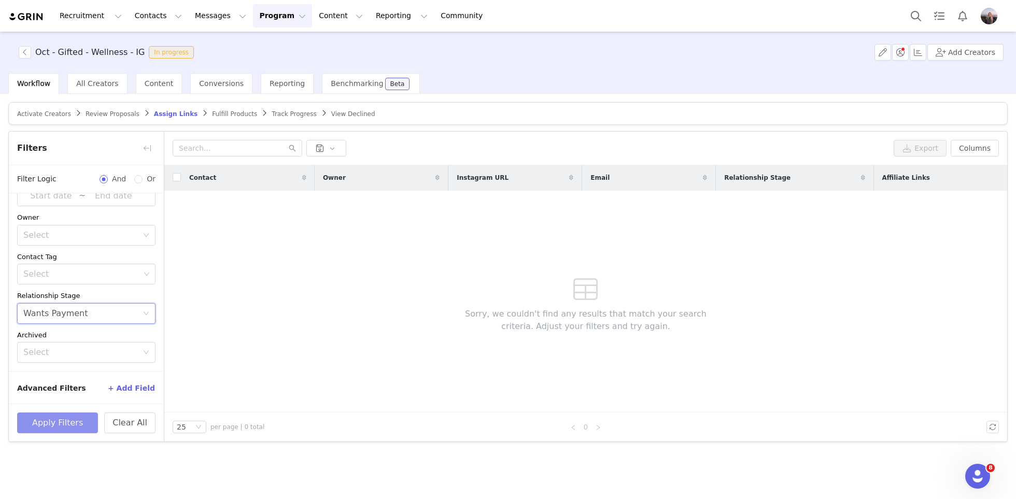
click at [67, 425] on button "Apply Filters" at bounding box center [57, 423] width 81 height 21
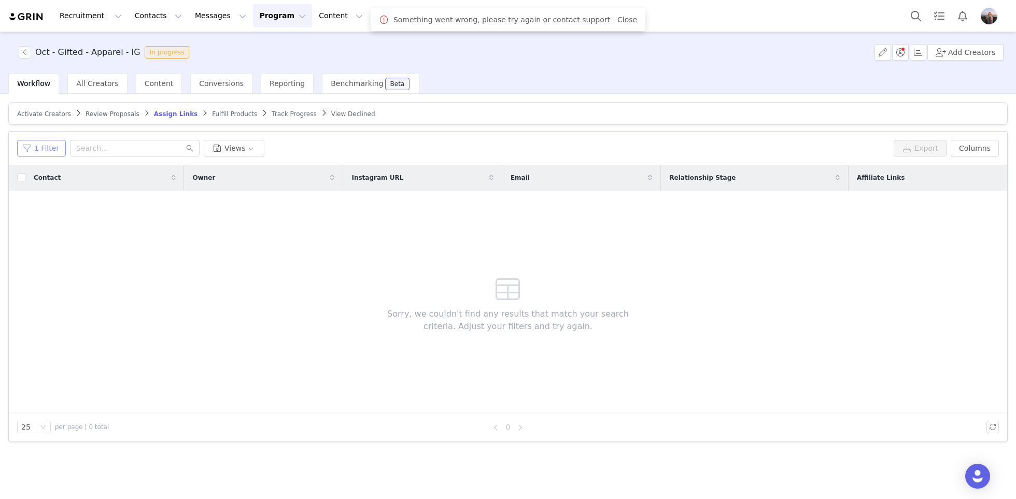
click at [54, 145] on button "1 Filter" at bounding box center [41, 148] width 49 height 17
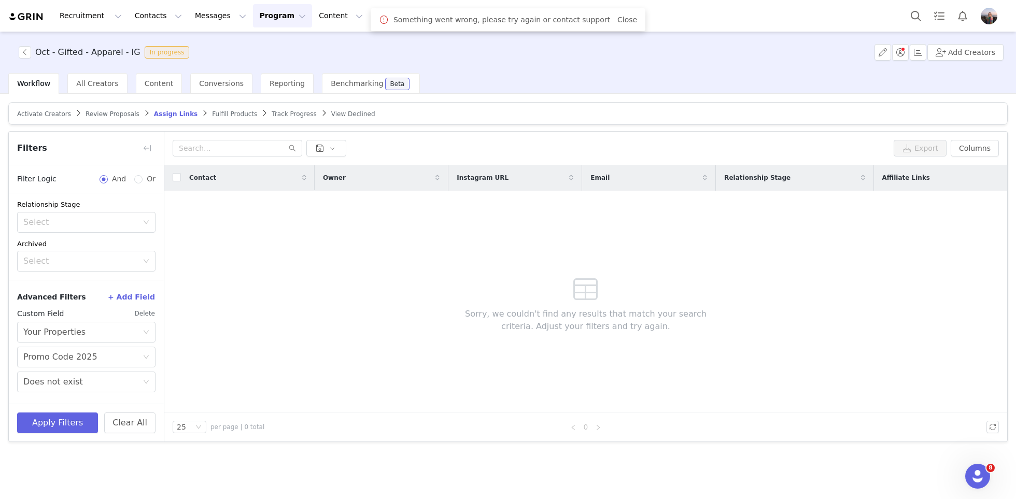
click at [147, 316] on button "Delete" at bounding box center [144, 313] width 21 height 17
click at [40, 312] on div "Select" at bounding box center [80, 313] width 115 height 10
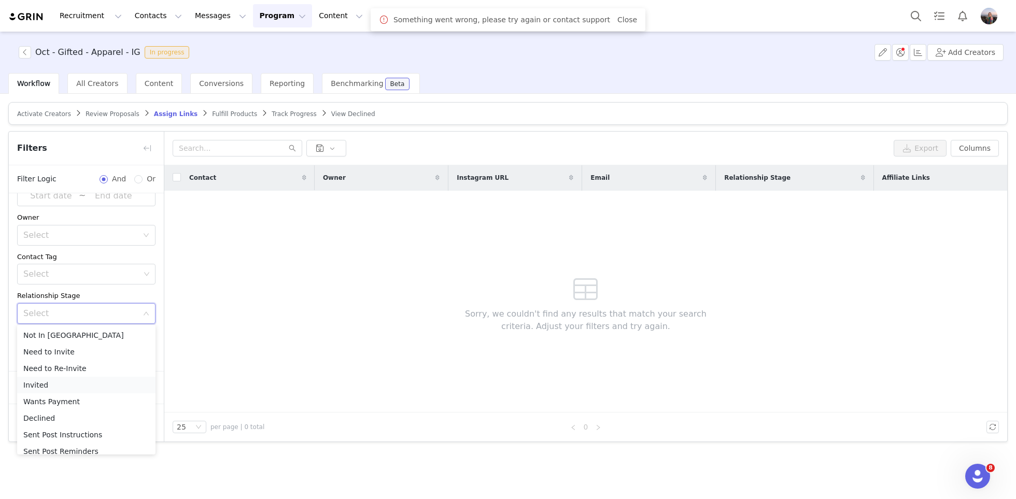
click at [46, 384] on li "Invited" at bounding box center [86, 385] width 138 height 17
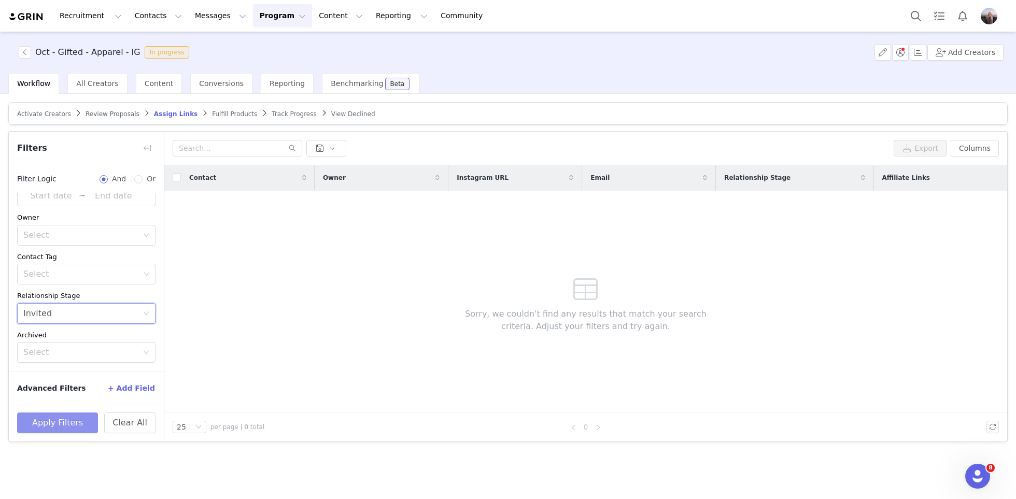
click at [46, 420] on button "Apply Filters" at bounding box center [57, 423] width 81 height 21
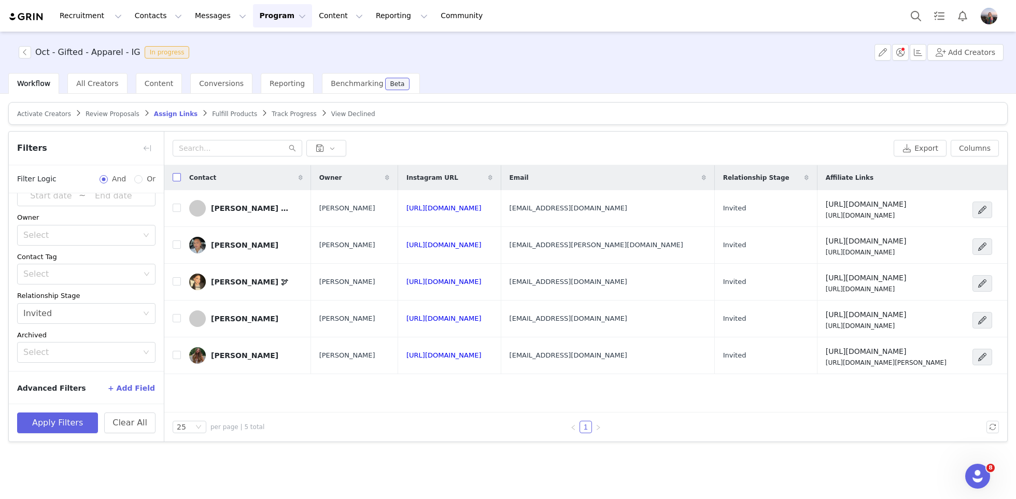
click at [176, 178] on input "checkbox" at bounding box center [177, 177] width 8 height 8
checkbox input "true"
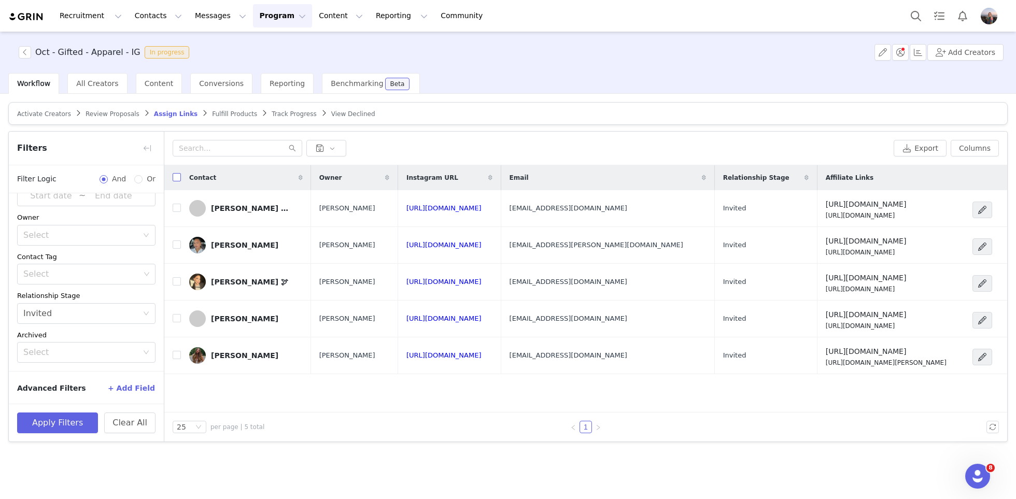
checkbox input "true"
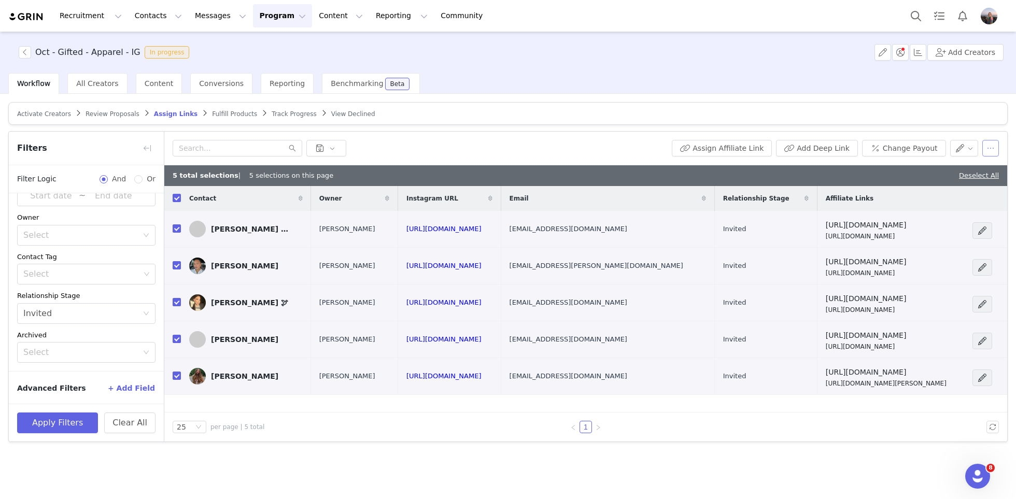
click at [990, 147] on button "button" at bounding box center [990, 148] width 17 height 17
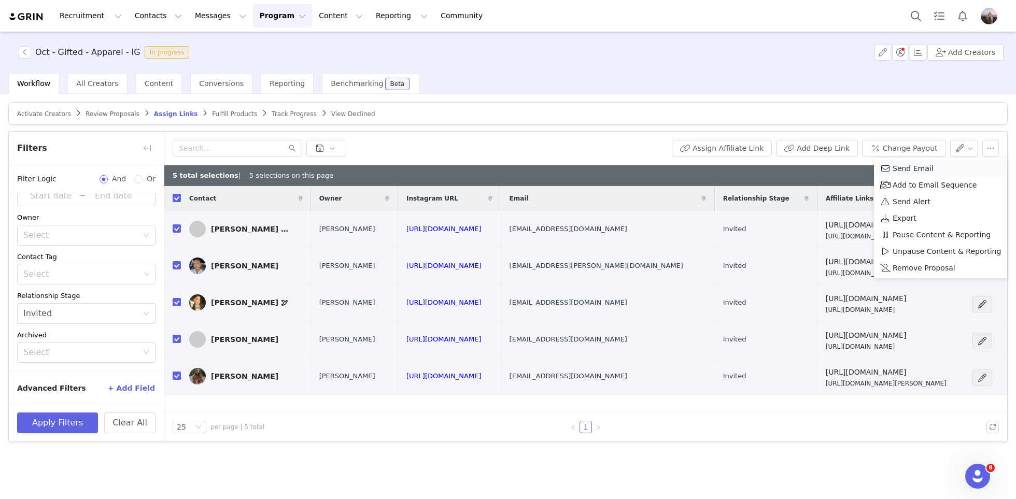
click at [925, 169] on span "Send Email" at bounding box center [913, 168] width 41 height 11
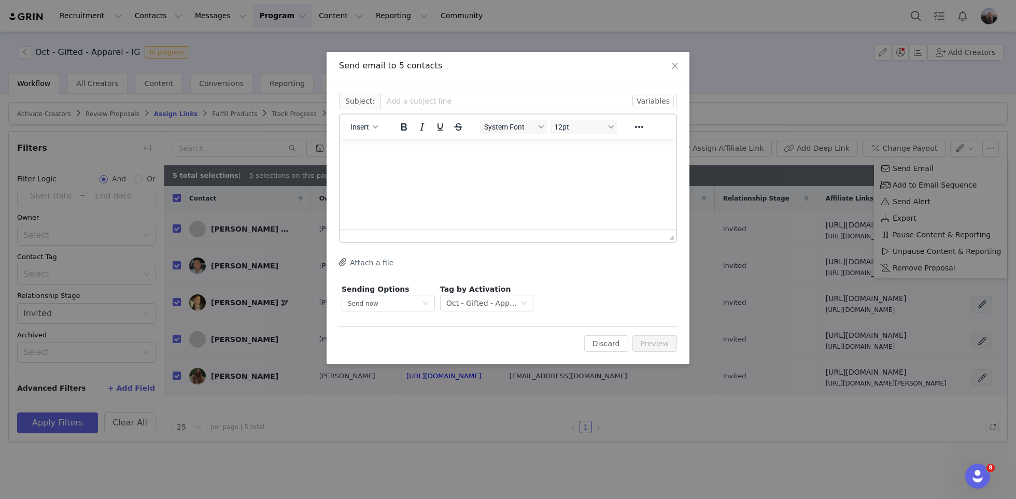
scroll to position [0, 0]
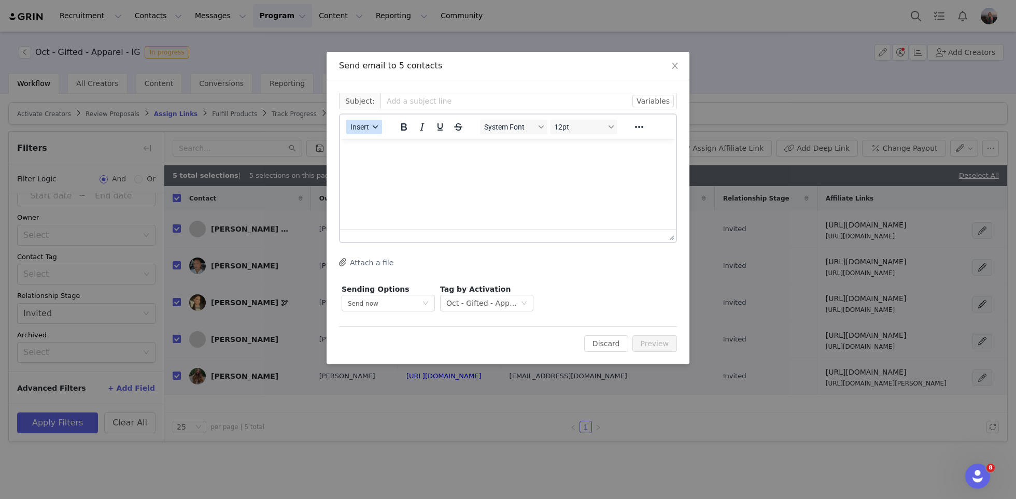
click at [365, 130] on span "Insert" at bounding box center [359, 127] width 19 height 8
click at [386, 147] on div "Insert Template" at bounding box center [401, 145] width 93 height 12
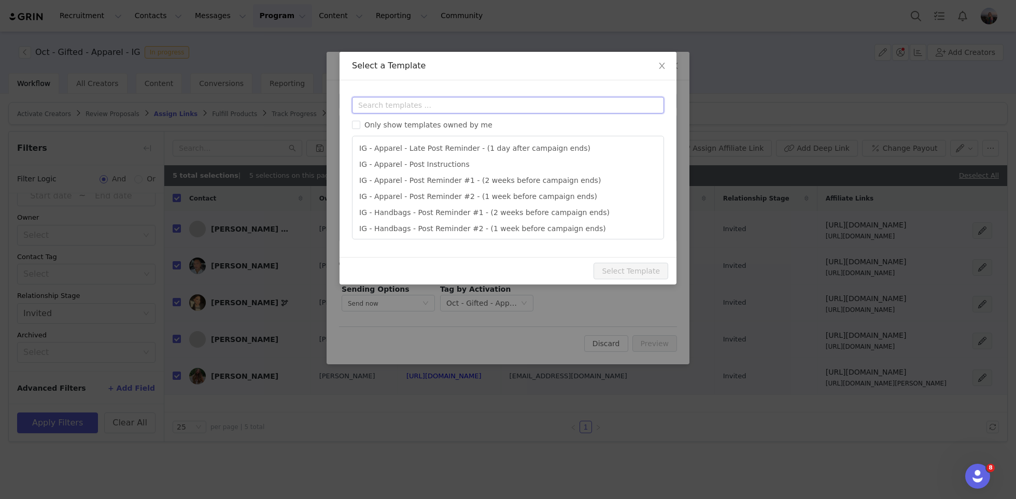
click at [400, 108] on input "text" at bounding box center [508, 105] width 312 height 17
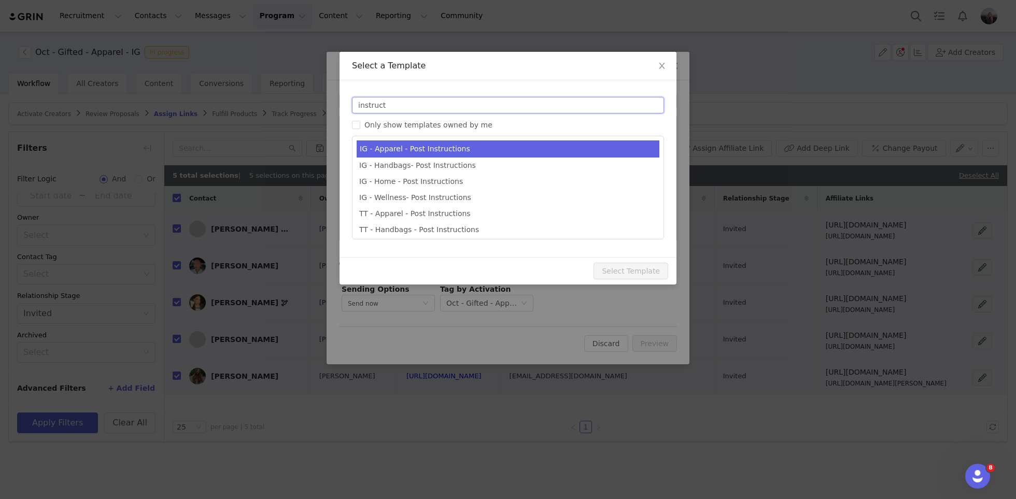
type input "instruct"
type input "Quince x @[instagram_username] Post Instructions!"
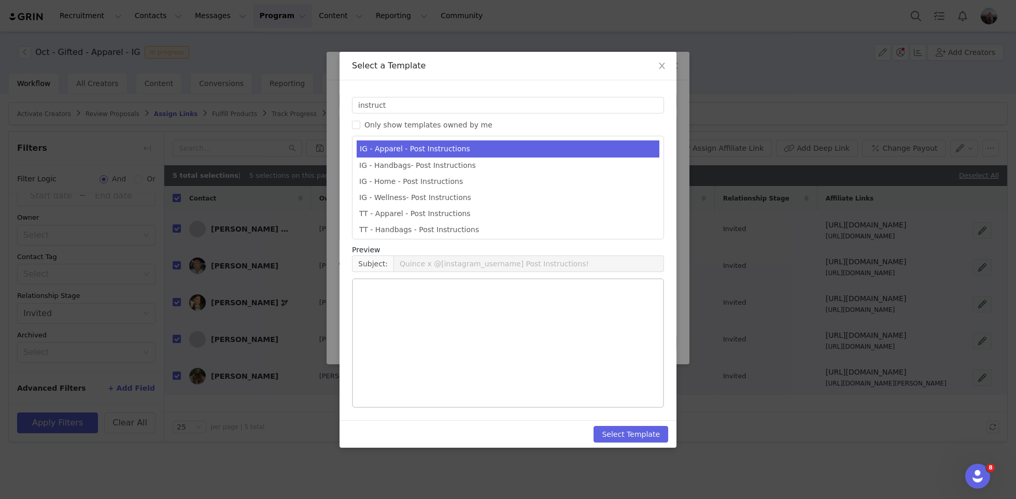
click at [436, 146] on li "IG - Apparel - Post Instructions" at bounding box center [508, 148] width 303 height 17
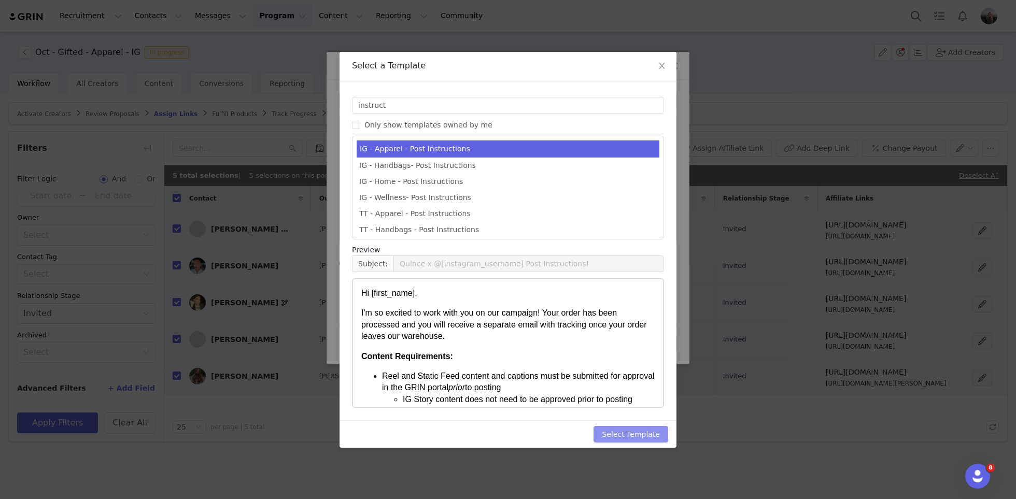
click at [613, 428] on button "Select Template" at bounding box center [630, 434] width 75 height 17
type input "Quince x @[instagram_username] Post Instructions!"
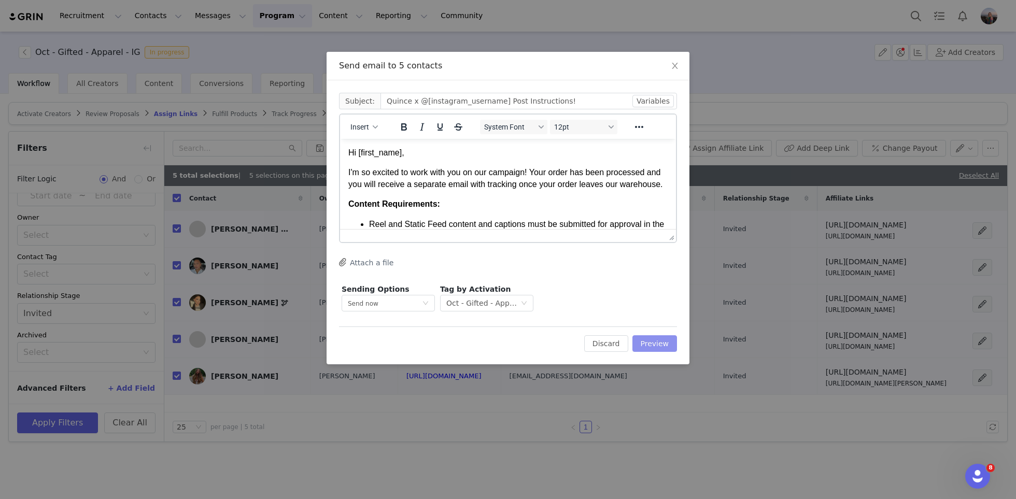
click at [654, 338] on button "Preview" at bounding box center [654, 343] width 45 height 17
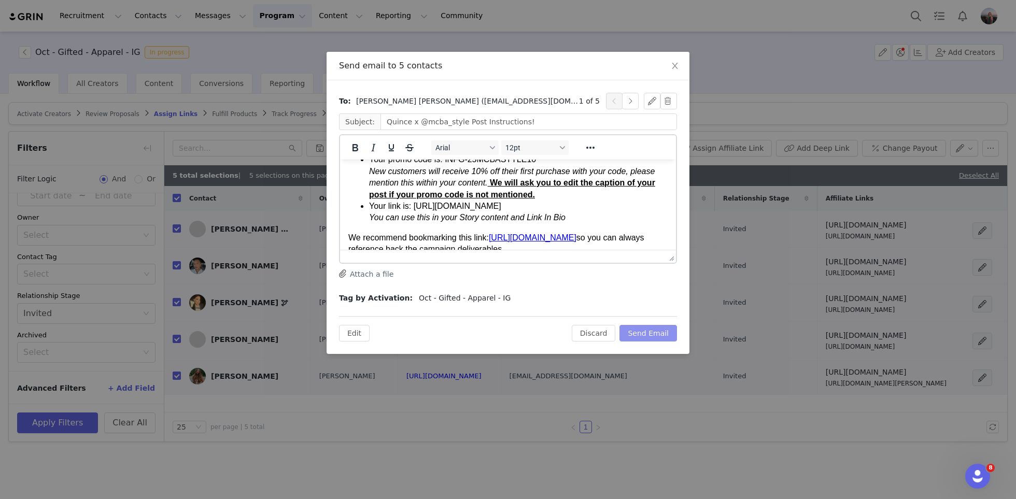
scroll to position [333, 0]
click at [638, 325] on button "Send Email" at bounding box center [648, 333] width 58 height 17
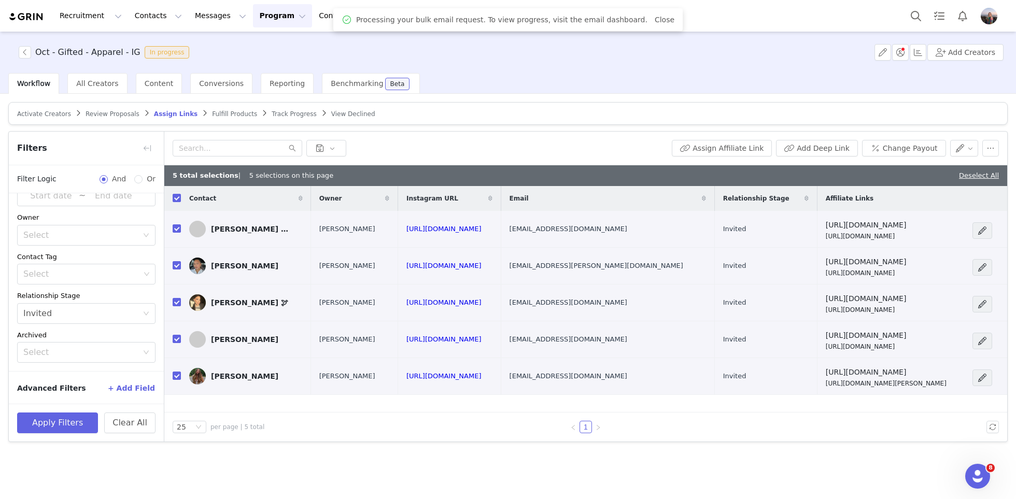
scroll to position [0, 0]
click at [965, 148] on button "button" at bounding box center [964, 148] width 29 height 17
click at [932, 182] on span "Set Relationship Stage" at bounding box center [938, 184] width 82 height 11
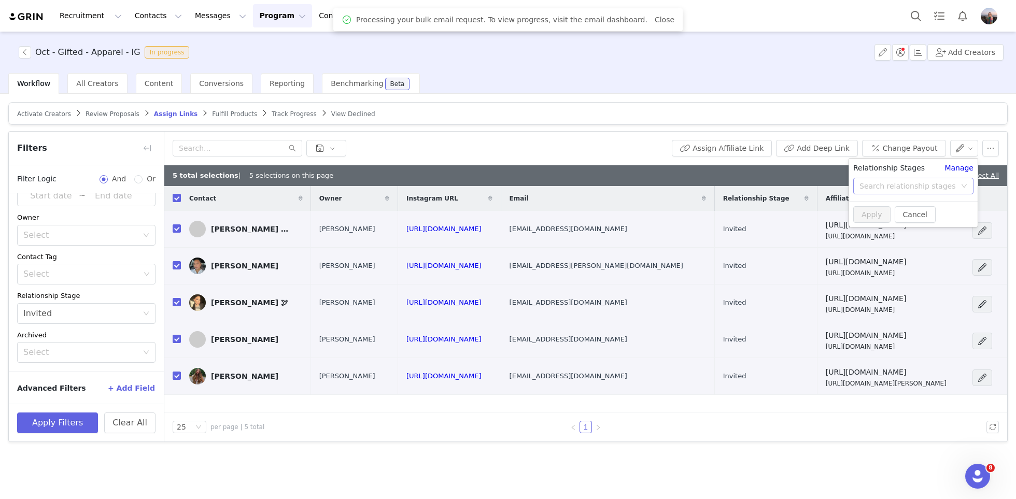
click at [895, 179] on div "Search relationship stages" at bounding box center [909, 186] width 101 height 16
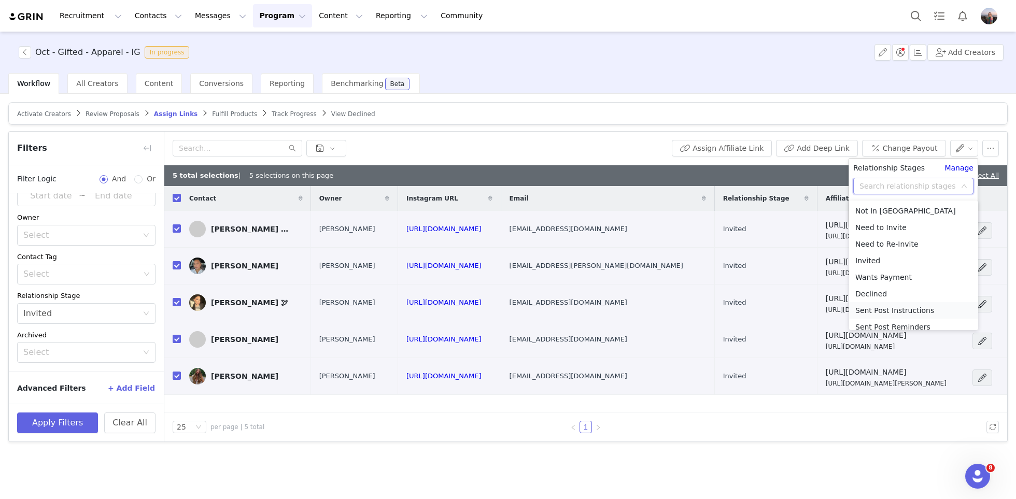
click at [908, 311] on li "Sent Post Instructions" at bounding box center [913, 310] width 129 height 17
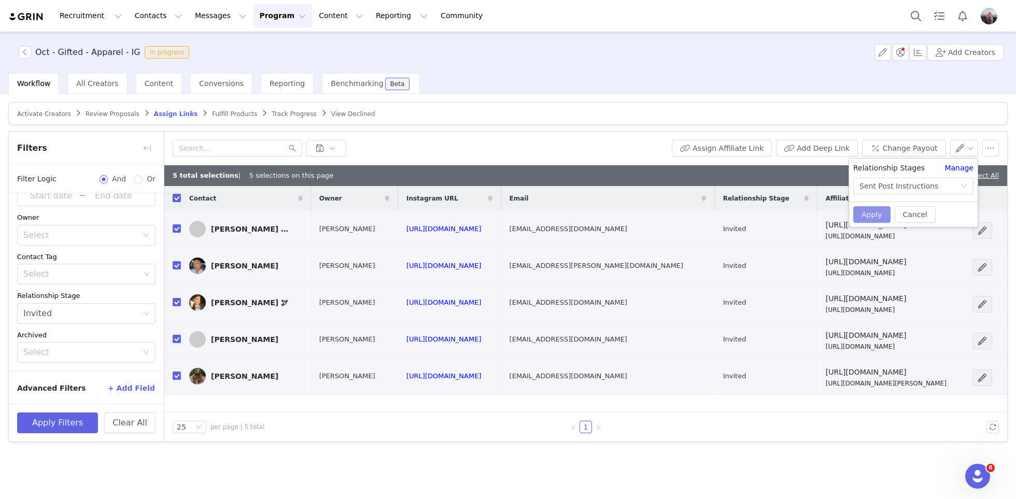
click at [874, 218] on button "Apply" at bounding box center [871, 214] width 37 height 17
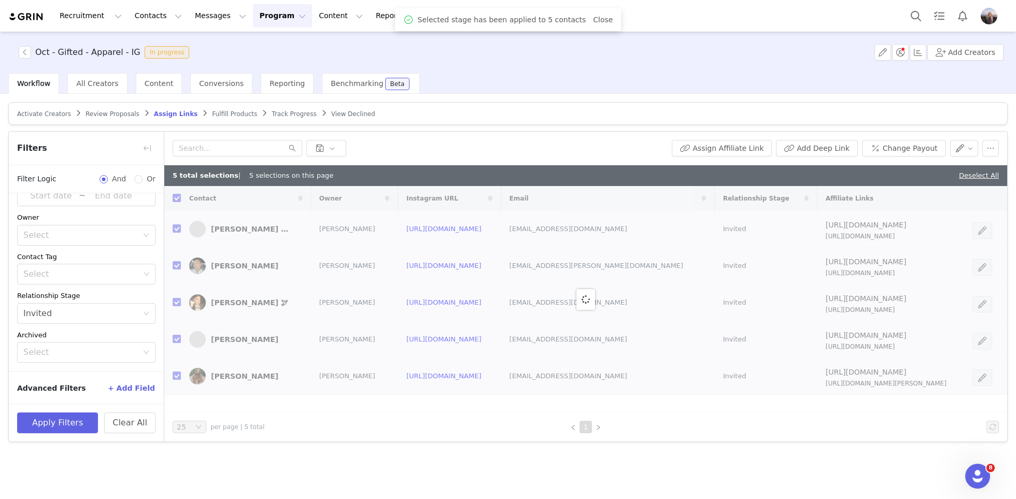
click at [835, 175] on div "5 total selections | 5 selections on this page Deselect All" at bounding box center [585, 175] width 843 height 21
checkbox input "false"
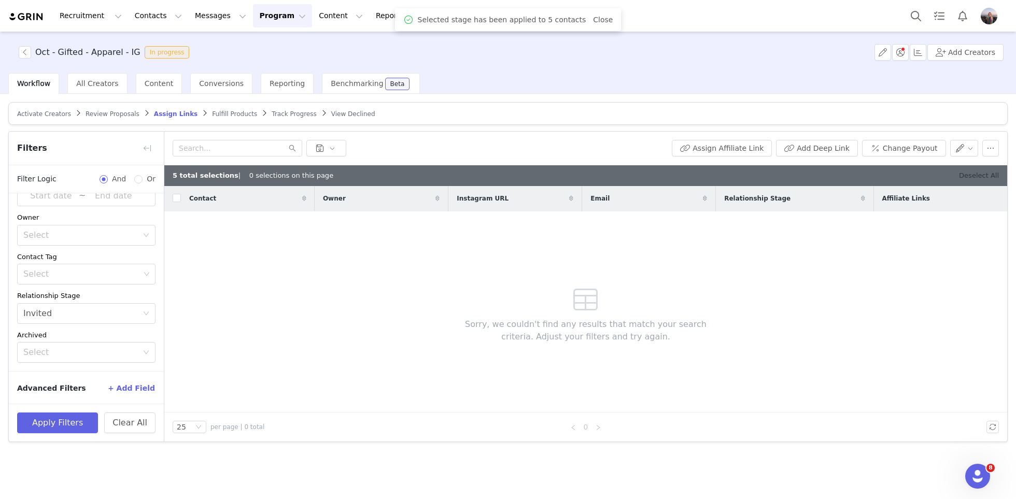
click at [971, 175] on link "Deselect All" at bounding box center [979, 176] width 40 height 8
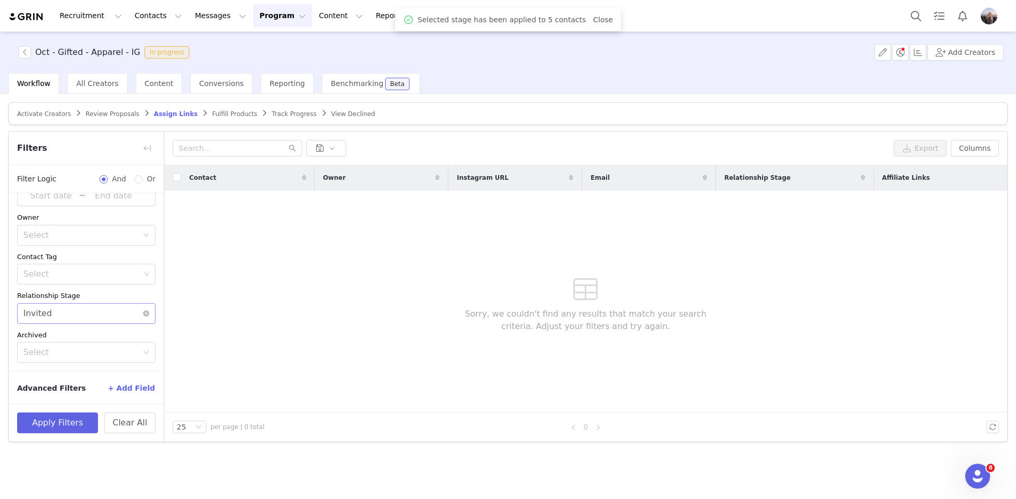
click at [63, 313] on div "Select Invited" at bounding box center [82, 314] width 119 height 20
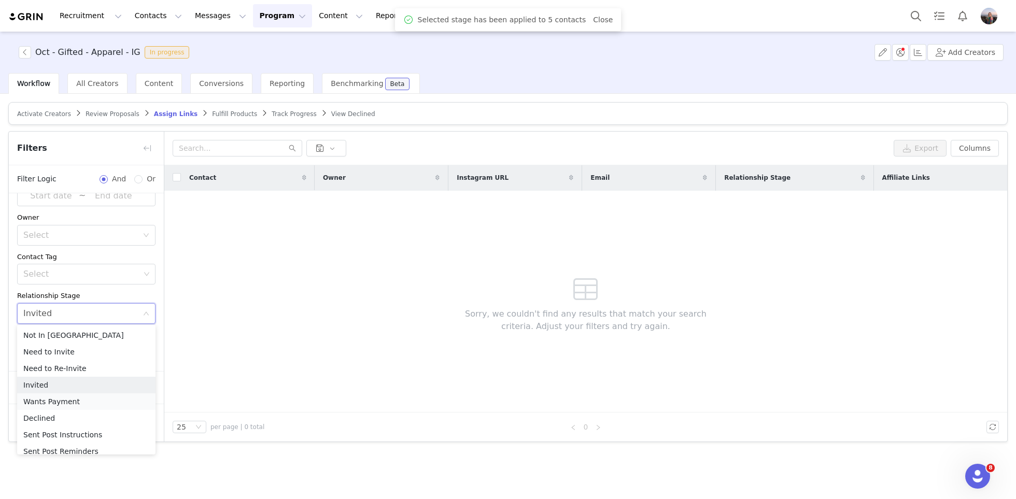
click at [55, 398] on li "Wants Payment" at bounding box center [86, 401] width 138 height 17
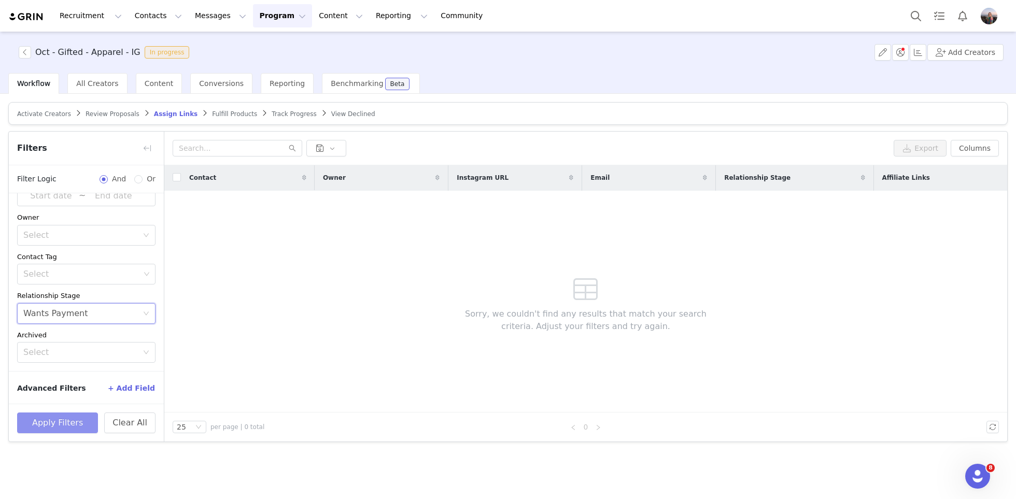
click at [60, 426] on button "Apply Filters" at bounding box center [57, 423] width 81 height 21
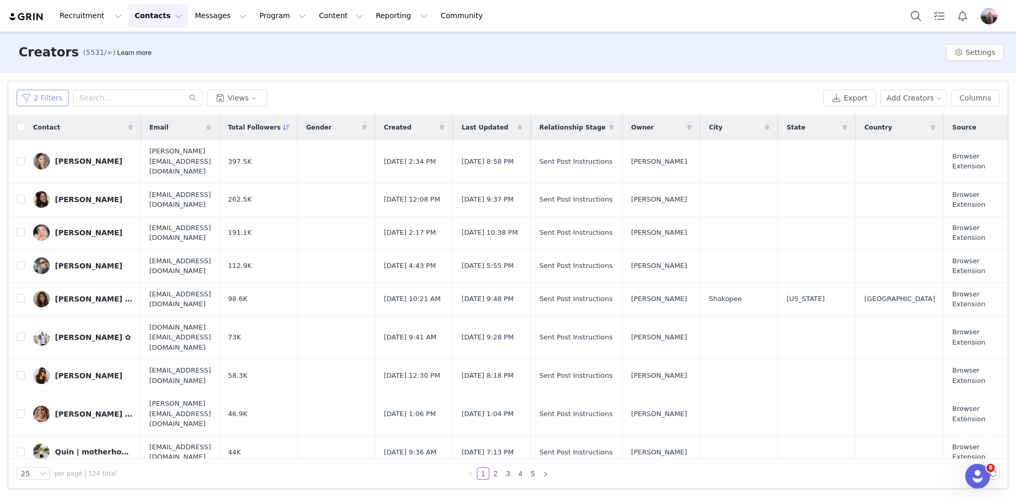
click at [37, 96] on button "2 Filters" at bounding box center [43, 98] width 52 height 17
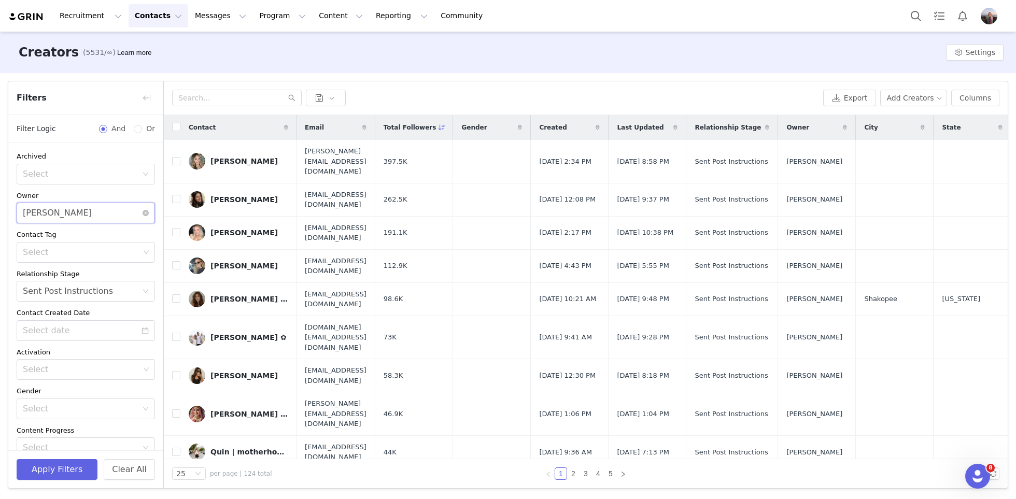
click at [85, 210] on div "Select [PERSON_NAME]" at bounding box center [82, 213] width 119 height 20
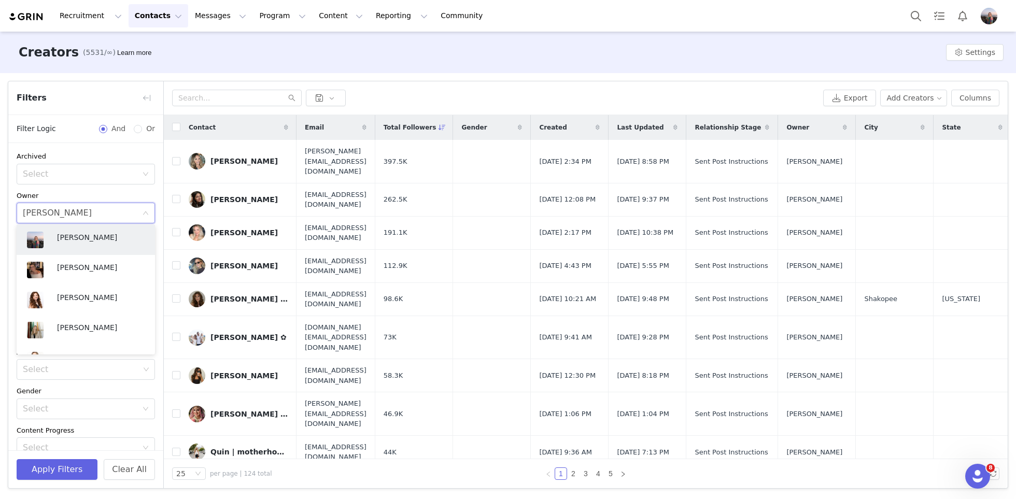
scroll to position [273, 0]
click at [86, 271] on p "[PERSON_NAME]" at bounding box center [101, 267] width 88 height 11
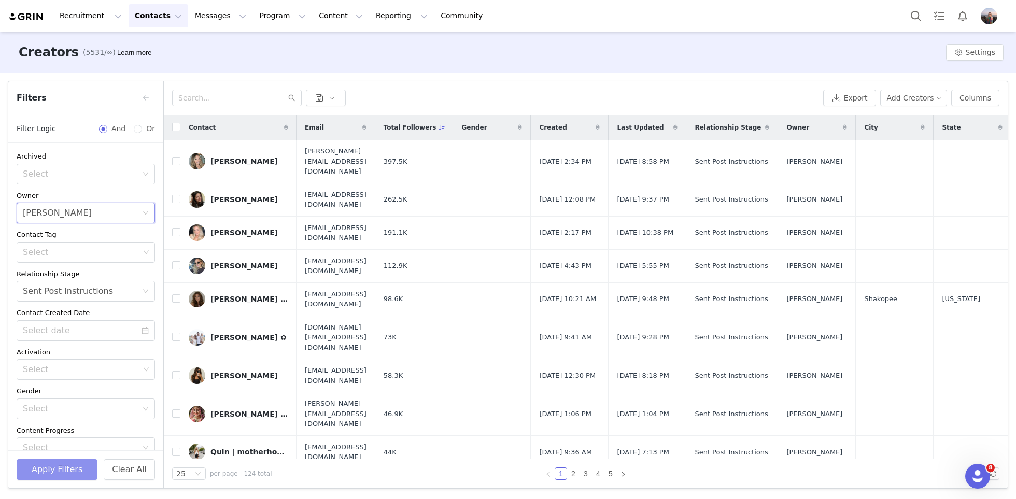
click at [40, 471] on button "Apply Filters" at bounding box center [57, 469] width 81 height 21
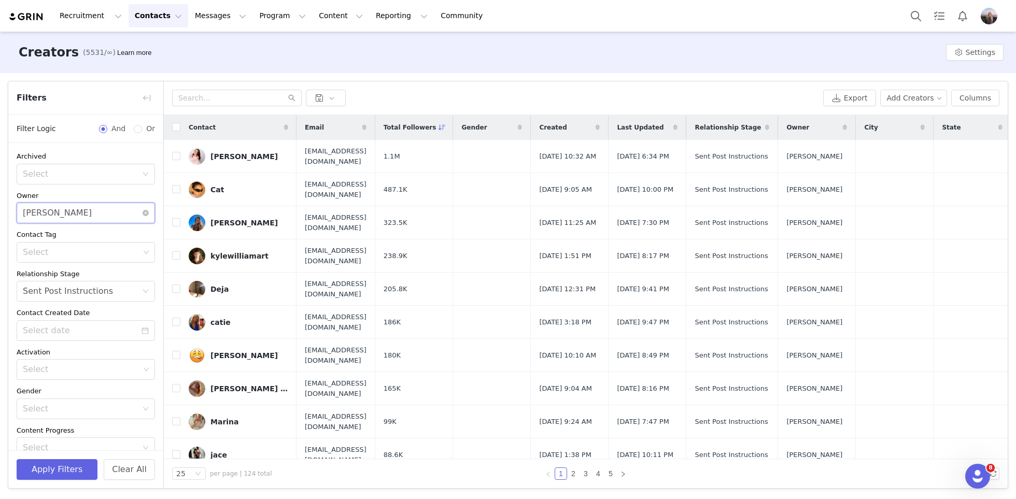
click at [111, 213] on div "Select Alexis Bignotti" at bounding box center [82, 213] width 119 height 20
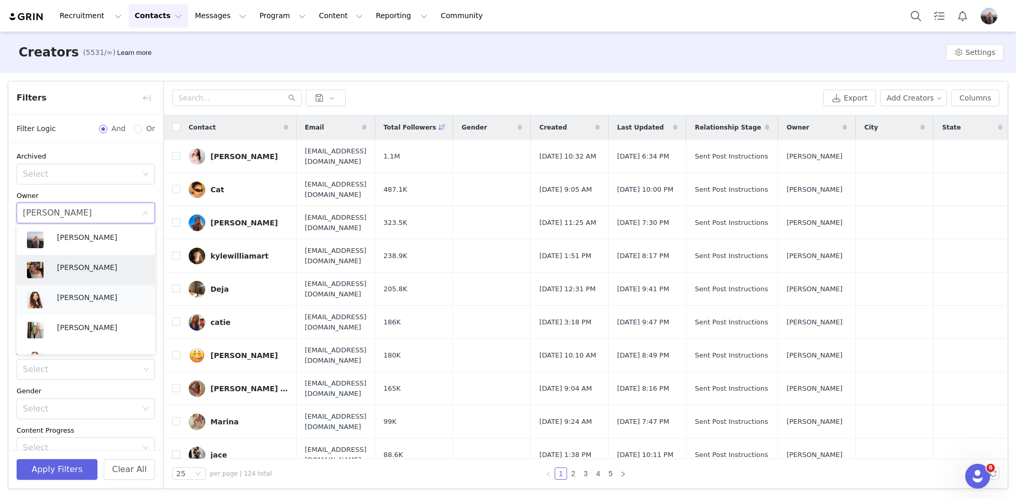
click at [86, 301] on p "Jinsey Roten" at bounding box center [101, 297] width 88 height 11
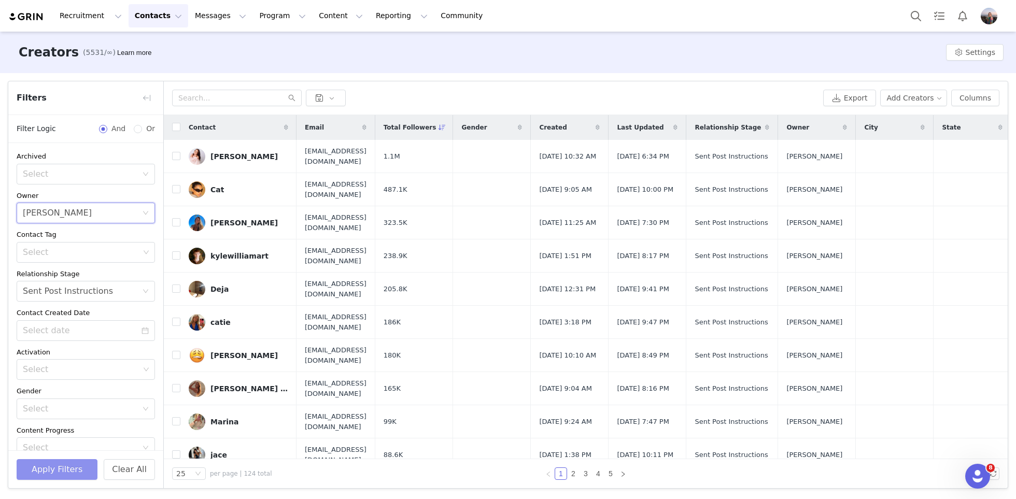
click at [42, 467] on button "Apply Filters" at bounding box center [57, 469] width 81 height 21
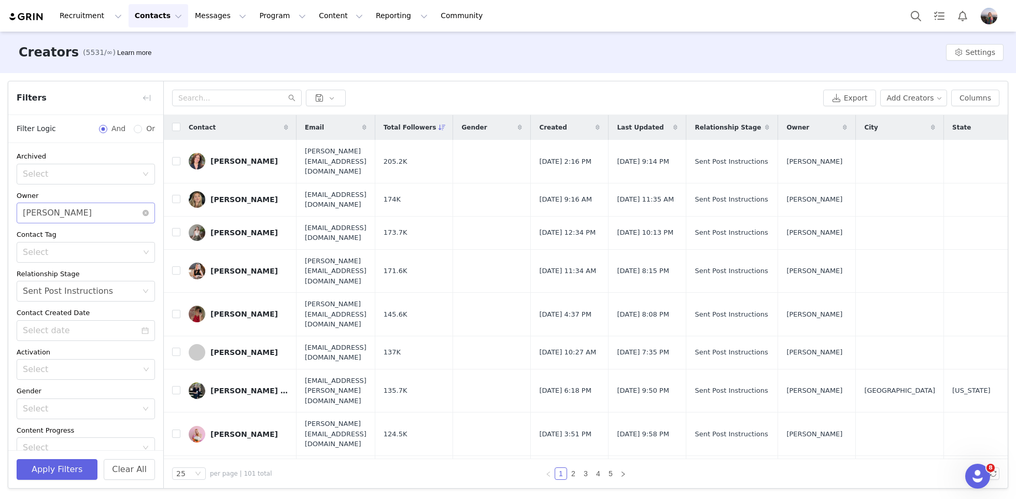
click at [60, 218] on div "Jinsey Roten" at bounding box center [57, 213] width 69 height 20
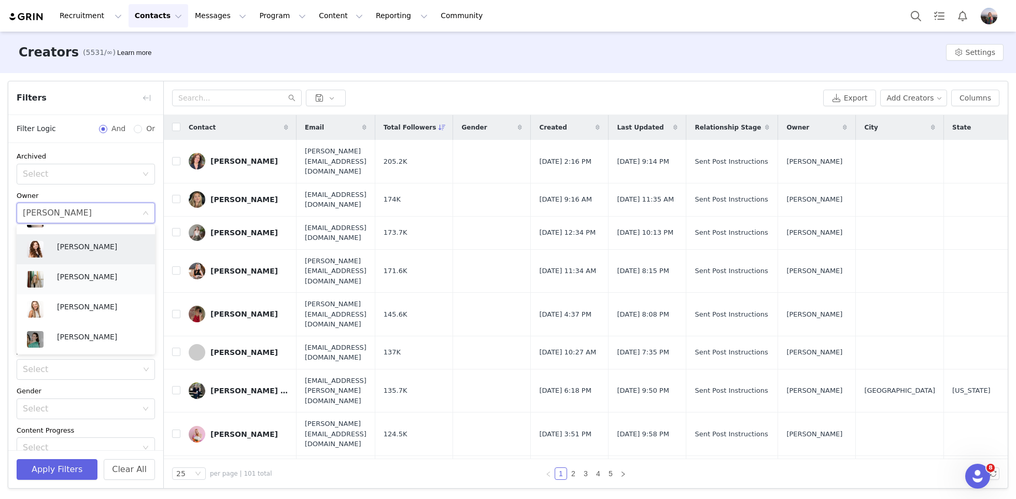
scroll to position [235, 0]
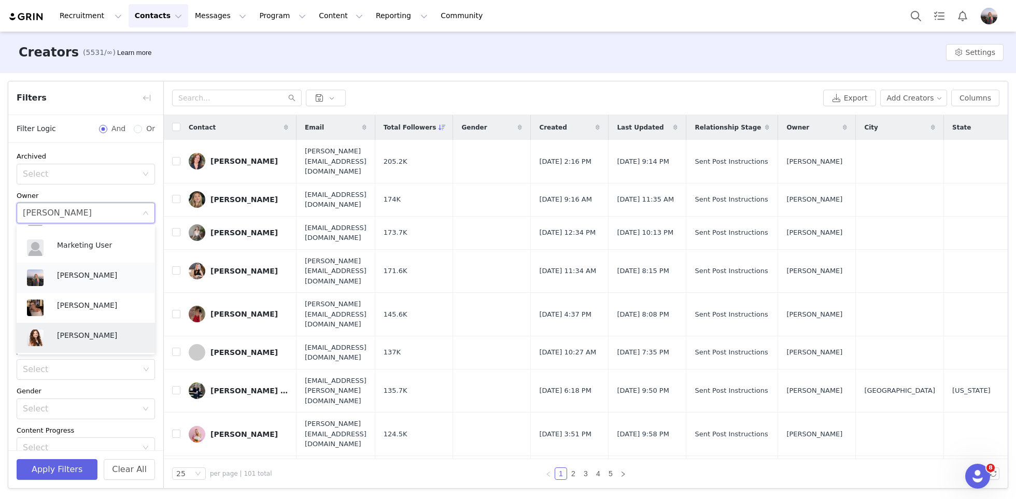
click at [80, 271] on p "[PERSON_NAME]" at bounding box center [101, 275] width 88 height 11
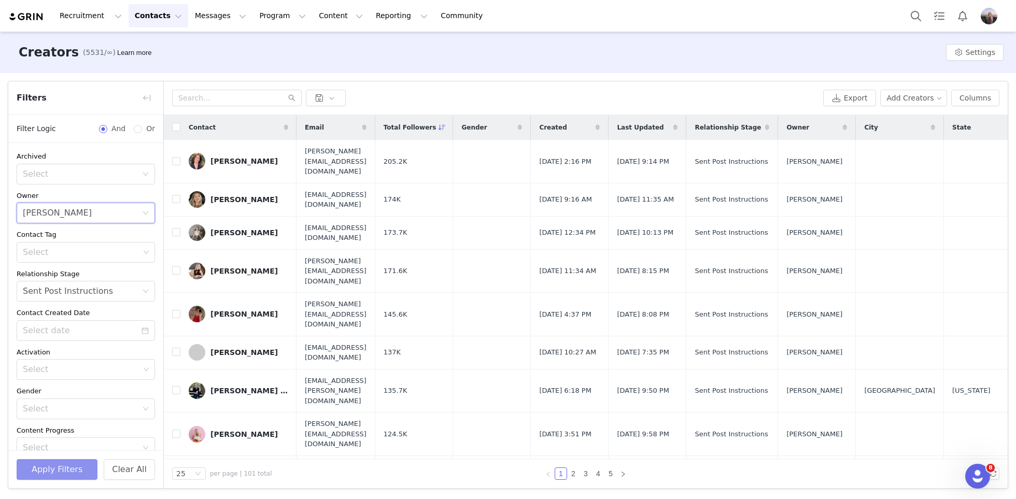
click at [32, 471] on button "Apply Filters" at bounding box center [57, 469] width 81 height 21
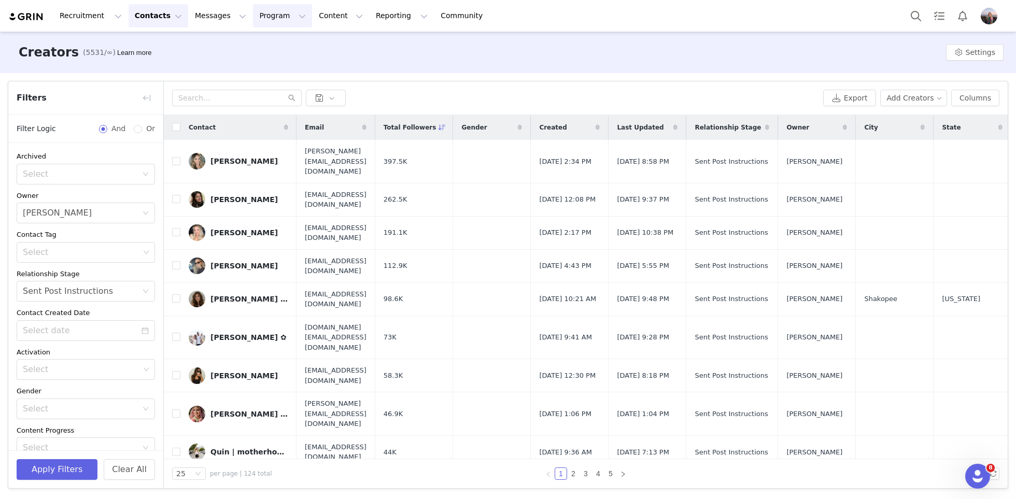
click at [257, 10] on button "Program Program" at bounding box center [282, 15] width 59 height 23
click at [267, 46] on p "Activations" at bounding box center [265, 45] width 40 height 11
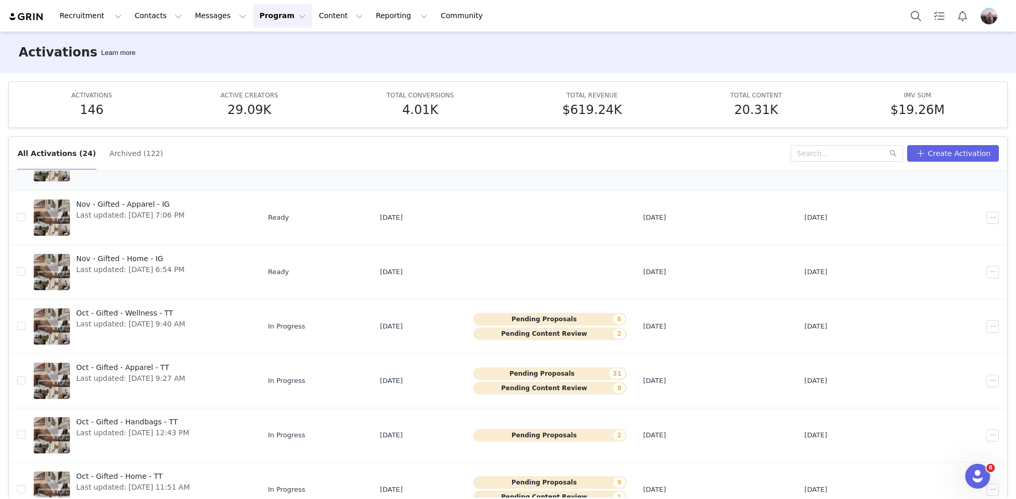
scroll to position [54, 0]
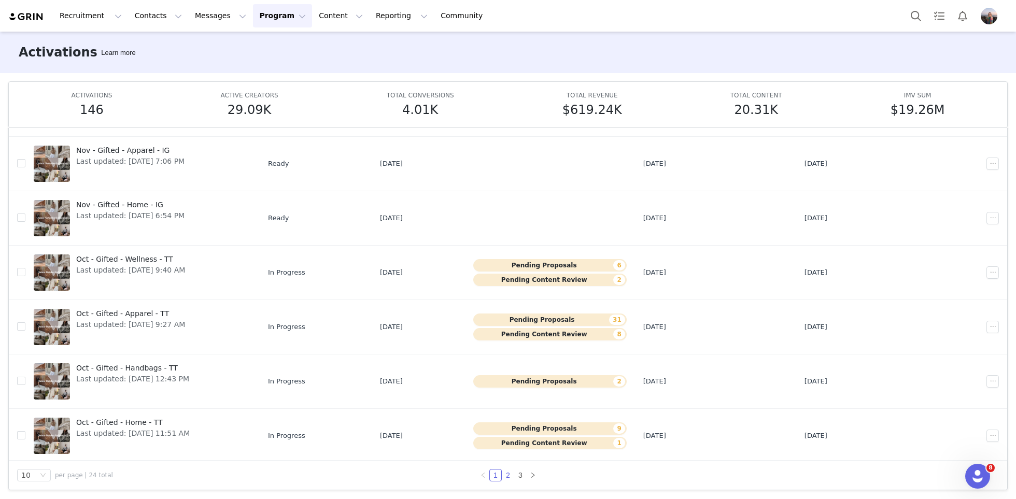
click at [507, 476] on link "2" at bounding box center [507, 475] width 11 height 11
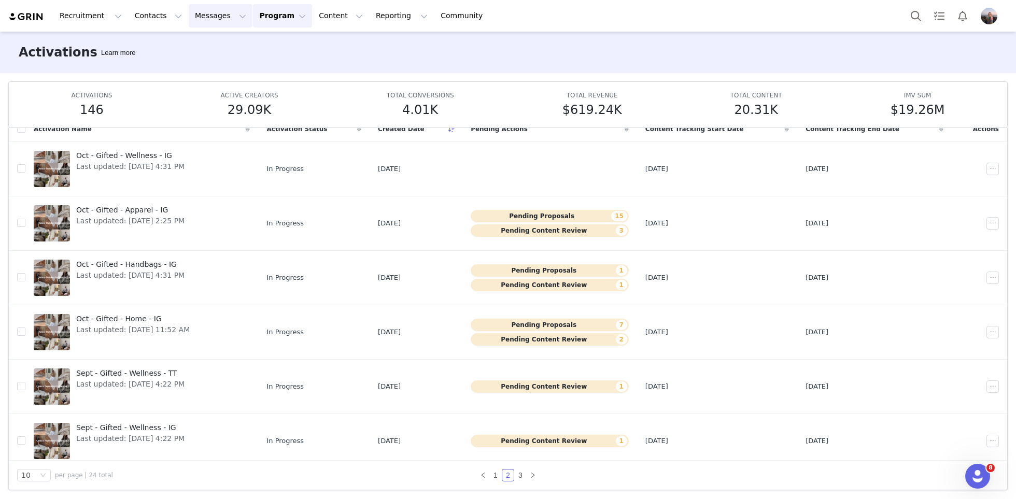
click at [191, 23] on button "Messages Messages" at bounding box center [221, 15] width 64 height 23
click at [194, 69] on p "Inbox" at bounding box center [196, 65] width 20 height 11
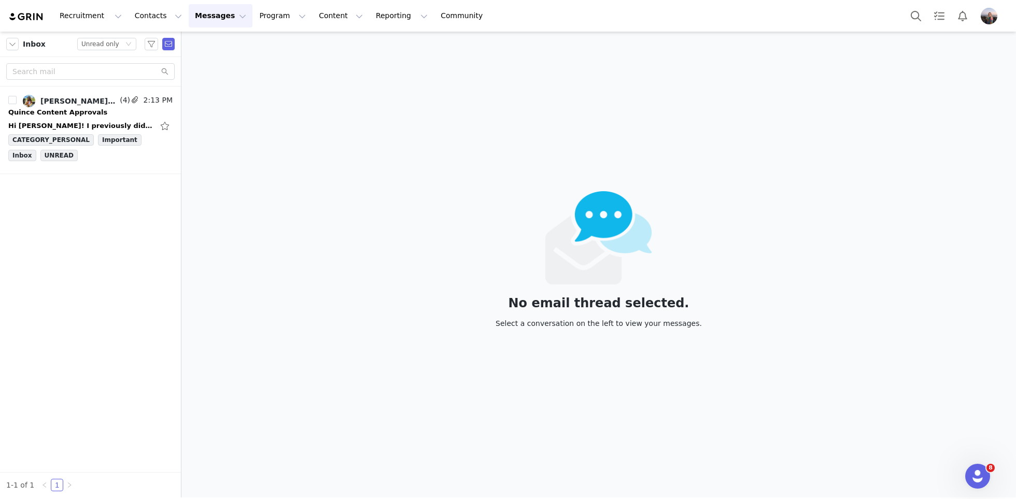
click at [222, 16] on button "Messages Messages" at bounding box center [221, 15] width 64 height 23
click at [163, 21] on button "Contacts Contacts" at bounding box center [159, 15] width 60 height 23
click at [166, 69] on div "Prospects" at bounding box center [162, 65] width 69 height 11
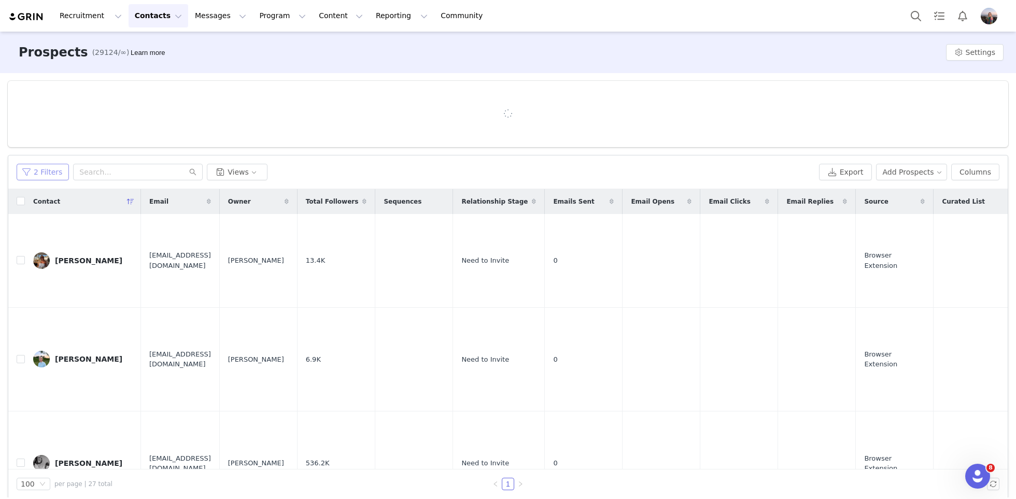
click at [46, 173] on button "2 Filters" at bounding box center [43, 172] width 52 height 17
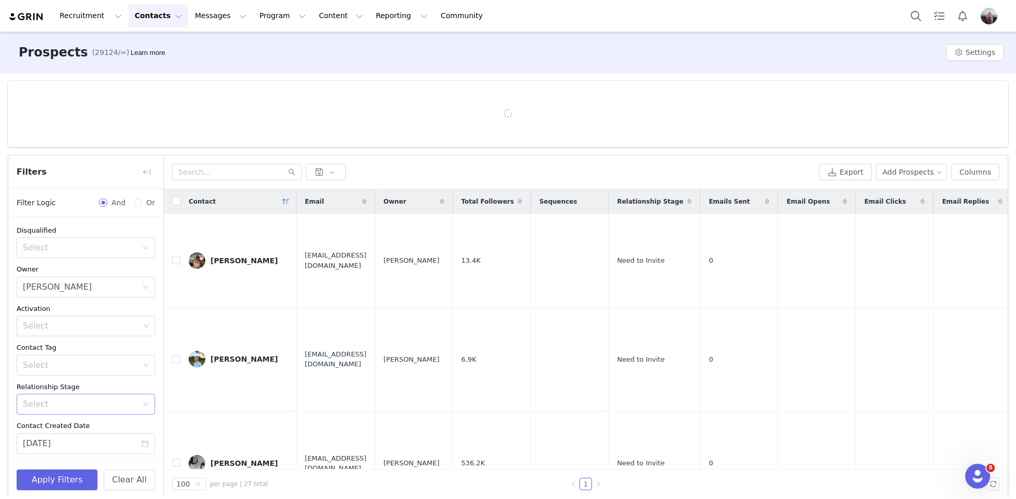
click at [52, 407] on div "Select" at bounding box center [80, 404] width 115 height 10
click at [53, 287] on li "Need to Invite" at bounding box center [86, 283] width 138 height 17
click at [146, 442] on icon "icon: close-circle" at bounding box center [145, 443] width 7 height 7
click at [49, 476] on button "Apply Filters" at bounding box center [57, 480] width 81 height 21
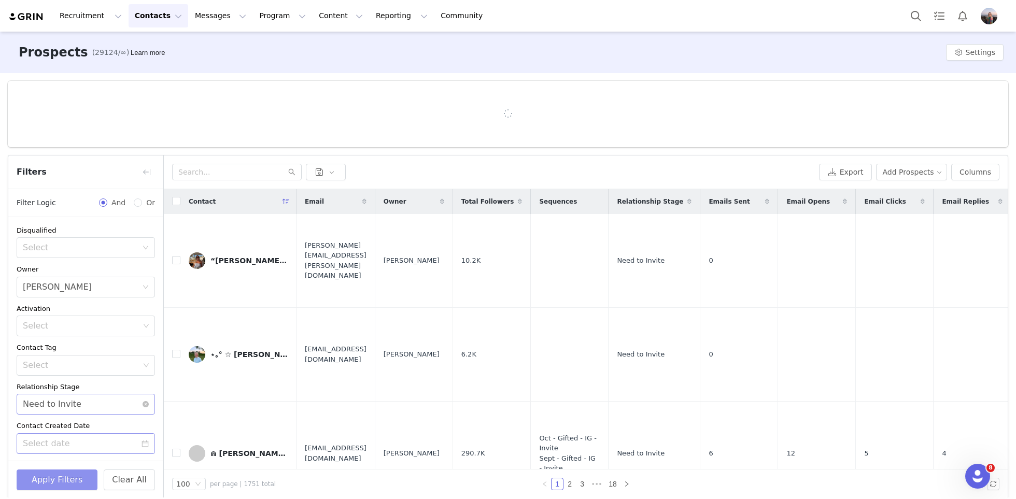
scroll to position [23, 0]
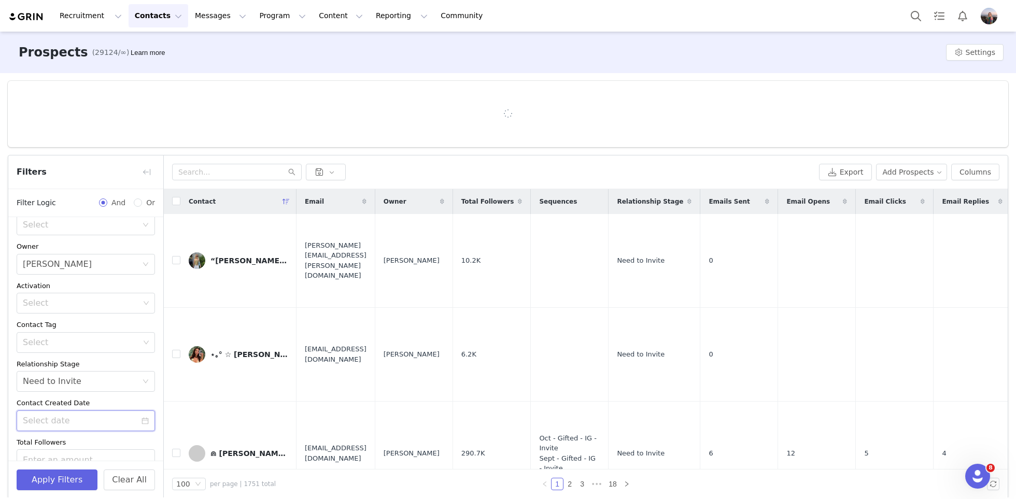
click at [93, 422] on input at bounding box center [86, 421] width 138 height 21
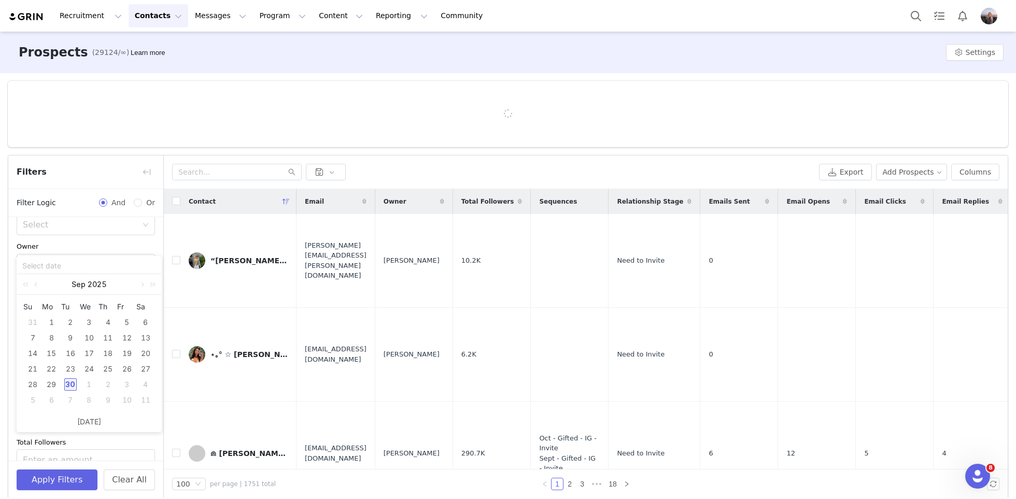
click at [72, 384] on div "30" at bounding box center [70, 384] width 12 height 12
type input "09/30/2025"
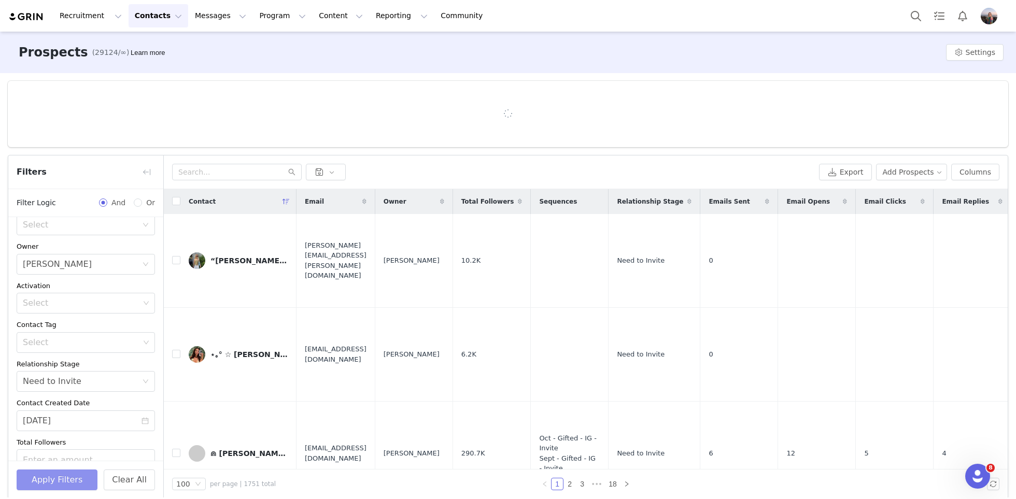
click at [45, 488] on button "Apply Filters" at bounding box center [57, 480] width 81 height 21
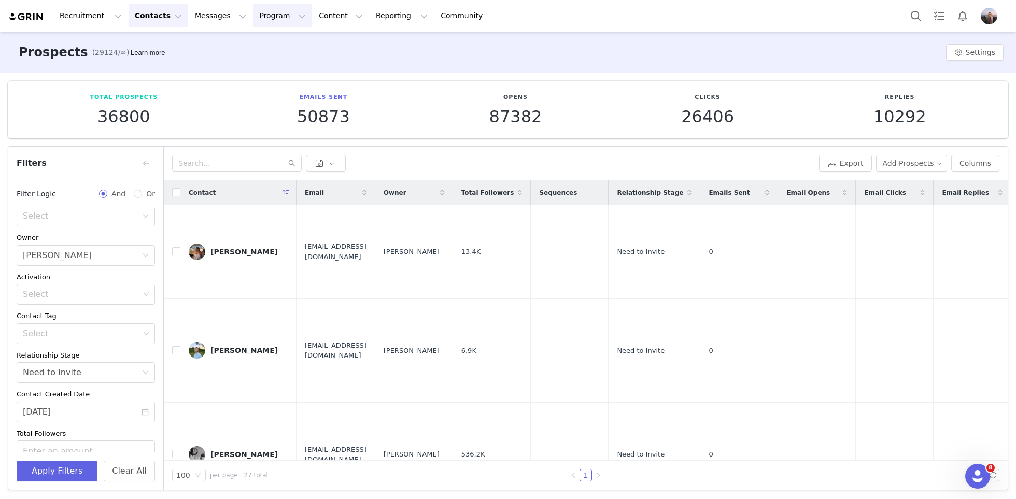
click at [278, 19] on button "Program Program" at bounding box center [282, 15] width 59 height 23
click at [274, 48] on p "Activations" at bounding box center [265, 45] width 40 height 11
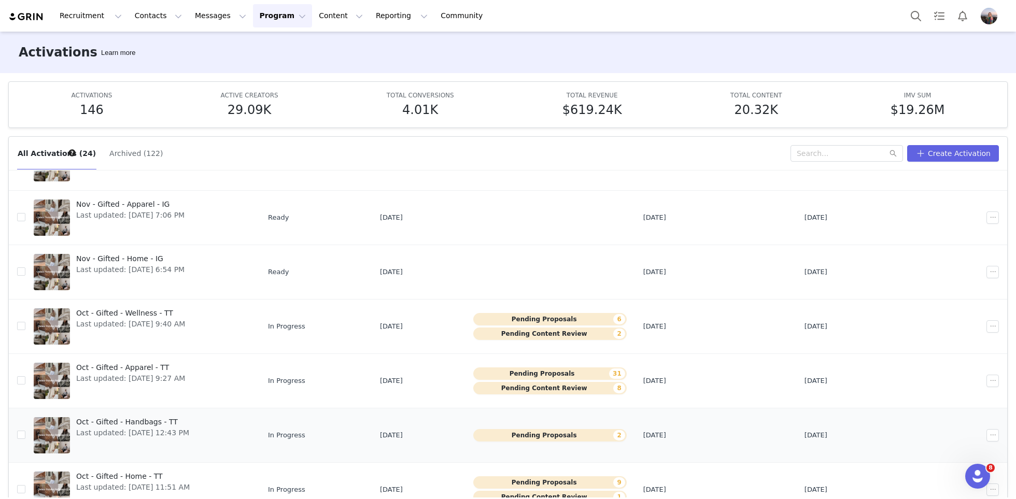
scroll to position [54, 0]
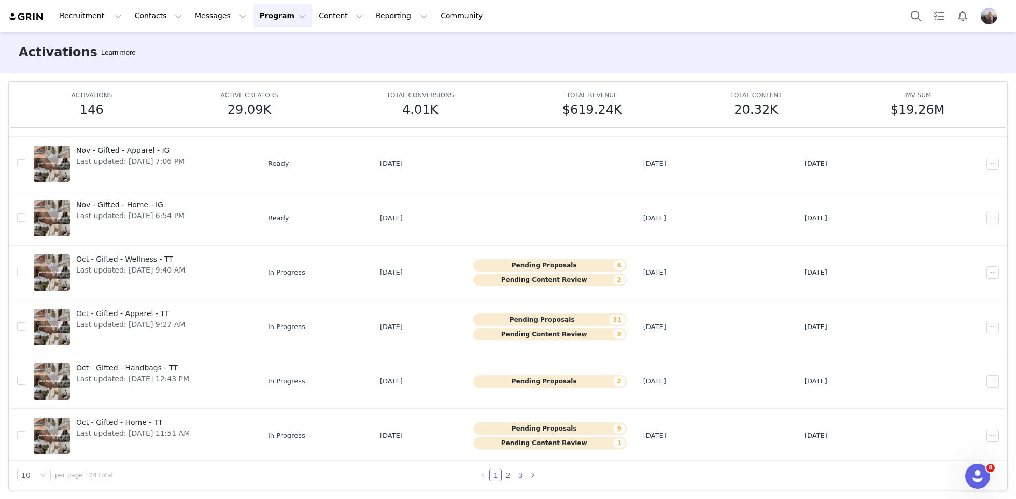
click at [518, 475] on link "3" at bounding box center [520, 475] width 11 height 11
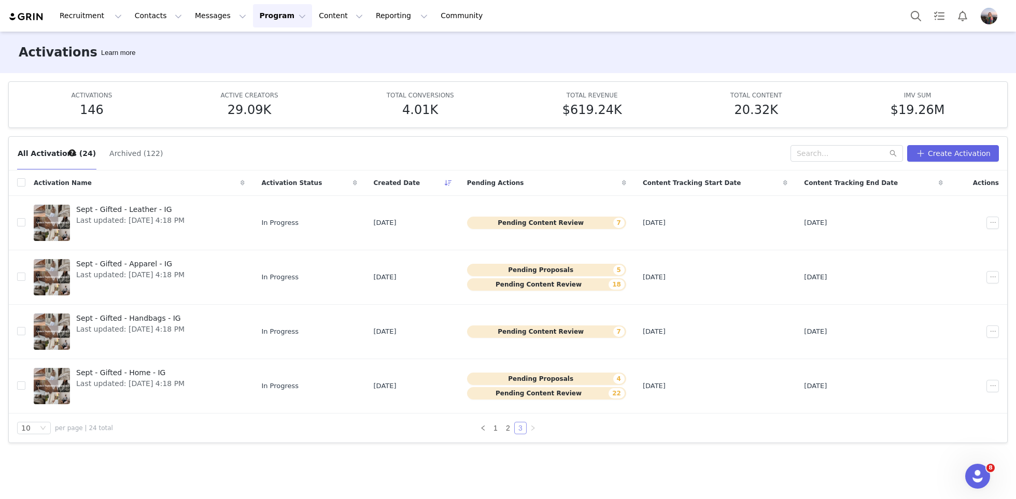
scroll to position [0, 0]
click at [151, 9] on button "Contacts Contacts" at bounding box center [159, 15] width 60 height 23
click at [163, 65] on div "Prospects" at bounding box center [162, 65] width 69 height 11
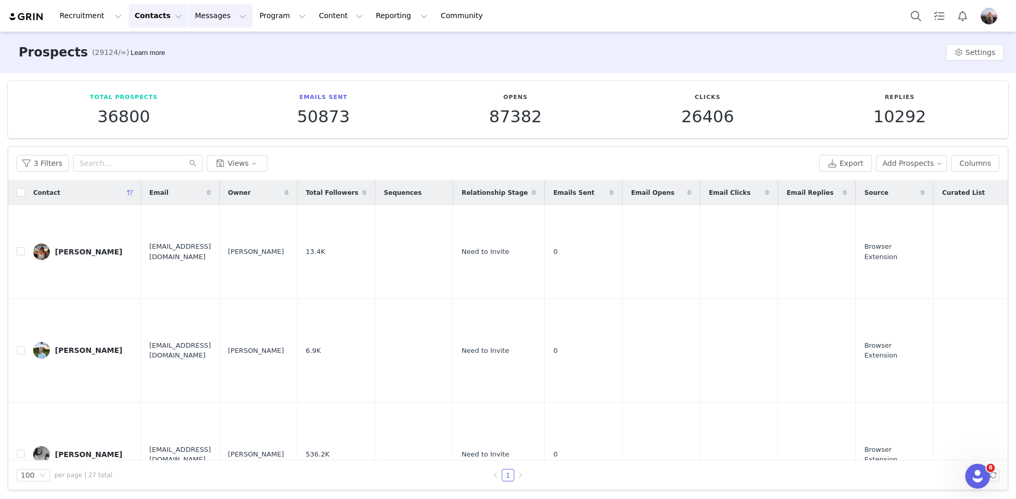
click at [205, 23] on button "Messages Messages" at bounding box center [221, 15] width 64 height 23
click at [207, 61] on div "Inbox" at bounding box center [217, 65] width 69 height 11
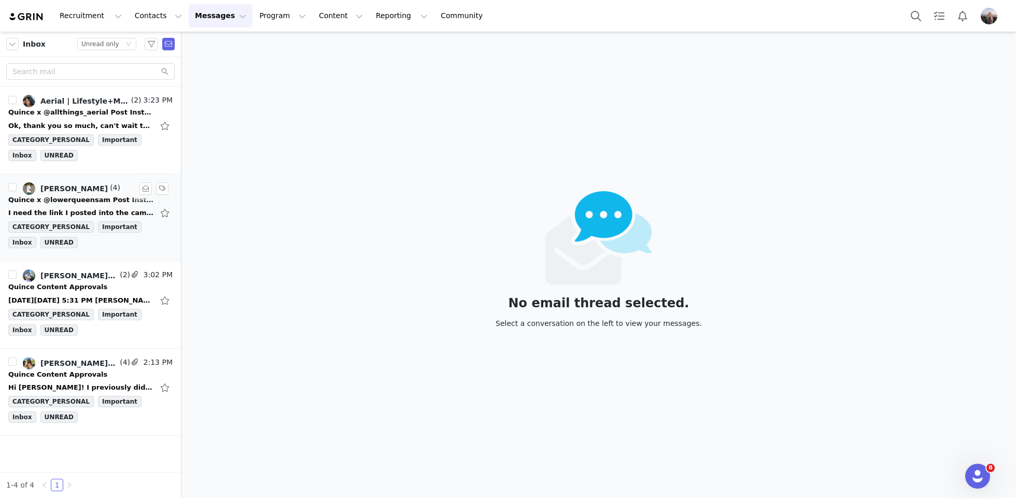
click at [69, 188] on div "Kensley Wiggins, sam" at bounding box center [73, 189] width 67 height 8
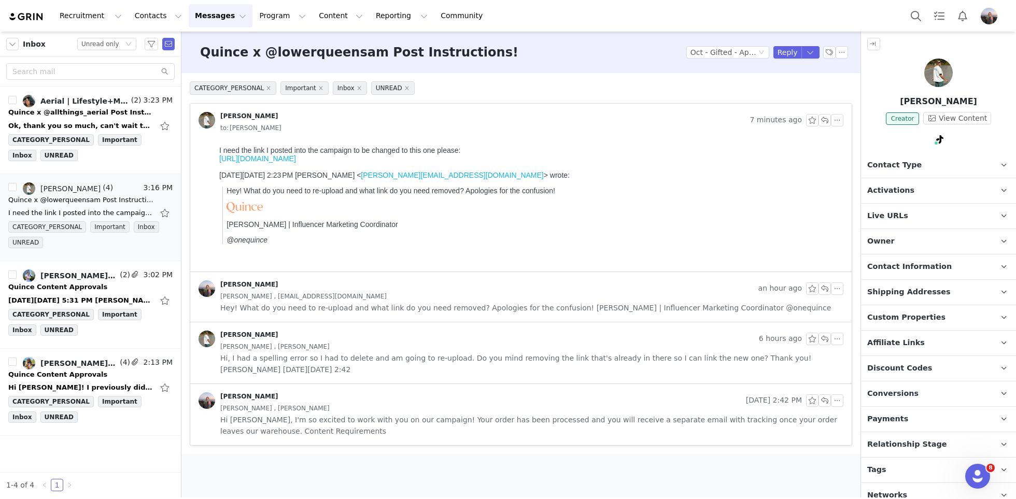
click at [296, 159] on link "https://www.tiktok.com/t/ZTMj71XUV/" at bounding box center [257, 158] width 77 height 8
click at [824, 119] on button "button" at bounding box center [824, 120] width 12 height 12
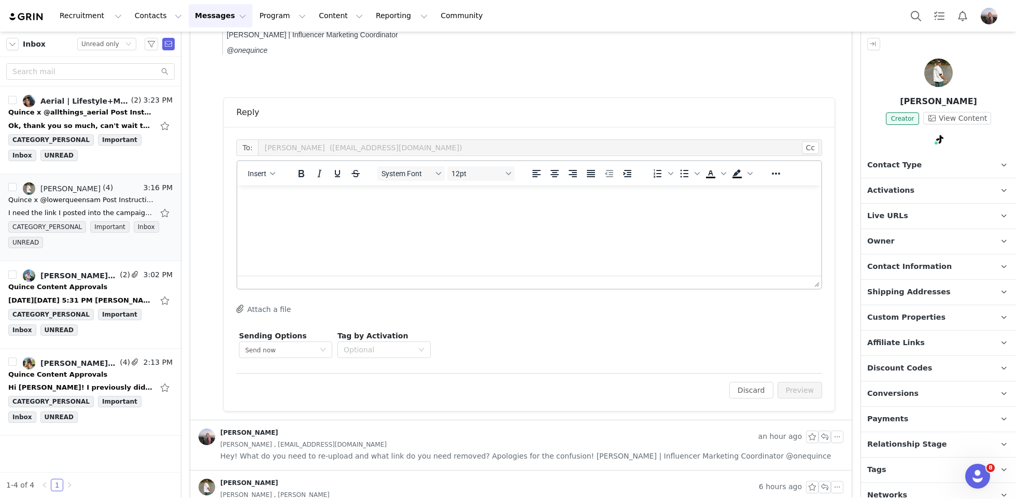
scroll to position [195, 0]
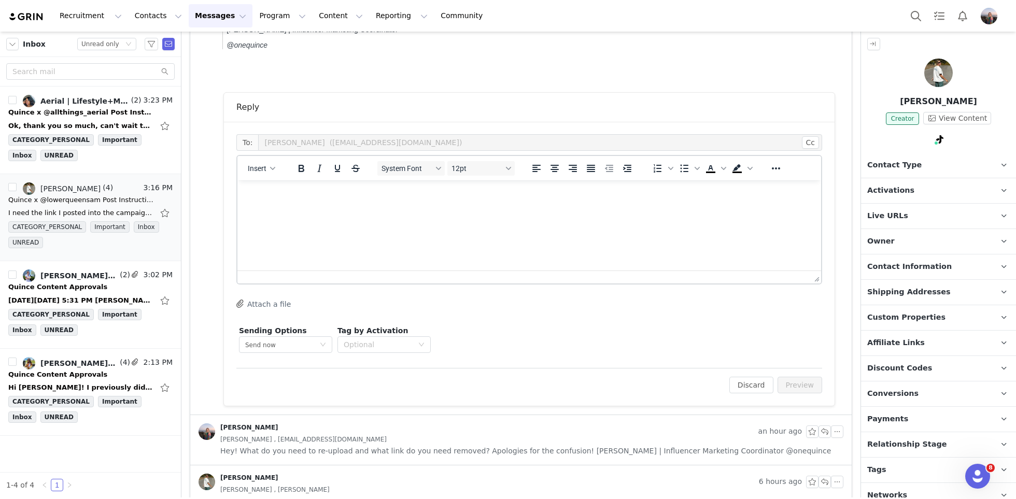
click at [332, 208] on html at bounding box center [529, 194] width 584 height 28
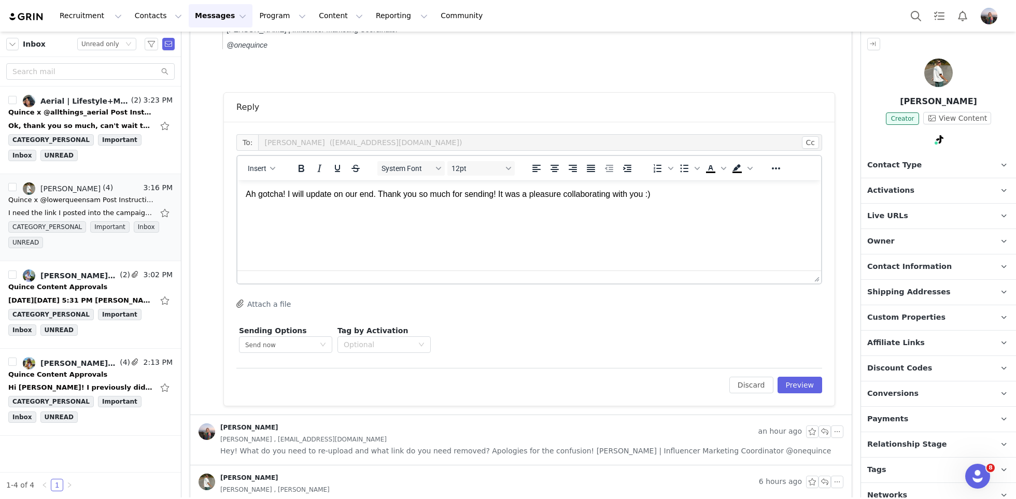
click at [908, 435] on p "Relationship Stage Use relationship stages to move contacts through a logical s…" at bounding box center [926, 444] width 130 height 25
click at [668, 188] on html "Ah gotcha! I will update on our end. Thank you so much for sending! It was a pl…" at bounding box center [529, 194] width 584 height 28
click at [666, 195] on p "Ah gotcha! I will update on our end. Thank you so much for sending! It was a pl…" at bounding box center [529, 194] width 567 height 11
click at [263, 161] on button "Insert" at bounding box center [262, 168] width 36 height 15
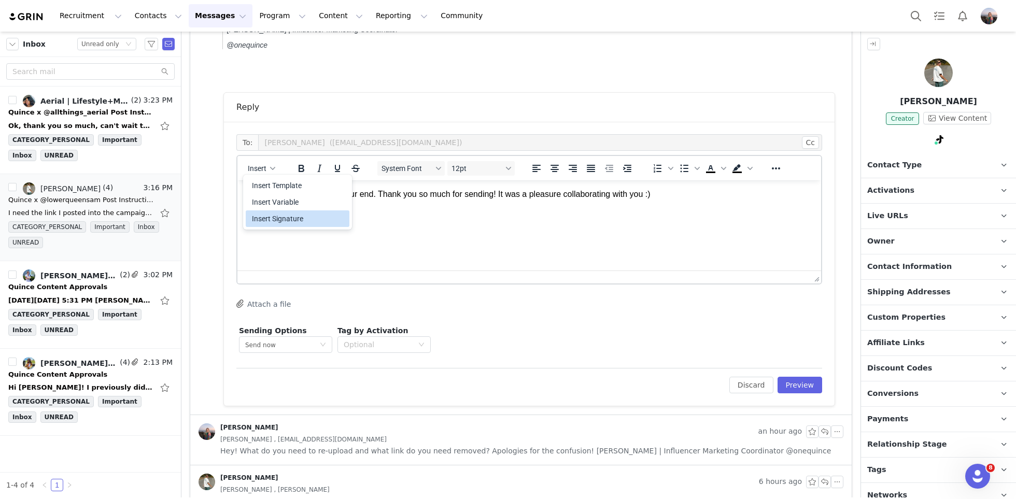
click at [296, 215] on div "Insert Signature" at bounding box center [298, 219] width 93 height 12
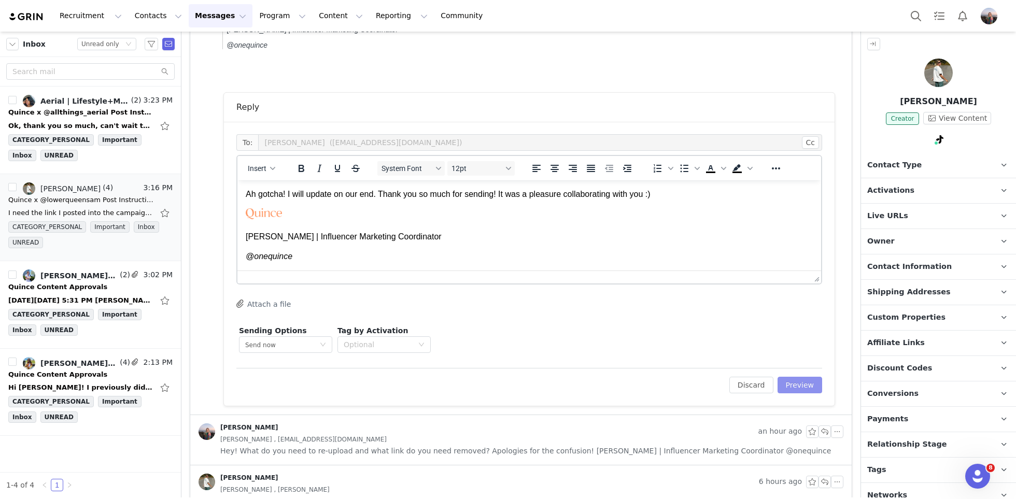
click at [797, 388] on button "Preview" at bounding box center [799, 385] width 45 height 17
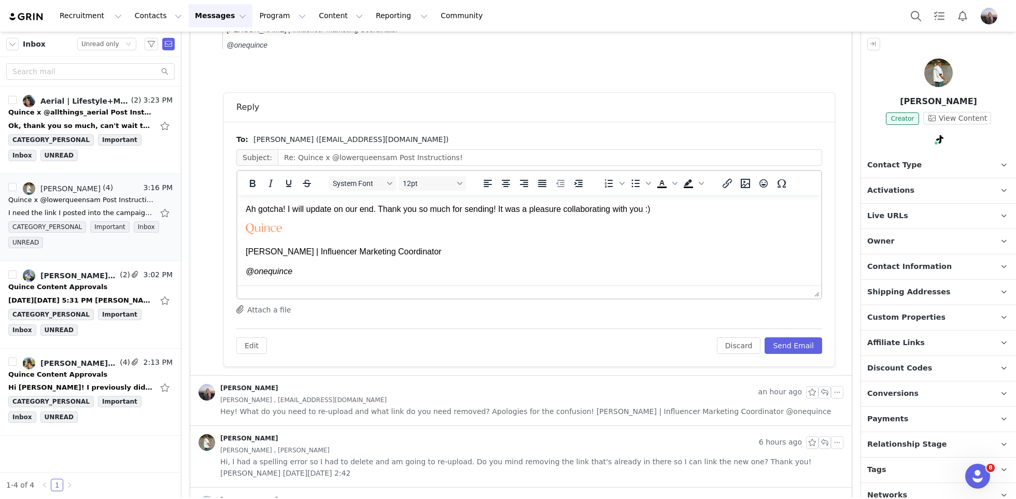
scroll to position [0, 0]
click at [795, 341] on button "Send Email" at bounding box center [794, 345] width 58 height 17
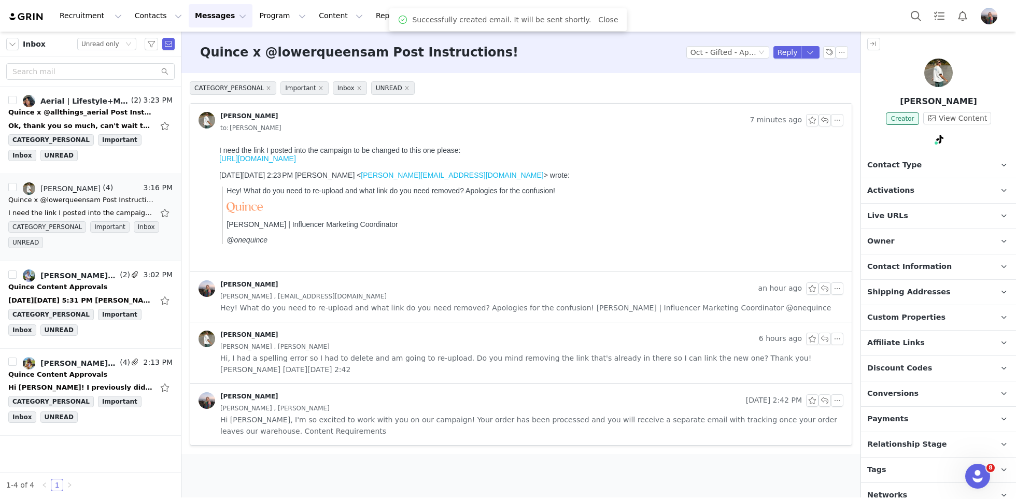
click at [912, 192] on p "Activations" at bounding box center [926, 190] width 130 height 25
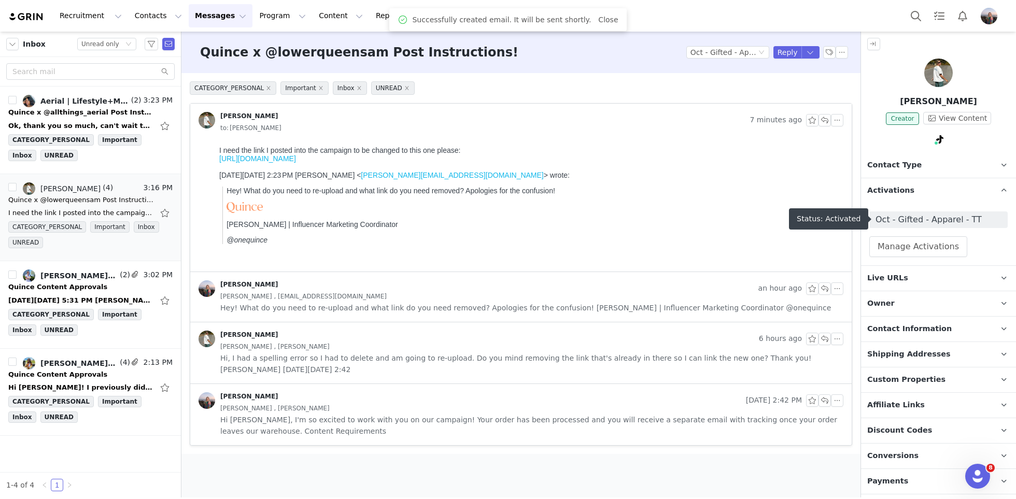
click at [920, 217] on span "Oct - Gifted - Apparel - TT" at bounding box center [938, 220] width 126 height 12
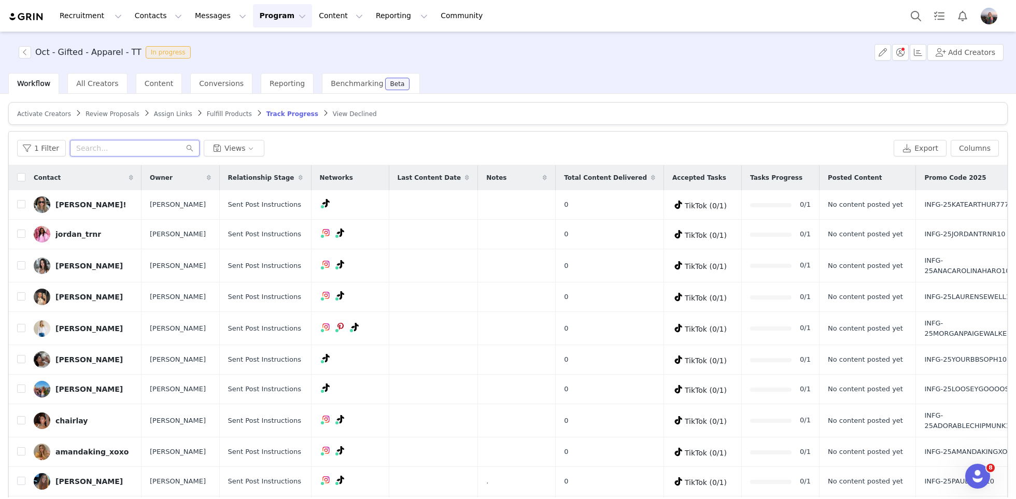
click at [125, 148] on input "text" at bounding box center [135, 148] width 130 height 17
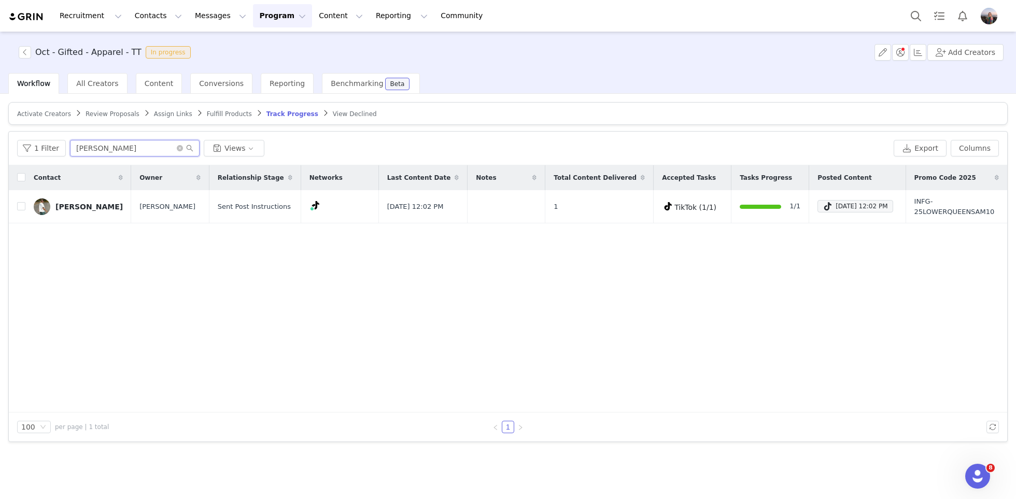
type input "[PERSON_NAME]"
click at [907, 204] on button "button" at bounding box center [909, 207] width 12 height 12
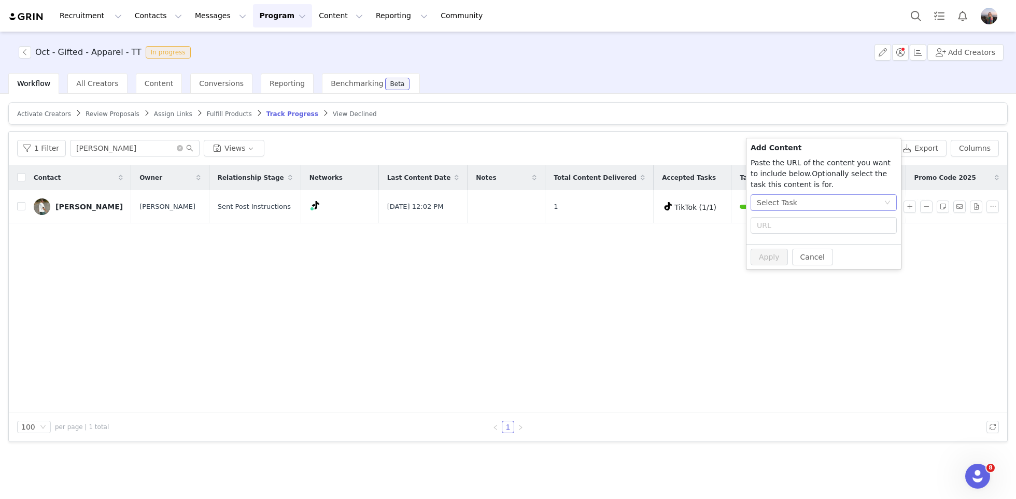
click at [805, 206] on div "Select Task" at bounding box center [820, 203] width 127 height 16
click at [770, 253] on li "TikTok (TikTok)" at bounding box center [824, 256] width 147 height 17
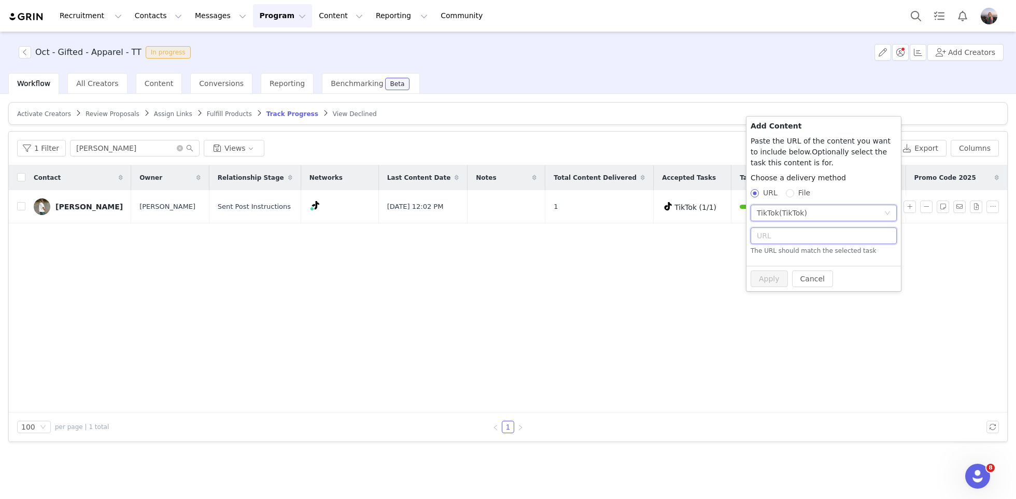
click at [764, 241] on input "text" at bounding box center [824, 236] width 146 height 17
paste input "kensley promo codes 9/30/25"
type input "kensley promo codes 9/30/25"
click at [837, 236] on input "kensley promo codes 9/30/25" at bounding box center [824, 236] width 146 height 17
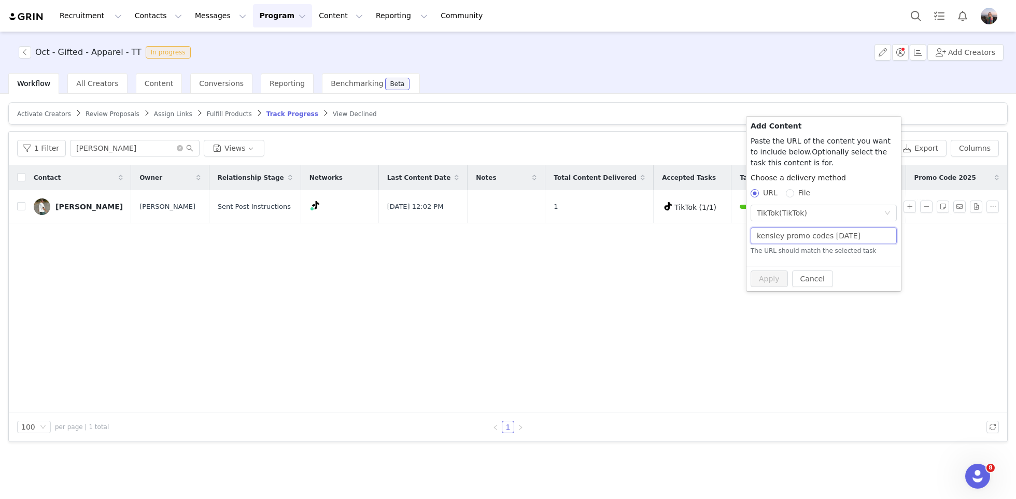
click at [837, 236] on input "kensley promo codes 9/30/25" at bounding box center [824, 236] width 146 height 17
paste input "https://www.tiktok.com/@lowerqueensam/video/7556002371017510158?_r=1&_t=ZT-90Ab…"
type input "https://www.tiktok.com/@lowerqueensam/video/7556002371017510158?_r=1&_t=ZT-90Ab…"
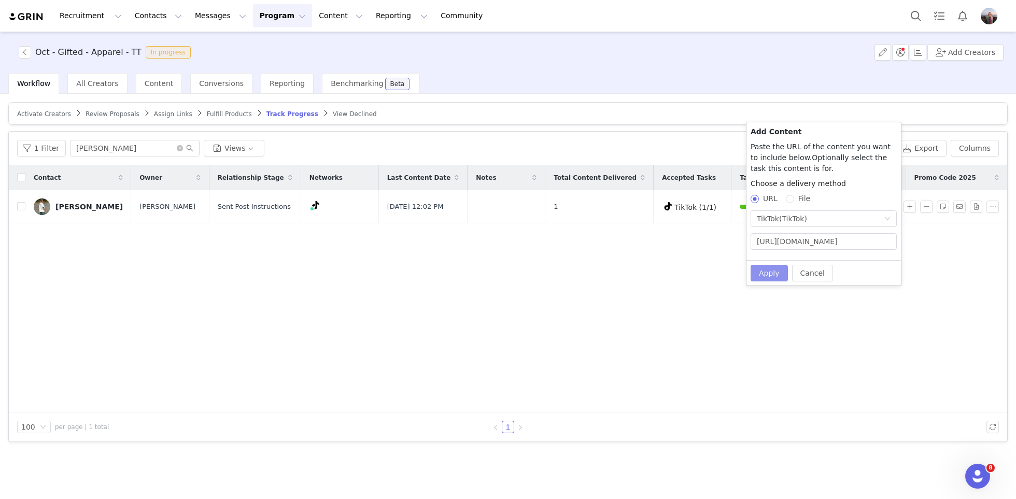
click at [765, 265] on button "Apply" at bounding box center [769, 273] width 37 height 17
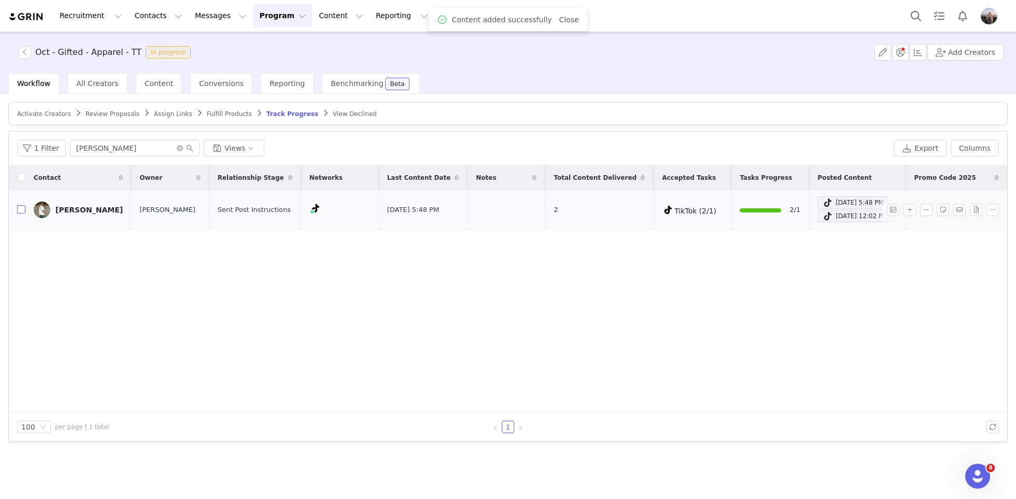
click at [21, 214] on label at bounding box center [21, 210] width 8 height 11
click at [21, 214] on input "checkbox" at bounding box center [21, 209] width 8 height 8
checkbox input "true"
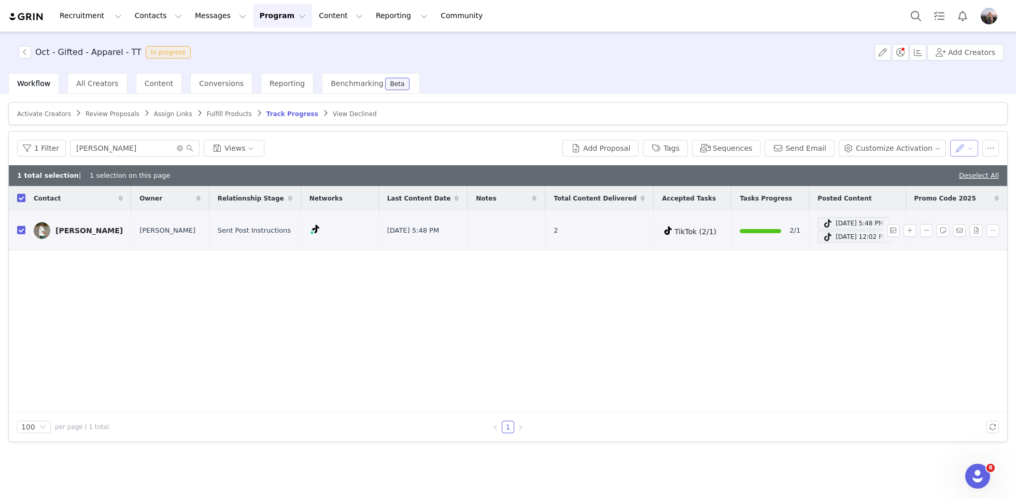
click at [958, 152] on button "button" at bounding box center [964, 148] width 29 height 17
click at [935, 176] on li "Set Relationship Stage" at bounding box center [931, 168] width 107 height 17
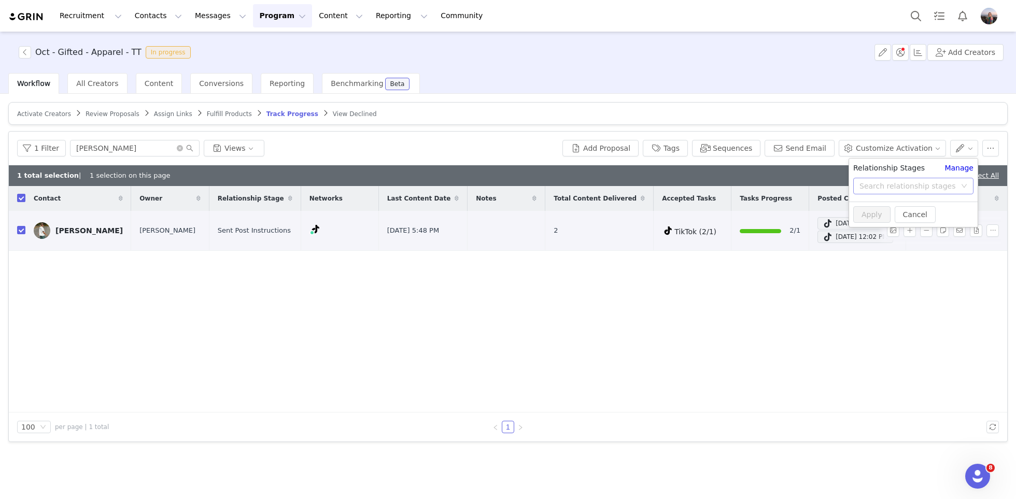
click at [909, 180] on div "Search relationship stages" at bounding box center [909, 186] width 101 height 16
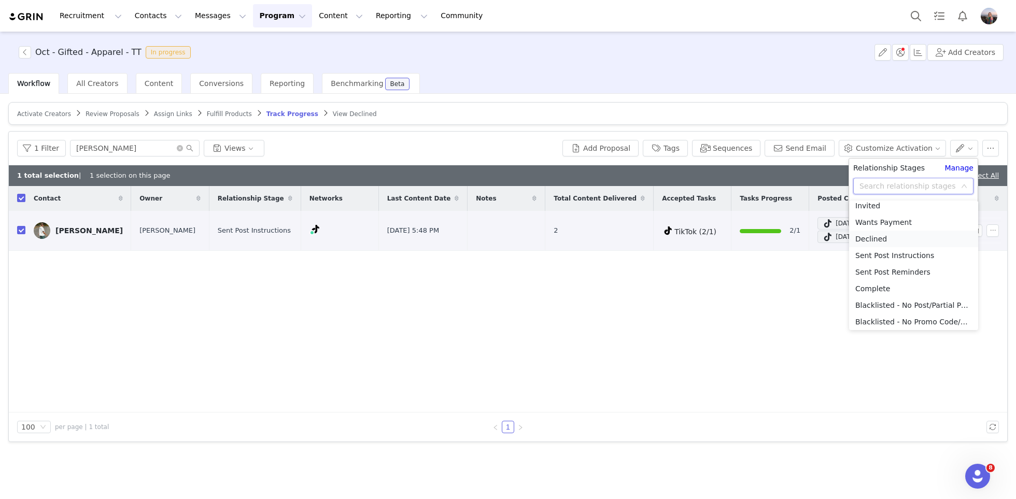
scroll to position [75, 0]
click at [880, 270] on li "Complete" at bounding box center [913, 269] width 129 height 17
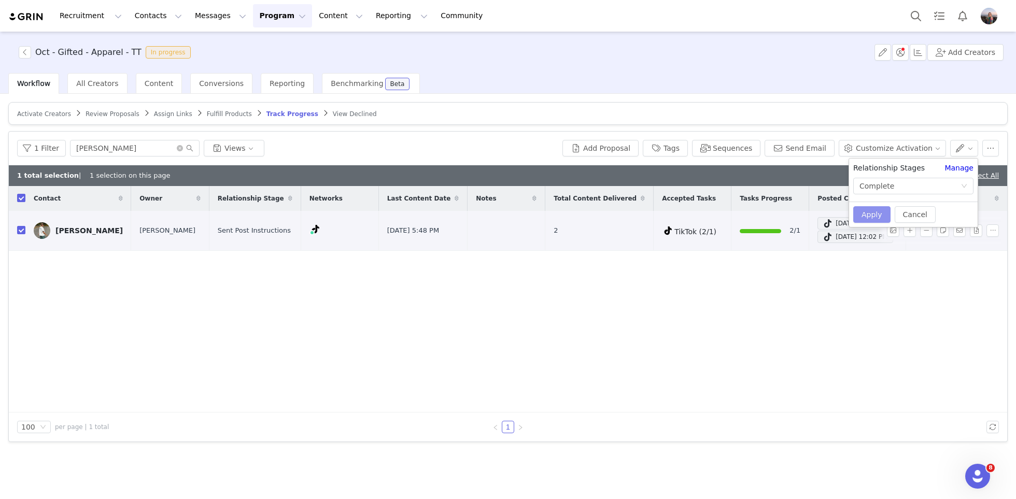
click at [867, 210] on button "Apply" at bounding box center [871, 214] width 37 height 17
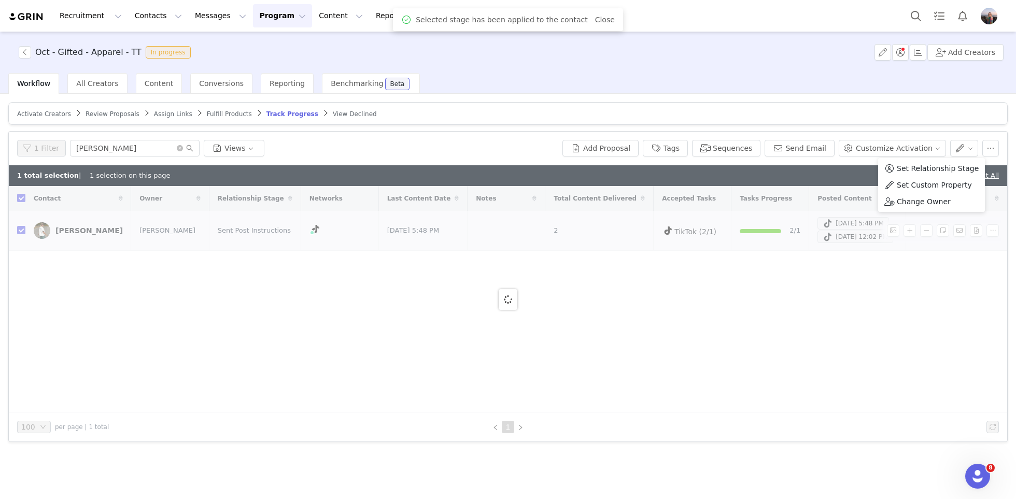
click at [823, 170] on div "1 total selection | 1 selection on this page Deselect All" at bounding box center [508, 175] width 998 height 21
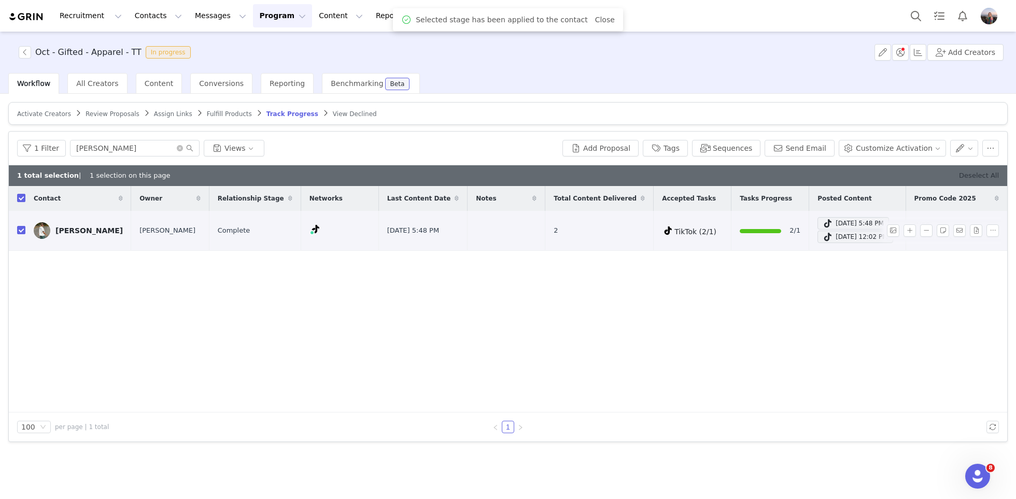
click at [993, 176] on link "Deselect All" at bounding box center [979, 176] width 40 height 8
checkbox input "false"
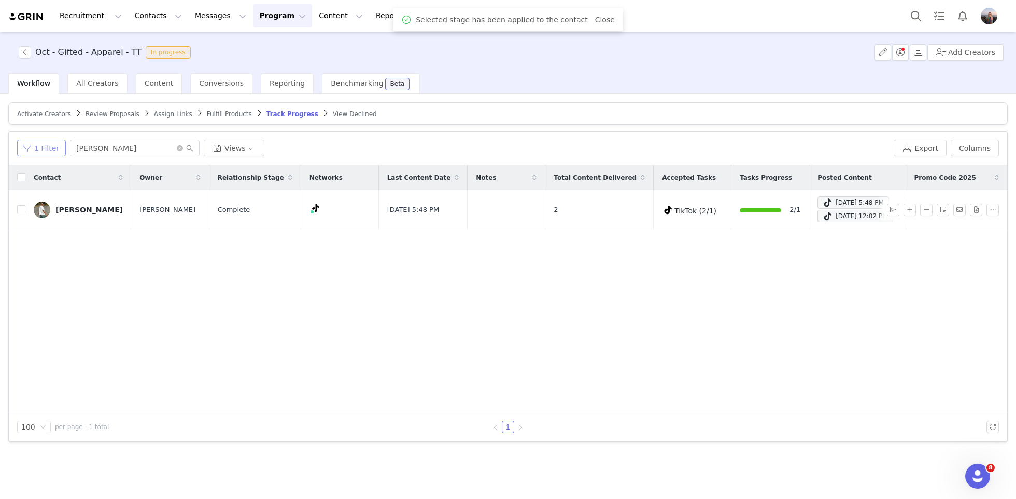
click at [34, 148] on button "1 Filter" at bounding box center [41, 148] width 49 height 17
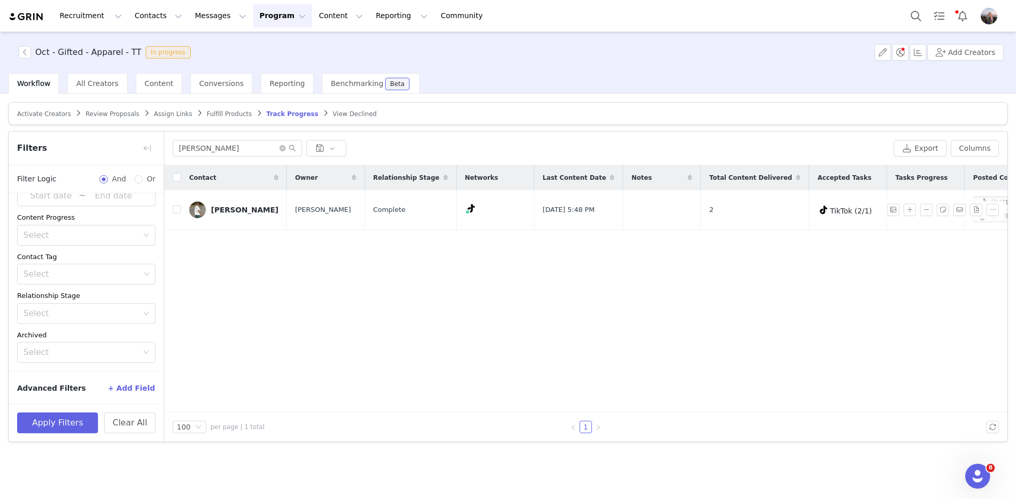
click at [134, 384] on button "+ Add Field" at bounding box center [131, 388] width 48 height 17
click at [100, 384] on div "Select" at bounding box center [80, 382] width 115 height 10
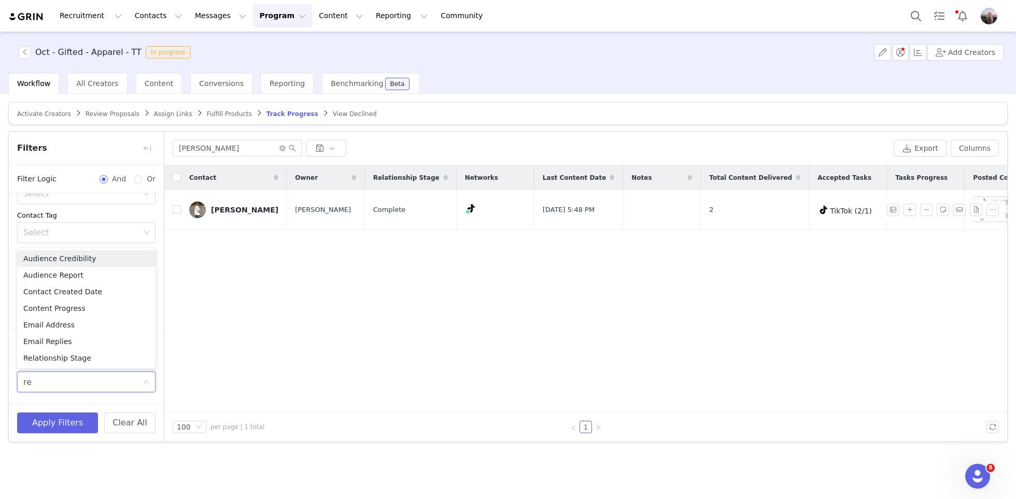
type input "rel"
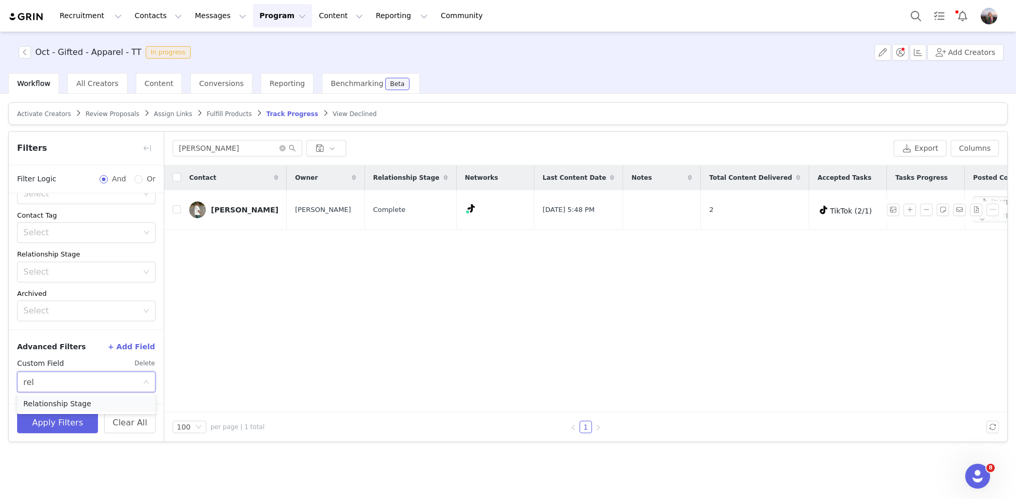
click at [61, 405] on li "Relationship Stage" at bounding box center [86, 403] width 138 height 17
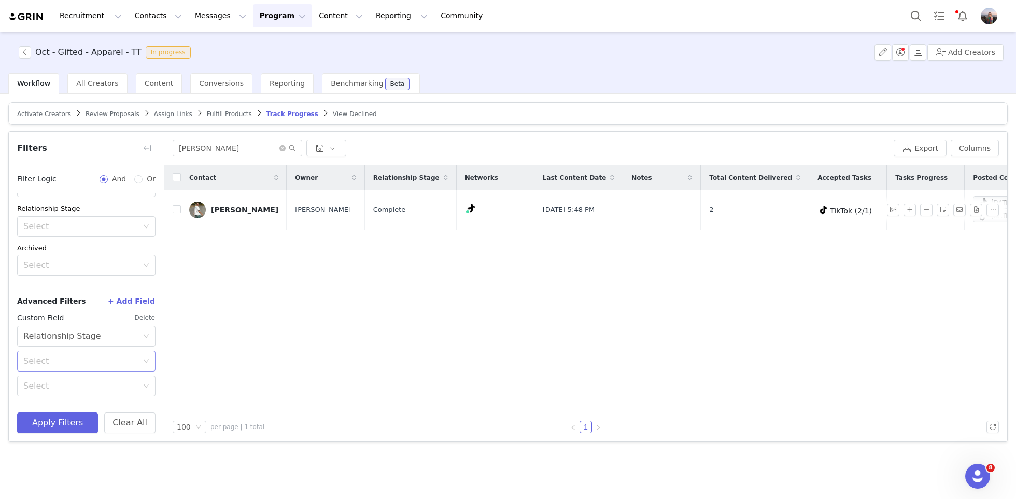
click at [61, 369] on div "Select" at bounding box center [82, 361] width 119 height 20
click at [49, 402] on li "Is not" at bounding box center [86, 399] width 138 height 17
click at [58, 388] on div "Select" at bounding box center [80, 386] width 115 height 10
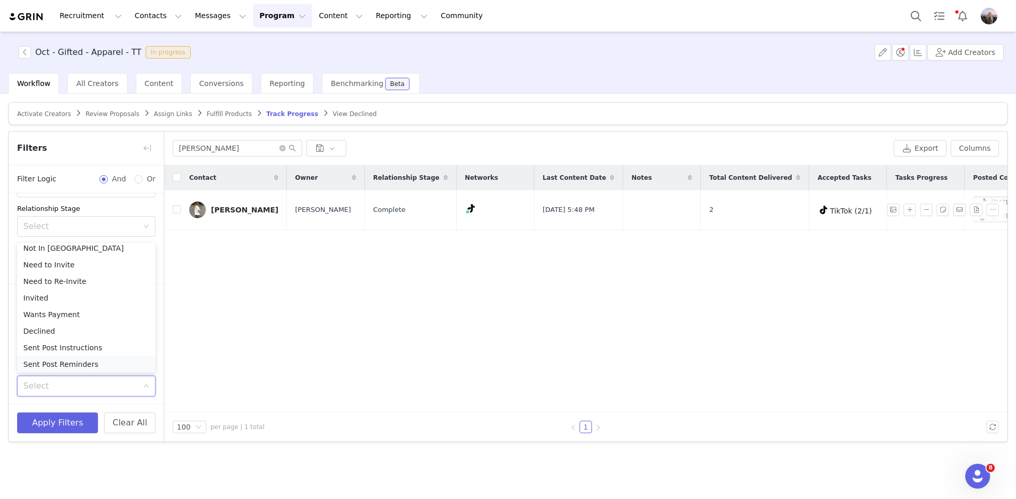
scroll to position [90, 0]
click at [52, 295] on li "Complete" at bounding box center [86, 296] width 138 height 17
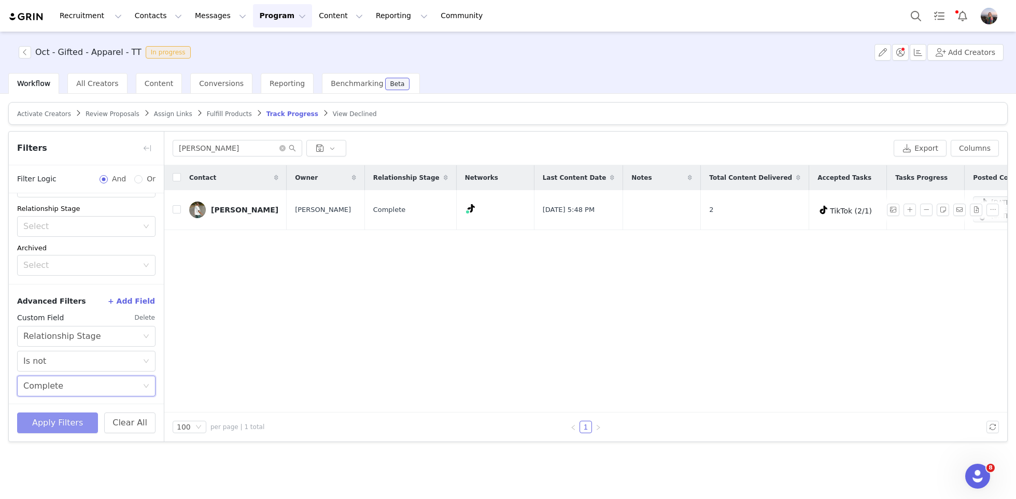
click at [44, 423] on button "Apply Filters" at bounding box center [57, 423] width 81 height 21
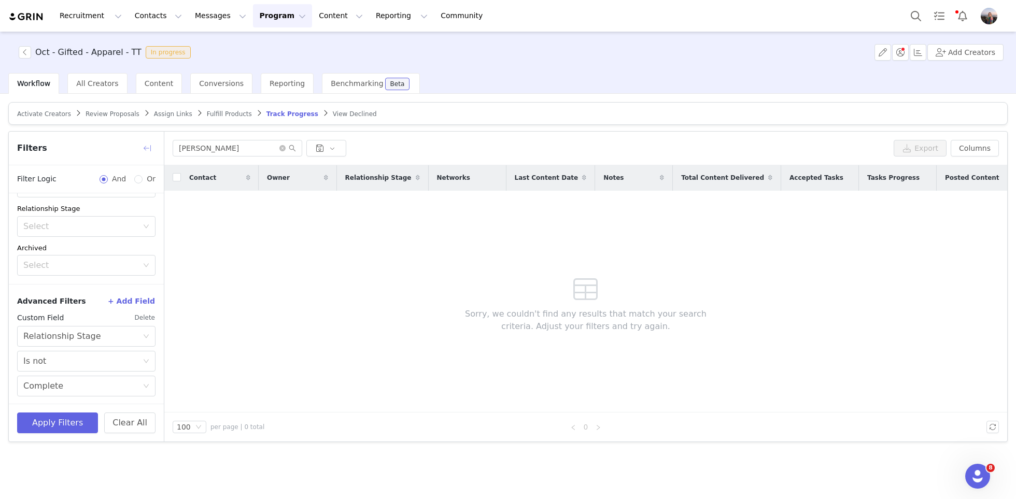
click at [146, 145] on button "button" at bounding box center [147, 148] width 17 height 17
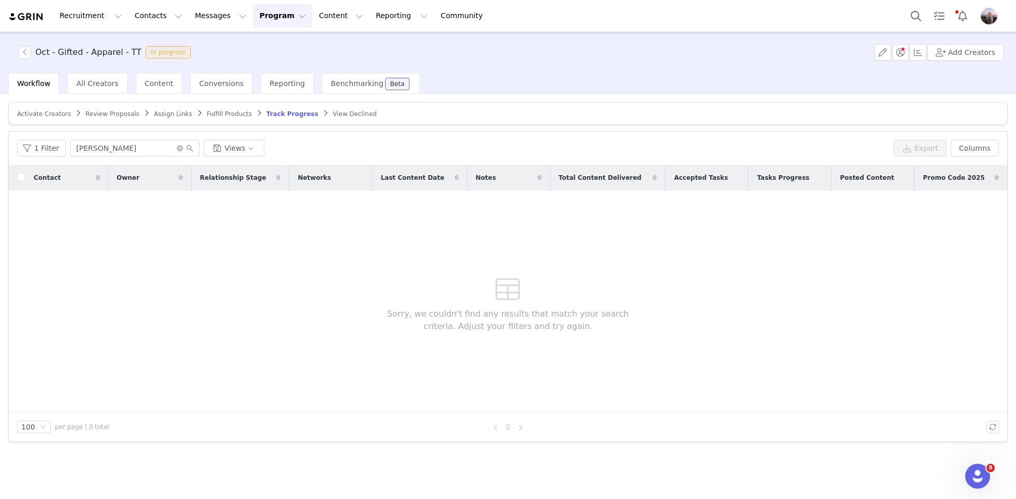
scroll to position [200, 0]
click at [167, 20] on button "Contacts Contacts" at bounding box center [159, 15] width 60 height 23
click at [174, 69] on div "Prospects" at bounding box center [162, 65] width 69 height 11
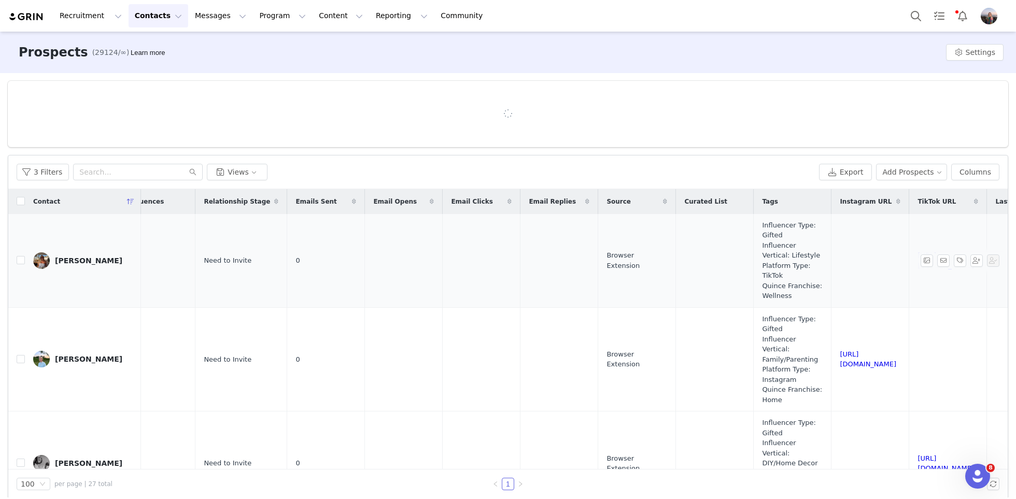
scroll to position [0, 568]
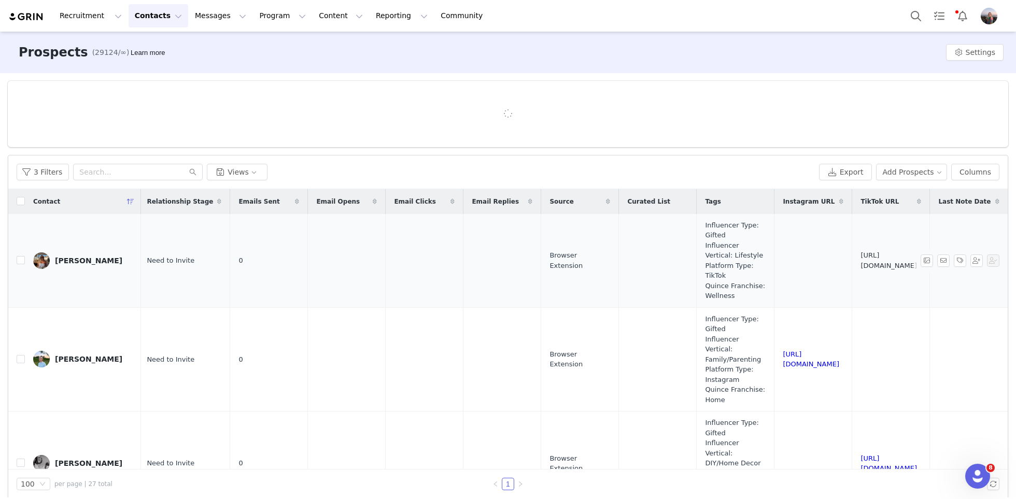
click at [860, 260] on link "[URL][DOMAIN_NAME]" at bounding box center [888, 260] width 56 height 18
click at [783, 354] on link "[URL][DOMAIN_NAME]" at bounding box center [811, 359] width 56 height 18
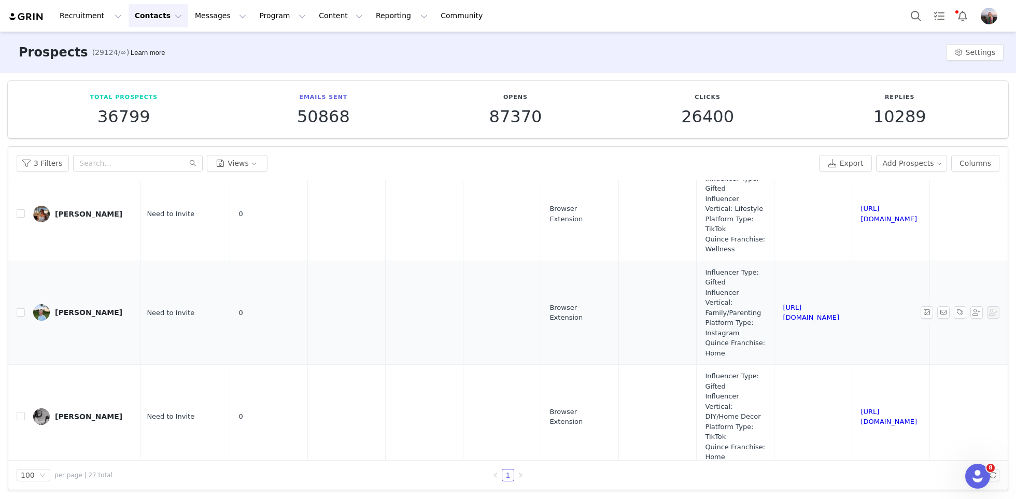
scroll to position [36, 568]
click at [860, 409] on link "[URL][DOMAIN_NAME]" at bounding box center [888, 418] width 56 height 18
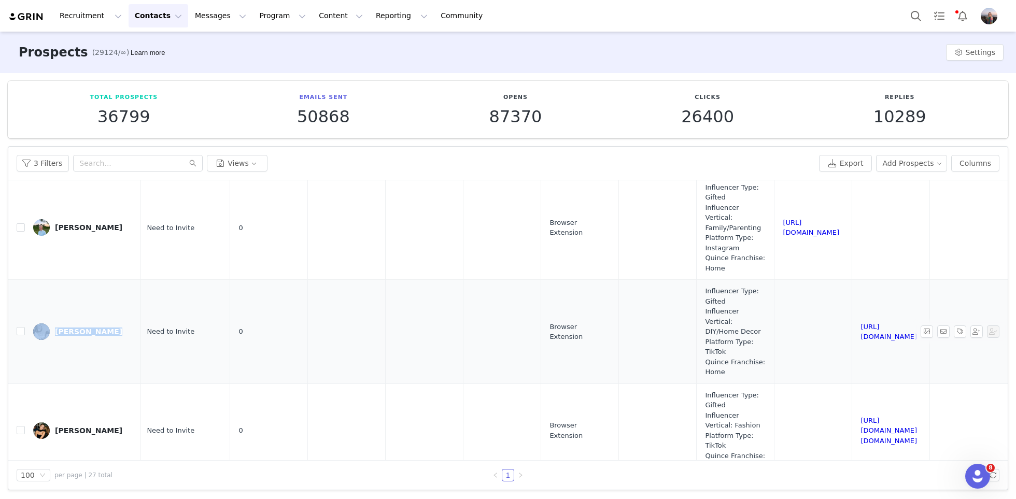
scroll to position [120, 568]
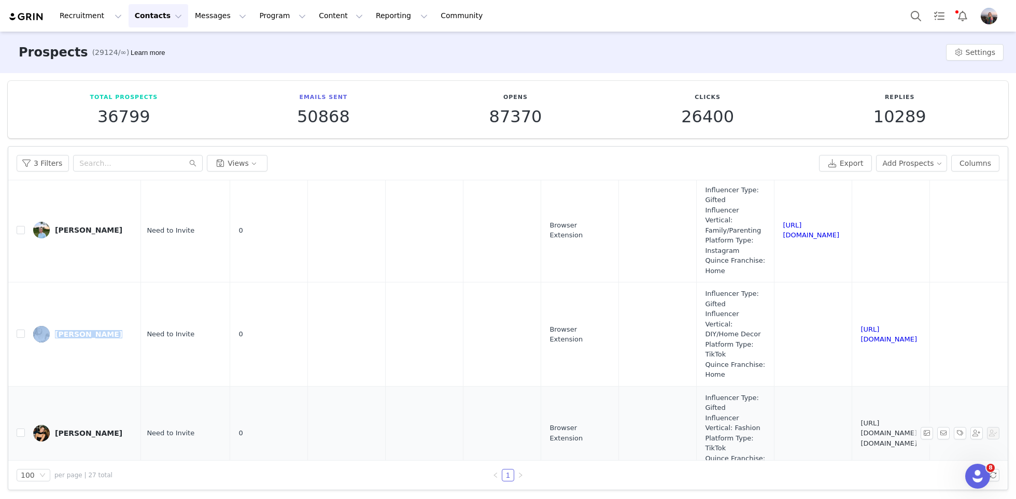
click at [860, 419] on link "[URL][DOMAIN_NAME][DOMAIN_NAME]" at bounding box center [888, 433] width 56 height 28
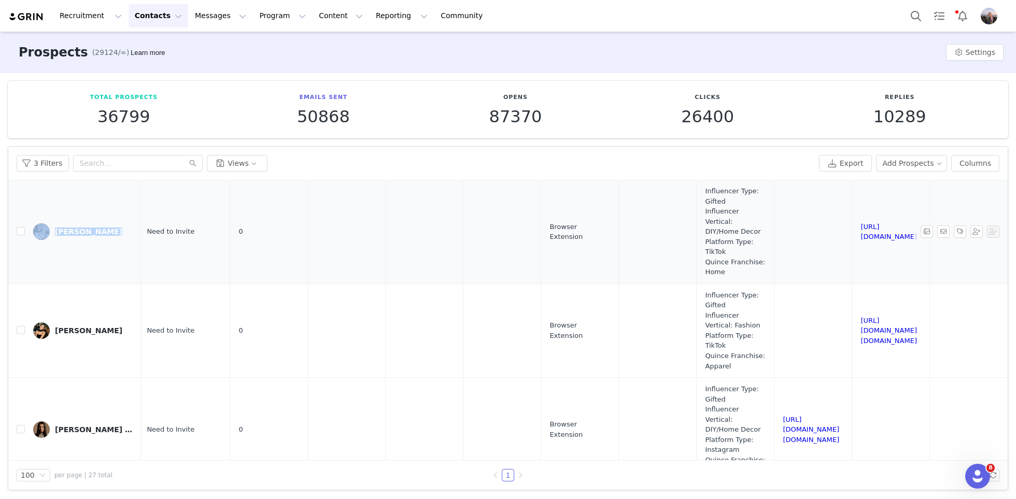
scroll to position [222, 568]
click at [783, 417] on link "[URL][DOMAIN_NAME][DOMAIN_NAME]" at bounding box center [811, 431] width 56 height 28
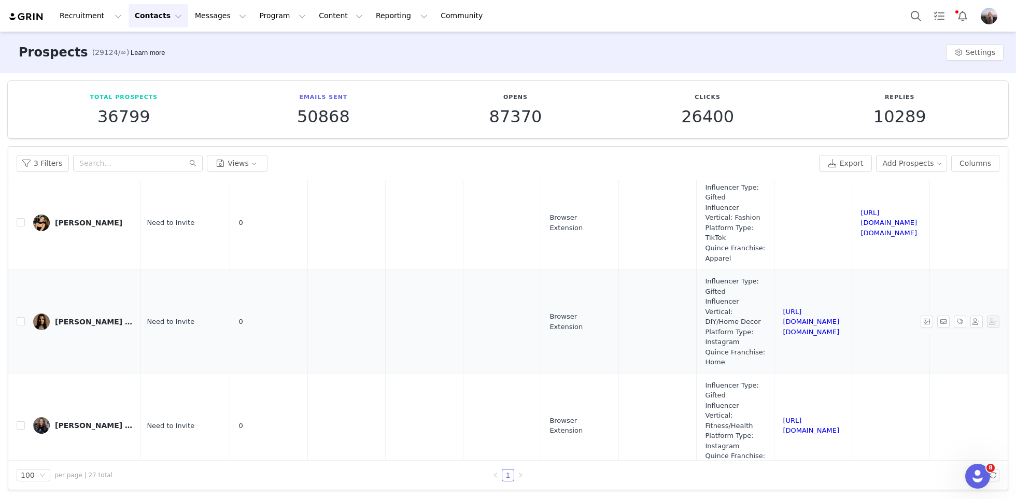
scroll to position [326, 568]
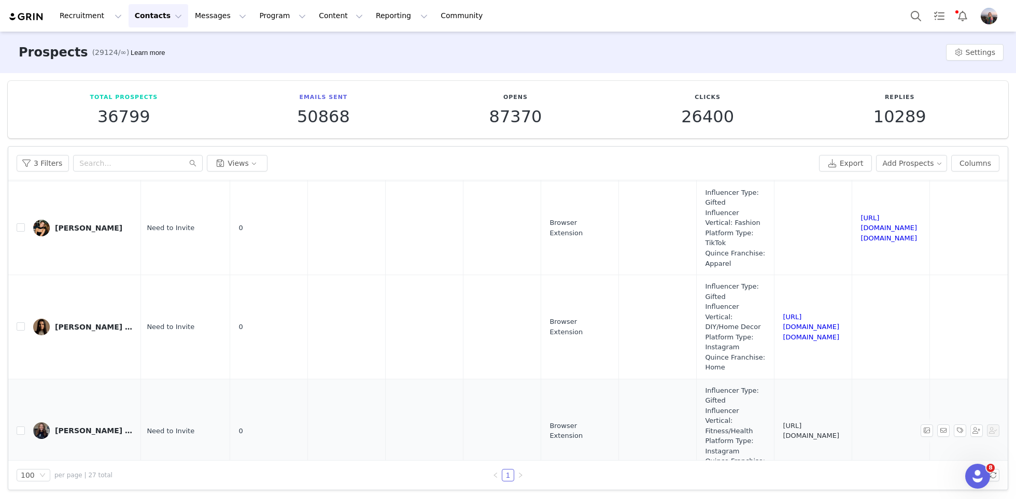
click at [783, 422] on link "[URL][DOMAIN_NAME]" at bounding box center [811, 431] width 56 height 18
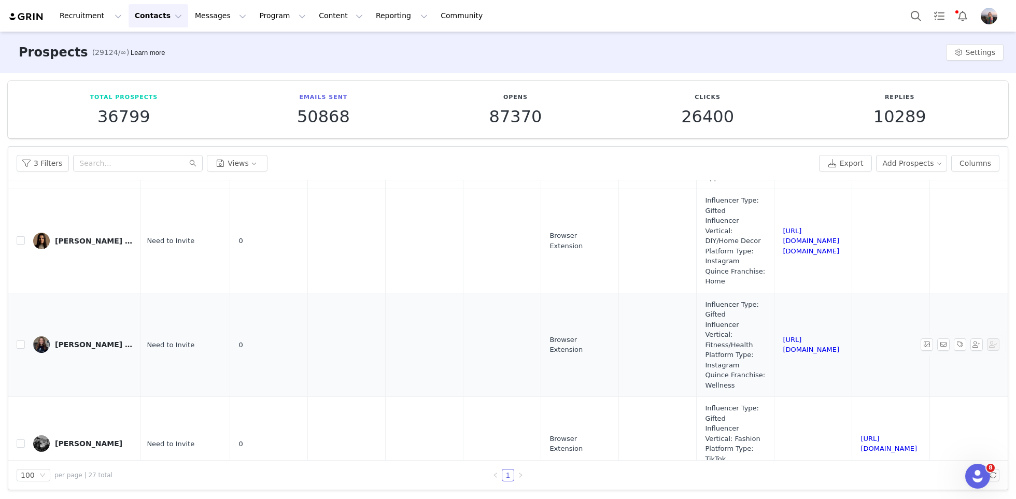
scroll to position [403, 568]
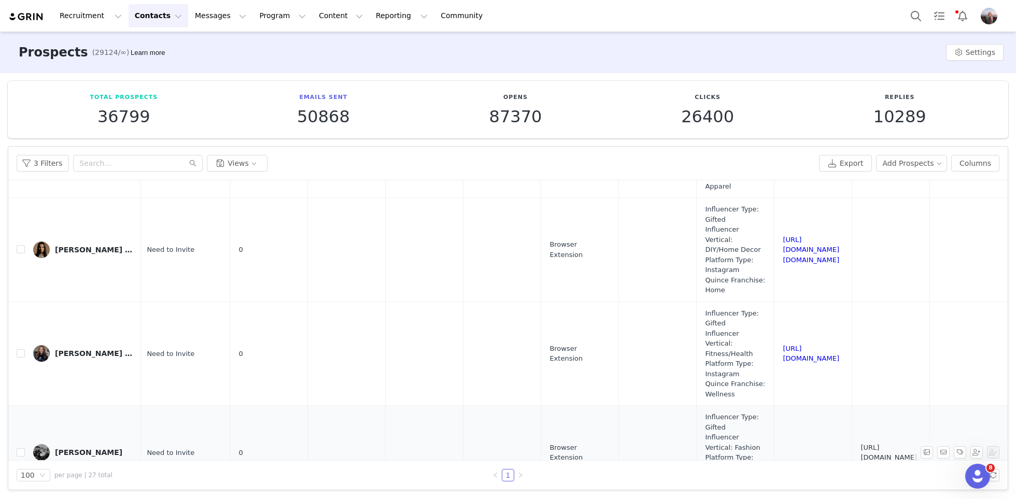
click at [860, 444] on link "[URL][DOMAIN_NAME]" at bounding box center [888, 453] width 56 height 18
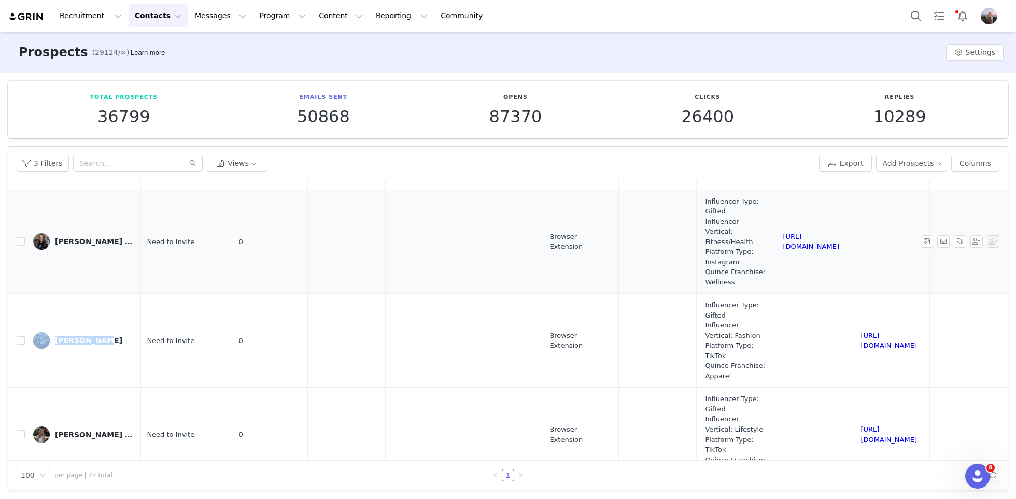
scroll to position [509, 568]
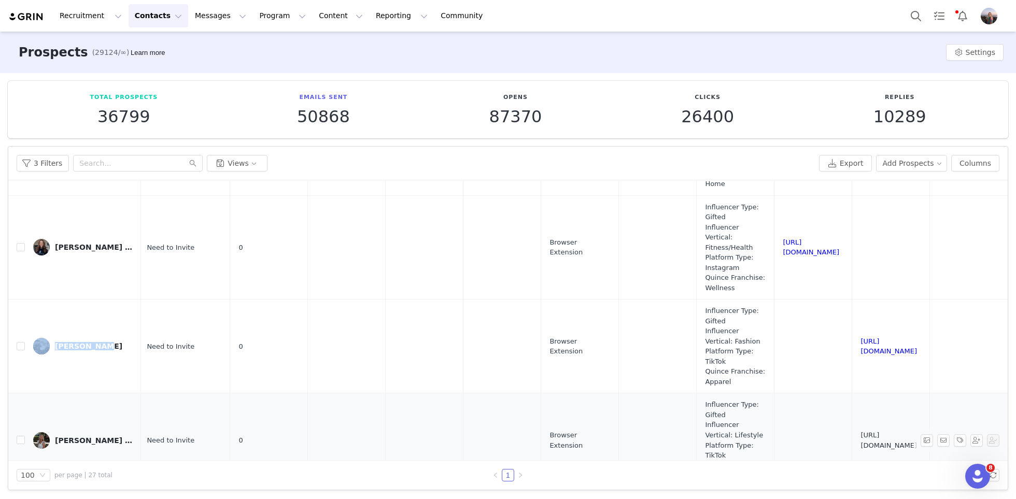
click at [860, 431] on link "[URL][DOMAIN_NAME]" at bounding box center [888, 440] width 56 height 18
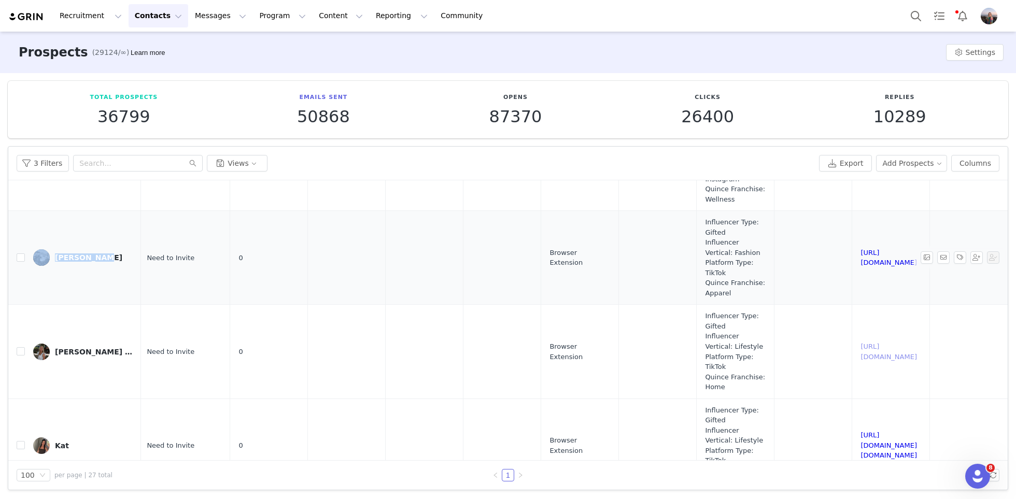
scroll to position [597, 568]
click at [860, 432] on link "[URL][DOMAIN_NAME][DOMAIN_NAME]" at bounding box center [888, 446] width 56 height 28
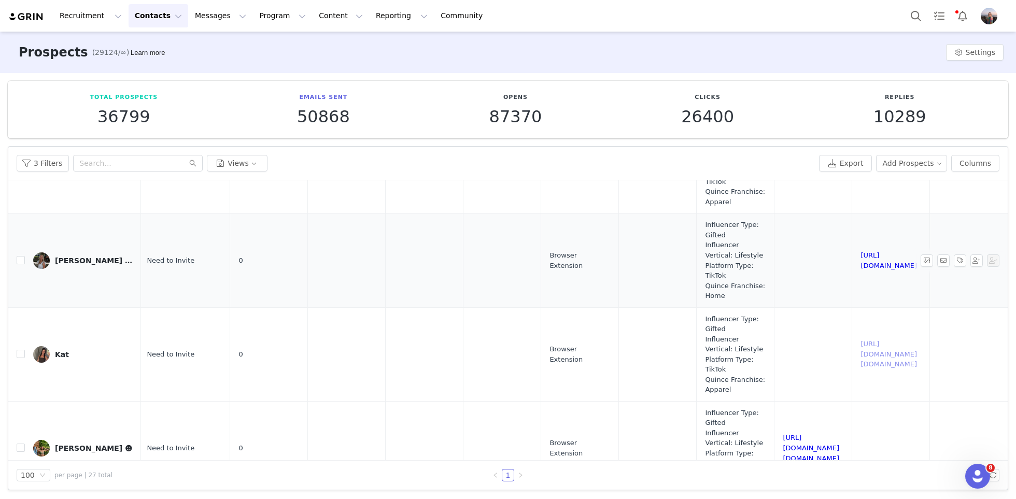
scroll to position [688, 568]
click at [783, 434] on link "[URL][DOMAIN_NAME][DOMAIN_NAME]" at bounding box center [811, 448] width 56 height 28
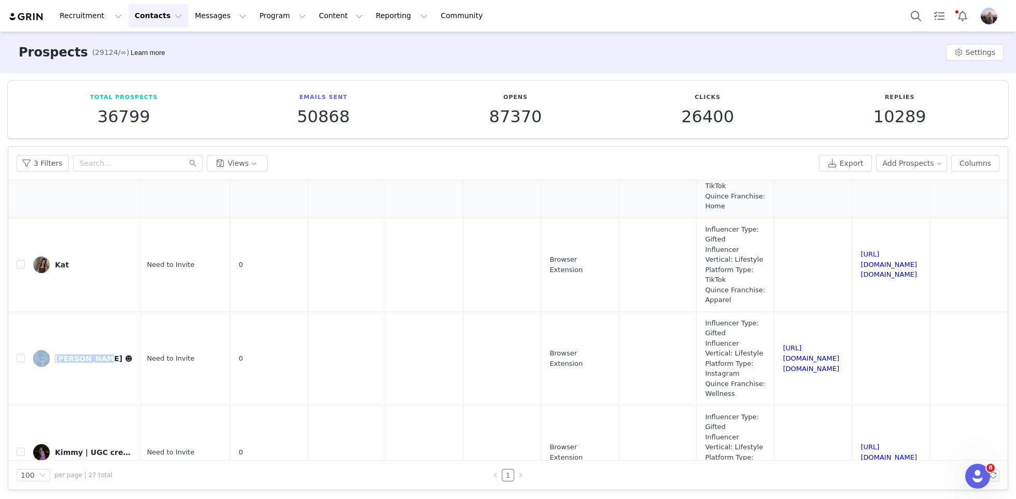
scroll to position [778, 568]
click at [860, 444] on link "[URL][DOMAIN_NAME]" at bounding box center [888, 453] width 56 height 18
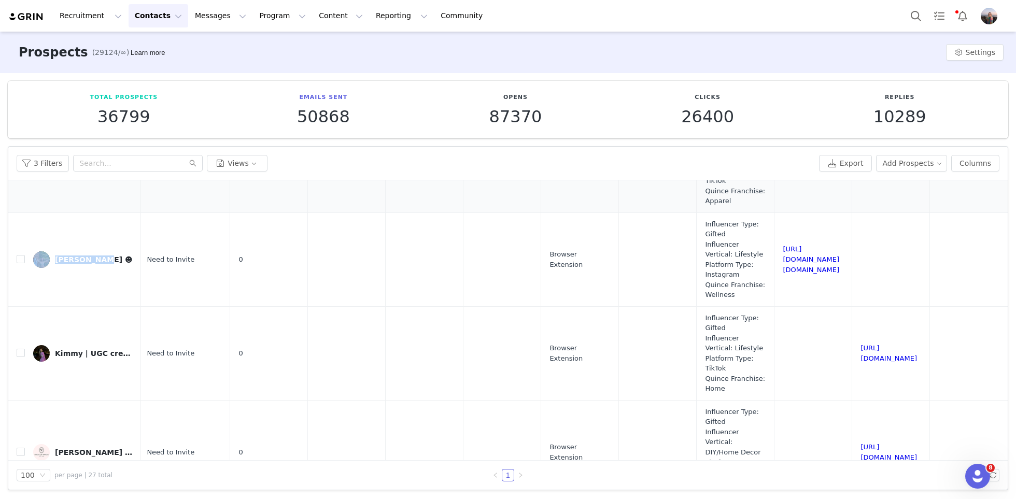
scroll to position [880, 568]
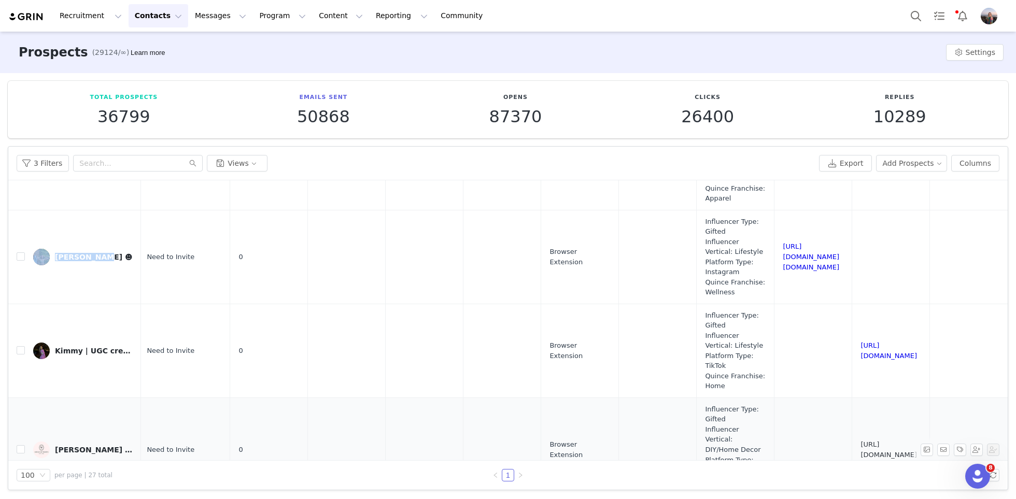
click at [860, 441] on link "[URL][DOMAIN_NAME]" at bounding box center [888, 450] width 56 height 18
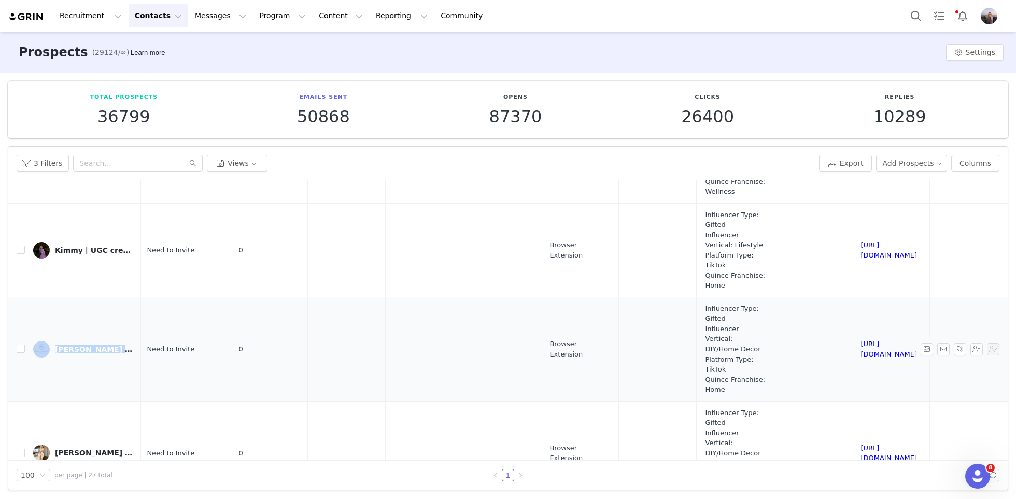
scroll to position [976, 568]
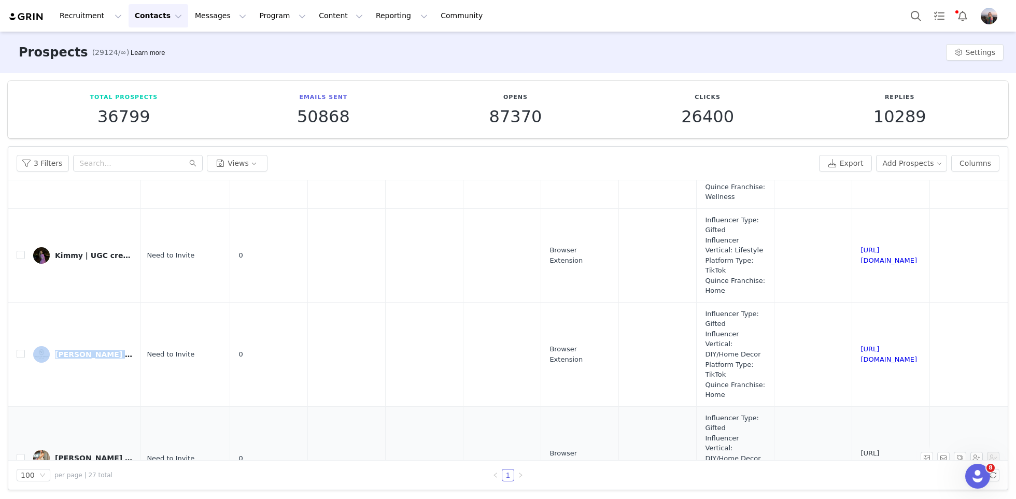
click at [860, 449] on link "[URL][DOMAIN_NAME]" at bounding box center [888, 458] width 56 height 18
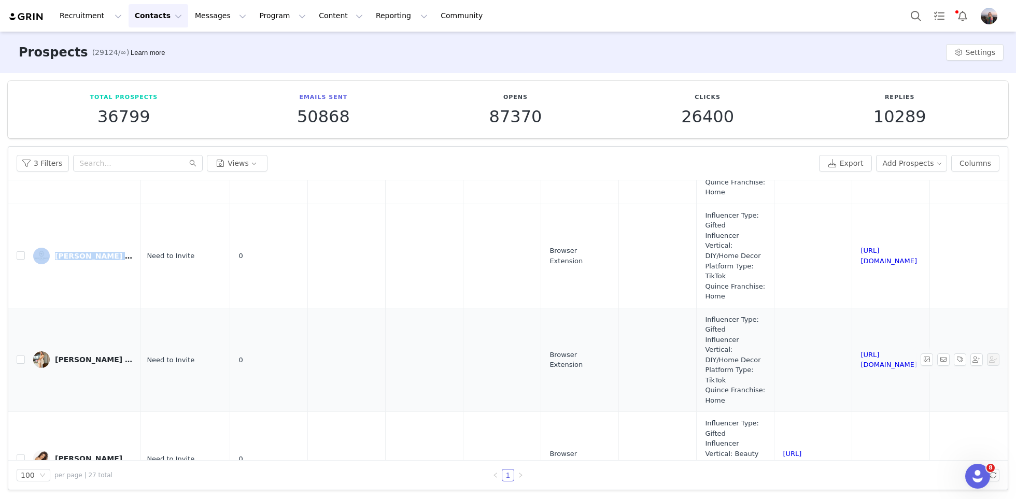
scroll to position [1067, 568]
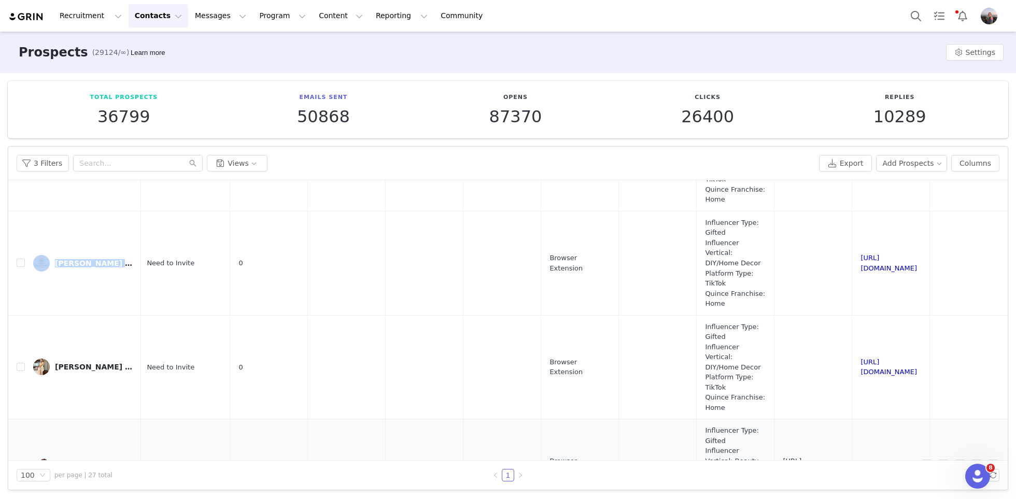
click at [783, 457] on link "[URL][DOMAIN_NAME]" at bounding box center [811, 466] width 56 height 18
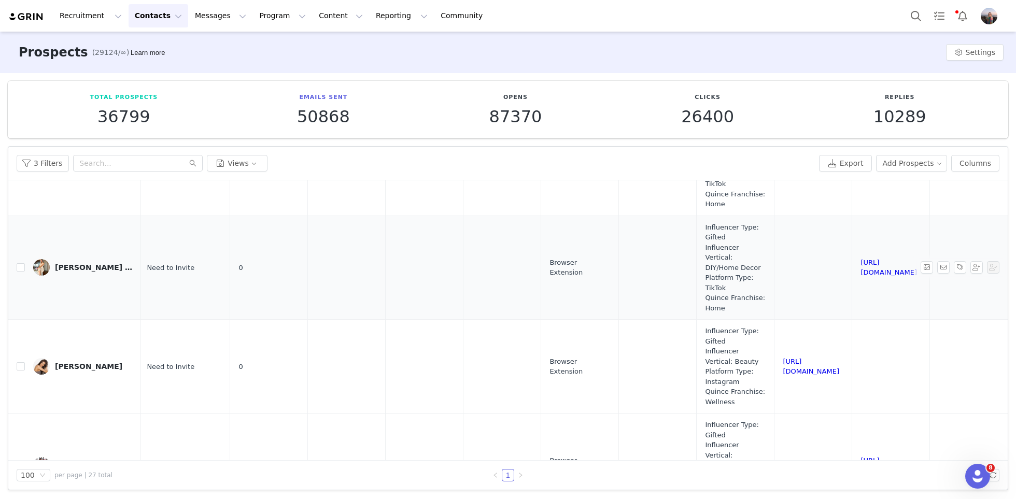
scroll to position [1165, 568]
click at [860, 458] on link "[URL][DOMAIN_NAME]" at bounding box center [888, 467] width 56 height 18
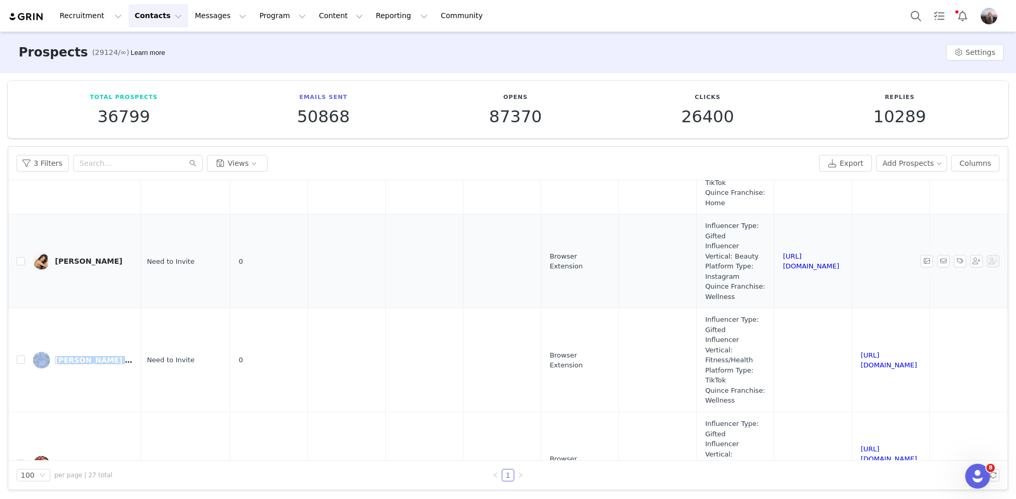
scroll to position [1268, 568]
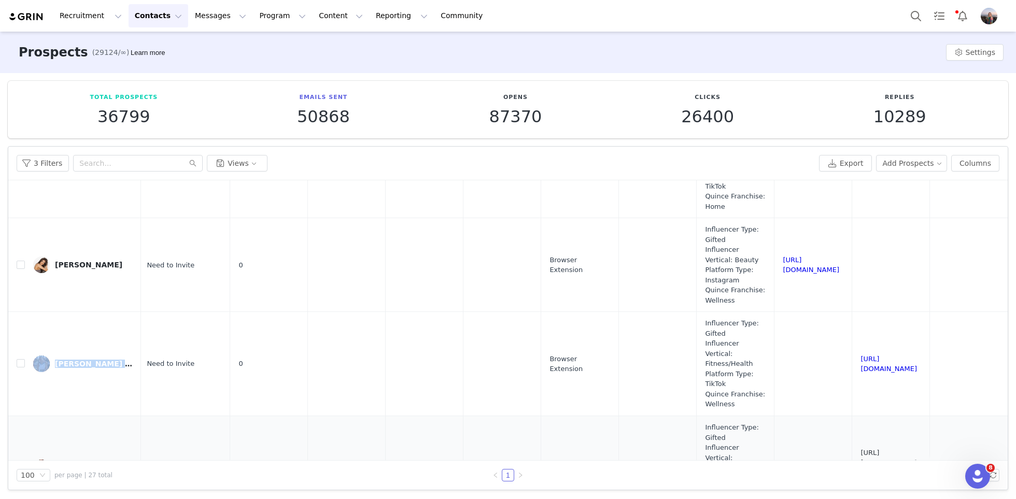
click at [860, 449] on link "[URL][DOMAIN_NAME][PERSON_NAME][DOMAIN_NAME]" at bounding box center [888, 468] width 56 height 38
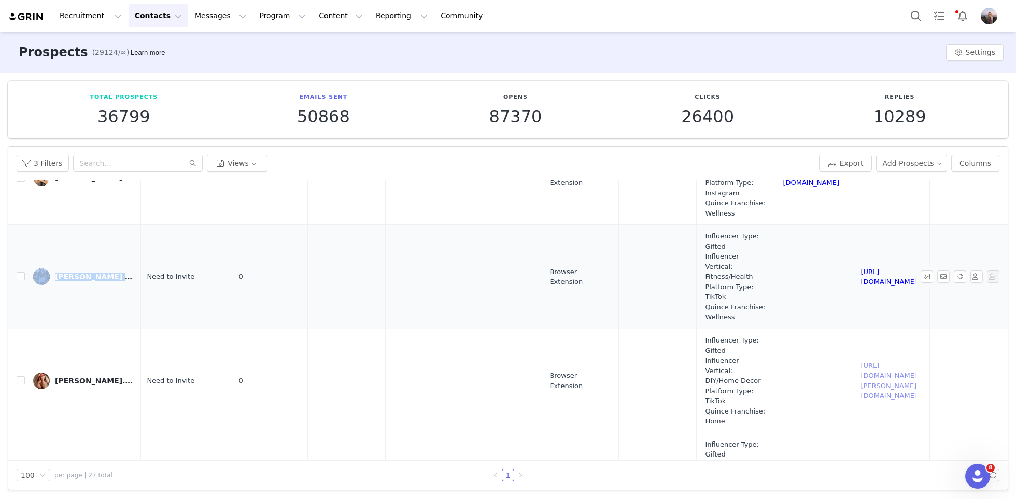
scroll to position [1356, 568]
click at [860, 475] on link "[URL][DOMAIN_NAME]" at bounding box center [888, 484] width 56 height 18
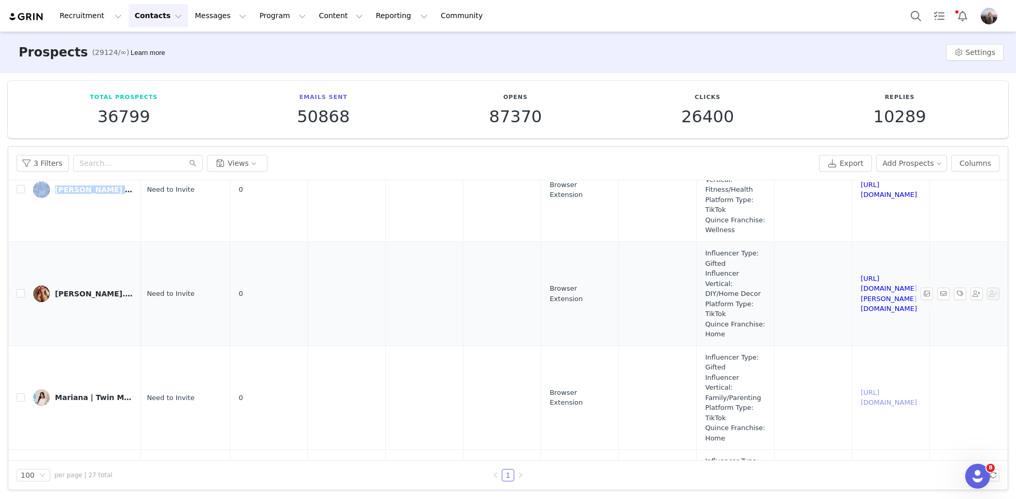
scroll to position [1440, 568]
click at [860, 495] on link "[URL][DOMAIN_NAME]" at bounding box center [888, 504] width 56 height 18
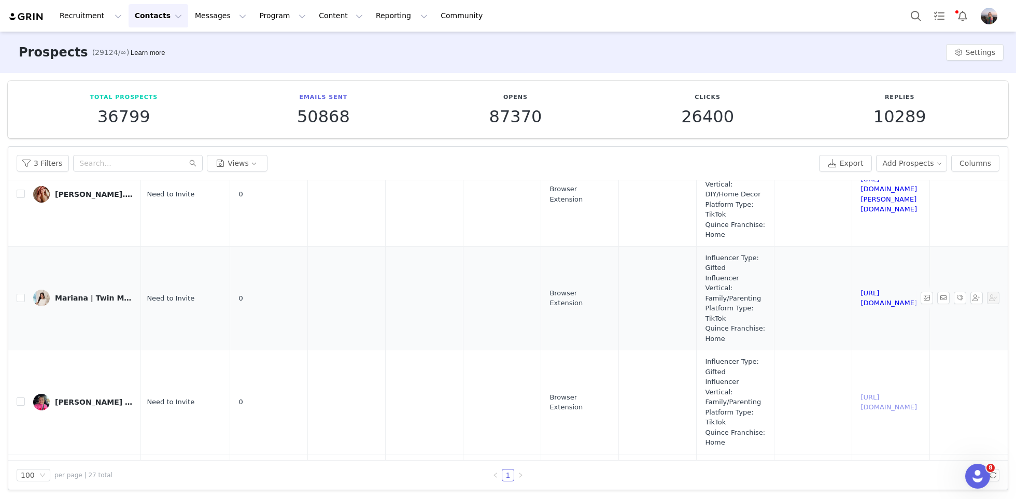
scroll to position [1537, 568]
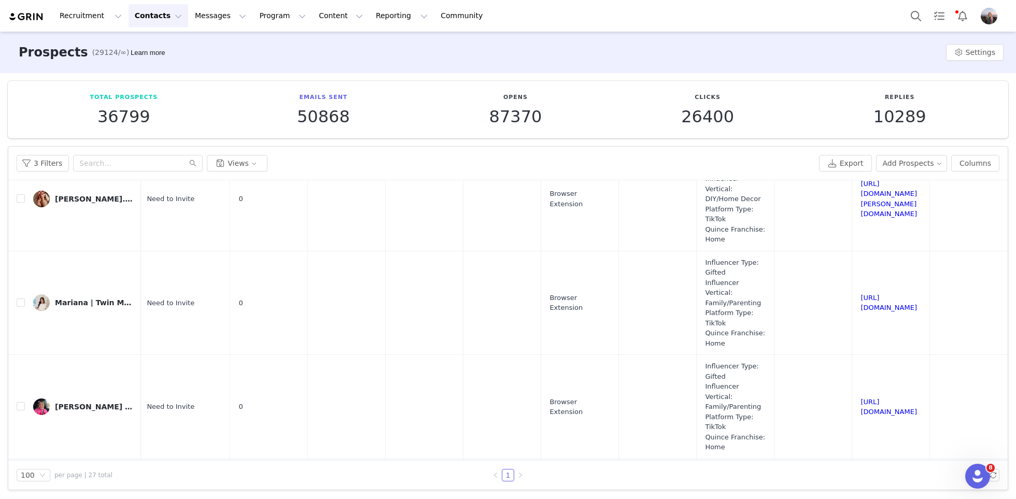
click at [860, 492] on link "[URL][DOMAIN_NAME][DOMAIN_NAME]" at bounding box center [888, 506] width 56 height 28
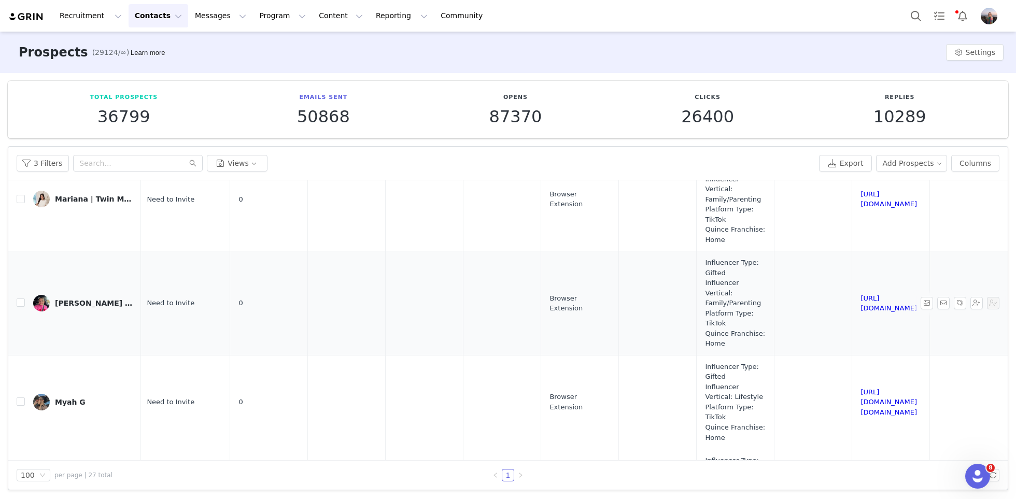
scroll to position [1640, 568]
click at [783, 488] on link "[URL][DOMAIN_NAME]" at bounding box center [811, 497] width 56 height 18
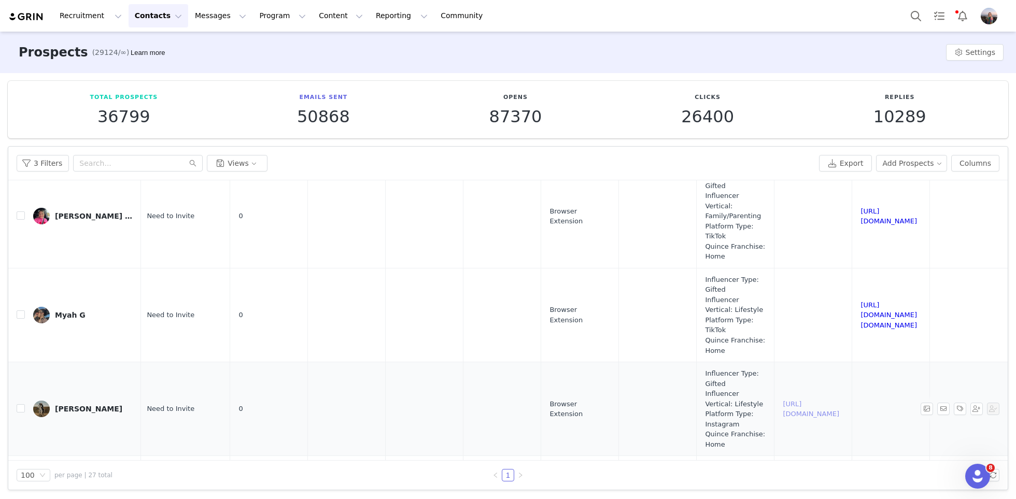
scroll to position [1726, 568]
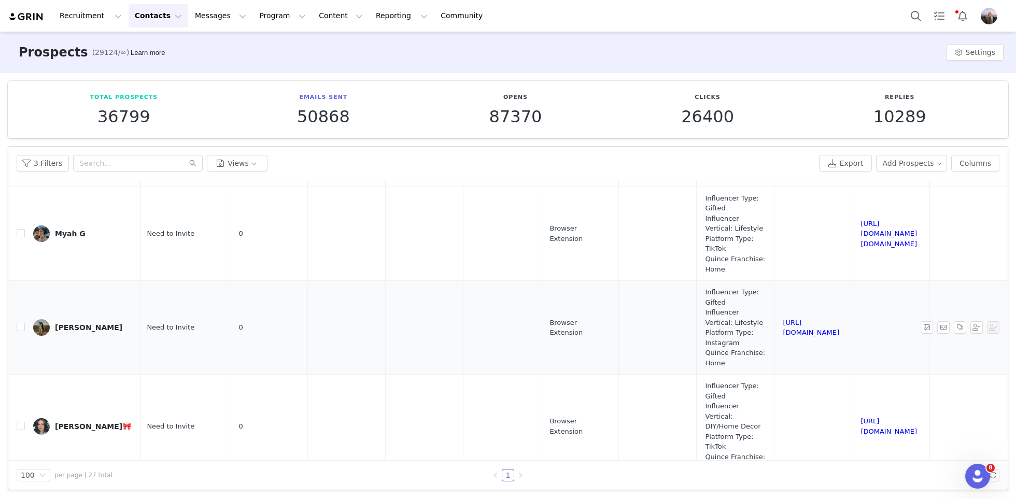
scroll to position [1808, 568]
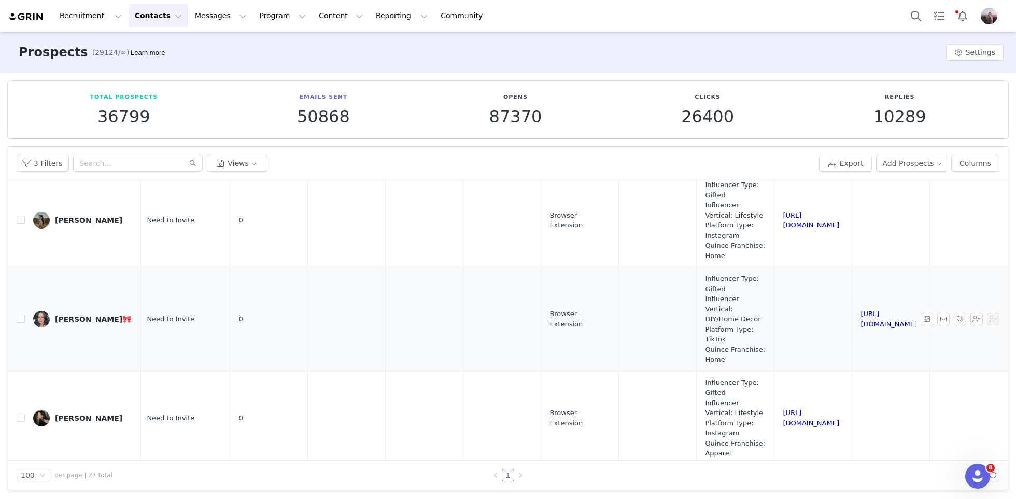
scroll to position [1912, 568]
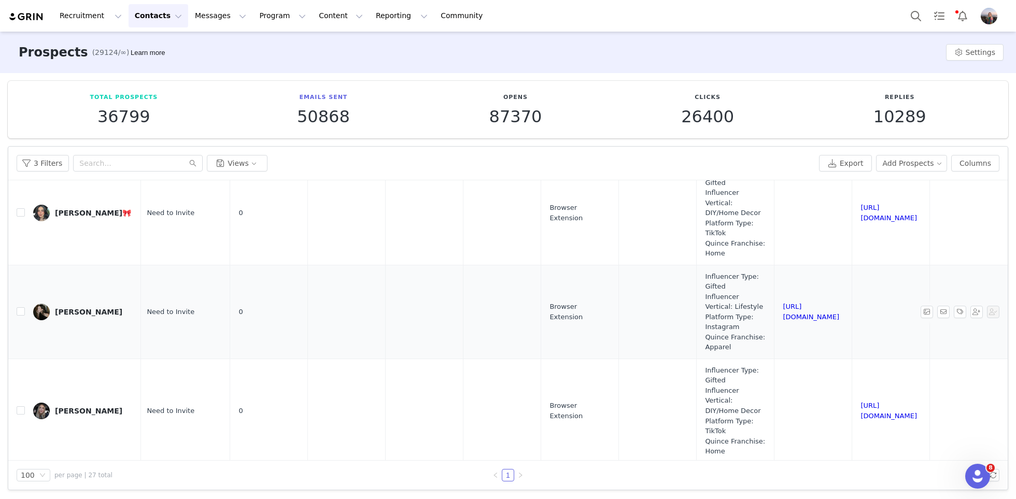
scroll to position [2016, 568]
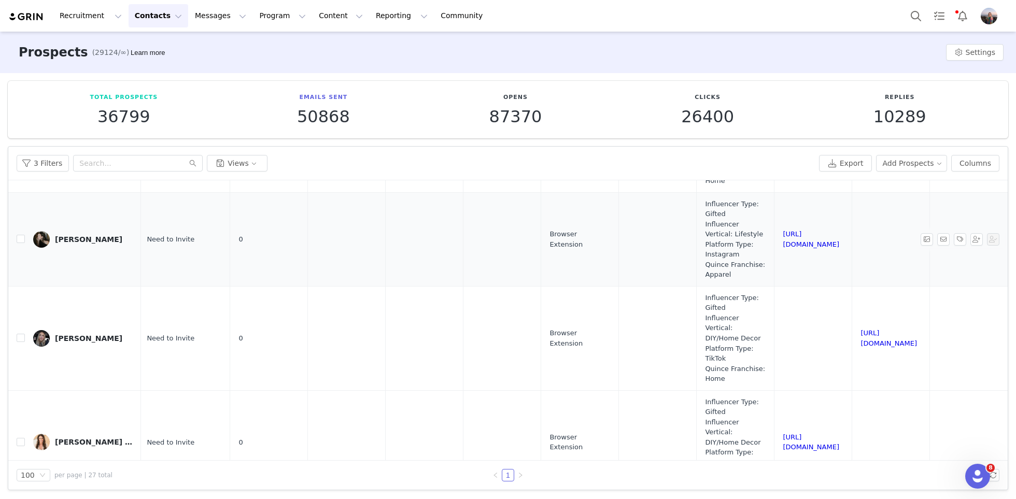
scroll to position [2097, 568]
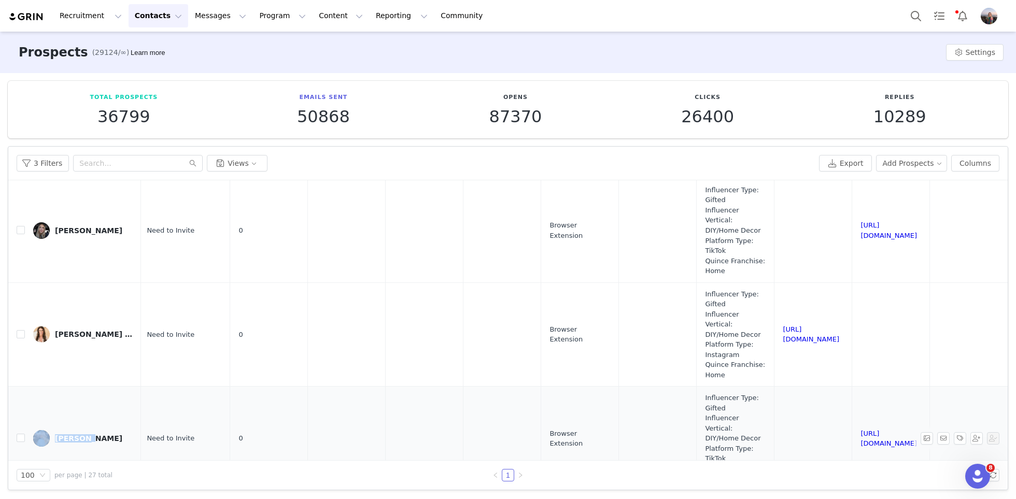
scroll to position [2205, 568]
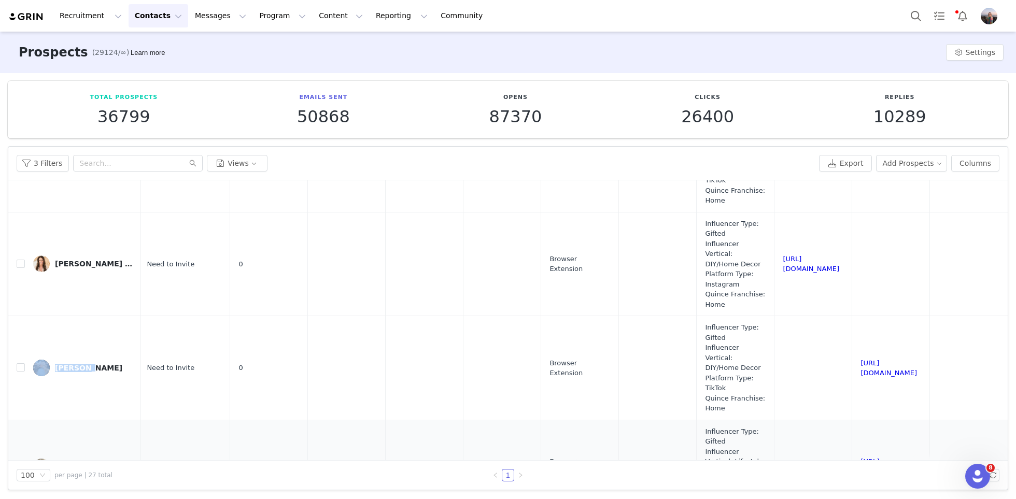
scroll to position [2273, 568]
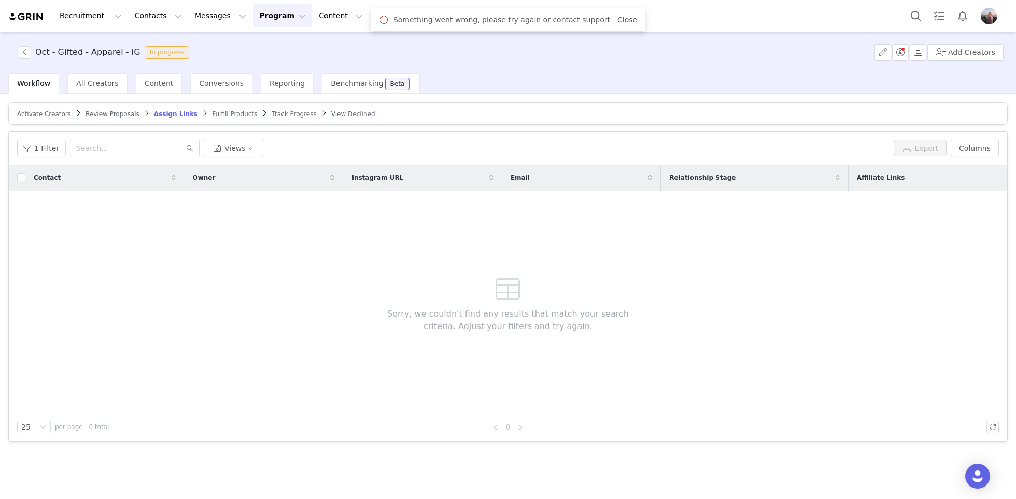
click at [331, 112] on span "View Declined" at bounding box center [353, 113] width 44 height 7
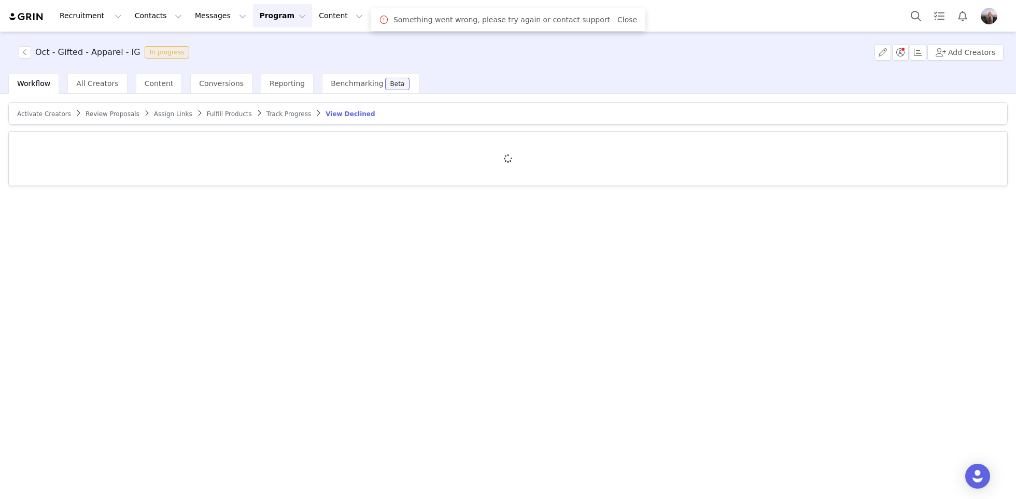
click at [275, 110] on span "Track Progress" at bounding box center [288, 113] width 45 height 7
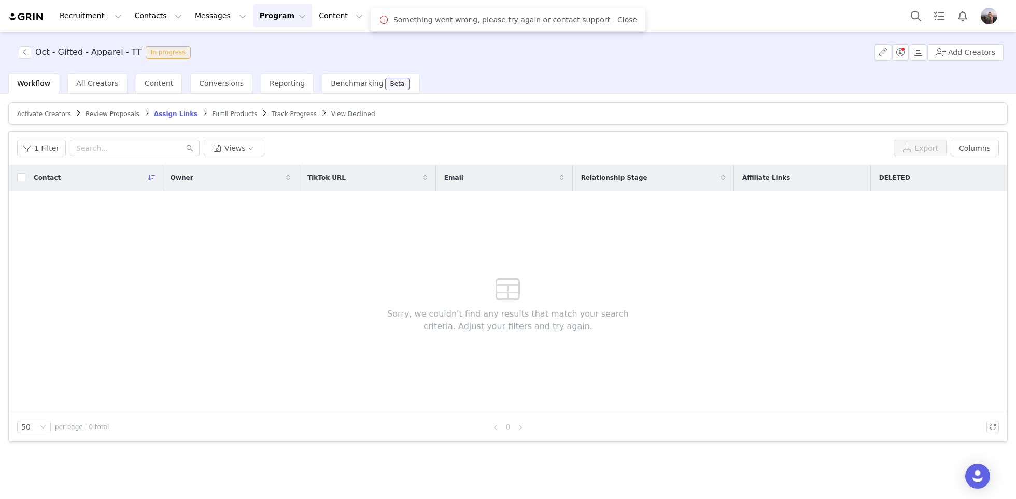
click at [294, 111] on span "Track Progress" at bounding box center [294, 113] width 45 height 7
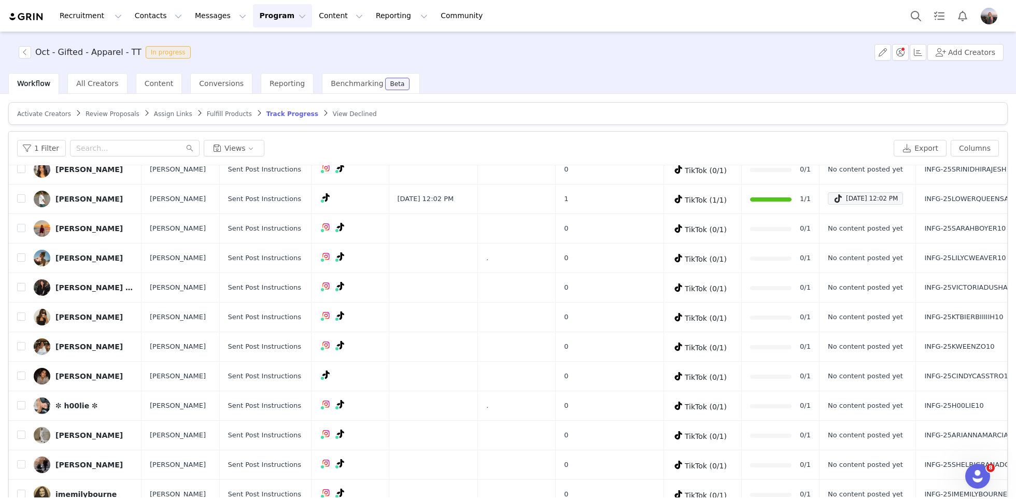
scroll to position [49, 0]
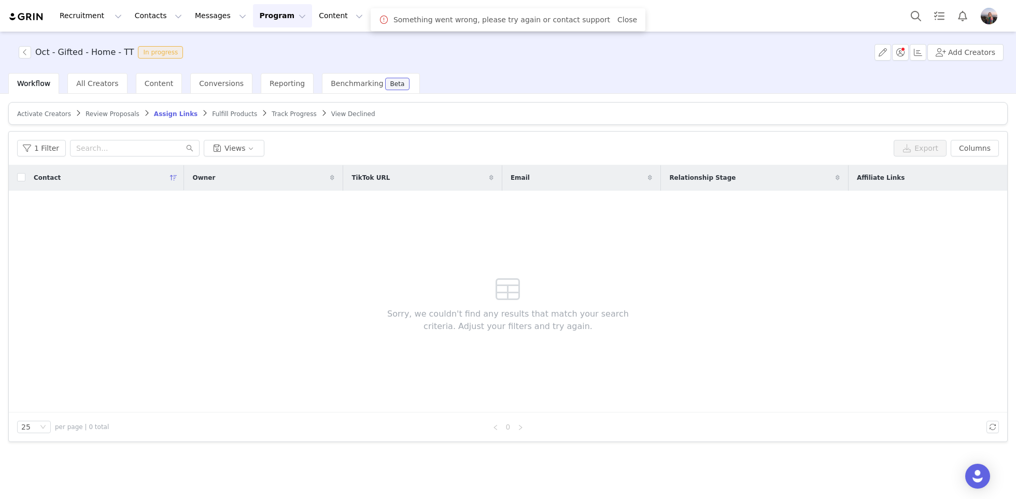
click at [283, 115] on span "Track Progress" at bounding box center [294, 113] width 45 height 7
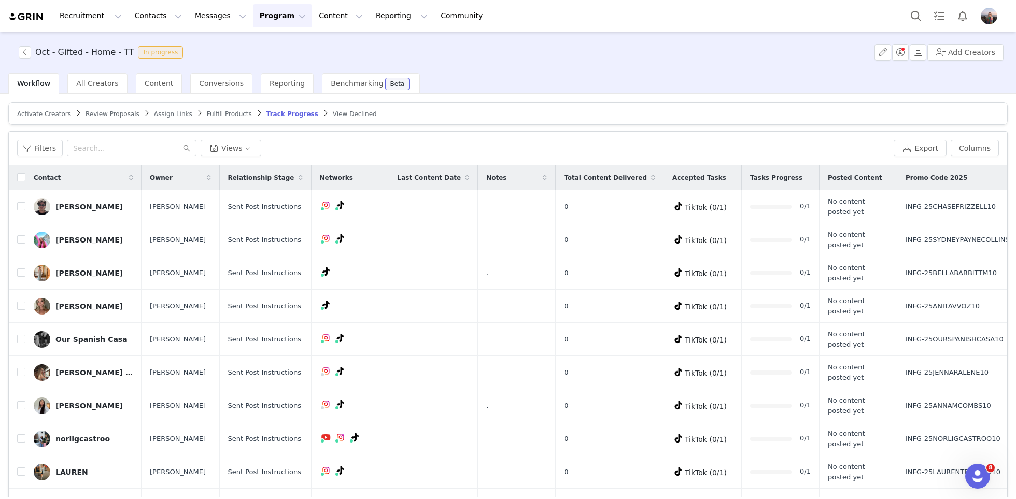
click at [105, 113] on span "Review Proposals" at bounding box center [113, 113] width 54 height 7
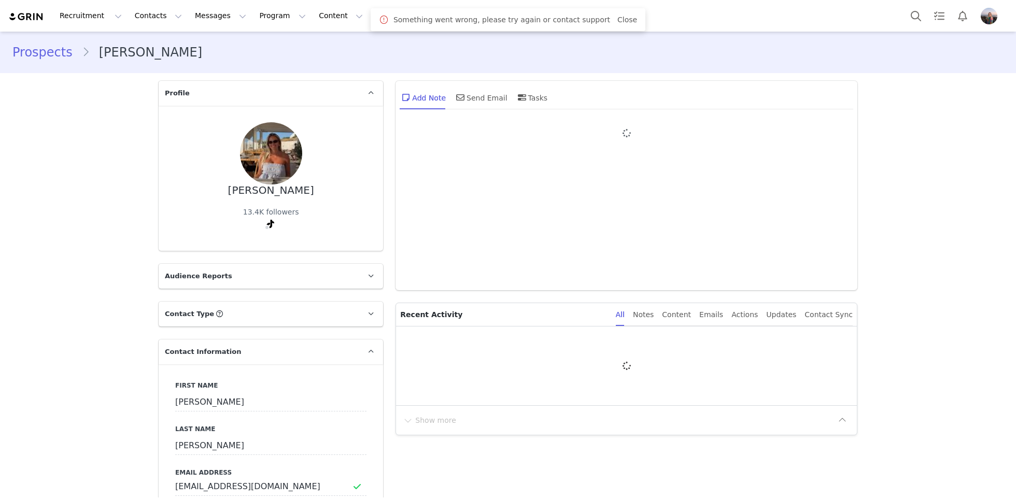
type input "+1 ([GEOGRAPHIC_DATA])"
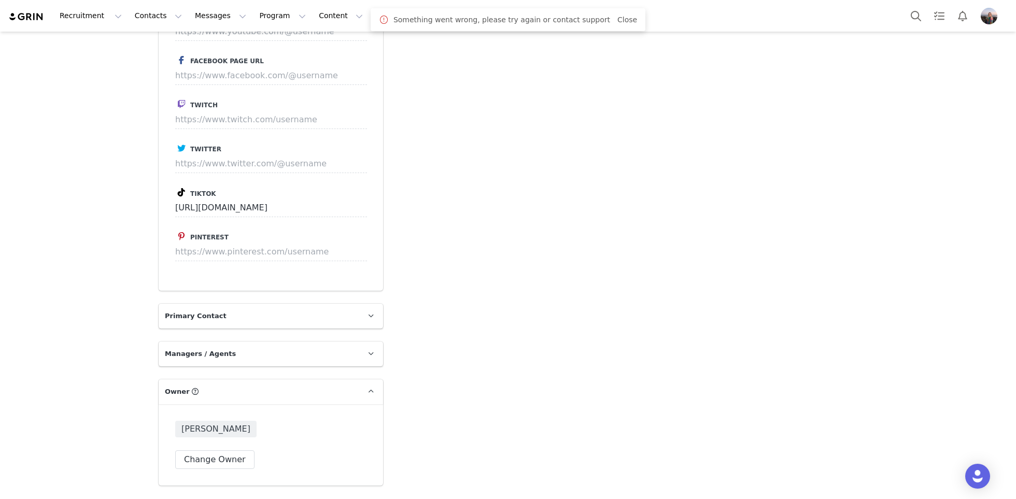
scroll to position [934, 0]
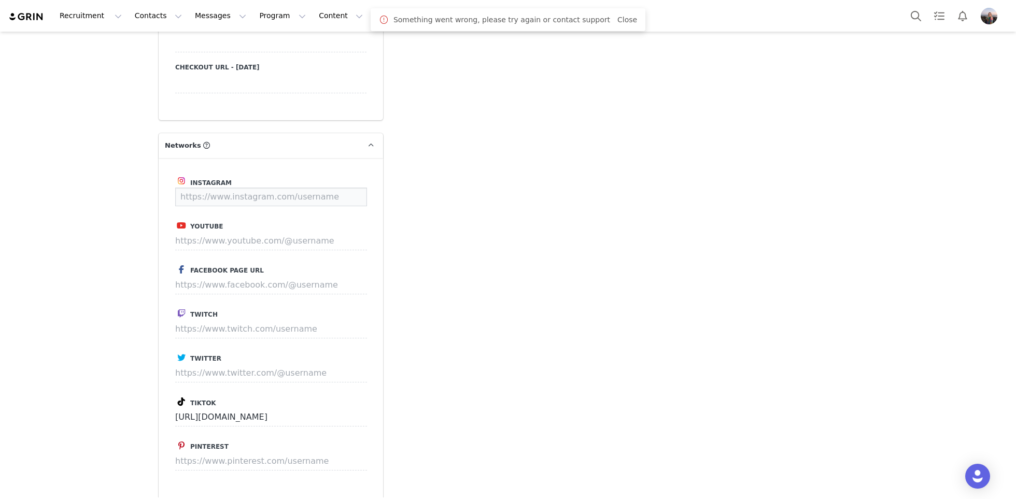
click at [211, 203] on input at bounding box center [271, 197] width 192 height 19
paste input "[URL][DOMAIN_NAME][DOMAIN_NAME]"
type input "[URL][DOMAIN_NAME][DOMAIN_NAME]"
click at [348, 196] on button "Save" at bounding box center [348, 197] width 38 height 19
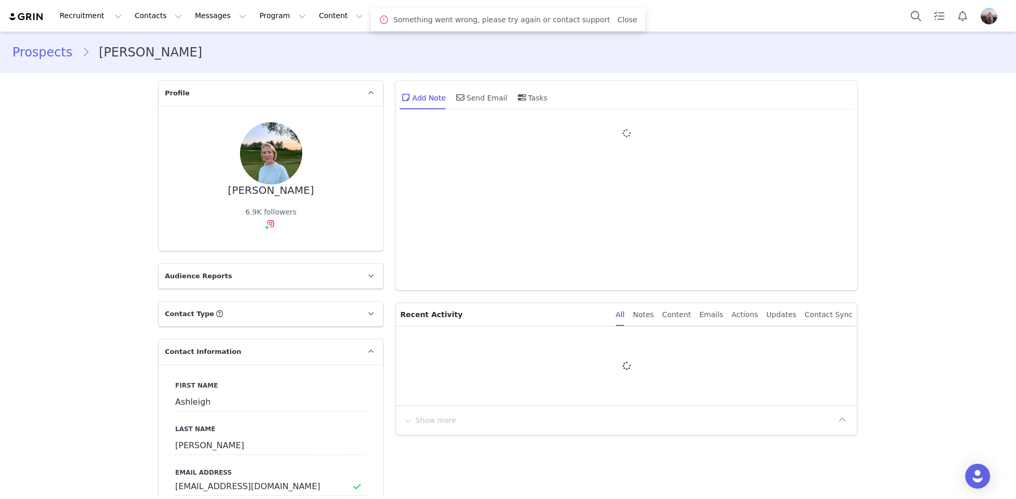
type input "+1 ([GEOGRAPHIC_DATA])"
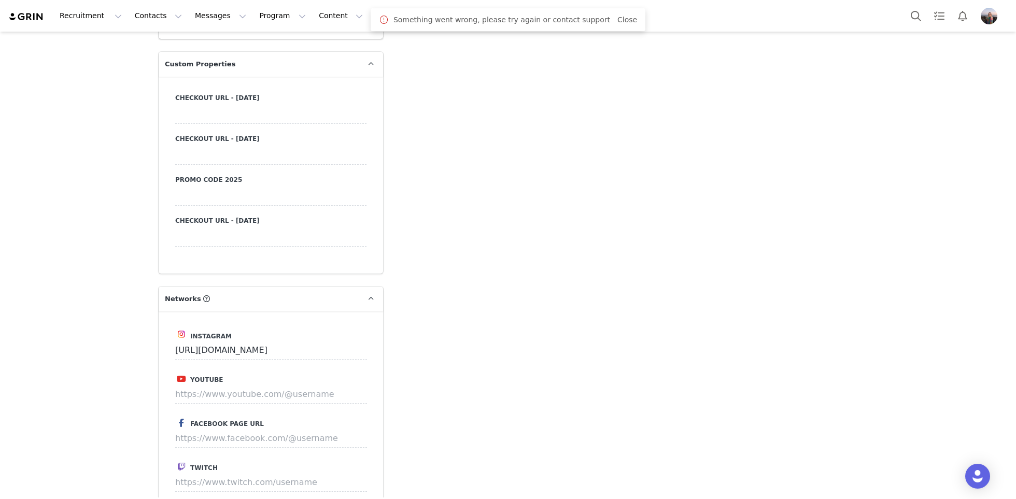
scroll to position [1014, 0]
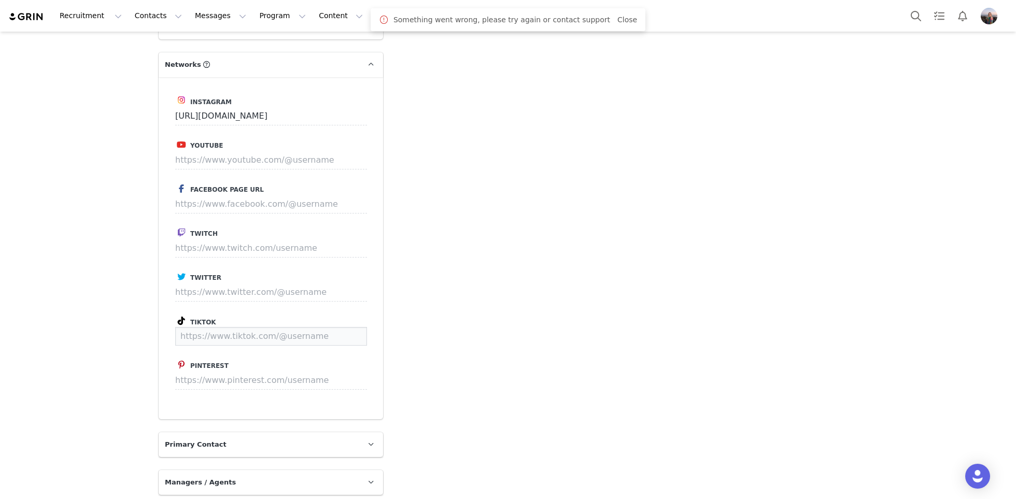
click at [211, 334] on input at bounding box center [271, 336] width 192 height 19
paste input "https://www.tiktok.com/@ashleighmbyrne"
type input "https://www.tiktok.com/@ashleighmbyrne"
click at [344, 327] on button "Save" at bounding box center [348, 336] width 38 height 19
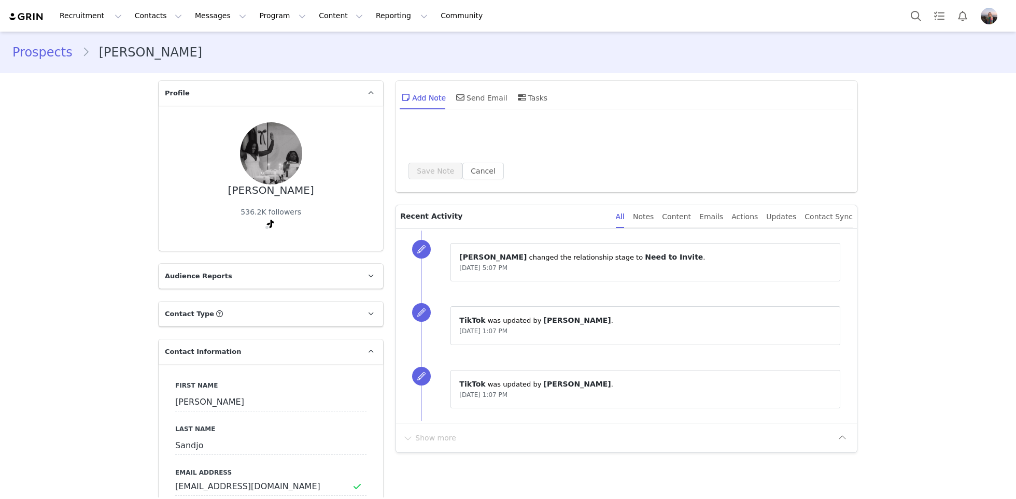
type input "+1 ([GEOGRAPHIC_DATA])"
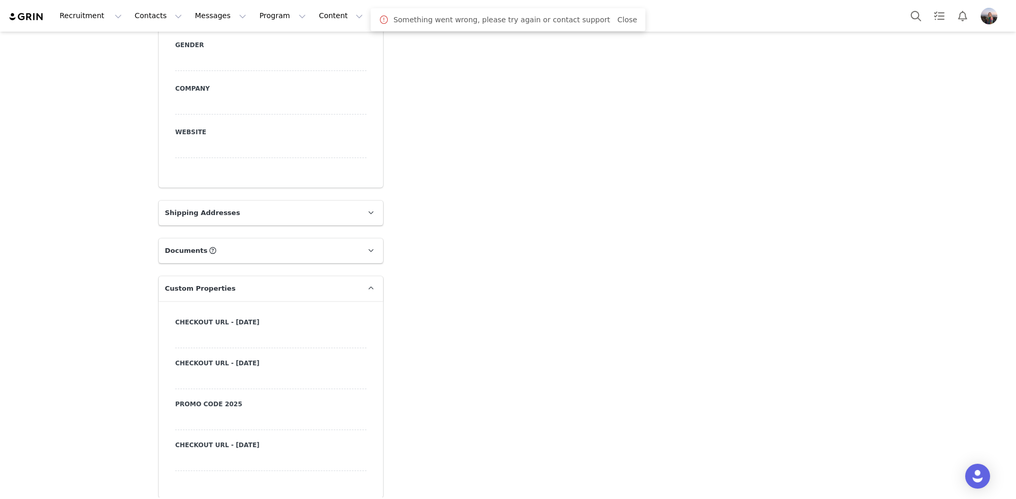
scroll to position [849, 0]
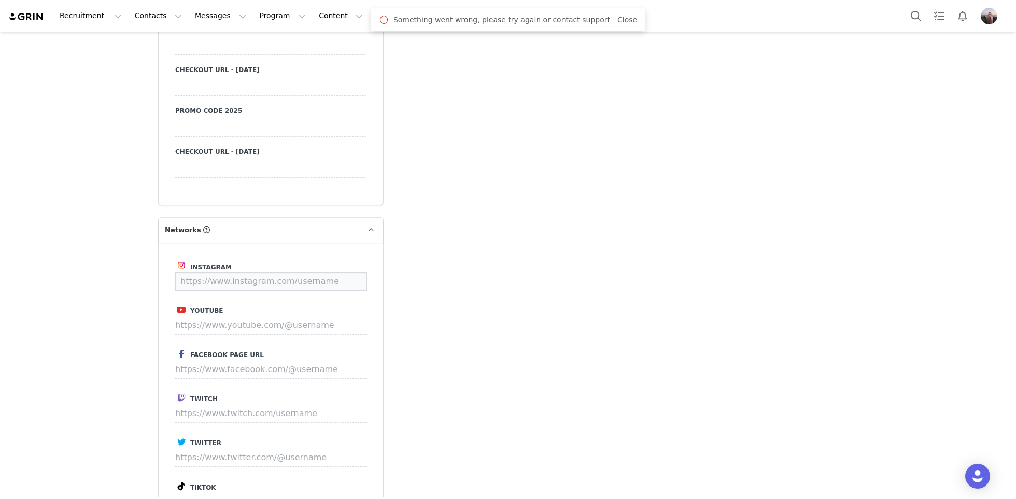
click at [201, 278] on input at bounding box center [271, 281] width 192 height 19
paste input "https://www.instagram.com/cindysandjo"
type input "https://www.instagram.com/cindysandjo"
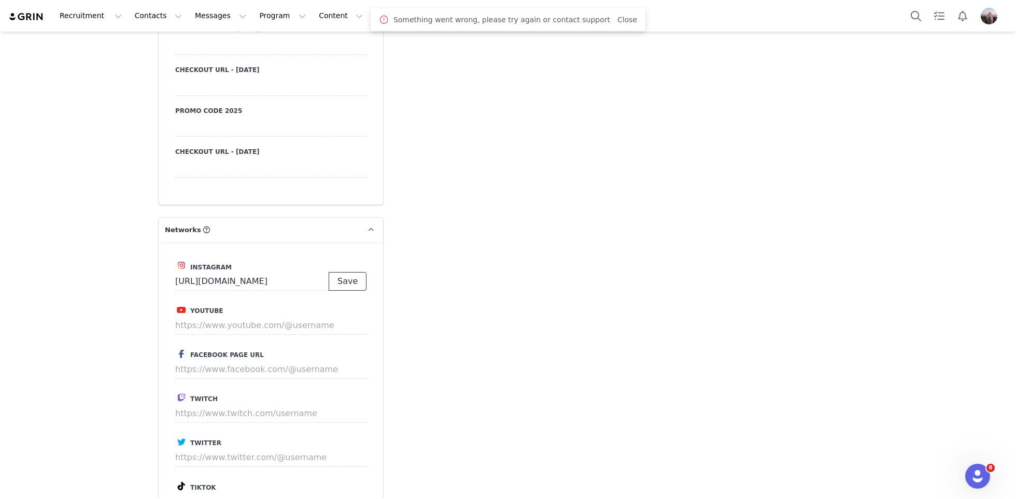
click at [365, 281] on button "Save" at bounding box center [348, 281] width 38 height 19
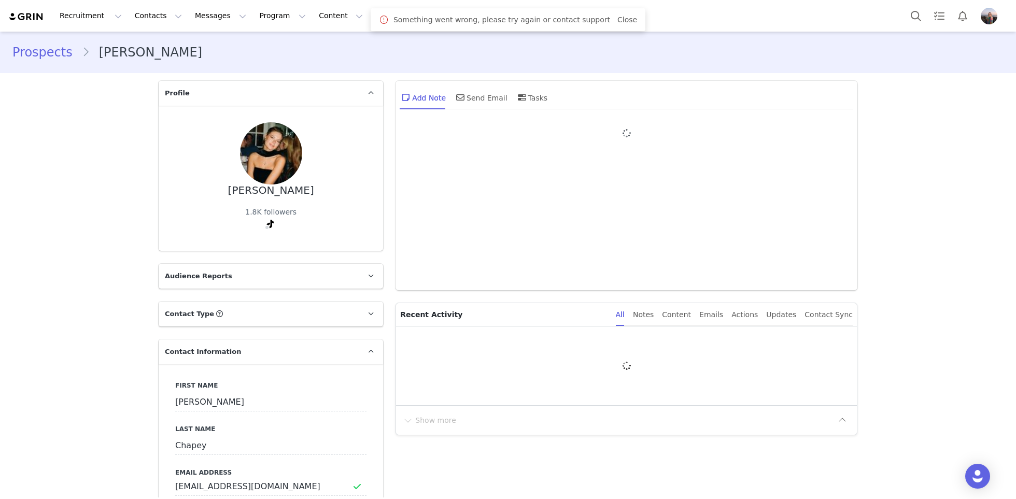
scroll to position [1, 0]
type input "+1 ([GEOGRAPHIC_DATA])"
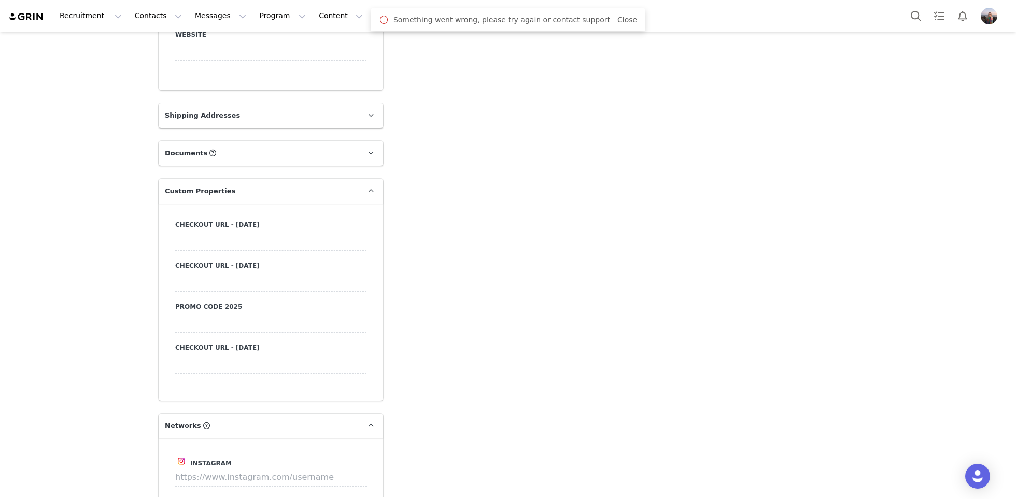
scroll to position [1009, 0]
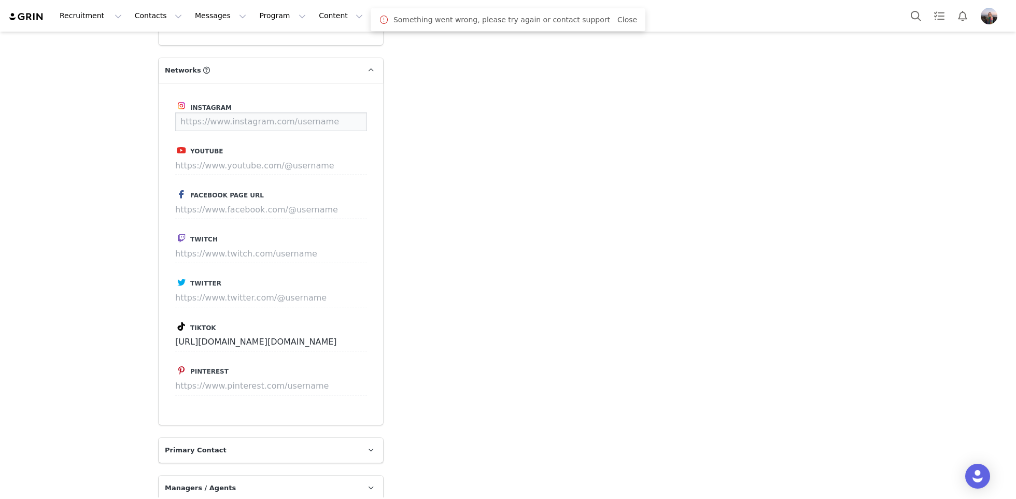
click at [214, 120] on input at bounding box center [271, 121] width 192 height 19
paste input "[URL][DOMAIN_NAME]"
click at [353, 116] on button "Save" at bounding box center [348, 121] width 38 height 19
type input "[URL][DOMAIN_NAME]"
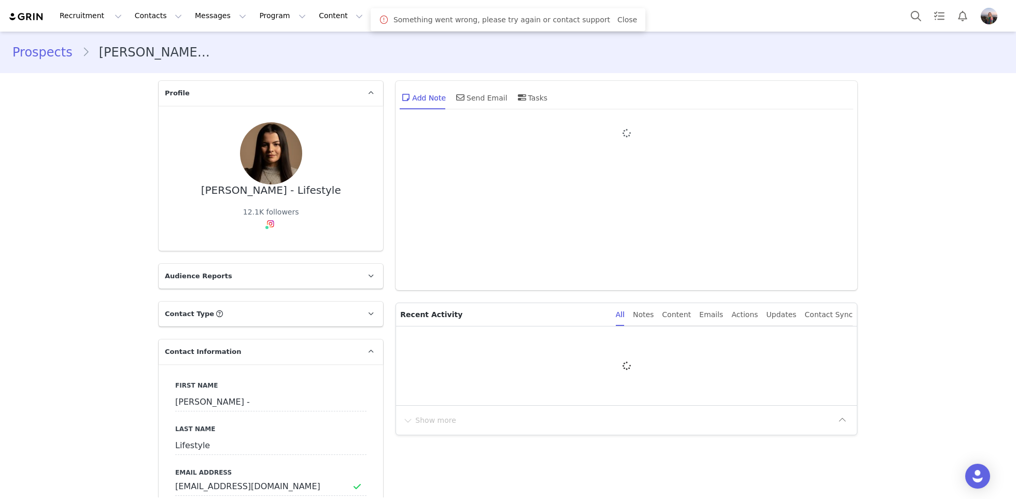
type input "+1 ([GEOGRAPHIC_DATA])"
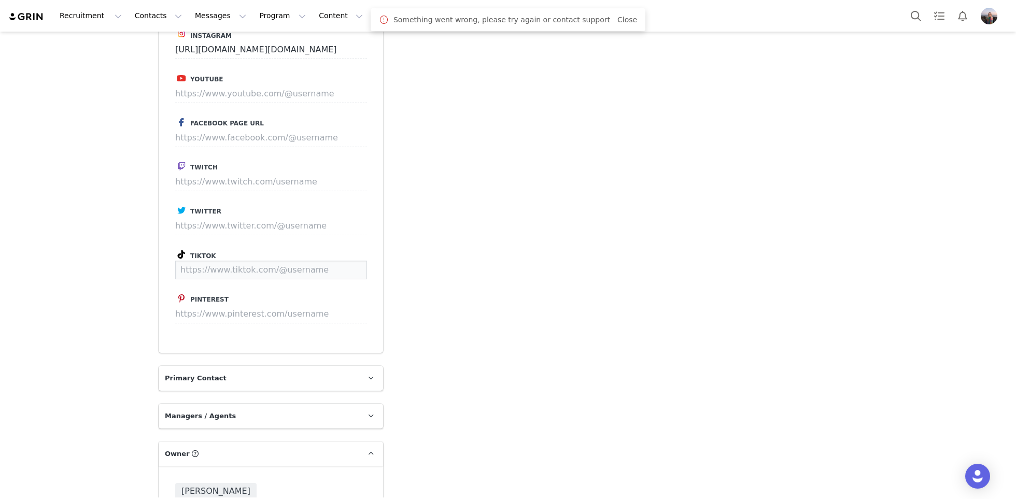
click at [222, 267] on input at bounding box center [271, 270] width 192 height 19
paste input "https://www.tiktok.com/@claritacastillo115"
type input "https://www.tiktok.com/@claritacastillo115"
click at [348, 266] on button "Save" at bounding box center [348, 270] width 38 height 19
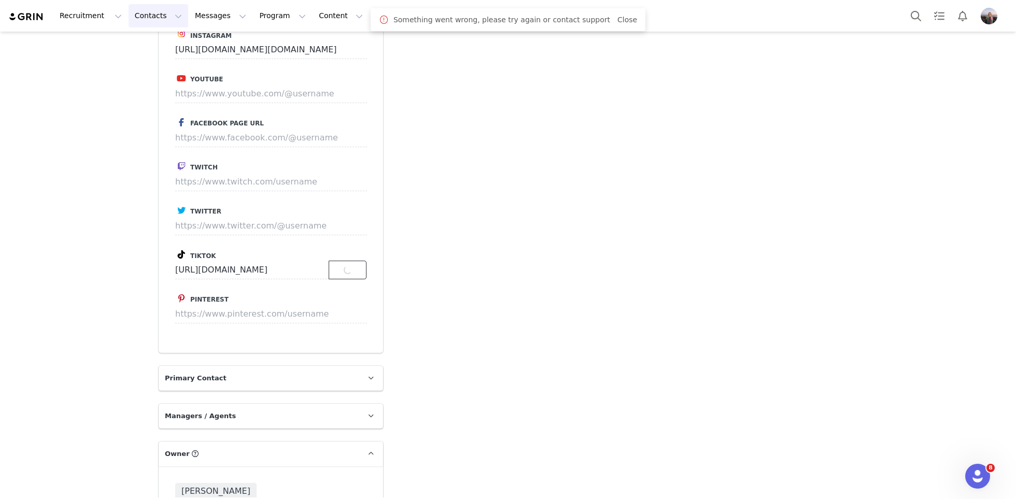
scroll to position [0, 0]
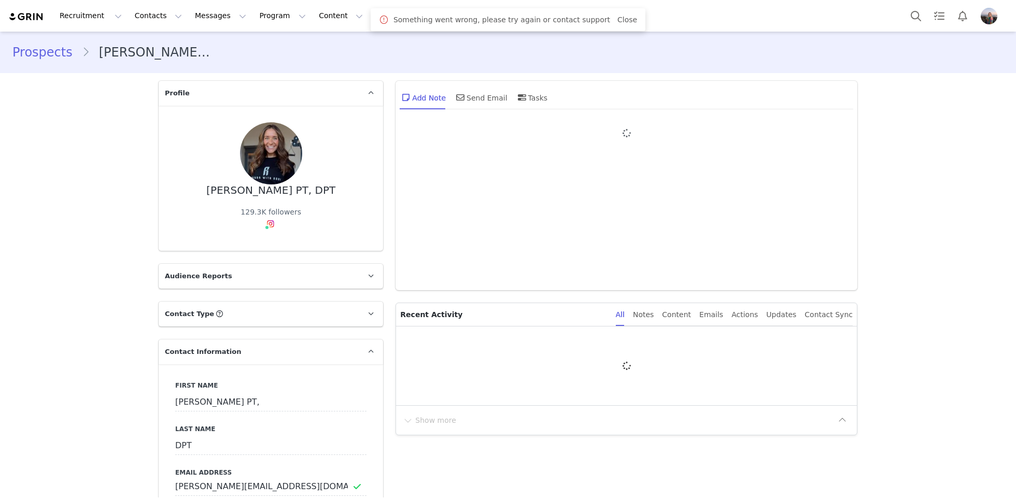
type input "+1 ([GEOGRAPHIC_DATA])"
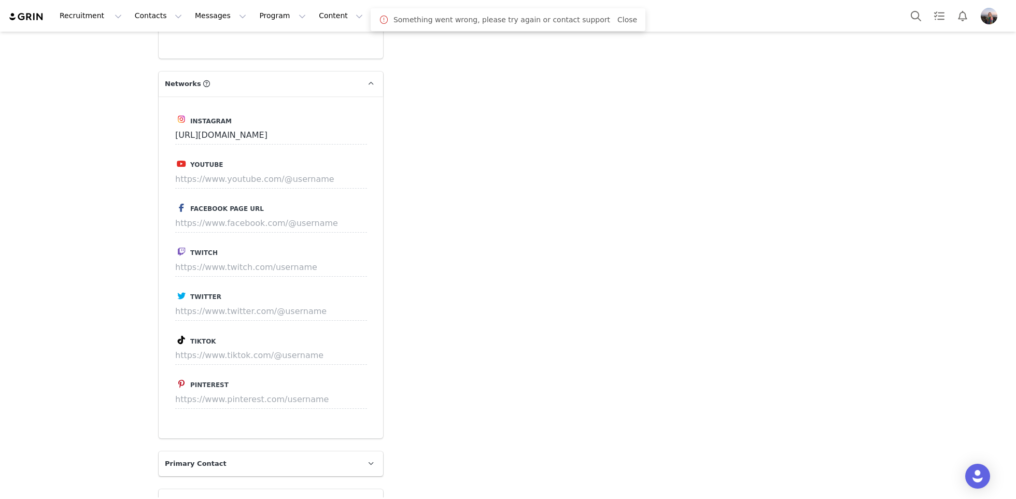
scroll to position [1002, 0]
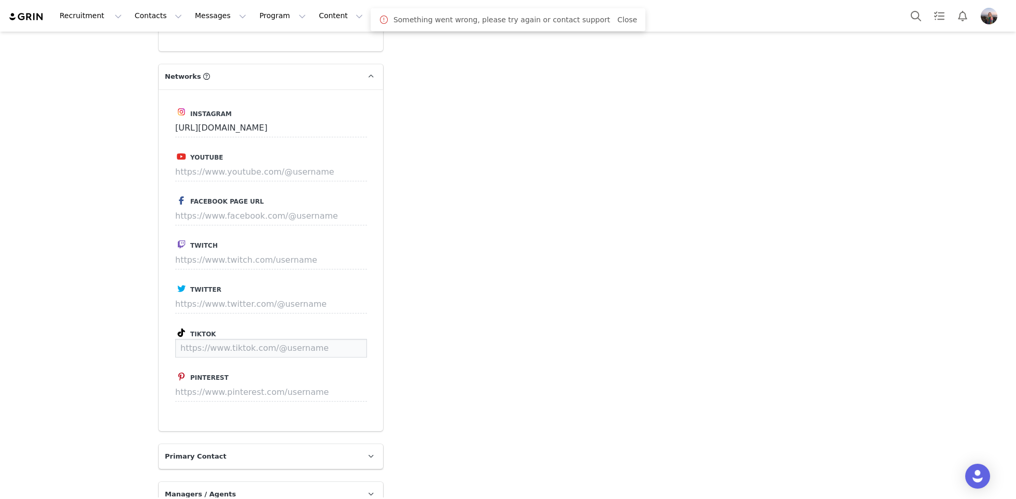
click at [216, 352] on input at bounding box center [271, 348] width 192 height 19
paste input "[URL][DOMAIN_NAME]"
type input "https://www.tiktok.com/@rehabwithroni"
click at [344, 350] on button "Save" at bounding box center [348, 348] width 38 height 19
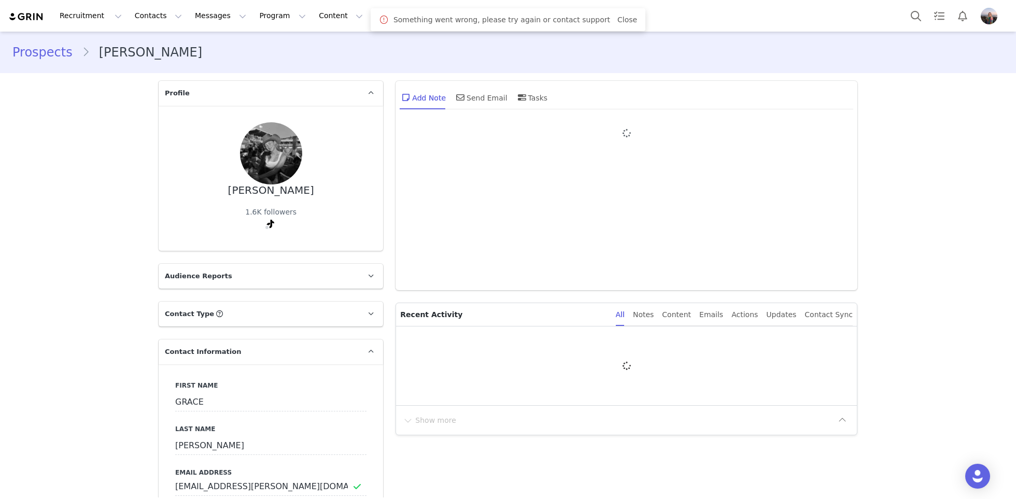
type input "+1 ([GEOGRAPHIC_DATA])"
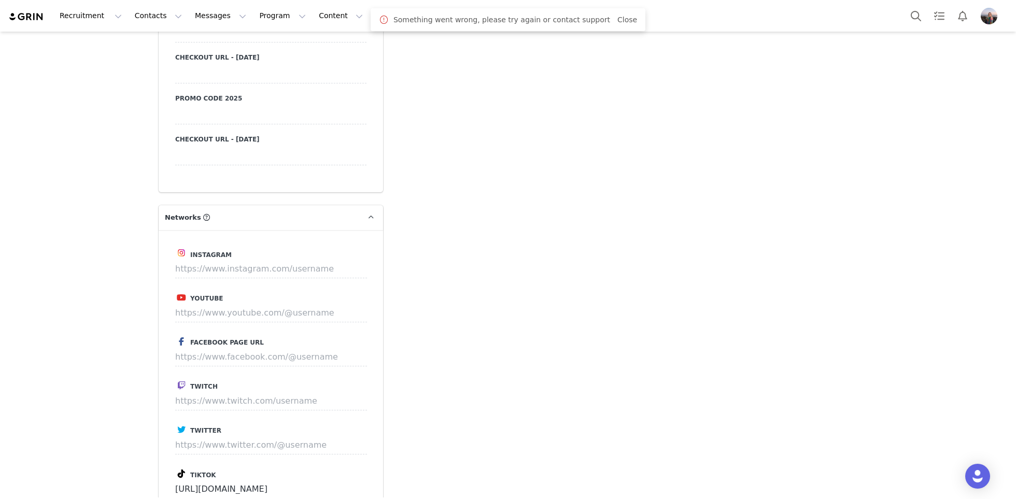
scroll to position [914, 0]
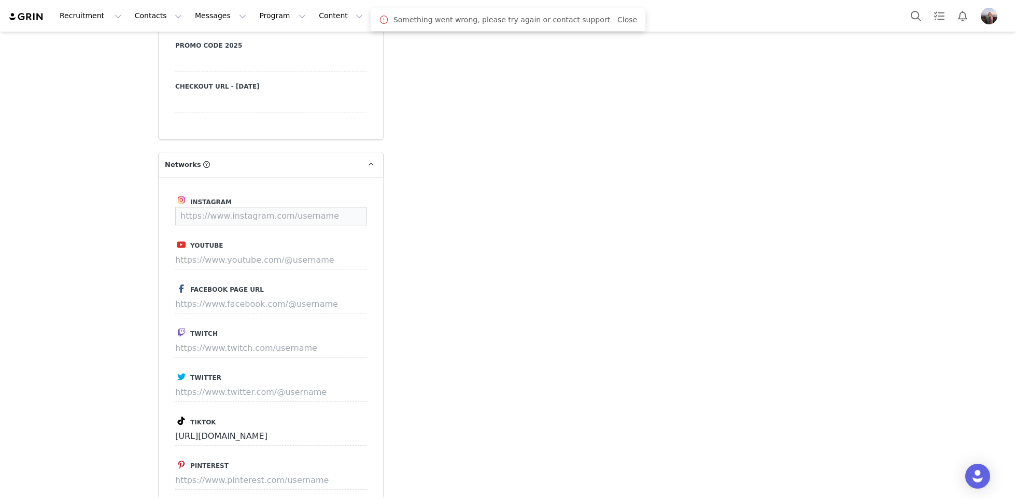
click at [201, 215] on input at bounding box center [271, 216] width 192 height 19
paste input "[URL][DOMAIN_NAME][DOMAIN_NAME][PERSON_NAME]"
type input "[URL][DOMAIN_NAME][DOMAIN_NAME][PERSON_NAME]"
click at [340, 214] on button "Save" at bounding box center [348, 216] width 38 height 19
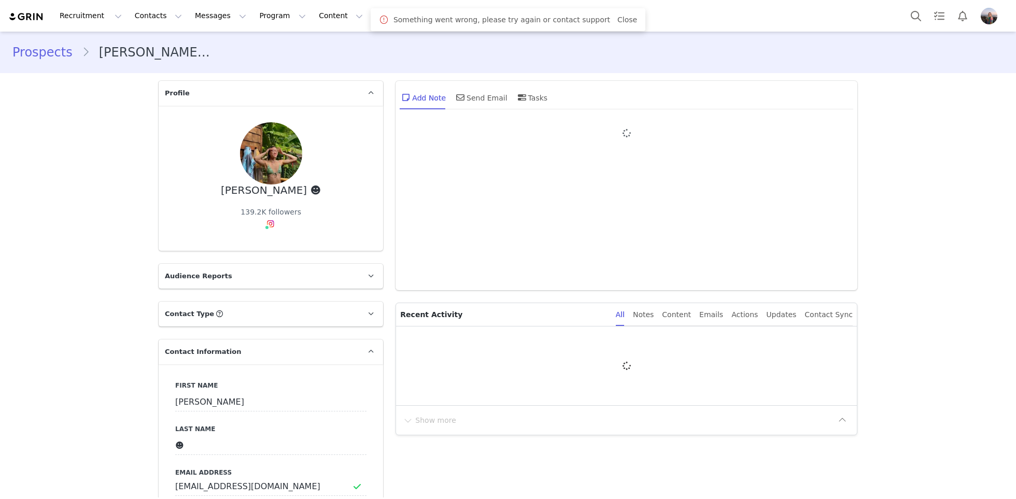
type input "+1 ([GEOGRAPHIC_DATA])"
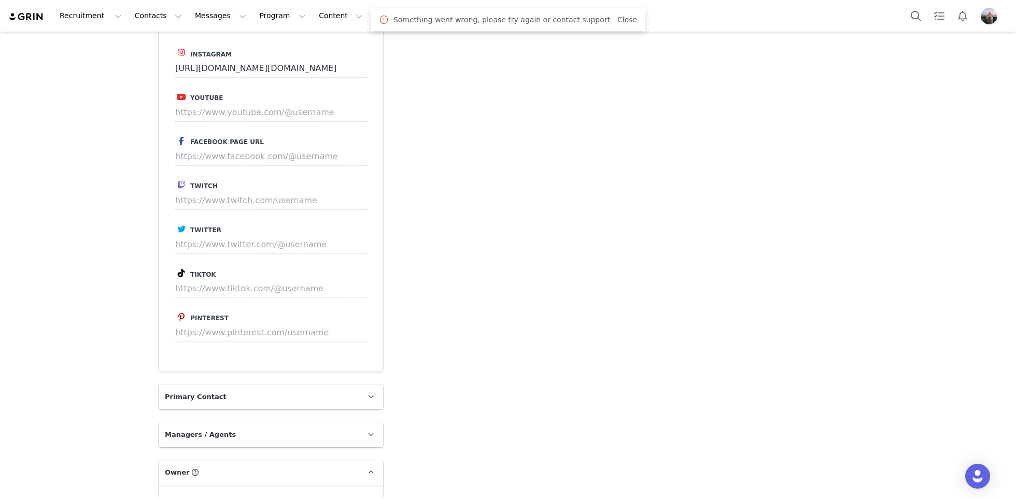
scroll to position [1075, 0]
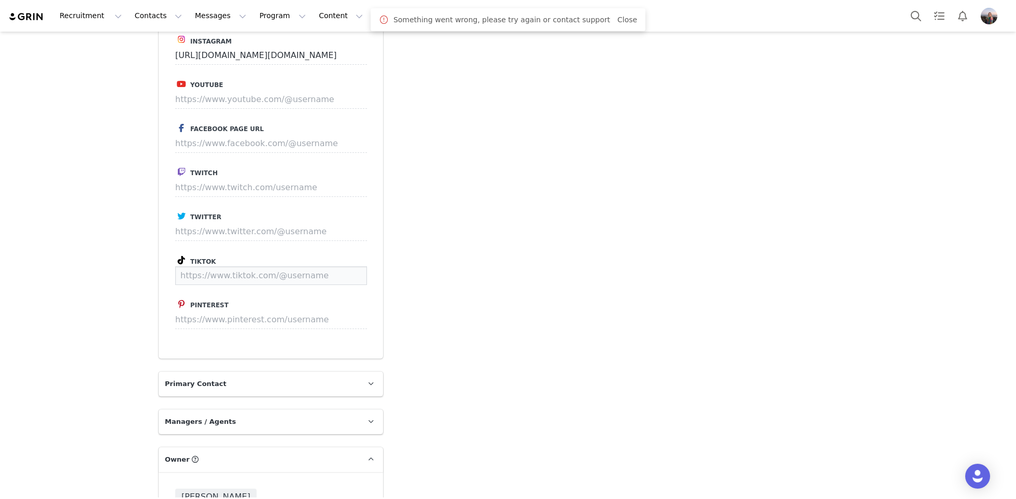
click at [210, 274] on input at bounding box center [271, 275] width 192 height 19
paste input "https://www.tiktok.com/@katie.eu"
type input "https://www.tiktok.com/@katie.eu"
click at [364, 276] on button "Save" at bounding box center [348, 275] width 38 height 19
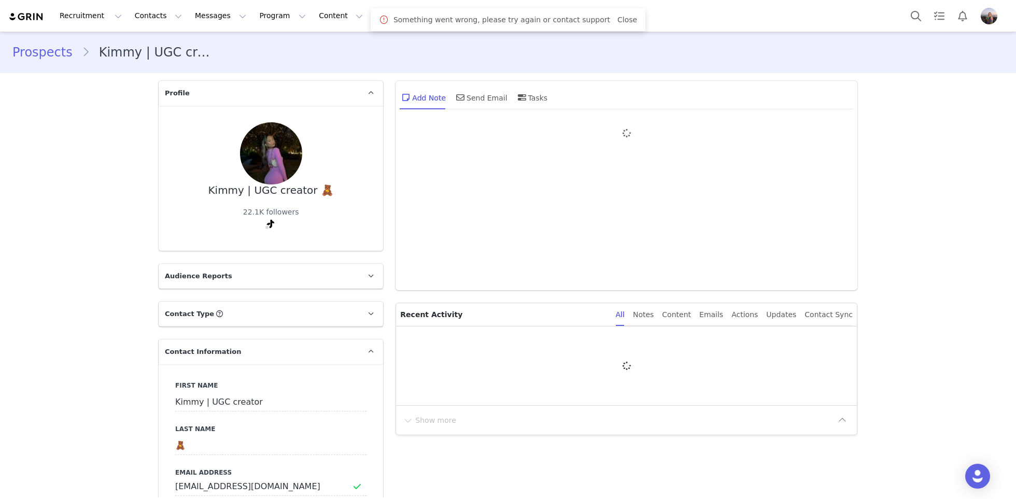
type input "+1 ([GEOGRAPHIC_DATA])"
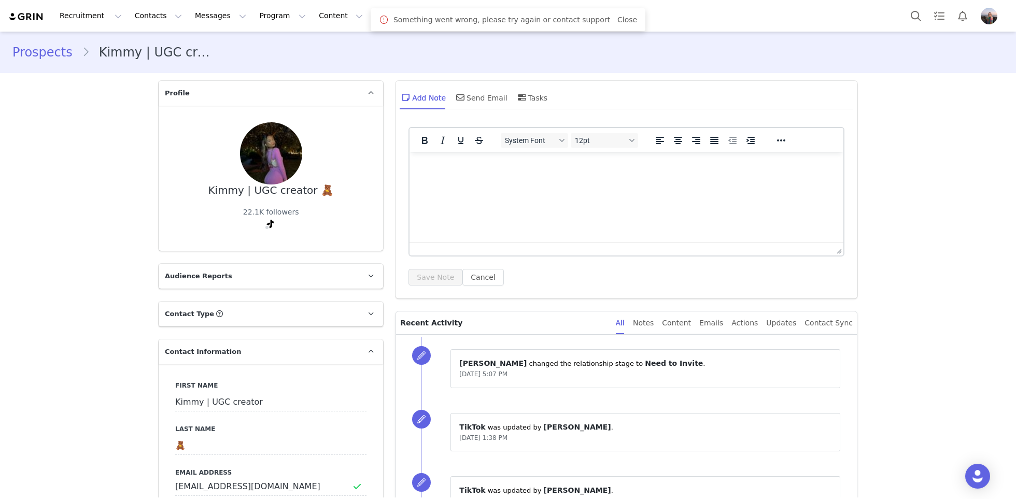
scroll to position [948, 0]
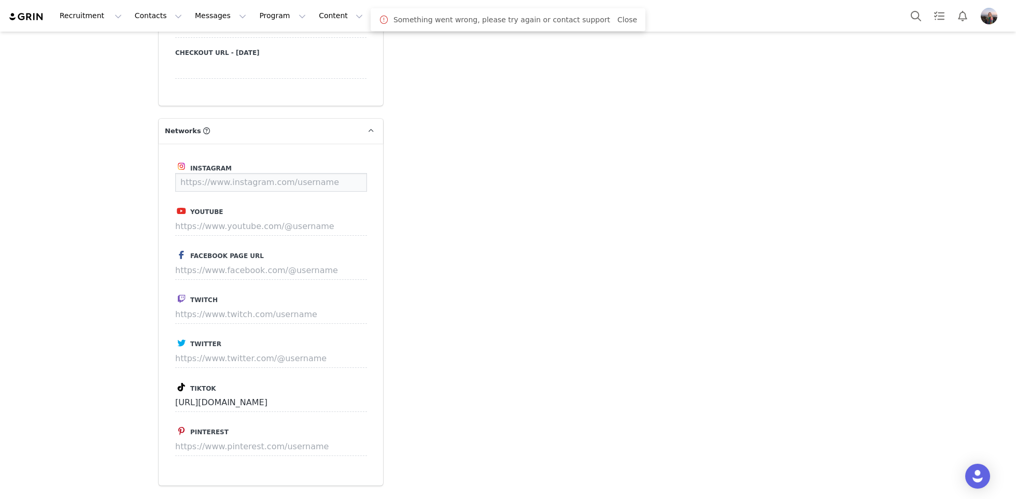
click at [204, 173] on input at bounding box center [271, 182] width 192 height 19
paste input "[URL][DOMAIN_NAME]"
click at [348, 187] on button "Save" at bounding box center [348, 182] width 38 height 19
type input "https://www.instagram.com/yungkimmyy"
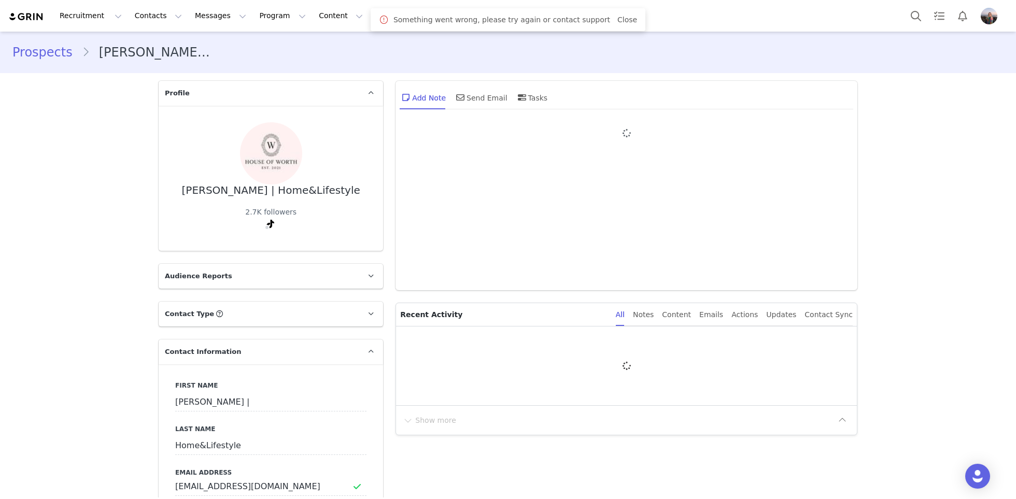
type input "+1 ([GEOGRAPHIC_DATA])"
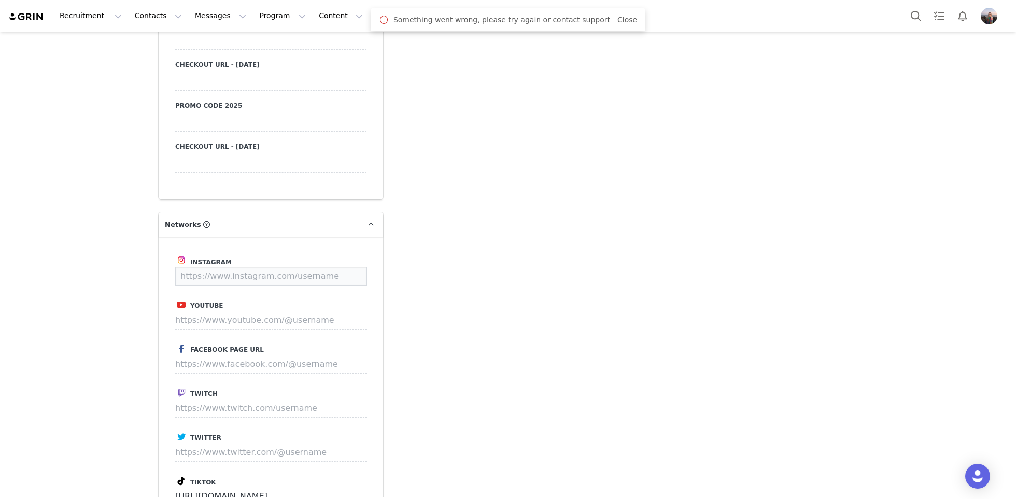
click at [208, 273] on input at bounding box center [271, 276] width 192 height 19
paste input "https://www.instagram.com/houseof_worth_"
type input "https://www.instagram.com/houseof_worth_"
click at [362, 276] on button "Save" at bounding box center [348, 276] width 38 height 19
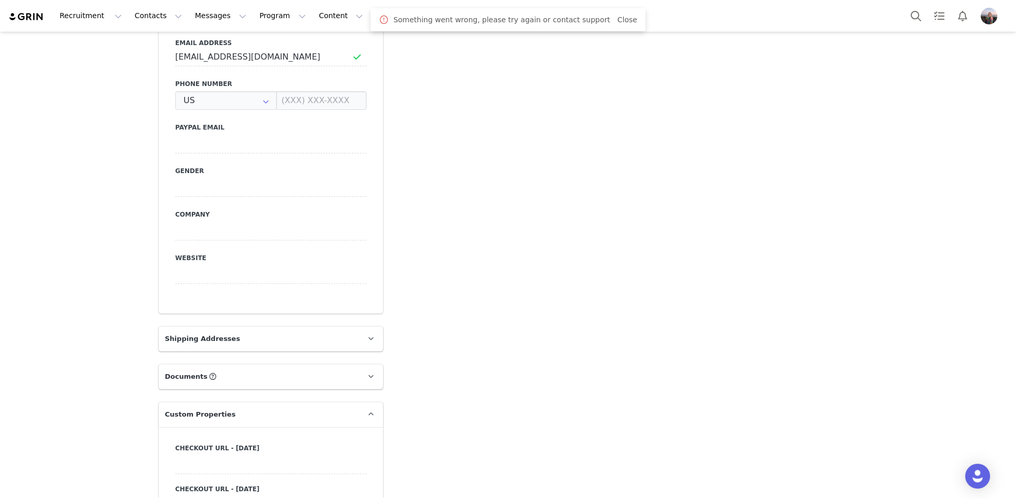
type input "+1 ([GEOGRAPHIC_DATA])"
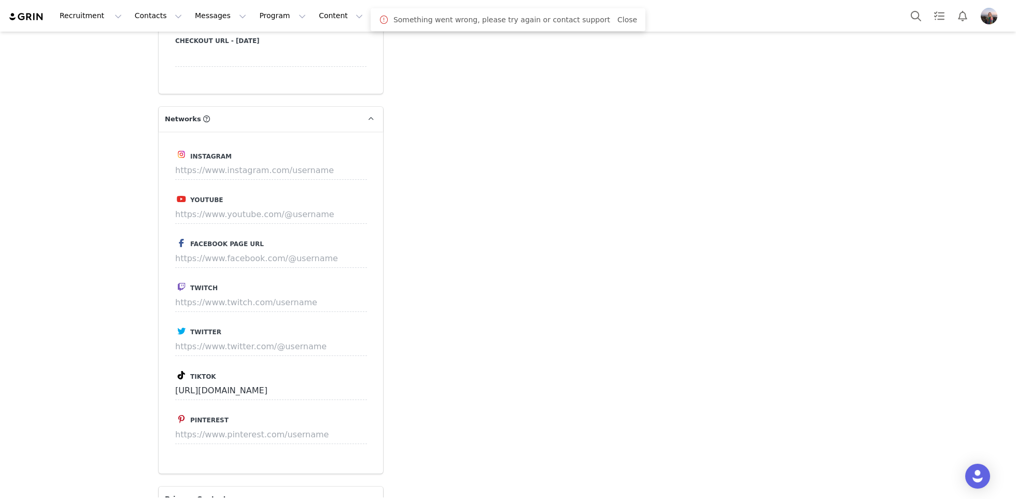
scroll to position [982, 0]
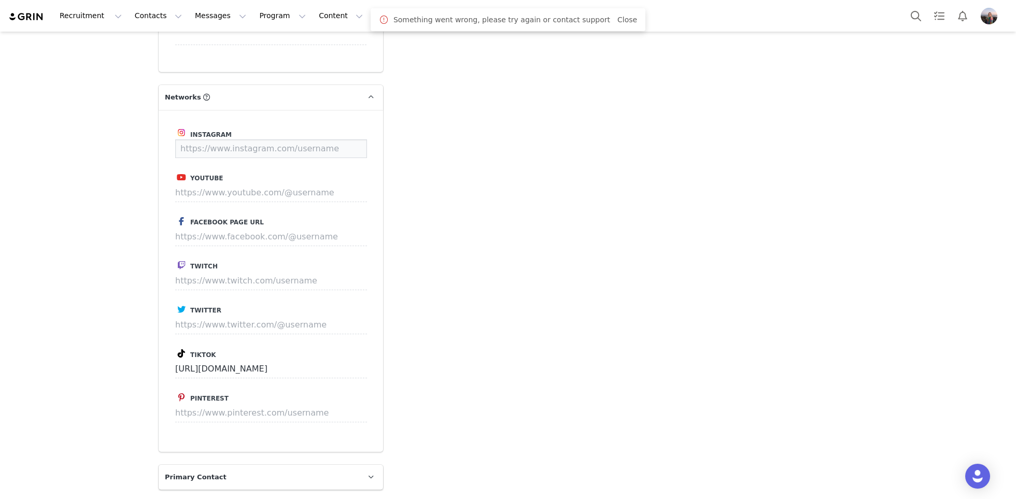
click at [222, 155] on input at bounding box center [271, 148] width 192 height 19
paste input "https://www.instagram.com/madelainemenendezdiary/"
click at [349, 143] on button "Save" at bounding box center [348, 148] width 38 height 19
type input "https://www.instagram.com/madelainemenendezdiary"
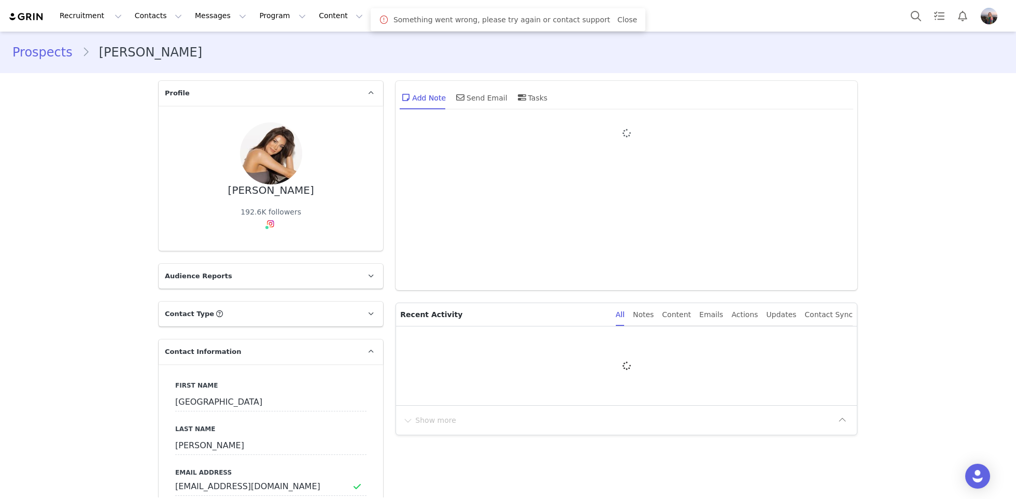
type input "+1 ([GEOGRAPHIC_DATA])"
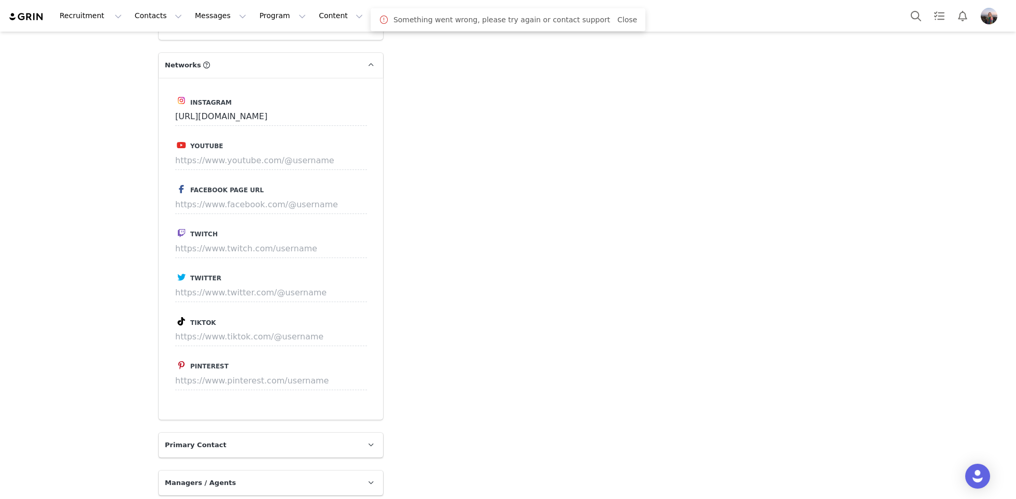
scroll to position [1033, 0]
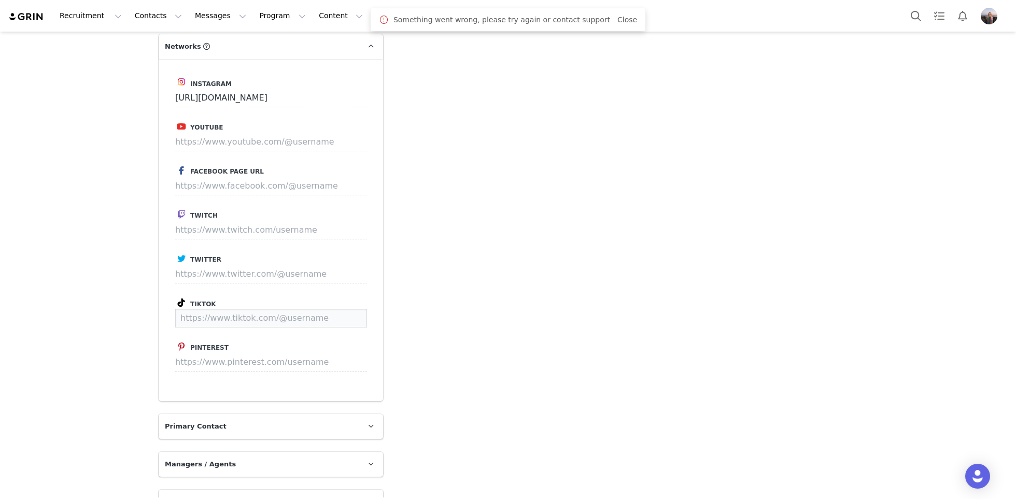
click at [213, 321] on input at bounding box center [271, 318] width 192 height 19
paste input "[URL][DOMAIN_NAME]"
type input "[URL][DOMAIN_NAME]"
click at [353, 314] on button "Save" at bounding box center [348, 318] width 38 height 19
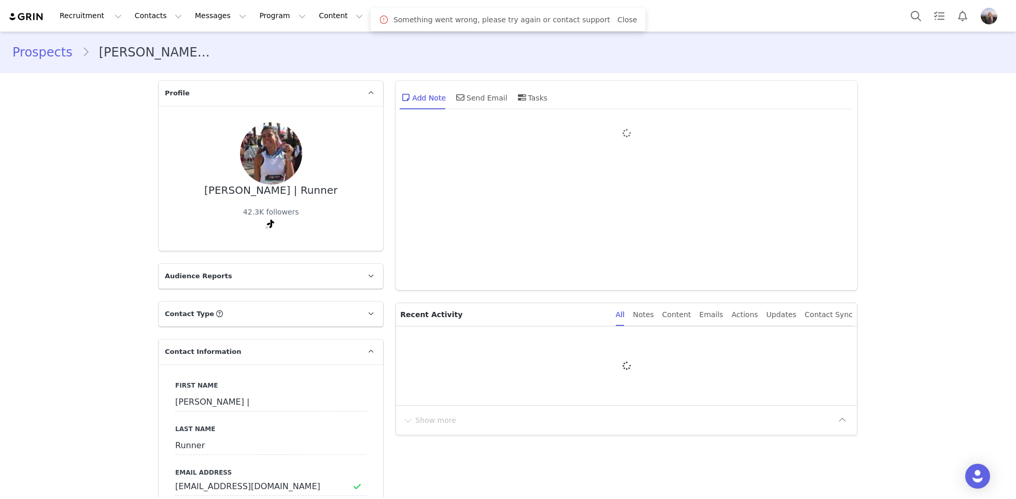
type input "+1 ([GEOGRAPHIC_DATA])"
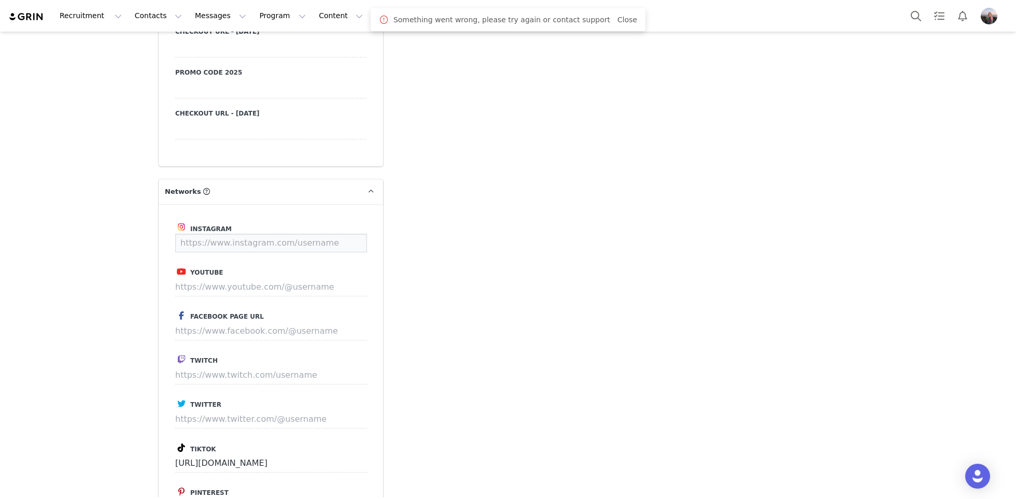
click at [225, 241] on input at bounding box center [271, 243] width 192 height 19
paste input "https://www.instagram.com/mariahurle"
type input "https://www.instagram.com/mariahurle"
click at [358, 244] on button "Save" at bounding box center [348, 243] width 38 height 19
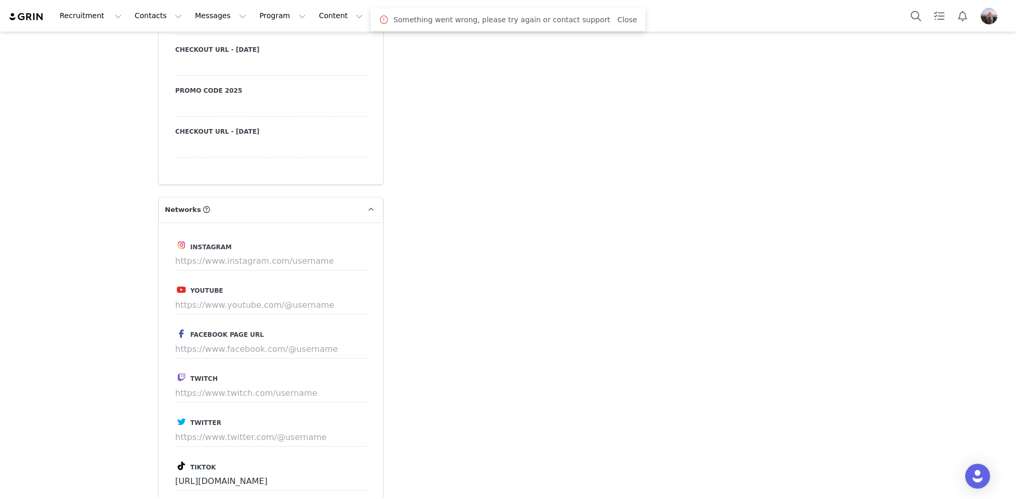
scroll to position [883, 0]
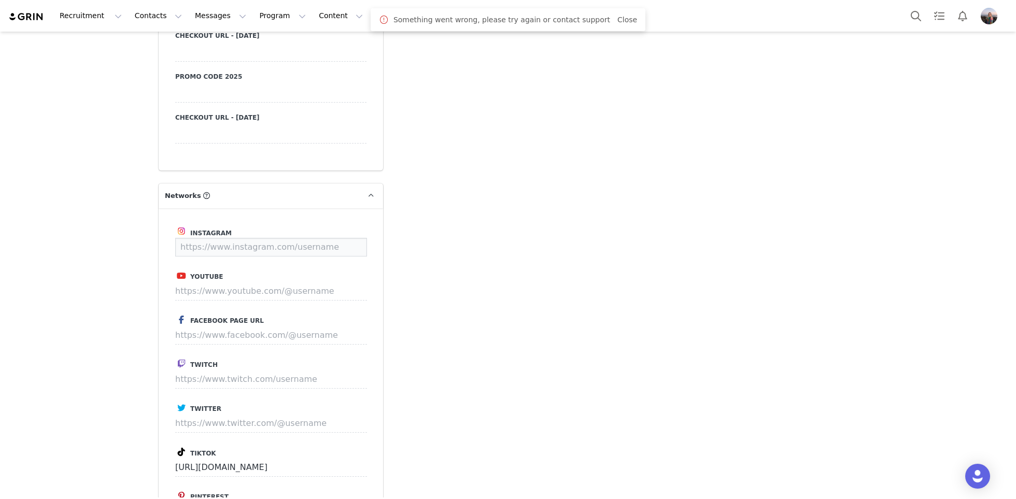
click at [205, 249] on input at bounding box center [271, 247] width 192 height 19
paste input "https://www.instagram.com/showmethemoniii"
type input "https://www.instagram.com/showmethemoniii"
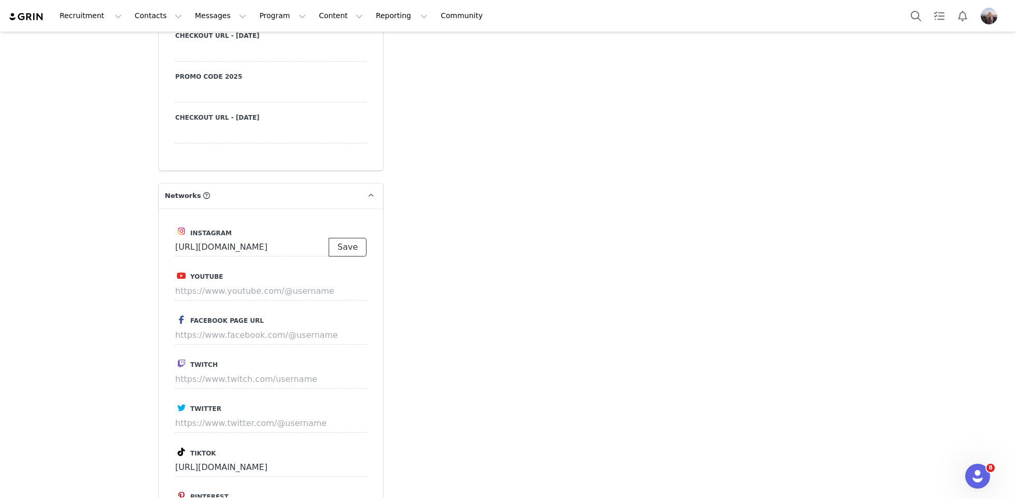
click at [347, 243] on button "Save" at bounding box center [348, 247] width 38 height 19
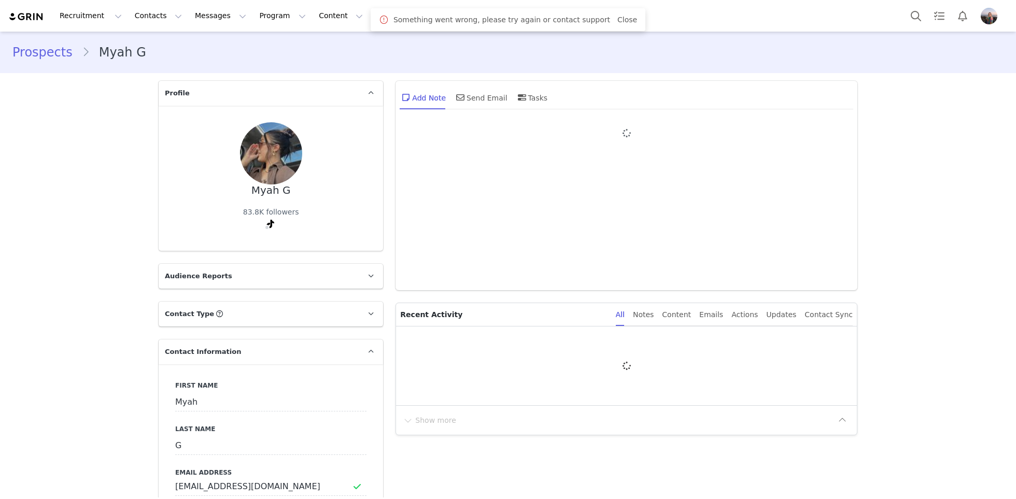
type input "+1 ([GEOGRAPHIC_DATA])"
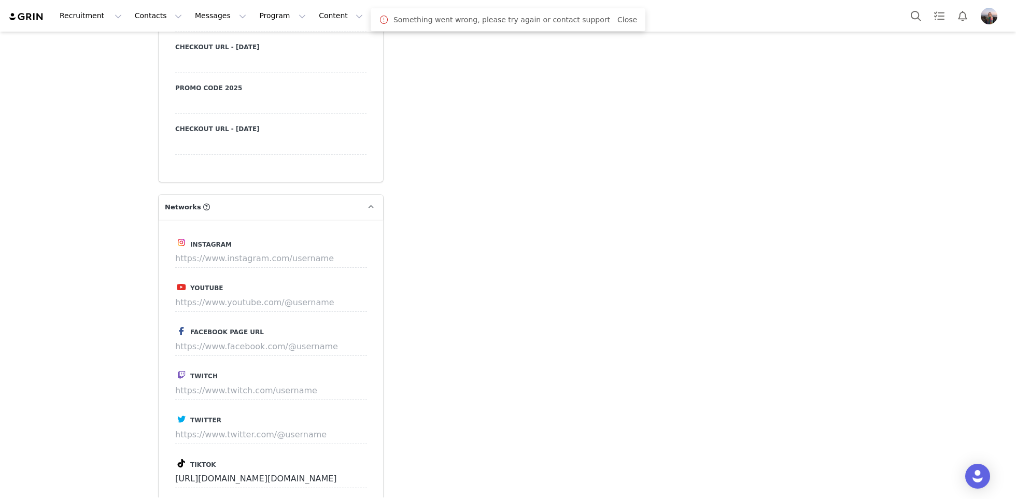
scroll to position [882, 0]
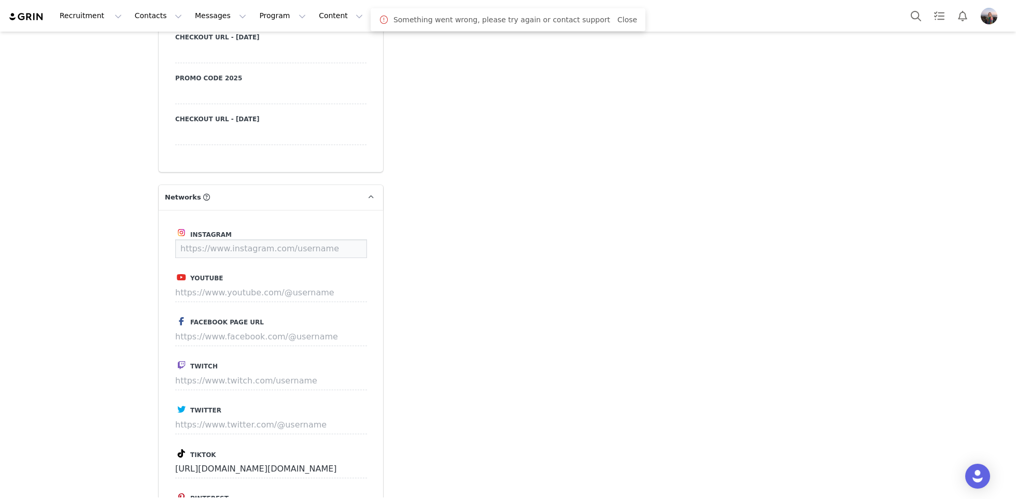
click at [207, 245] on input at bounding box center [271, 248] width 192 height 19
paste input "[URL][DOMAIN_NAME]"
click at [339, 250] on button "Save" at bounding box center [348, 248] width 38 height 19
type input "[URL][DOMAIN_NAME]"
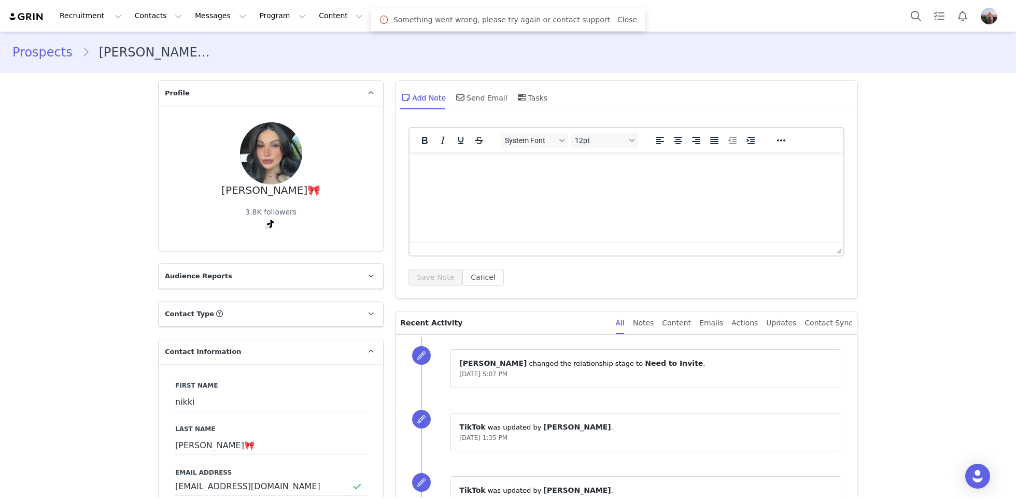
type input "+1 ([GEOGRAPHIC_DATA])"
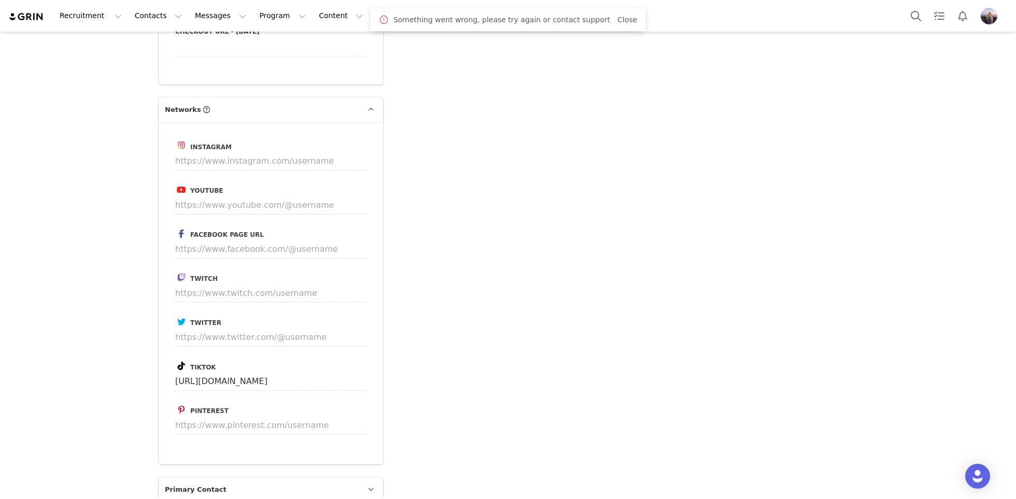
scroll to position [969, 0]
click at [191, 160] on input at bounding box center [271, 161] width 192 height 19
paste input "https://www.instagram.com/nikki.guevara"
type input "https://www.instagram.com/nikki.guevara"
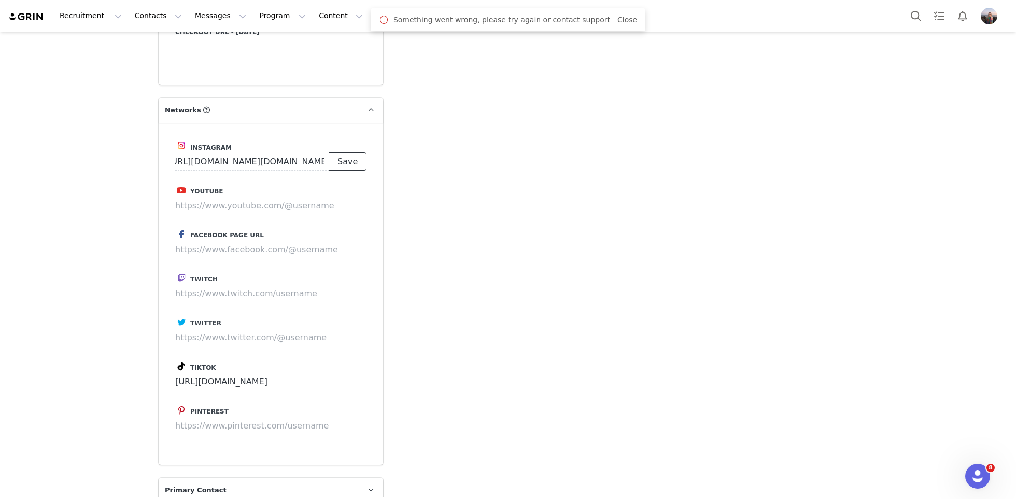
click at [343, 163] on button "Save" at bounding box center [348, 161] width 38 height 19
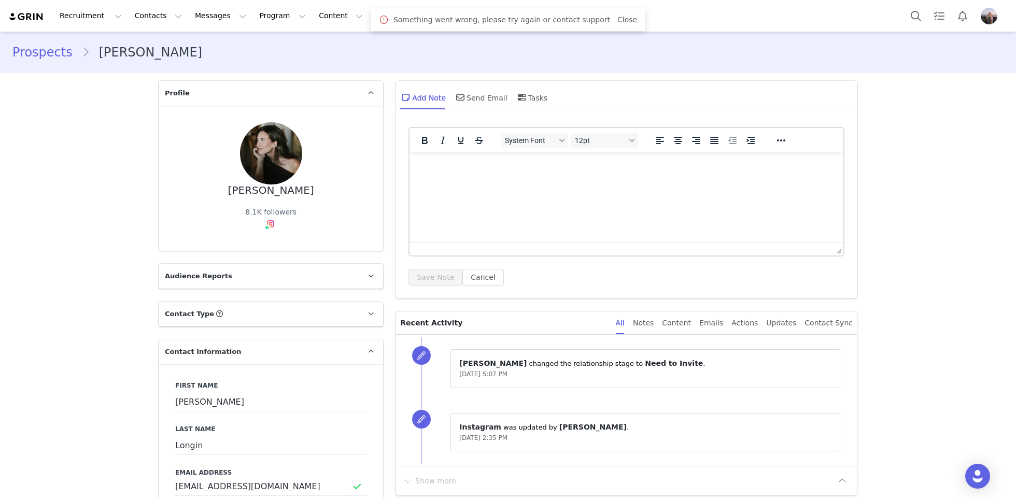
type input "+1 ([GEOGRAPHIC_DATA])"
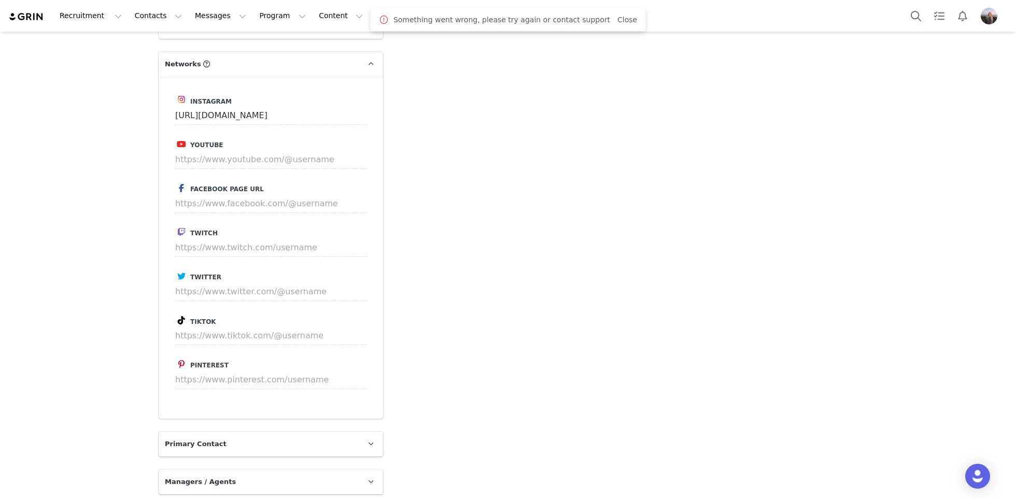
scroll to position [1030, 0]
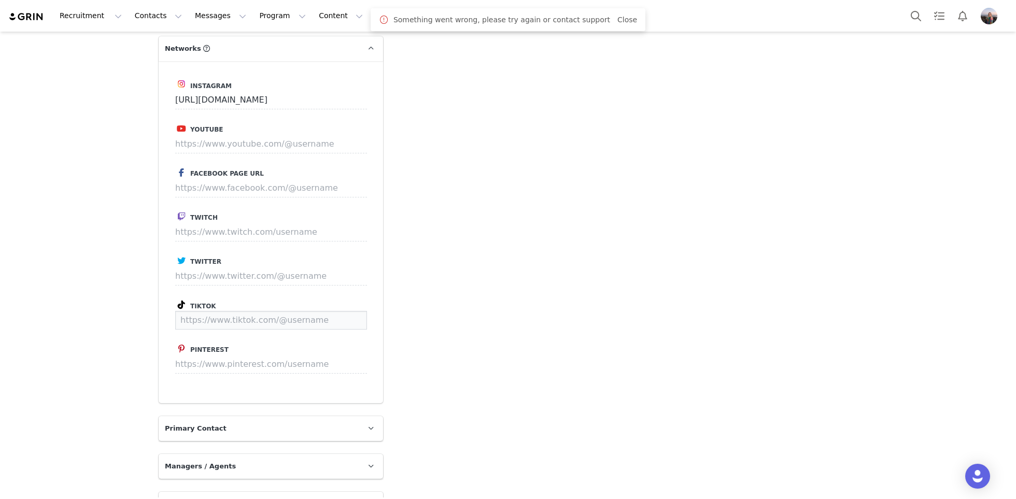
click at [204, 318] on input at bounding box center [271, 320] width 192 height 19
paste input "https://www.tiktok.com/@olivialongin"
type input "https://www.tiktok.com/@olivialongin"
click at [351, 322] on button "Save" at bounding box center [348, 320] width 38 height 19
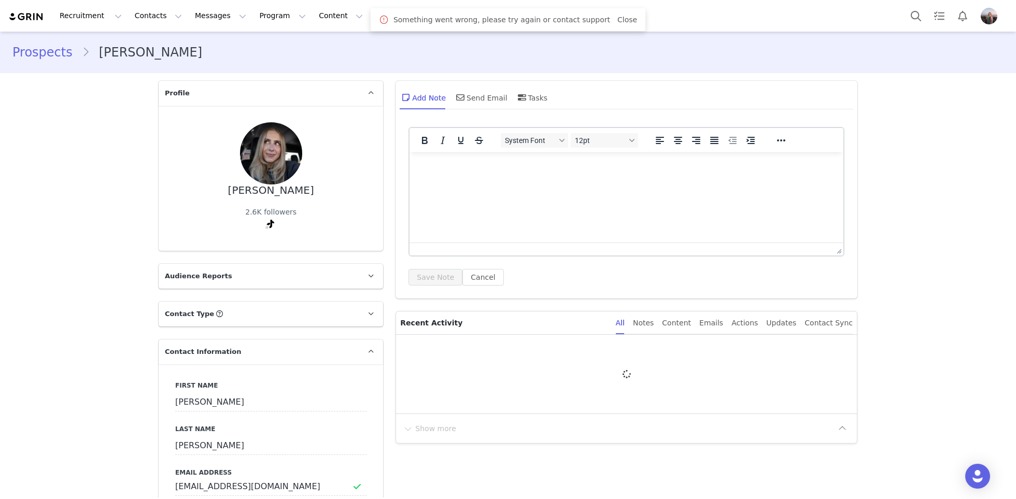
scroll to position [693, 0]
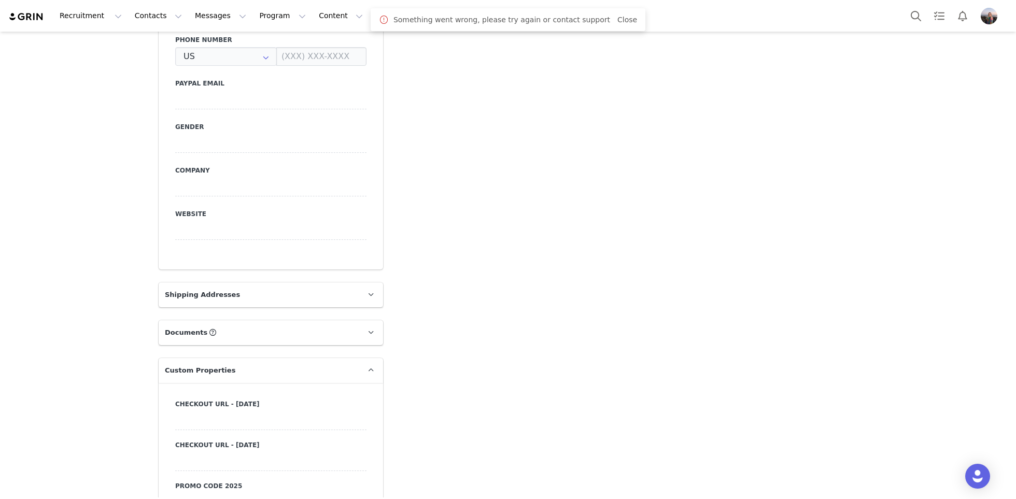
type input "+1 ([GEOGRAPHIC_DATA])"
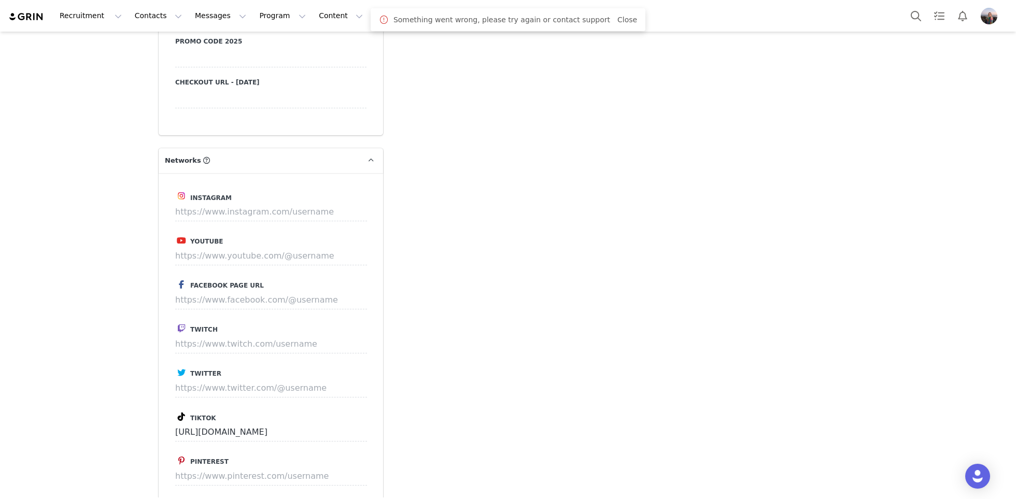
scroll to position [940, 0]
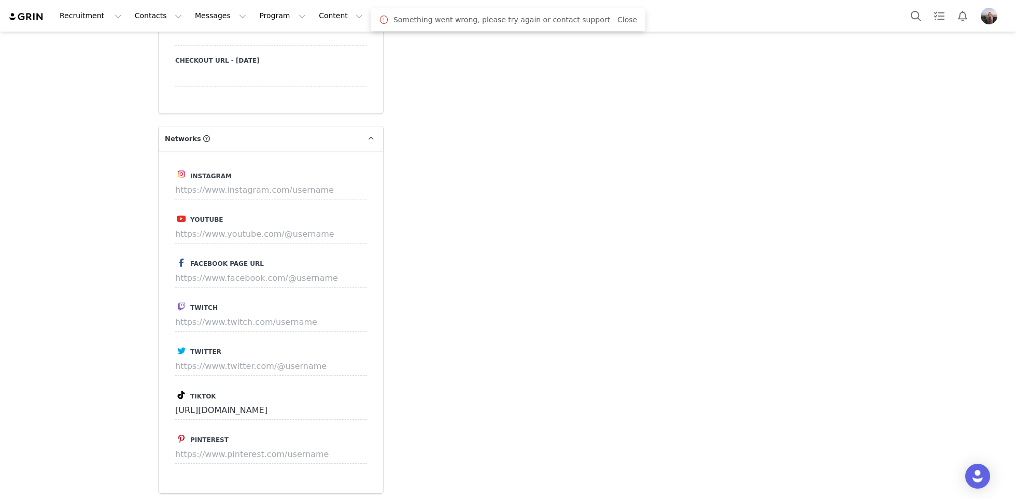
click at [210, 199] on div "Instagram Youtube Facebook Page URL Twitch Twitter Tiktok [URL][DOMAIN_NAME] Pi…" at bounding box center [271, 322] width 224 height 342
click at [204, 193] on input at bounding box center [271, 190] width 192 height 19
paste input "https://www.instagram.com/ppaigeallyson"
type input "https://www.instagram.com/ppaigeallyson"
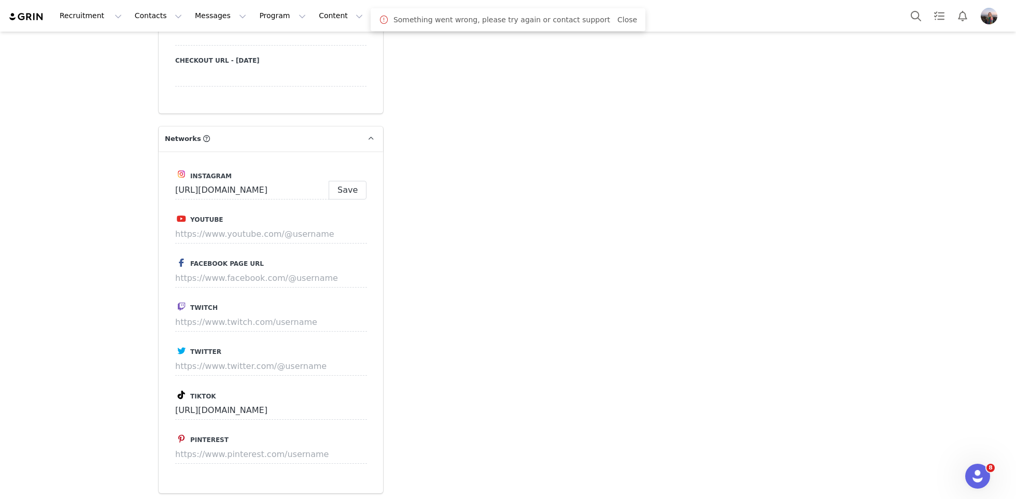
click at [373, 185] on div "Instagram https://www.instagram.com/ppaigeallyson Save Youtube Facebook Page UR…" at bounding box center [271, 322] width 224 height 342
click at [350, 187] on button "Save" at bounding box center [348, 190] width 38 height 19
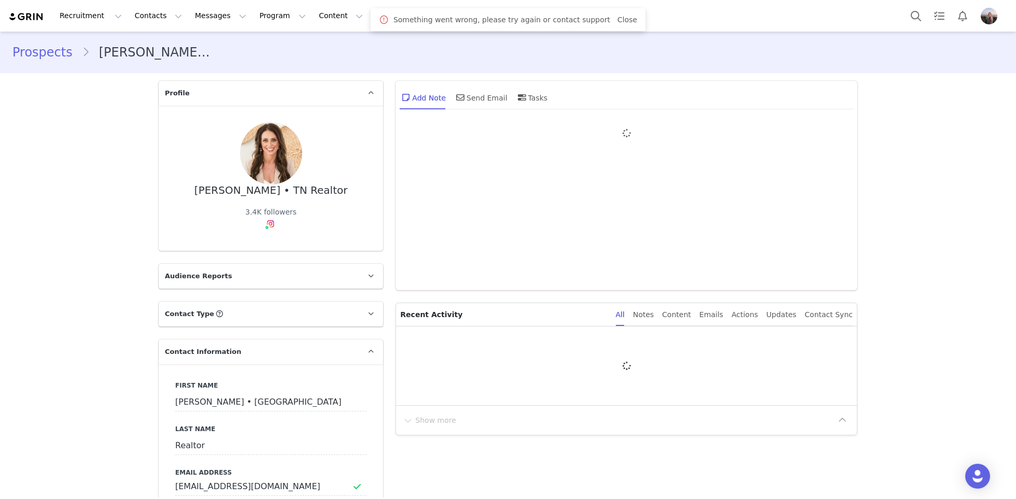
type input "+1 ([GEOGRAPHIC_DATA])"
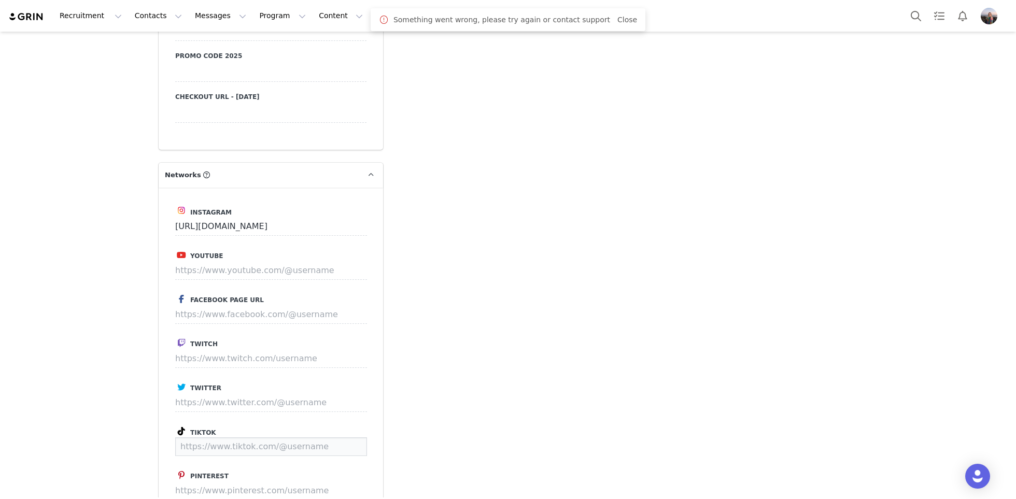
click at [230, 438] on input at bounding box center [271, 446] width 192 height 19
paste input "[URL][DOMAIN_NAME]"
type input "[URL][DOMAIN_NAME]"
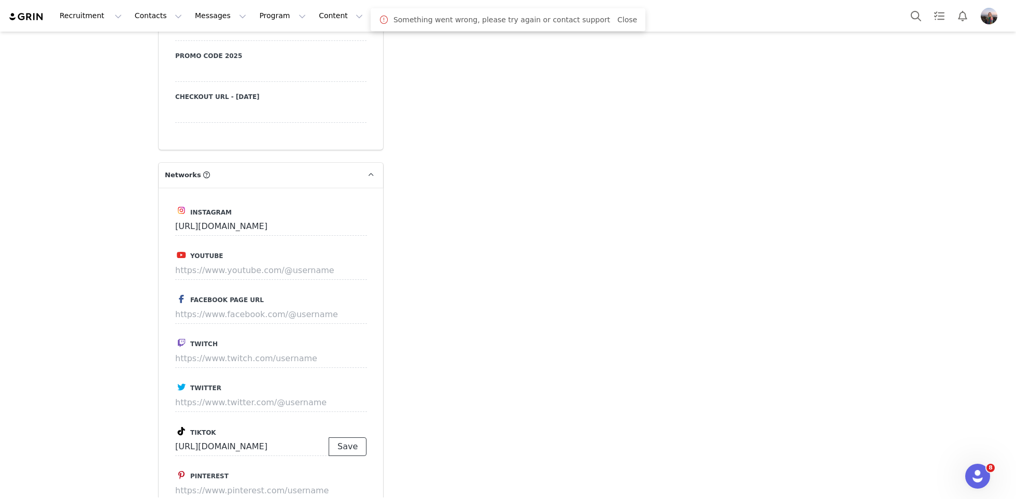
click at [344, 440] on button "Save" at bounding box center [348, 446] width 38 height 19
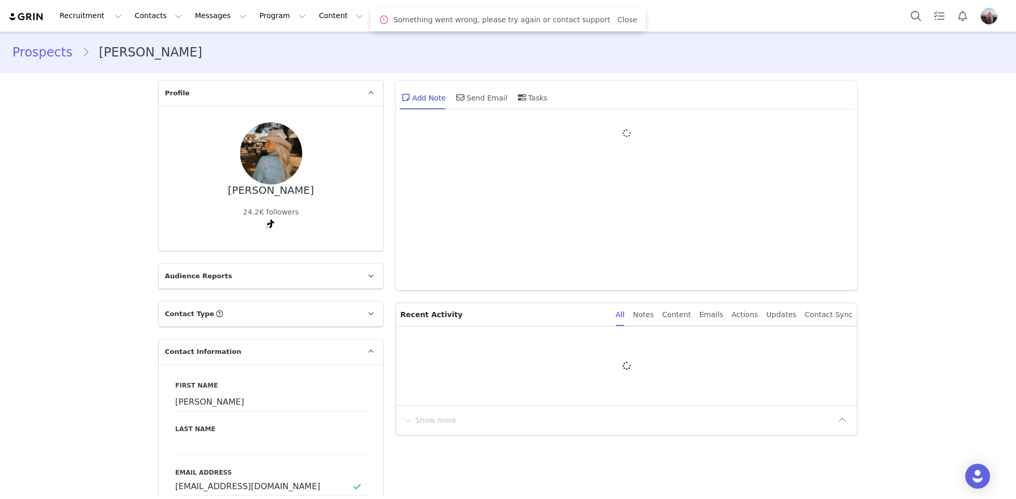
type input "+1 ([GEOGRAPHIC_DATA])"
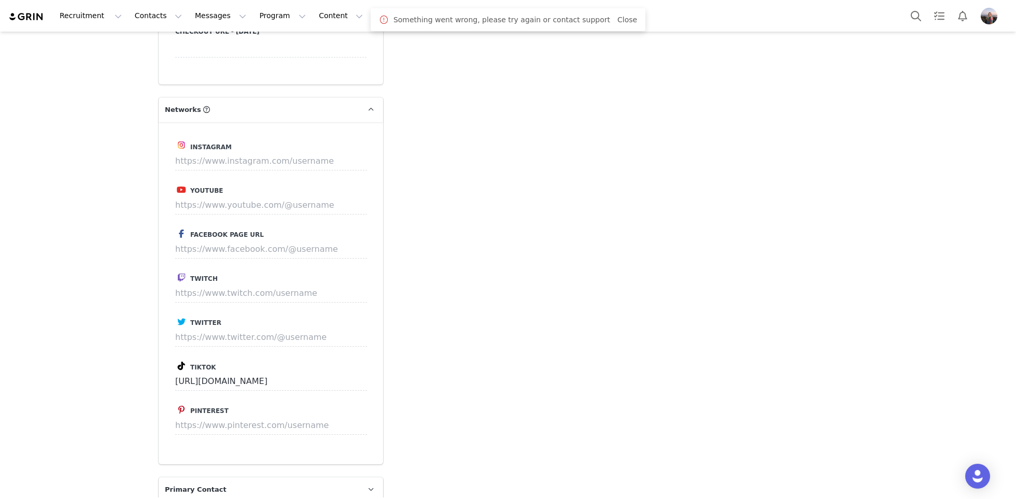
scroll to position [1002, 0]
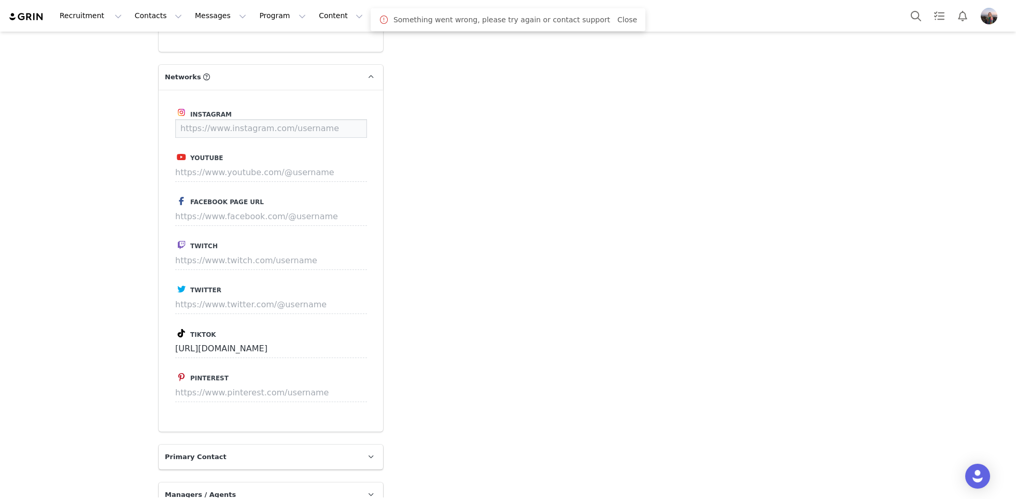
click at [211, 132] on input at bounding box center [271, 128] width 192 height 19
paste input "[URL][DOMAIN_NAME]"
click at [340, 131] on button "Save" at bounding box center [348, 128] width 38 height 19
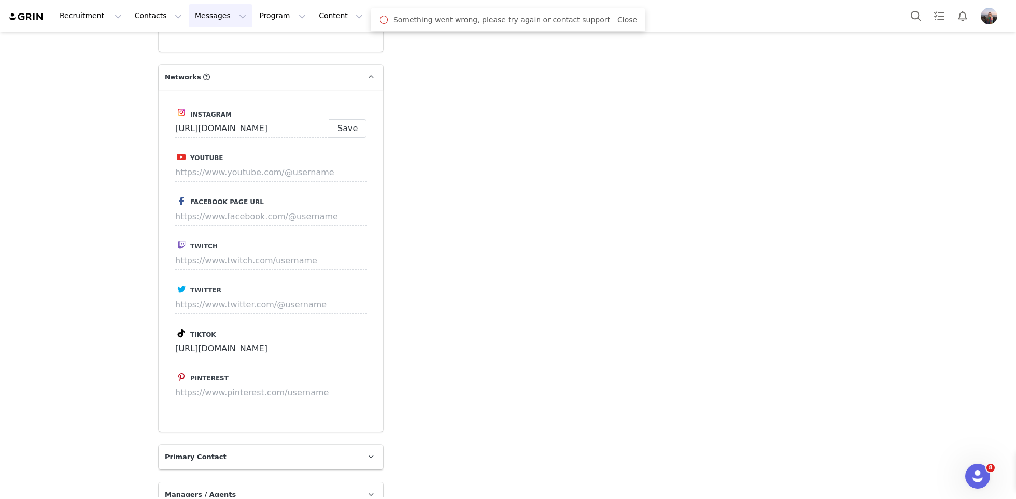
type input "https://www.instagram.com/beccacarroway"
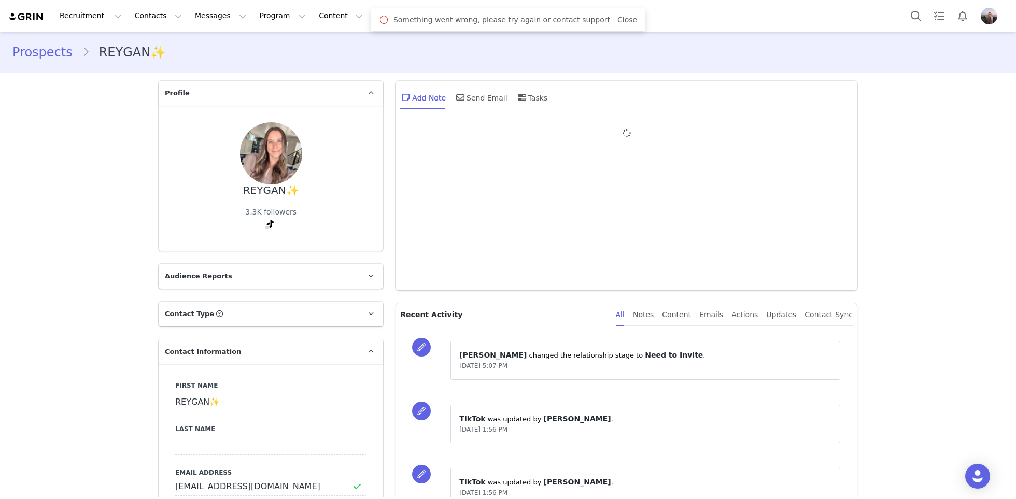
type input "+1 ([GEOGRAPHIC_DATA])"
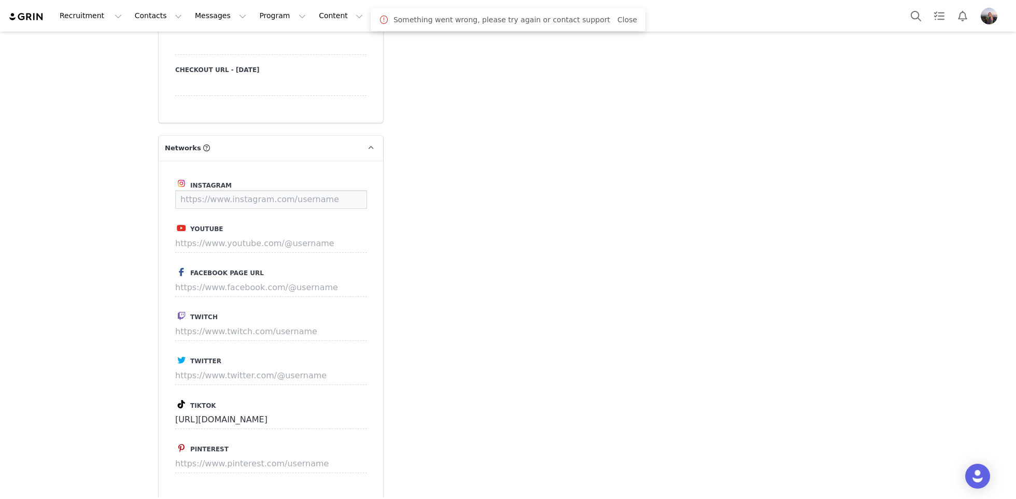
click at [210, 193] on input at bounding box center [271, 199] width 192 height 19
paste input "https://www.instagram.com/reyganthenp"
type input "https://www.instagram.com/reyganthenp"
click at [333, 204] on button "Save" at bounding box center [348, 199] width 38 height 19
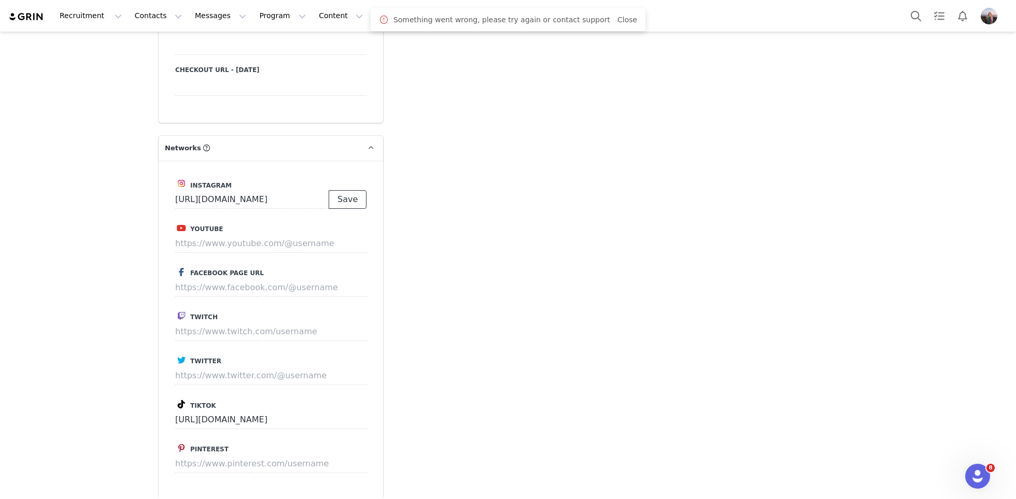
scroll to position [0, 0]
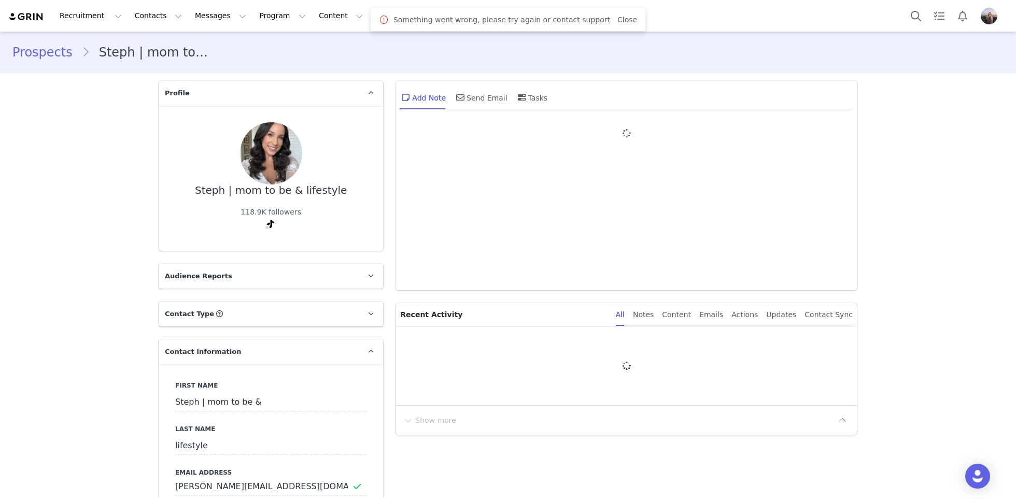
type input "+1 ([GEOGRAPHIC_DATA])"
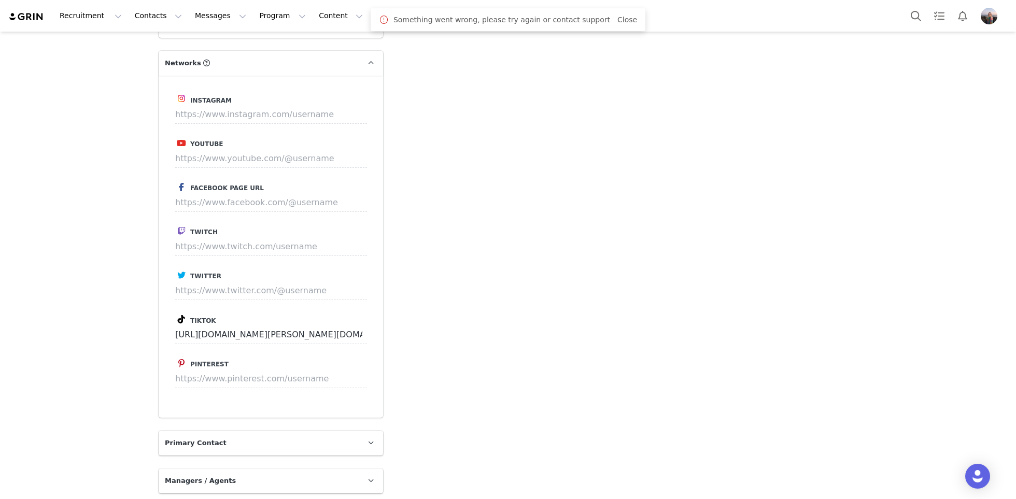
scroll to position [1002, 0]
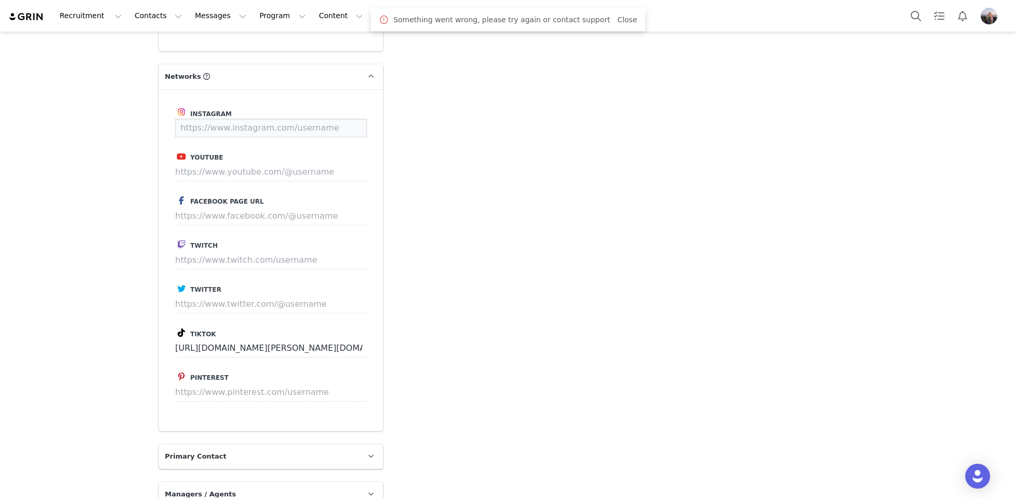
click at [221, 124] on input at bounding box center [271, 128] width 192 height 19
paste input "[URL][DOMAIN_NAME][PERSON_NAME][DOMAIN_NAME]"
click at [352, 126] on button "Save" at bounding box center [348, 128] width 38 height 19
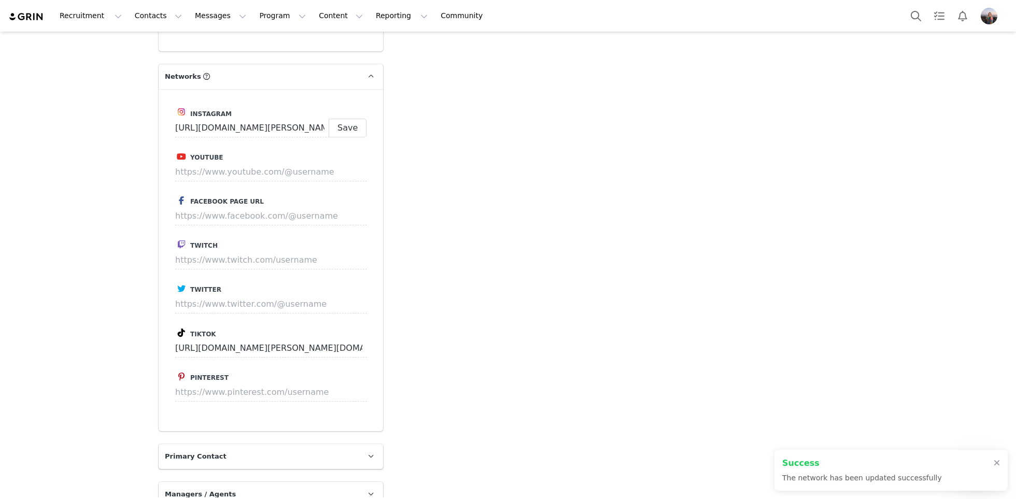
type input "[URL][DOMAIN_NAME][PERSON_NAME][DOMAIN_NAME]"
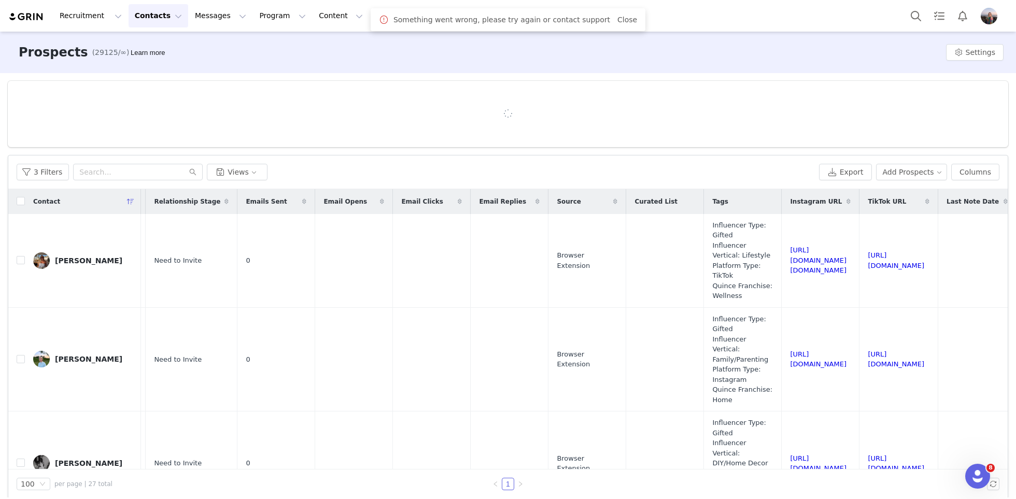
scroll to position [0, 482]
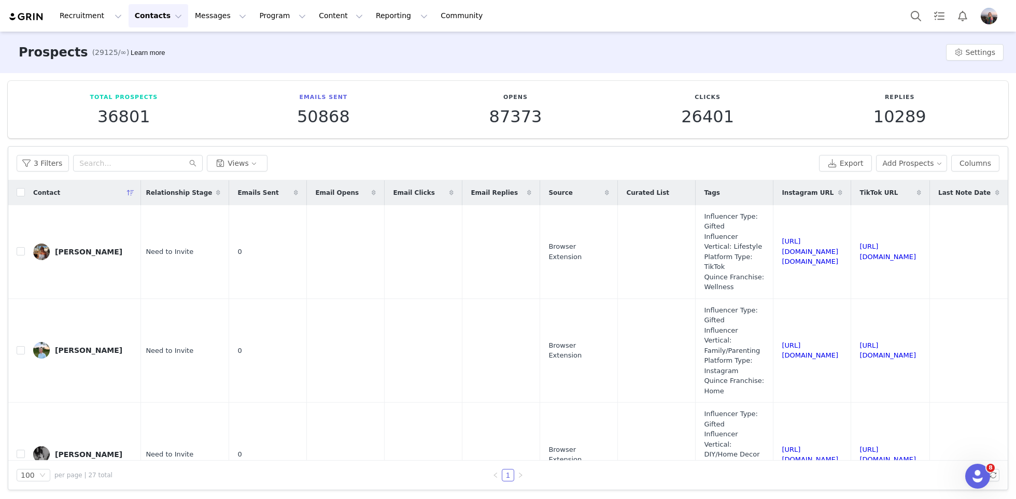
click at [363, 158] on div "3 Filters Views" at bounding box center [416, 163] width 798 height 17
click at [201, 30] on div "Recruitment Recruitment Creator Search Curated Lists Landing Pages Web Extensio…" at bounding box center [508, 16] width 1016 height 32
click at [200, 18] on button "Messages Messages" at bounding box center [221, 15] width 64 height 23
click at [195, 63] on p "Inbox" at bounding box center [196, 65] width 20 height 11
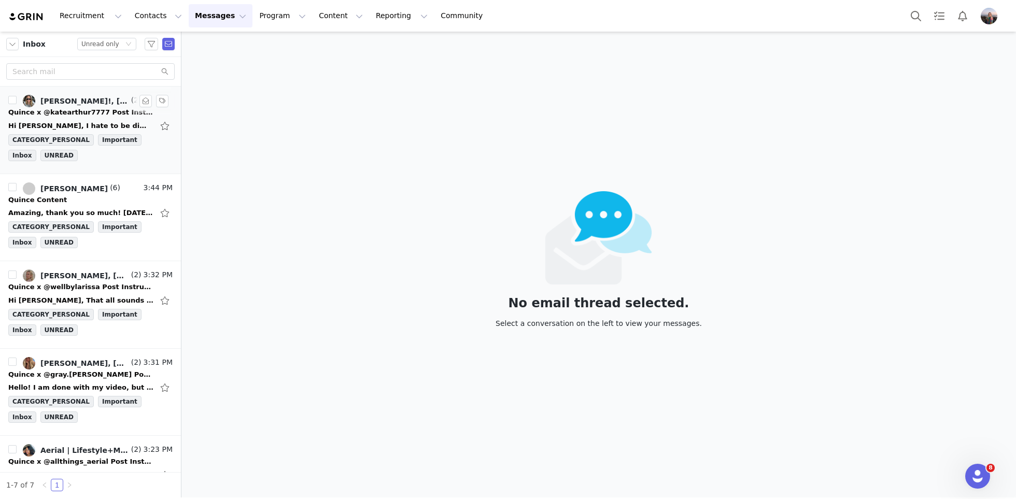
click at [70, 121] on div "Hi [PERSON_NAME], I hate to be difficult but is there any way to swap out the s…" at bounding box center [80, 126] width 145 height 10
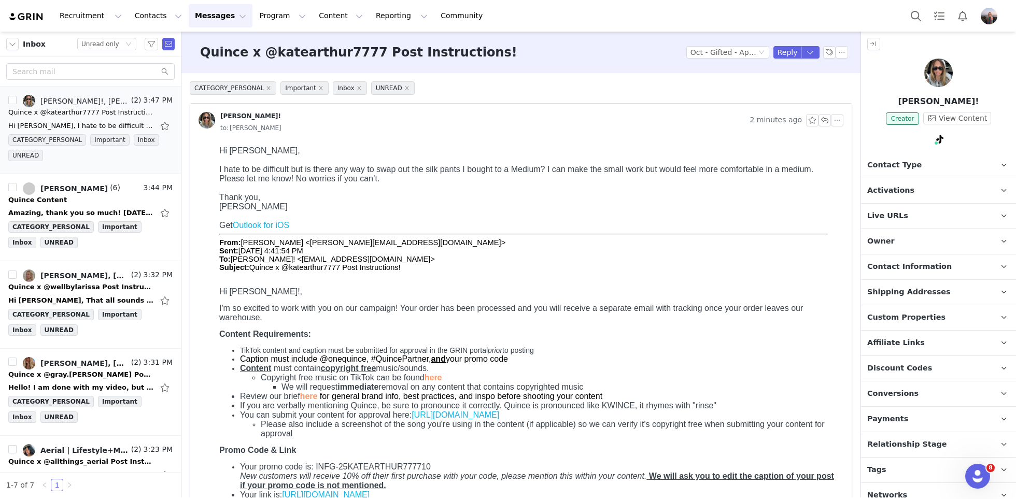
click at [856, 193] on div "CATEGORY_PERSONAL Important Inbox UNREAD [PERSON_NAME]! 2 minutes ago to: [PERS…" at bounding box center [520, 436] width 679 height 726
click at [877, 193] on span "Activations" at bounding box center [890, 190] width 47 height 11
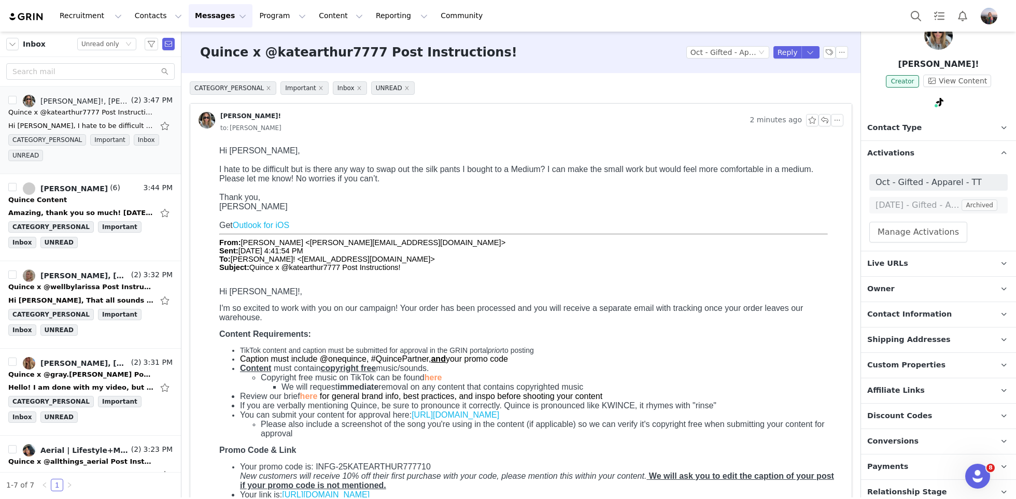
scroll to position [41, 0]
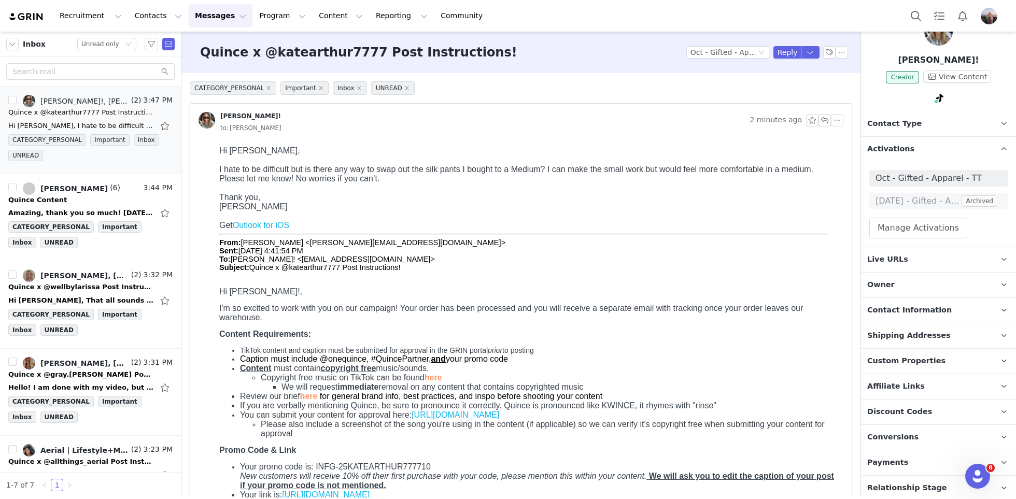
click at [908, 312] on span "Contact Information" at bounding box center [909, 310] width 84 height 11
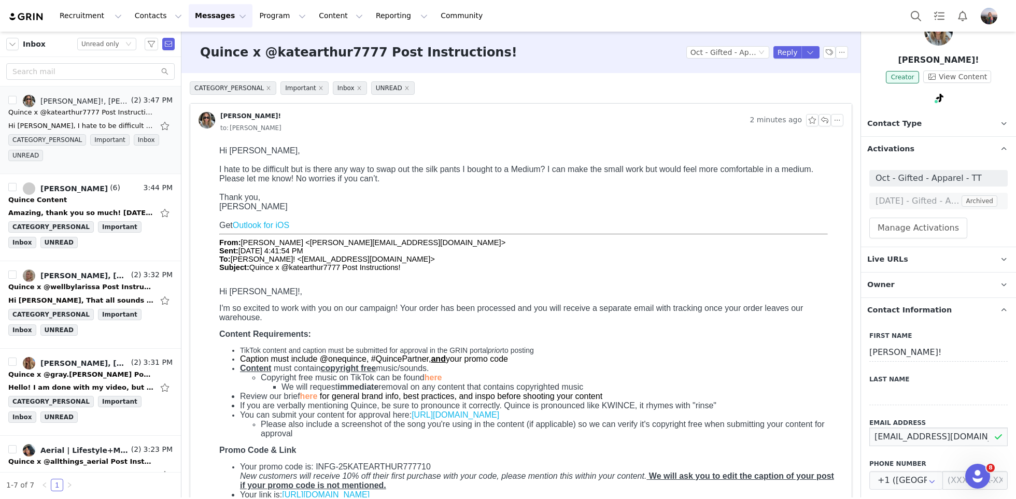
click at [902, 430] on input "[EMAIL_ADDRESS][DOMAIN_NAME]" at bounding box center [938, 437] width 138 height 19
click at [957, 62] on p "[PERSON_NAME]!" at bounding box center [938, 60] width 155 height 12
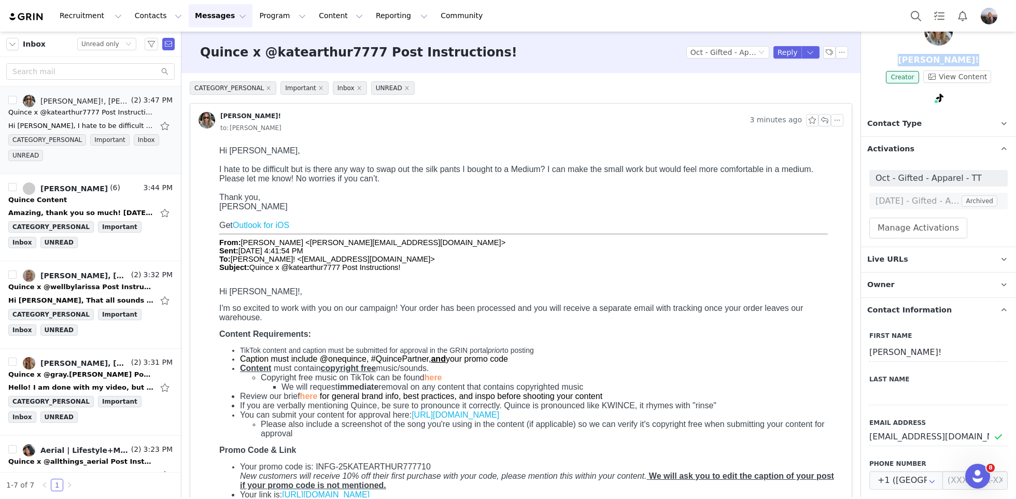
click at [957, 62] on p "[PERSON_NAME]!" at bounding box center [938, 60] width 155 height 12
copy p "[PERSON_NAME]!"
click at [888, 434] on input "[EMAIL_ADDRESS][DOMAIN_NAME]" at bounding box center [938, 437] width 138 height 19
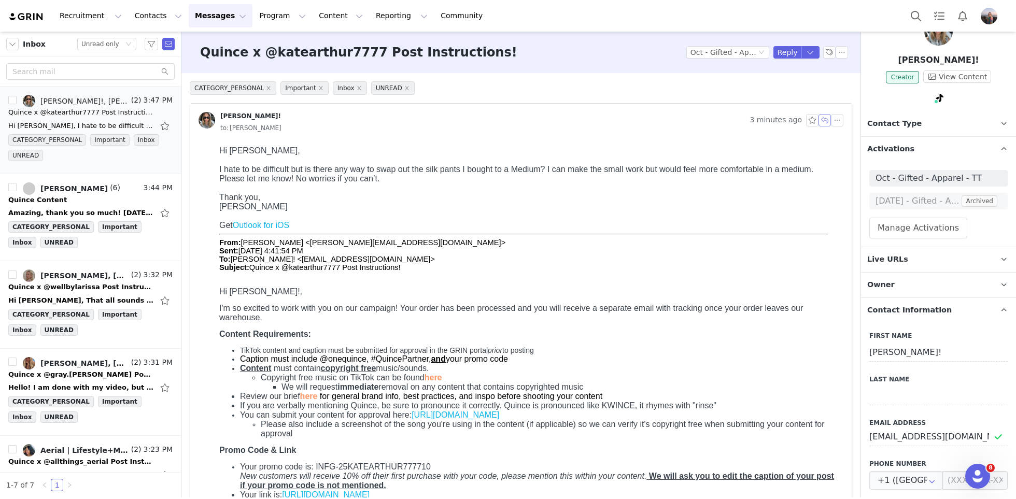
click at [822, 117] on button "button" at bounding box center [824, 120] width 12 height 12
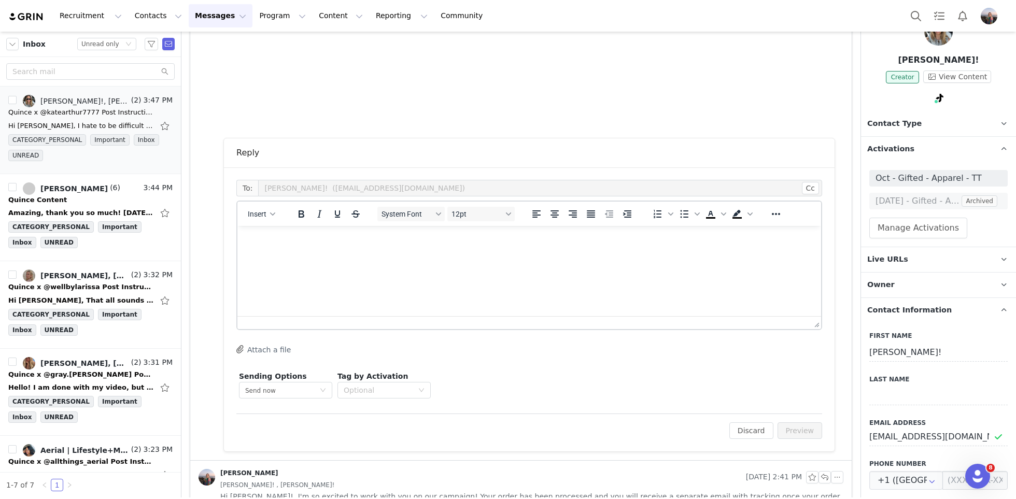
scroll to position [0, 0]
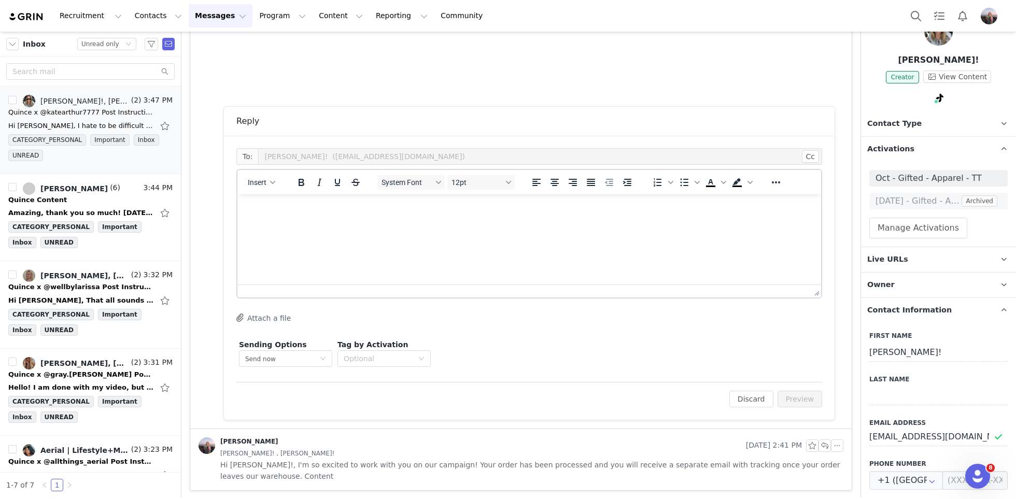
click at [366, 222] on html at bounding box center [529, 208] width 584 height 28
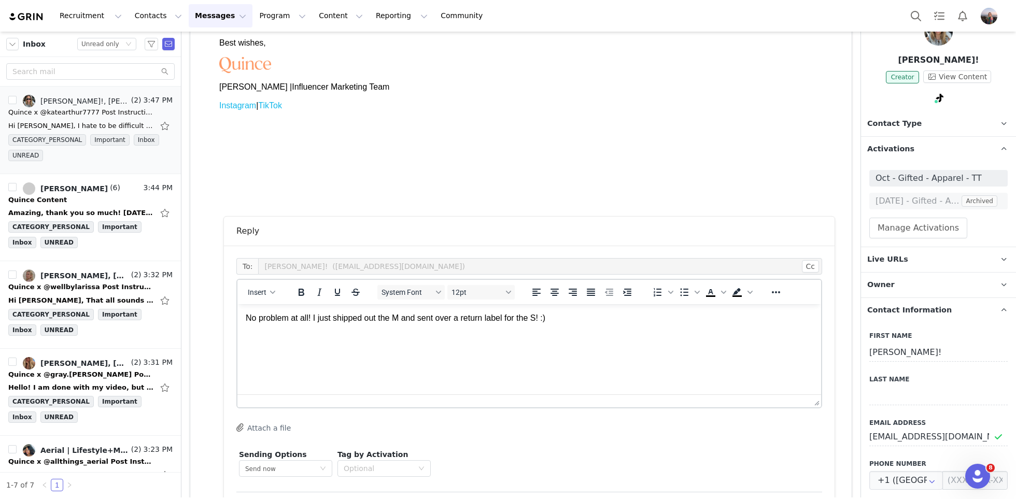
scroll to position [527, 0]
click at [267, 294] on button "Insert" at bounding box center [262, 293] width 36 height 15
click at [280, 344] on div "Insert Signature" at bounding box center [298, 344] width 93 height 12
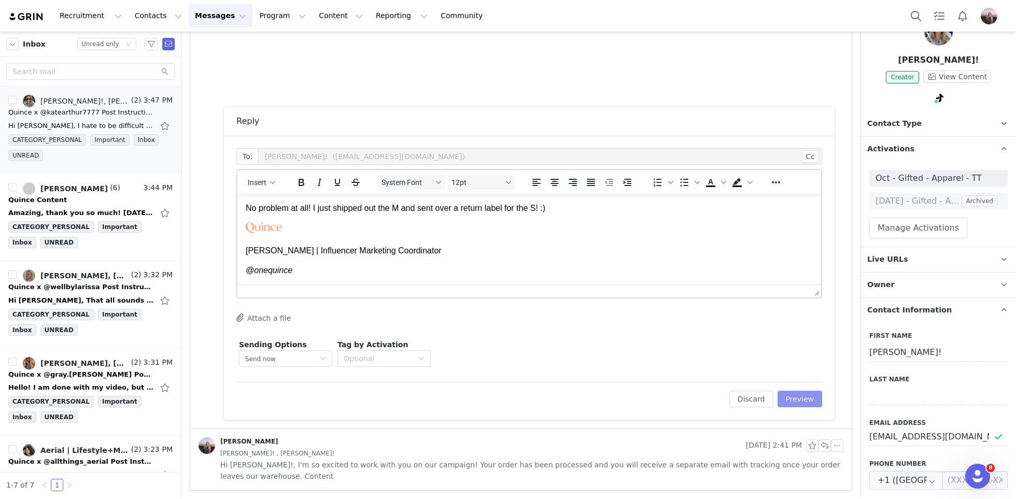
click at [813, 400] on button "Preview" at bounding box center [799, 399] width 45 height 17
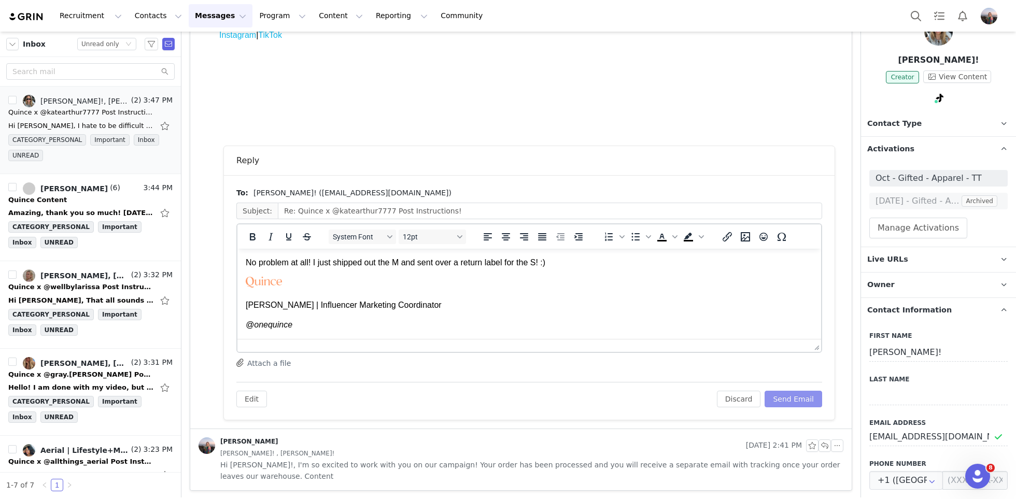
scroll to position [0, 0]
click at [801, 401] on button "Send Email" at bounding box center [794, 399] width 58 height 17
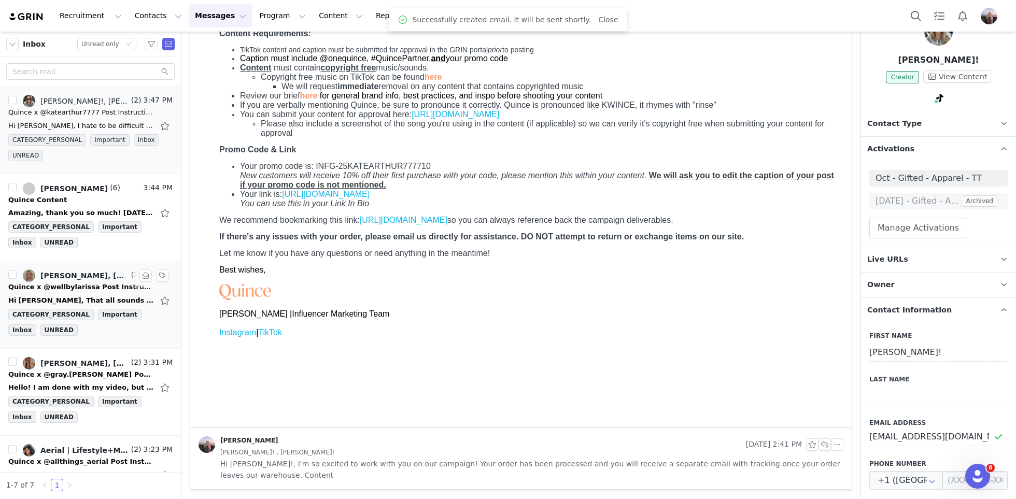
click at [72, 302] on div "Hi [PERSON_NAME], That all sounds great - thank you! Best, Larissa [DATE][DATE]…" at bounding box center [80, 300] width 145 height 10
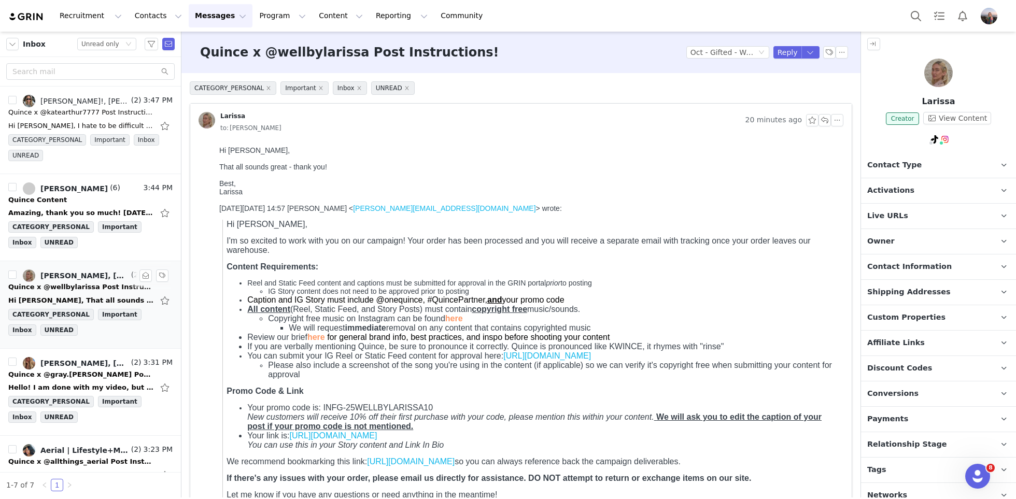
scroll to position [0, 0]
click at [80, 213] on div "Amazing, thank you so much! [DATE][DATE] 2:13 PM [PERSON_NAME] <[PERSON_NAME][E…" at bounding box center [80, 213] width 145 height 10
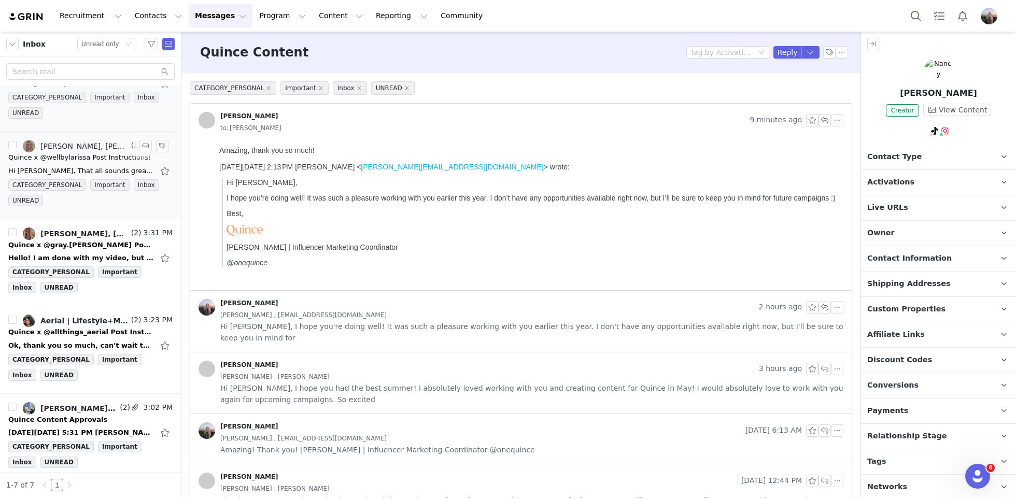
scroll to position [143, 0]
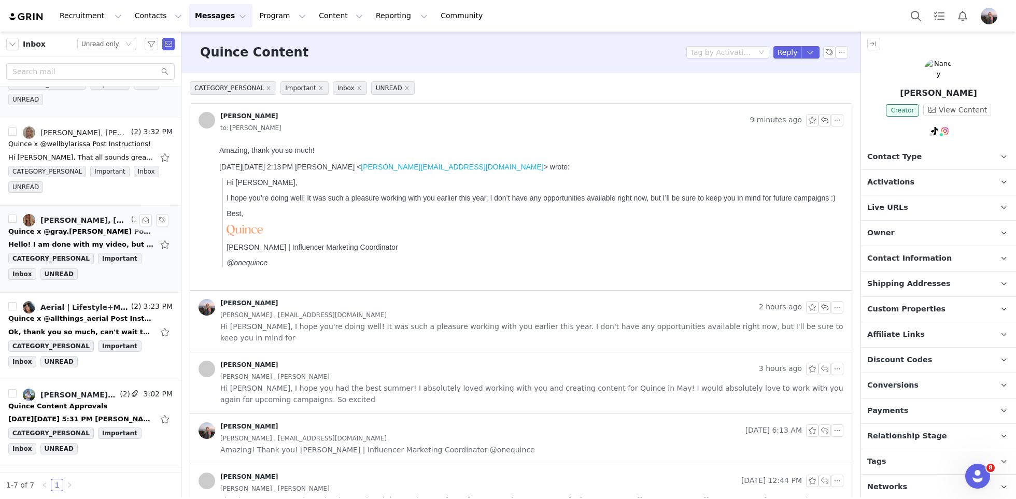
click at [92, 240] on div "Hello! I am done with my video, but the link sent to me for video submission is…" at bounding box center [80, 244] width 145 height 10
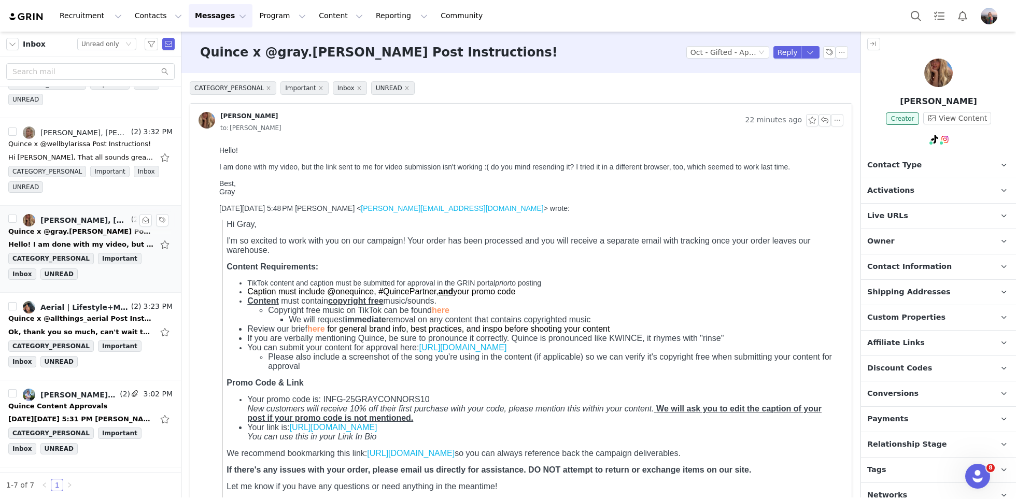
scroll to position [0, 0]
click at [827, 121] on button "button" at bounding box center [824, 120] width 12 height 12
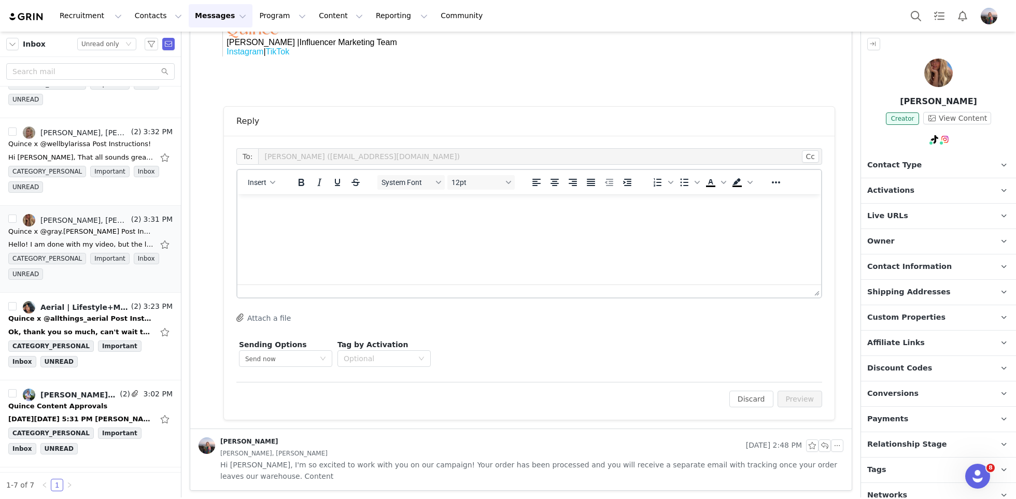
click at [388, 222] on html at bounding box center [529, 208] width 584 height 28
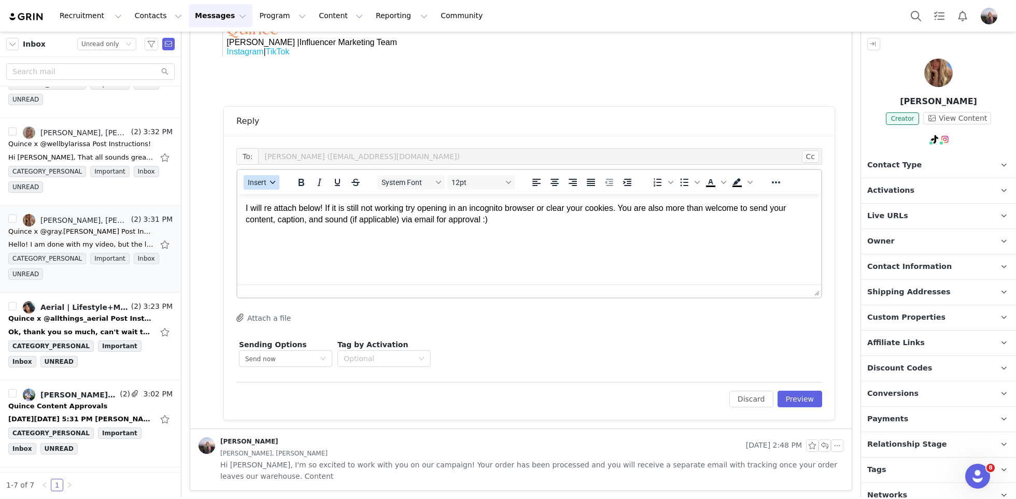
click at [258, 181] on span "Insert" at bounding box center [257, 182] width 19 height 8
click at [277, 218] on div "Insert Variable" at bounding box center [298, 216] width 93 height 12
select select
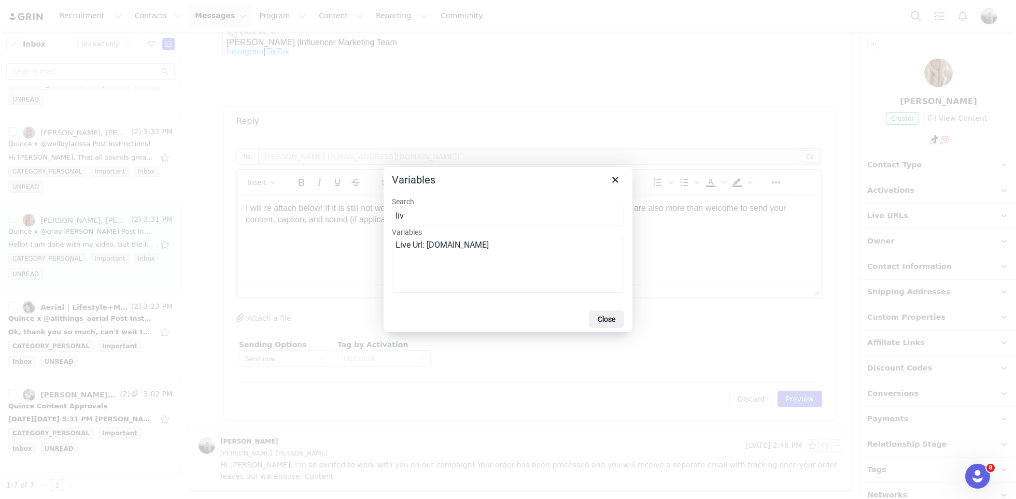
type input "liv"
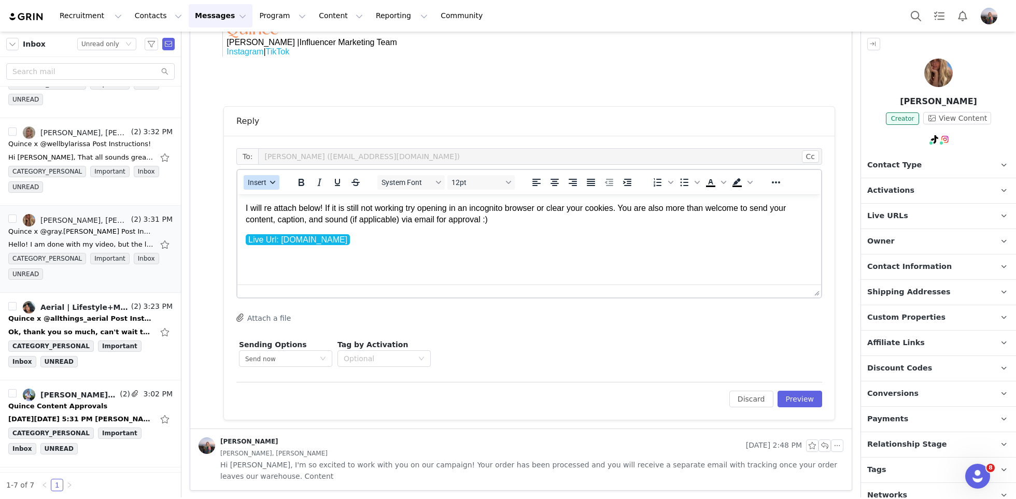
click at [267, 182] on button "Insert" at bounding box center [262, 182] width 36 height 15
click at [286, 229] on div "Insert Signature" at bounding box center [298, 233] width 93 height 12
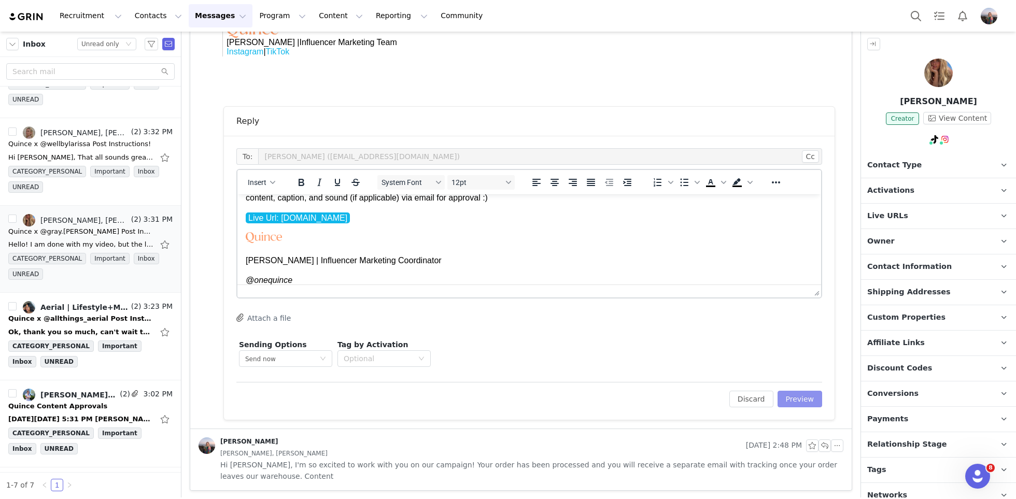
click at [810, 397] on button "Preview" at bounding box center [799, 399] width 45 height 17
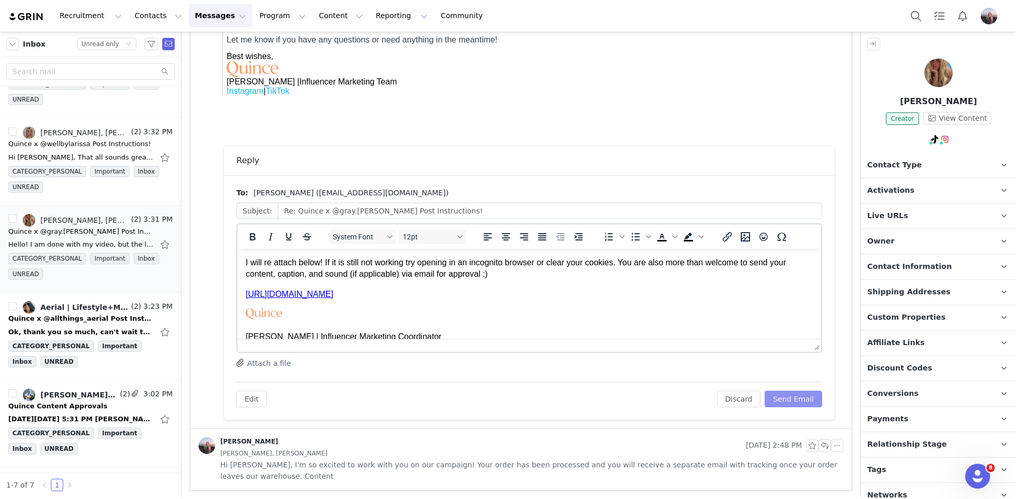
scroll to position [0, 0]
click at [803, 394] on button "Send Email" at bounding box center [794, 399] width 58 height 17
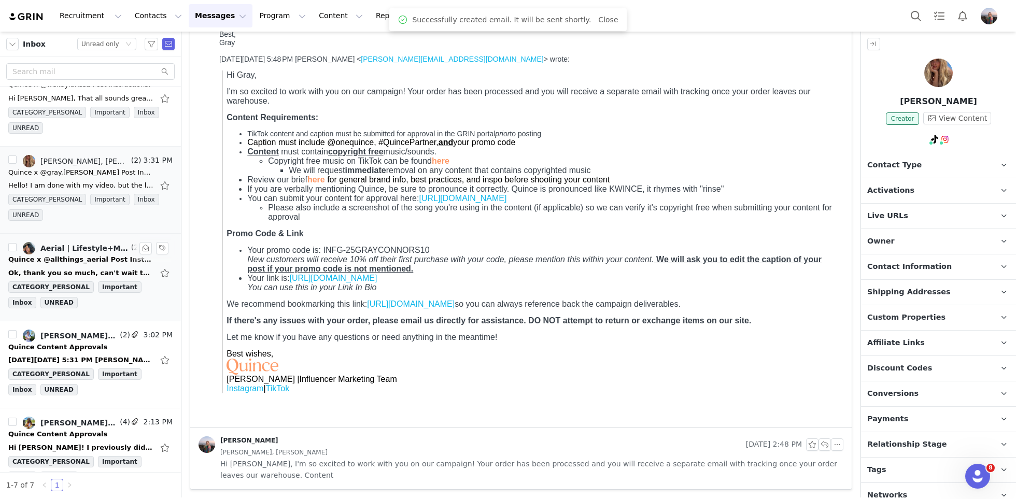
scroll to position [219, 0]
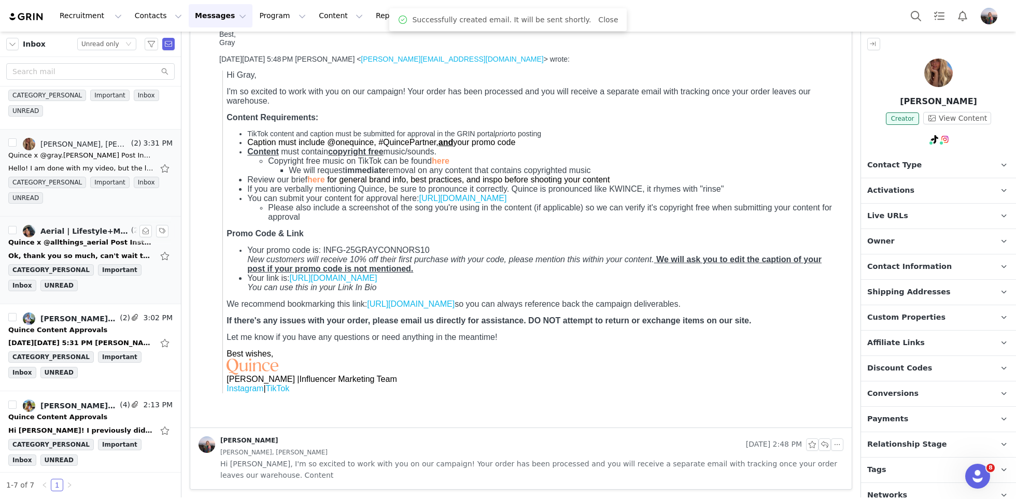
click at [88, 253] on div "Ok, thank you so much, can't wait to create! Aerial [DATE][DATE] 4:56 PM [PERSO…" at bounding box center [80, 256] width 145 height 10
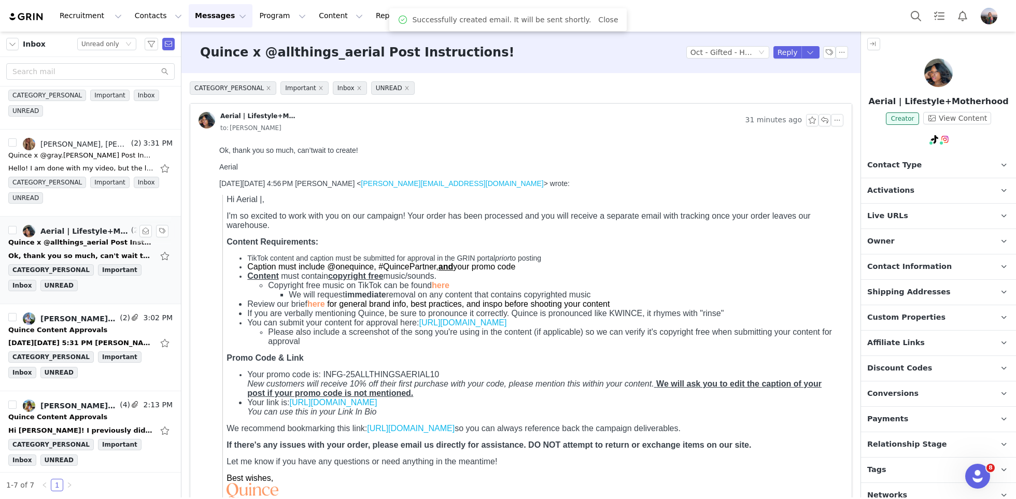
scroll to position [0, 0]
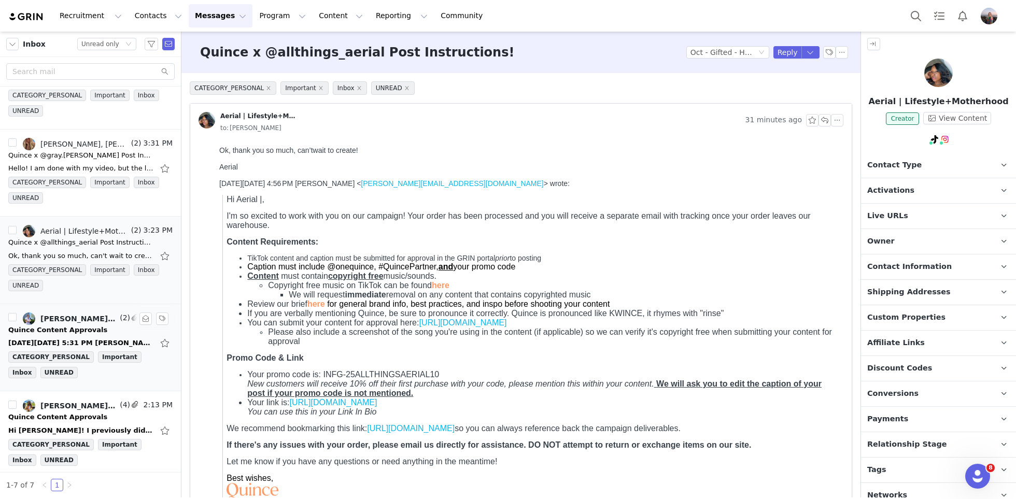
click at [91, 325] on div "Quince Content Approvals" at bounding box center [57, 330] width 99 height 10
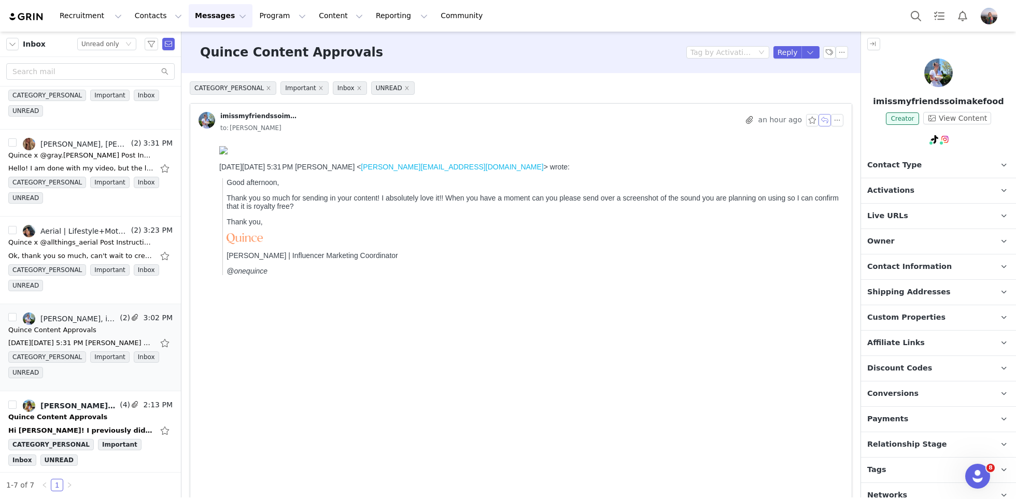
click at [824, 121] on button "button" at bounding box center [824, 120] width 12 height 12
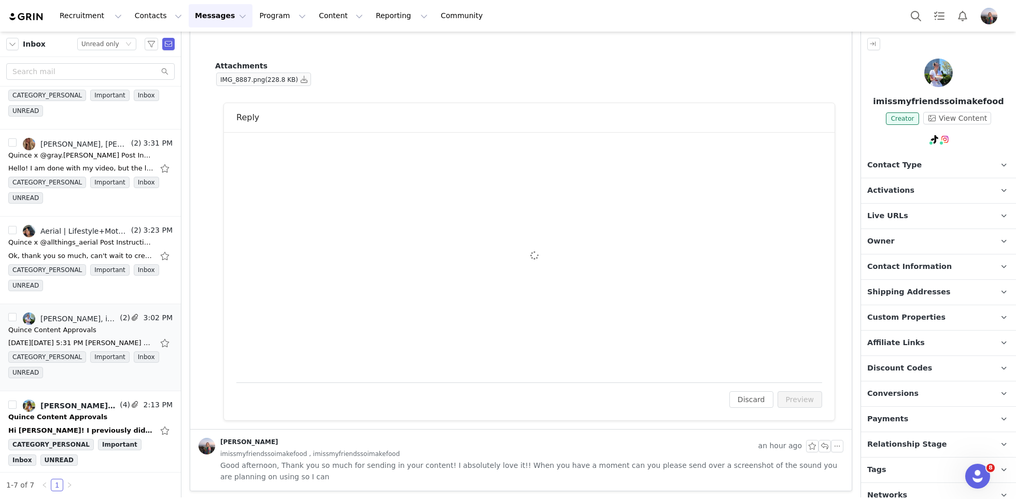
scroll to position [1539, 0]
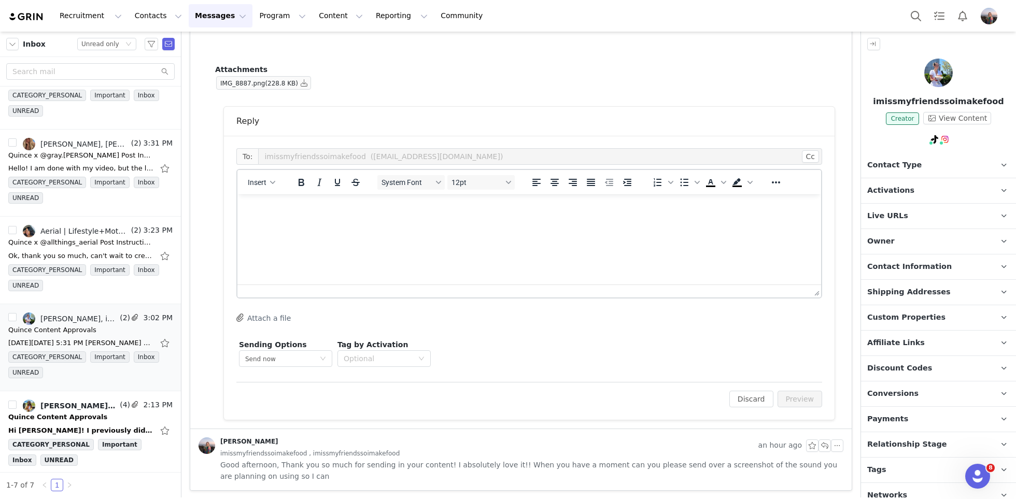
click at [372, 210] on p "Rich Text Area. Press ALT-0 for help." at bounding box center [529, 208] width 567 height 11
click at [260, 183] on span "Insert" at bounding box center [257, 182] width 19 height 8
click at [291, 230] on div "Insert Signature" at bounding box center [298, 233] width 93 height 12
click at [810, 404] on button "Preview" at bounding box center [799, 399] width 45 height 17
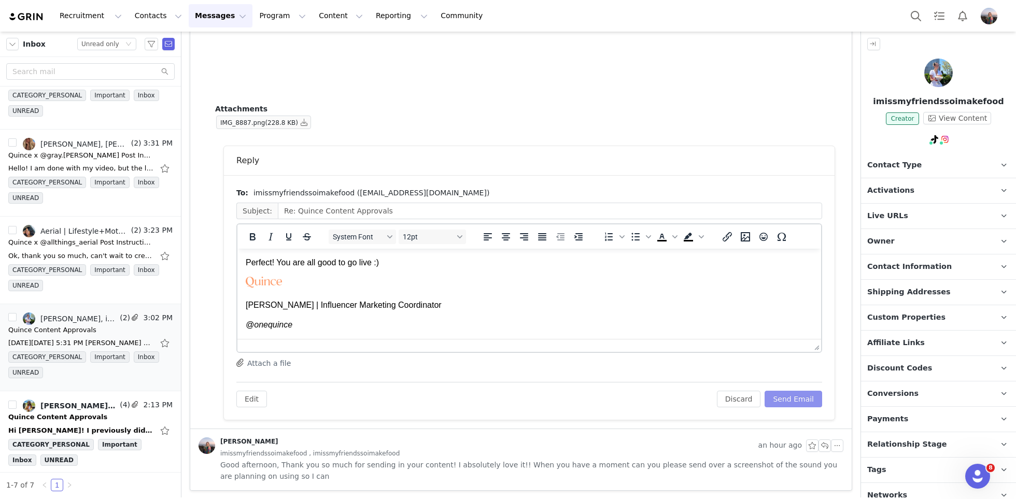
click at [788, 397] on button "Send Email" at bounding box center [794, 399] width 58 height 17
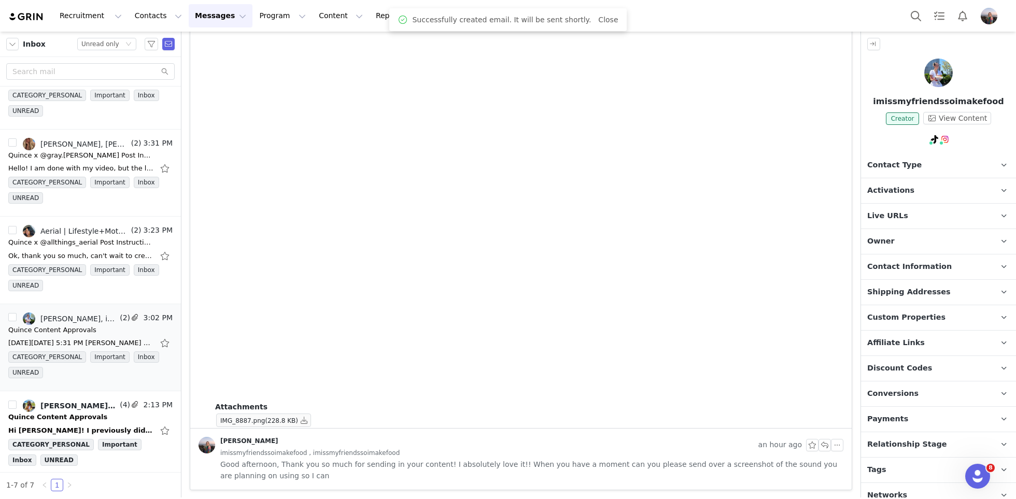
click at [887, 195] on span "Activations" at bounding box center [890, 190] width 47 height 11
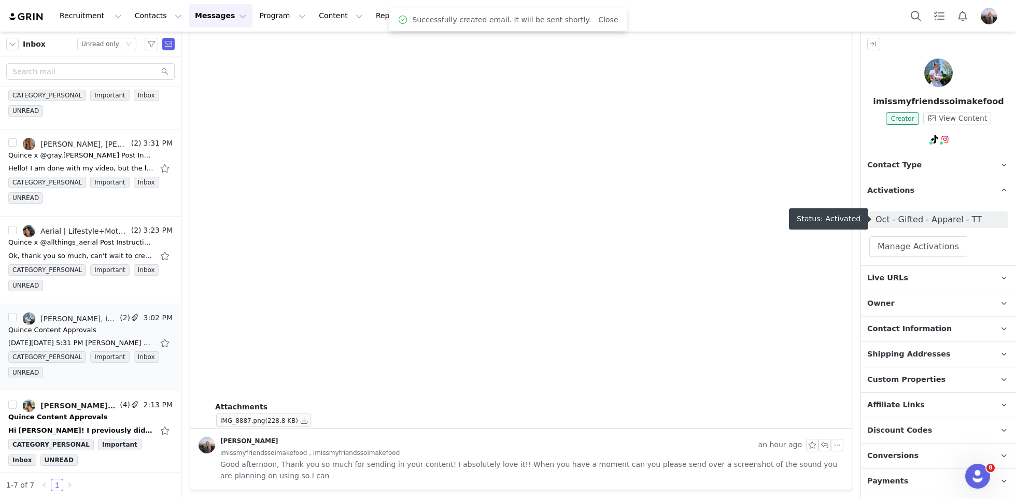
click at [896, 216] on span "Oct - Gifted - Apparel - TT" at bounding box center [938, 220] width 126 height 12
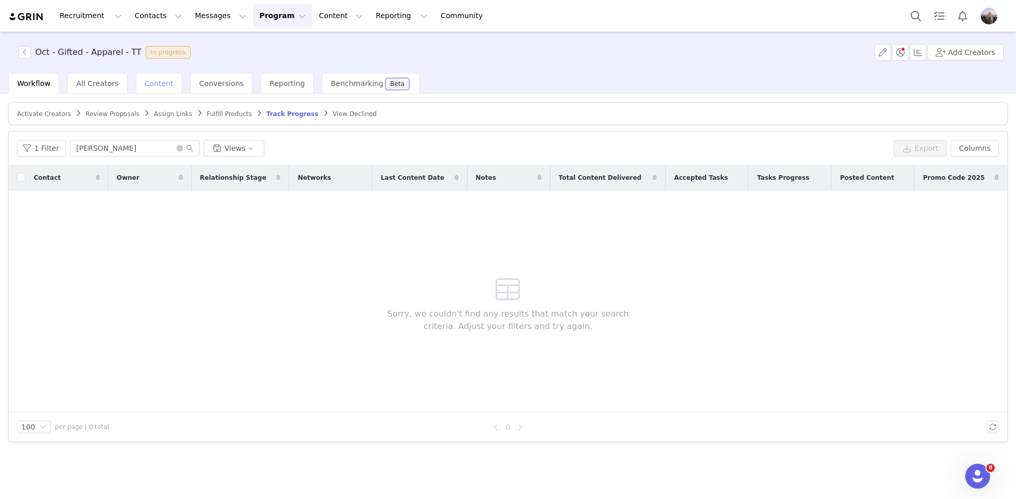
click at [146, 79] on span "Content" at bounding box center [159, 83] width 29 height 8
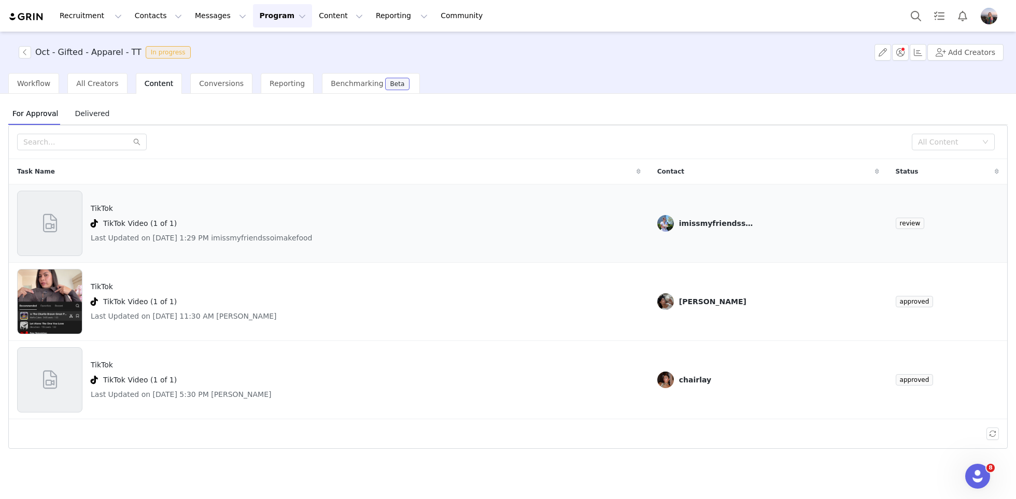
click at [453, 230] on div "TikTok TikTok Video (1 of 1) Last Updated on [DATE] 1:29 PM imissmyfriendssoima…" at bounding box center [329, 223] width 624 height 65
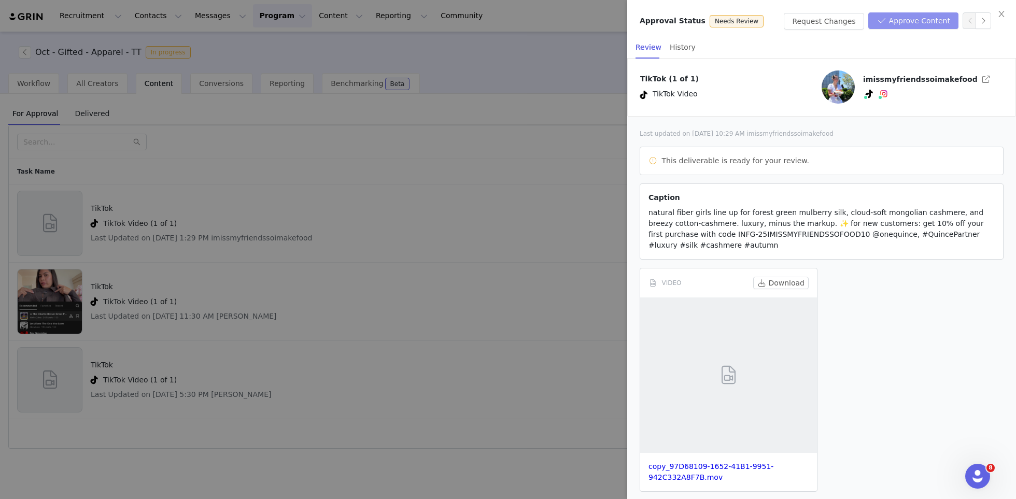
click at [897, 22] on button "Approve Content" at bounding box center [913, 20] width 90 height 17
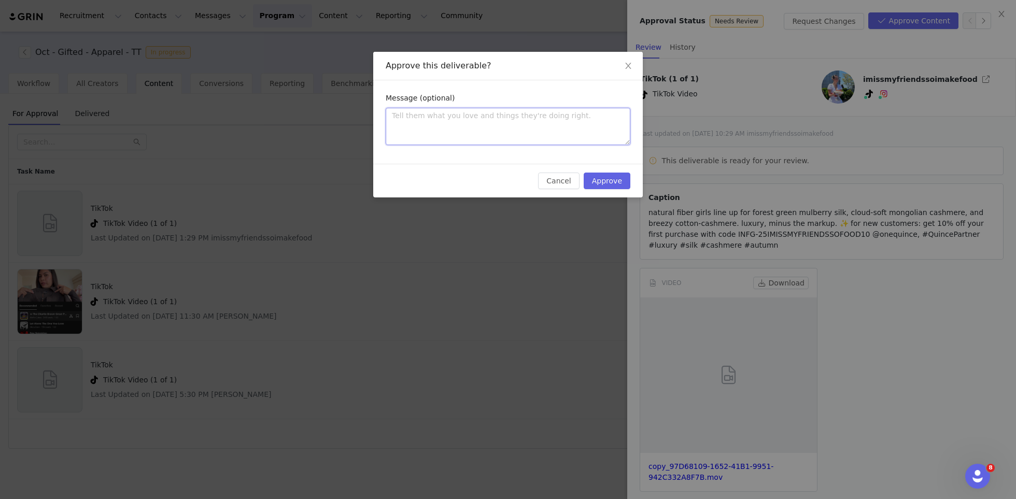
click at [612, 117] on textarea at bounding box center [508, 126] width 245 height 37
type textarea "L"
type textarea "Lv"
type textarea "L"
type textarea "Lo"
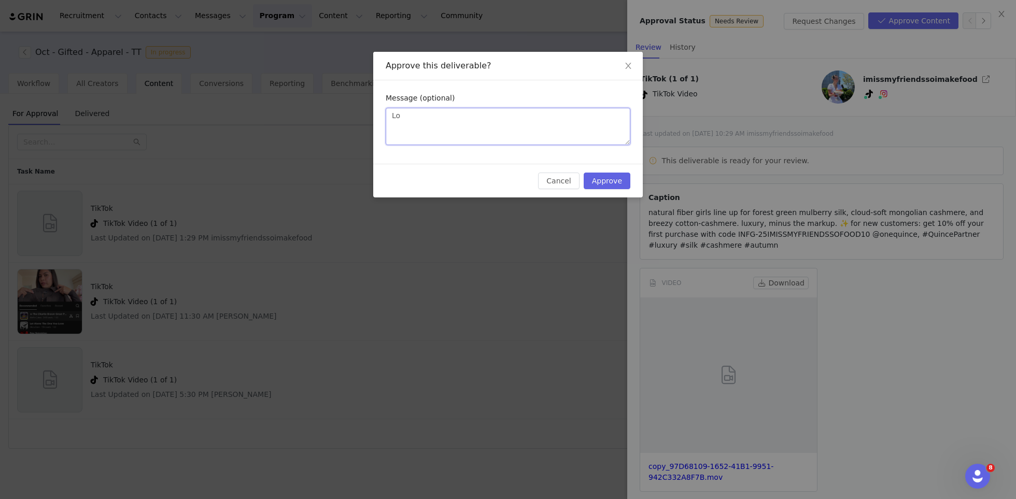
type textarea "Lov"
type textarea "Love"
type textarea "Love!"
type textarea "Love! A"
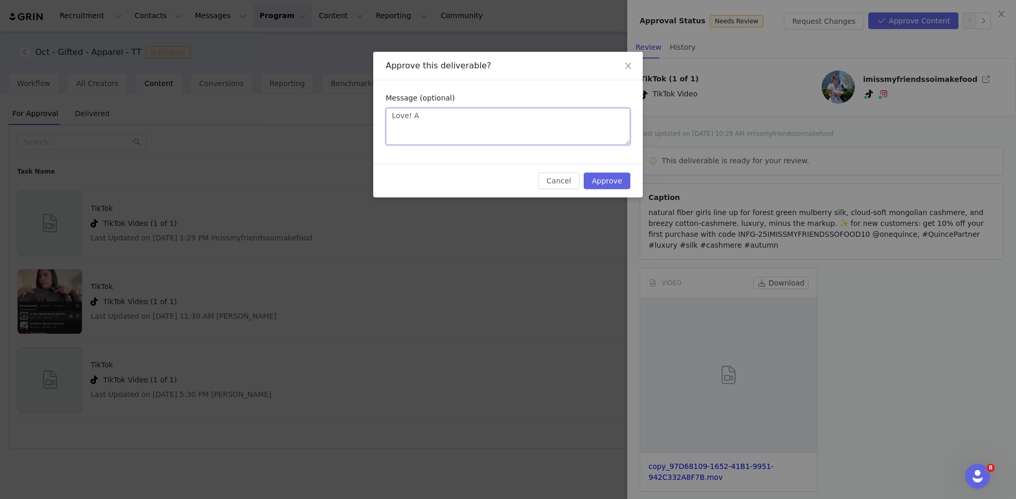
type textarea "Love! Ap"
type textarea "Love! App"
type textarea "Love! Appr"
type textarea "Love! Appro"
type textarea "Love! [GEOGRAPHIC_DATA]"
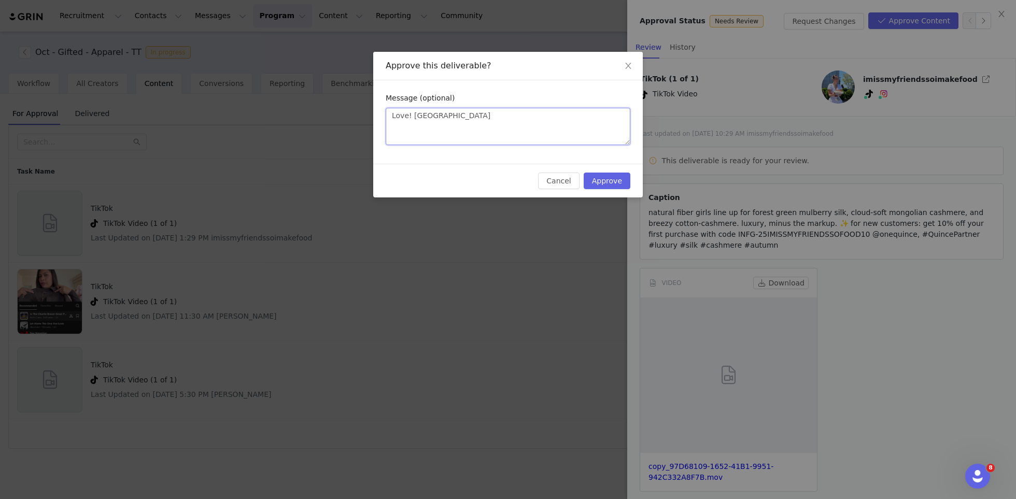
type textarea "Love! Approve"
type textarea "Love! Approved"
type textarea "Love! Approved v"
type textarea "Love! Approved vi"
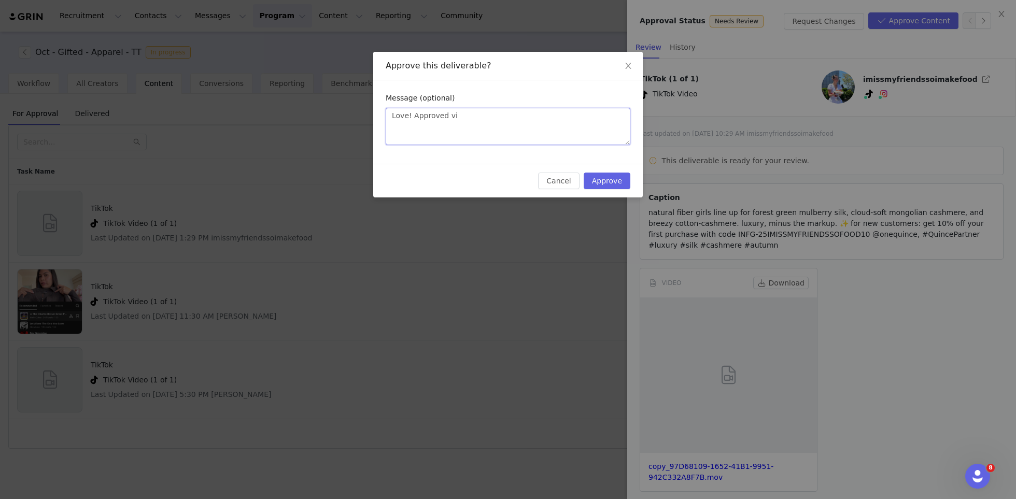
type textarea "Love! Approved via"
type textarea "Love! Approved via e"
type textarea "Love! Approved via em"
type textarea "Love! Approved via ema"
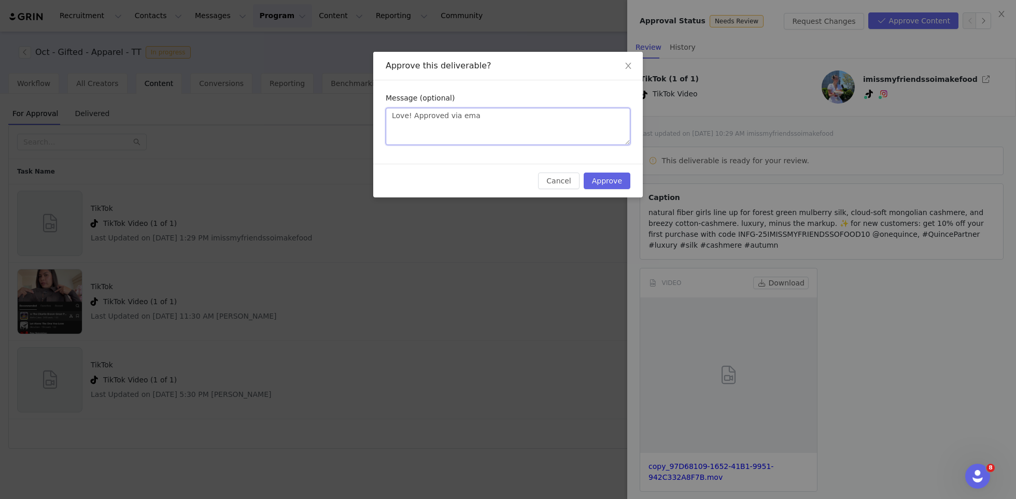
type textarea "Love! Approved via emal"
type textarea "Love! Approved via emal :"
type textarea "Love! Approved via emal :)"
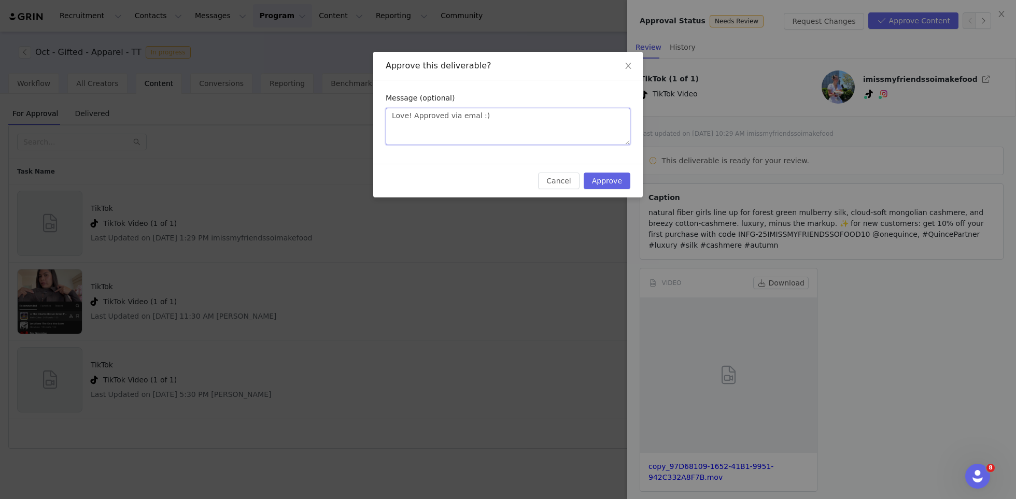
click at [472, 117] on textarea "Love! Approved via emal :)" at bounding box center [508, 126] width 245 height 37
type textarea "Love! Approved via email :)"
click at [521, 118] on textarea "Love! Approved via email :)" at bounding box center [508, 126] width 245 height 37
type textarea "Love! Approved via email :)"
click at [609, 189] on button "Approve" at bounding box center [607, 181] width 47 height 17
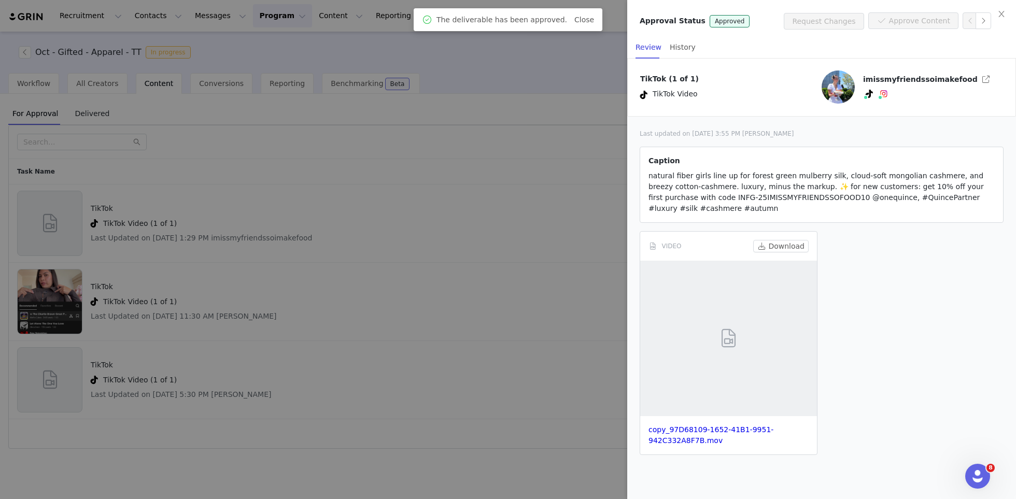
click at [605, 231] on div at bounding box center [508, 249] width 1016 height 499
